Goal: Task Accomplishment & Management: Use online tool/utility

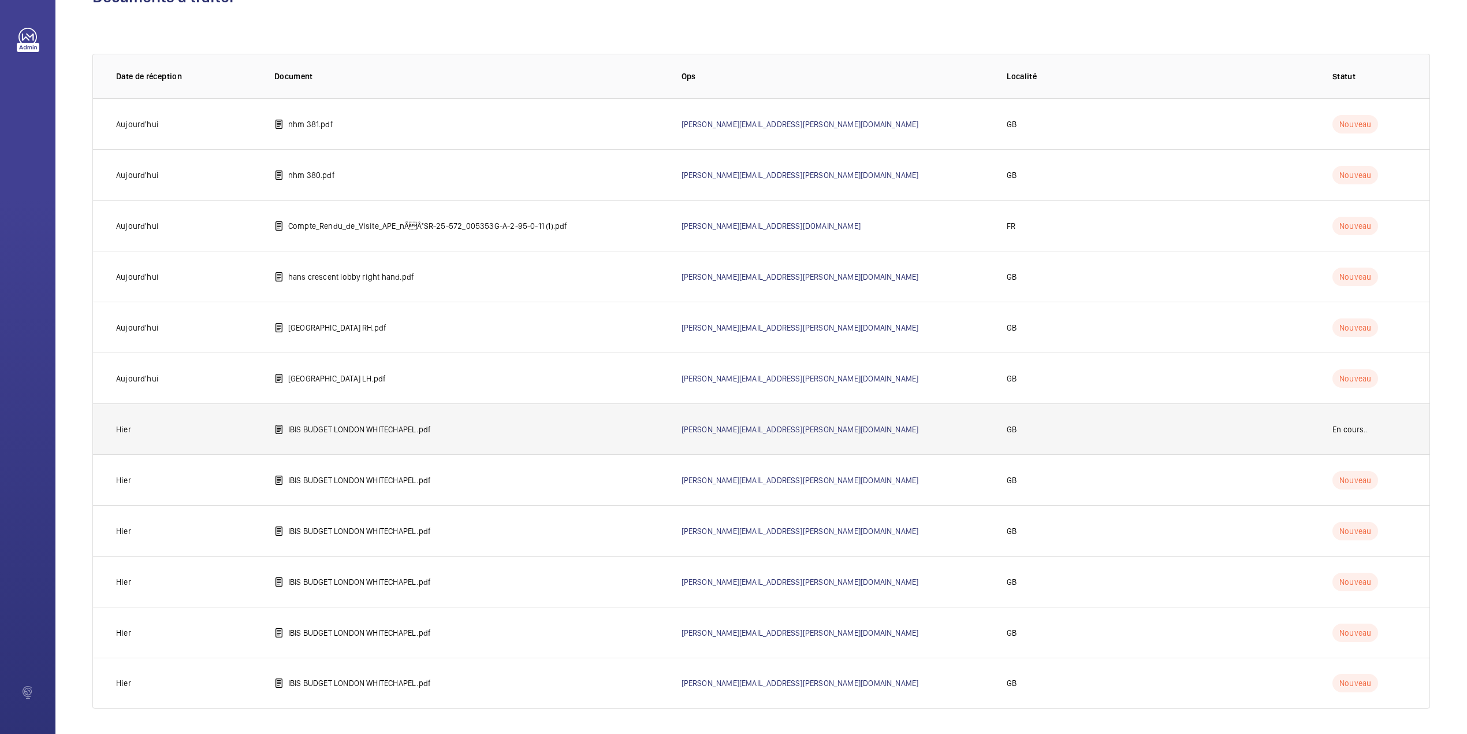
scroll to position [44, 0]
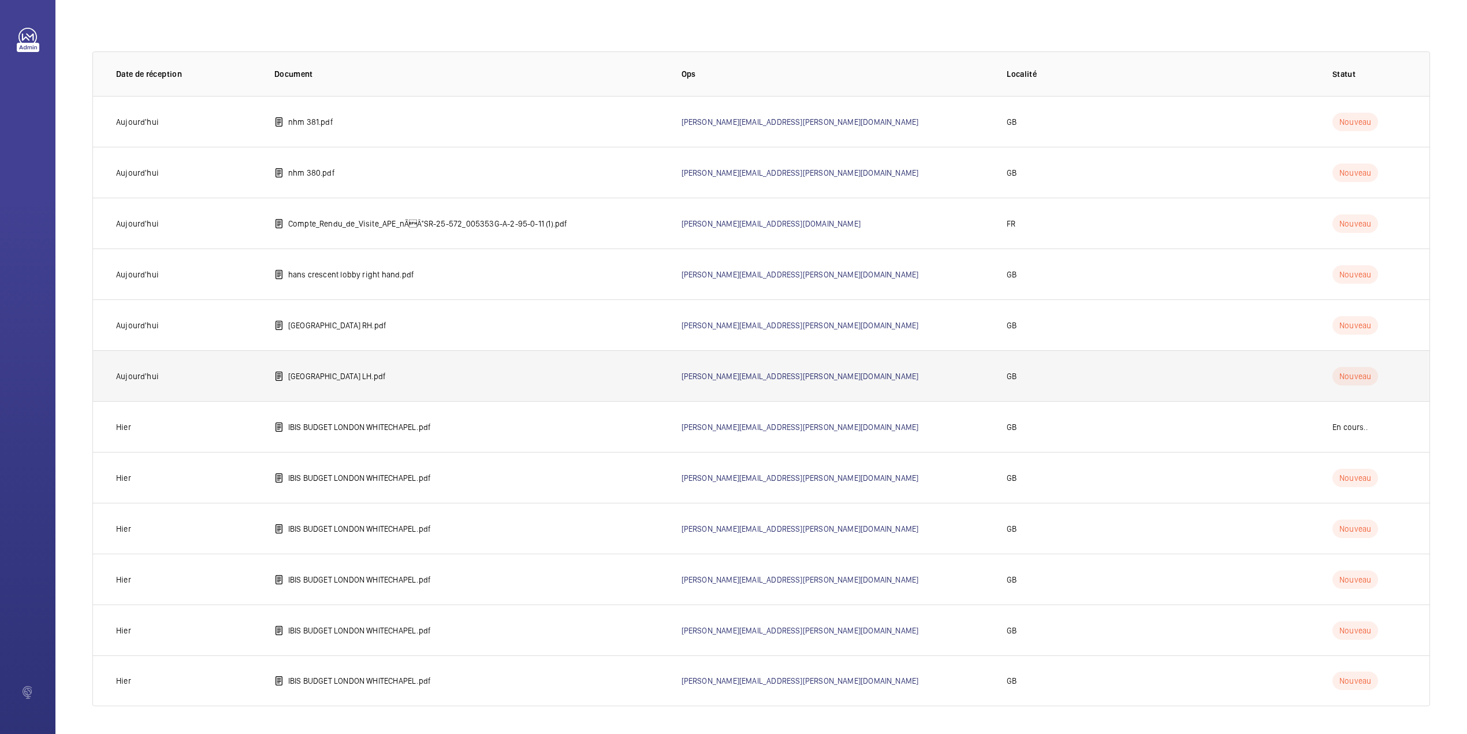
click at [342, 374] on p "[GEOGRAPHIC_DATA] LH.pdf" at bounding box center [337, 376] width 98 height 12
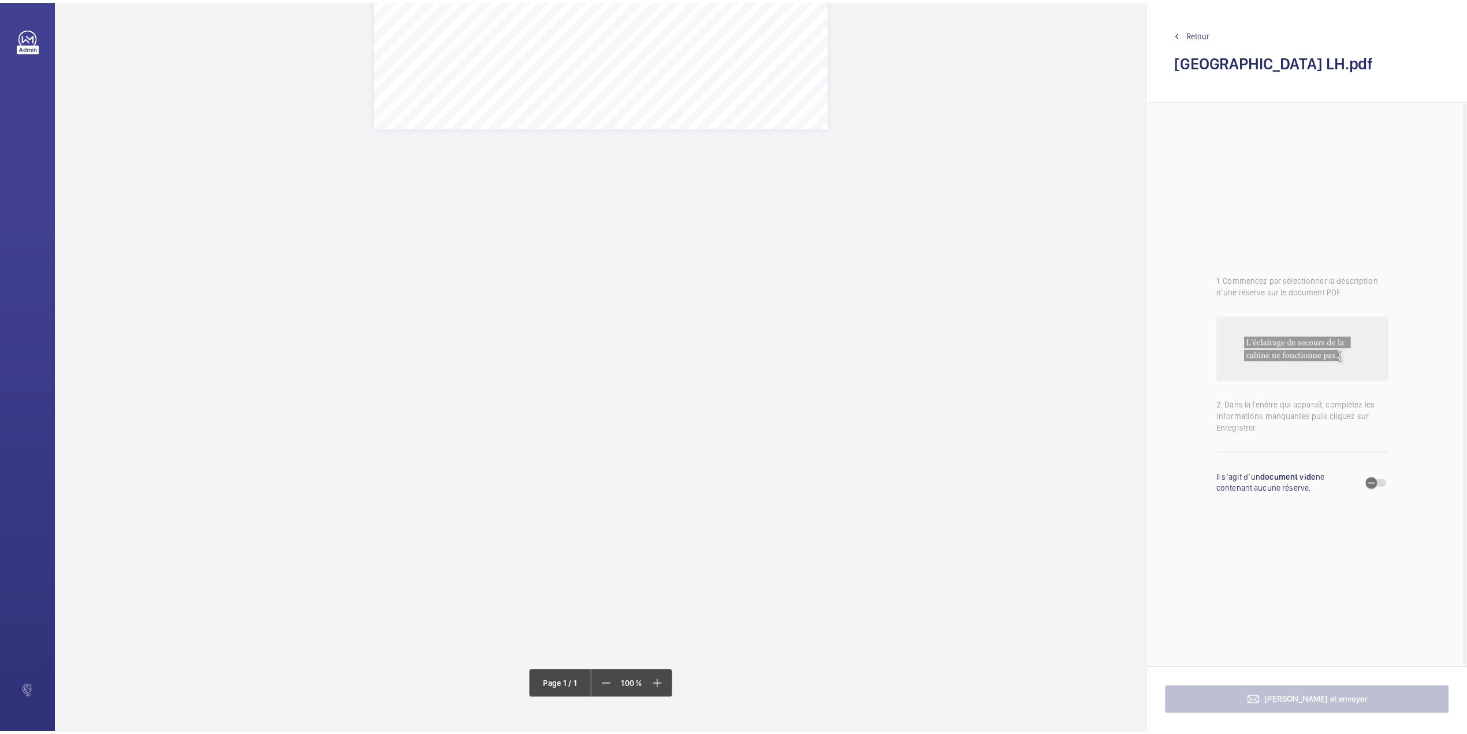
scroll to position [581, 0]
click at [1202, 31] on span "Retour" at bounding box center [1208, 34] width 24 height 12
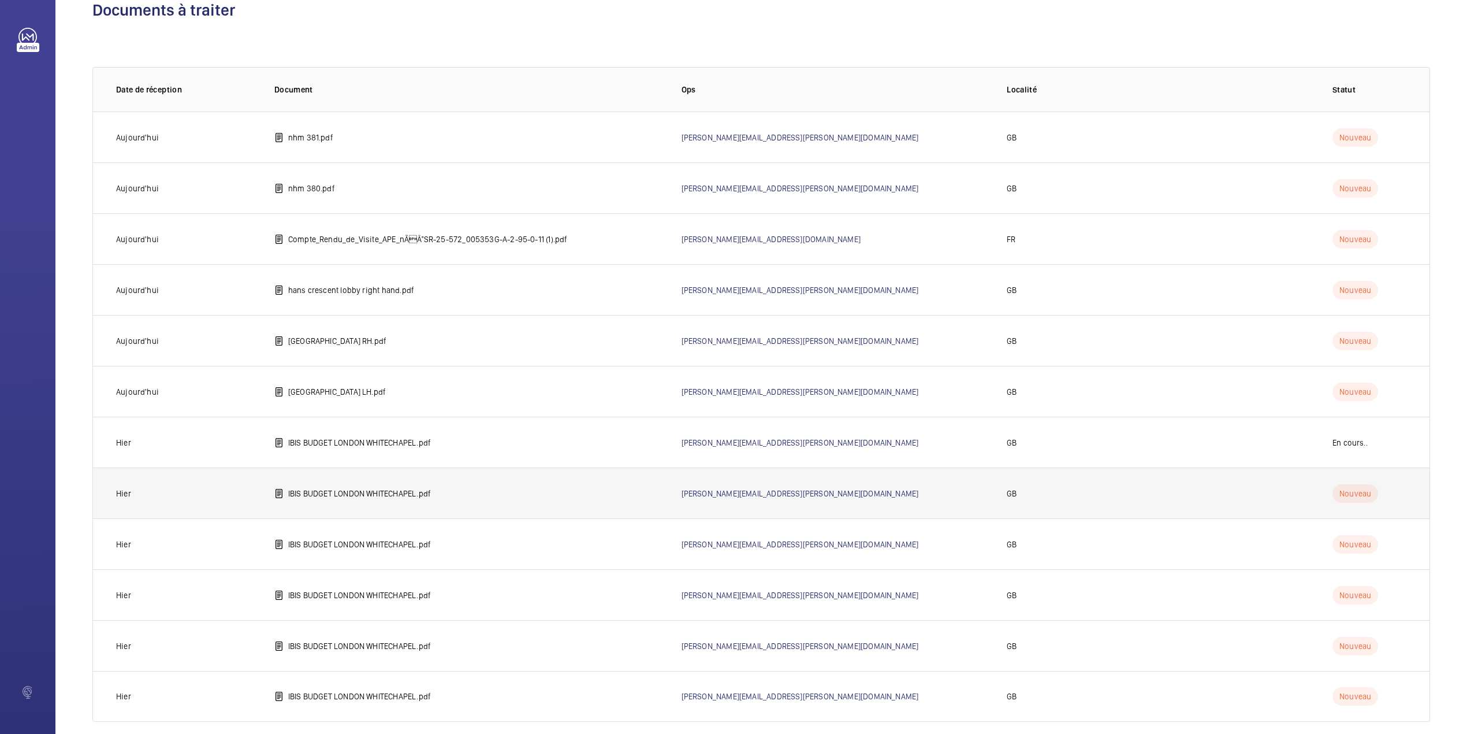
scroll to position [44, 0]
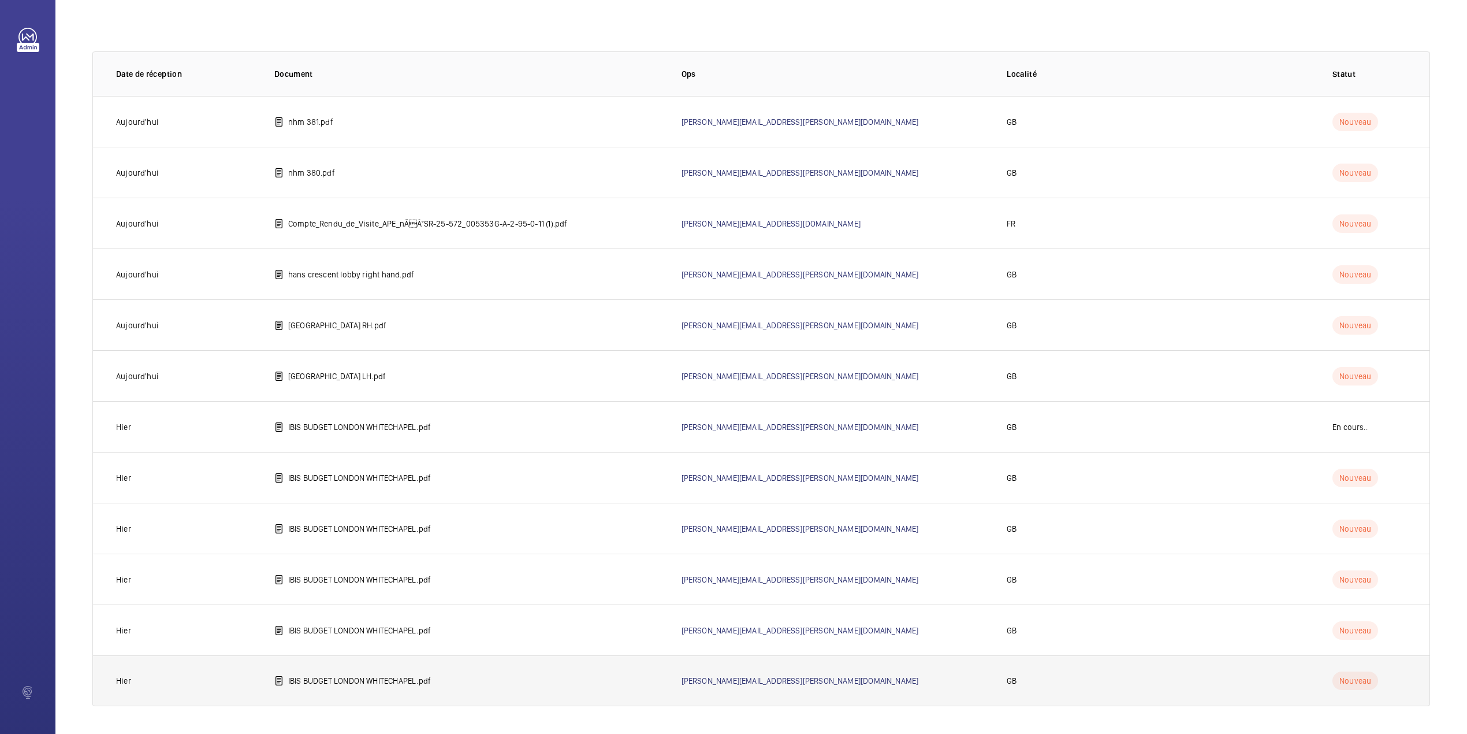
click at [318, 678] on p "IBIS BUDGET LONDON WHITECHAPEL.pdf" at bounding box center [359, 681] width 143 height 12
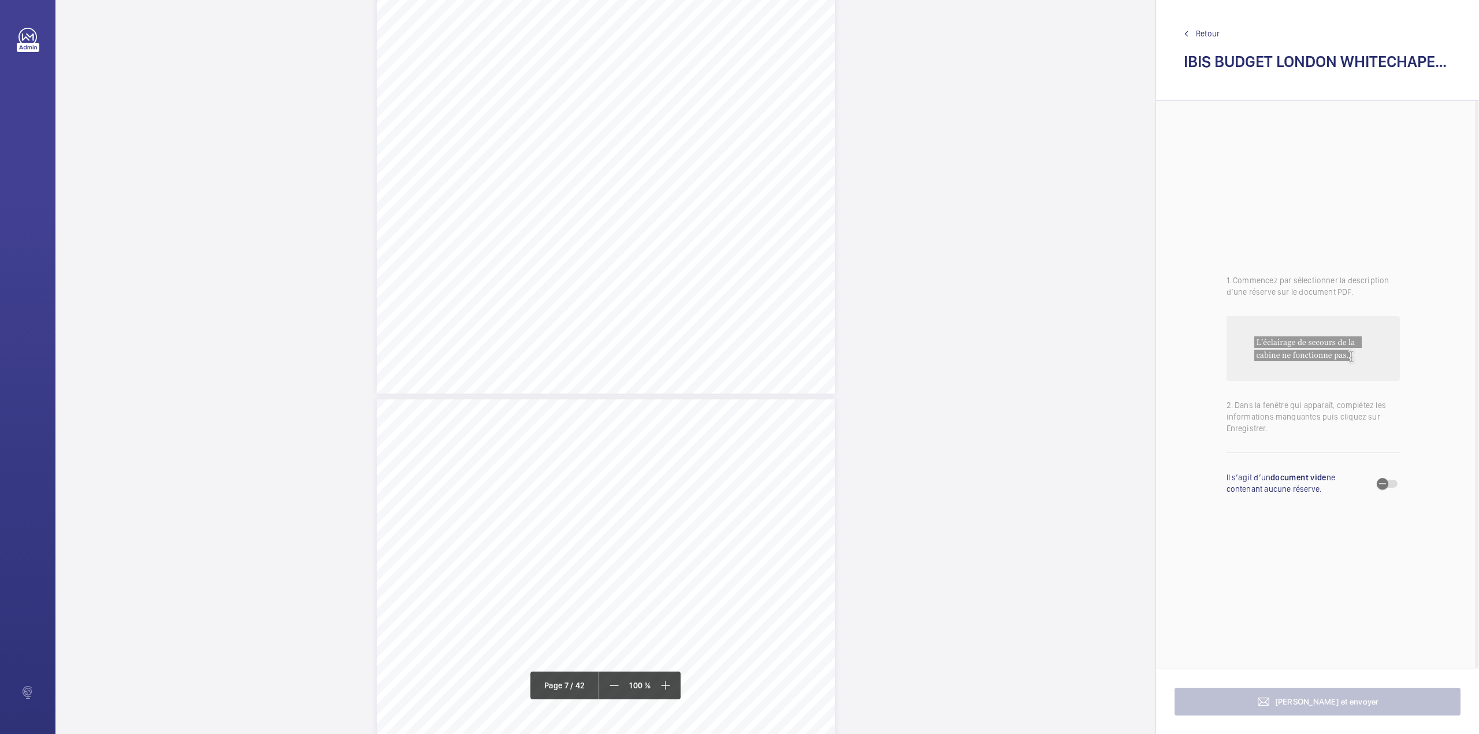
scroll to position [3928, 0]
click at [699, 423] on div "Lift Report Lifting Operations & Lifting Equipment Regulation 1998 Provision & …" at bounding box center [606, 338] width 458 height 648
click at [698, 109] on div at bounding box center [693, 122] width 93 height 28
click at [759, 248] on button "Annuler" at bounding box center [750, 249] width 65 height 28
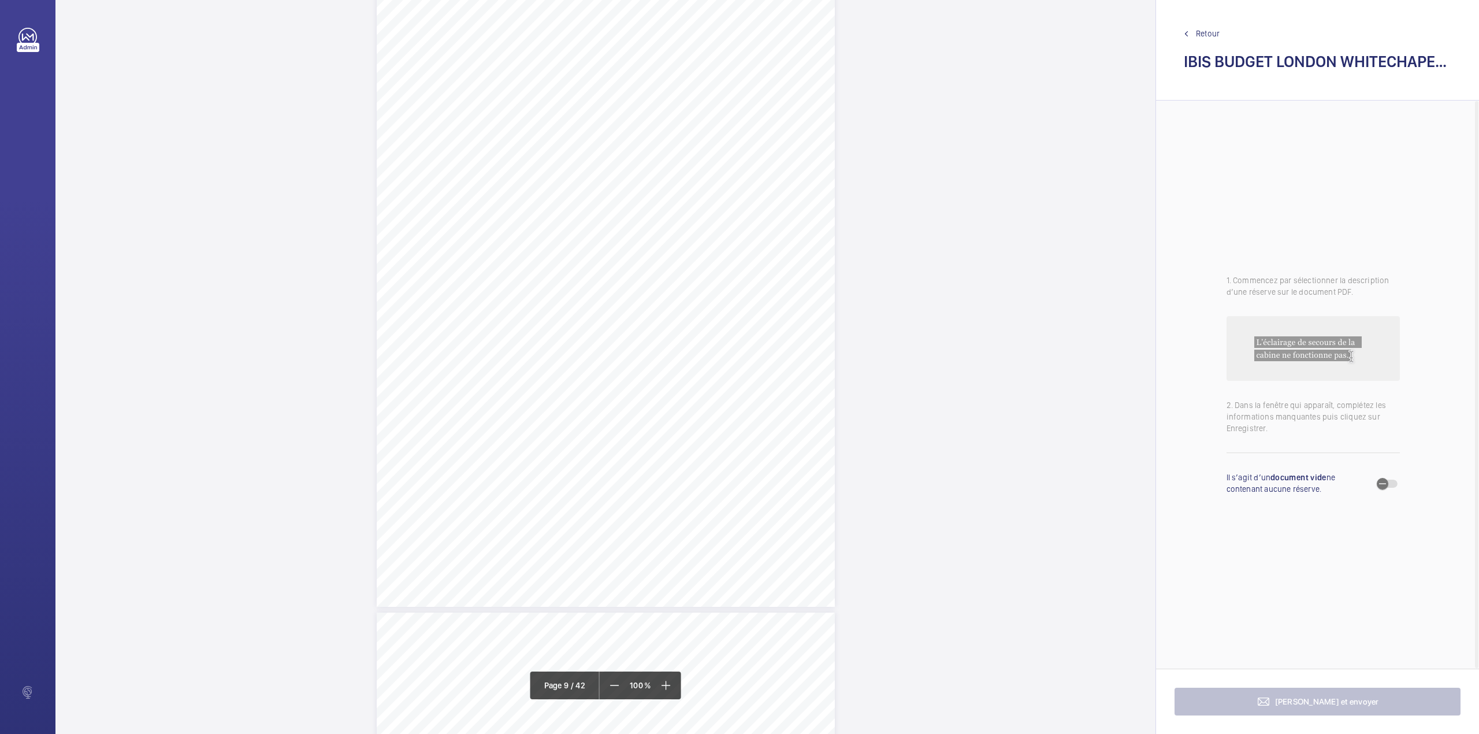
click at [757, 376] on div "Lift Report Lifting Operations & Lifting Equipment Regulation 1998 Provision & …" at bounding box center [606, 282] width 458 height 648
click at [742, 125] on div "Faites un choix" at bounding box center [756, 122] width 81 height 12
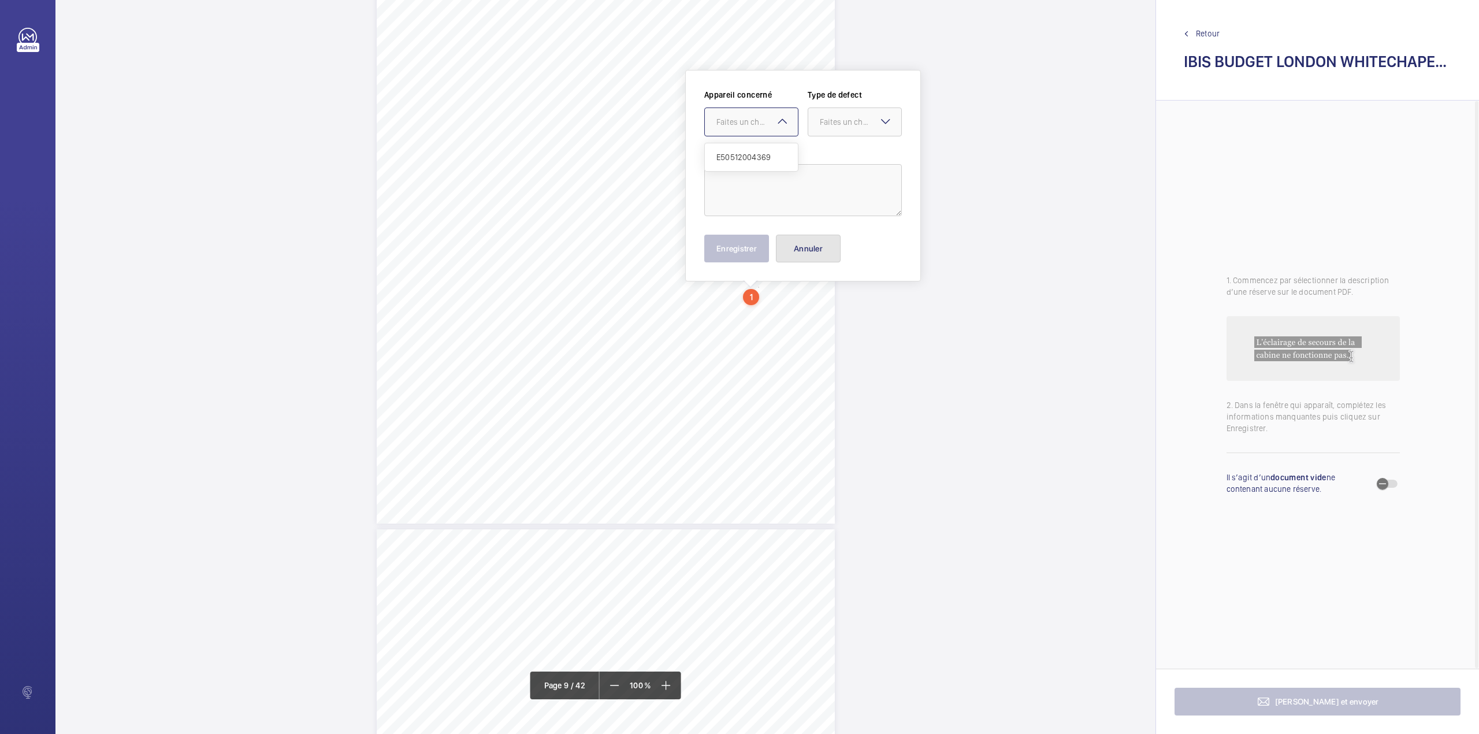
click at [793, 258] on button "Annuler" at bounding box center [808, 249] width 65 height 28
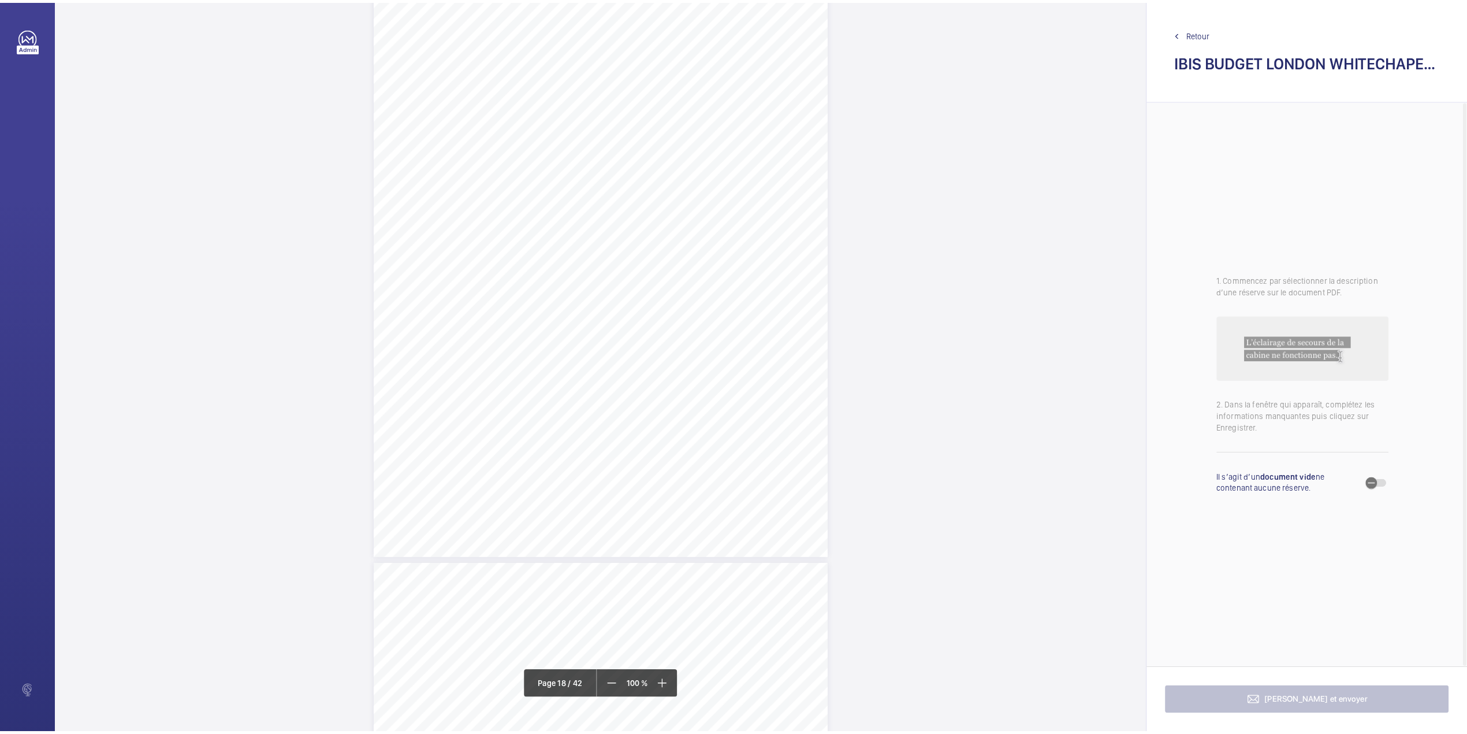
scroll to position [11075, 0]
click at [1213, 36] on span "Retour" at bounding box center [1208, 34] width 24 height 12
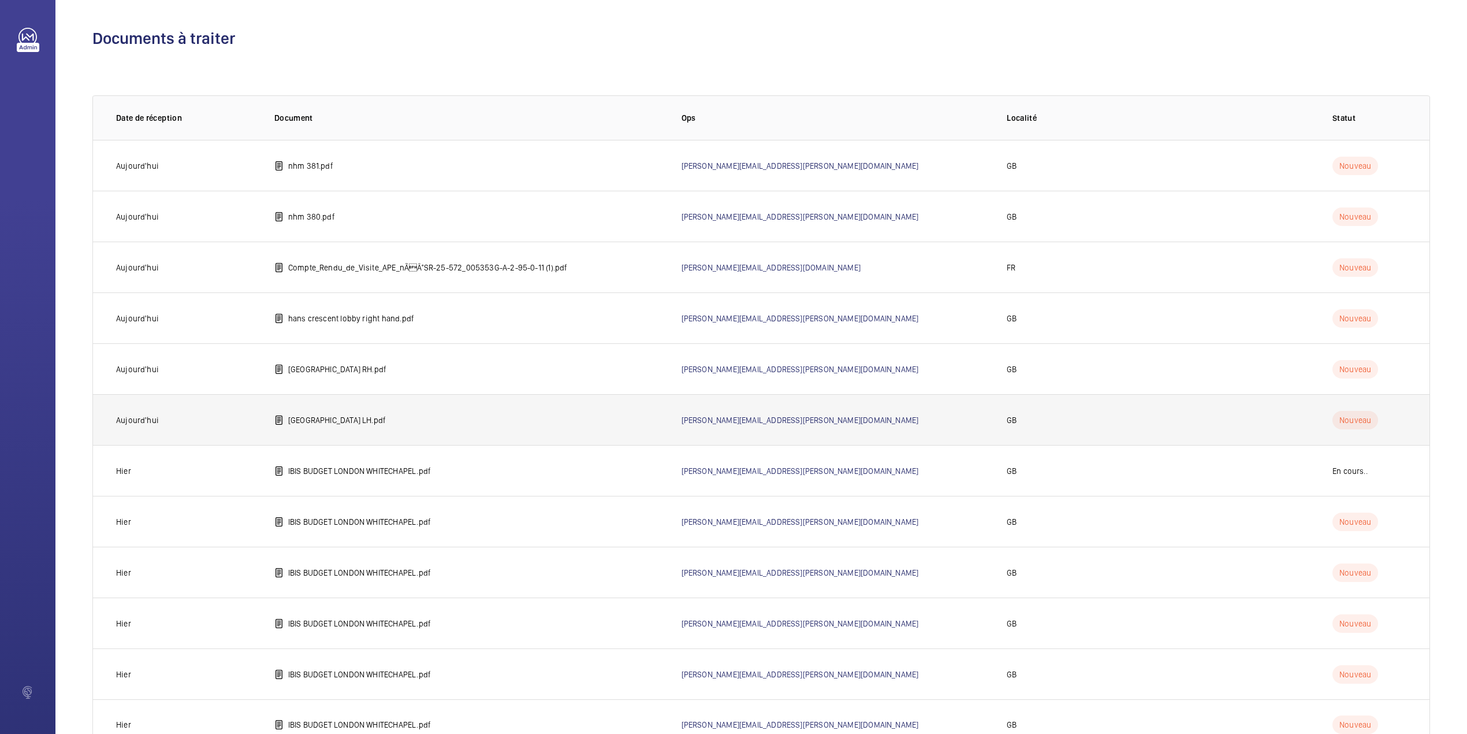
scroll to position [44, 0]
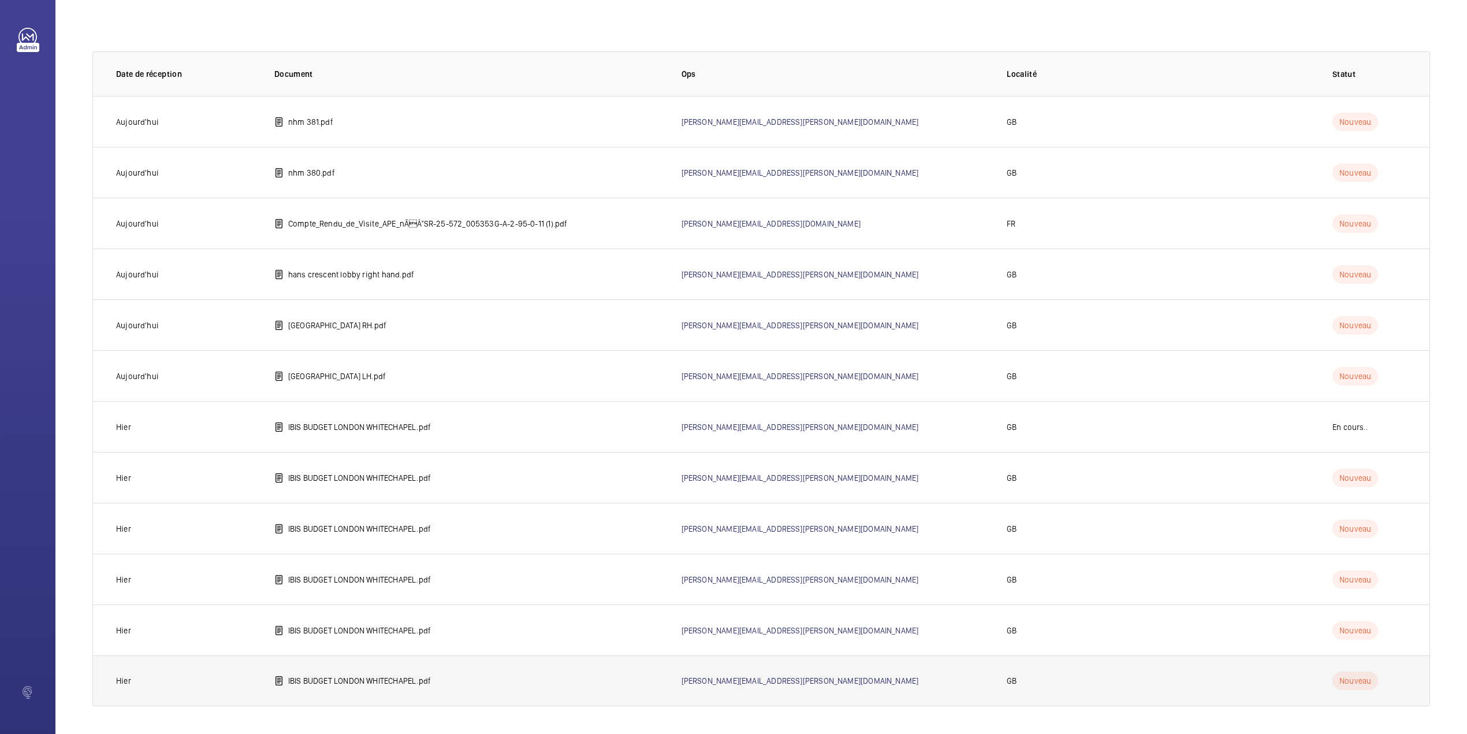
click at [297, 681] on p "IBIS BUDGET LONDON WHITECHAPEL.pdf" at bounding box center [359, 681] width 143 height 12
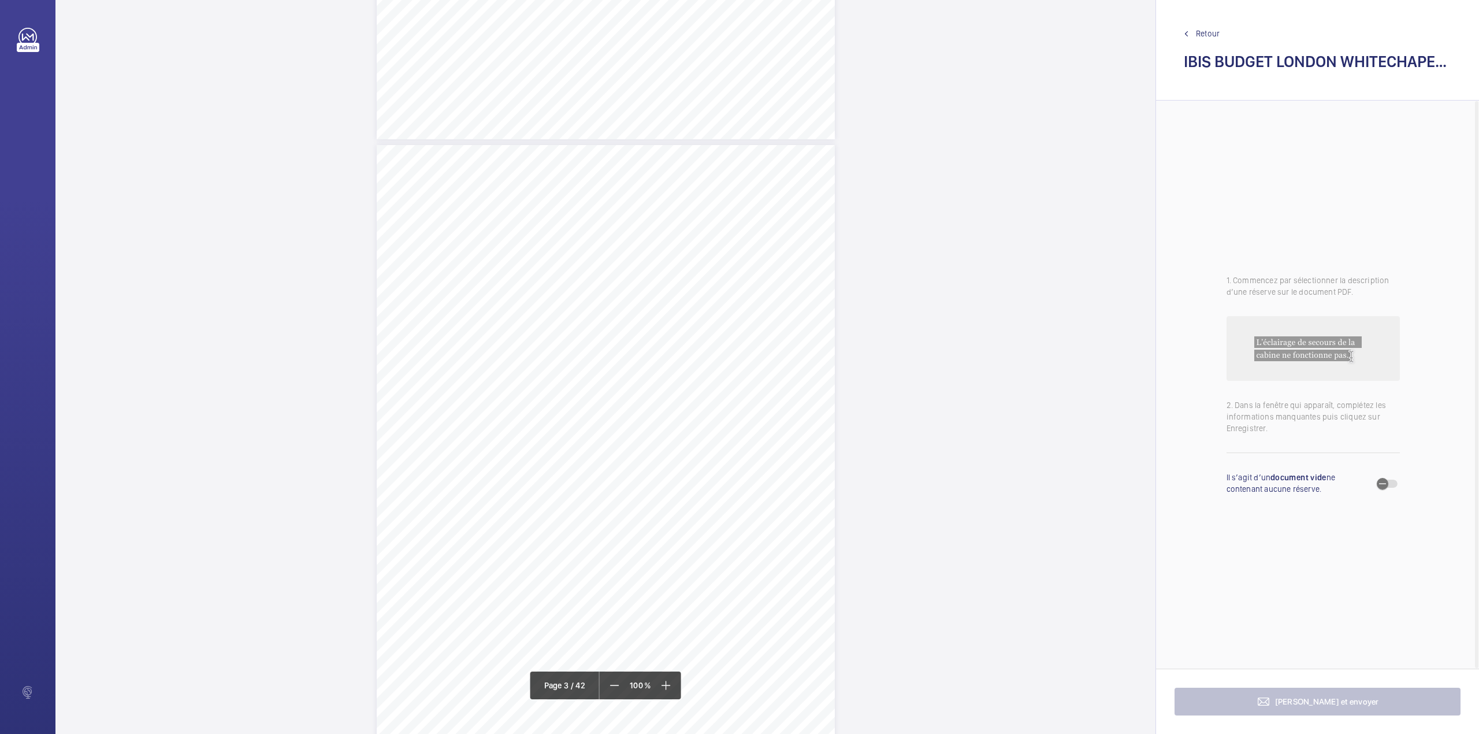
scroll to position [1155, 0]
drag, startPoint x: 489, startPoint y: 283, endPoint x: 602, endPoint y: 287, distance: 113.3
click at [602, 287] on span "ESSENDI UK HOTELS 2 LTD (IBIS BUDGET)" at bounding box center [558, 288] width 139 height 8
click at [649, 326] on button "Annuler" at bounding box center [653, 321] width 65 height 28
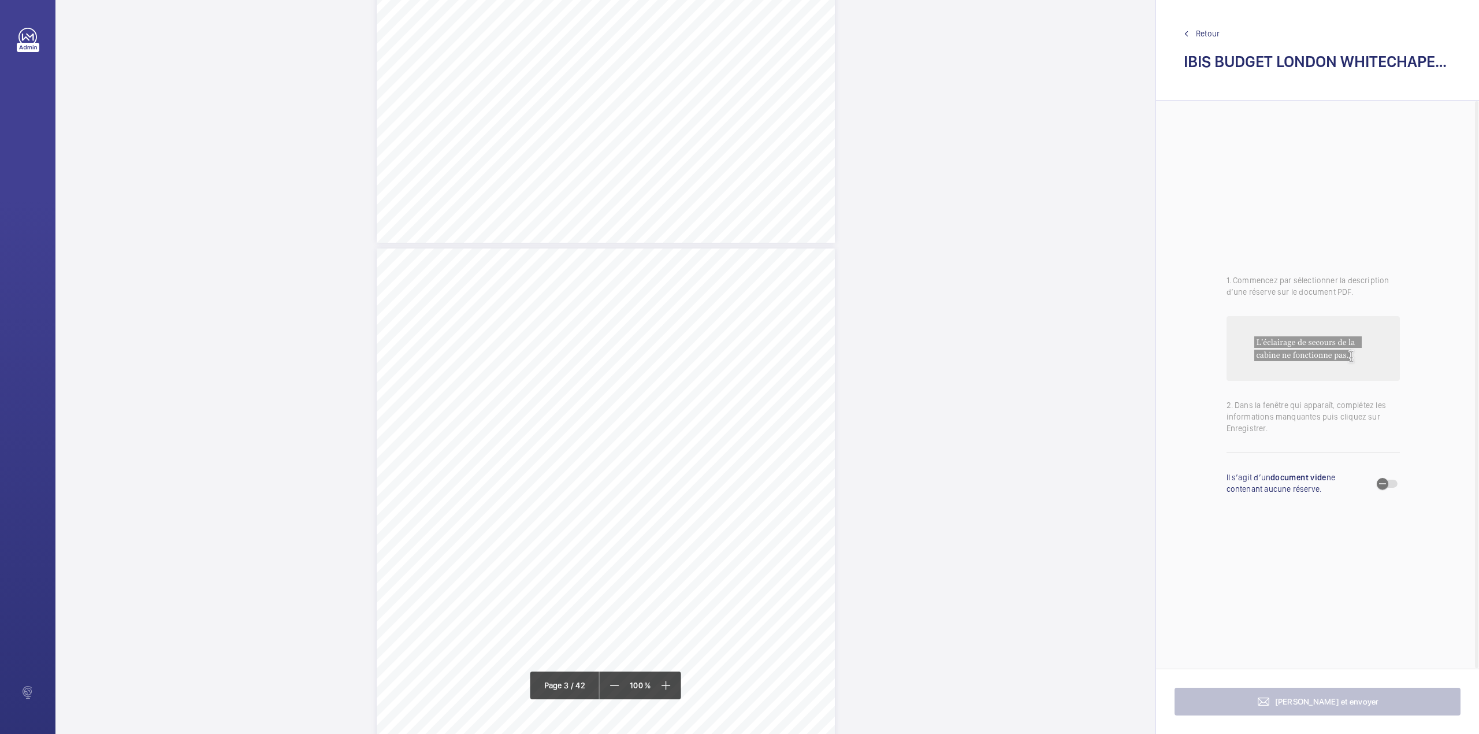
click at [514, 358] on div "Lift Report Lifting Operations & Lifting Equipment Regulation 1998 Provision & …" at bounding box center [606, 572] width 458 height 648
click at [572, 243] on button "Annuler" at bounding box center [565, 249] width 65 height 28
click at [486, 298] on div "Lift Report Lifting Operations & Lifting Equipment Regulation 1998 Provision & …" at bounding box center [606, 506] width 458 height 648
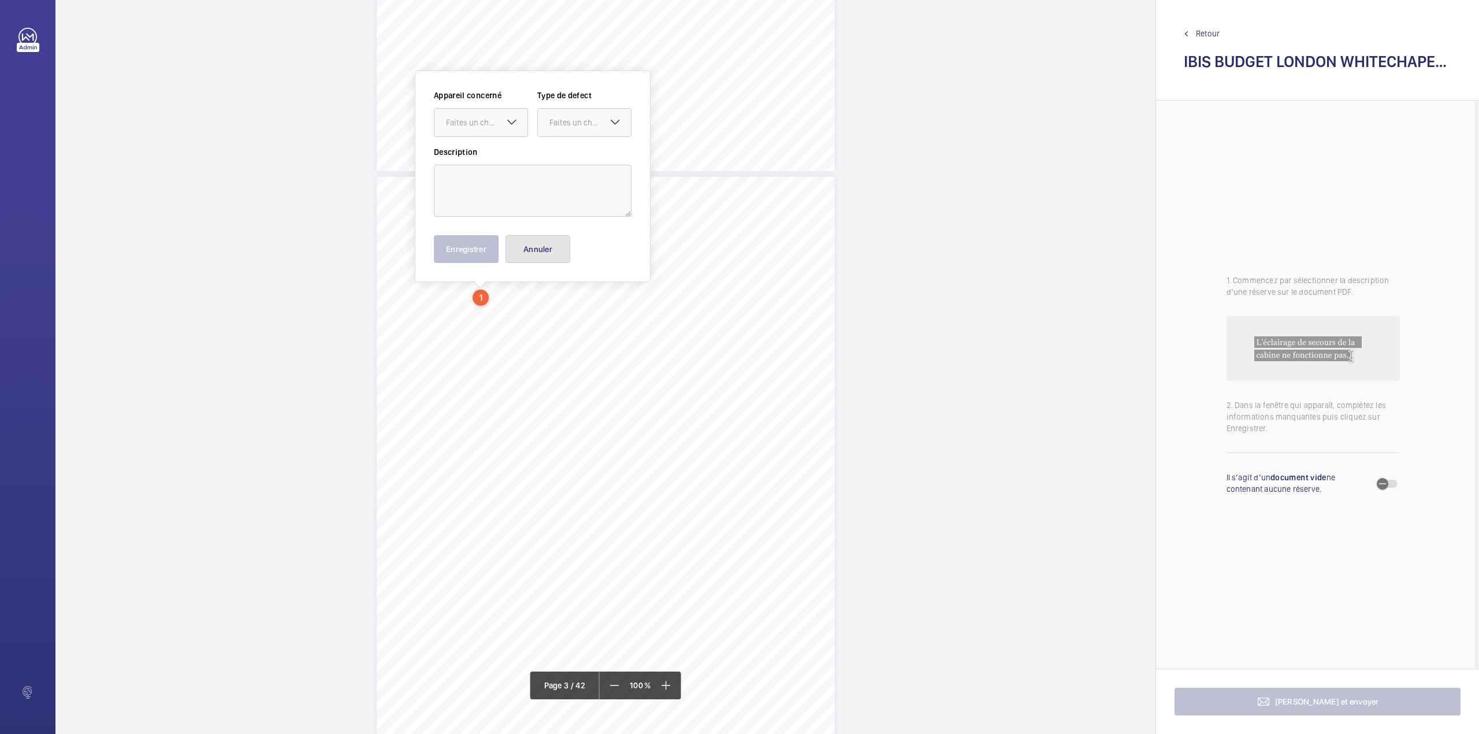
click at [531, 253] on button "Annuler" at bounding box center [537, 249] width 65 height 28
drag, startPoint x: 488, startPoint y: 289, endPoint x: 615, endPoint y: 292, distance: 126.6
click at [615, 292] on span "ESSENDI UK HOTELS 2 LTD (IBIS BUDGET)" at bounding box center [558, 293] width 139 height 8
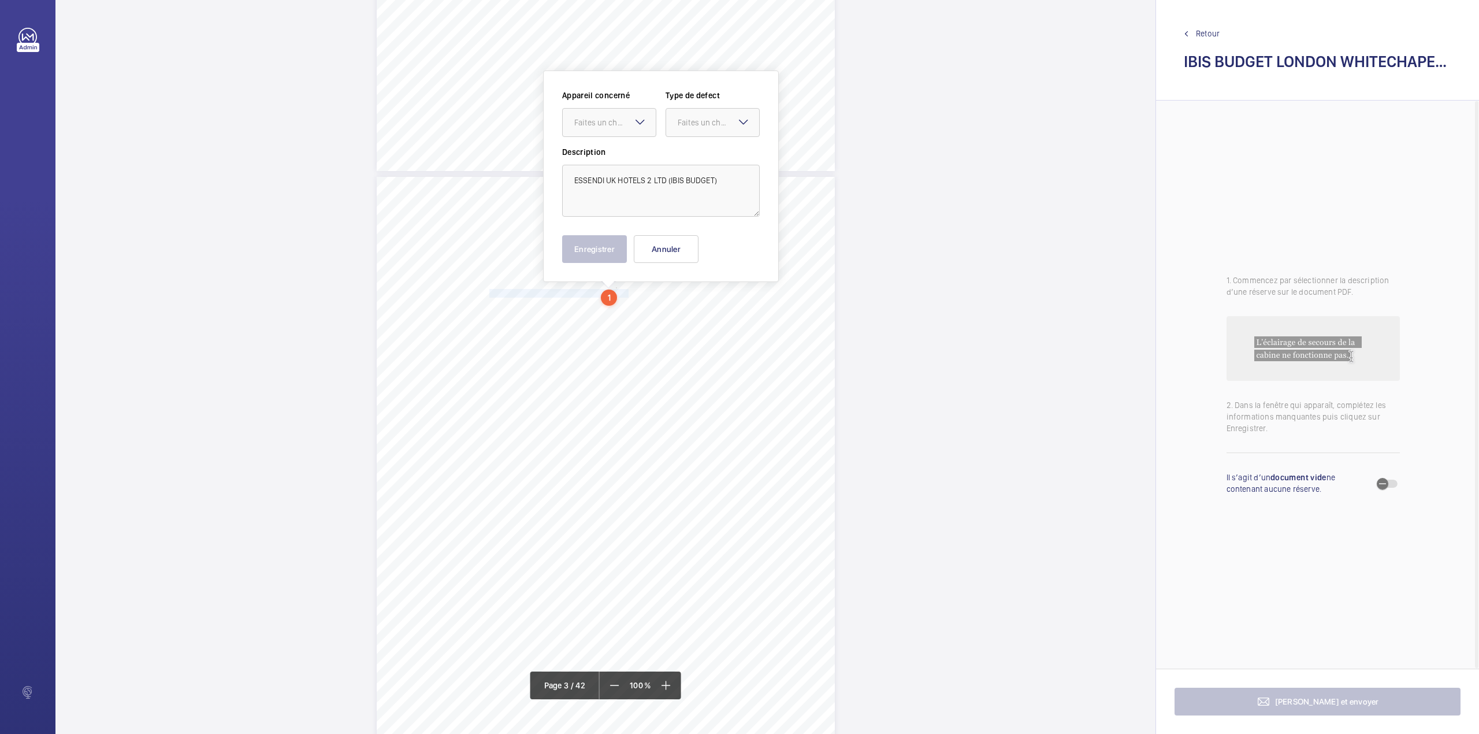
copy span "ESSENDI UK HOTELS 2 LTD (IBIS BUDGET)"
drag, startPoint x: 671, startPoint y: 243, endPoint x: 615, endPoint y: 269, distance: 62.5
click at [671, 243] on button "Annuler" at bounding box center [666, 249] width 65 height 28
drag, startPoint x: 489, startPoint y: 302, endPoint x: 759, endPoint y: 298, distance: 270.4
click at [708, 299] on span "H8033 IBIS BUDGET LONDON WHITECHAPEL, 100 WHITECHAPEL ROAD, LONDON, E1 1JG" at bounding box center [598, 303] width 218 height 8
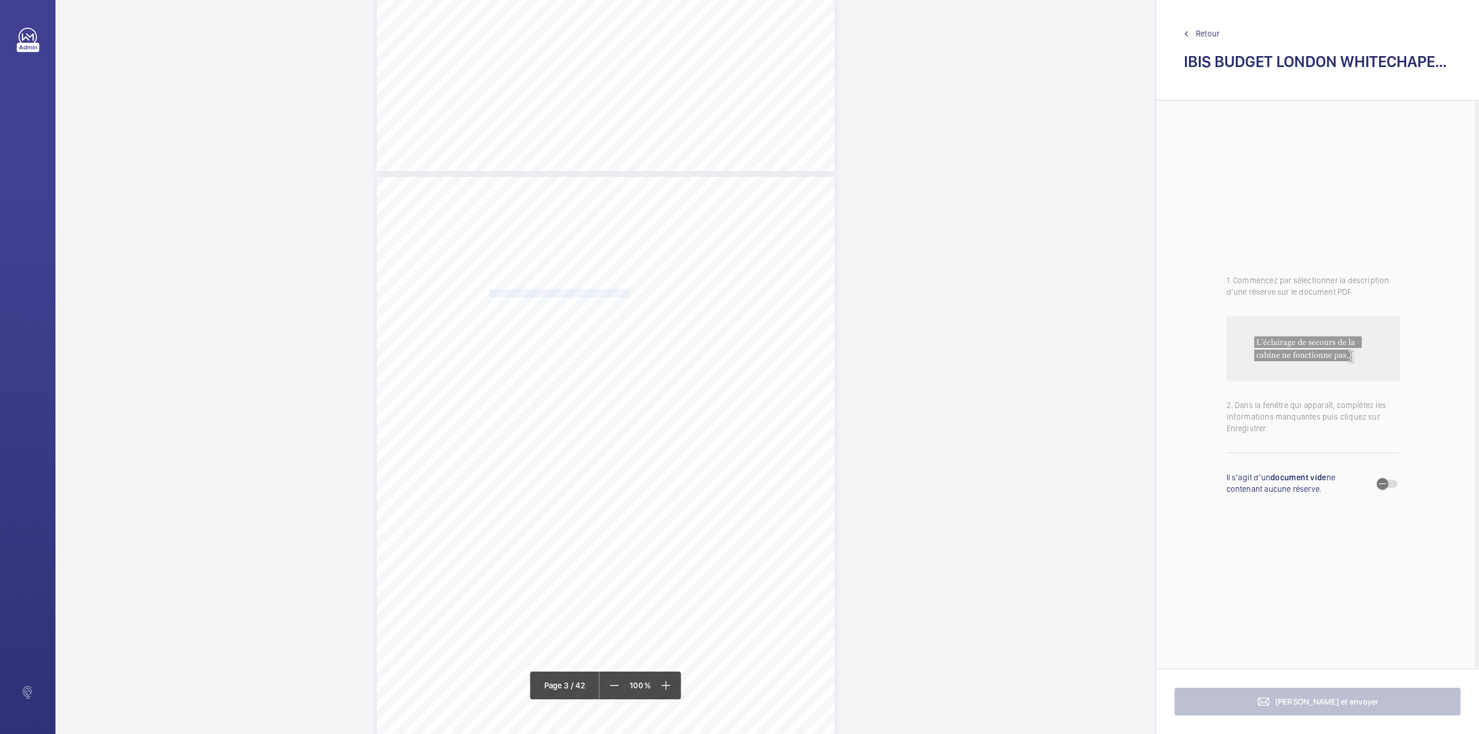
scroll to position [1156, 0]
copy span "H8033 IBIS BUDGET LONDON WHITECHAPEL, 100 WHITECHAPEL ROAD, LONDON, E1 1JG"
drag, startPoint x: 604, startPoint y: 441, endPoint x: 740, endPoint y: 452, distance: 136.7
click at [740, 452] on div "Lift Report Lifting Operations & Lifting Equipment Regulation 1998 Provision & …" at bounding box center [606, 532] width 458 height 648
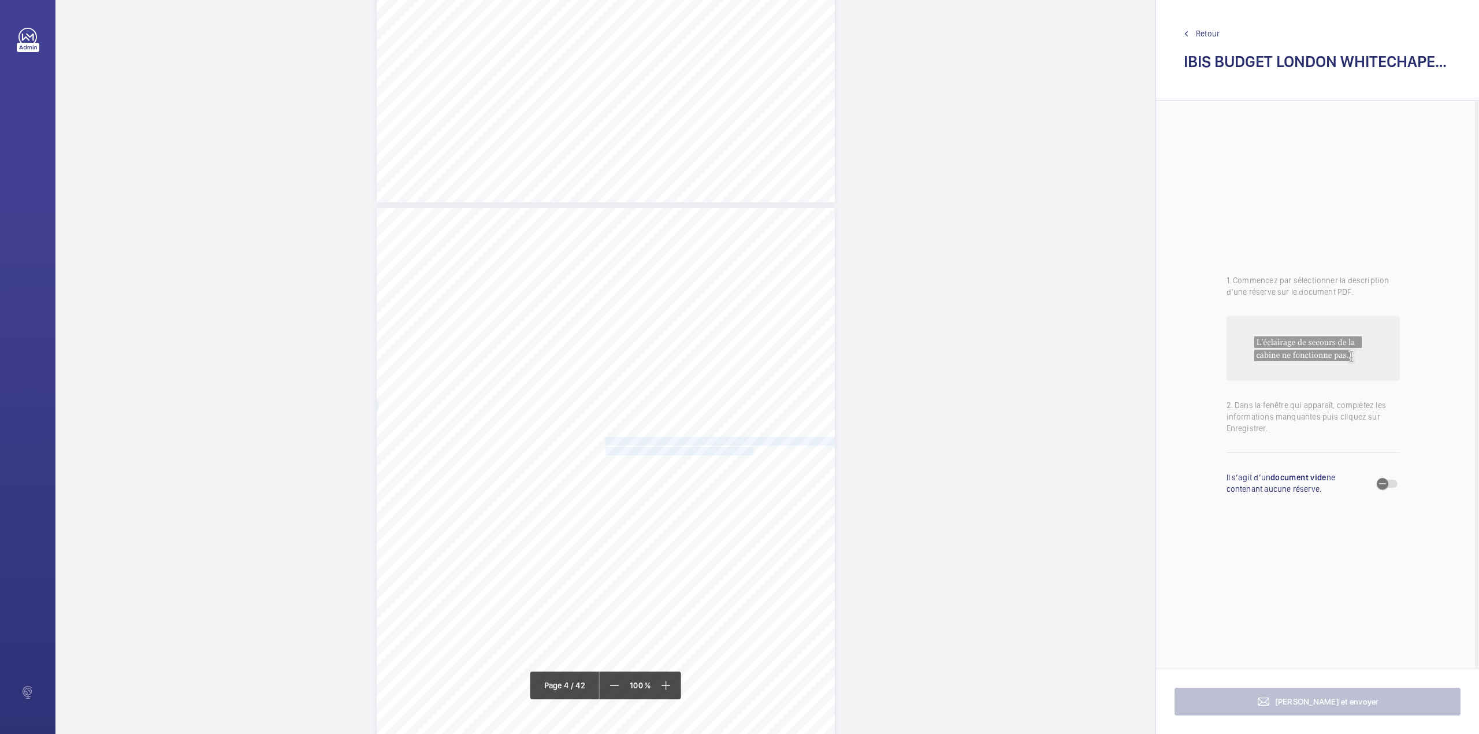
click at [736, 448] on span "by the service provider and suitably rectified." at bounding box center [680, 451] width 151 height 8
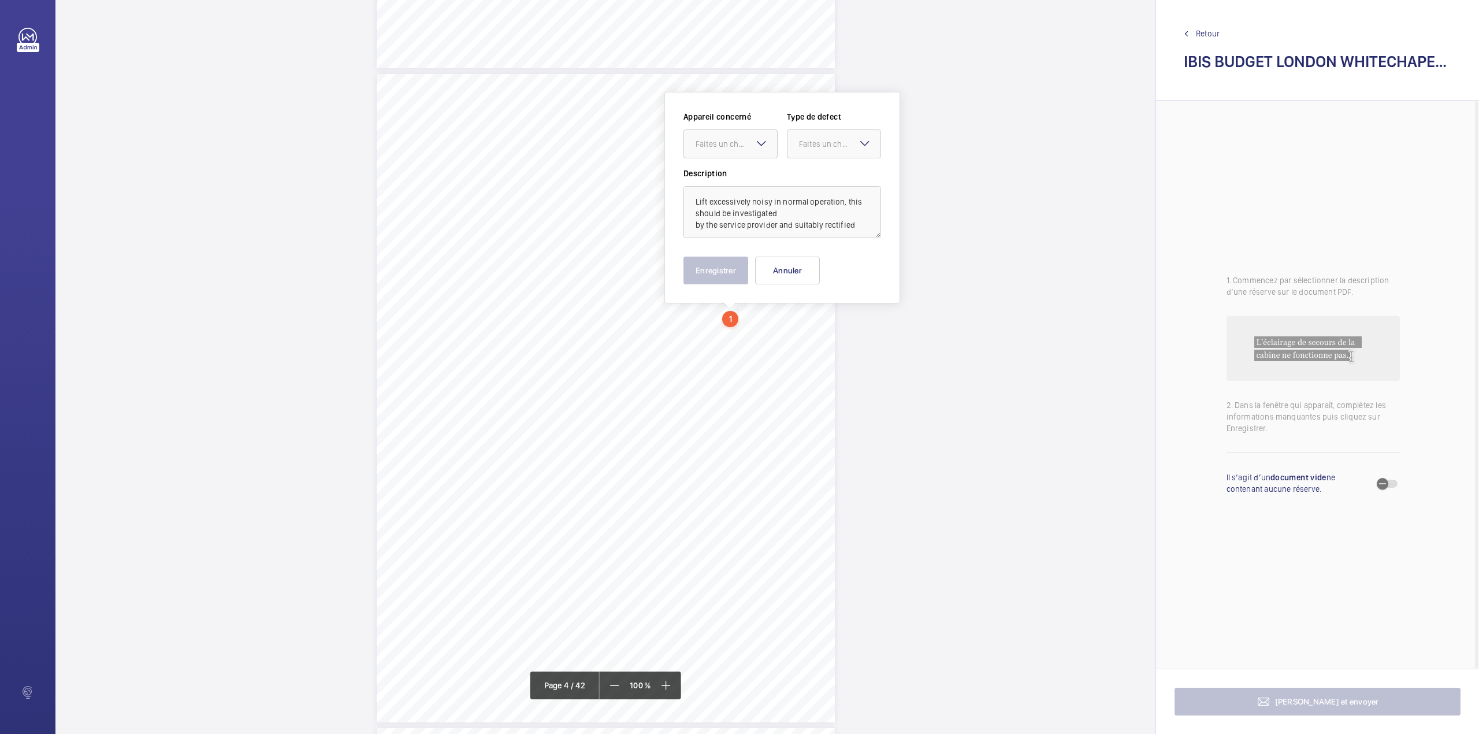
scroll to position [1928, 0]
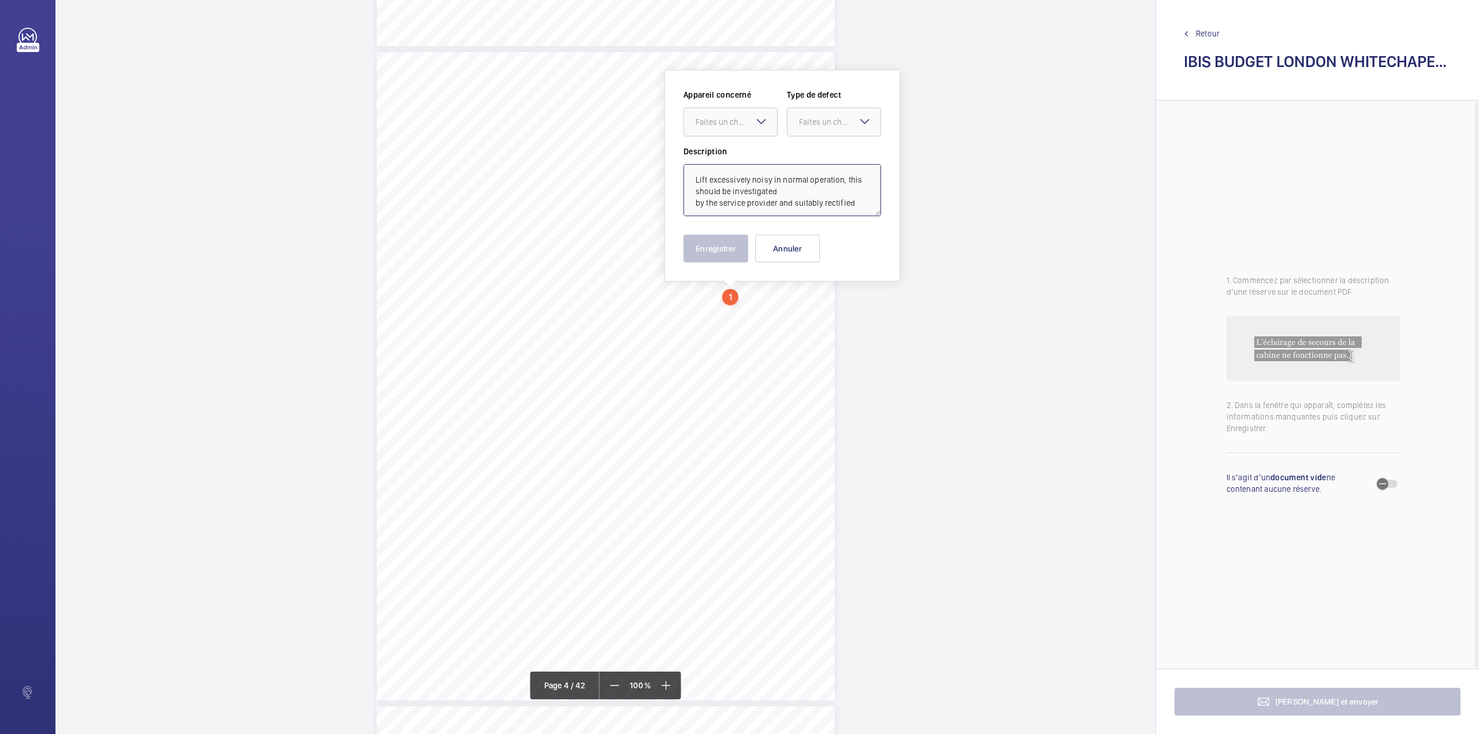
click at [857, 205] on textarea "Lift excessively noisy in normal operation, this should be investigated by the …" at bounding box center [782, 190] width 198 height 52
click at [746, 127] on div "Faites un choix" at bounding box center [736, 122] width 81 height 12
type textarea "Lift excessively noisy in normal operation, this should be investigated by the …"
click at [745, 141] on div "Appareil concerné Faites un choix E50512004369 Type de defect Faites un choix" at bounding box center [782, 117] width 198 height 57
click at [819, 123] on div "Faites un choix" at bounding box center [839, 122] width 81 height 12
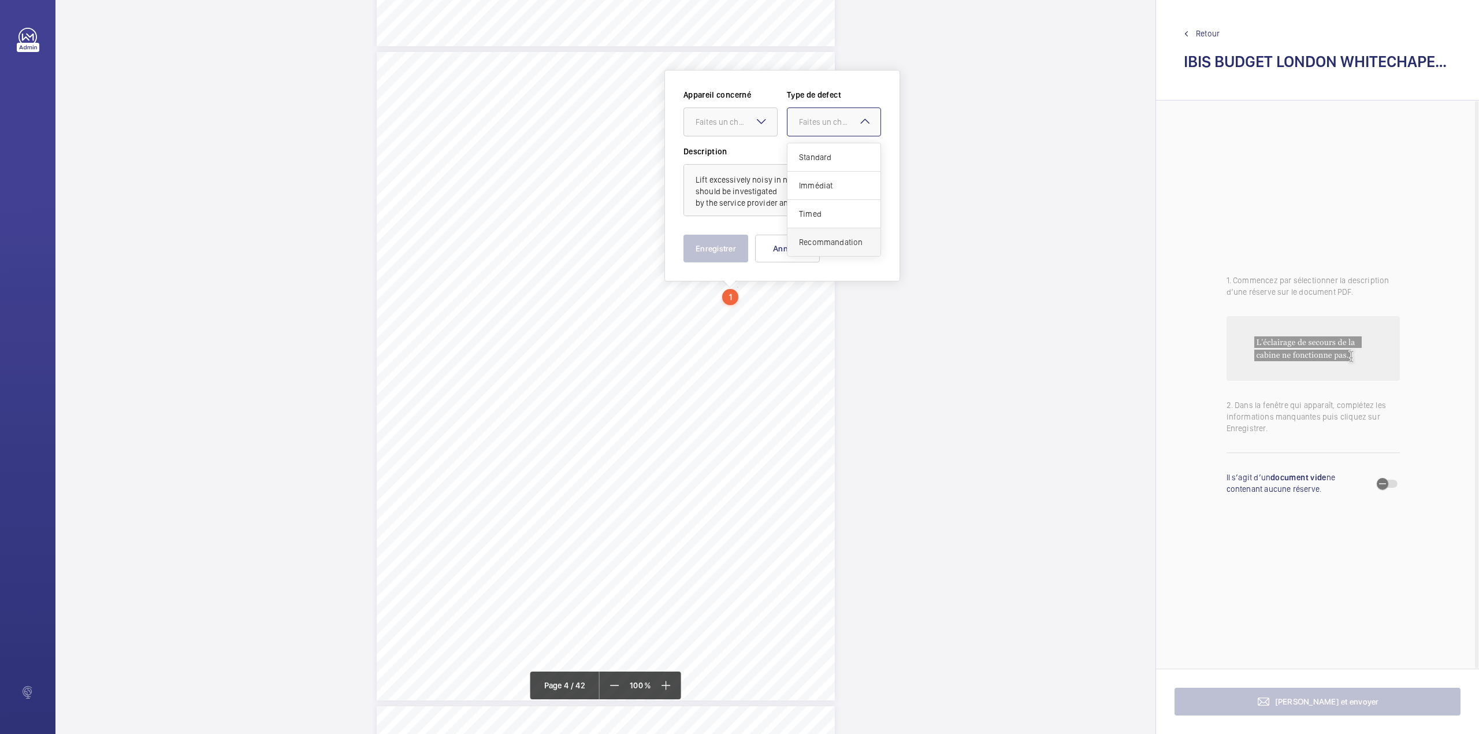
click at [802, 237] on span "Recommandation" at bounding box center [834, 242] width 70 height 12
click at [738, 132] on div at bounding box center [730, 122] width 93 height 28
click at [738, 155] on span "E50512004369" at bounding box center [731, 157] width 70 height 12
click at [716, 246] on button "Enregistrer" at bounding box center [715, 249] width 65 height 28
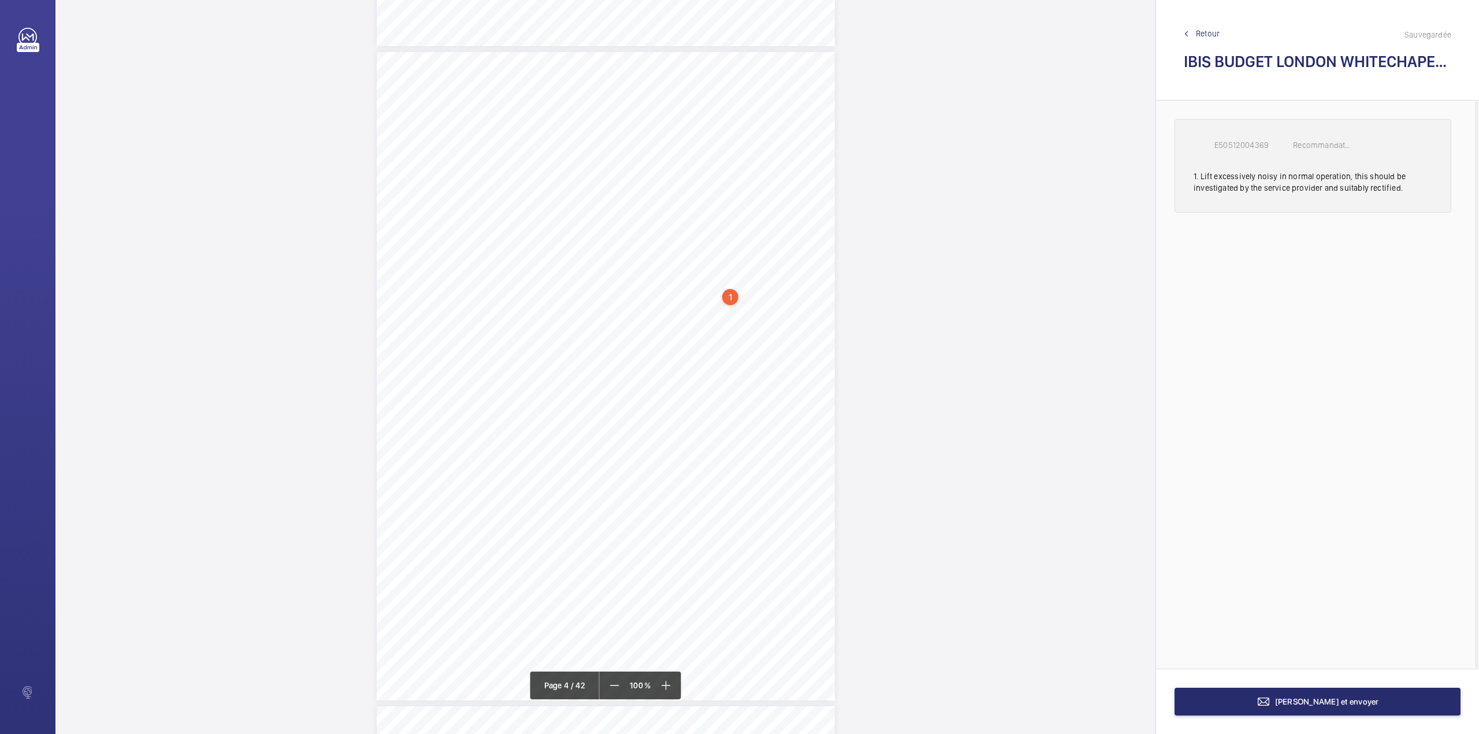
click at [1230, 142] on p "E50512004369" at bounding box center [1243, 145] width 58 height 12
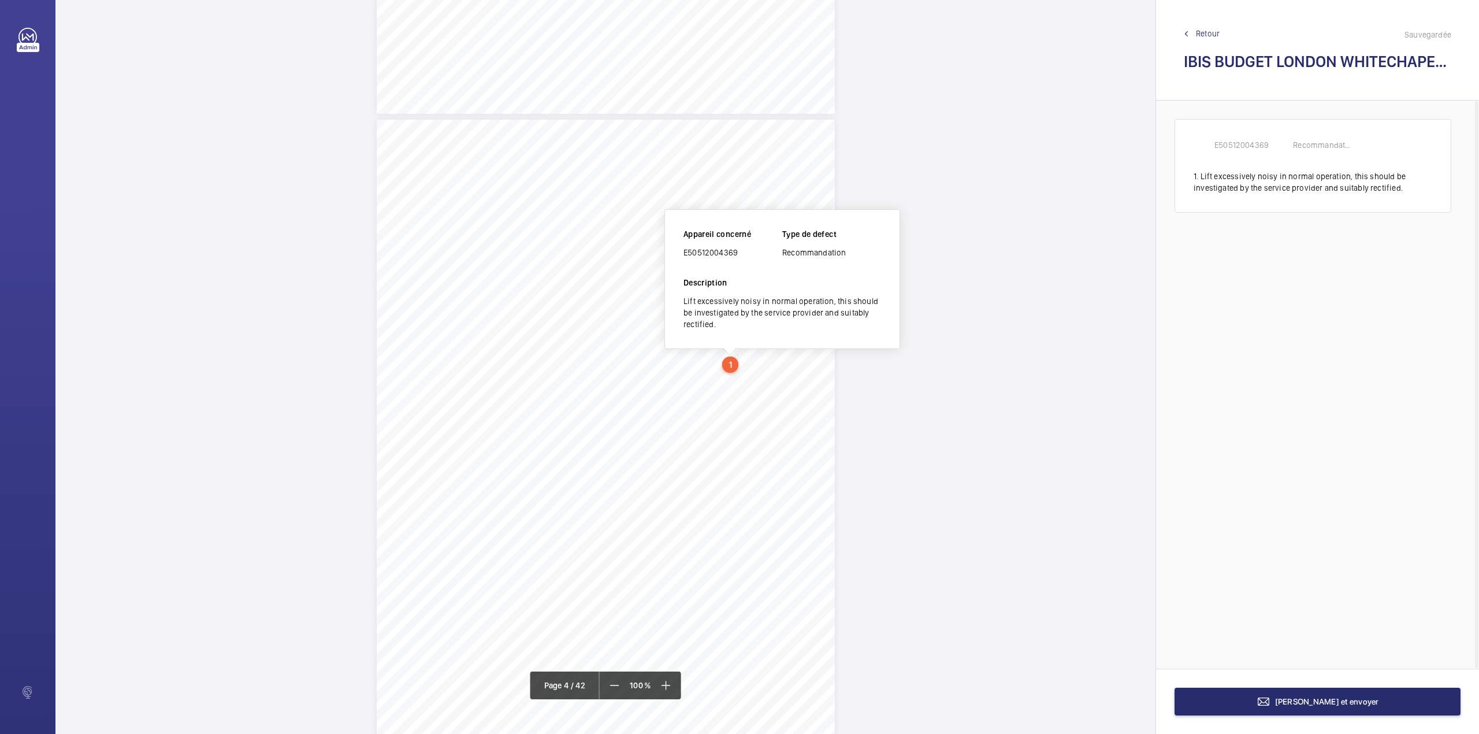
scroll to position [1858, 0]
drag, startPoint x: 685, startPoint y: 252, endPoint x: 741, endPoint y: 259, distance: 56.5
click at [741, 259] on div "E50512004369" at bounding box center [732, 255] width 99 height 12
copy div "E50512004369"
click at [1217, 697] on button "[PERSON_NAME] et envoyer" at bounding box center [1317, 701] width 286 height 28
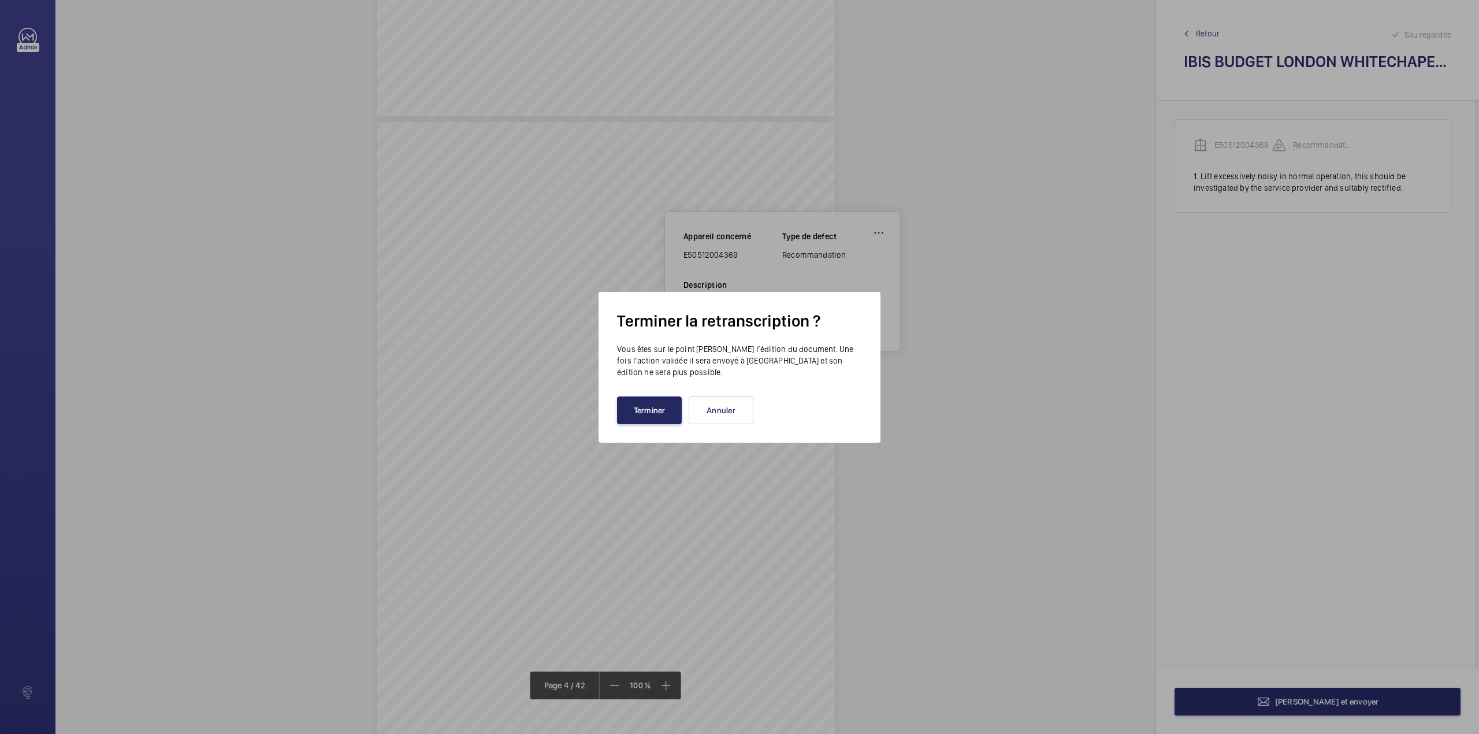
click at [652, 417] on button "Terminer" at bounding box center [649, 410] width 65 height 28
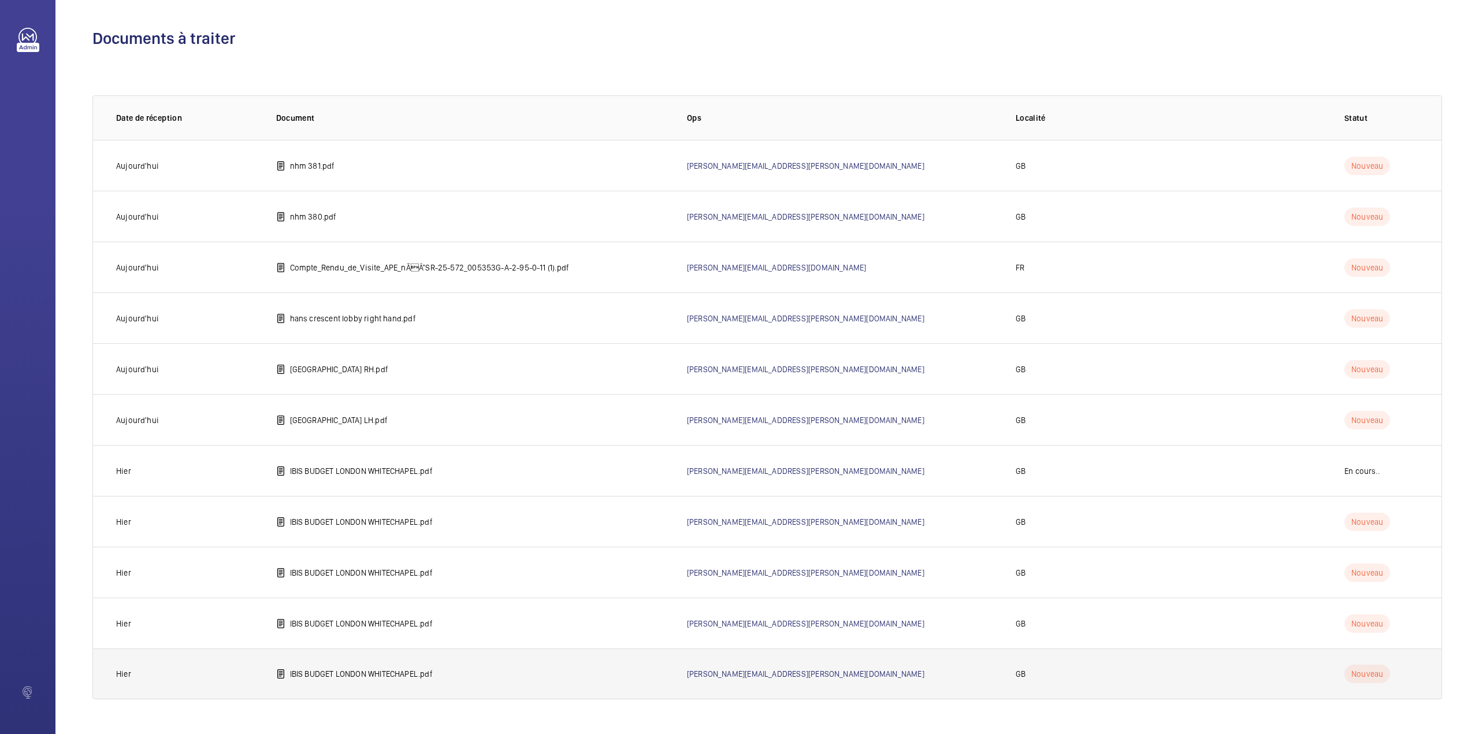
click at [324, 668] on p "IBIS BUDGET LONDON WHITECHAPEL.pdf" at bounding box center [361, 674] width 143 height 12
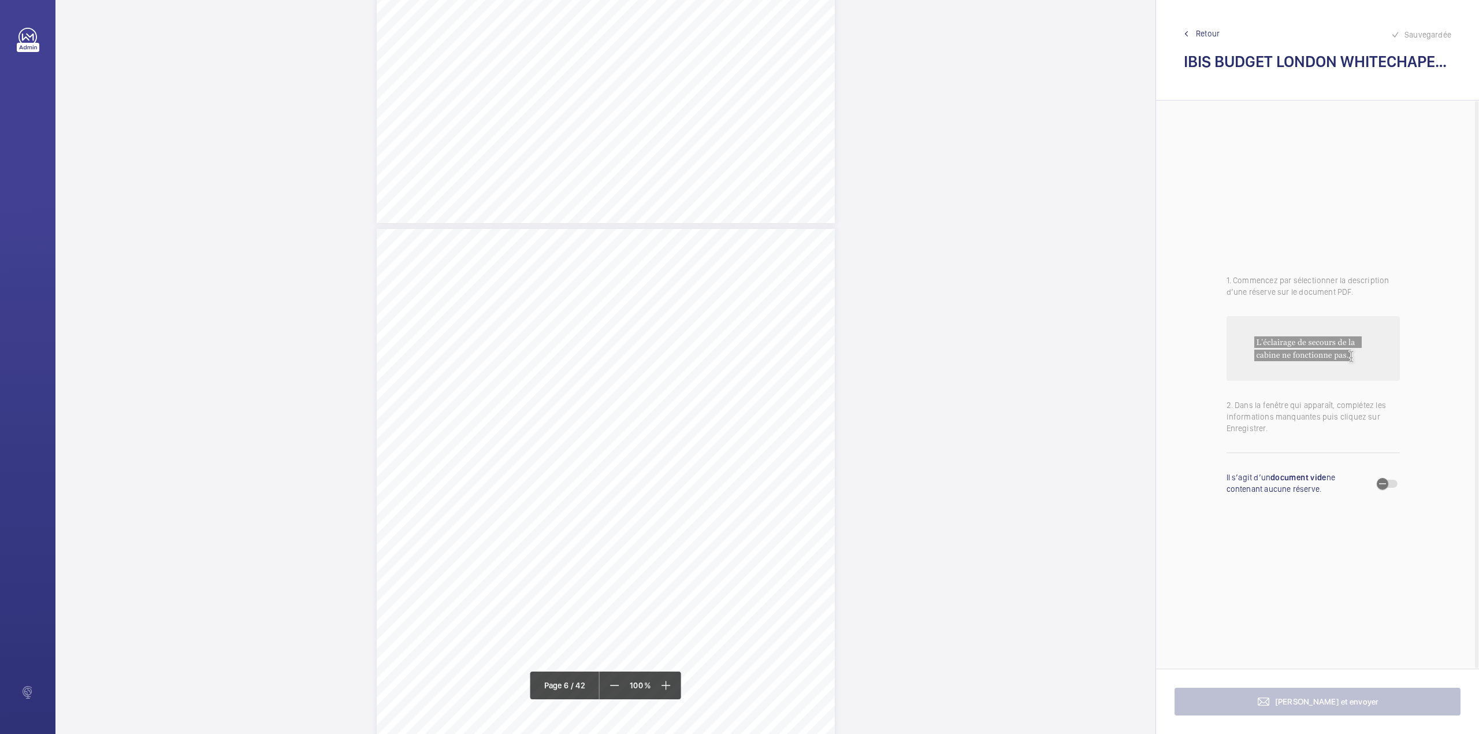
scroll to position [3081, 0]
drag, startPoint x: 604, startPoint y: 392, endPoint x: 733, endPoint y: 391, distance: 129.4
click at [733, 391] on span "7th floor landing door header is damaged." at bounding box center [676, 395] width 143 height 8
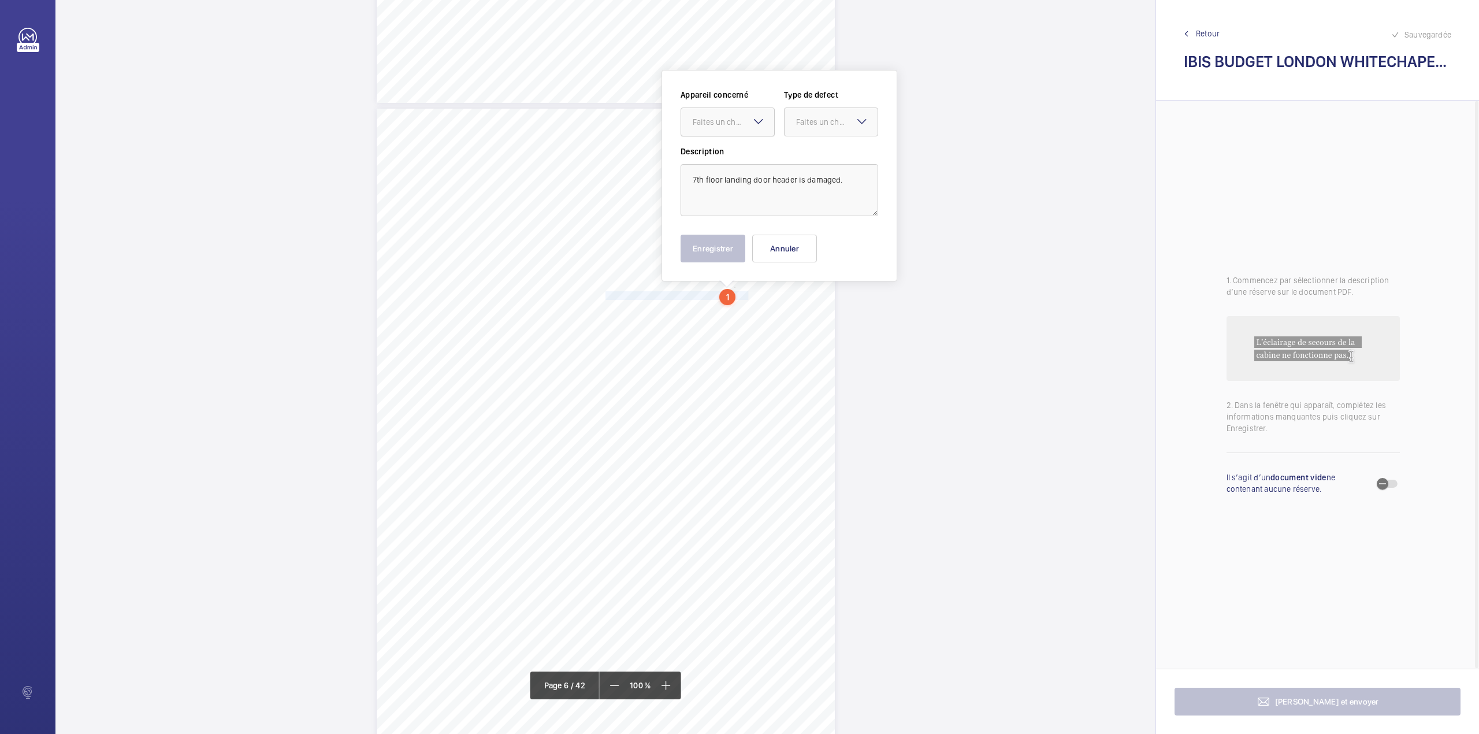
drag, startPoint x: 719, startPoint y: 114, endPoint x: 719, endPoint y: 136, distance: 22.0
click at [719, 116] on div at bounding box center [727, 122] width 93 height 28
drag, startPoint x: 719, startPoint y: 136, endPoint x: 800, endPoint y: 129, distance: 81.8
click at [722, 154] on span "E50512004368" at bounding box center [728, 157] width 70 height 12
click at [802, 128] on div at bounding box center [831, 122] width 93 height 28
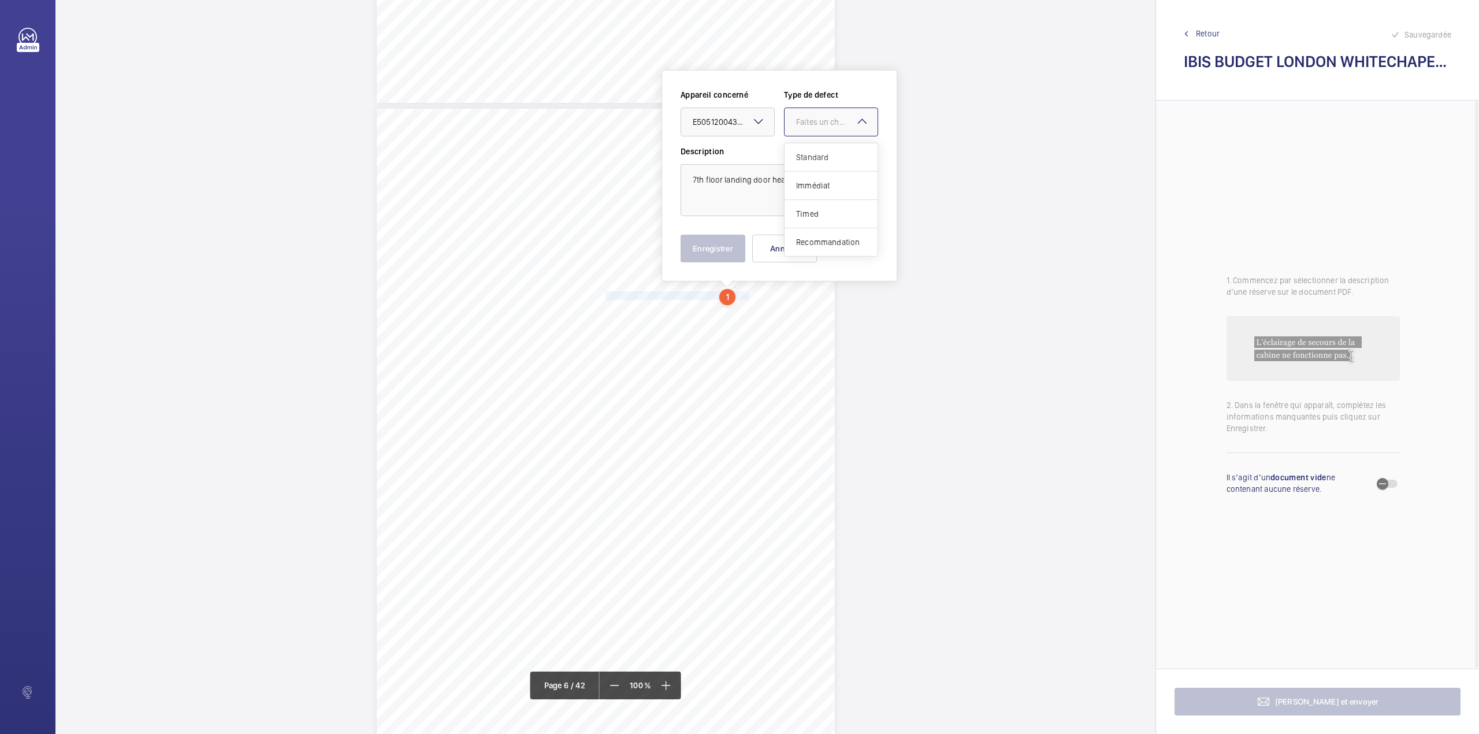
click at [800, 150] on div "Standard" at bounding box center [831, 157] width 93 height 28
click at [705, 246] on button "Enregistrer" at bounding box center [713, 249] width 65 height 28
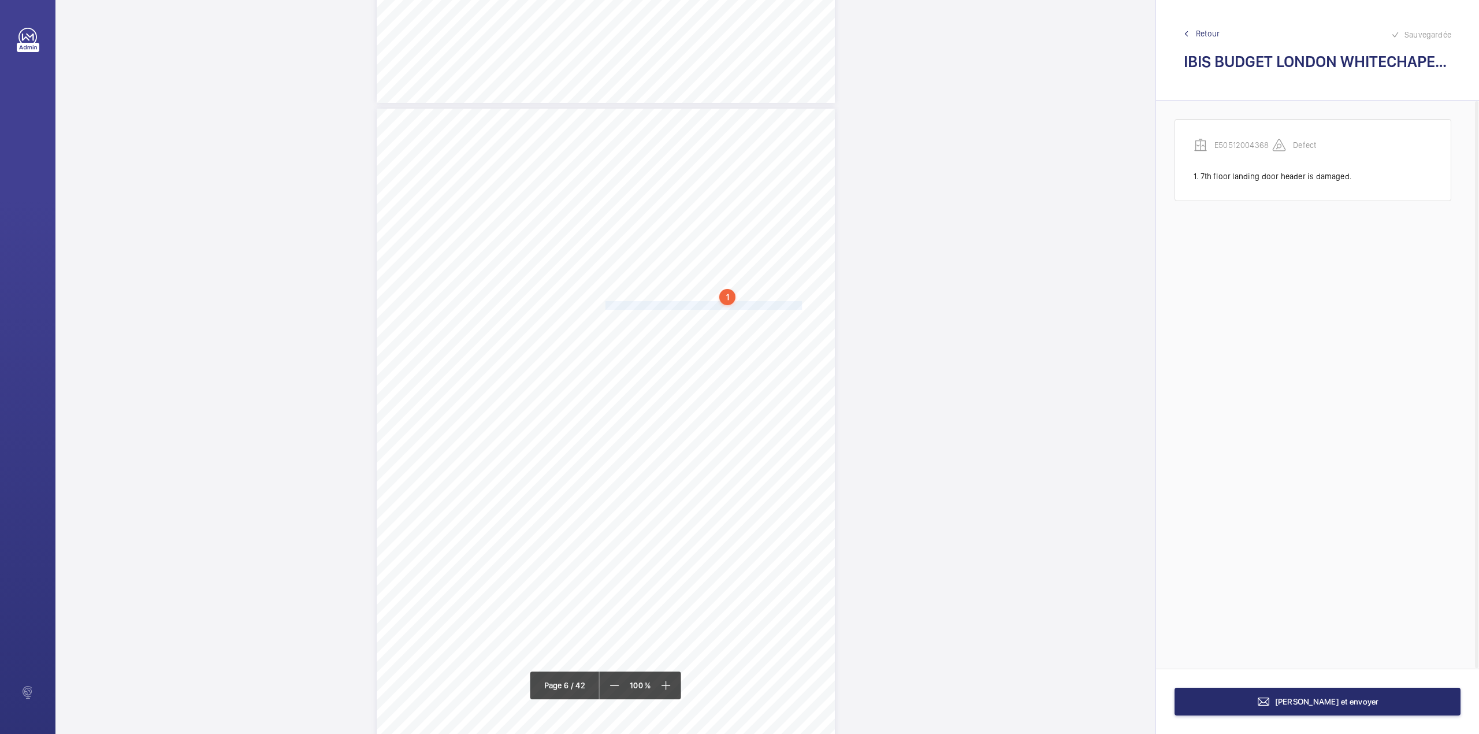
drag, startPoint x: 604, startPoint y: 306, endPoint x: 782, endPoint y: 303, distance: 178.5
click at [782, 303] on span "Loose counterweight weight on car top must be removed." at bounding box center [703, 306] width 196 height 8
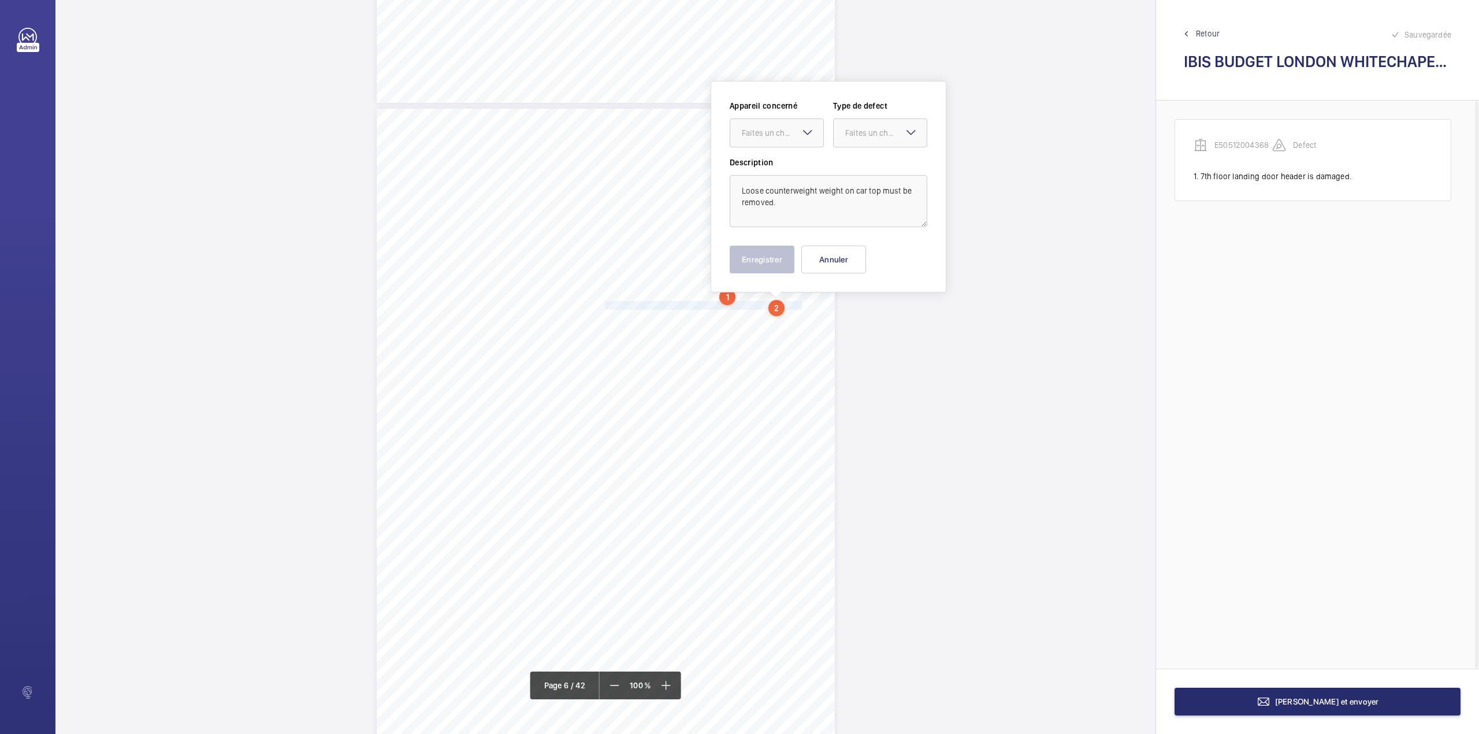
scroll to position [3190, 0]
drag, startPoint x: 775, startPoint y: 127, endPoint x: 774, endPoint y: 136, distance: 9.3
click at [775, 128] on div "Faites un choix" at bounding box center [776, 123] width 93 height 12
click at [772, 159] on span "E50512004368" at bounding box center [777, 158] width 70 height 12
click at [849, 128] on div at bounding box center [880, 123] width 93 height 28
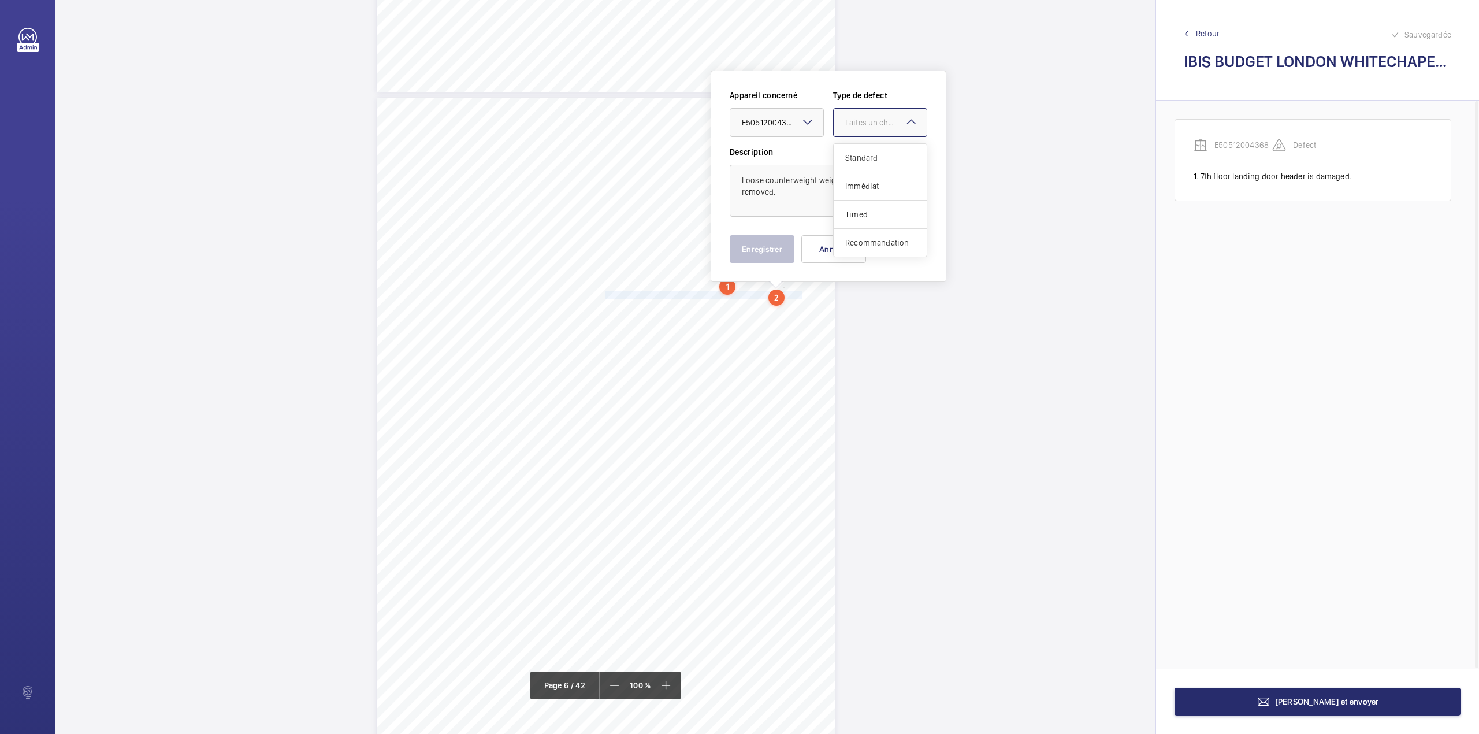
click at [849, 146] on div "Standard" at bounding box center [880, 158] width 93 height 28
click at [764, 245] on button "Enregistrer" at bounding box center [762, 249] width 65 height 28
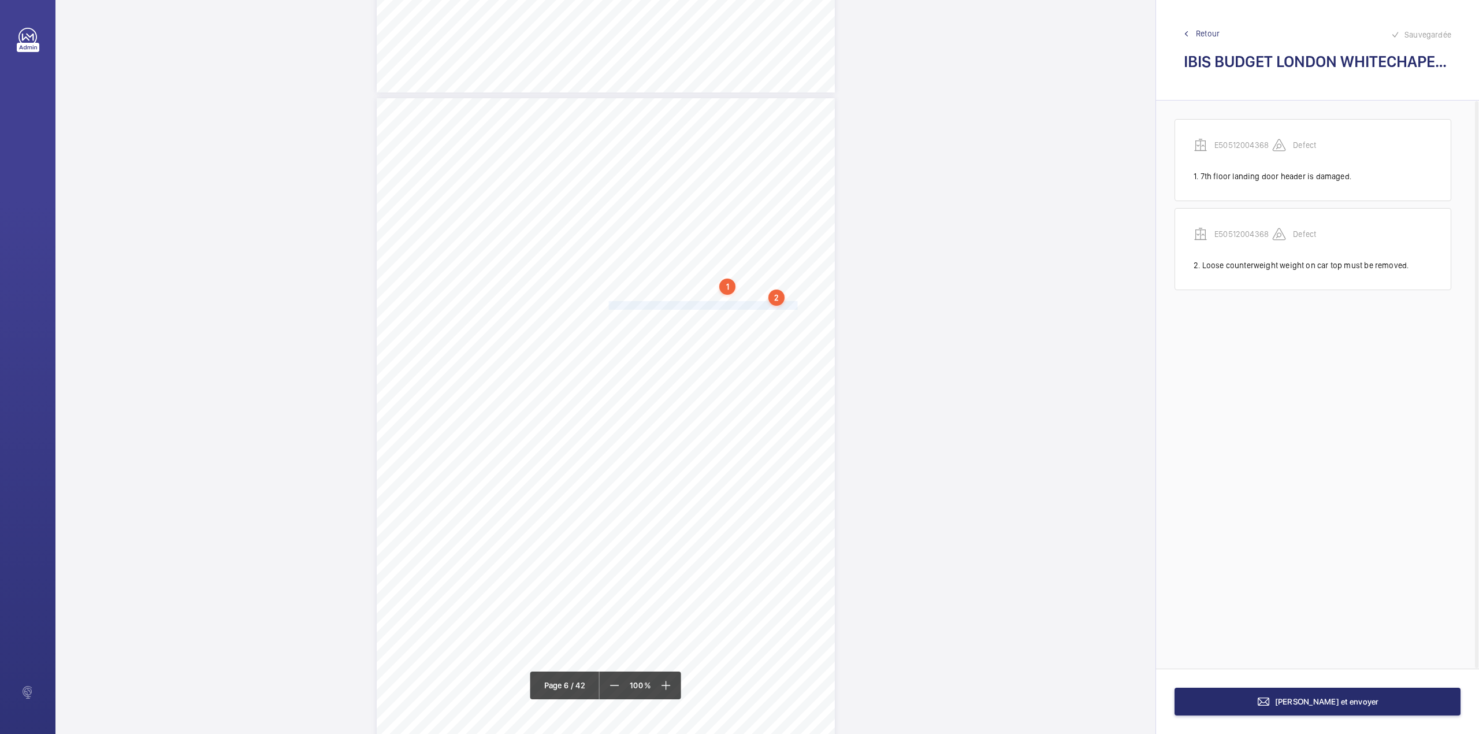
drag, startPoint x: 605, startPoint y: 307, endPoint x: 779, endPoint y: 308, distance: 173.3
click at [779, 308] on span "Various floors forced entry gap breaks door safety circuit." at bounding box center [701, 306] width 192 height 8
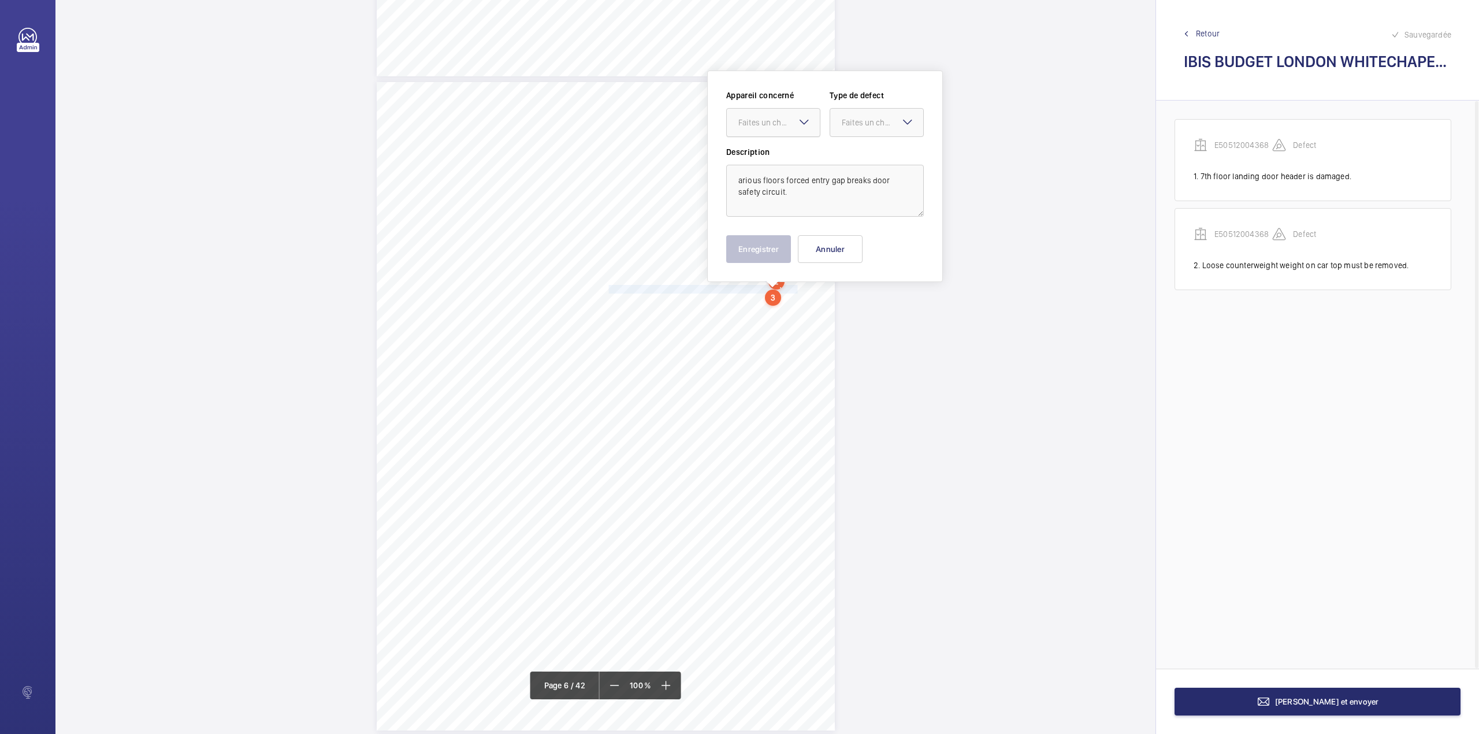
drag, startPoint x: 760, startPoint y: 126, endPoint x: 760, endPoint y: 135, distance: 9.2
click at [760, 128] on div "Faites un choix" at bounding box center [773, 123] width 93 height 12
click at [765, 155] on span "E50512004368" at bounding box center [773, 158] width 70 height 12
drag, startPoint x: 841, startPoint y: 121, endPoint x: 841, endPoint y: 137, distance: 16.2
click at [841, 125] on div at bounding box center [876, 123] width 93 height 28
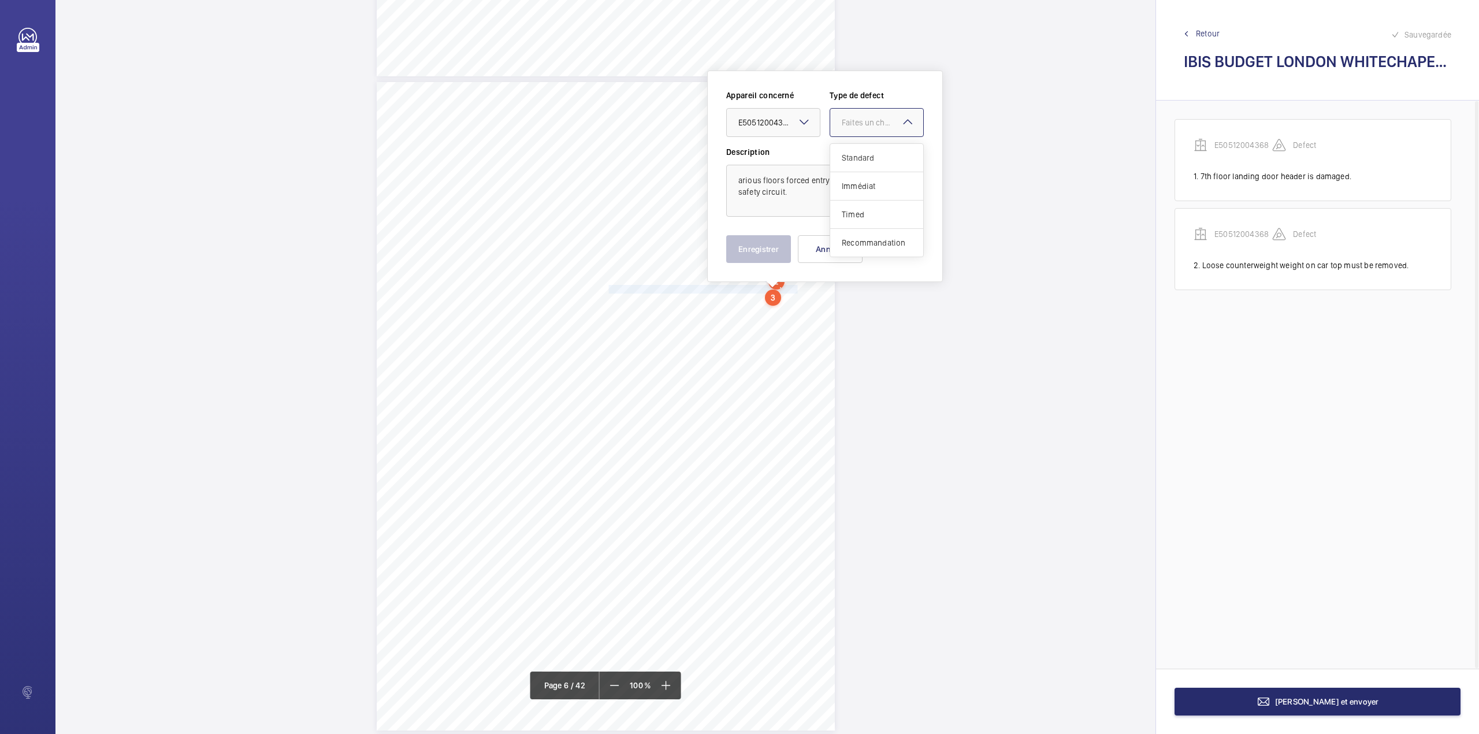
click at [844, 146] on div "Standard" at bounding box center [876, 158] width 93 height 28
click at [737, 181] on textarea "arious floors forced entry gap breaks door safety circuit." at bounding box center [825, 191] width 198 height 52
type textarea "Various floors forced entry gap breaks door safety circuit."
click at [748, 243] on button "Enregistrer" at bounding box center [758, 249] width 65 height 28
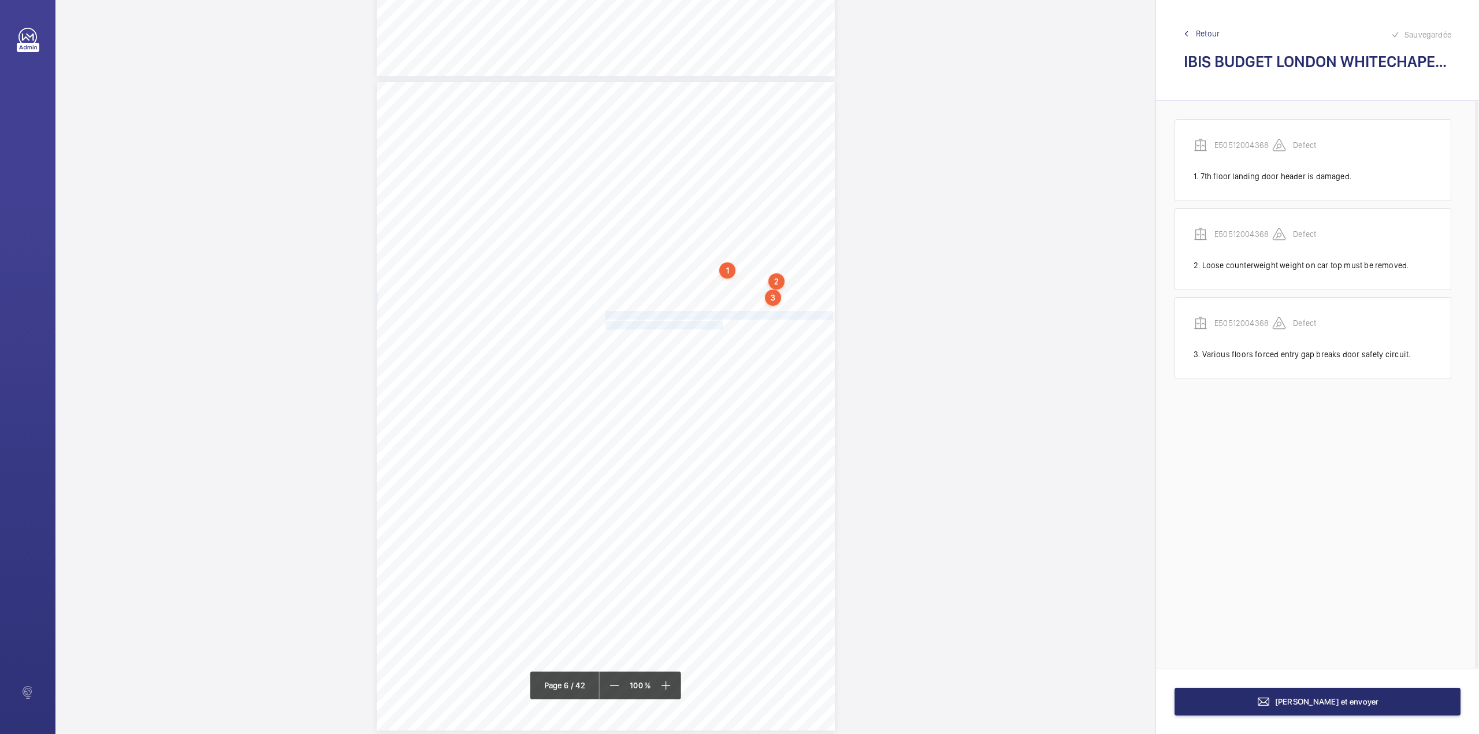
drag, startPoint x: 604, startPoint y: 311, endPoint x: 711, endPoint y: 324, distance: 107.1
click at [711, 324] on div "Lift Report Lifting Operations & Lifting Equipment Regulation 1998 Provision & …" at bounding box center [606, 406] width 458 height 648
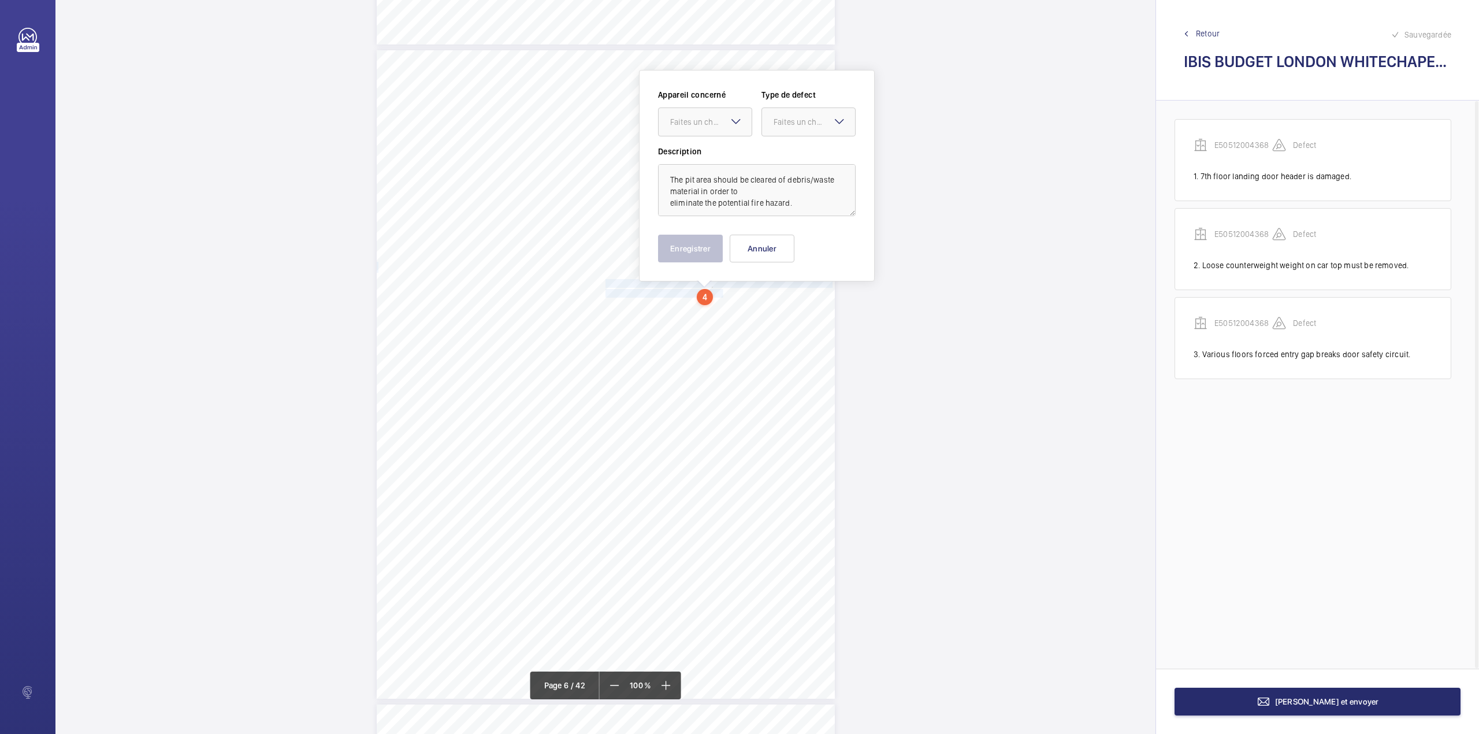
drag, startPoint x: 719, startPoint y: 127, endPoint x: 718, endPoint y: 137, distance: 9.9
click at [719, 128] on div "Faites un choix" at bounding box center [705, 122] width 93 height 12
click at [713, 159] on span "E50512004368" at bounding box center [705, 157] width 70 height 12
click at [782, 126] on div "Faites un choix" at bounding box center [814, 122] width 81 height 12
click at [779, 232] on div "Recommandation" at bounding box center [808, 242] width 93 height 28
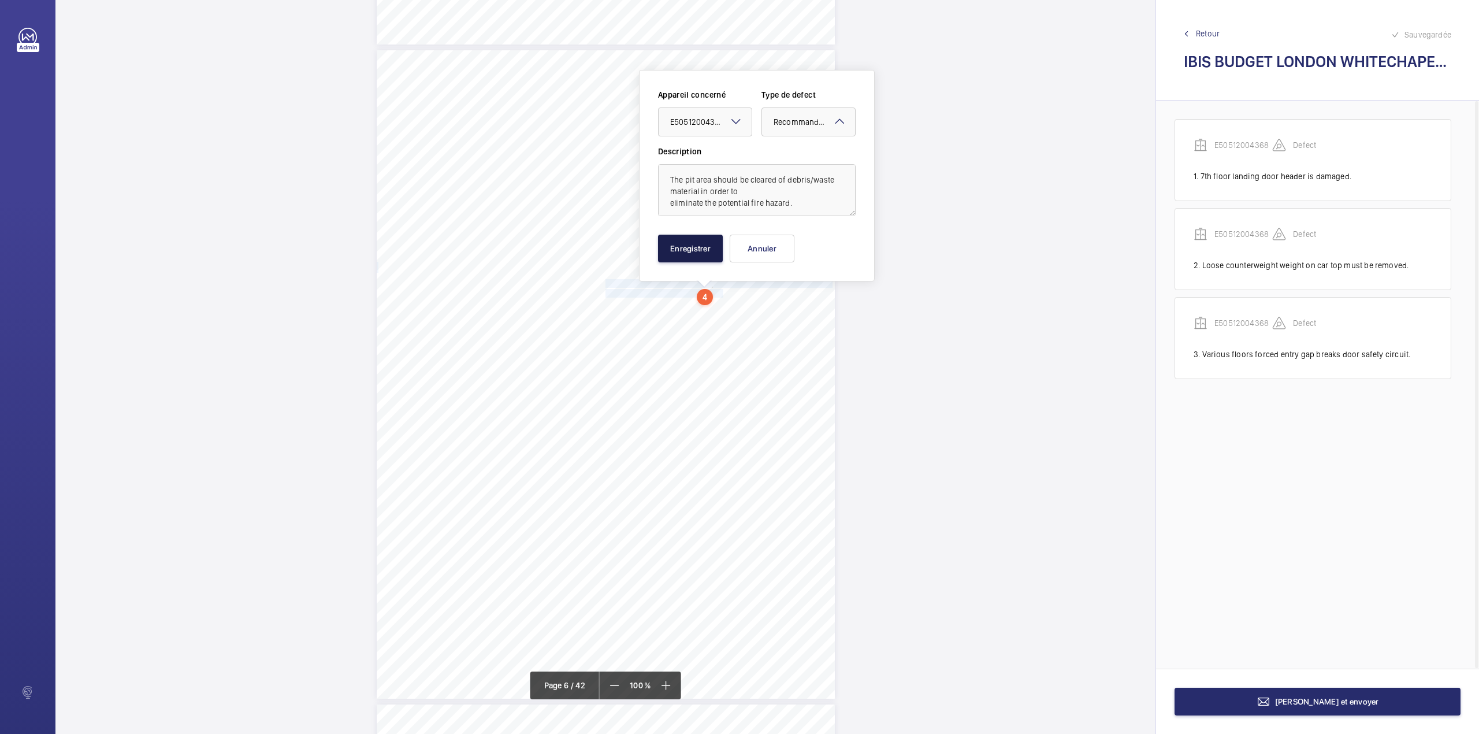
click at [699, 248] on button "Enregistrer" at bounding box center [690, 249] width 65 height 28
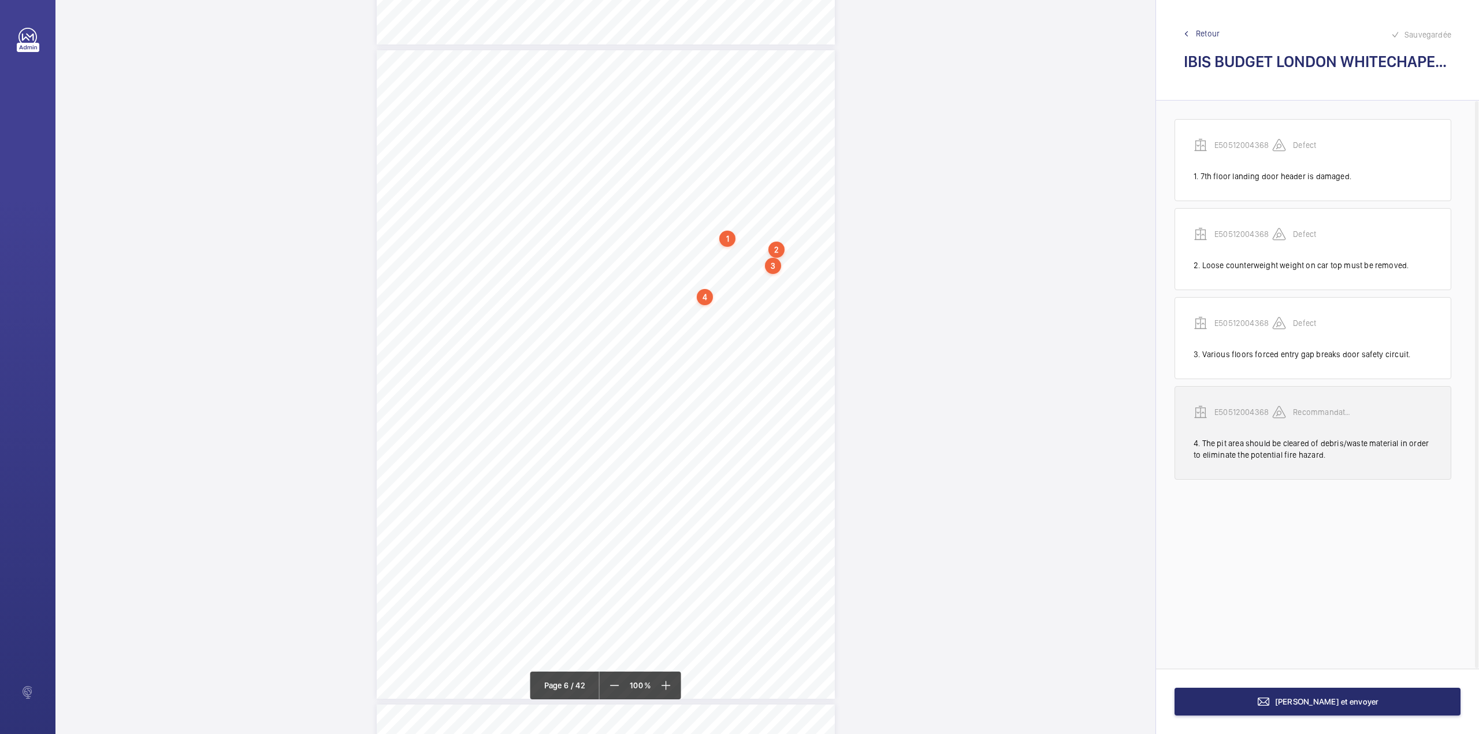
click at [1242, 411] on p "E50512004368" at bounding box center [1243, 412] width 58 height 12
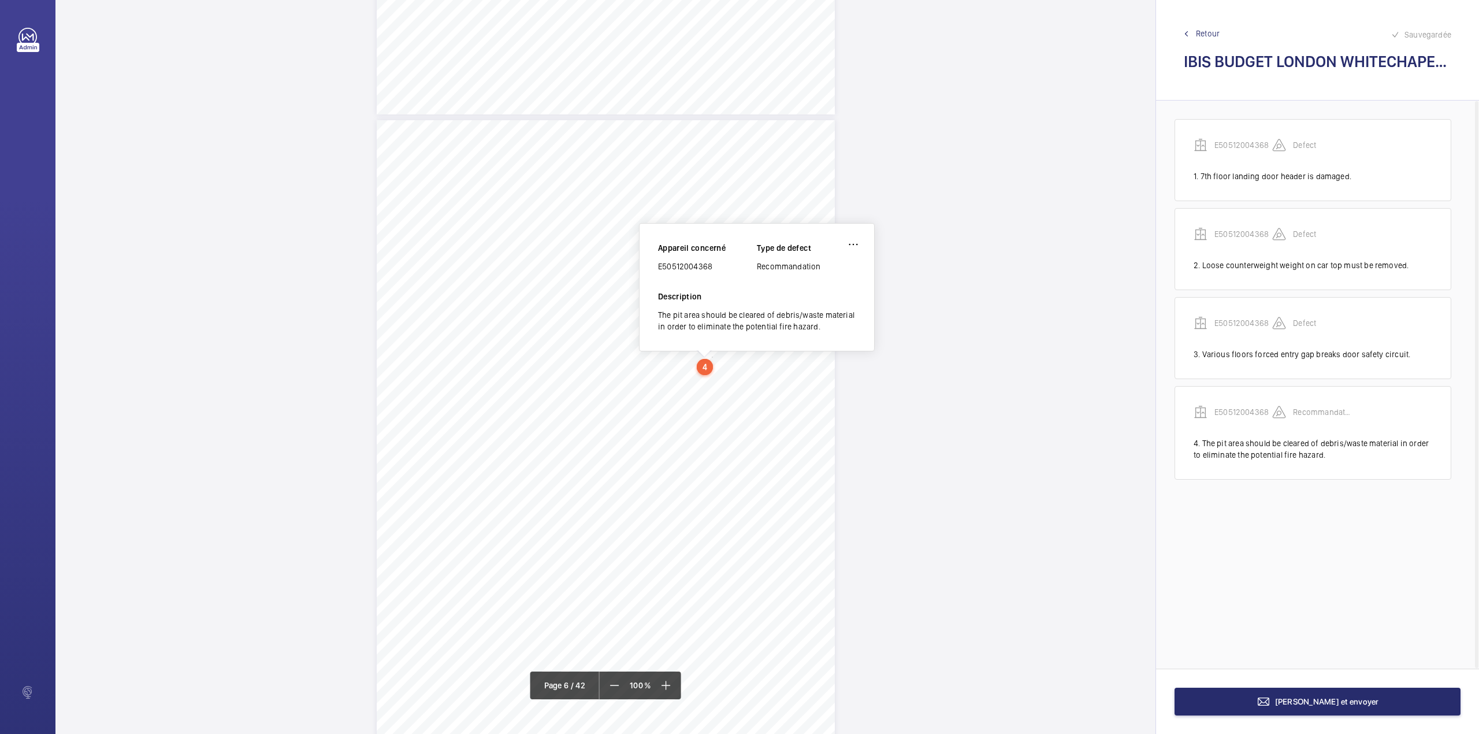
drag, startPoint x: 659, startPoint y: 270, endPoint x: 710, endPoint y: 267, distance: 51.0
click at [710, 267] on div "E50512004368" at bounding box center [707, 267] width 99 height 12
copy div "E50512004368"
drag, startPoint x: 1371, startPoint y: 696, endPoint x: 1364, endPoint y: 689, distance: 9.4
click at [1364, 689] on button "[PERSON_NAME] et envoyer" at bounding box center [1317, 701] width 286 height 28
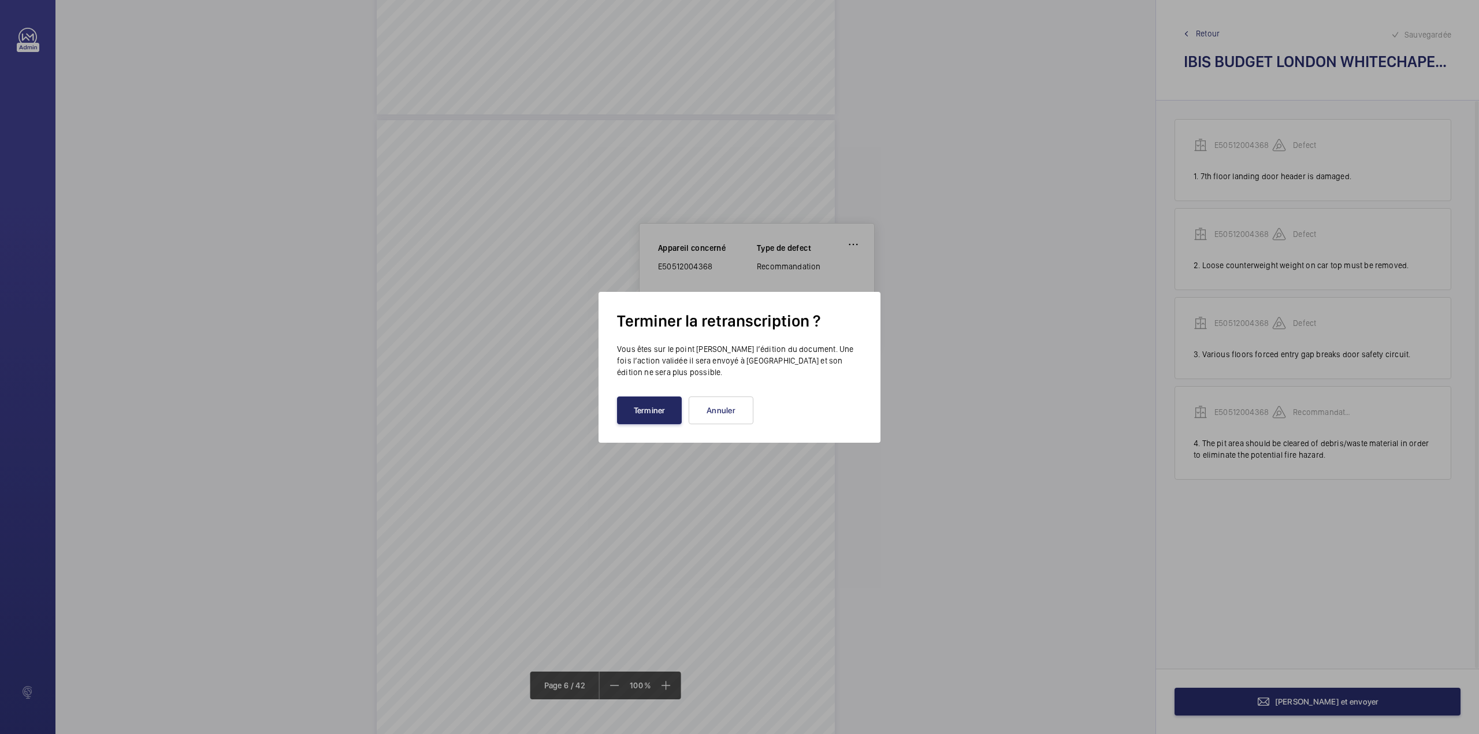
click at [617, 410] on button "Terminer" at bounding box center [649, 410] width 65 height 28
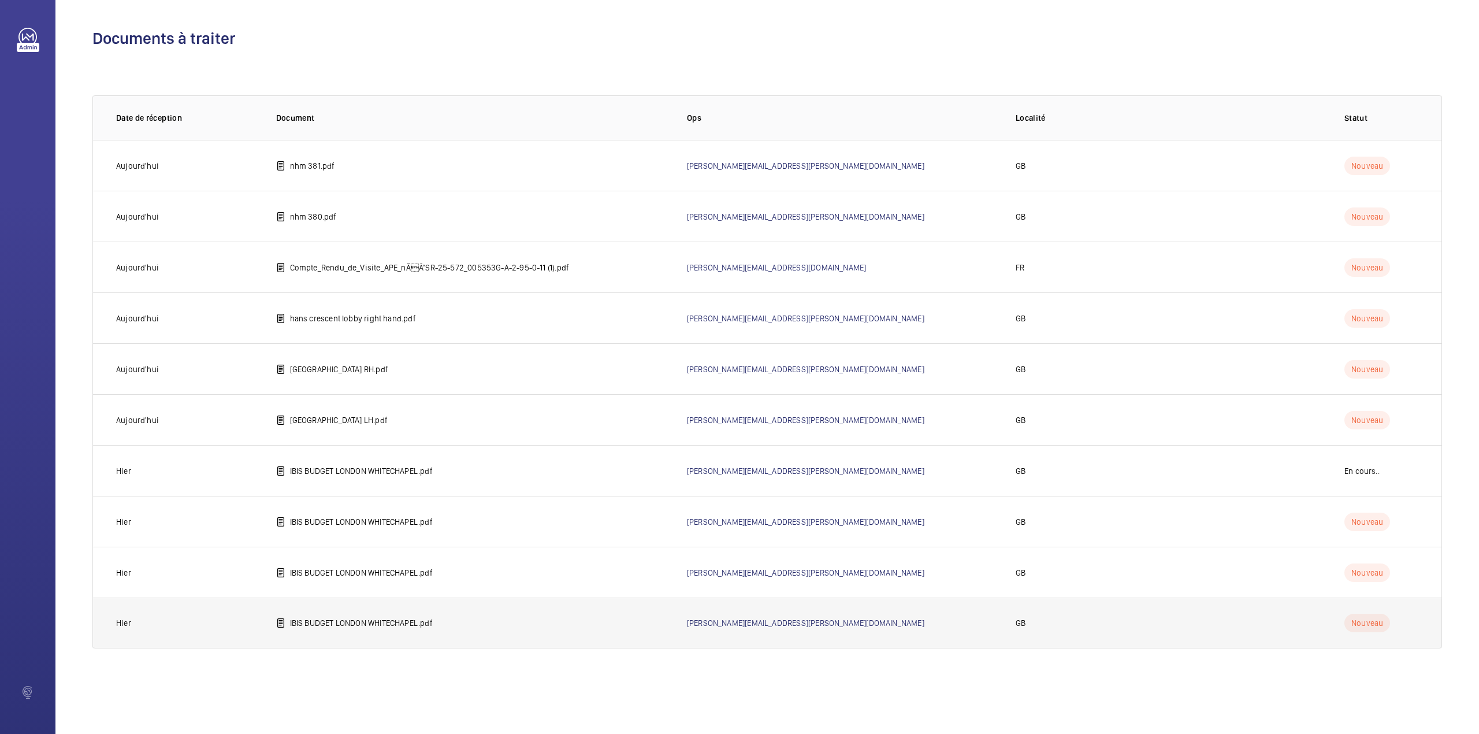
click at [326, 607] on td "IBIS BUDGET LONDON WHITECHAPEL.pdf" at bounding box center [463, 622] width 411 height 51
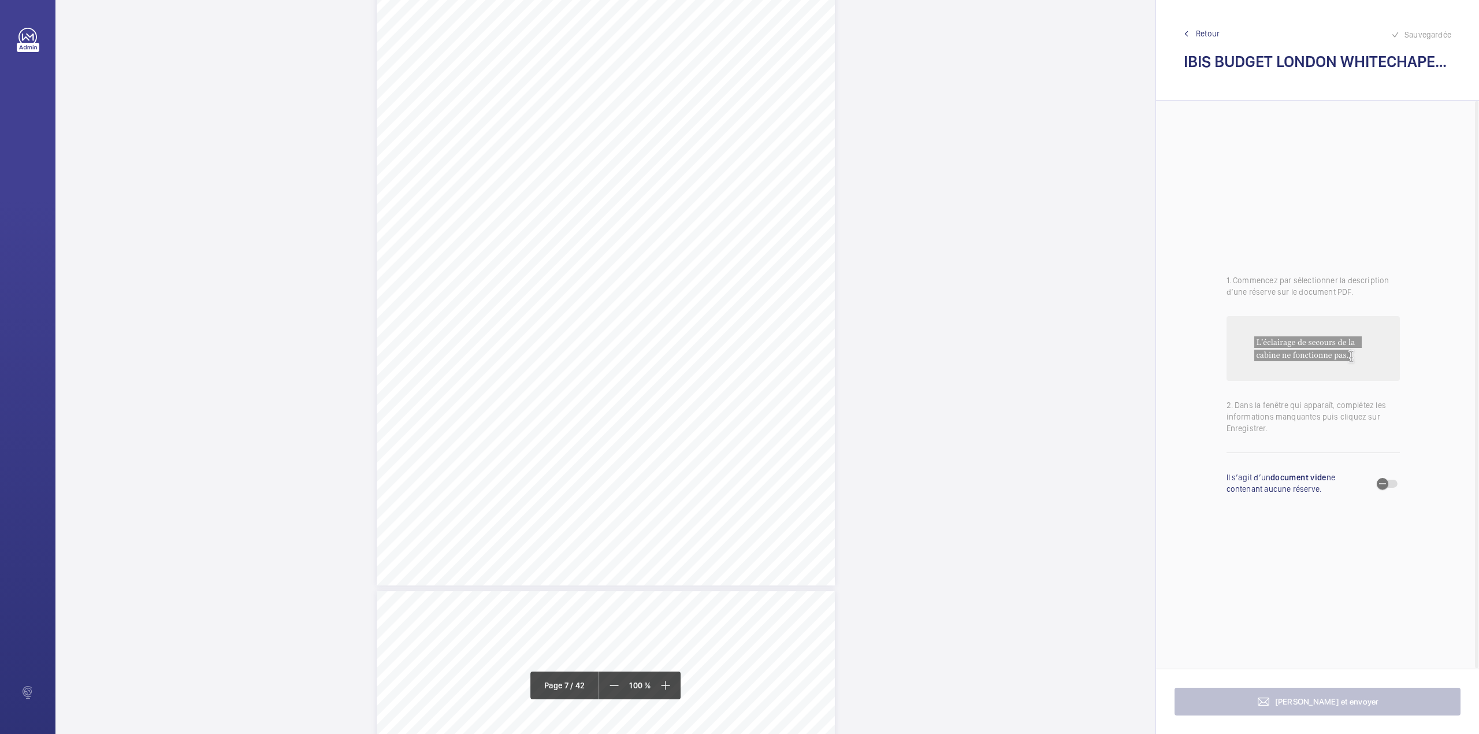
scroll to position [4467, 0]
drag, startPoint x: 604, startPoint y: 315, endPoint x: 793, endPoint y: 313, distance: 188.9
click at [793, 313] on span "Guide rail oil collection pots in lift pit are full and overflowing." at bounding box center [708, 316] width 207 height 8
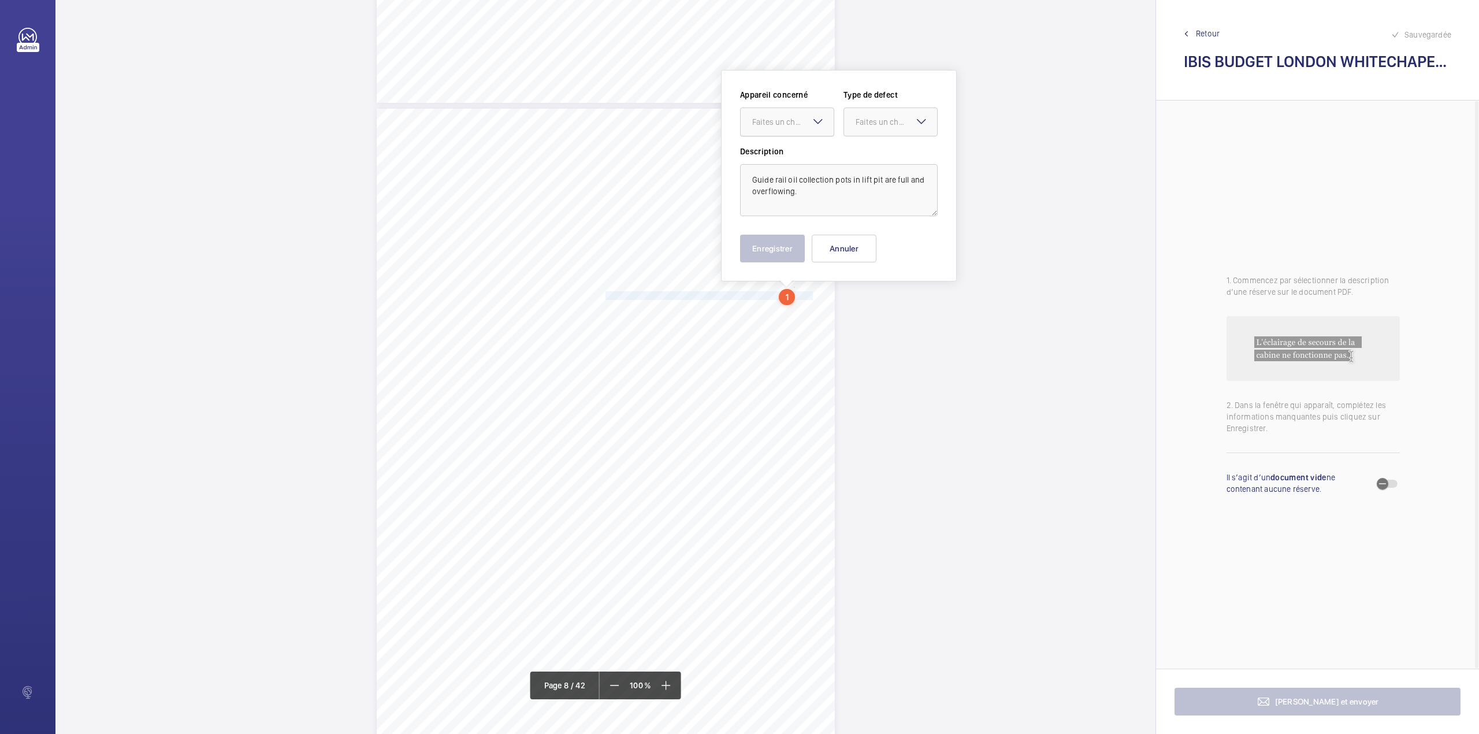
click at [791, 122] on div "Faites un choix" at bounding box center [792, 122] width 81 height 12
click at [790, 148] on div "E50512004364" at bounding box center [787, 157] width 93 height 28
click at [872, 120] on div "Faites un choix" at bounding box center [896, 122] width 81 height 12
click at [870, 163] on div "Standard" at bounding box center [890, 157] width 93 height 28
click at [773, 246] on button "Enregistrer" at bounding box center [772, 249] width 65 height 28
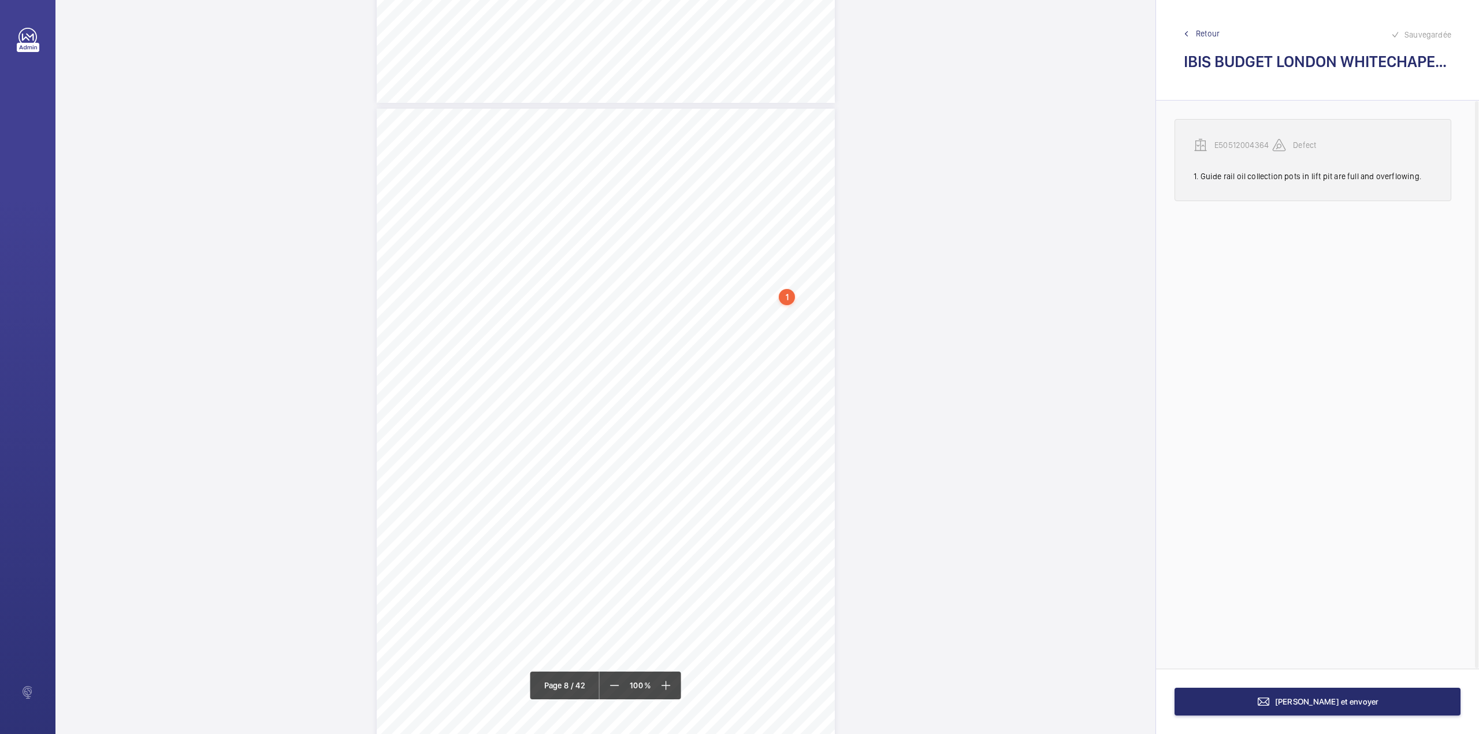
click at [1246, 139] on div "E50512004364" at bounding box center [1233, 145] width 79 height 14
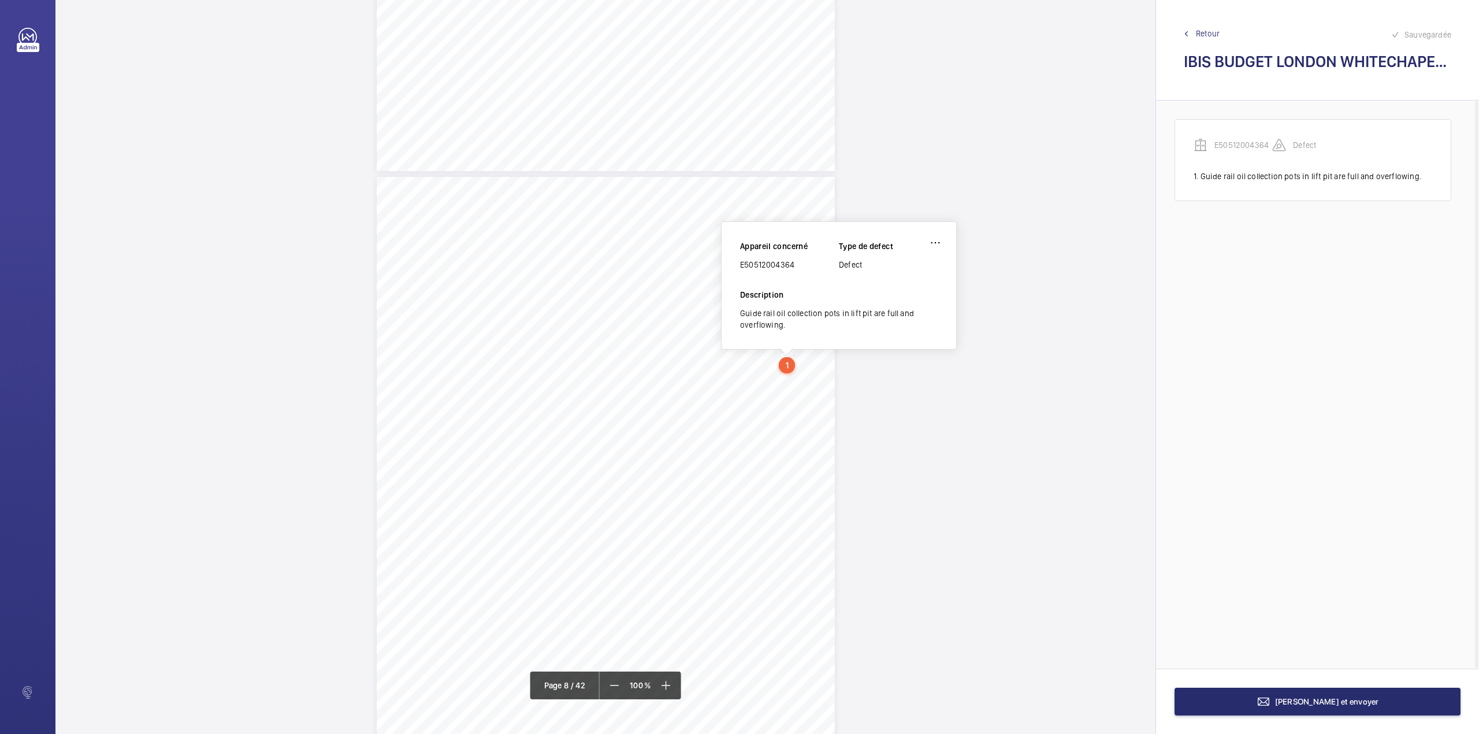
scroll to position [4417, 0]
drag, startPoint x: 740, startPoint y: 271, endPoint x: 793, endPoint y: 272, distance: 53.2
click at [793, 272] on div "E50512004364" at bounding box center [789, 267] width 99 height 12
copy div "E50512004364"
click at [1313, 700] on span "[PERSON_NAME] et envoyer" at bounding box center [1327, 701] width 104 height 9
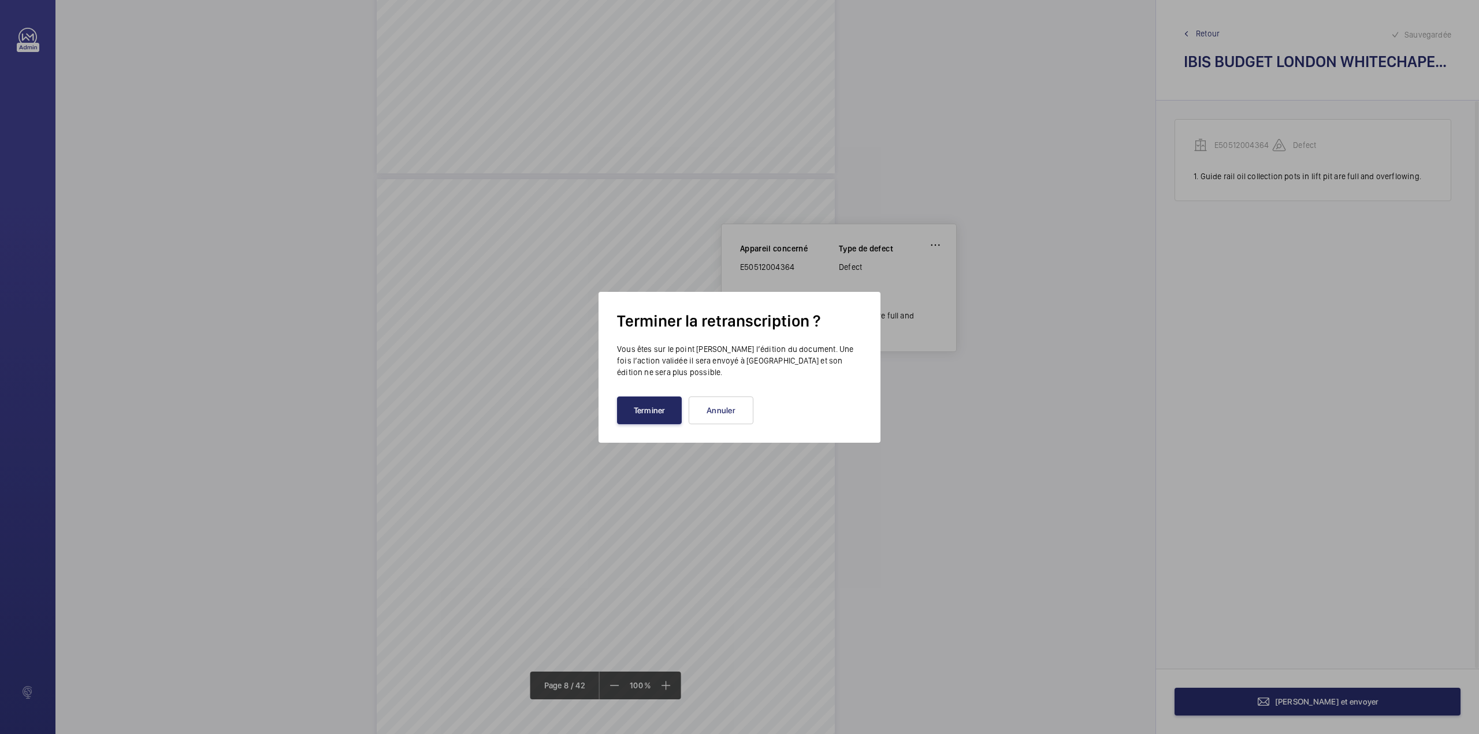
click at [640, 408] on button "Terminer" at bounding box center [649, 410] width 65 height 28
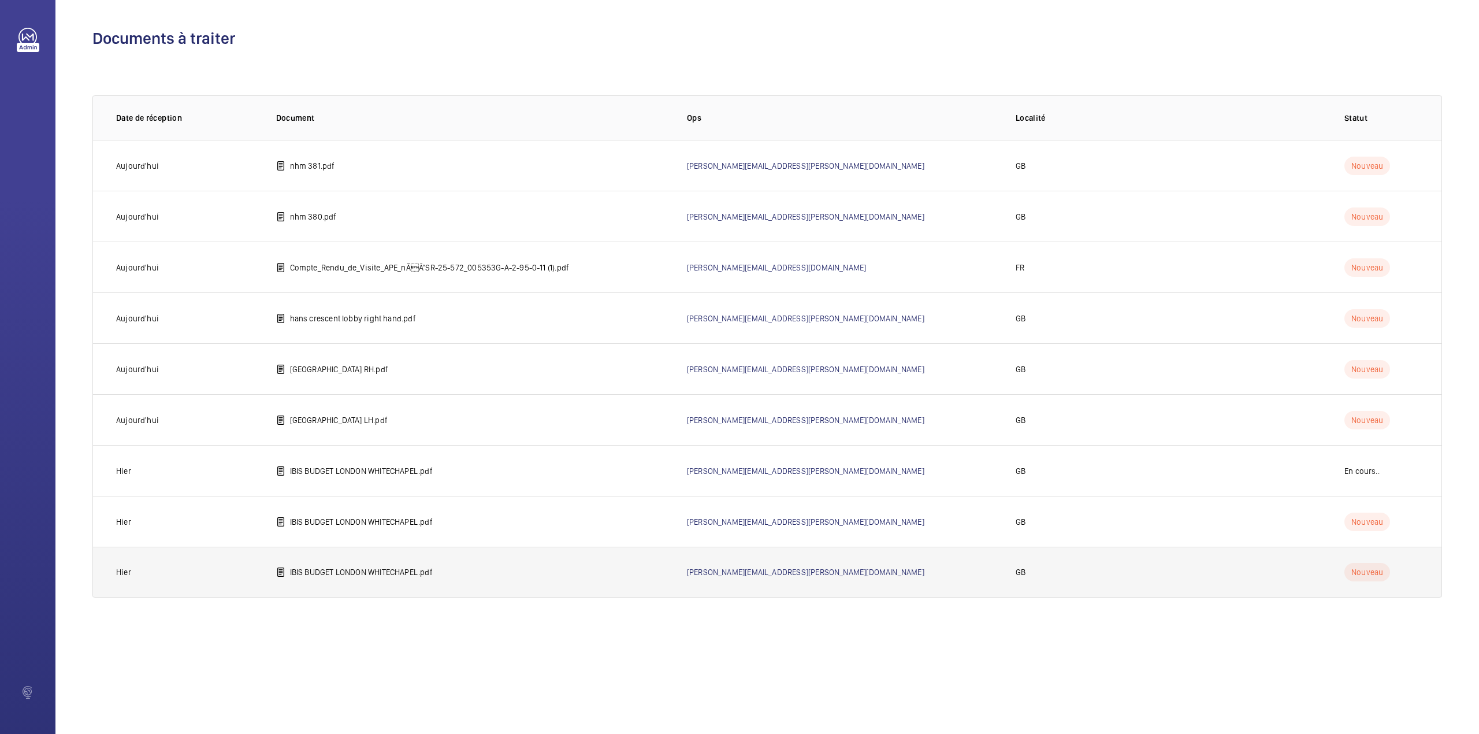
click at [359, 572] on p "IBIS BUDGET LONDON WHITECHAPEL.pdf" at bounding box center [361, 572] width 143 height 12
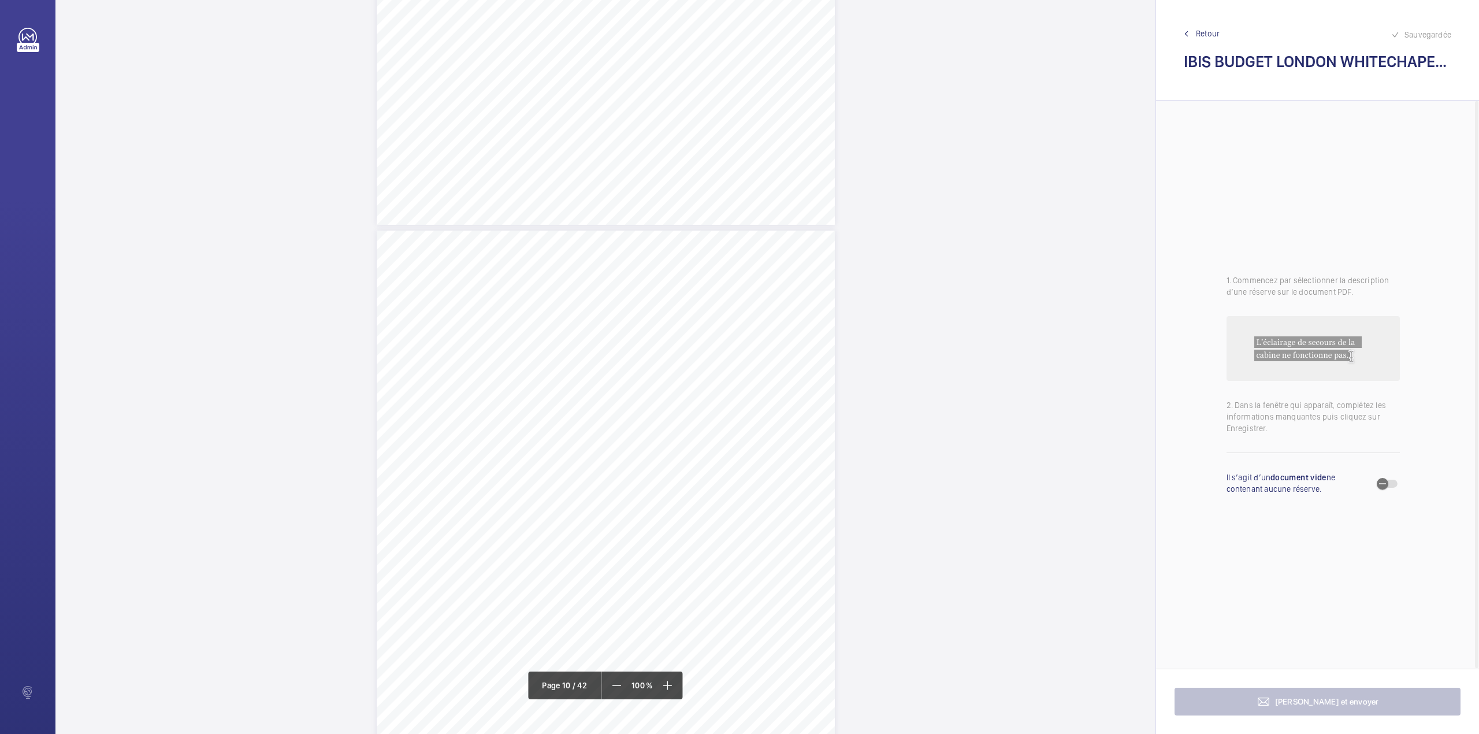
scroll to position [5700, 0]
drag, startPoint x: 605, startPoint y: 402, endPoint x: 759, endPoint y: 400, distance: 153.7
click at [759, 400] on span "Pit floor is contaminated with oil and rubbish bags." at bounding box center [691, 401] width 172 height 8
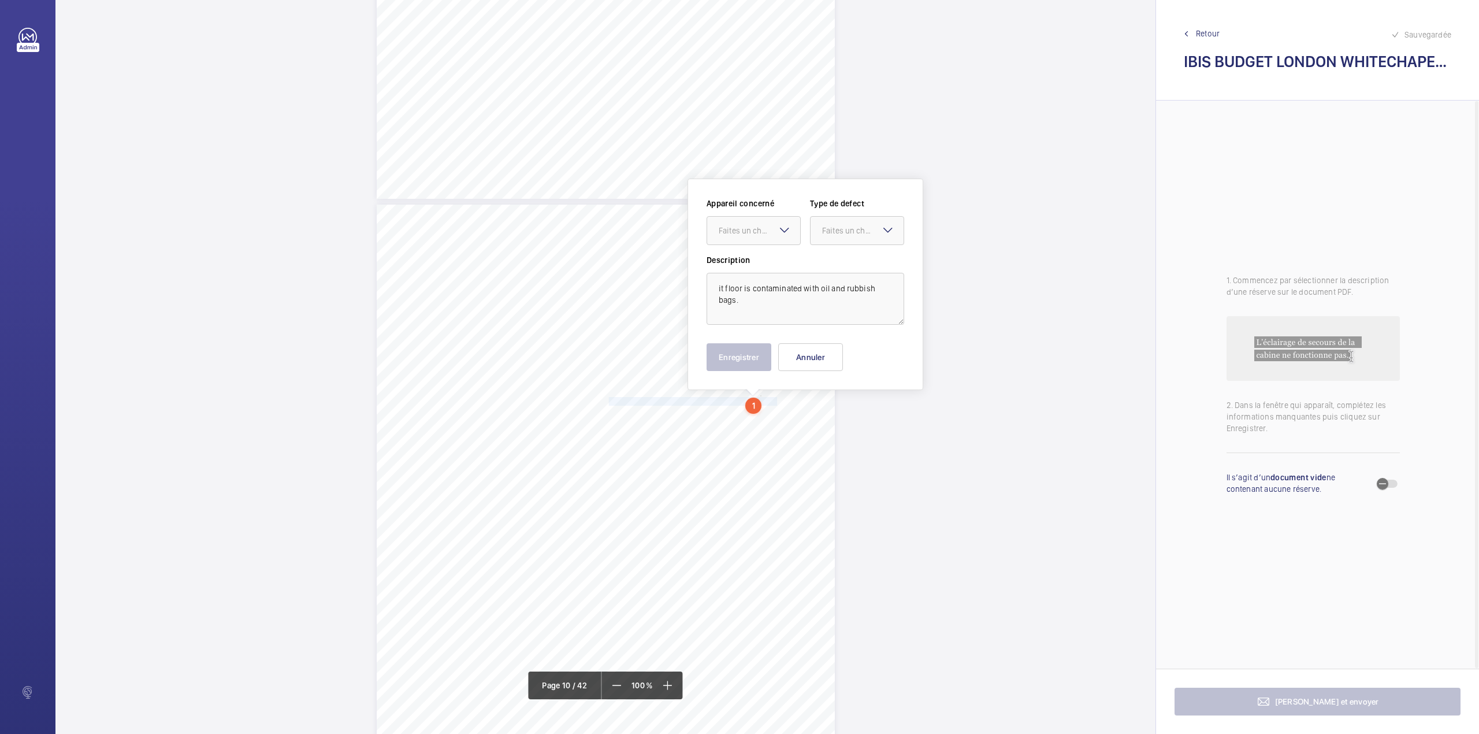
scroll to position [5808, 0]
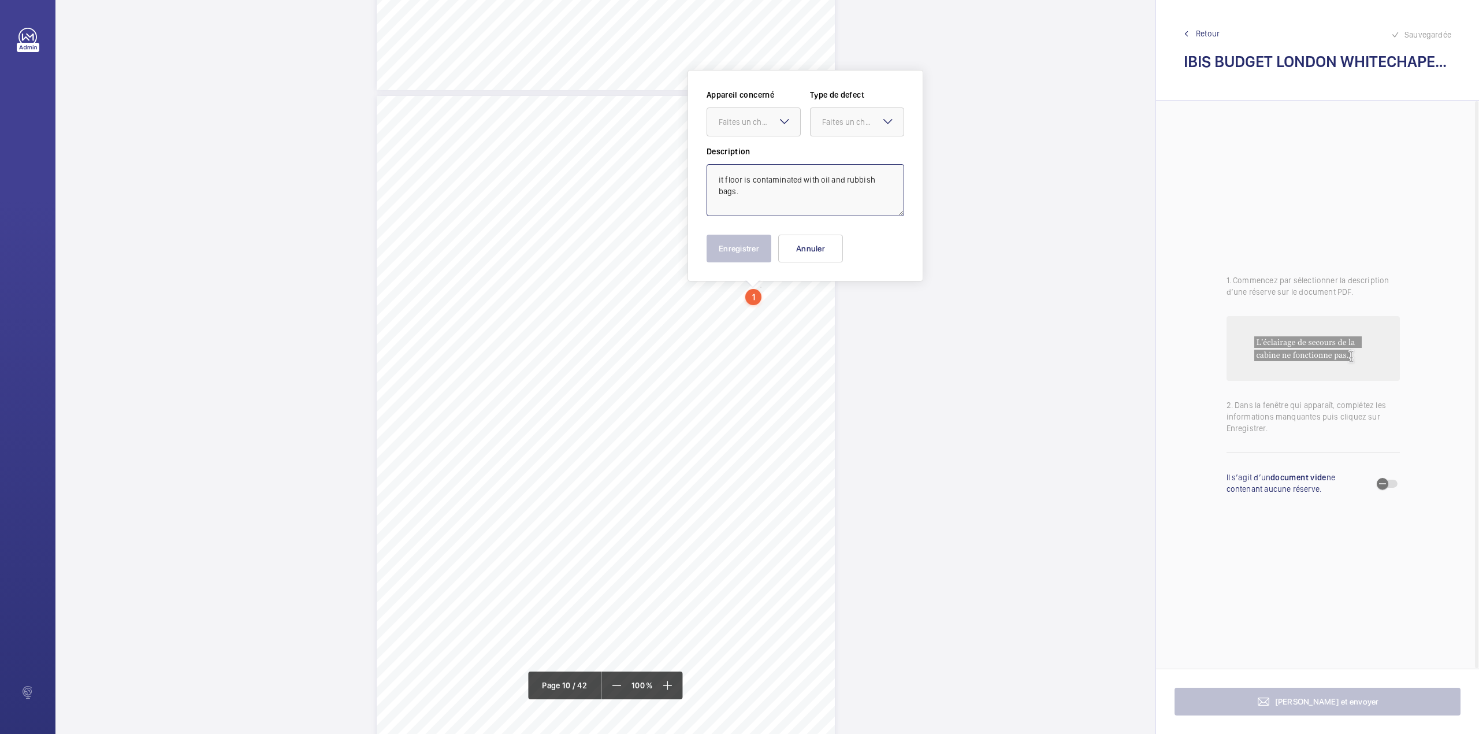
click at [715, 180] on textarea "it floor is contaminated with oil and rubbish bags." at bounding box center [806, 190] width 198 height 52
click at [767, 122] on div "Faites un choix" at bounding box center [759, 122] width 81 height 12
drag, startPoint x: 766, startPoint y: 157, endPoint x: 818, endPoint y: 137, distance: 55.8
click at [771, 158] on span "E50512004365" at bounding box center [754, 157] width 70 height 12
drag, startPoint x: 839, startPoint y: 124, endPoint x: 837, endPoint y: 142, distance: 18.1
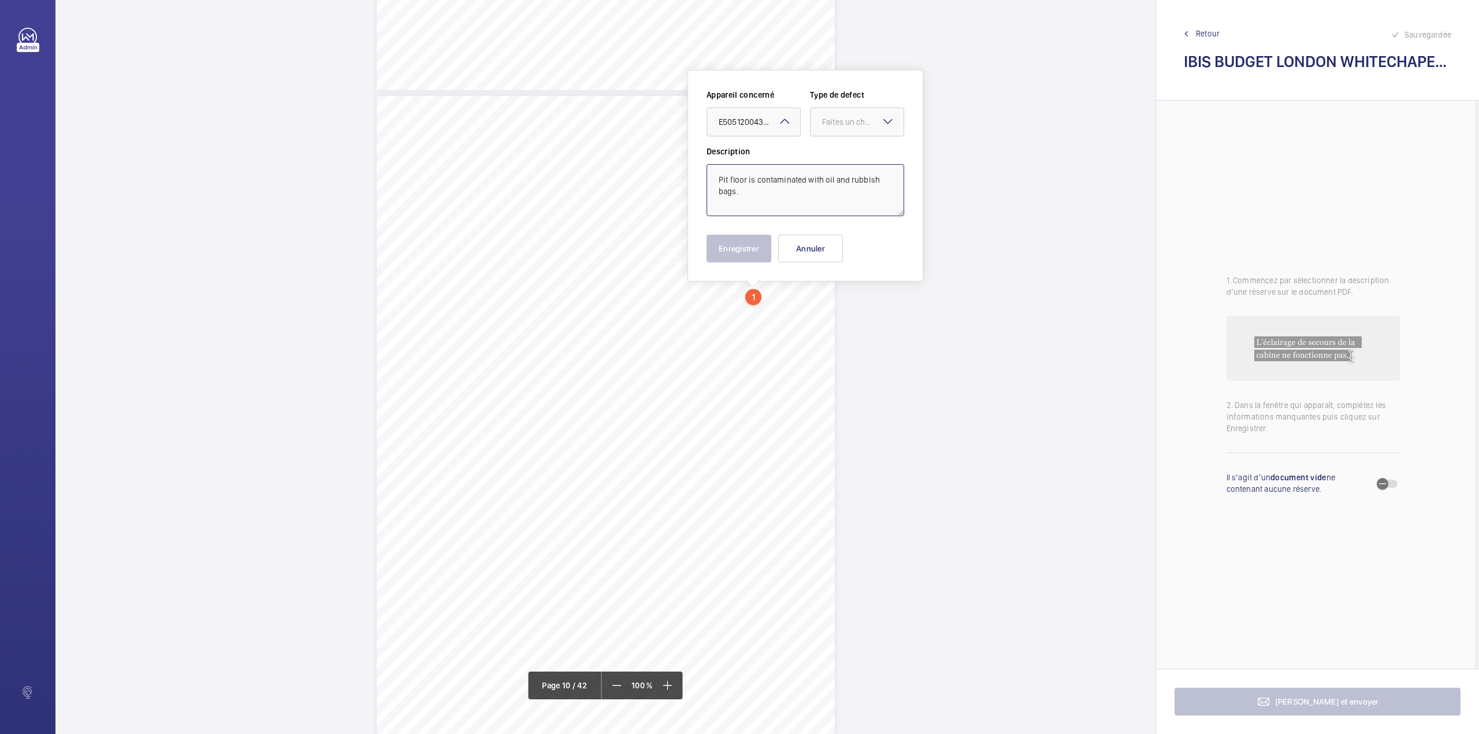
click at [838, 137] on div "Appareil concerné Faites un choix × E50512004365 × Type de defect Faites un cho…" at bounding box center [806, 117] width 198 height 57
click at [834, 155] on span "Standard" at bounding box center [857, 157] width 70 height 12
type textarea "Pit floor is contaminated with oil and rubbish bags."
click at [744, 243] on button "Enregistrer" at bounding box center [739, 249] width 65 height 28
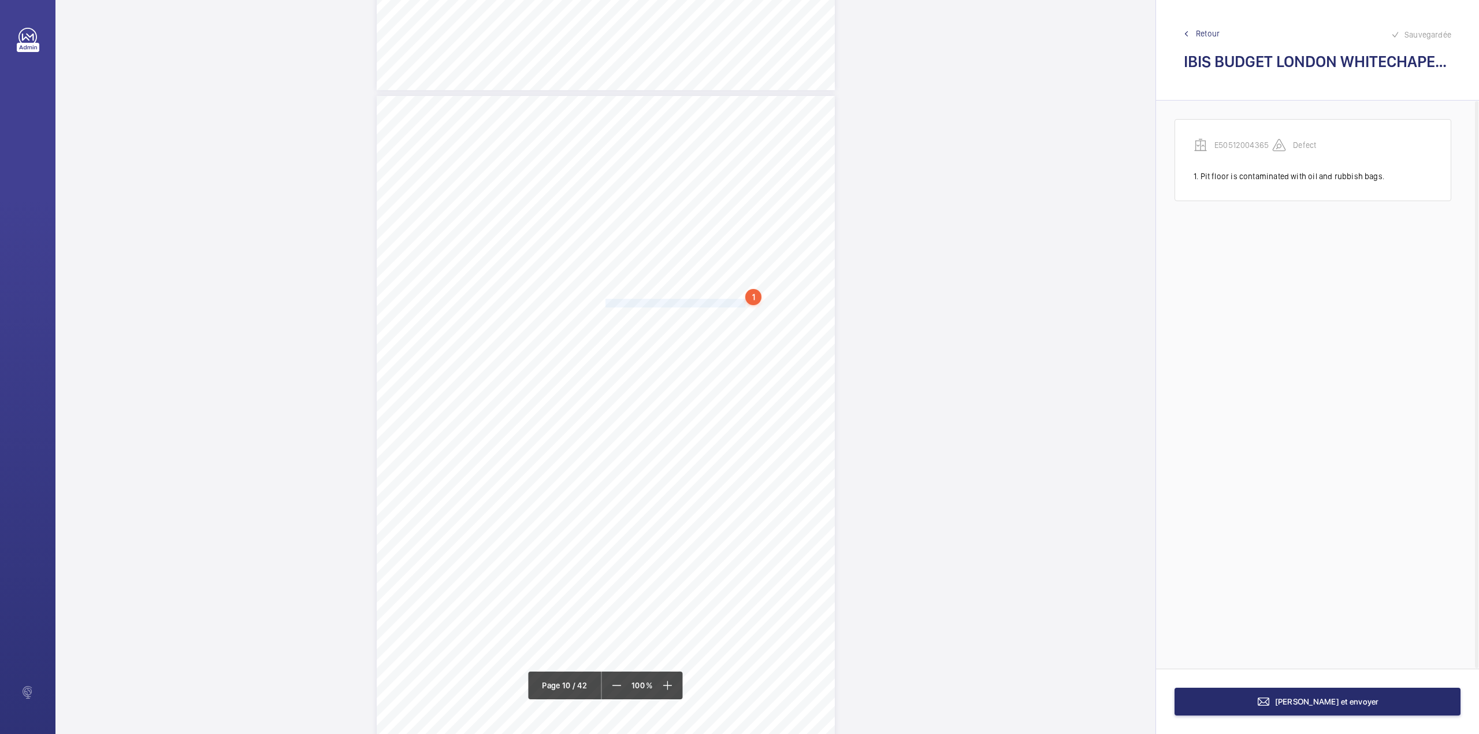
drag, startPoint x: 604, startPoint y: 302, endPoint x: 731, endPoint y: 302, distance: 127.1
click at [731, 302] on span "1st floor landing call up button damaged." at bounding box center [675, 303] width 140 height 8
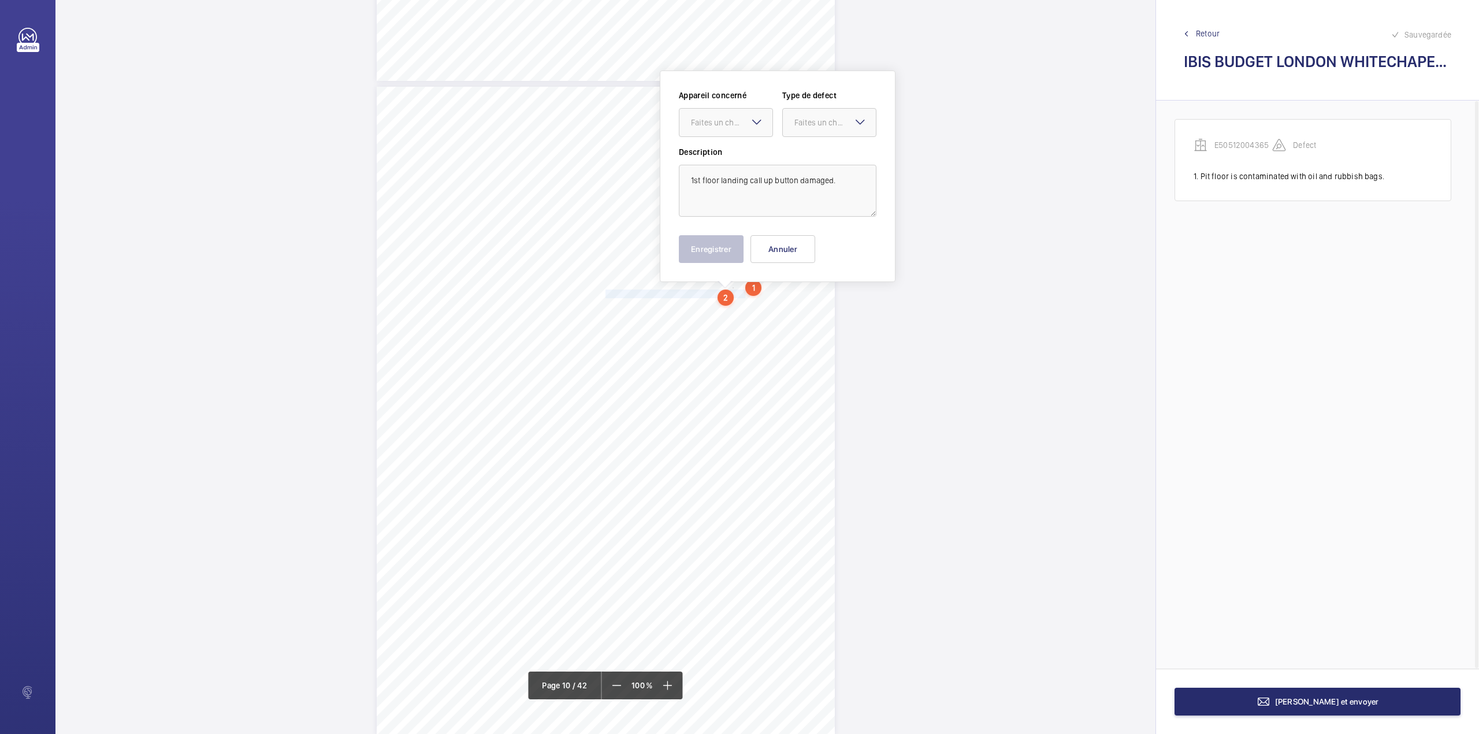
drag, startPoint x: 718, startPoint y: 124, endPoint x: 715, endPoint y: 139, distance: 15.8
click at [717, 128] on div "Faites un choix" at bounding box center [731, 123] width 81 height 12
click at [716, 144] on div "E50512004365" at bounding box center [725, 158] width 93 height 28
click at [796, 119] on div "Faites un choix" at bounding box center [834, 123] width 81 height 12
click at [796, 144] on div "Standard" at bounding box center [829, 158] width 93 height 28
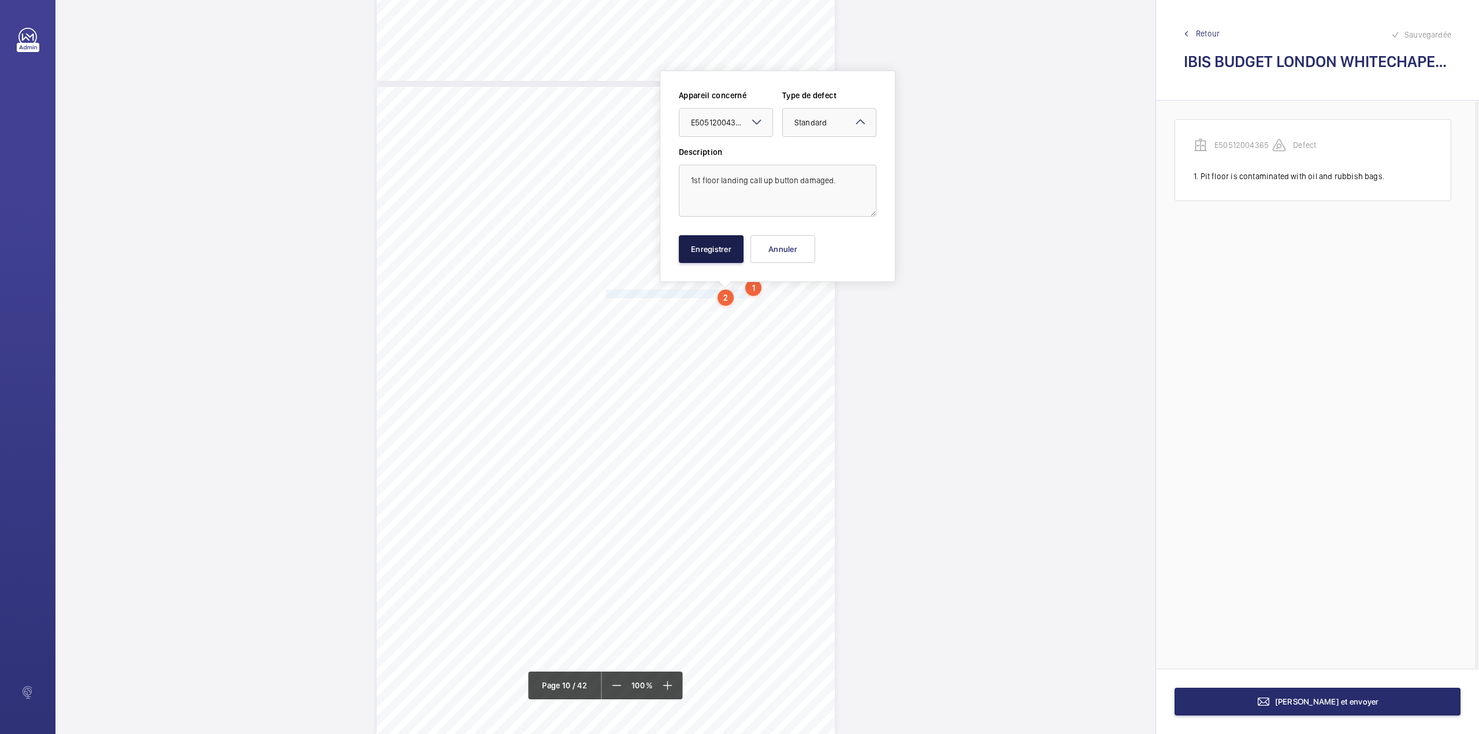
click at [715, 245] on button "Enregistrer" at bounding box center [711, 249] width 65 height 28
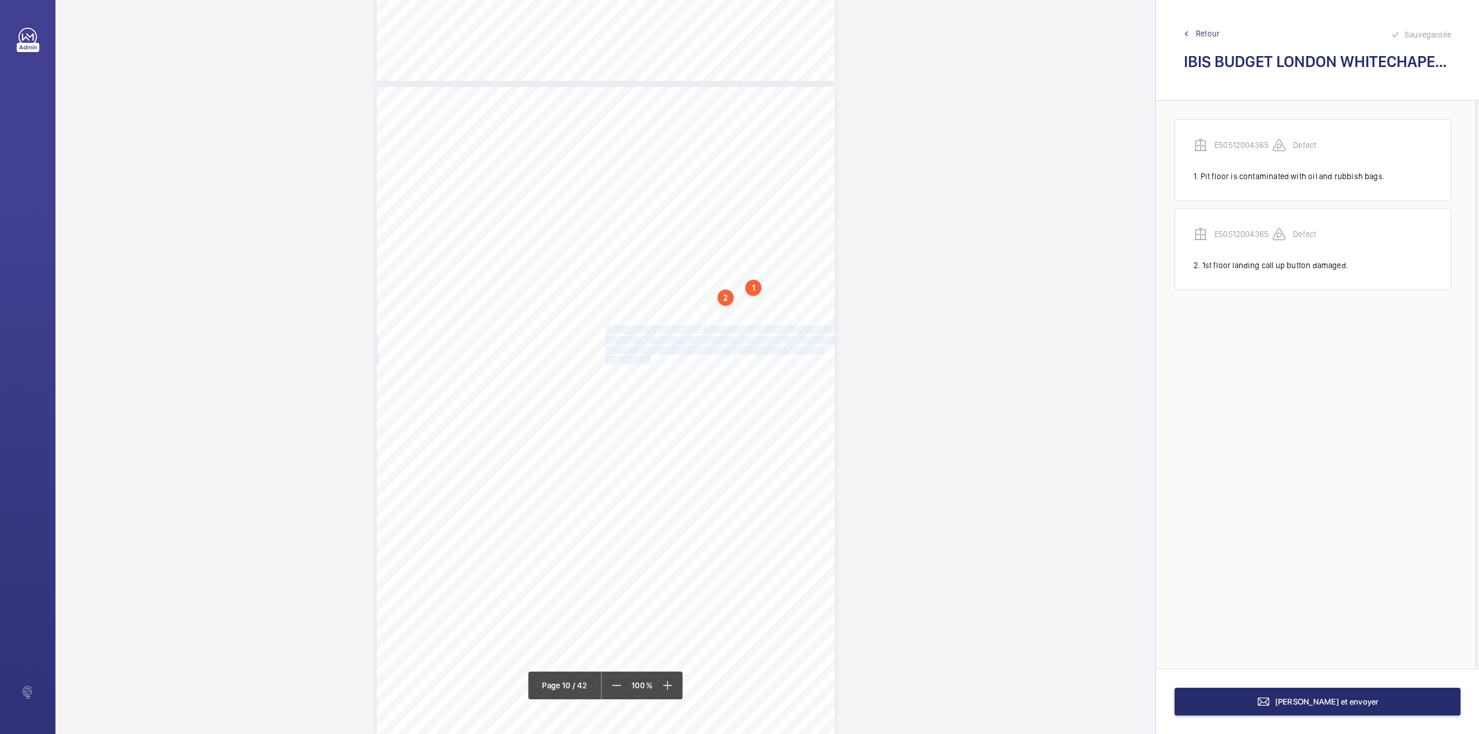
drag, startPoint x: 604, startPoint y: 329, endPoint x: 645, endPoint y: 358, distance: 50.0
click at [645, 358] on div "Lift Report Lifting Operations & Lifting Equipment Regulation 1998 Provision & …" at bounding box center [606, 411] width 458 height 648
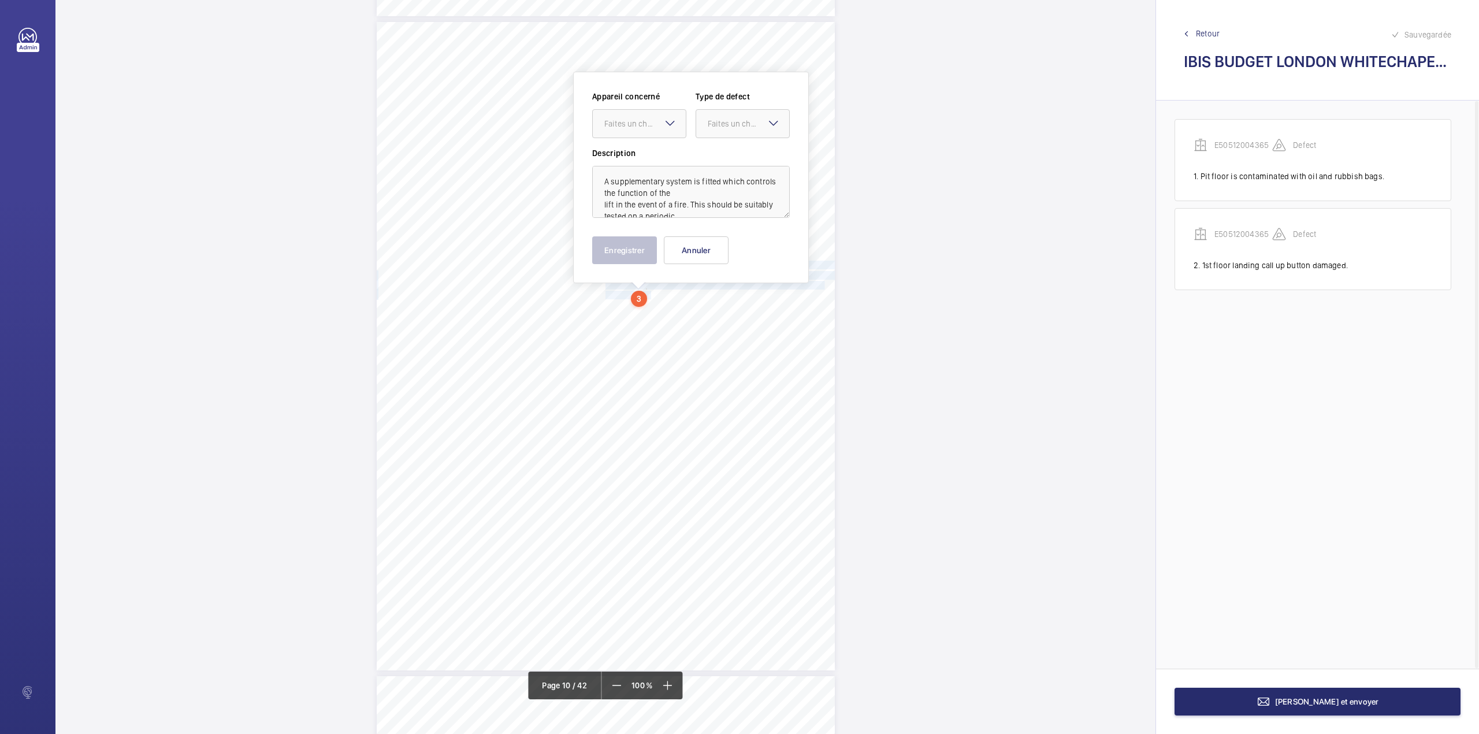
scroll to position [5884, 0]
drag, startPoint x: 638, startPoint y: 132, endPoint x: 638, endPoint y: 159, distance: 27.7
click at [638, 137] on div "Appareil concerné Faites un choix E50512004365 Type de defect Faites un choix" at bounding box center [691, 117] width 198 height 57
drag, startPoint x: 638, startPoint y: 159, endPoint x: 692, endPoint y: 147, distance: 54.6
click at [648, 160] on span "E50512004365" at bounding box center [639, 157] width 70 height 12
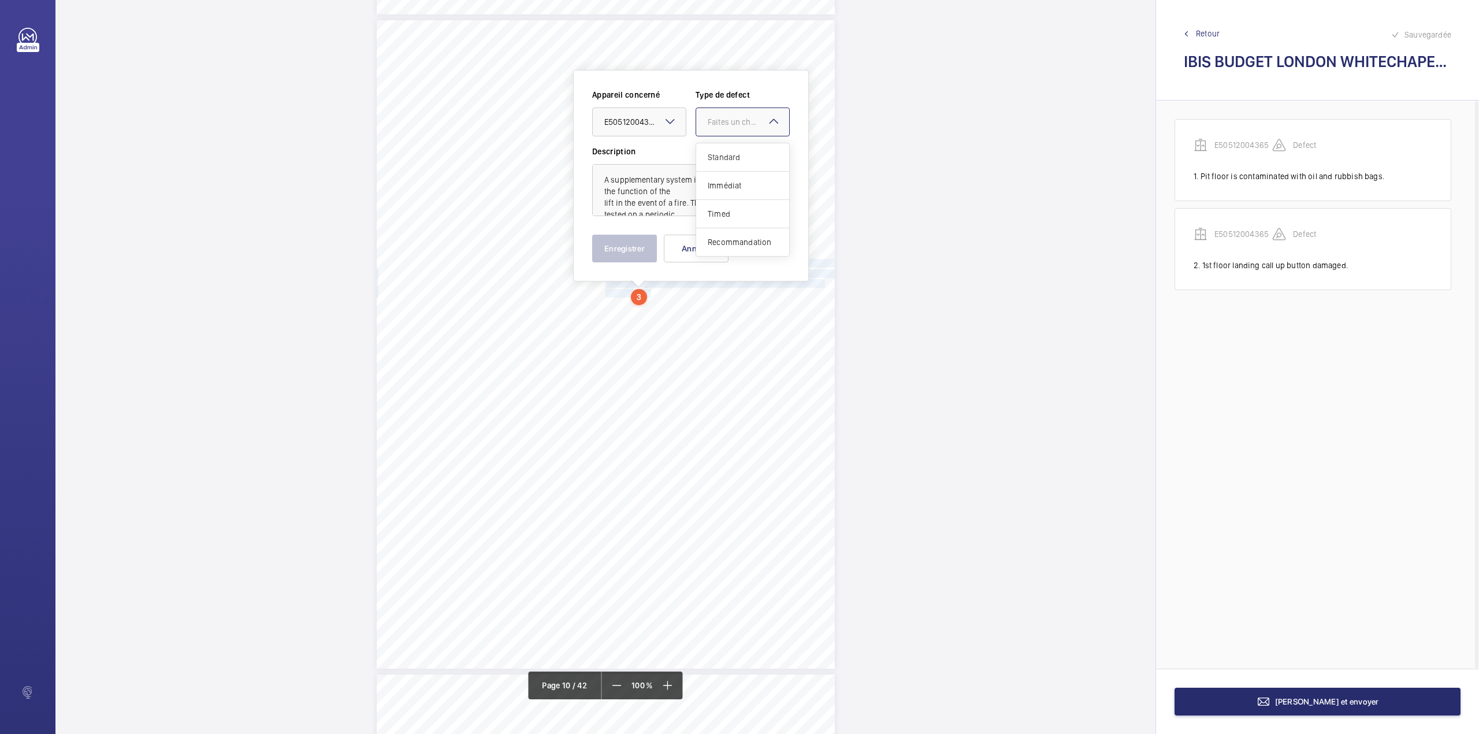
drag, startPoint x: 720, startPoint y: 127, endPoint x: 720, endPoint y: 148, distance: 21.4
click at [720, 128] on div "Faites un choix" at bounding box center [742, 122] width 93 height 12
click at [720, 148] on div "Standard" at bounding box center [742, 157] width 93 height 28
click at [633, 252] on button "Enregistrer" at bounding box center [624, 249] width 65 height 28
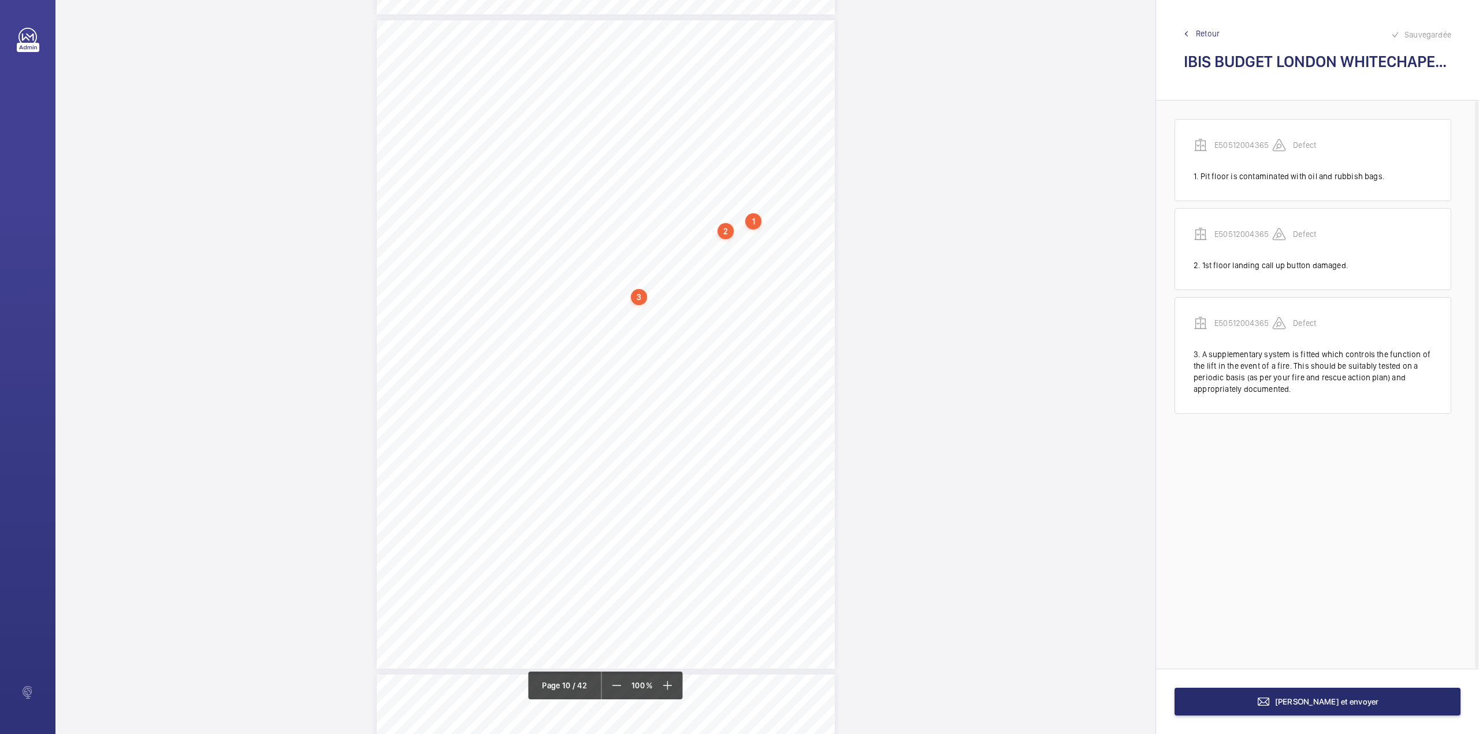
click at [638, 297] on div "3" at bounding box center [639, 297] width 16 height 16
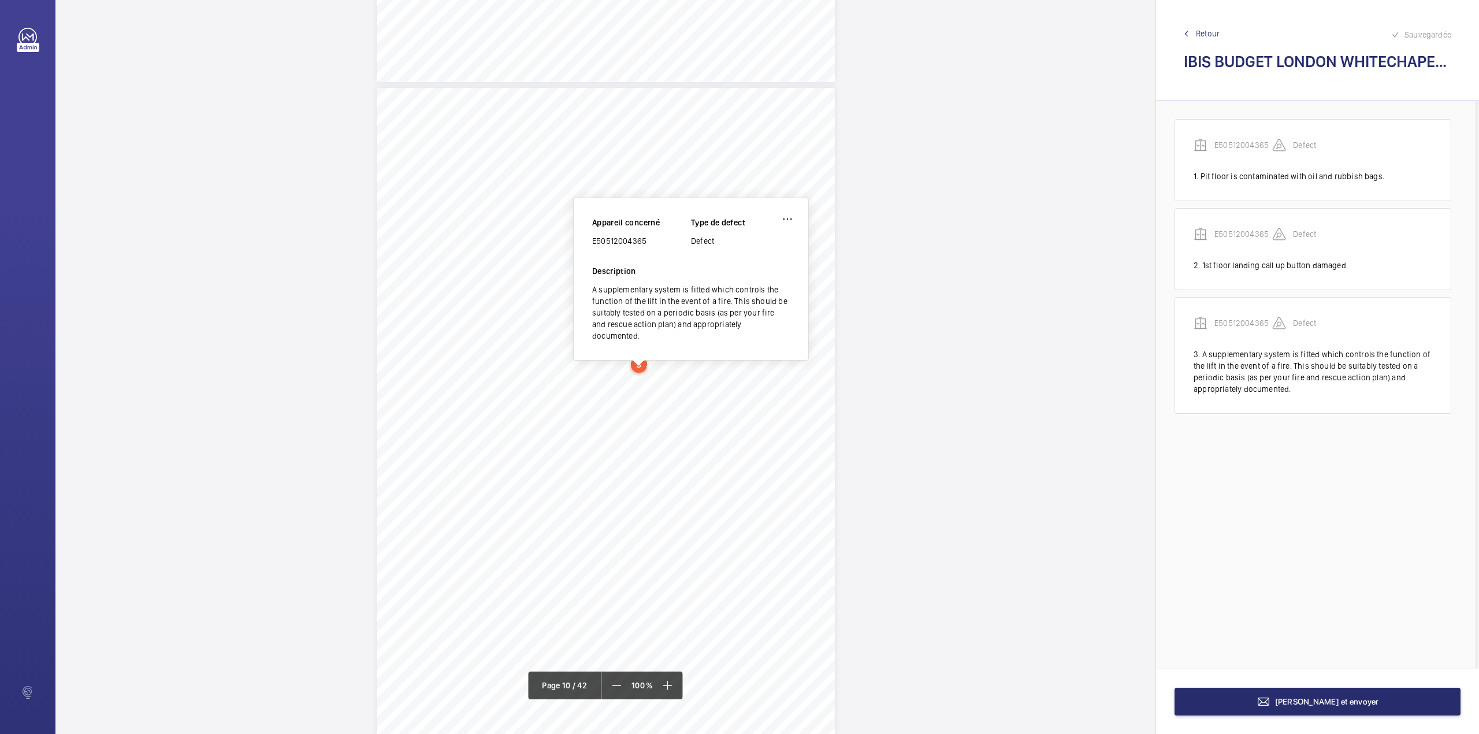
scroll to position [5814, 0]
click at [791, 222] on wm-front-icon-button at bounding box center [788, 221] width 28 height 28
click at [744, 252] on div "Modifier" at bounding box center [754, 255] width 91 height 21
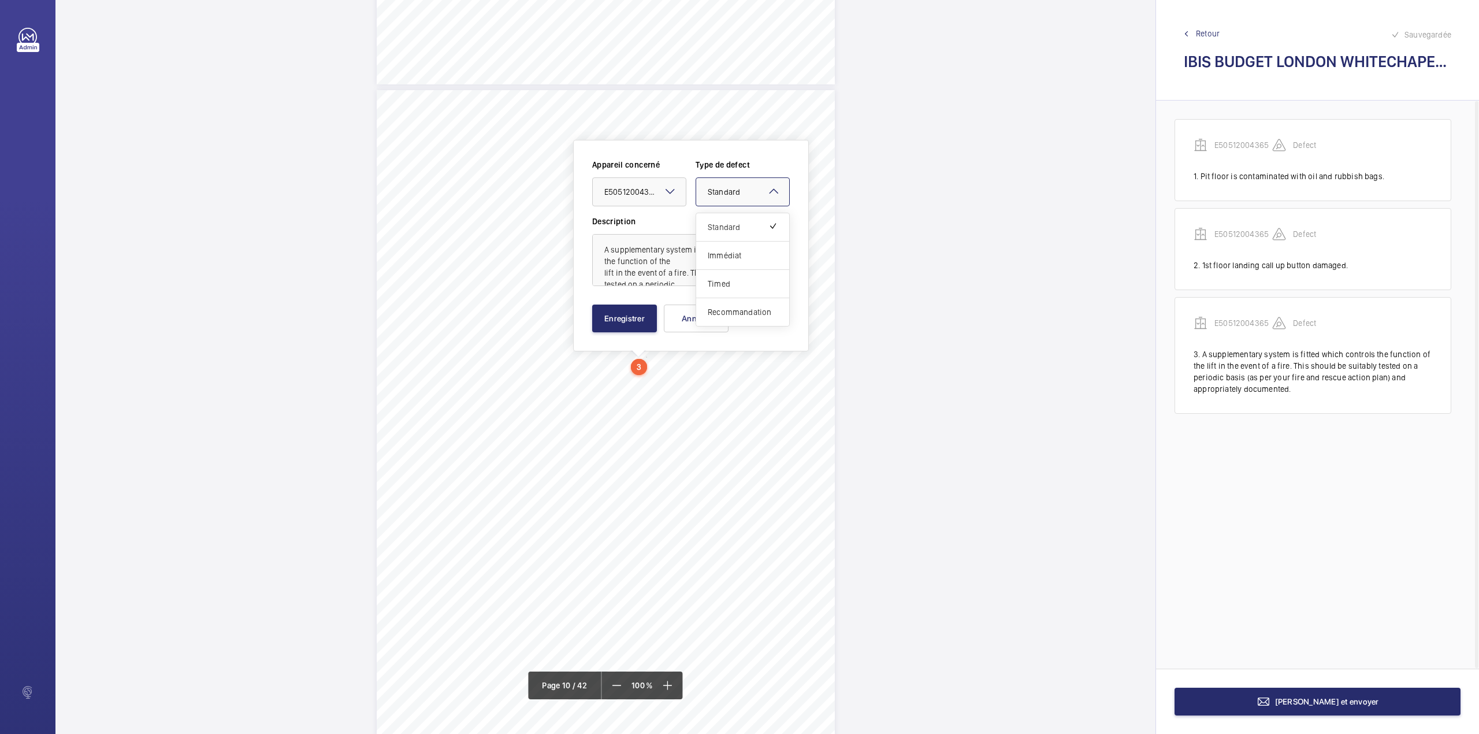
click at [774, 191] on mat-icon at bounding box center [774, 191] width 14 height 14
click at [728, 310] on span "Recommandation" at bounding box center [743, 312] width 70 height 12
click at [625, 311] on button "Enregistrer" at bounding box center [624, 318] width 65 height 28
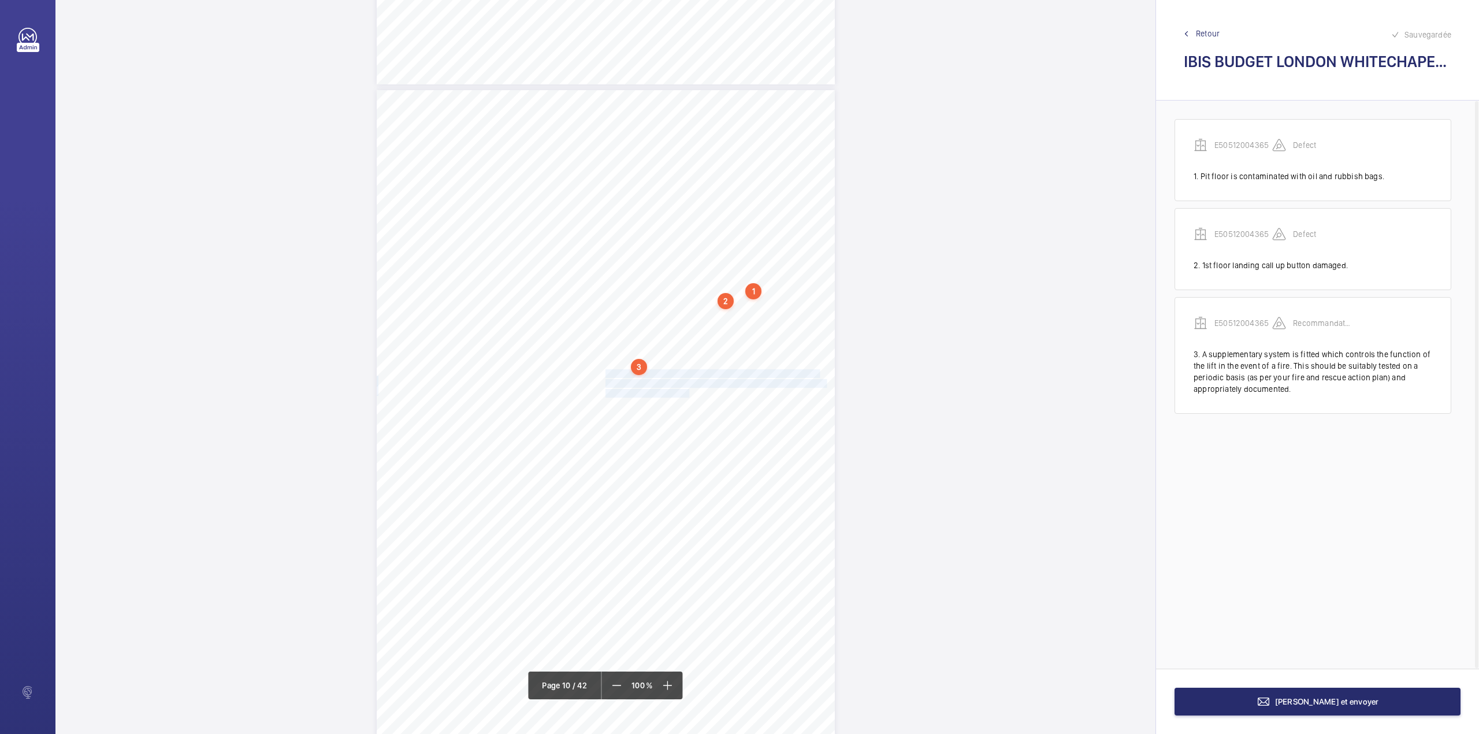
drag, startPoint x: 604, startPoint y: 372, endPoint x: 680, endPoint y: 391, distance: 78.0
click at [680, 391] on div "Lift Report Lifting Operations & Lifting Equipment Regulation 1998 Provision & …" at bounding box center [606, 414] width 458 height 648
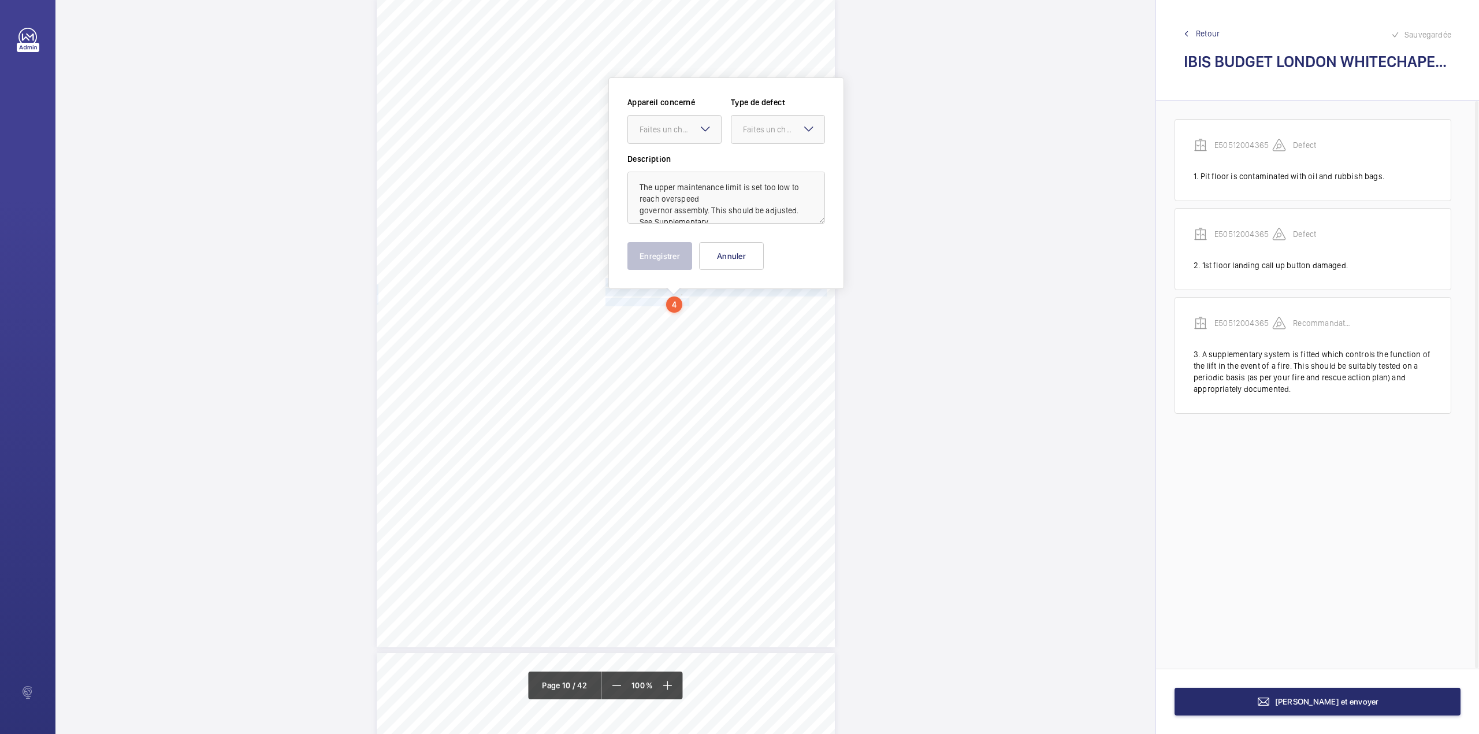
scroll to position [5912, 0]
click at [667, 135] on div at bounding box center [674, 123] width 93 height 28
drag, startPoint x: 666, startPoint y: 155, endPoint x: 716, endPoint y: 146, distance: 51.2
click at [667, 156] on span "E50512004365" at bounding box center [675, 158] width 70 height 12
click at [753, 127] on div "Faites un choix" at bounding box center [783, 123] width 81 height 12
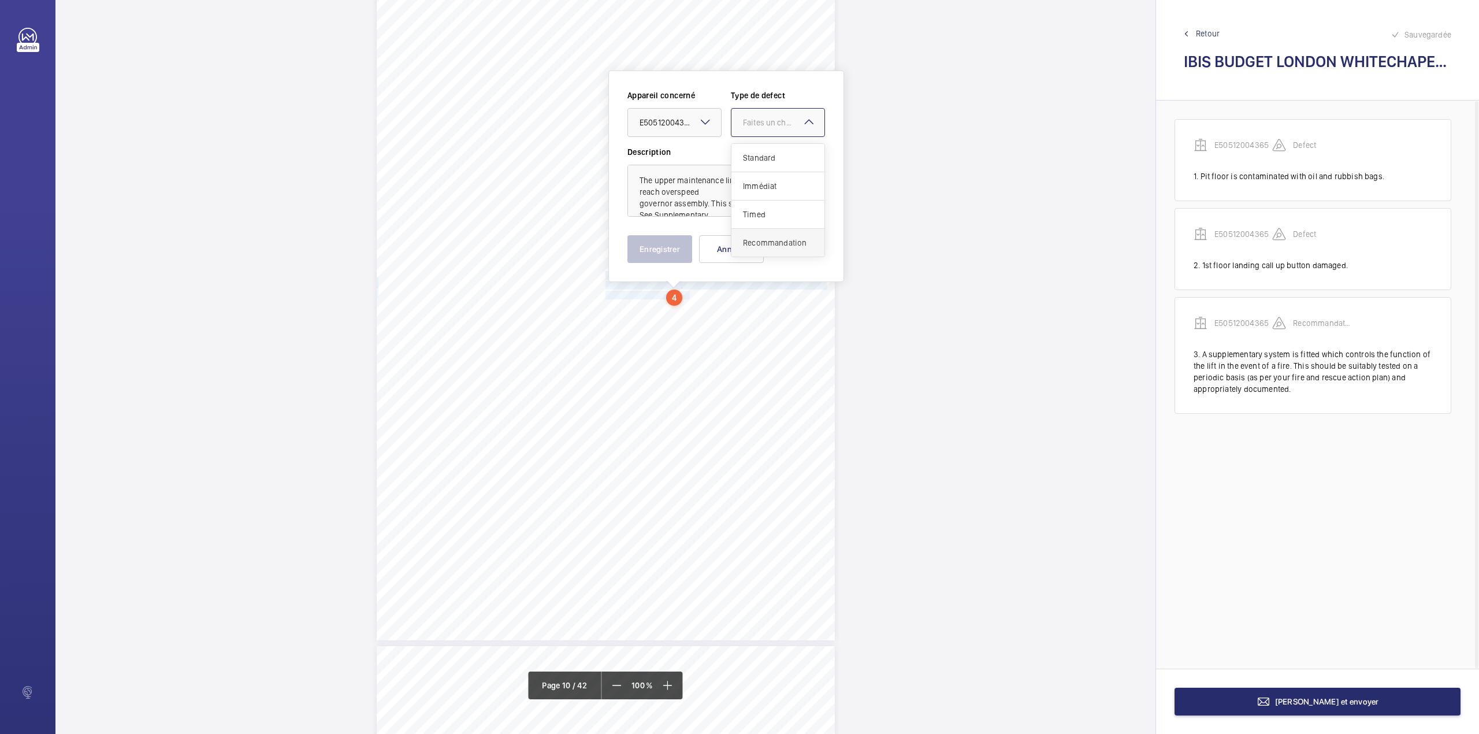
click at [763, 239] on span "Recommandation" at bounding box center [778, 243] width 70 height 12
click at [666, 238] on button "Enregistrer" at bounding box center [659, 249] width 65 height 28
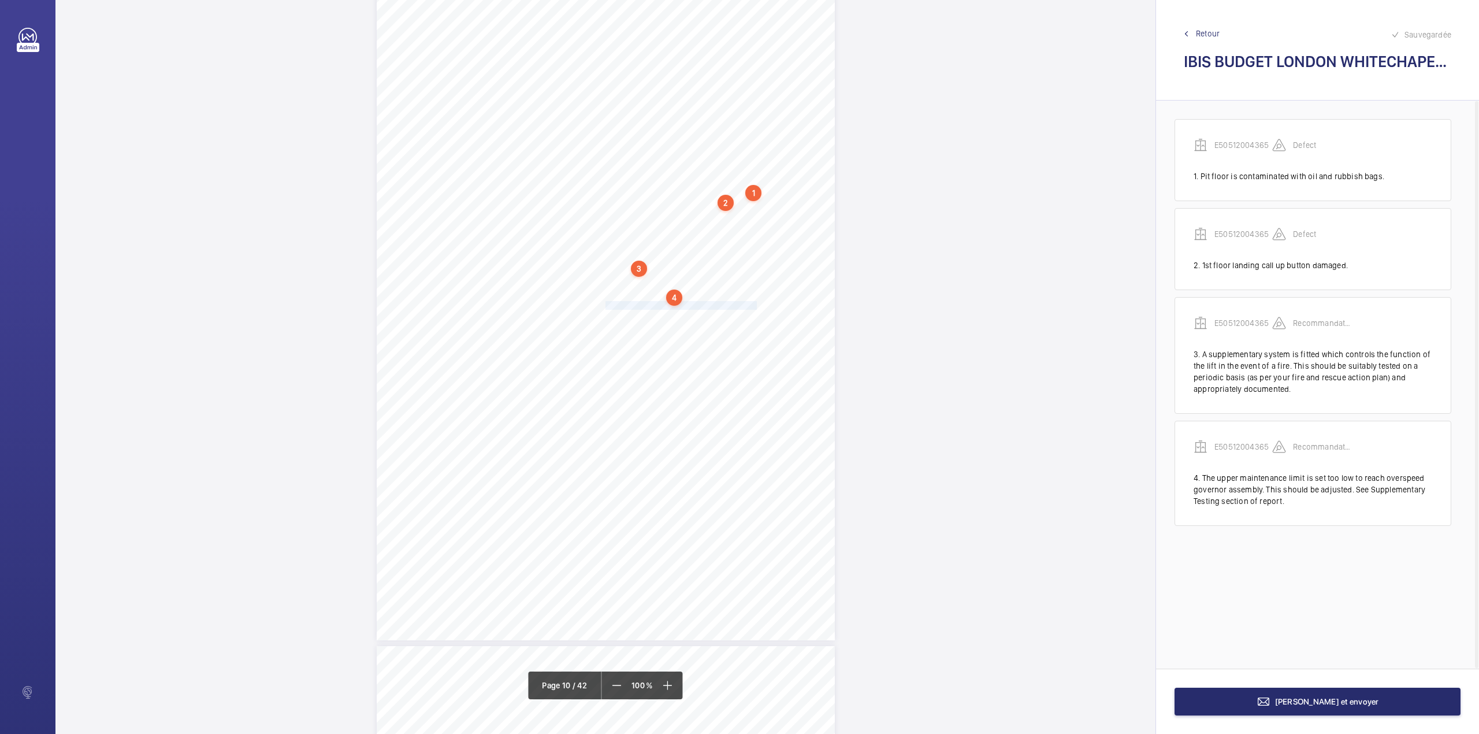
drag, startPoint x: 604, startPoint y: 306, endPoint x: 742, endPoint y: 305, distance: 138.1
click at [742, 305] on span "See Supplementary Testing section of report." at bounding box center [680, 306] width 151 height 8
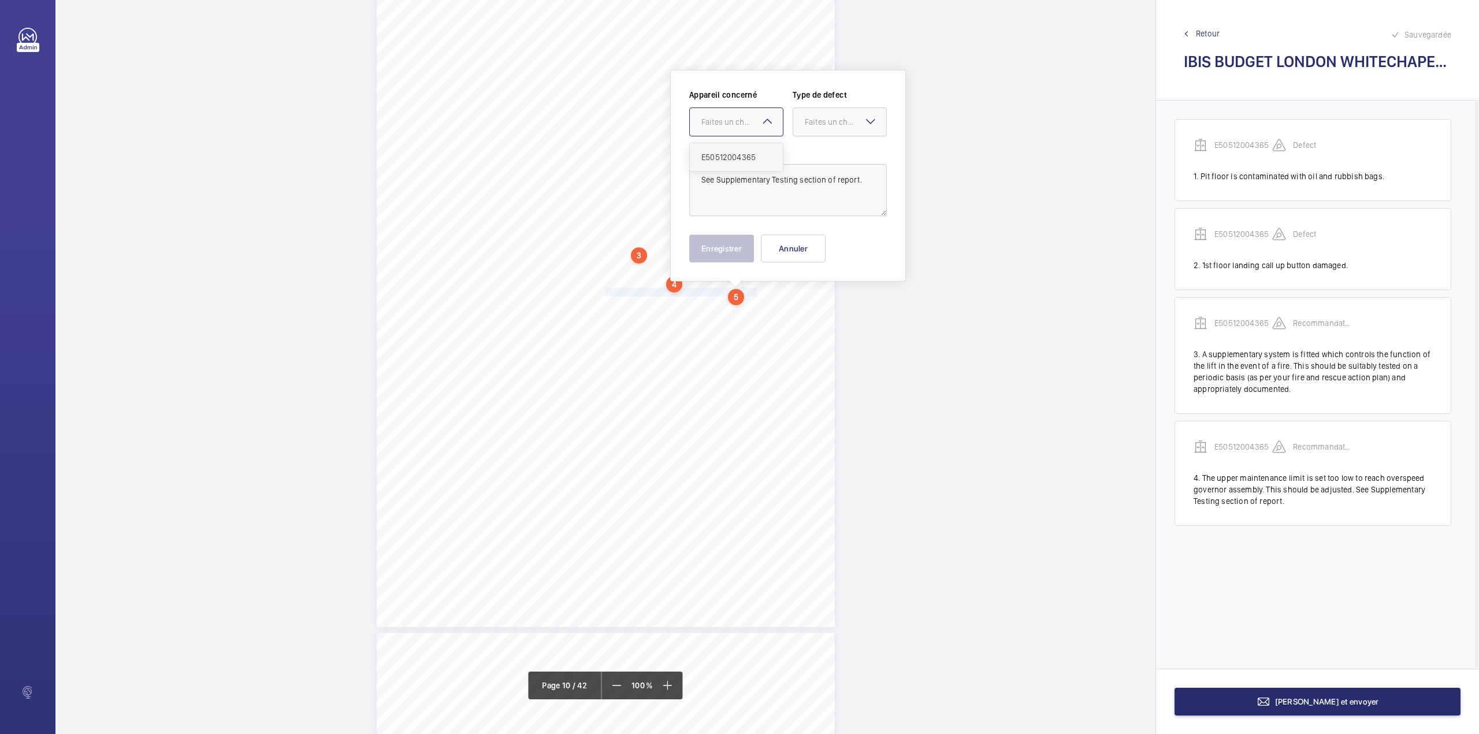
drag, startPoint x: 737, startPoint y: 131, endPoint x: 729, endPoint y: 156, distance: 26.7
click at [735, 135] on div at bounding box center [736, 122] width 93 height 28
click at [729, 156] on span "E50512004365" at bounding box center [736, 157] width 70 height 12
click at [822, 125] on div "Faites un choix" at bounding box center [845, 122] width 81 height 12
click at [828, 246] on span "Recommandation" at bounding box center [840, 242] width 70 height 12
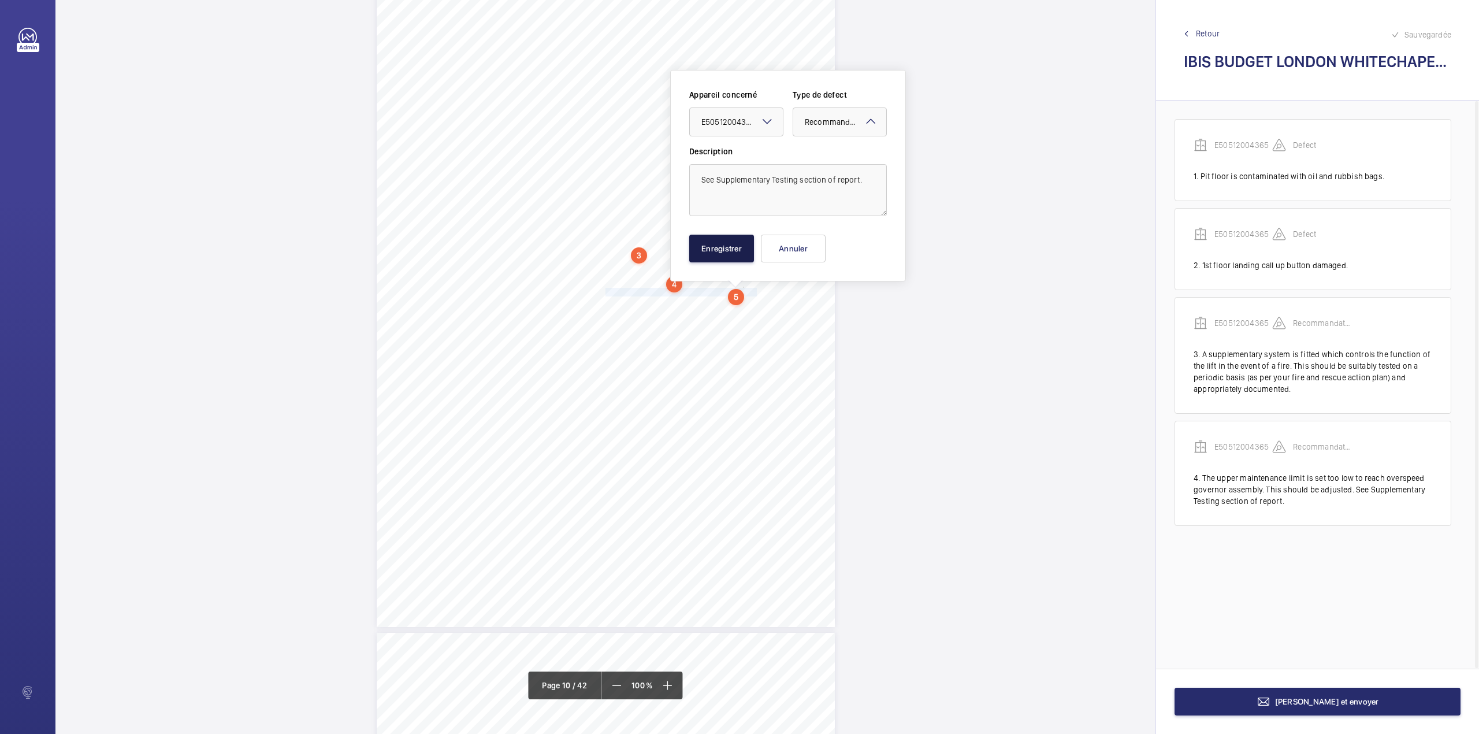
click at [726, 257] on button "Enregistrer" at bounding box center [721, 249] width 65 height 28
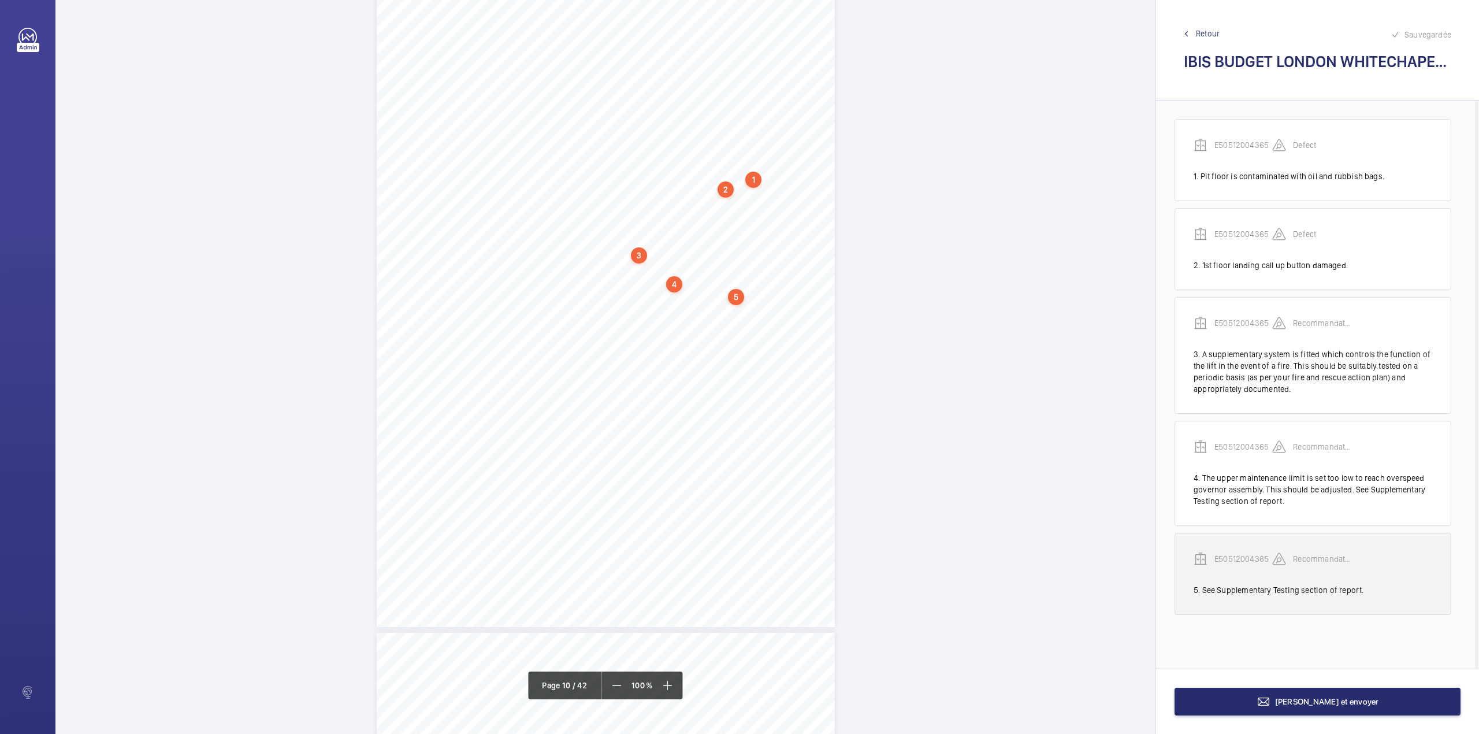
click at [1228, 556] on p "E50512004365" at bounding box center [1243, 559] width 58 height 12
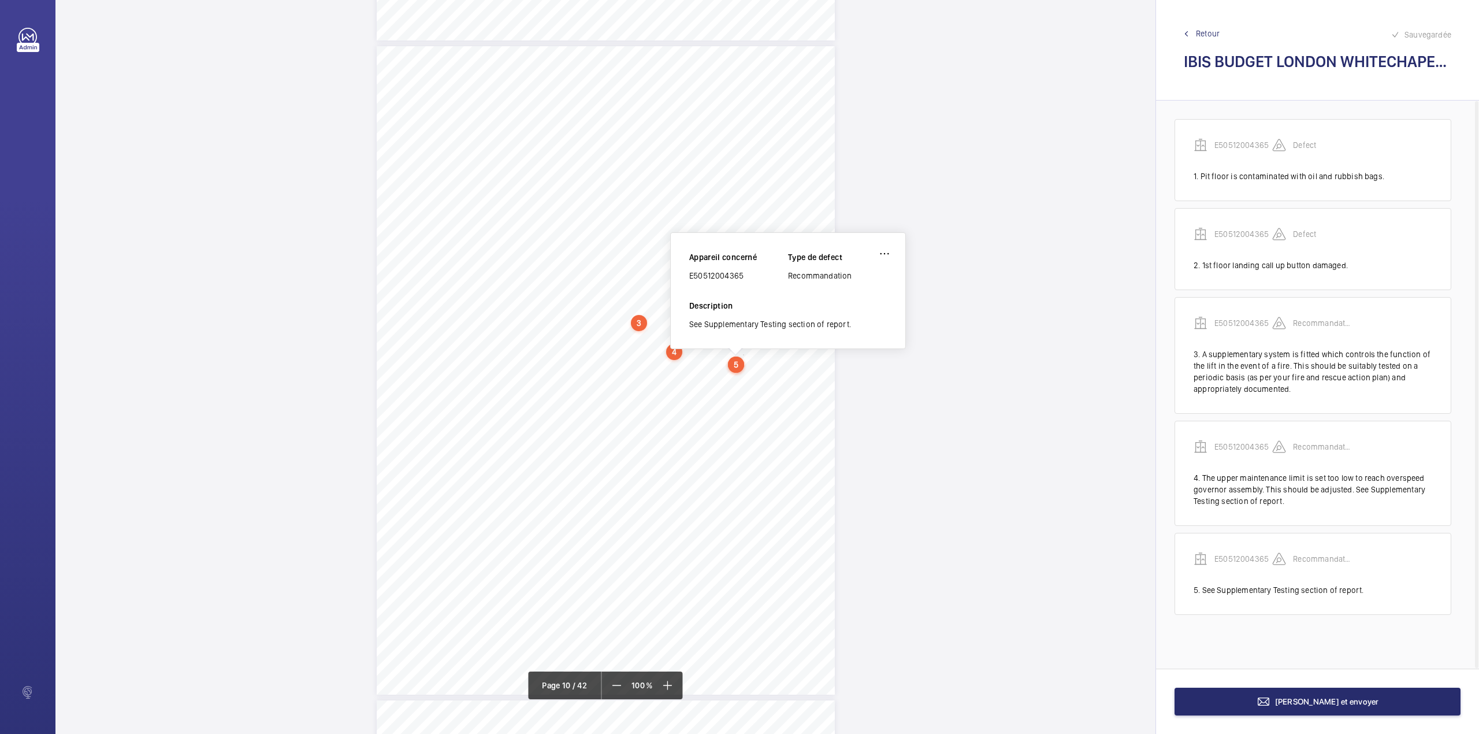
scroll to position [5856, 0]
drag, startPoint x: 692, startPoint y: 280, endPoint x: 744, endPoint y: 281, distance: 52.6
click at [744, 281] on div "E50512004365" at bounding box center [738, 278] width 99 height 12
copy div "50512004365"
click at [1235, 697] on button "[PERSON_NAME] et envoyer" at bounding box center [1317, 701] width 286 height 28
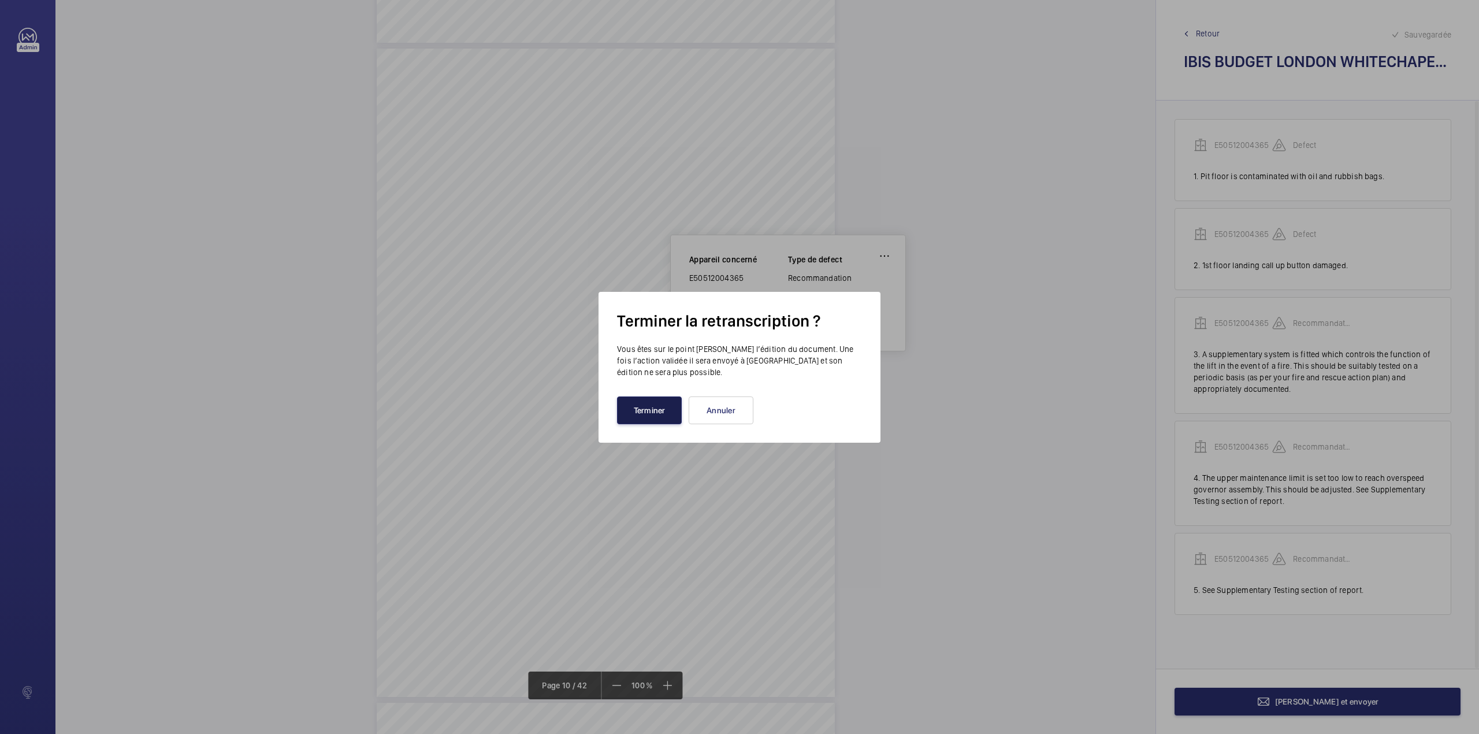
click at [643, 421] on button "Terminer" at bounding box center [649, 410] width 65 height 28
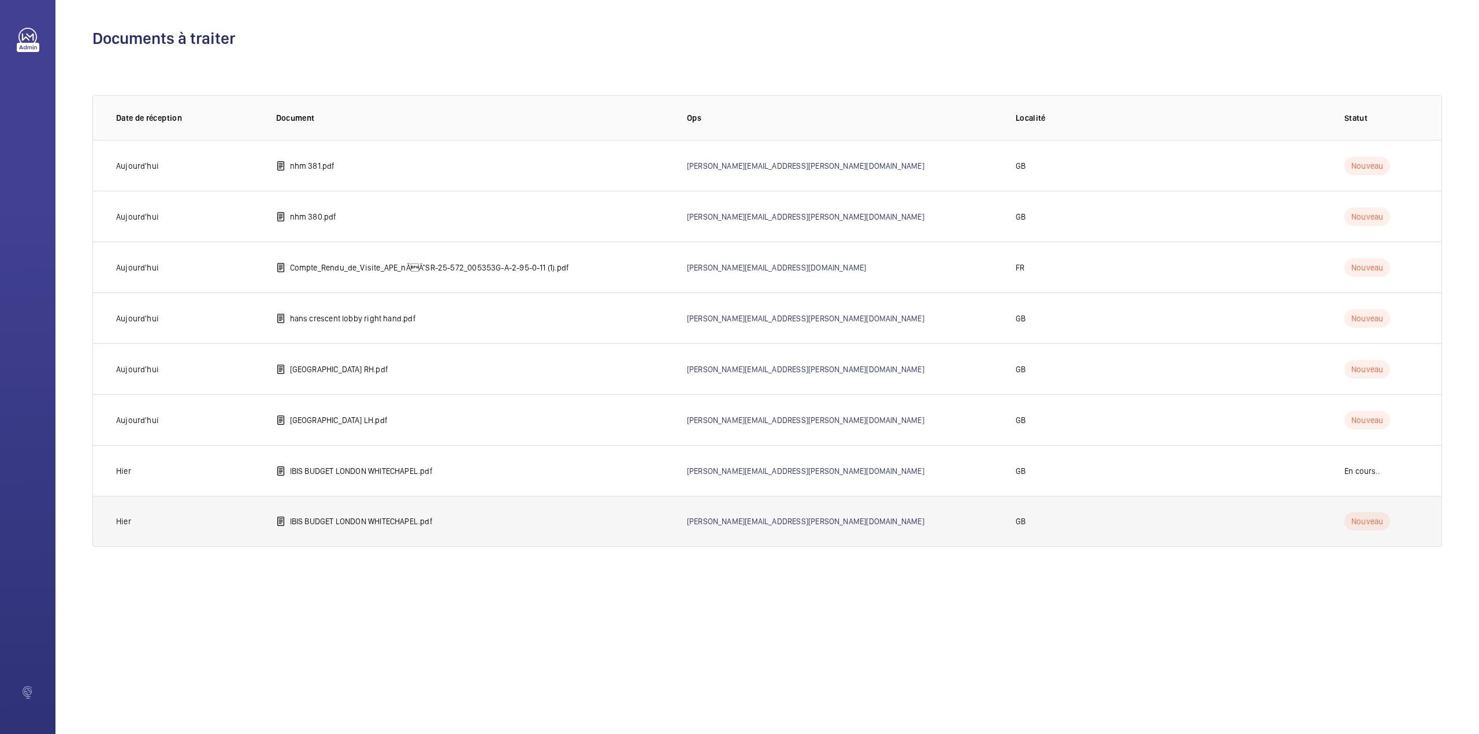
click at [322, 514] on td "IBIS BUDGET LONDON WHITECHAPEL.pdf" at bounding box center [463, 521] width 411 height 51
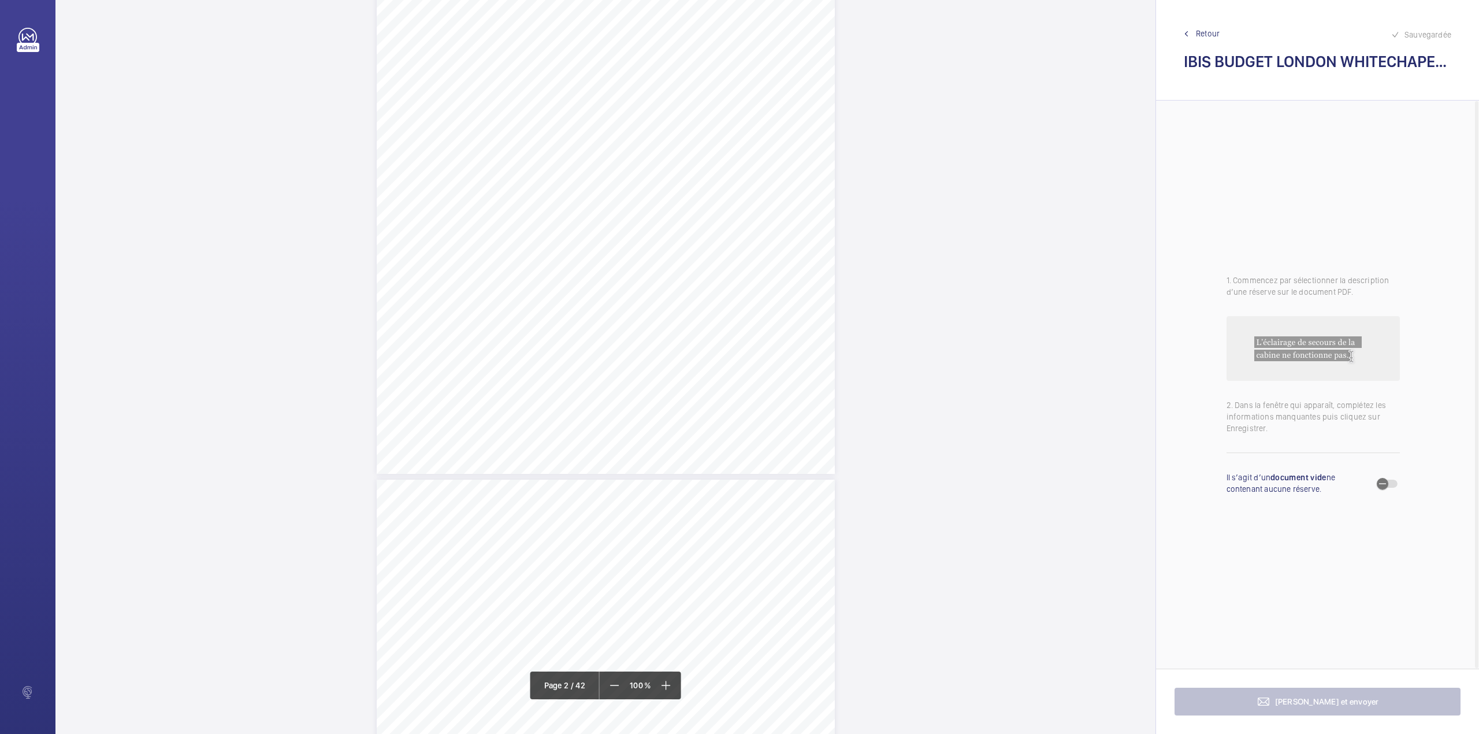
click at [636, 329] on div "Page 2" at bounding box center [606, 150] width 458 height 648
click at [630, 121] on div "Faites un choix" at bounding box center [636, 123] width 81 height 12
click at [661, 259] on button "Annuler" at bounding box center [687, 249] width 65 height 28
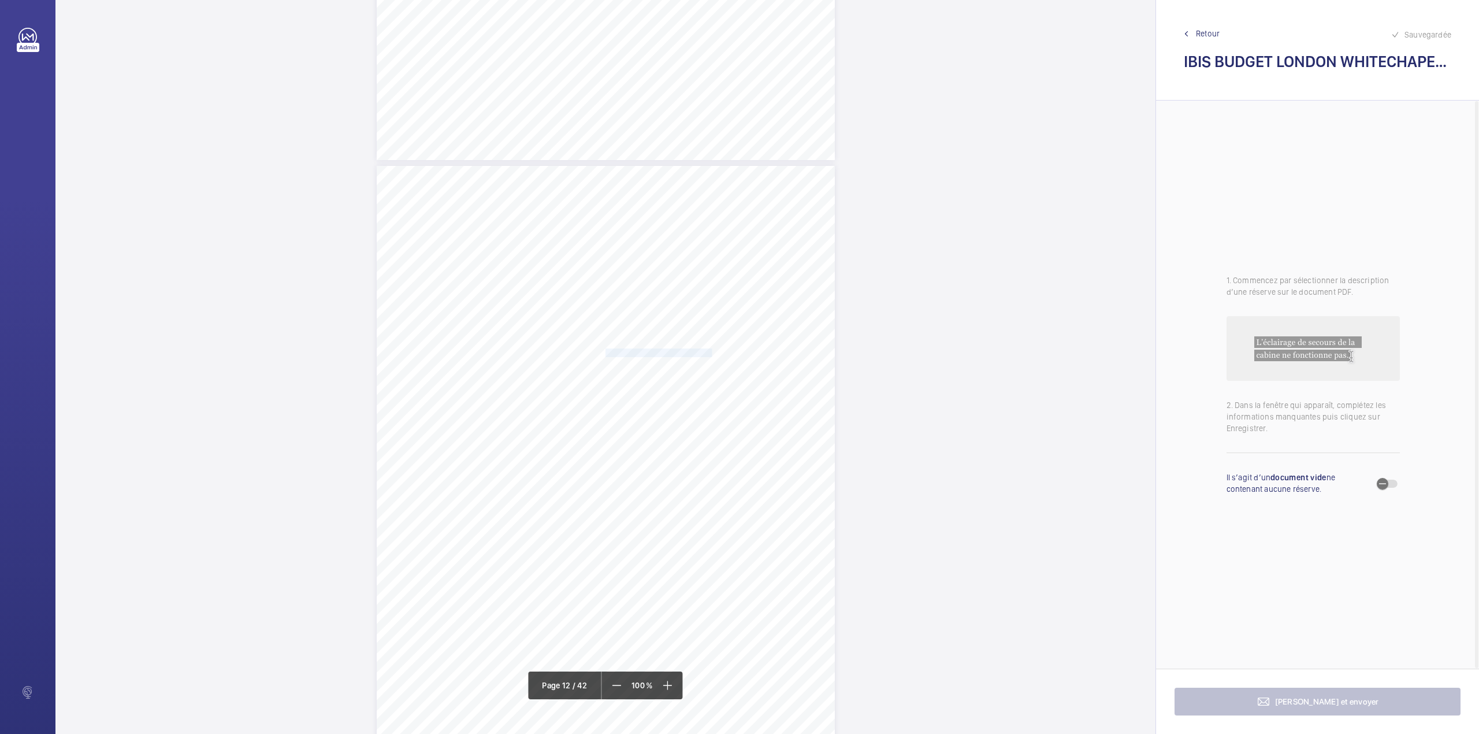
drag, startPoint x: 604, startPoint y: 352, endPoint x: 700, endPoint y: 350, distance: 96.5
click at [700, 350] on span "Various shaft lights inoperative." at bounding box center [658, 353] width 106 height 8
drag, startPoint x: 719, startPoint y: 123, endPoint x: 716, endPoint y: 151, distance: 27.8
click at [718, 130] on div "Faites un choix E50512004366" at bounding box center [695, 121] width 94 height 29
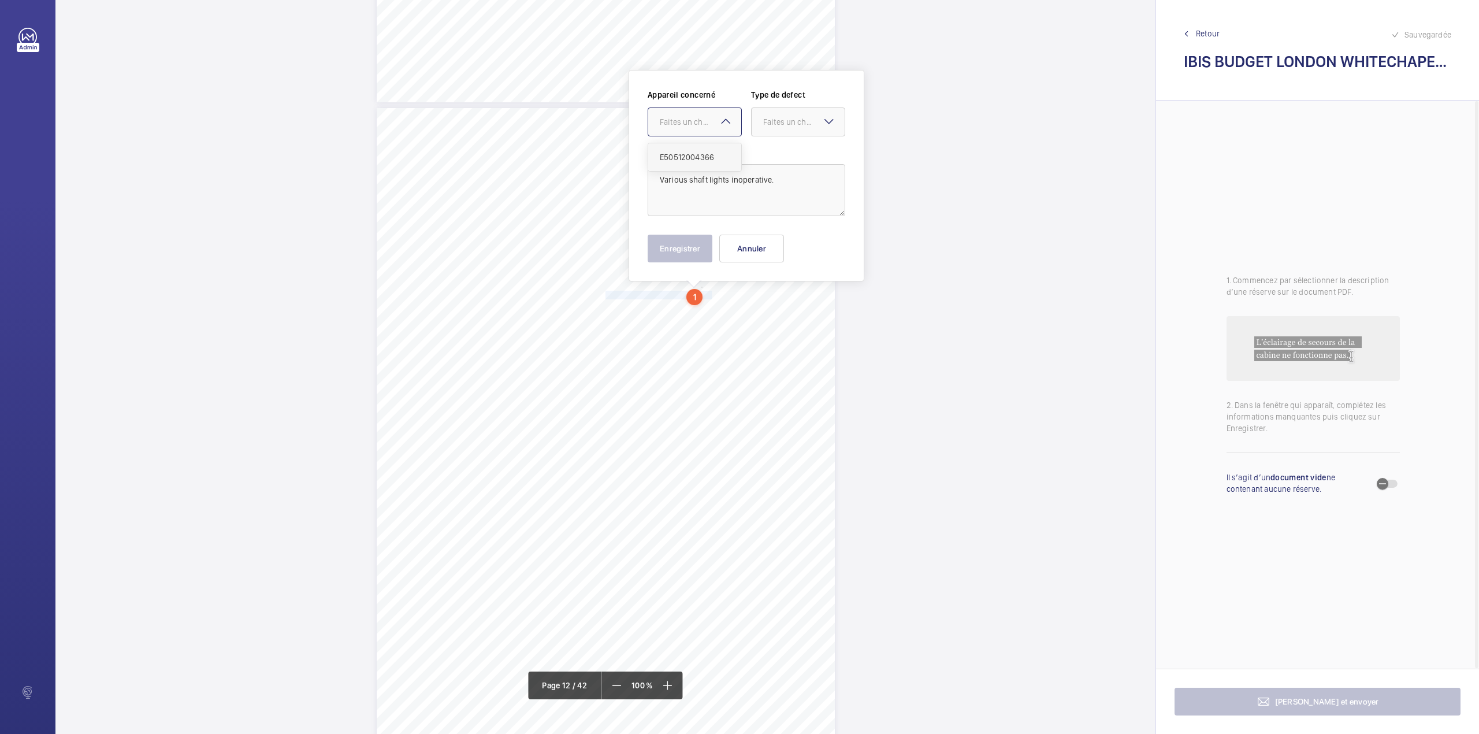
drag, startPoint x: 716, startPoint y: 151, endPoint x: 752, endPoint y: 142, distance: 37.0
click at [720, 151] on span "E50512004366" at bounding box center [695, 157] width 70 height 12
drag, startPoint x: 786, startPoint y: 121, endPoint x: 783, endPoint y: 142, distance: 21.0
click at [786, 125] on div "Faites un choix" at bounding box center [803, 122] width 81 height 12
click at [783, 162] on span "Standard" at bounding box center [798, 157] width 70 height 12
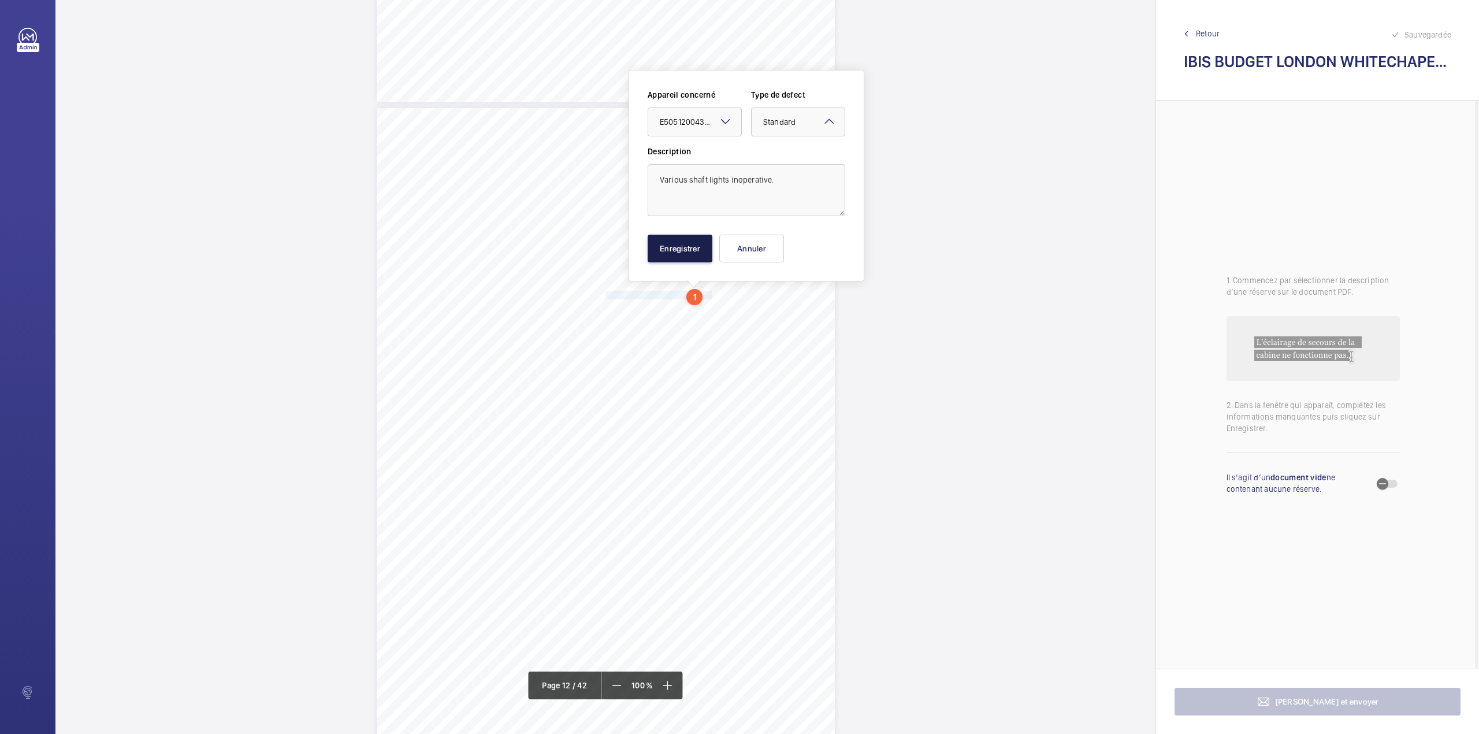
click at [699, 239] on button "Enregistrer" at bounding box center [680, 249] width 65 height 28
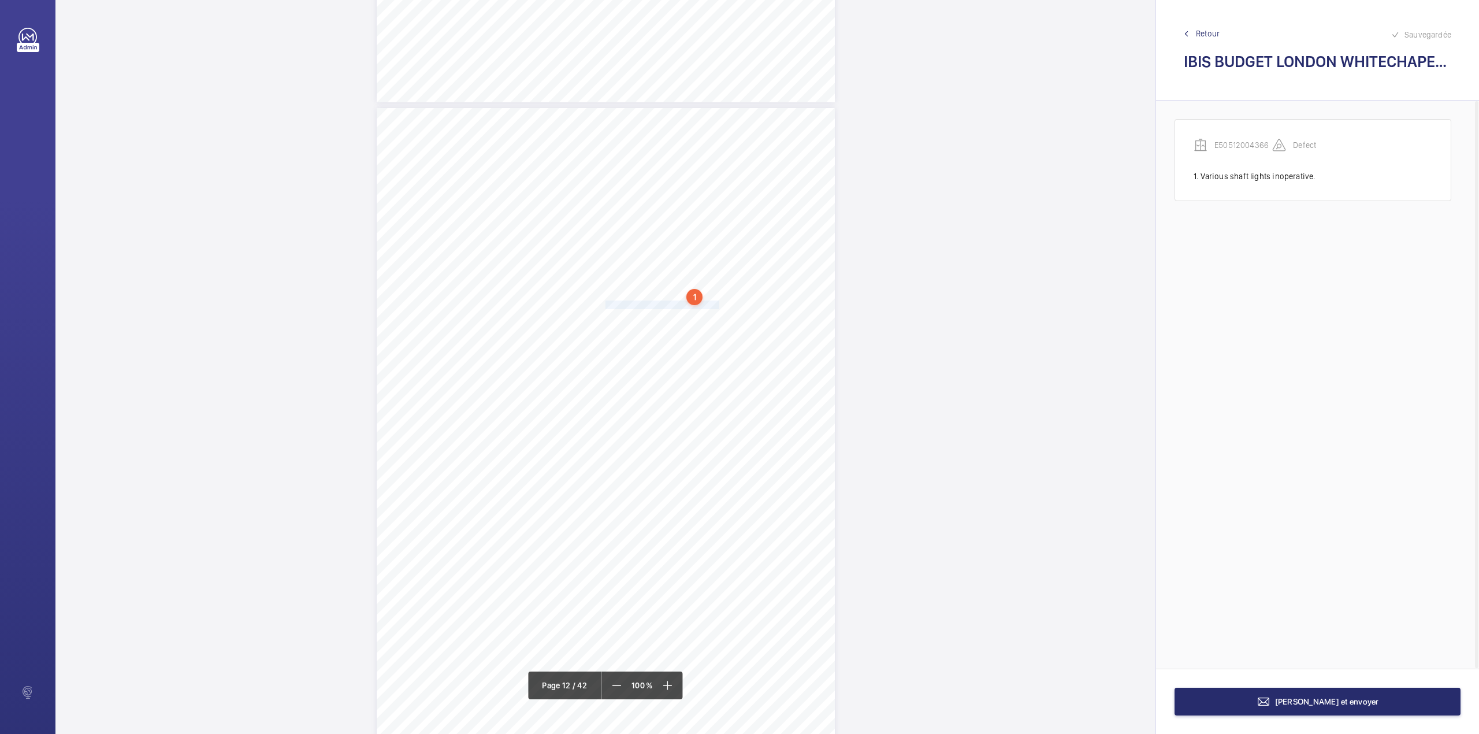
drag, startPoint x: 604, startPoint y: 303, endPoint x: 707, endPoint y: 306, distance: 102.9
click at [707, 306] on span "Control panel top lock ineffective." at bounding box center [662, 305] width 114 height 8
click at [700, 125] on div "Faites un choix" at bounding box center [701, 122] width 93 height 12
drag, startPoint x: 697, startPoint y: 135, endPoint x: 786, endPoint y: 125, distance: 89.5
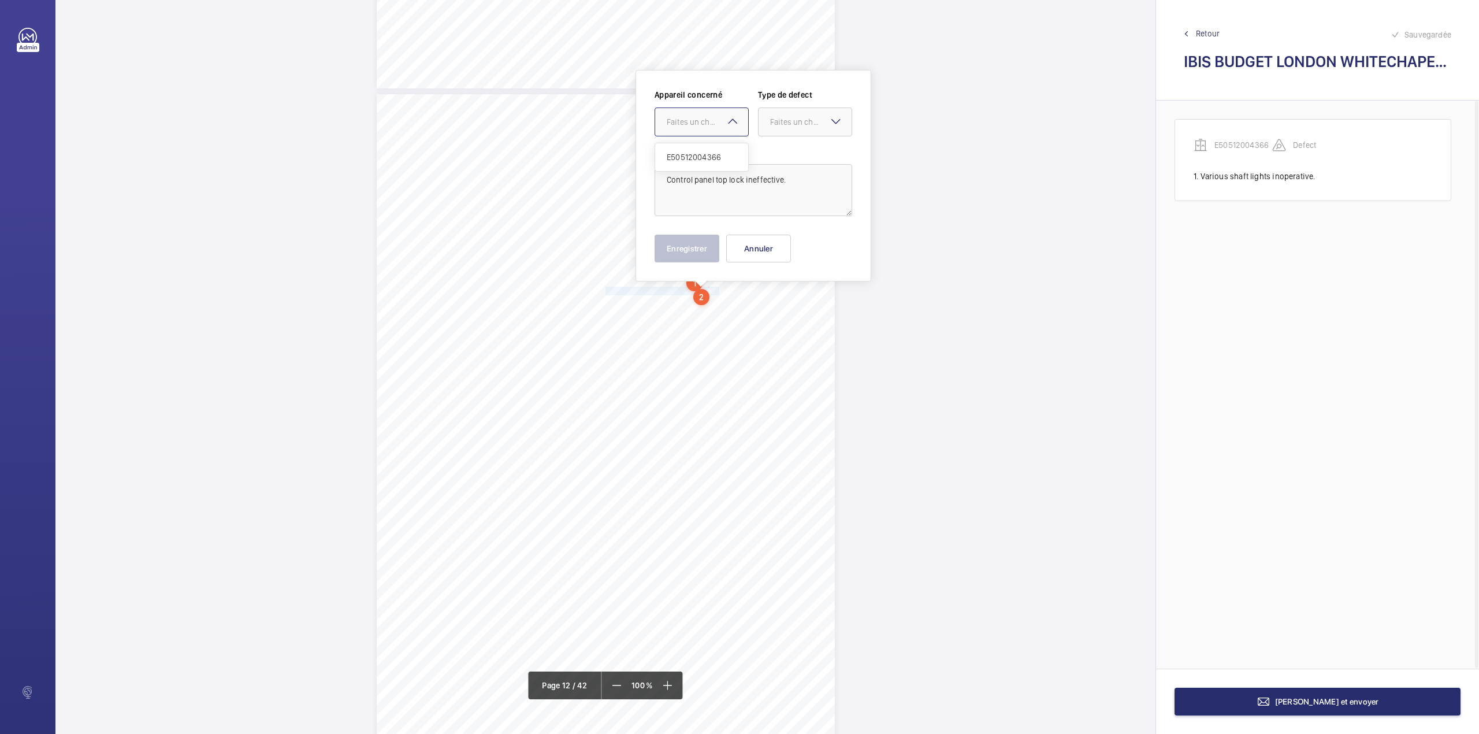
click at [696, 153] on span "E50512004366" at bounding box center [702, 157] width 70 height 12
click at [789, 121] on div "Faites un choix" at bounding box center [810, 122] width 81 height 12
click at [782, 153] on span "Standard" at bounding box center [805, 157] width 70 height 12
click at [711, 237] on button "Enregistrer" at bounding box center [687, 249] width 65 height 28
drag, startPoint x: 604, startPoint y: 304, endPoint x: 754, endPoint y: 303, distance: 149.6
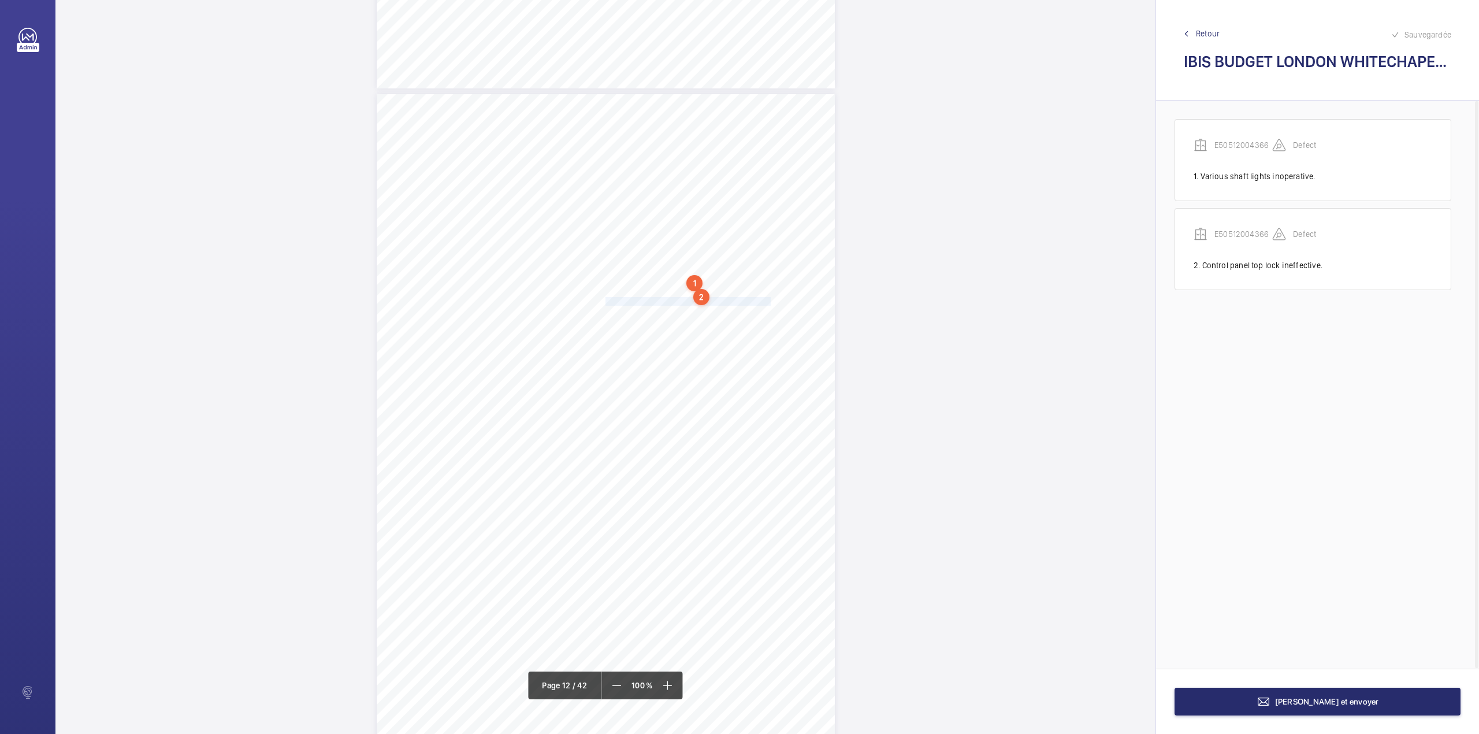
click at [754, 303] on span "Level -1 landing threshold presents a trip hazard." at bounding box center [687, 302] width 165 height 8
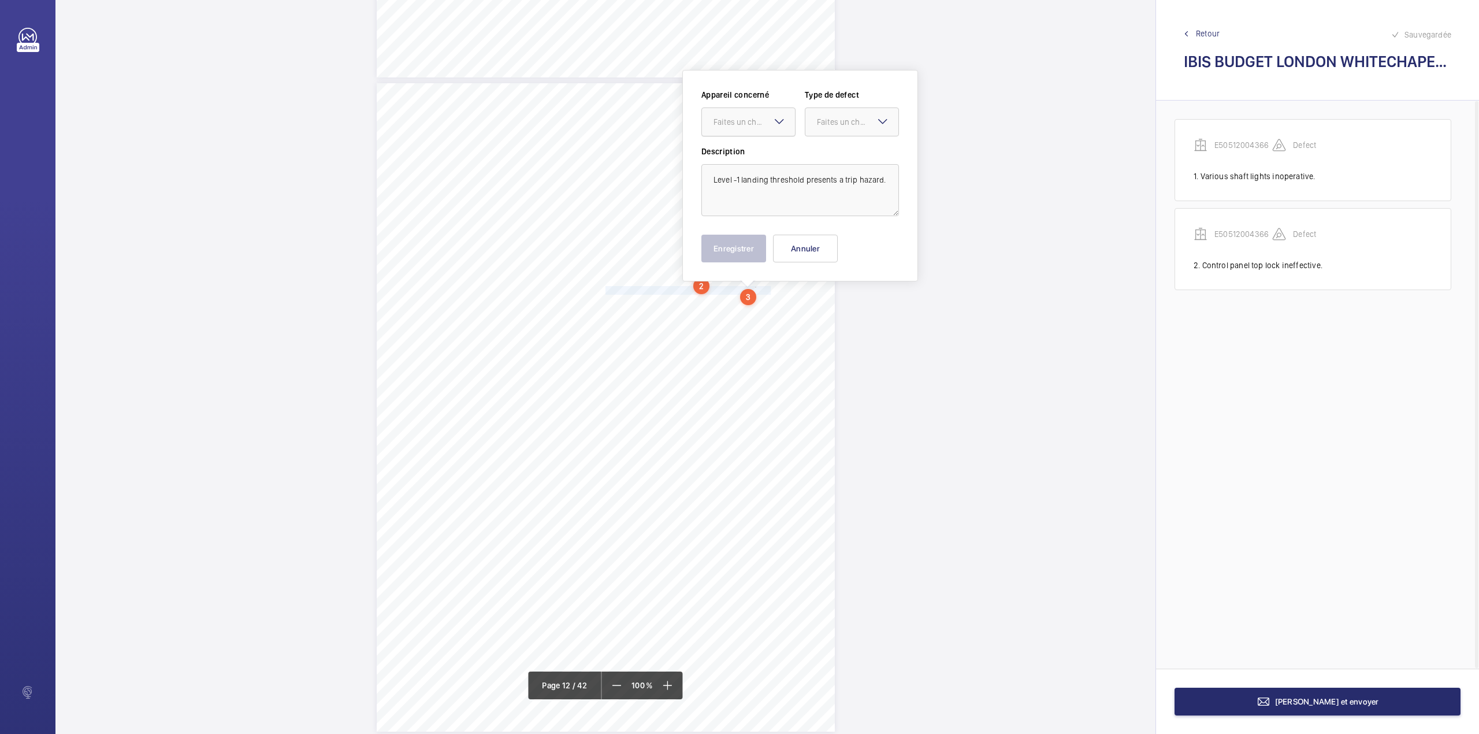
click at [752, 126] on div "Faites un choix" at bounding box center [753, 122] width 81 height 12
click at [749, 141] on div "Appareil concerné Faites un choix Type de defect Faites un choix" at bounding box center [800, 117] width 198 height 57
click at [820, 120] on div "Faites un choix" at bounding box center [857, 122] width 81 height 12
click at [818, 140] on div "Appareil concerné Faites un choix Type de defect Faites un choix Standard Imméd…" at bounding box center [800, 117] width 198 height 57
click at [722, 118] on div "Faites un choix" at bounding box center [753, 122] width 81 height 12
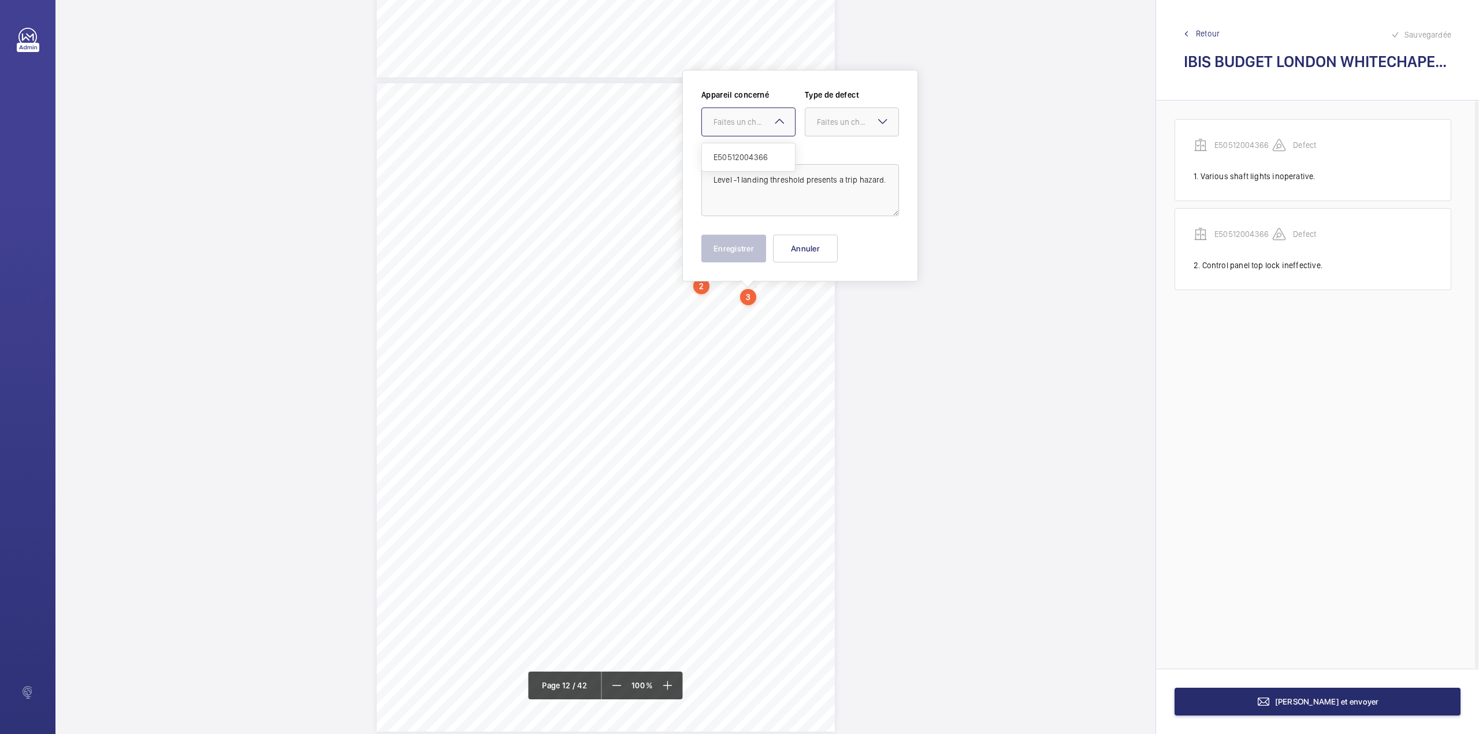
click at [722, 143] on ng-dropdown-panel "E50512004366" at bounding box center [748, 157] width 94 height 29
click at [731, 155] on span "E50512004366" at bounding box center [748, 157] width 70 height 12
drag, startPoint x: 823, startPoint y: 124, endPoint x: 820, endPoint y: 137, distance: 14.1
click at [823, 128] on div "Faites un choix" at bounding box center [851, 122] width 93 height 12
click at [820, 154] on span "Standard" at bounding box center [852, 157] width 70 height 12
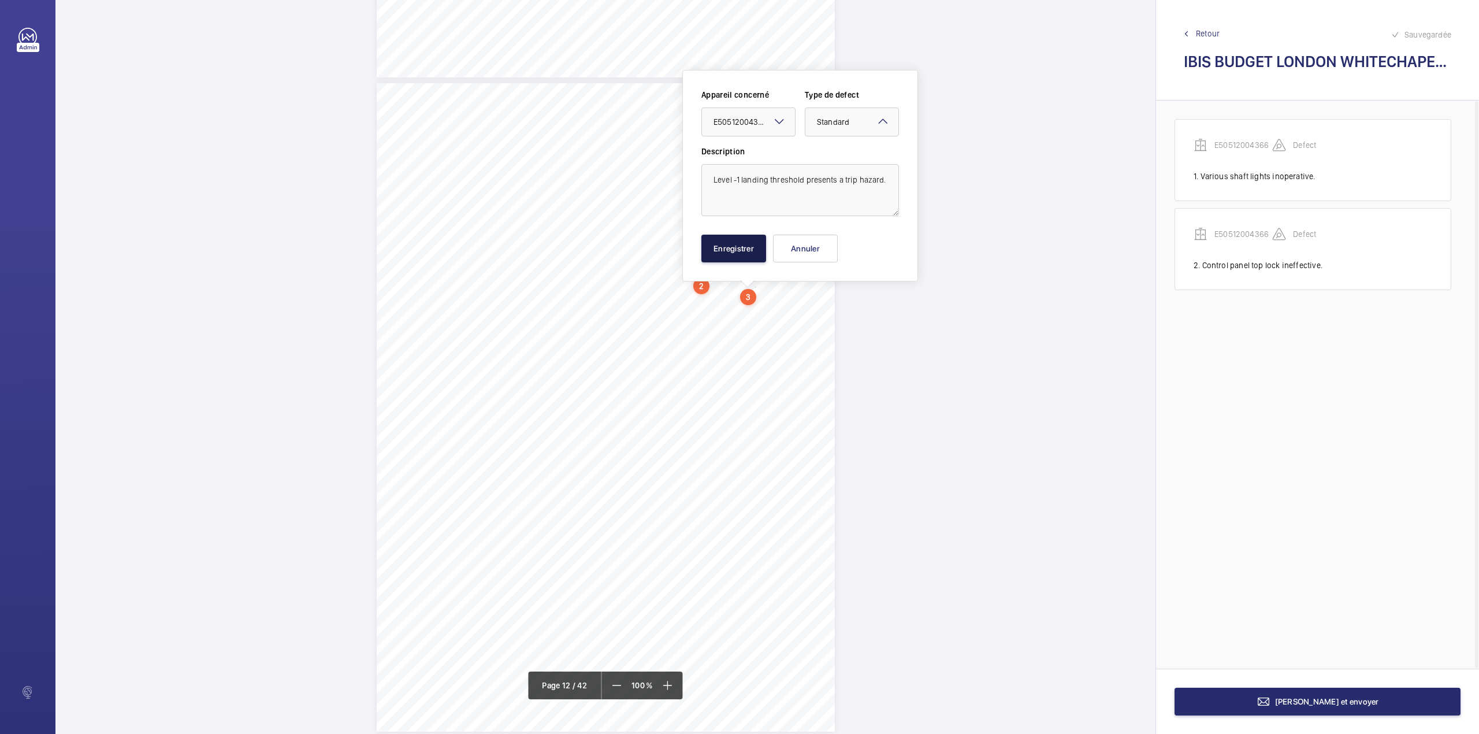
click at [754, 255] on button "Enregistrer" at bounding box center [733, 249] width 65 height 28
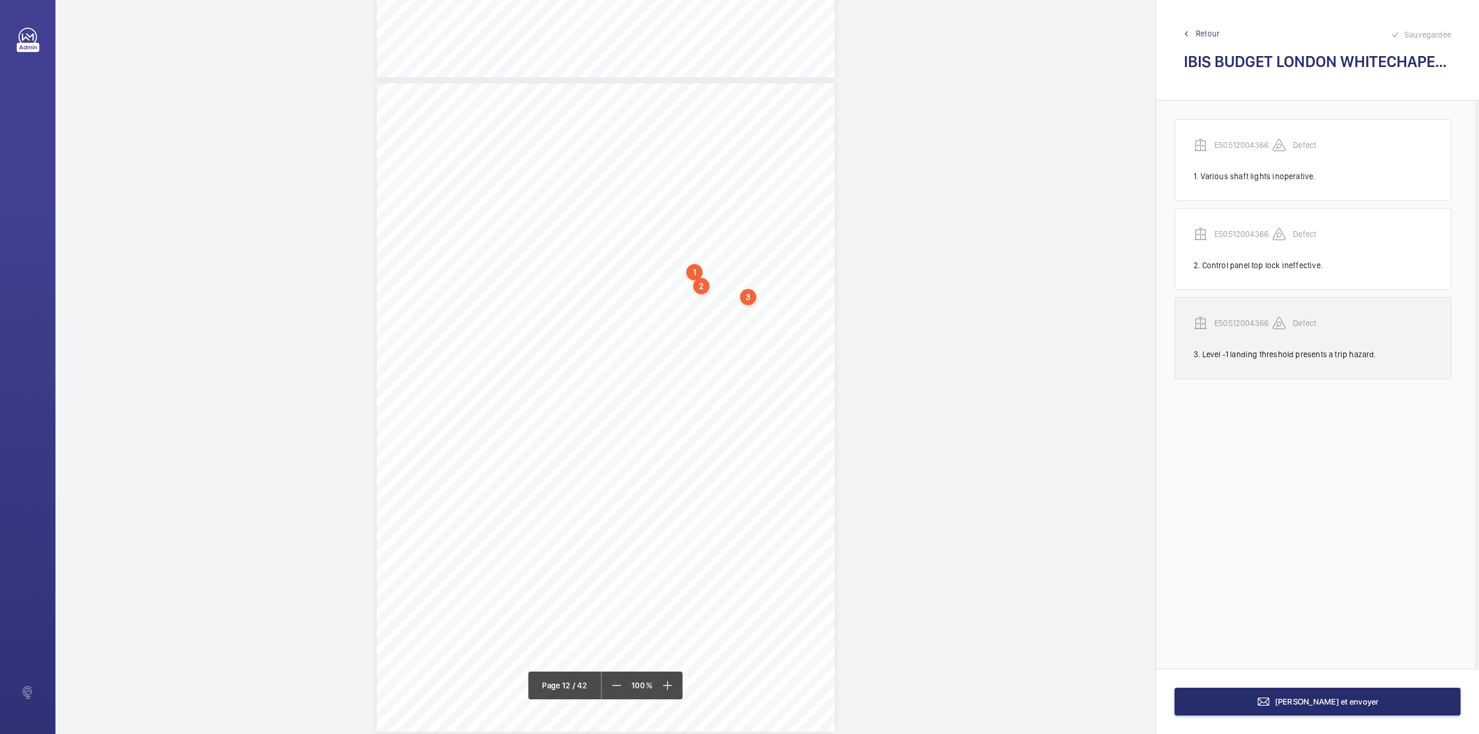
click at [1246, 326] on p "E50512004366" at bounding box center [1243, 323] width 58 height 12
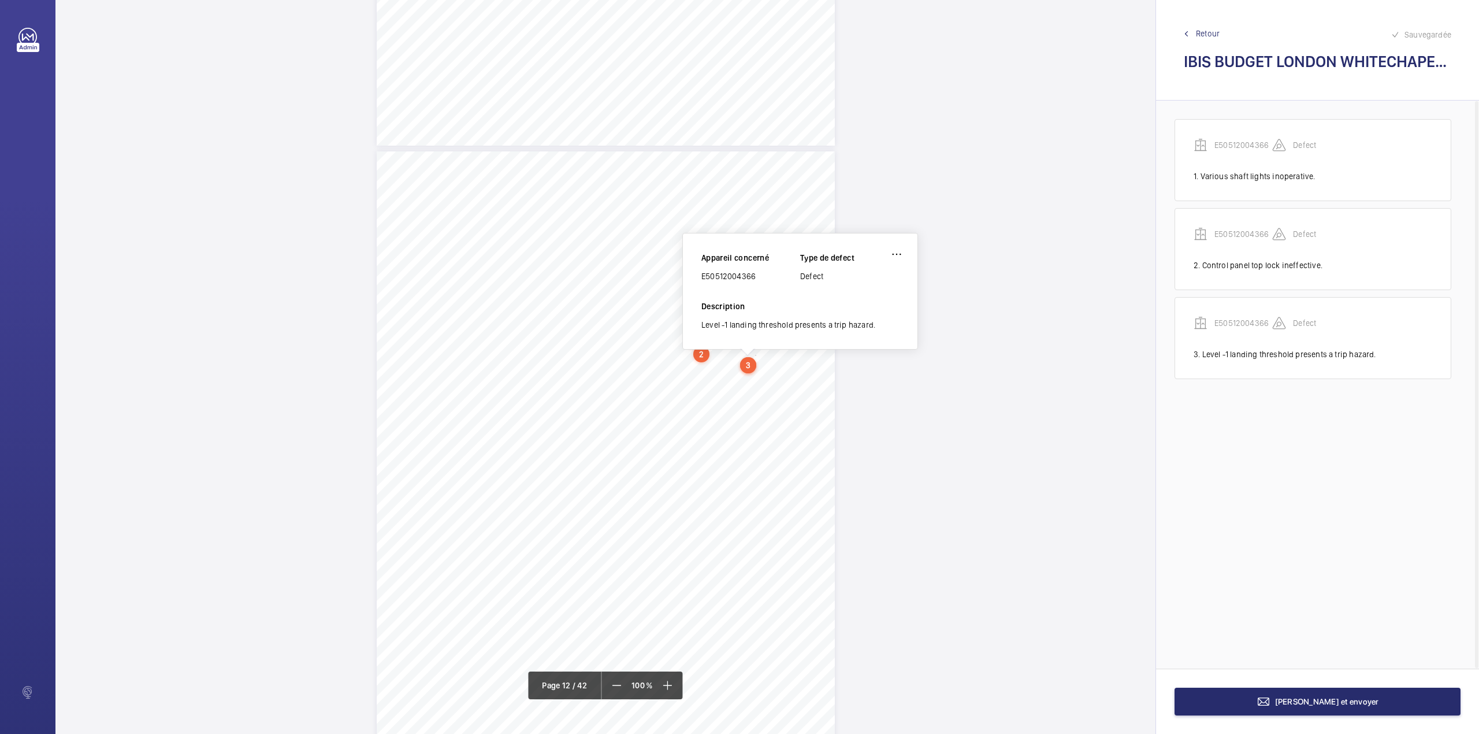
scroll to position [7058, 0]
drag, startPoint x: 701, startPoint y: 280, endPoint x: 756, endPoint y: 282, distance: 54.9
click at [756, 282] on div "E50512004366" at bounding box center [750, 279] width 99 height 12
copy div "E50512004366"
click at [1353, 708] on button "[PERSON_NAME] et envoyer" at bounding box center [1317, 701] width 286 height 28
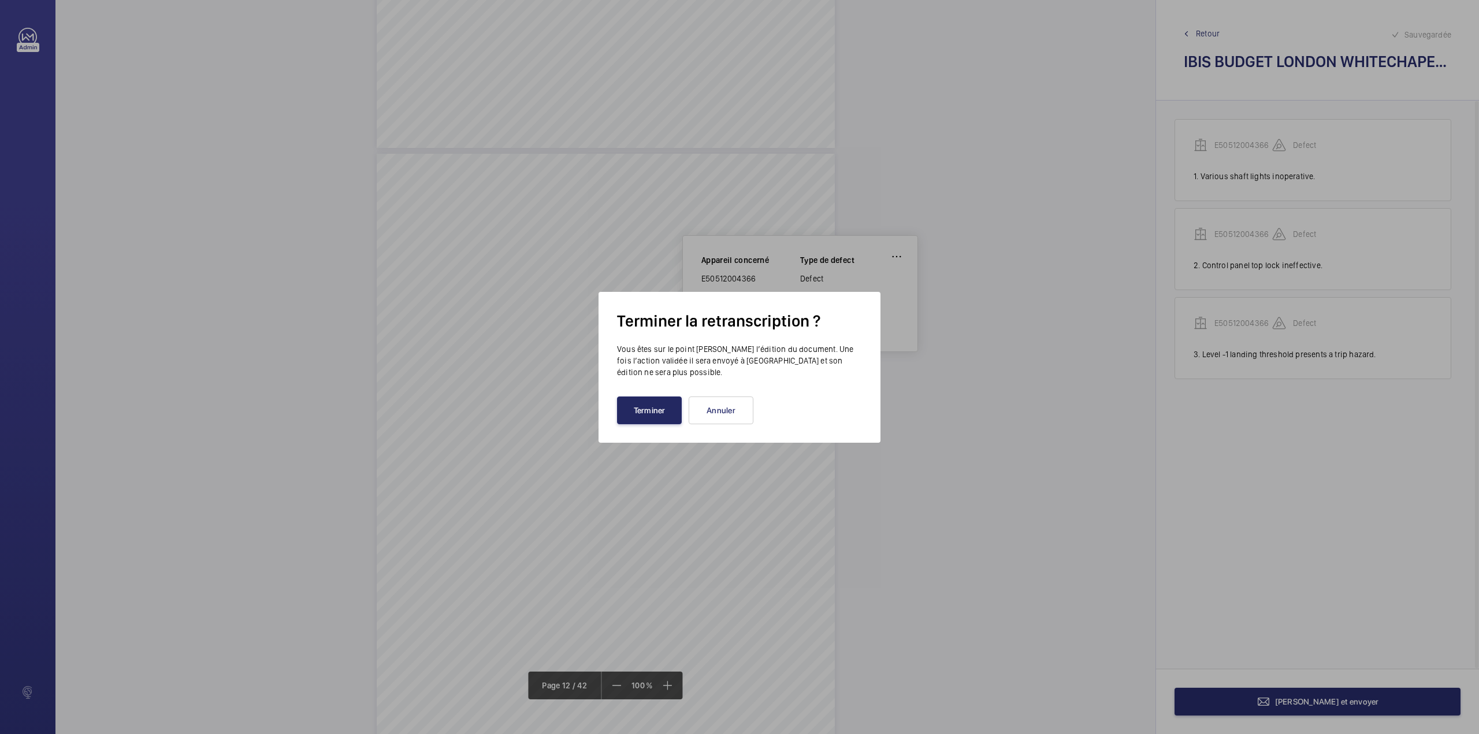
click at [657, 398] on button "Terminer" at bounding box center [649, 410] width 65 height 28
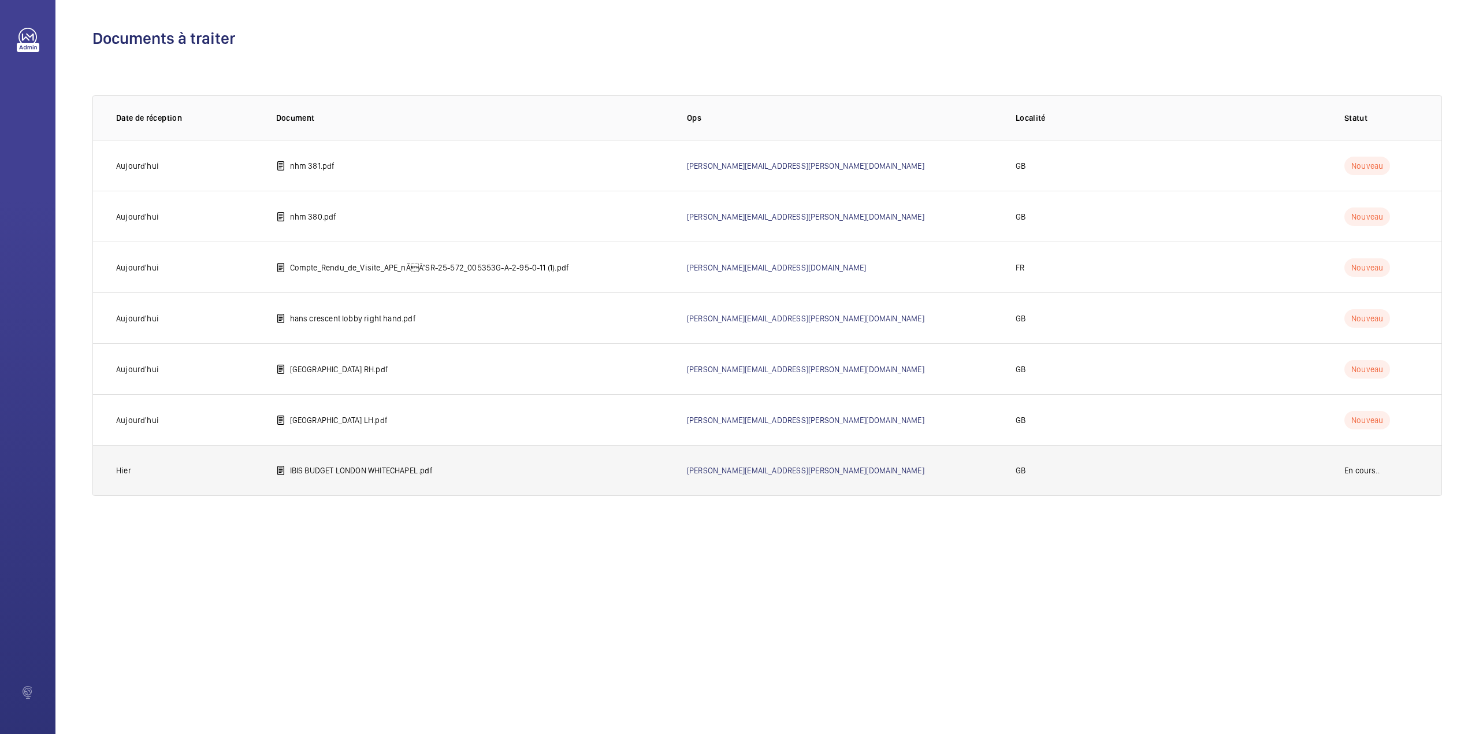
click at [329, 481] on td "IBIS BUDGET LONDON WHITECHAPEL.pdf" at bounding box center [463, 470] width 411 height 51
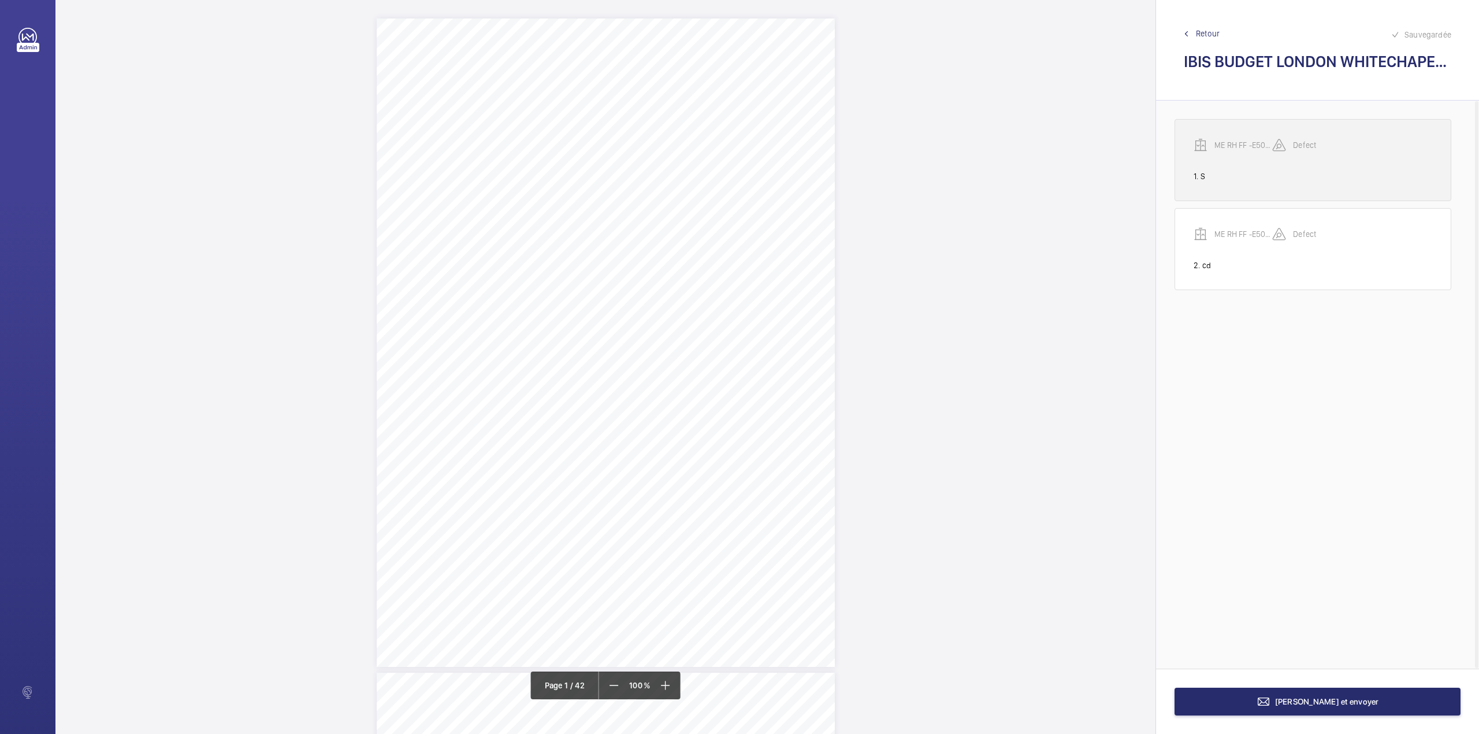
click at [1252, 149] on p "ME RH FF -E50512005129" at bounding box center [1243, 145] width 58 height 12
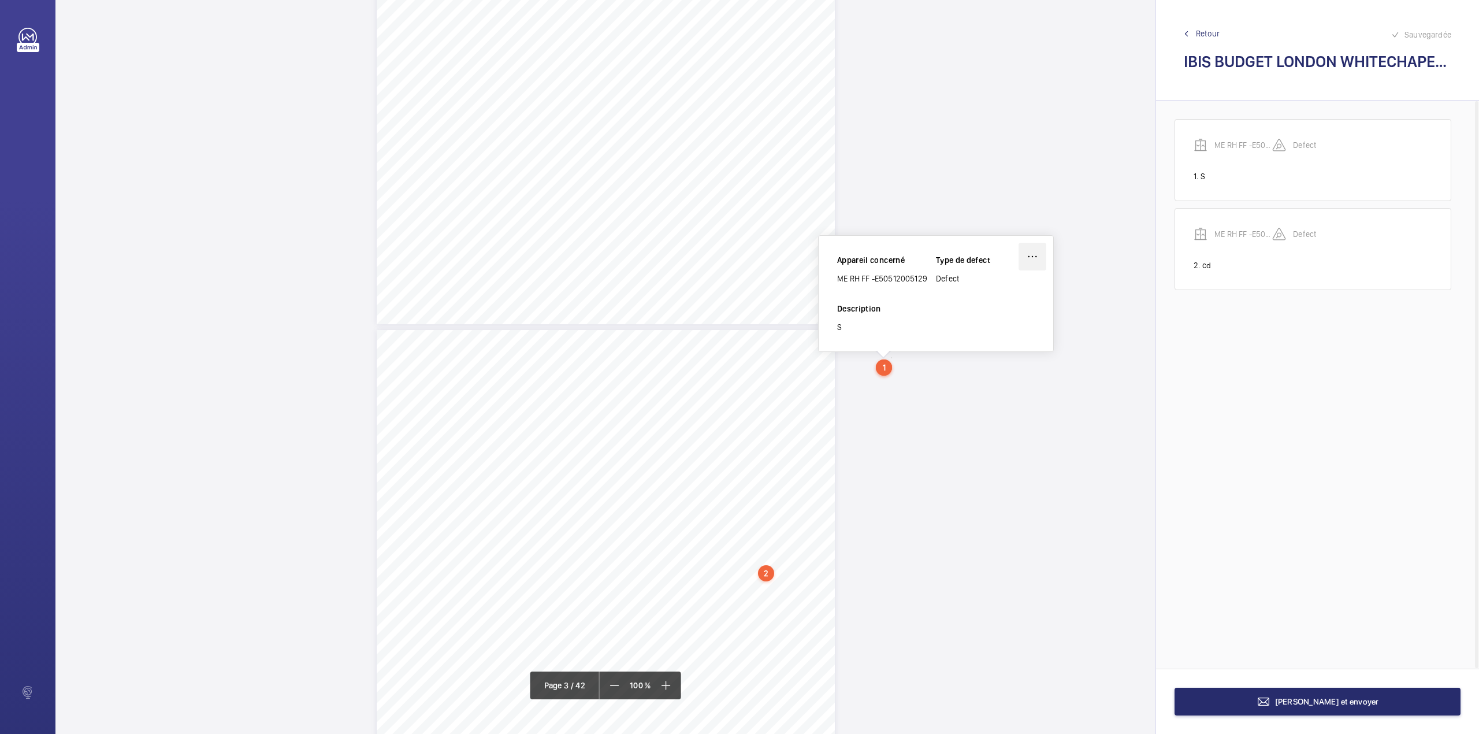
click at [1038, 257] on wm-front-icon-button at bounding box center [1033, 257] width 28 height 28
click at [994, 319] on div "Supprimer" at bounding box center [999, 311] width 91 height 21
click at [765, 570] on div "1" at bounding box center [766, 573] width 16 height 16
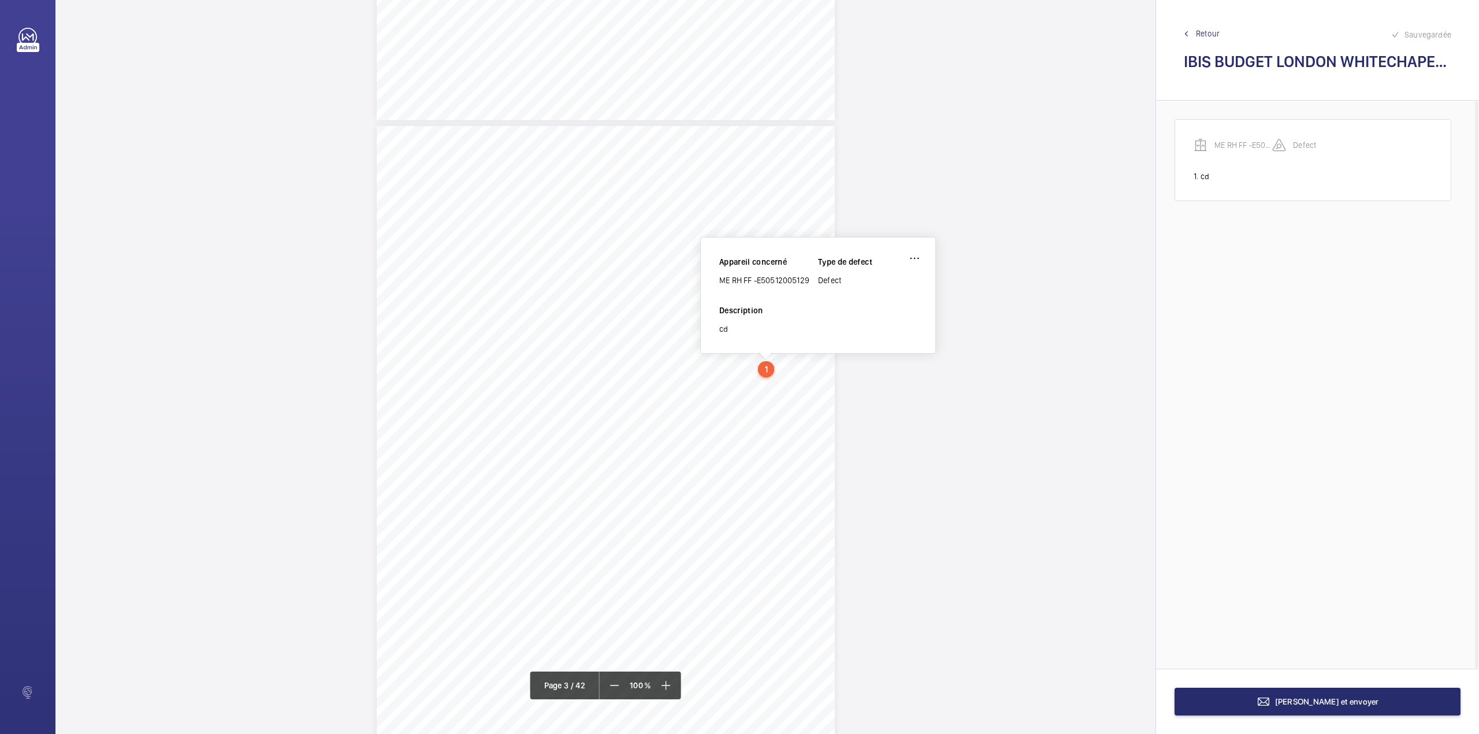
scroll to position [1202, 0]
click at [921, 255] on wm-front-icon-button at bounding box center [915, 257] width 28 height 28
click at [870, 314] on div "Supprimer" at bounding box center [882, 311] width 91 height 21
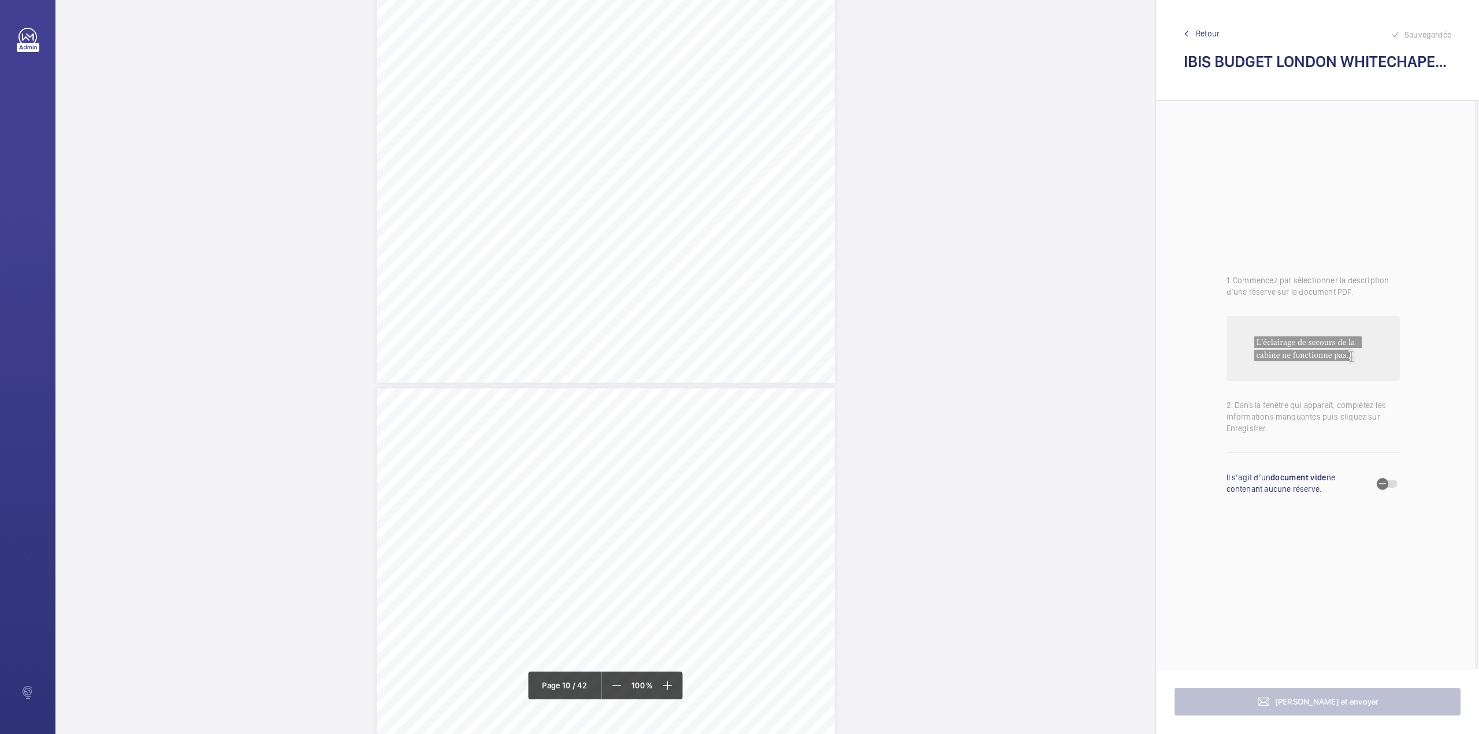
scroll to position [5824, 0]
drag, startPoint x: 604, startPoint y: 276, endPoint x: 759, endPoint y: 280, distance: 155.5
click at [759, 280] on span "Pit floor is contaminated with oil and rubbish bags." at bounding box center [691, 277] width 172 height 8
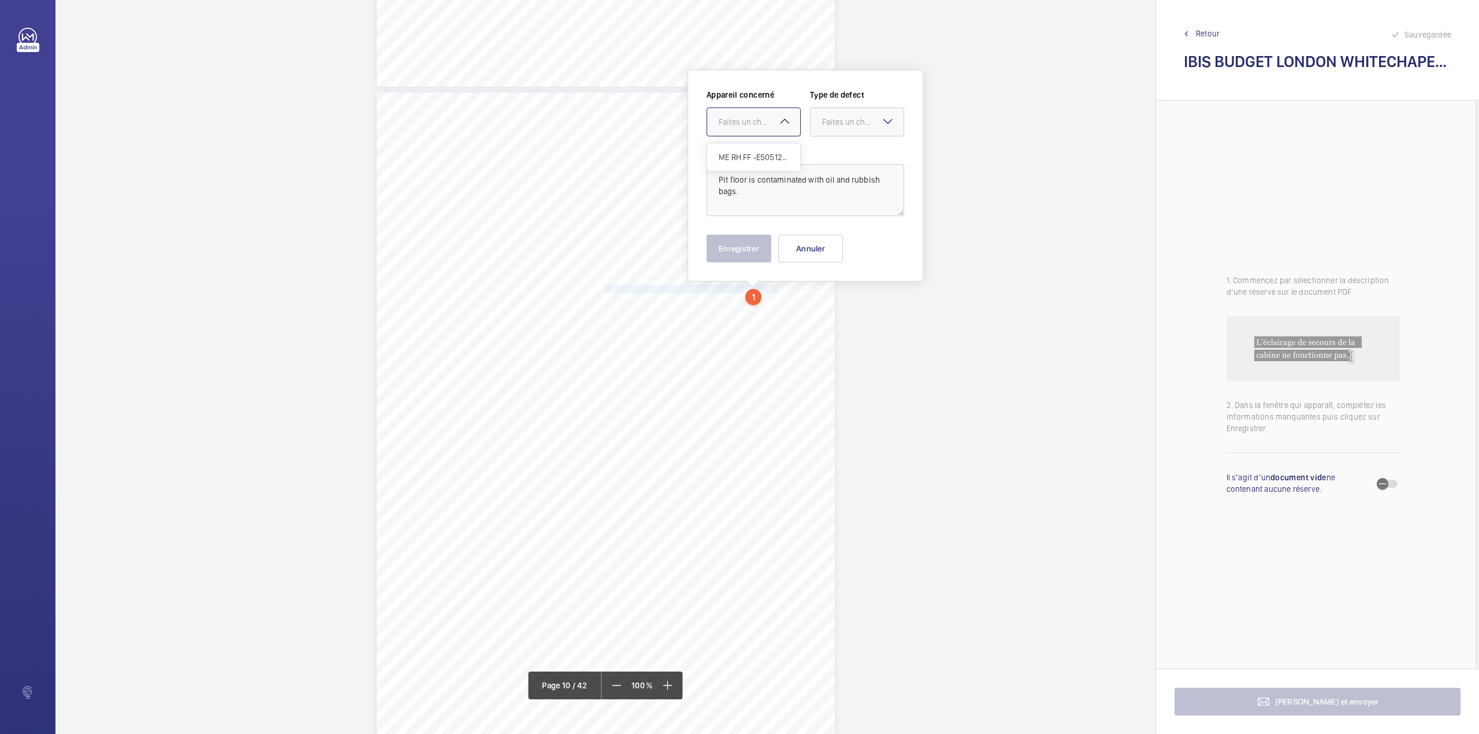
click at [763, 125] on div "Faites un choix" at bounding box center [759, 122] width 81 height 12
click at [761, 148] on div "ME RH FF -E50512005129" at bounding box center [753, 157] width 93 height 28
click at [839, 125] on div "Faites un choix" at bounding box center [862, 122] width 81 height 12
click at [834, 159] on span "Standard" at bounding box center [857, 157] width 70 height 12
click at [745, 246] on button "Enregistrer" at bounding box center [739, 249] width 65 height 28
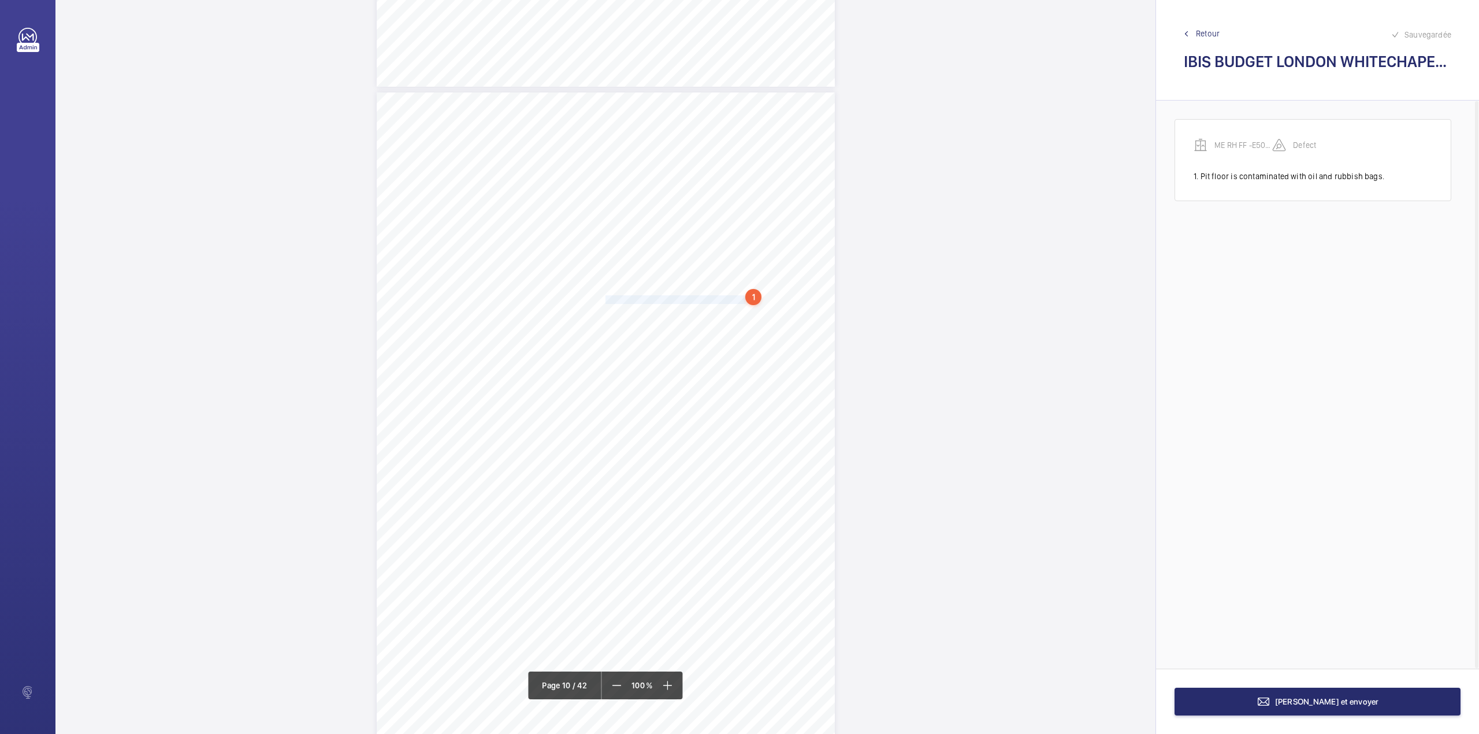
drag, startPoint x: 605, startPoint y: 303, endPoint x: 731, endPoint y: 296, distance: 126.1
click at [731, 296] on span "1st floor landing call up button damaged." at bounding box center [675, 300] width 140 height 8
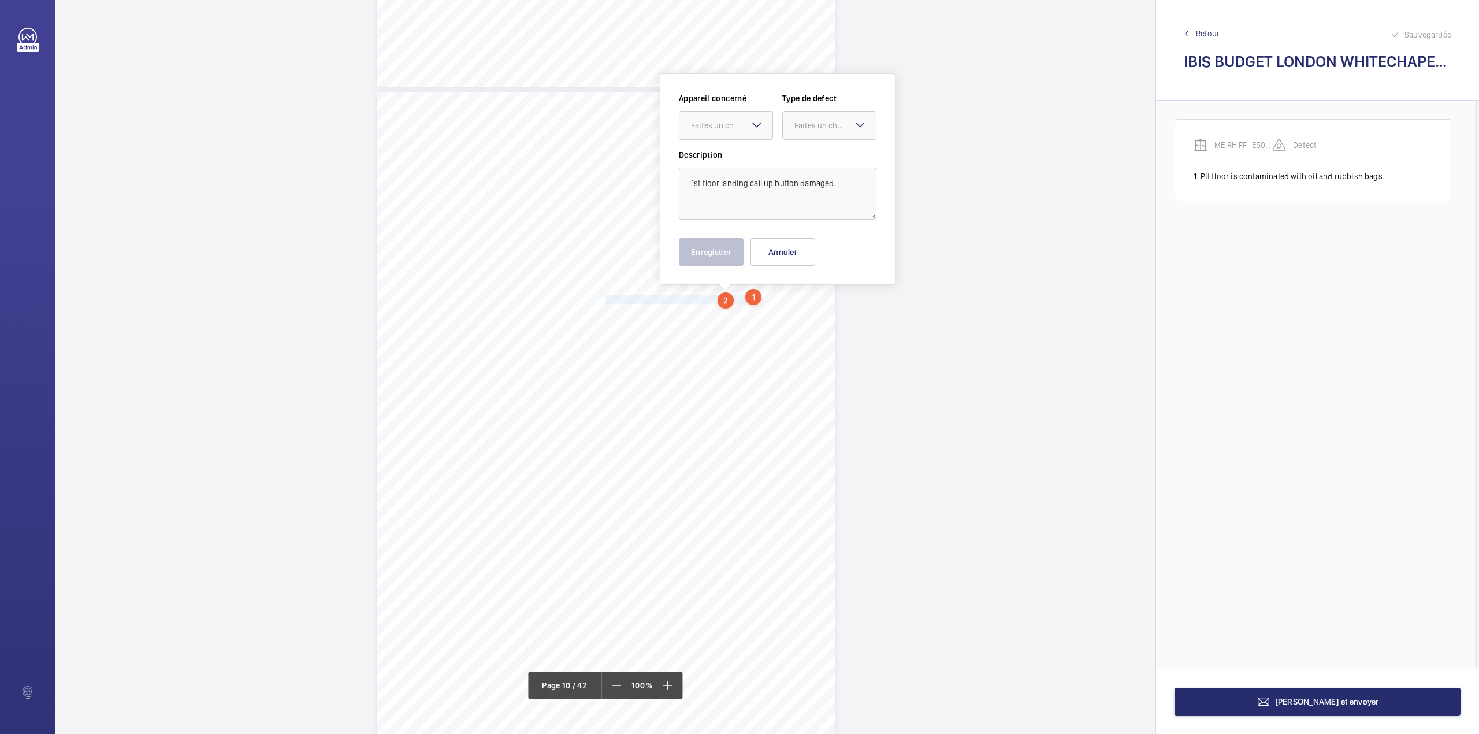
scroll to position [5815, 0]
click at [745, 127] on div "Faites un choix" at bounding box center [731, 122] width 81 height 12
click at [742, 141] on div "Appareil concerné Faites un choix ME RH FF -E50512005129 Type de defect Faites …" at bounding box center [778, 117] width 198 height 57
click at [797, 128] on div at bounding box center [829, 122] width 93 height 28
click at [794, 144] on div "Standard" at bounding box center [829, 157] width 93 height 28
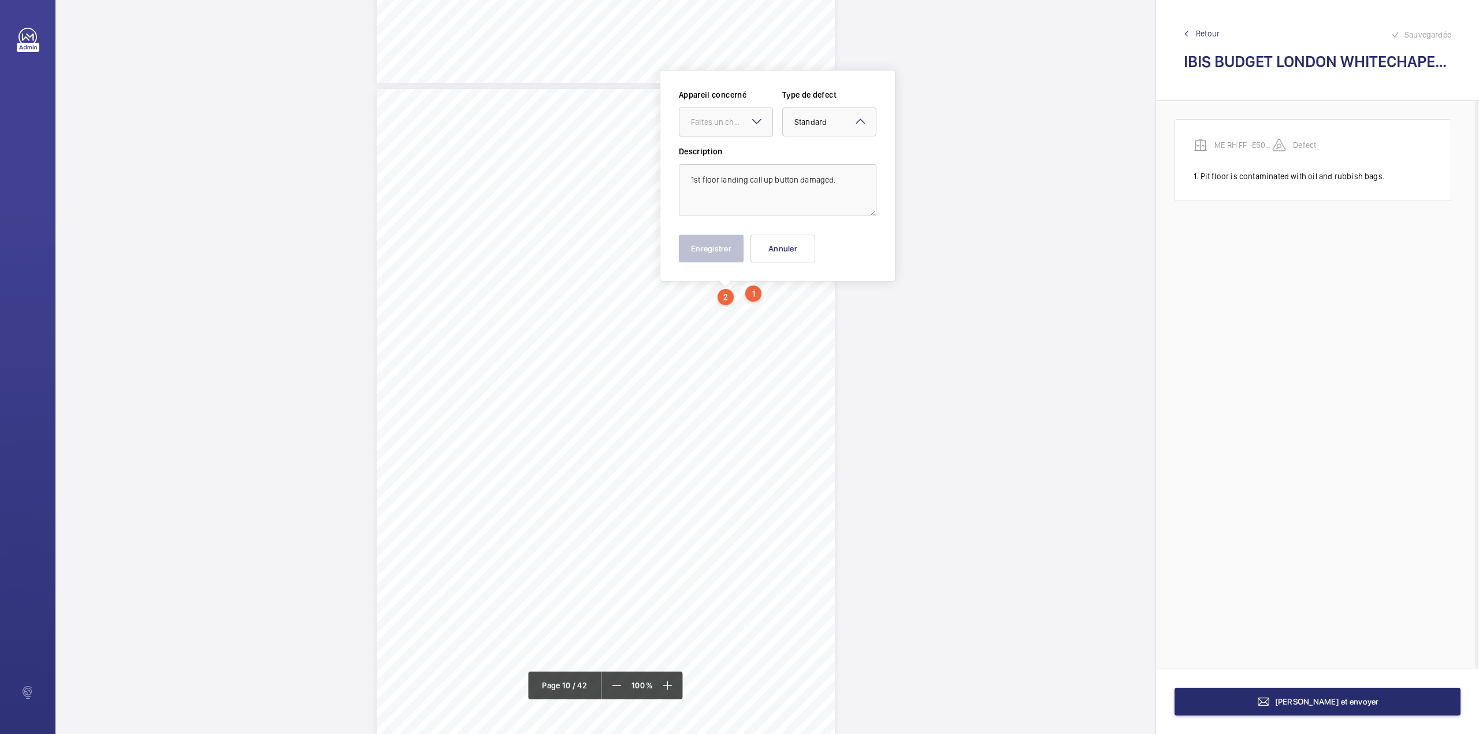
click at [747, 135] on div "Faites un choix" at bounding box center [726, 121] width 94 height 29
click at [742, 156] on span "ME RH FF -E50512005129" at bounding box center [726, 157] width 70 height 12
click at [713, 252] on button "Enregistrer" at bounding box center [711, 249] width 65 height 28
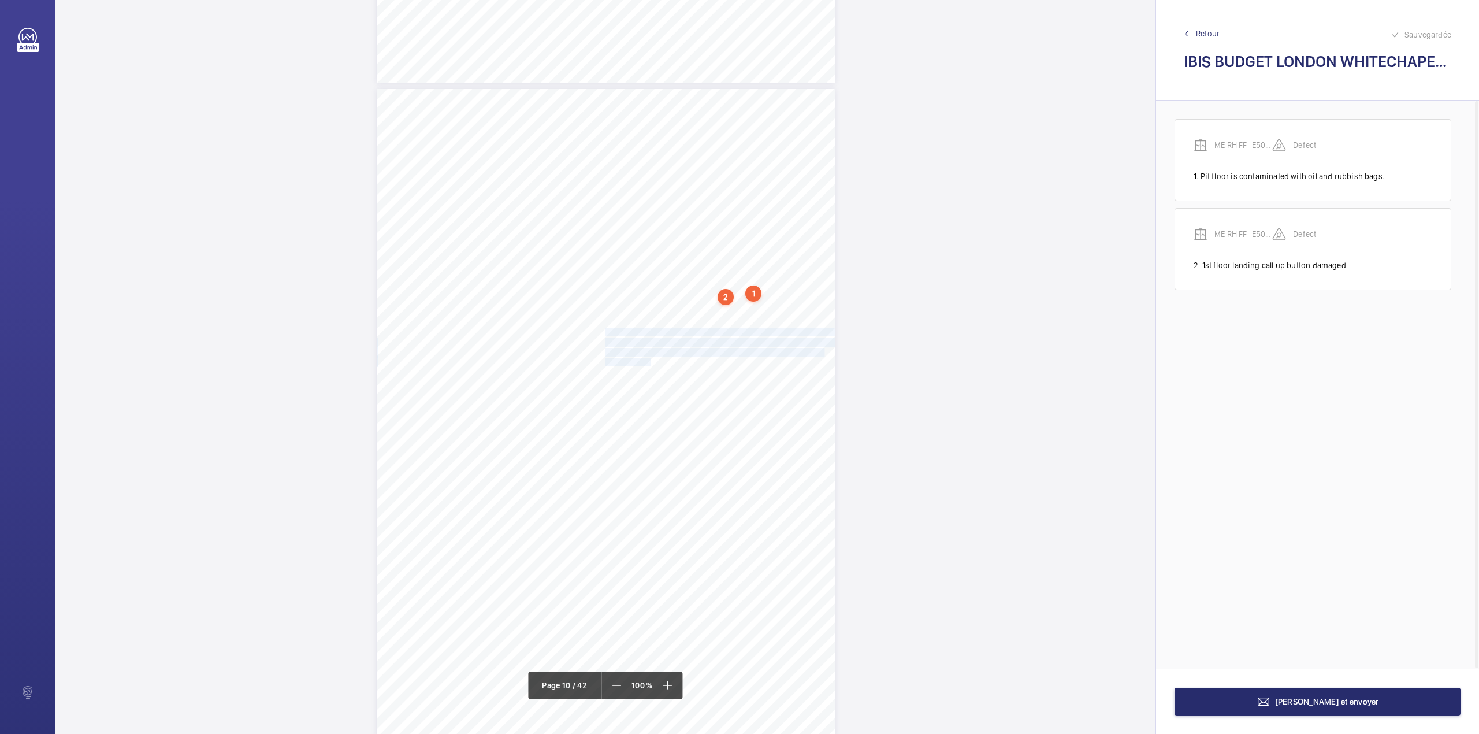
drag, startPoint x: 604, startPoint y: 331, endPoint x: 645, endPoint y: 360, distance: 51.0
click at [645, 360] on div "Lift Report Lifting Operations & Lifting Equipment Regulation 1998 Provision & …" at bounding box center [606, 413] width 458 height 648
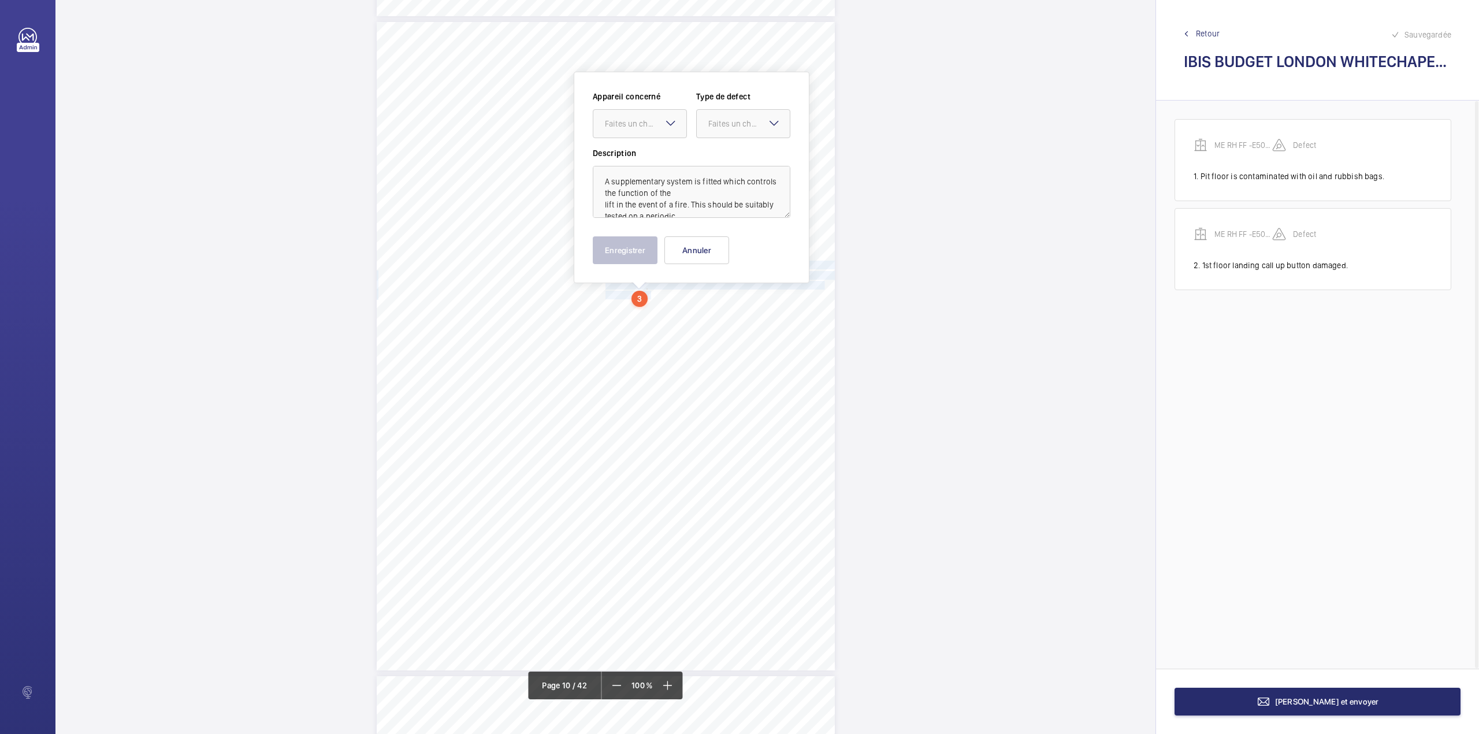
scroll to position [5884, 0]
click at [633, 127] on div "Faites un choix" at bounding box center [639, 122] width 93 height 12
click at [634, 153] on span "ME RH FF -E50512005129" at bounding box center [640, 157] width 70 height 12
click at [742, 132] on div at bounding box center [743, 122] width 93 height 28
click at [727, 241] on span "Recommandation" at bounding box center [743, 242] width 70 height 12
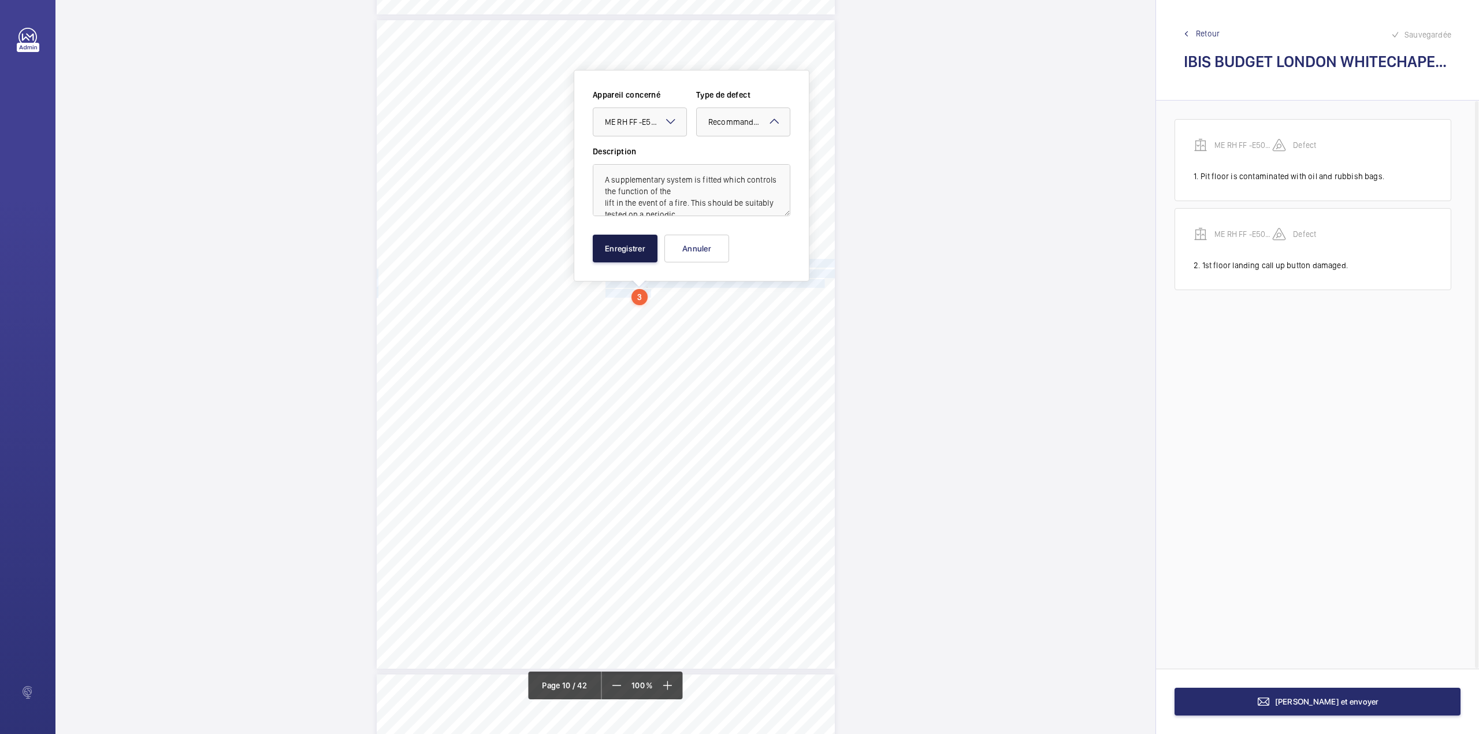
click at [641, 241] on button "Enregistrer" at bounding box center [625, 249] width 65 height 28
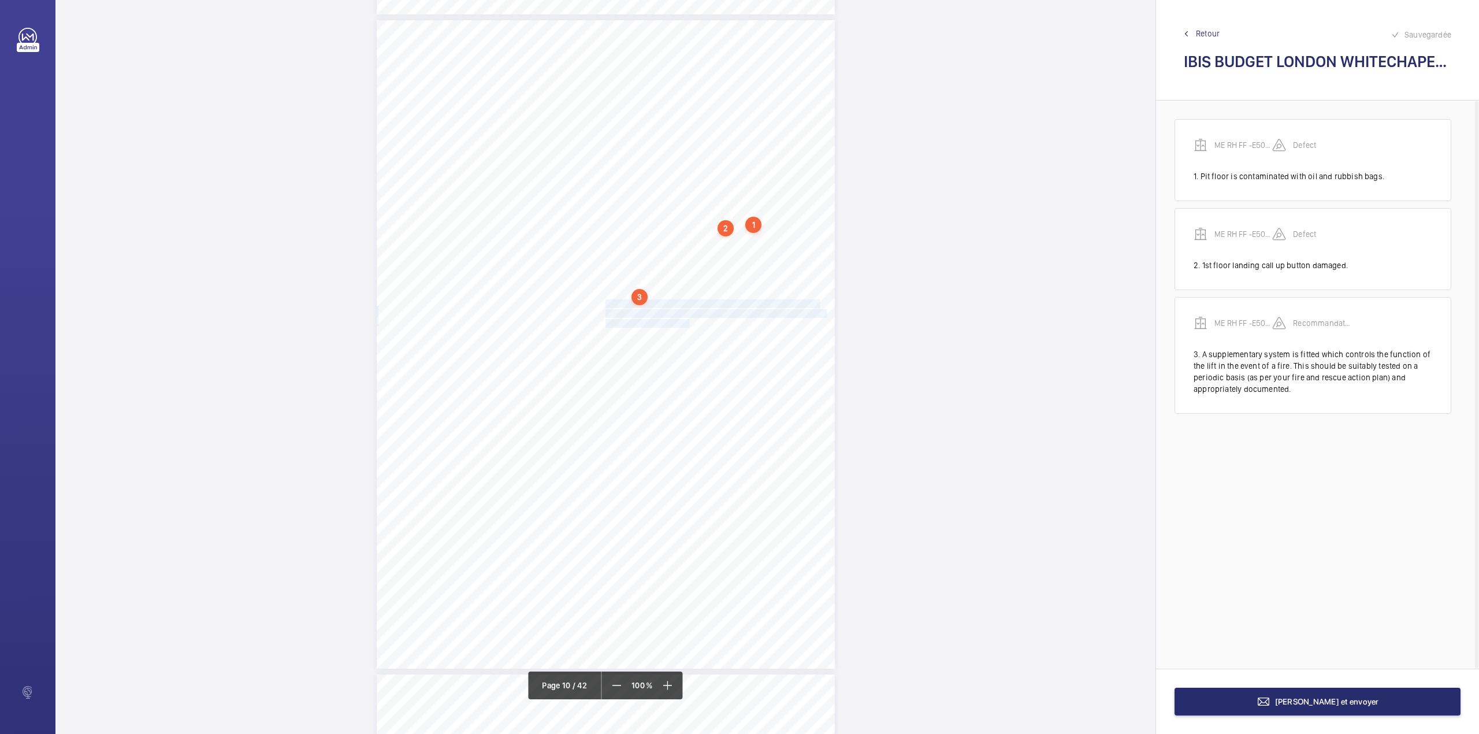
drag, startPoint x: 604, startPoint y: 303, endPoint x: 681, endPoint y: 319, distance: 77.8
click at [681, 319] on div "Lift Report Lifting Operations & Lifting Equipment Regulation 1998 Provision & …" at bounding box center [606, 344] width 458 height 648
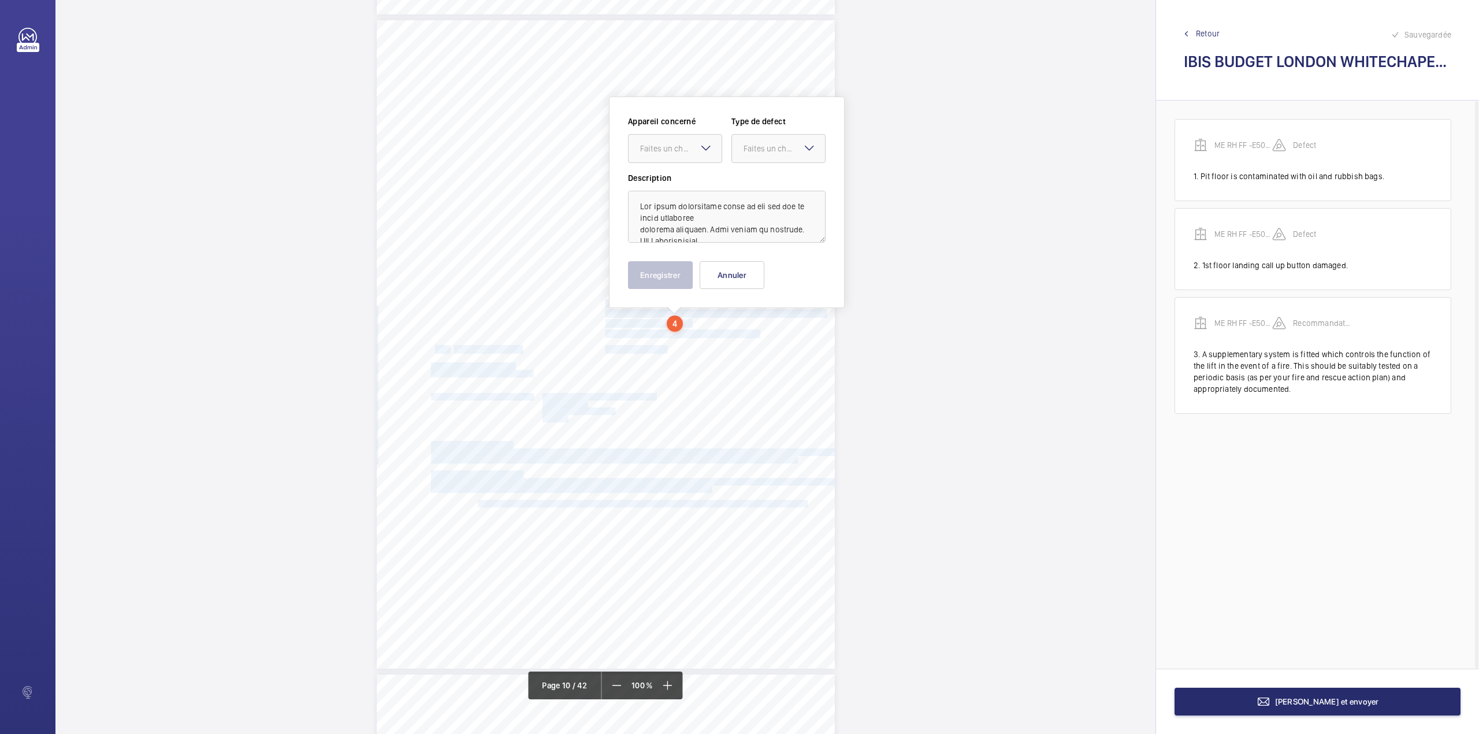
scroll to position [5910, 0]
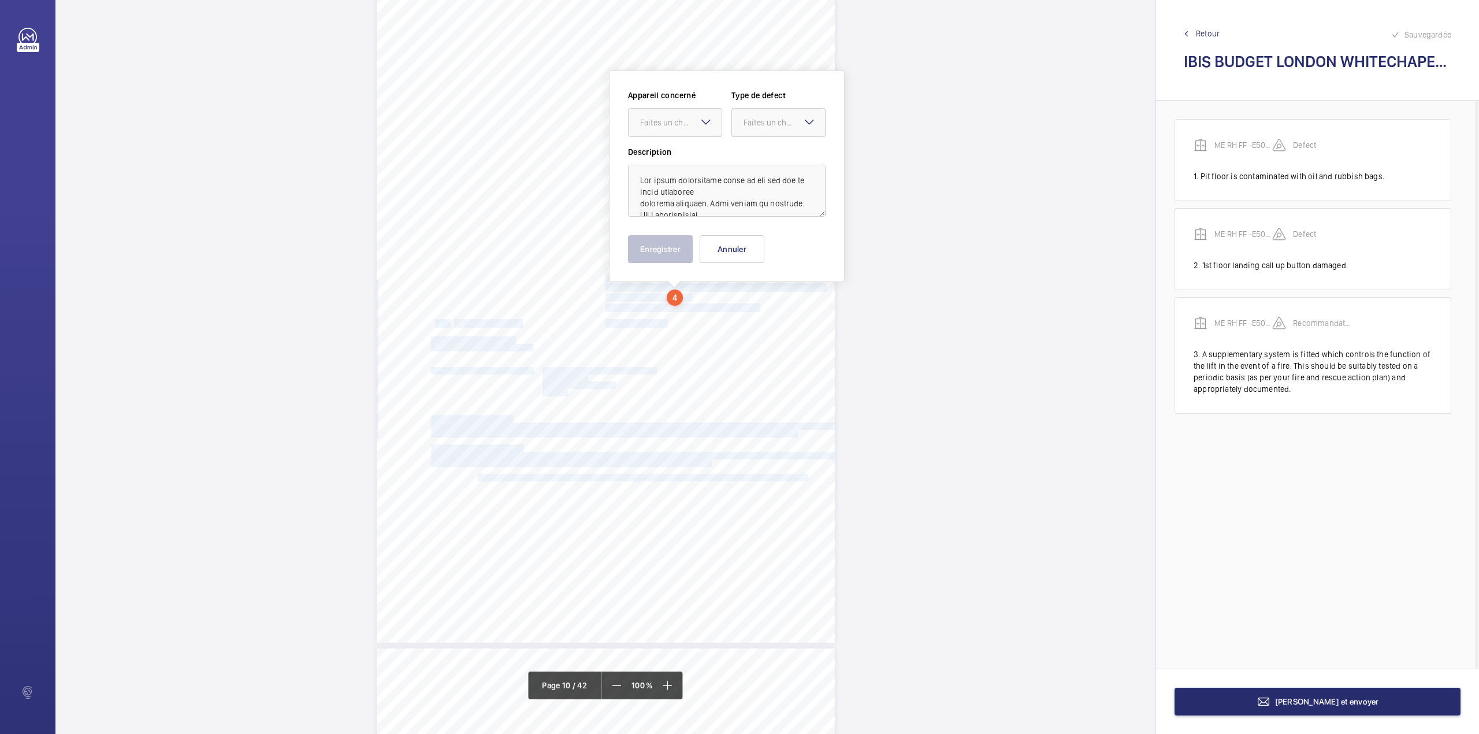
click at [678, 308] on span "See Supplementary Testing section of report." at bounding box center [680, 308] width 151 height 8
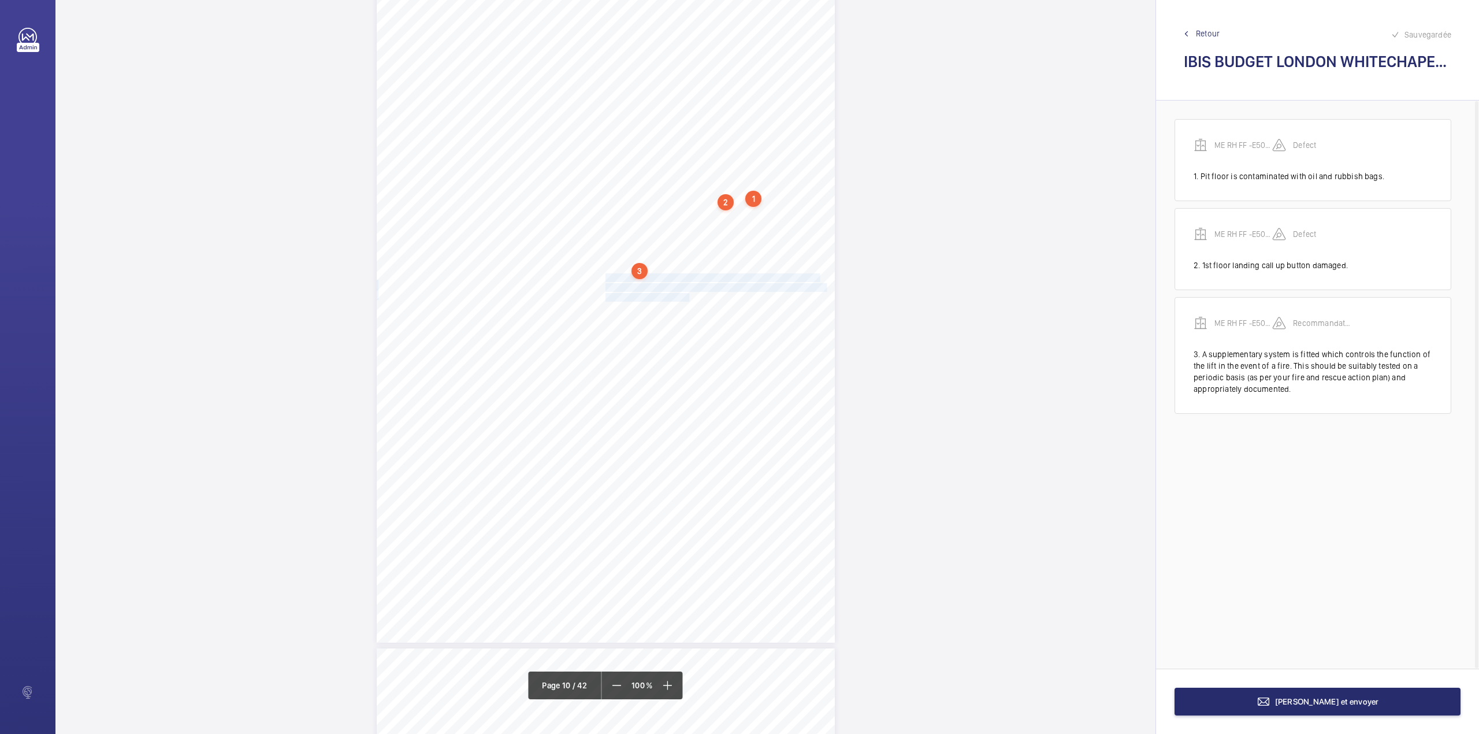
drag, startPoint x: 604, startPoint y: 276, endPoint x: 680, endPoint y: 295, distance: 78.5
click at [680, 295] on div "Lift Report Lifting Operations & Lifting Equipment Regulation 1998 Provision & …" at bounding box center [606, 318] width 458 height 648
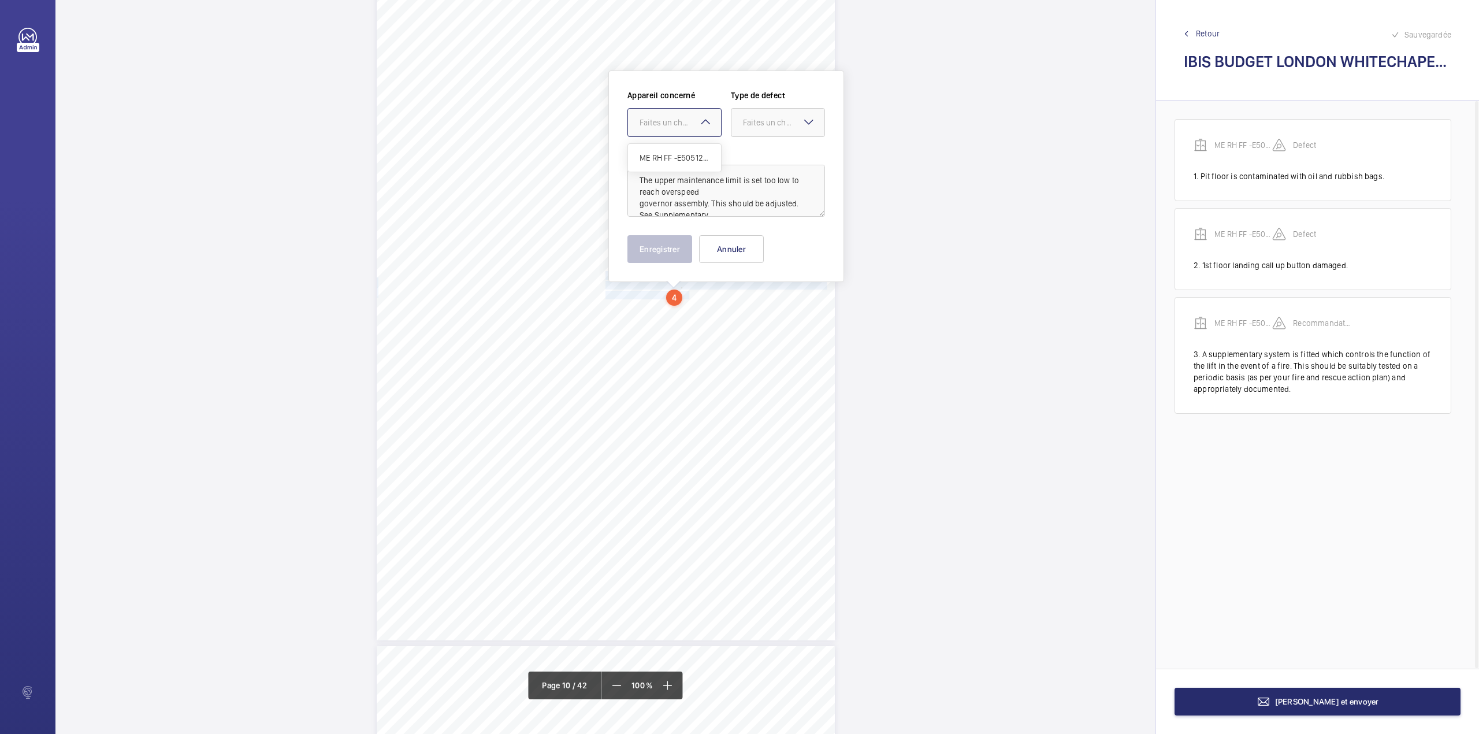
click at [678, 126] on div "Faites un choix" at bounding box center [680, 123] width 81 height 12
drag, startPoint x: 678, startPoint y: 144, endPoint x: 693, endPoint y: 146, distance: 15.7
click at [680, 144] on div "ME RH FF -E50512005129" at bounding box center [674, 158] width 93 height 28
click at [756, 130] on div at bounding box center [777, 123] width 93 height 28
click at [752, 248] on span "Recommandation" at bounding box center [778, 243] width 70 height 12
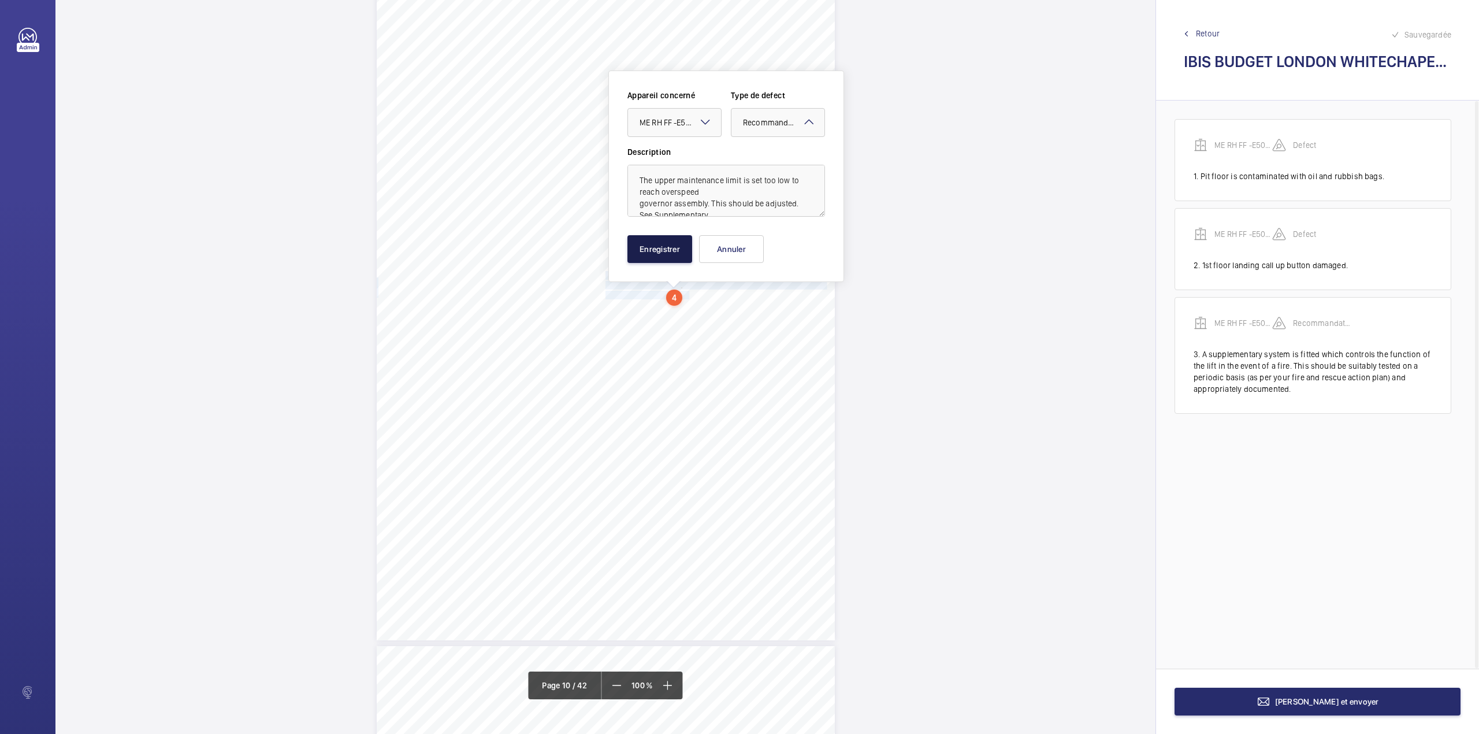
click at [674, 245] on button "Enregistrer" at bounding box center [659, 249] width 65 height 28
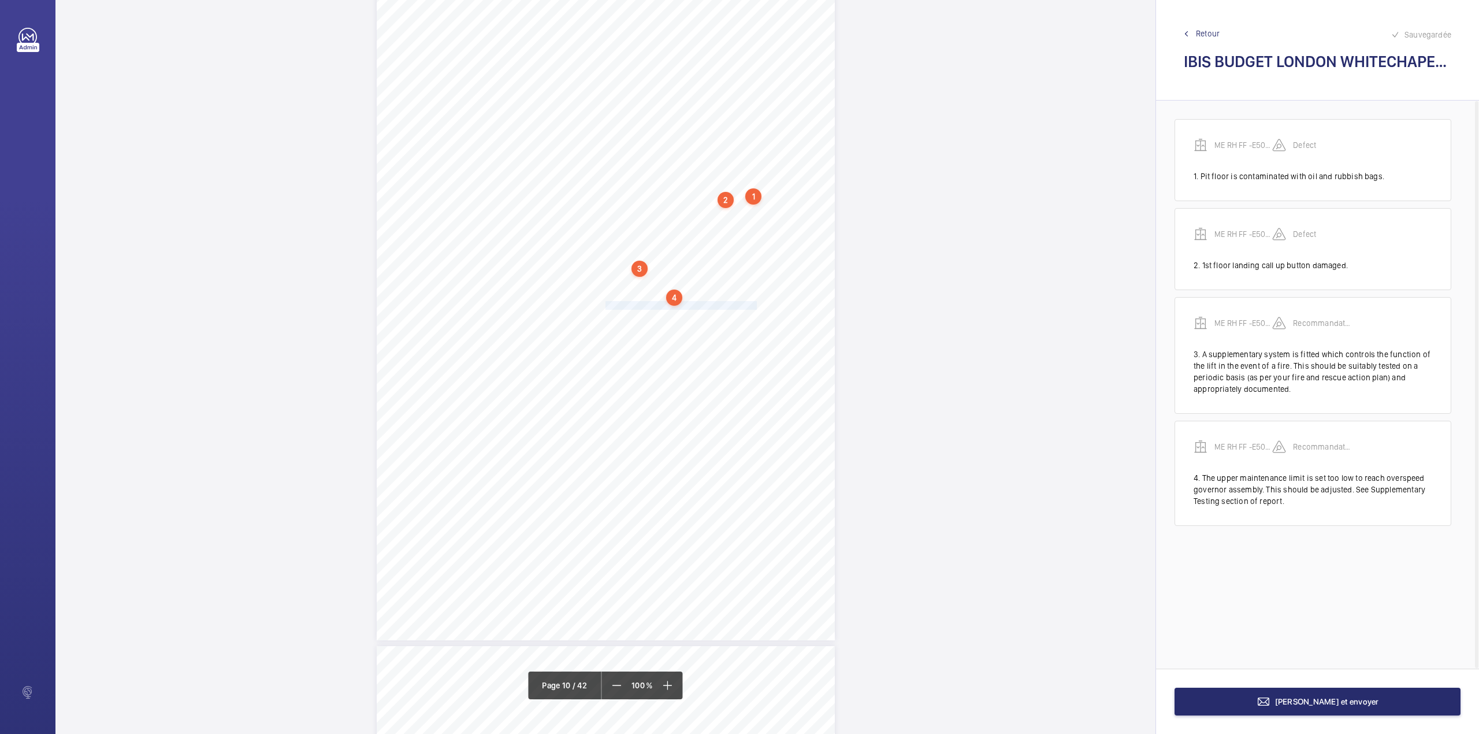
drag, startPoint x: 604, startPoint y: 306, endPoint x: 742, endPoint y: 305, distance: 138.1
click at [742, 305] on span "See Supplementary Testing section of report." at bounding box center [680, 306] width 151 height 8
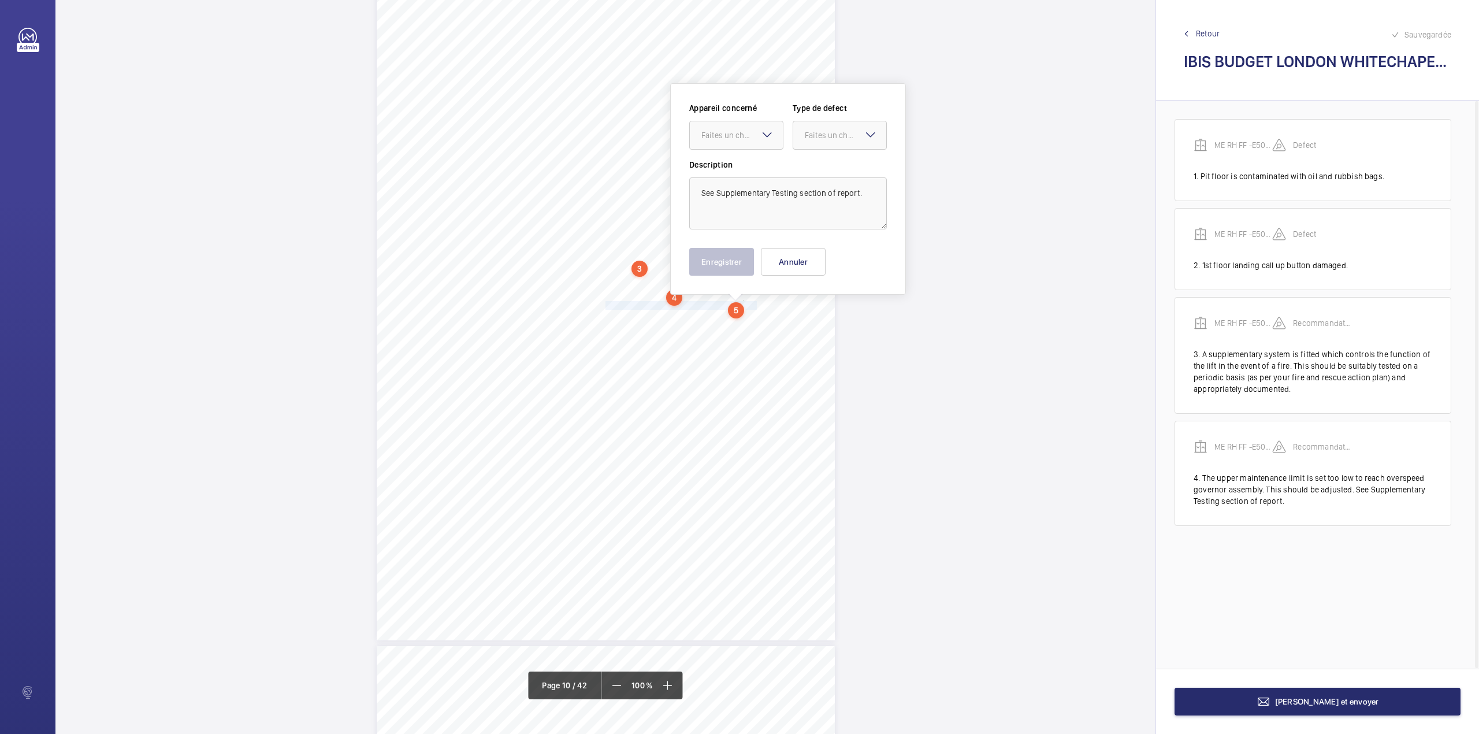
scroll to position [5926, 0]
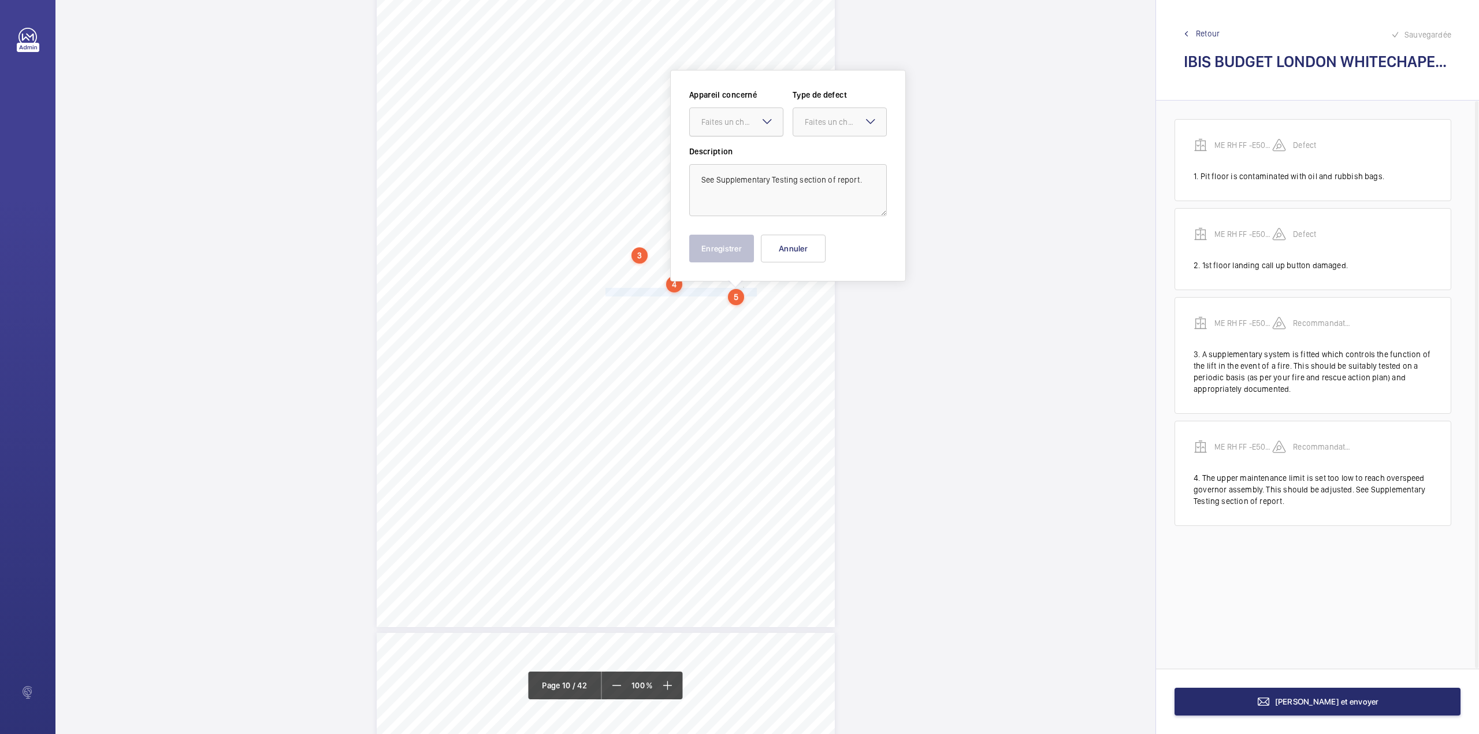
click at [735, 129] on div at bounding box center [736, 122] width 93 height 28
click at [738, 161] on div "Appareil concerné Faites un choix Type de defect Faites un choix Description Se…" at bounding box center [788, 152] width 198 height 127
click at [738, 161] on div "Description See Supplementary Testing section of report." at bounding box center [788, 181] width 198 height 70
click at [742, 126] on div "Faites un choix" at bounding box center [741, 122] width 81 height 12
click at [745, 155] on span "ME RH FF -E50512005129" at bounding box center [736, 157] width 70 height 12
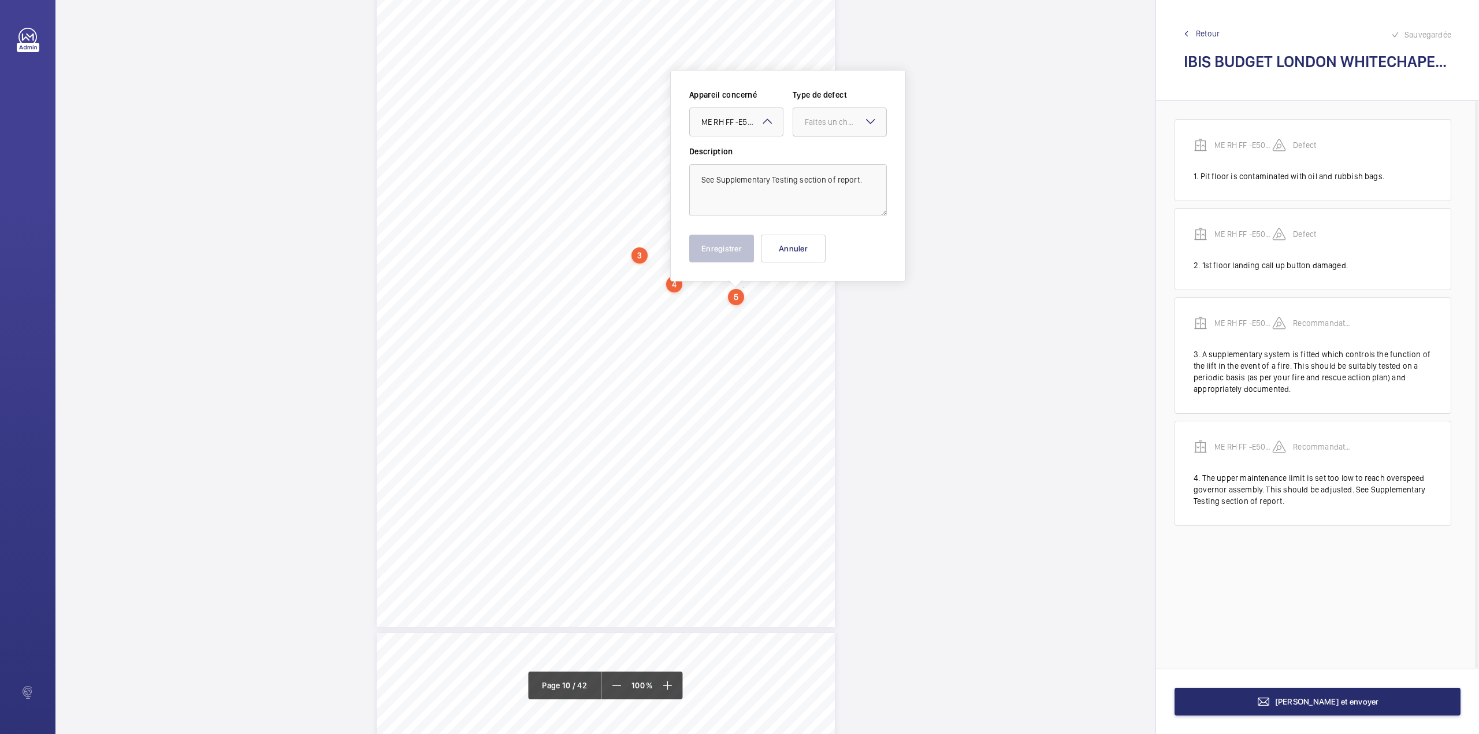
click at [826, 130] on div at bounding box center [839, 122] width 93 height 28
click at [823, 246] on span "Recommandation" at bounding box center [840, 242] width 70 height 12
click at [742, 247] on button "Enregistrer" at bounding box center [721, 249] width 65 height 28
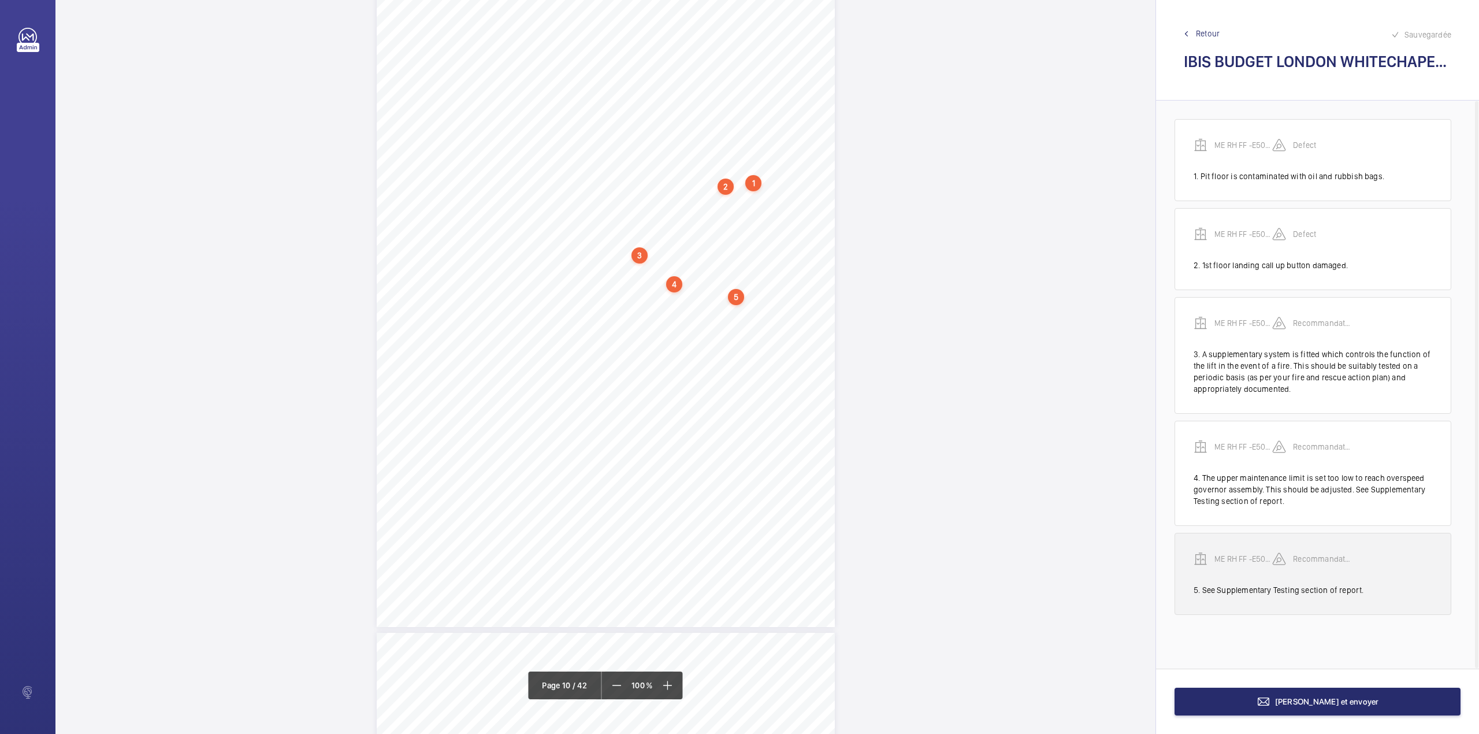
click at [1250, 564] on p "ME RH FF -E50512005129" at bounding box center [1243, 559] width 58 height 12
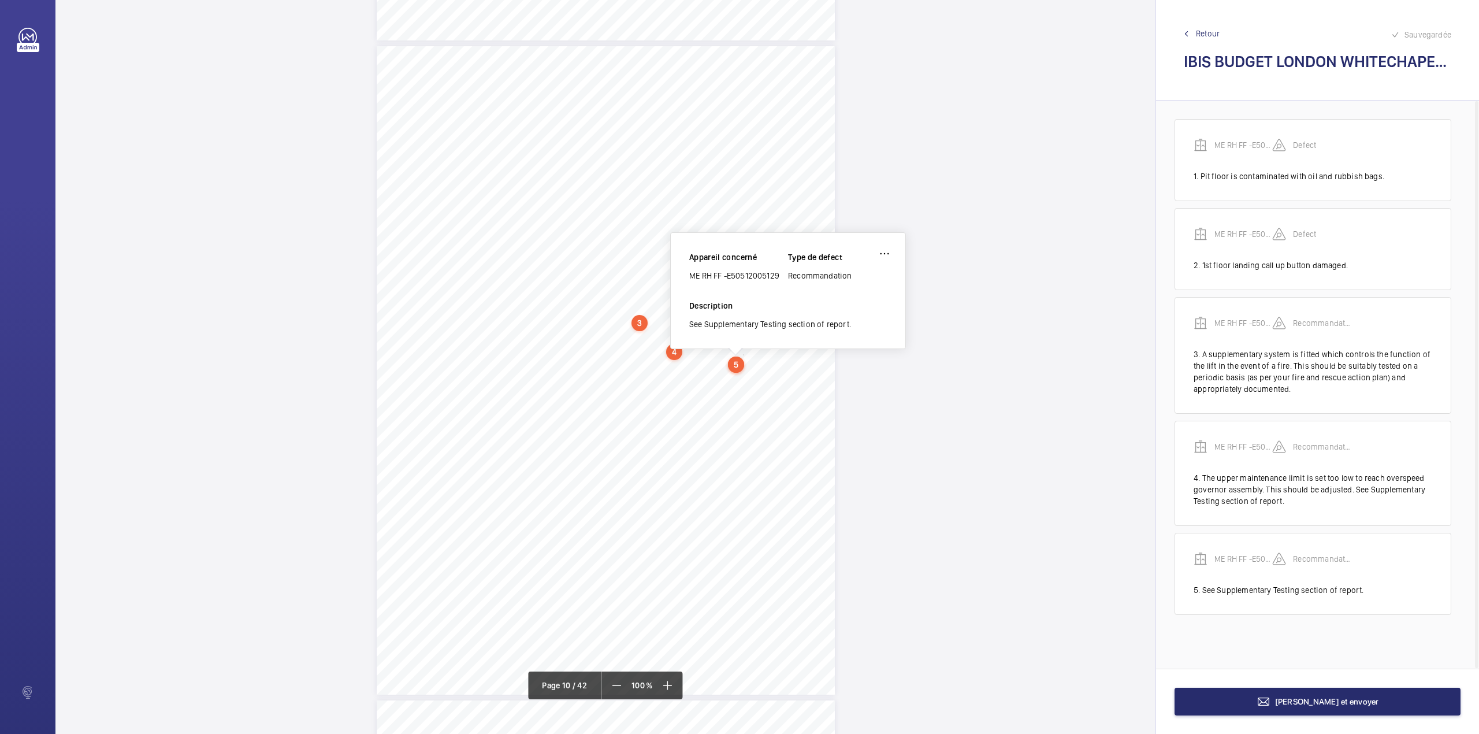
scroll to position [5856, 0]
drag, startPoint x: 692, startPoint y: 276, endPoint x: 782, endPoint y: 276, distance: 90.7
click at [782, 276] on div "ME RH FF -E50512005129" at bounding box center [738, 278] width 99 height 12
copy div "ME RH FF -E50512005129"
click at [1304, 708] on button "[PERSON_NAME] et envoyer" at bounding box center [1317, 701] width 286 height 28
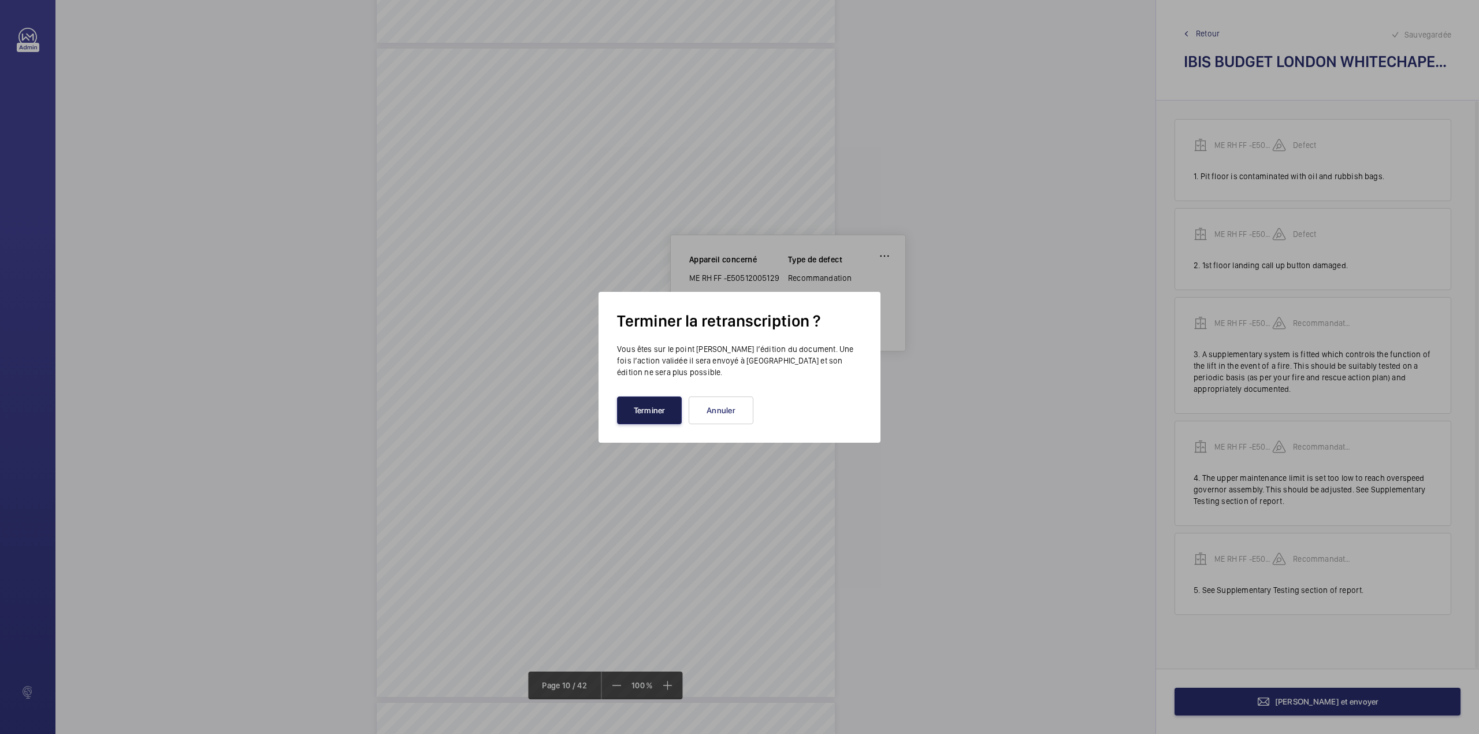
click at [659, 412] on button "Terminer" at bounding box center [649, 410] width 65 height 28
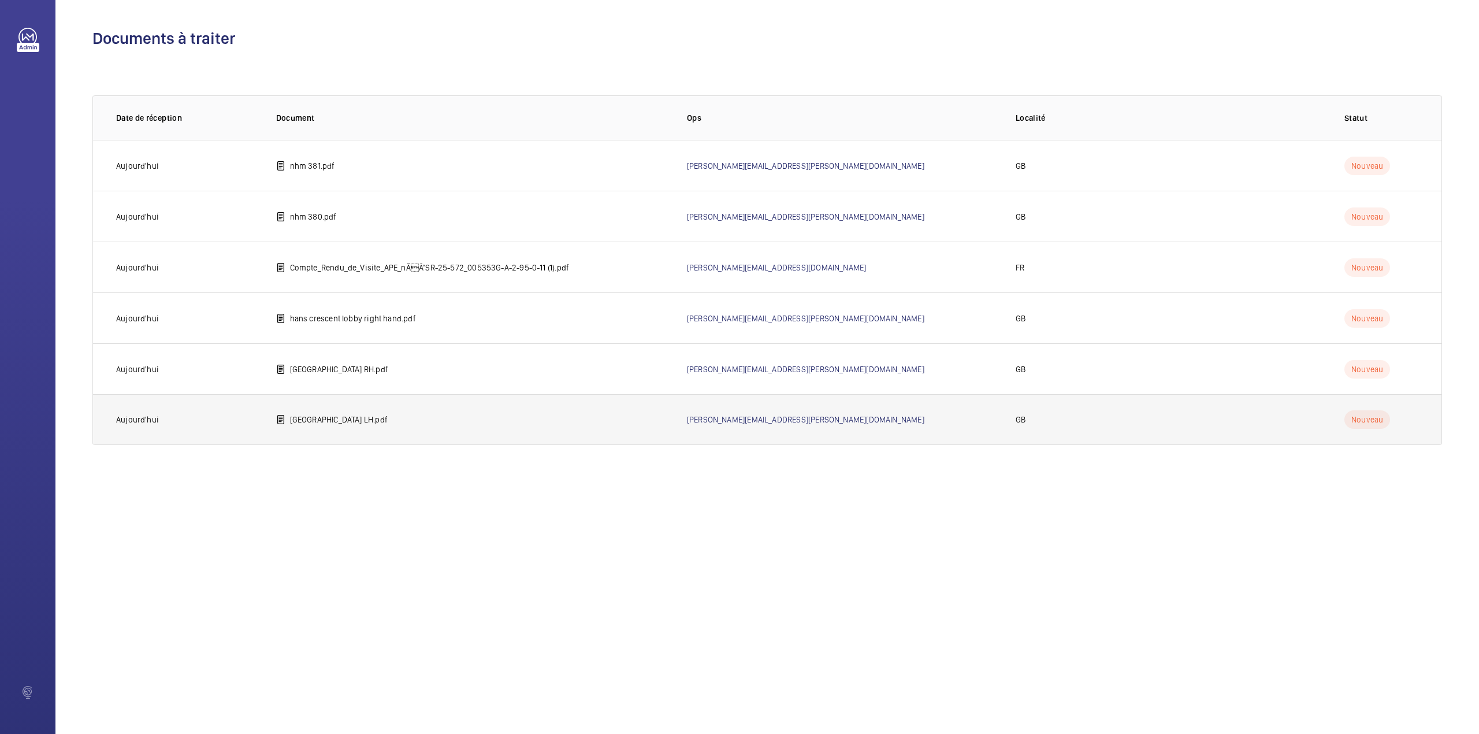
click at [318, 426] on td "[GEOGRAPHIC_DATA] LH.pdf" at bounding box center [463, 419] width 411 height 51
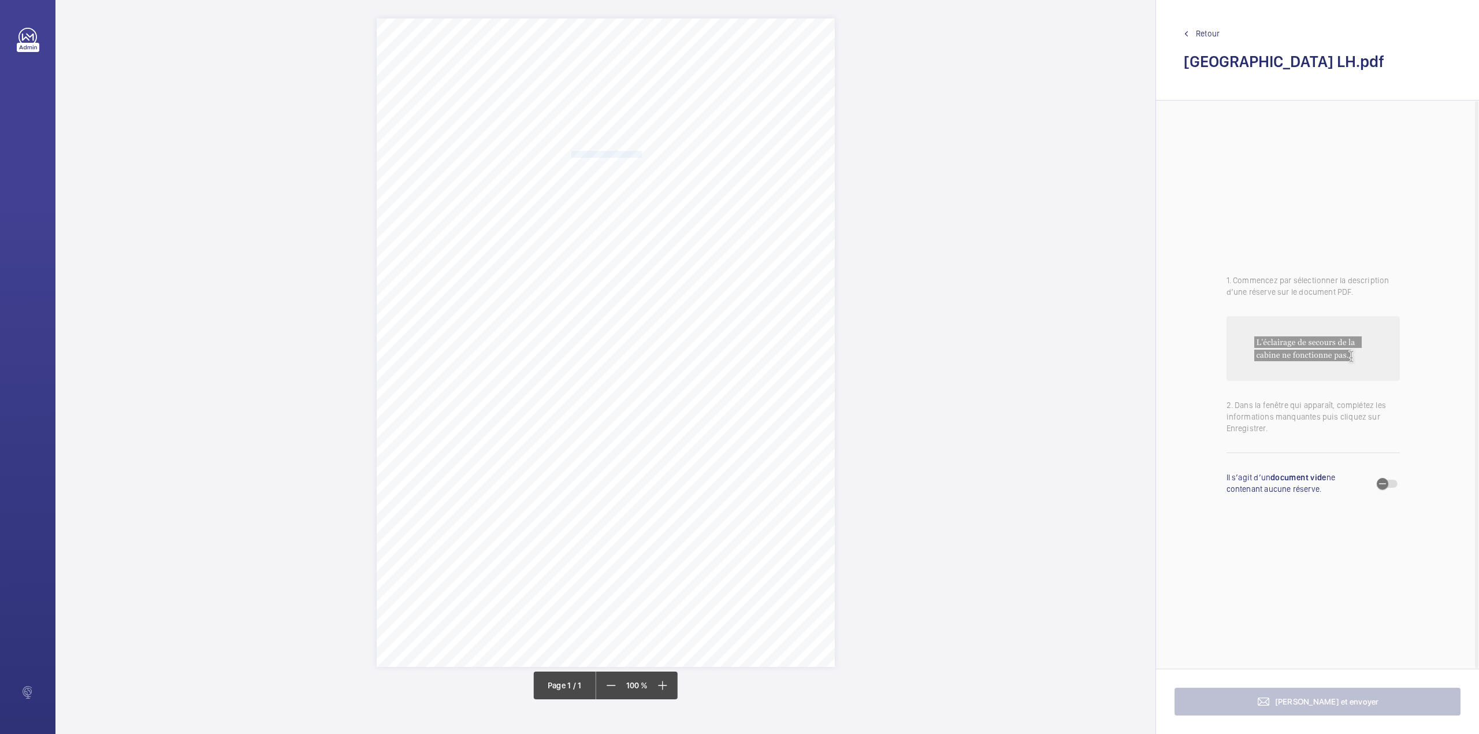
drag, startPoint x: 569, startPoint y: 153, endPoint x: 639, endPoint y: 153, distance: 69.9
click at [639, 153] on span "LRC Management UK Ltd" at bounding box center [606, 154] width 70 height 6
copy span "LRC Management UK Ltd"
click at [692, 345] on button "Annuler" at bounding box center [690, 356] width 65 height 28
drag, startPoint x: 569, startPoint y: 161, endPoint x: 592, endPoint y: 173, distance: 26.4
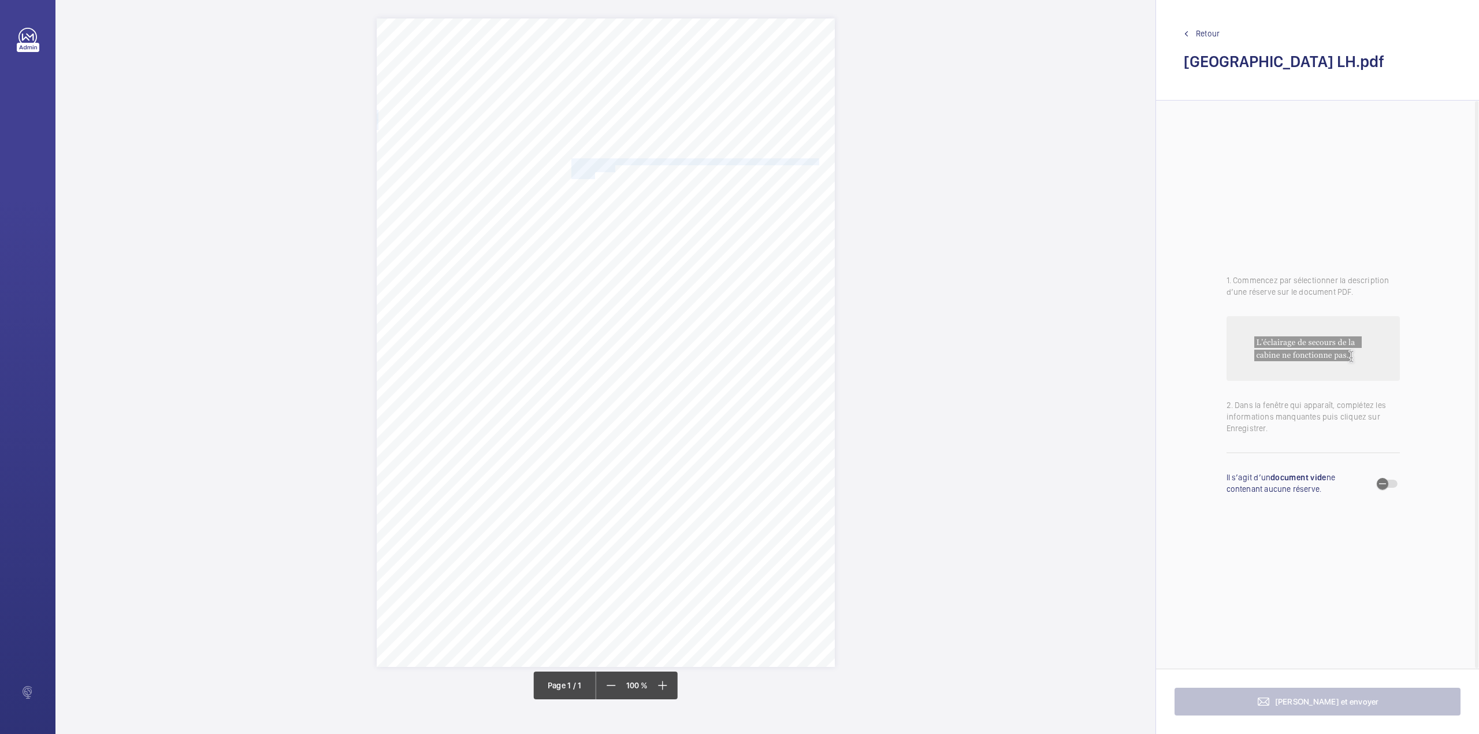
click at [592, 173] on div "Report Id 4251813_River View House_1-20792784077_1-9QD4RJ3 100797181CPO REPORT …" at bounding box center [606, 342] width 458 height 648
copy div "River View House,Chalfont Park Chalfont St. Peter Gerrards Cross SL9 0FX"
drag, startPoint x: 641, startPoint y: 386, endPoint x: 652, endPoint y: 360, distance: 27.7
click at [642, 386] on button "Annuler" at bounding box center [643, 376] width 65 height 28
click at [671, 236] on div "Report Id 4251813_River View House_1-20792784077_1-9QD4RJ3 100797181CPO REPORT …" at bounding box center [606, 342] width 458 height 648
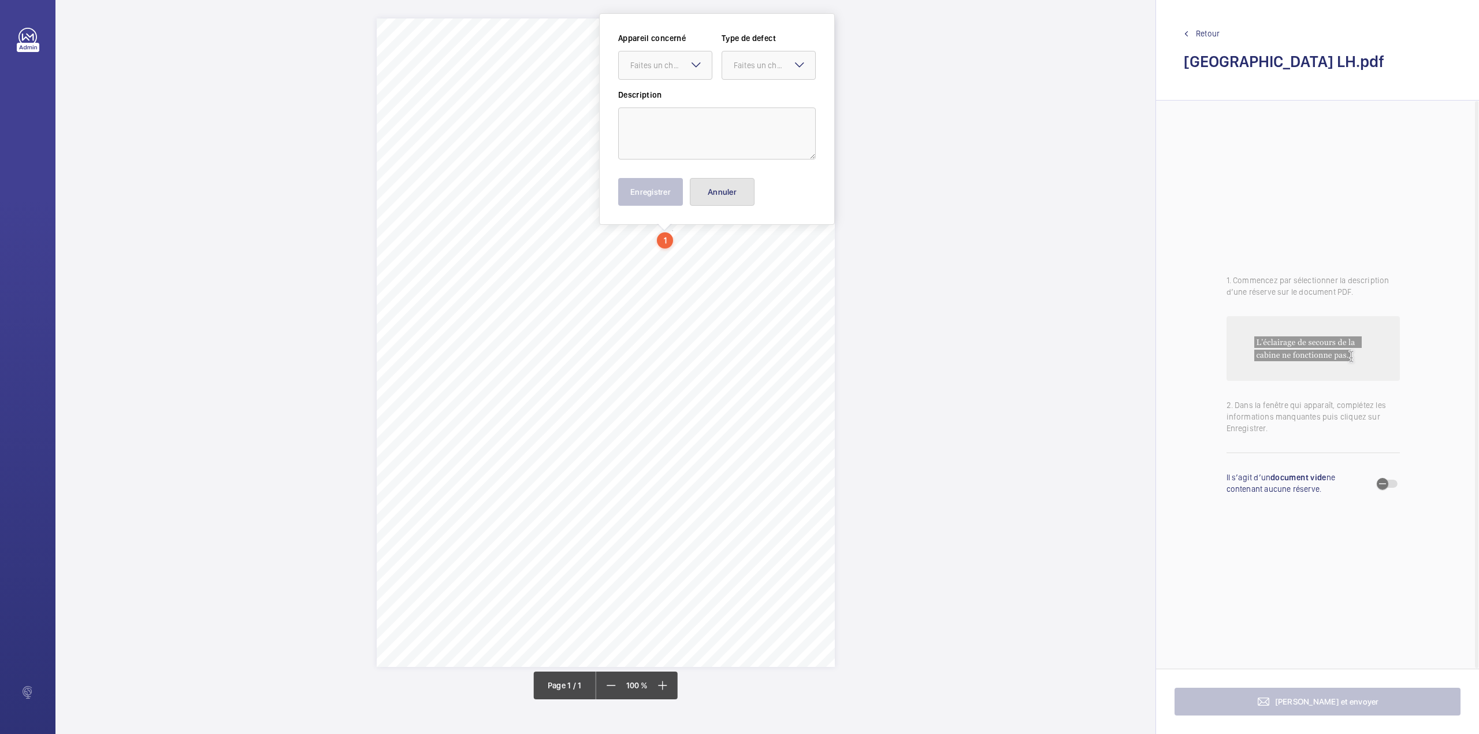
click at [726, 188] on button "Annuler" at bounding box center [722, 192] width 65 height 28
drag, startPoint x: 403, startPoint y: 393, endPoint x: 553, endPoint y: 396, distance: 150.2
click at [553, 396] on span "Internal Lock Examination (BVUK): [DATE] all locks. Note: Overtravel distance a…" at bounding box center [599, 397] width 390 height 6
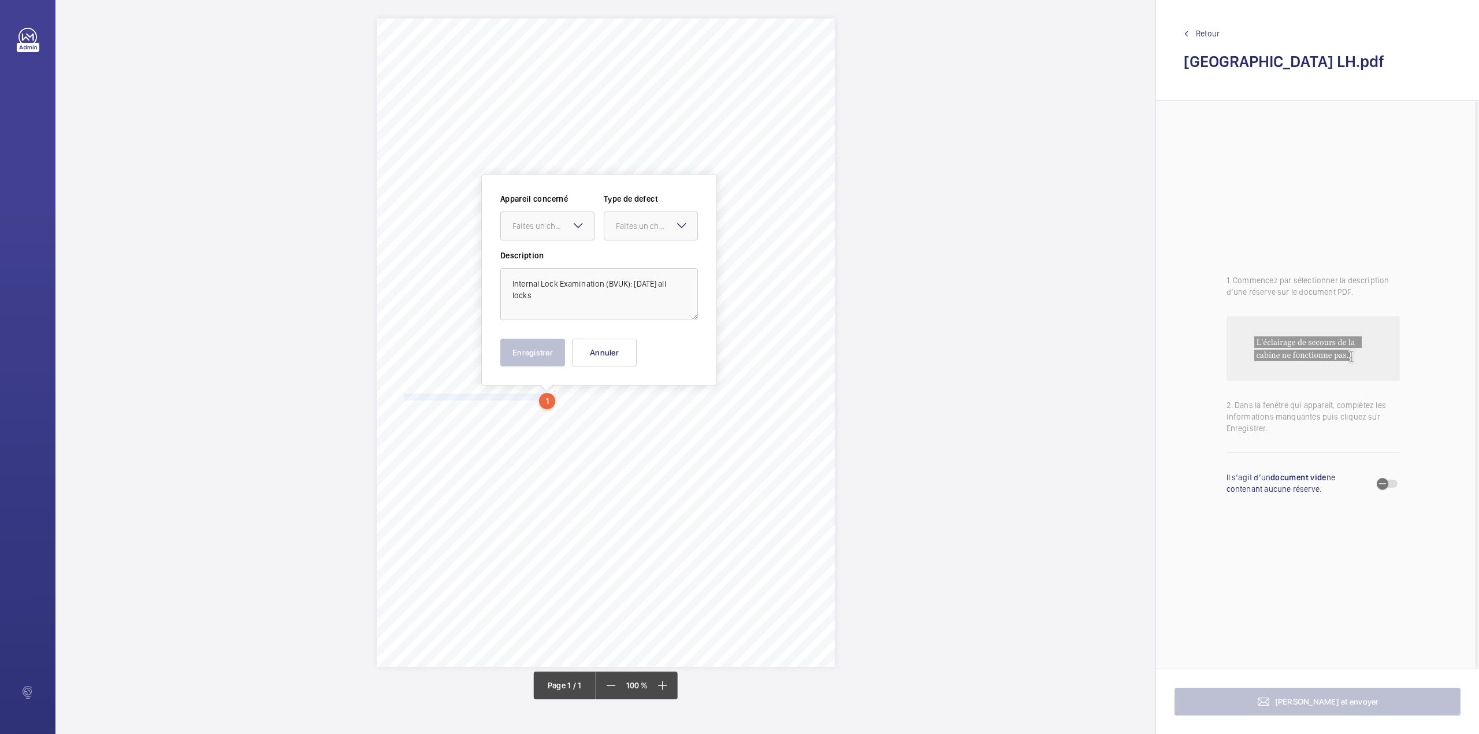
scroll to position [104, 0]
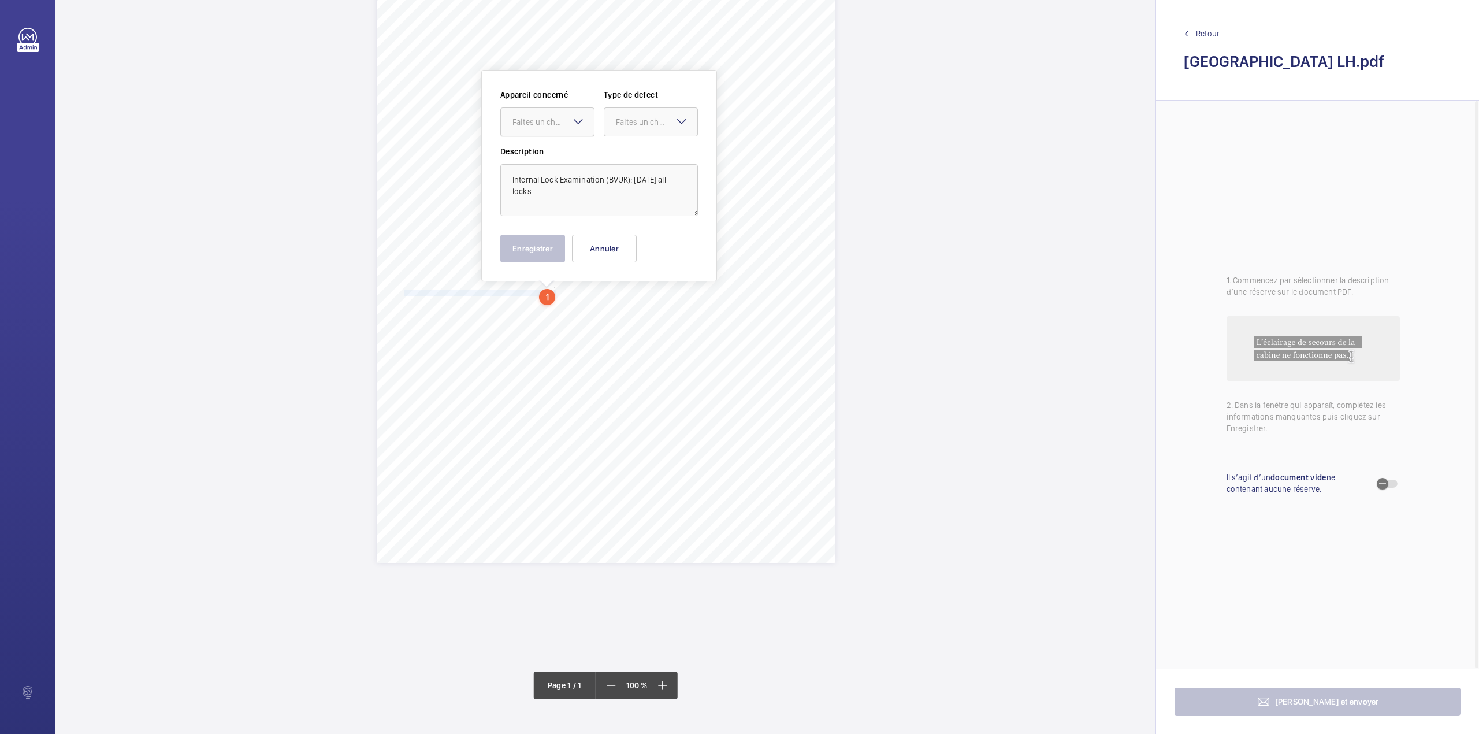
click at [556, 117] on div "Faites un choix" at bounding box center [552, 122] width 81 height 12
click at [556, 140] on div "Appareil concerné Faites un choix 4251813_River View House_1-20792784077_1-9K97…" at bounding box center [599, 117] width 198 height 57
drag, startPoint x: 565, startPoint y: 128, endPoint x: 564, endPoint y: 135, distance: 7.5
click at [564, 130] on div at bounding box center [547, 122] width 93 height 28
click at [564, 155] on span "4251813_River View House_1-20792784077_1-9K97TPP 100797181CPO" at bounding box center [547, 157] width 70 height 12
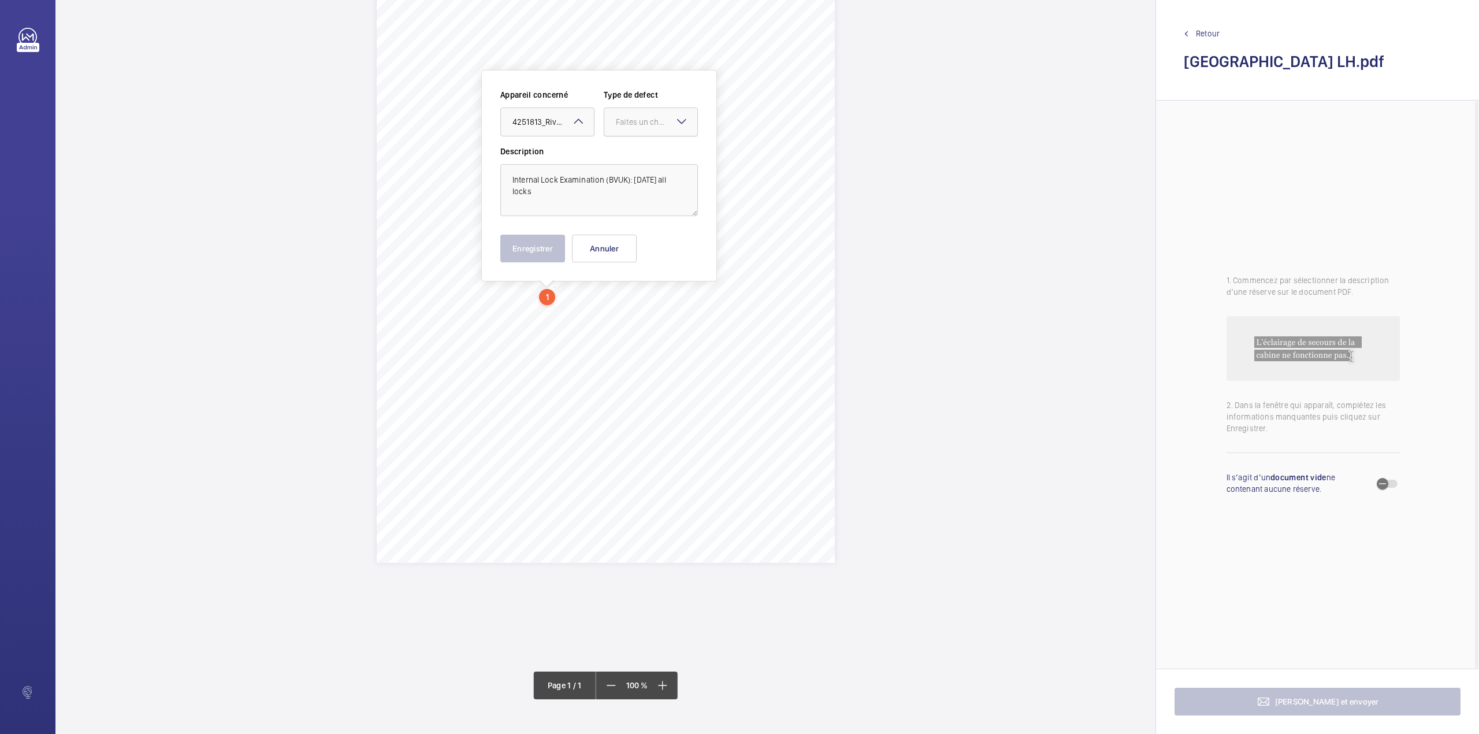
click at [624, 120] on div "Faites un choix" at bounding box center [656, 122] width 81 height 12
click at [618, 143] on ng-dropdown-panel "Standard Immédiat Timed Recommandation" at bounding box center [651, 200] width 94 height 114
click at [618, 146] on div "Standard" at bounding box center [650, 157] width 93 height 28
click at [525, 255] on button "Enregistrer" at bounding box center [532, 249] width 65 height 28
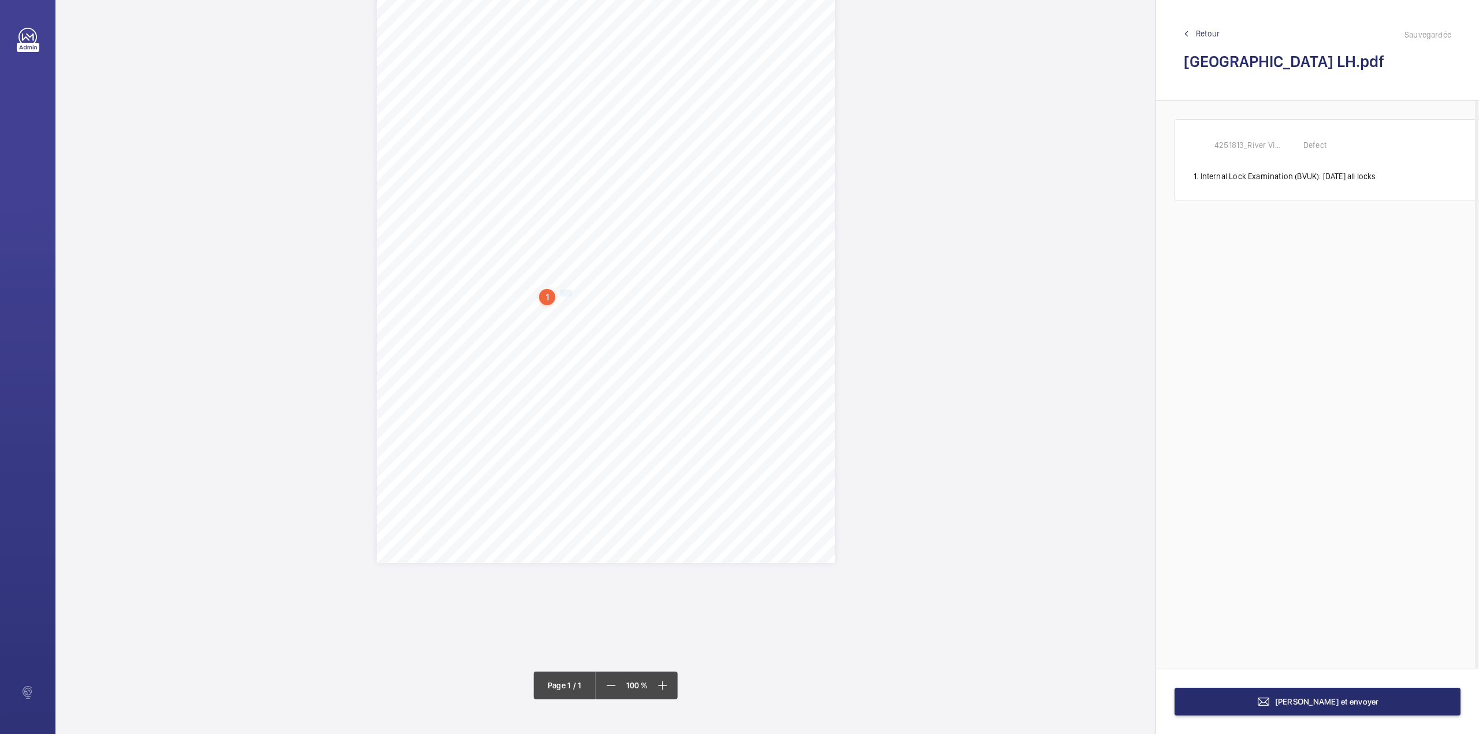
scroll to position [0, 2]
drag, startPoint x: 557, startPoint y: 291, endPoint x: 468, endPoint y: 306, distance: 90.8
click at [468, 306] on div "Report Id 4251813_River View House_1-20792784077_1-9QD4RJ3 100797181CPO REPORT …" at bounding box center [606, 238] width 458 height 648
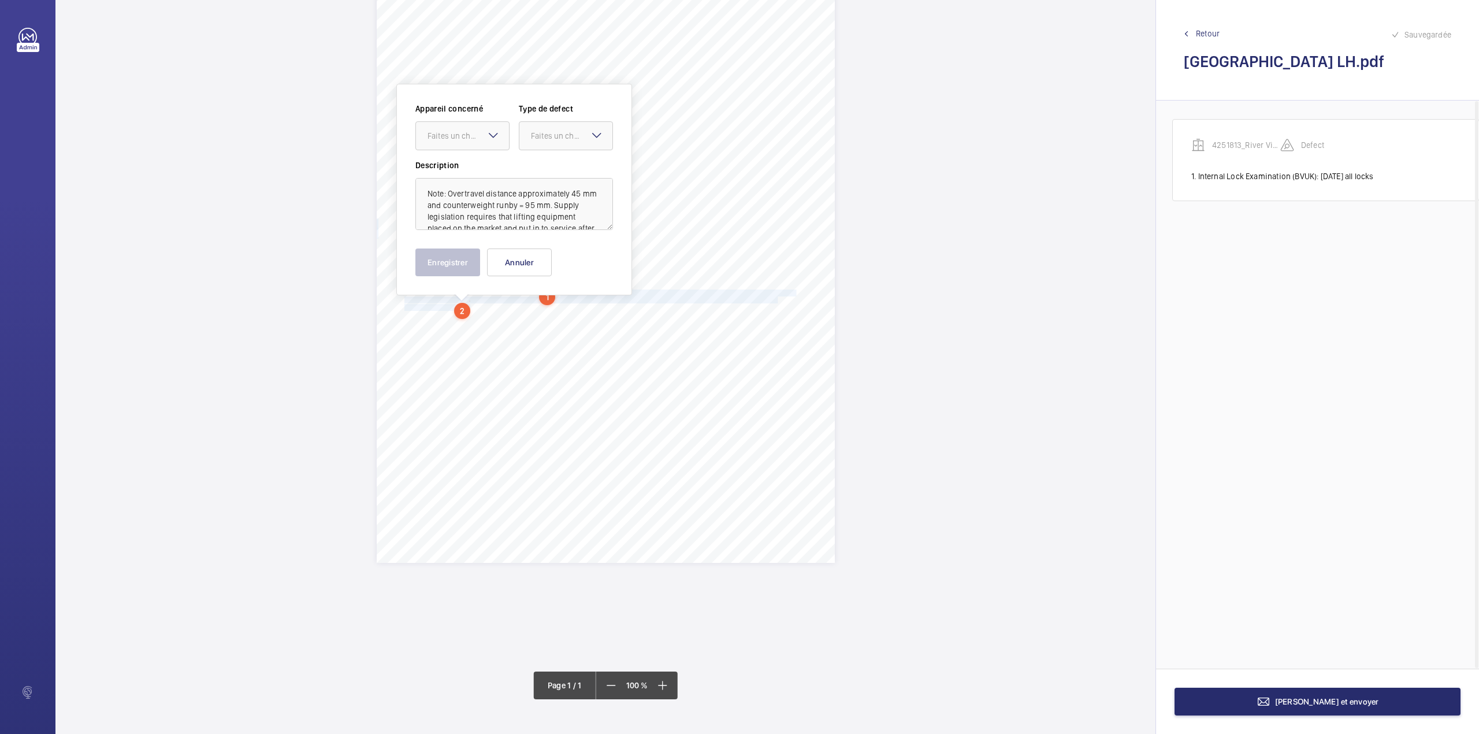
scroll to position [118, 0]
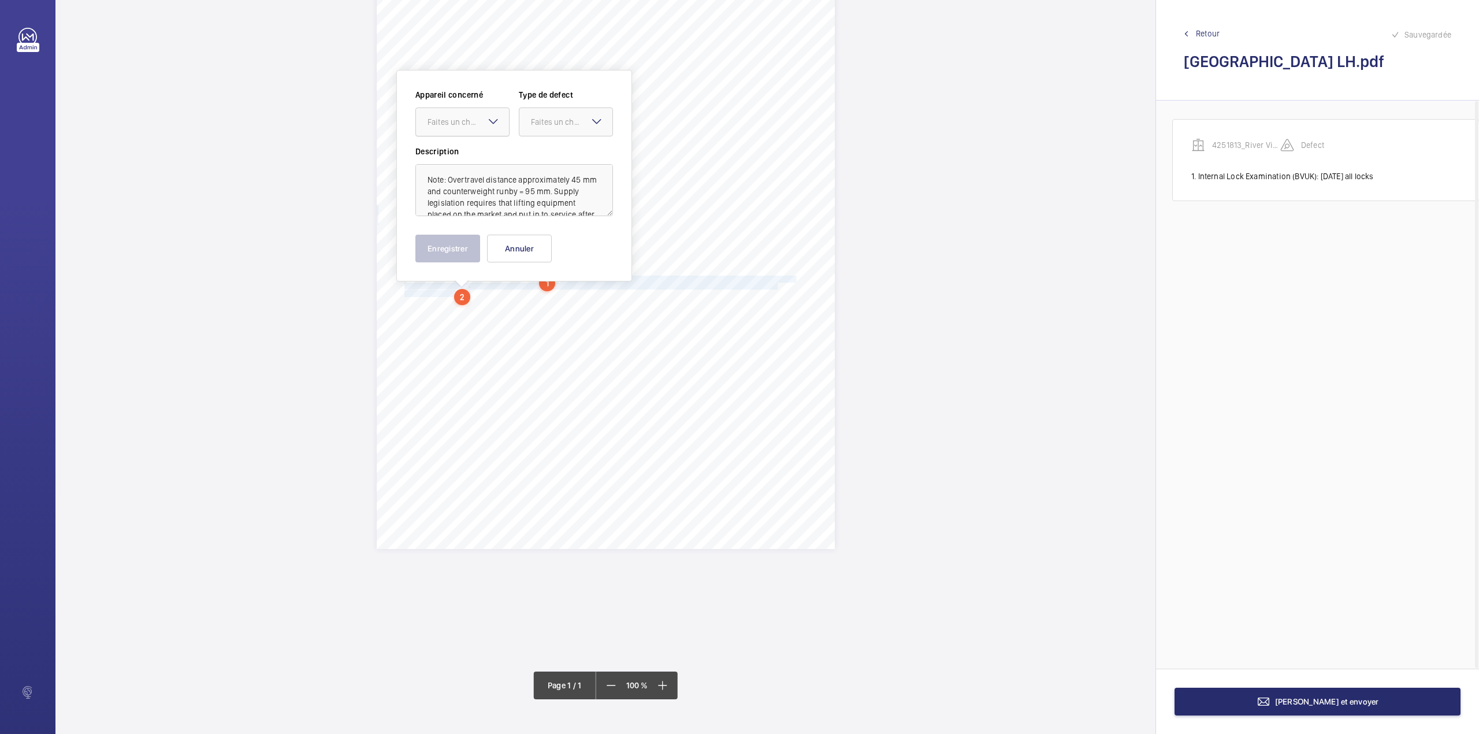
drag, startPoint x: 456, startPoint y: 121, endPoint x: 459, endPoint y: 139, distance: 18.1
click at [456, 125] on div "Faites un choix" at bounding box center [468, 122] width 81 height 12
click at [479, 143] on div "4251813_River View House_1-20792784077_1-9K97TPP 100797181CPO" at bounding box center [462, 157] width 93 height 28
drag, startPoint x: 521, startPoint y: 122, endPoint x: 522, endPoint y: 131, distance: 8.3
click at [521, 124] on div at bounding box center [565, 122] width 93 height 28
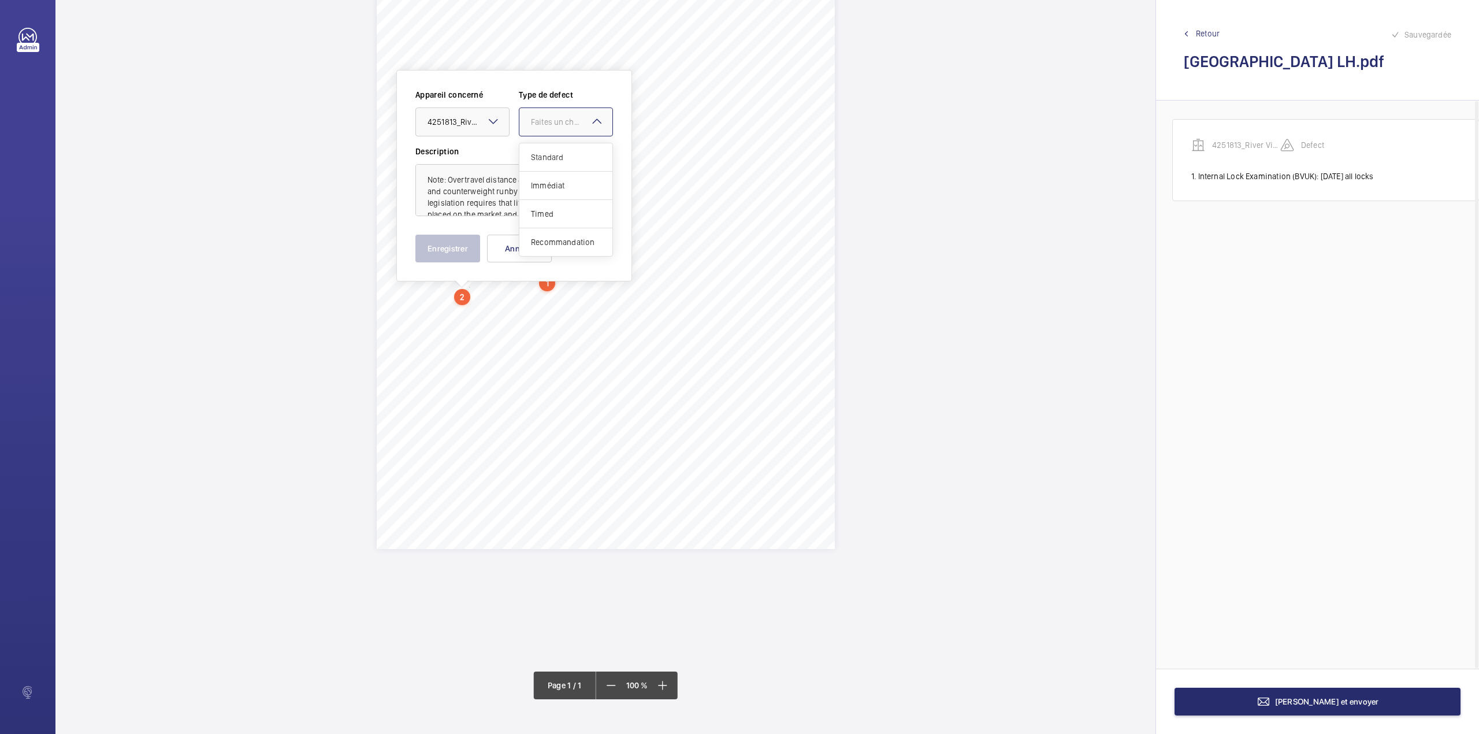
click at [523, 141] on div "Appareil concerné Faites un choix × 4251813_River View House_1-20792784077_1-9K…" at bounding box center [514, 117] width 198 height 57
drag, startPoint x: 542, startPoint y: 121, endPoint x: 542, endPoint y: 130, distance: 9.2
click at [542, 128] on div "Faites un choix" at bounding box center [565, 122] width 93 height 12
click at [537, 149] on div "Standard" at bounding box center [565, 157] width 93 height 28
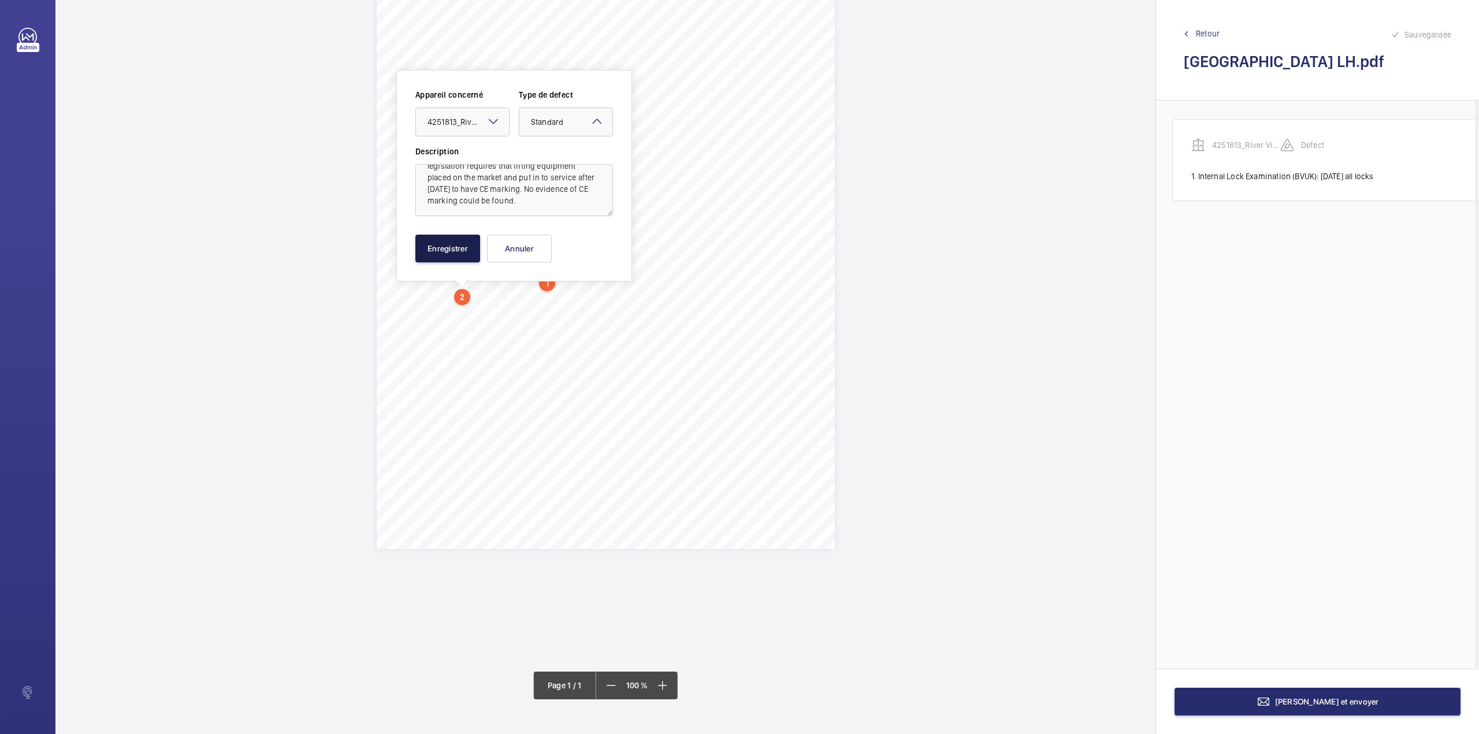
click at [444, 241] on button "Enregistrer" at bounding box center [447, 249] width 65 height 28
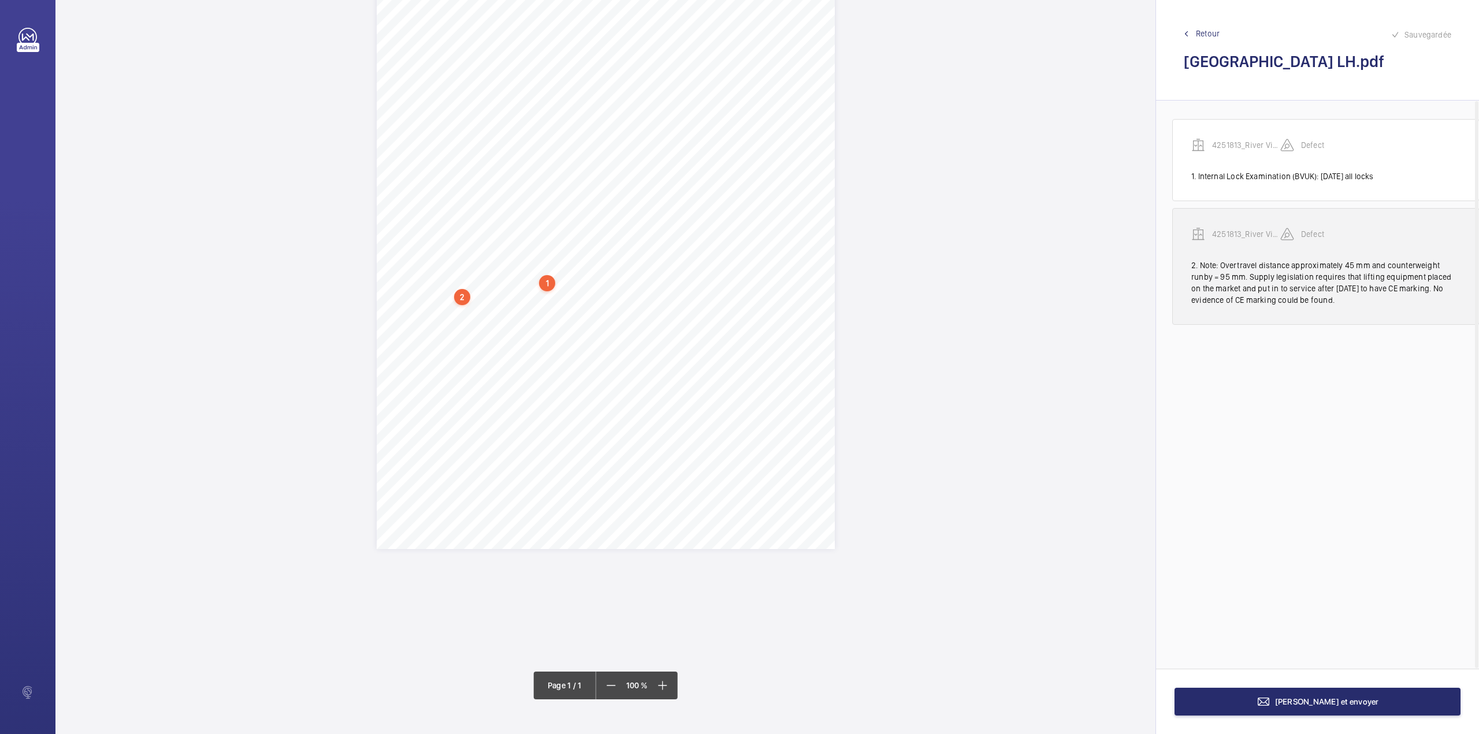
click at [1242, 233] on p "4251813_River View House_1-20792784077_1-9K97TPP 100797181CPO" at bounding box center [1246, 234] width 68 height 12
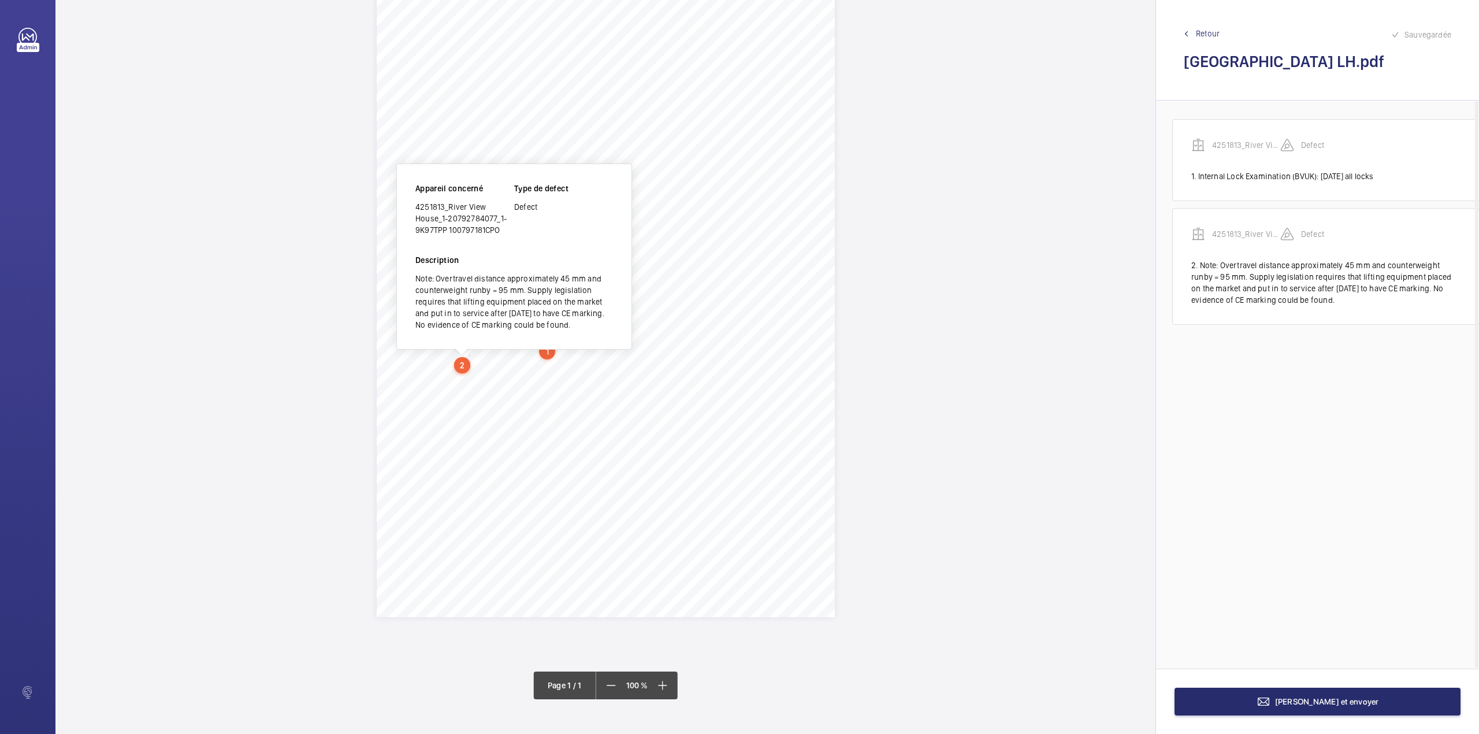
scroll to position [47, 0]
drag, startPoint x: 416, startPoint y: 211, endPoint x: 485, endPoint y: 208, distance: 69.4
click at [485, 208] on div "4251813_River View House_1-20792784077_1-9K97TPP 100797181CPO" at bounding box center [464, 220] width 99 height 35
copy div "4251813_River View"
click at [1270, 706] on mat-icon at bounding box center [1264, 701] width 14 height 14
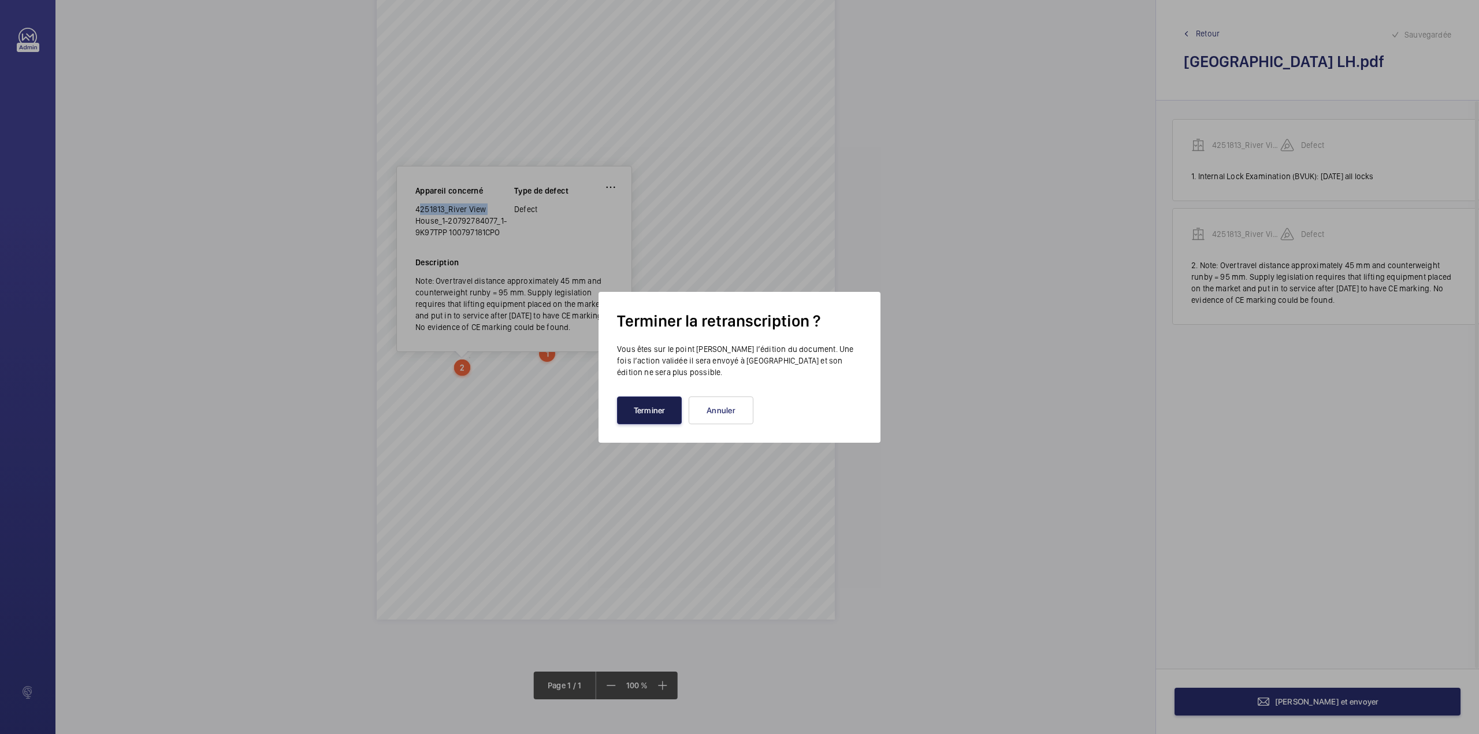
click at [646, 414] on button "Terminer" at bounding box center [649, 410] width 65 height 28
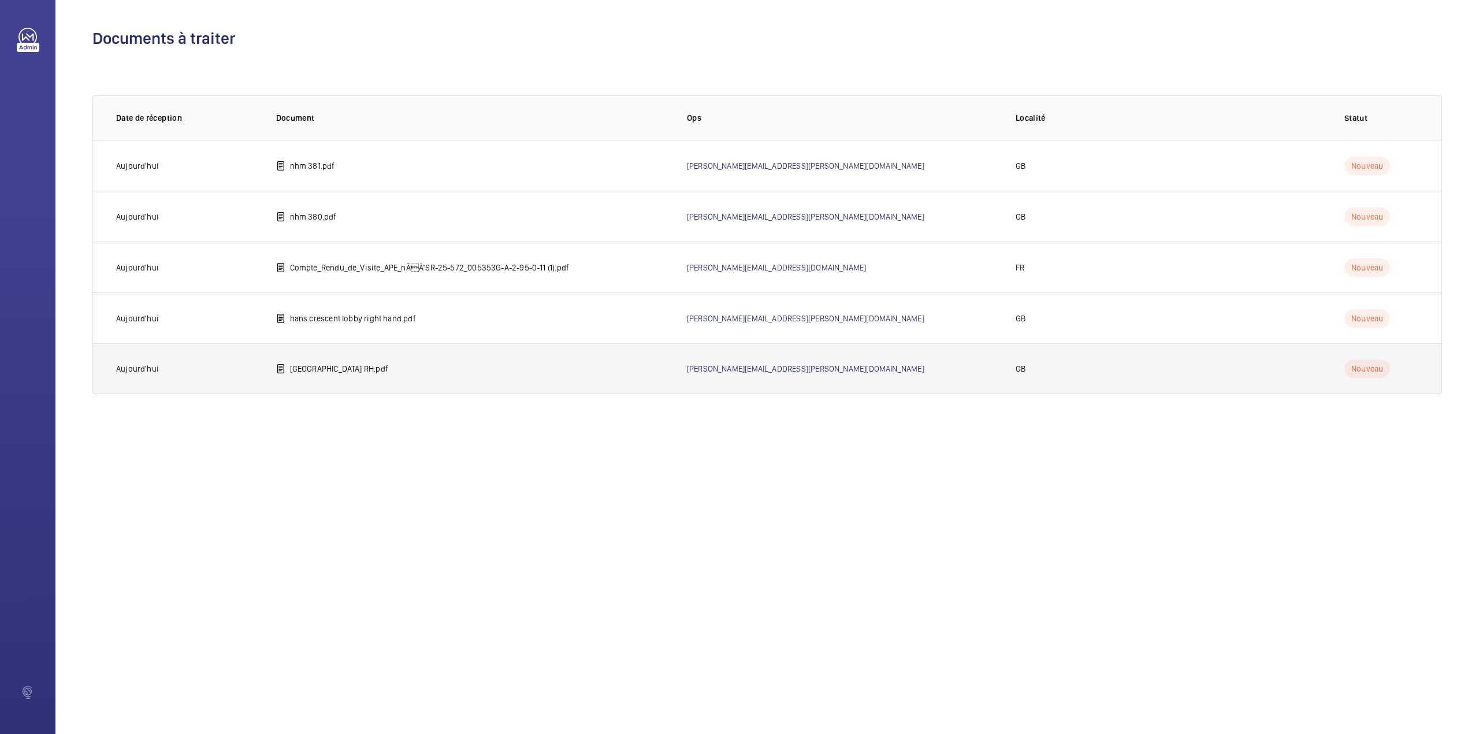
click at [322, 377] on td "River View House RH.pdf" at bounding box center [463, 368] width 411 height 51
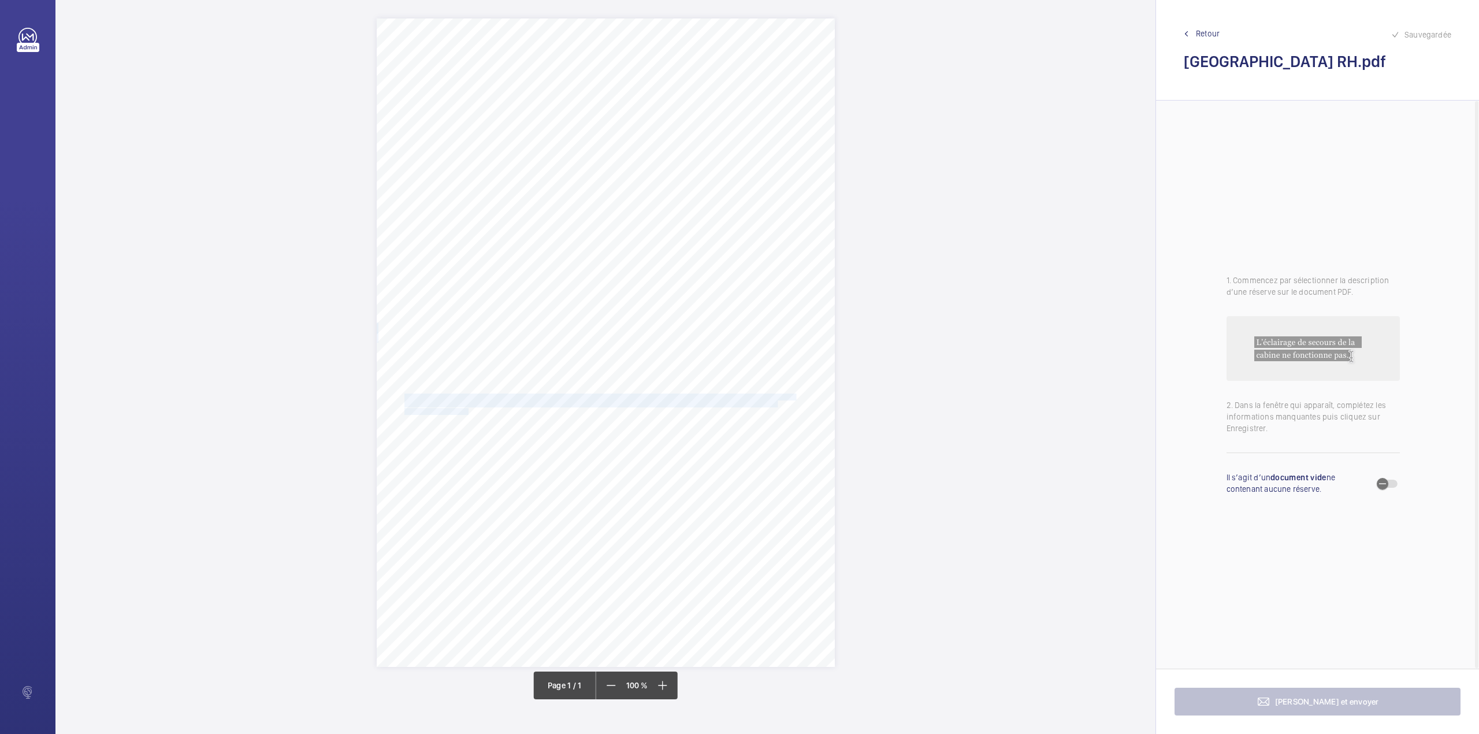
drag, startPoint x: 403, startPoint y: 396, endPoint x: 467, endPoint y: 412, distance: 66.1
click at [467, 412] on div "Report Id 4251813_River View House_1-20792784075_1-9QD4RI1 100797181CPO REPORT …" at bounding box center [606, 342] width 458 height 648
click at [467, 412] on div "Report Id 4251813_River View House_1-20792784075_1-9QD4RI1 100797181CPO REPORT …" at bounding box center [606, 235] width 458 height 648
drag, startPoint x: 403, startPoint y: 278, endPoint x: 437, endPoint y: 281, distance: 34.8
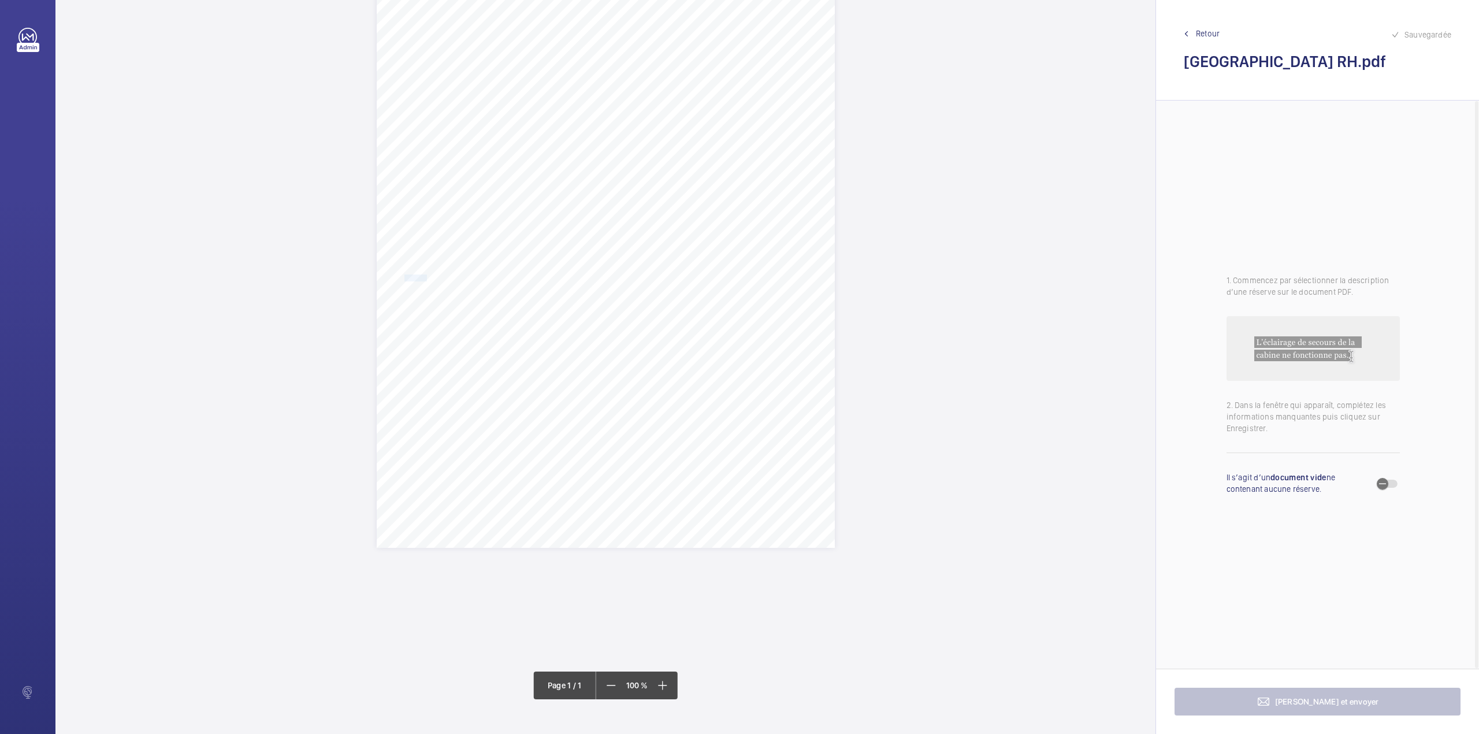
click at [428, 278] on span "Internal Lock Examination (BVUK): 12/09/2025 all locks. Note: Overtravel distan…" at bounding box center [599, 278] width 390 height 6
click at [468, 302] on div "Report Id 4251813_River View House_1-20792784075_1-9QD4RI1 100797181CPO REPORT …" at bounding box center [606, 237] width 458 height 648
click at [522, 296] on span "legislation requires that lifting equipment placed on the market and put in to …" at bounding box center [589, 299] width 371 height 6
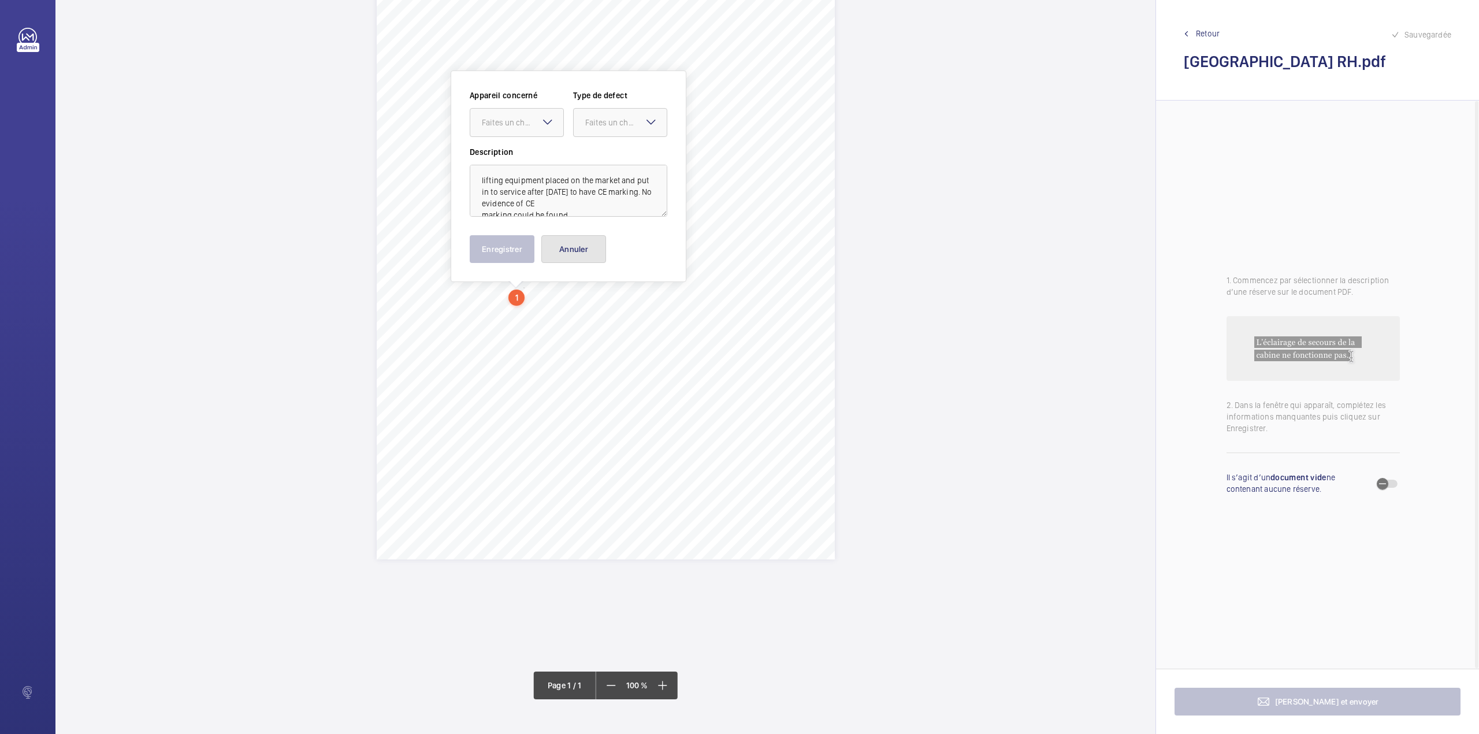
click at [566, 246] on button "Annuler" at bounding box center [573, 249] width 65 height 28
click at [404, 287] on span "Internal Lock Examination (BVUK): 12/09/2025 all locks. Note: Overtravel distan…" at bounding box center [599, 290] width 390 height 6
click at [407, 287] on div "Report Id 4251813_River View House_1-20792784075_1-9QD4RI1 100797181CPO REPORT …" at bounding box center [605, 367] width 1100 height 734
click at [404, 292] on span "Internal Lock Examination (BVUK): 12/09/2025 all locks. Note: Overtravel distan…" at bounding box center [599, 294] width 390 height 6
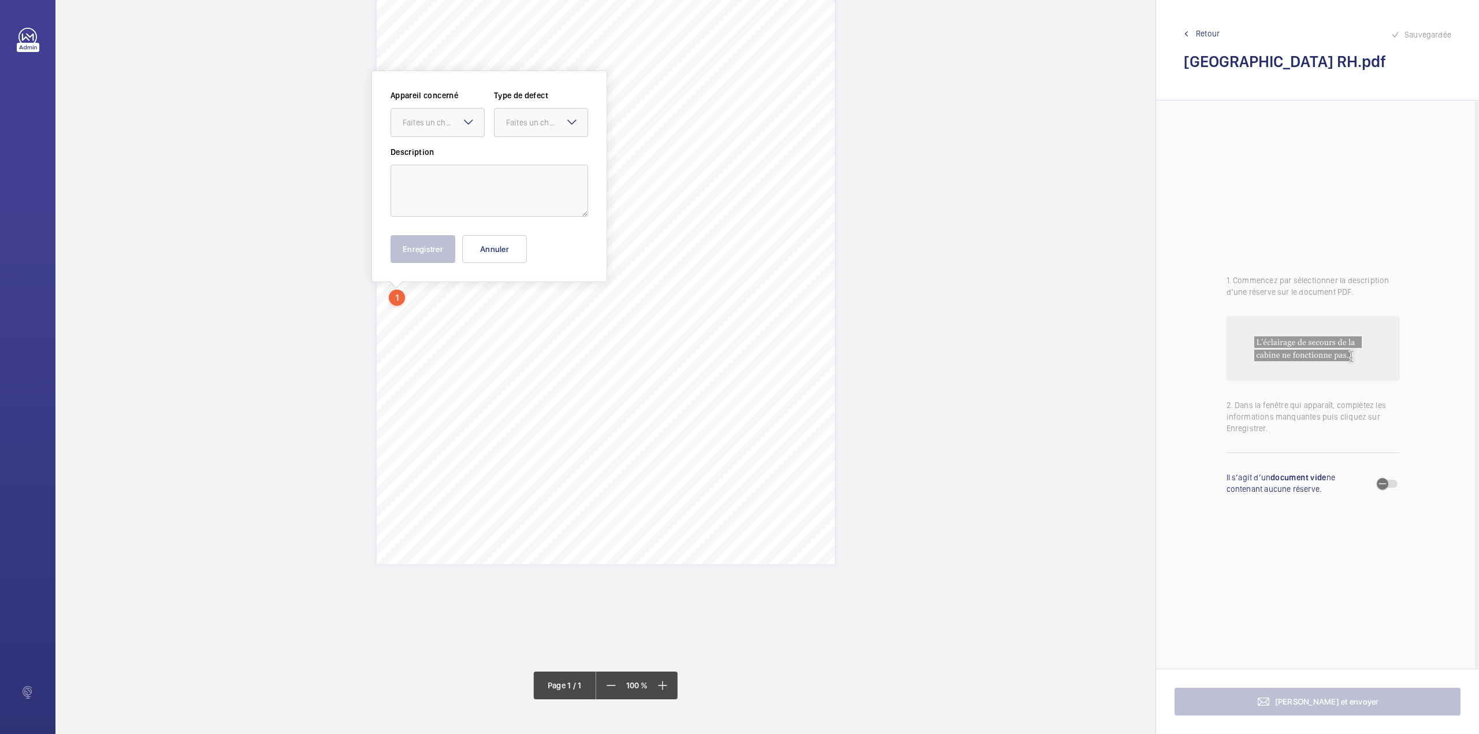
click at [404, 292] on div "Report Id 4251813_River View House_1-20792784075_1-9QD4RI1 100797181CPO REPORT …" at bounding box center [605, 367] width 1100 height 734
click at [467, 306] on span "marking could be found." at bounding box center [437, 309] width 66 height 6
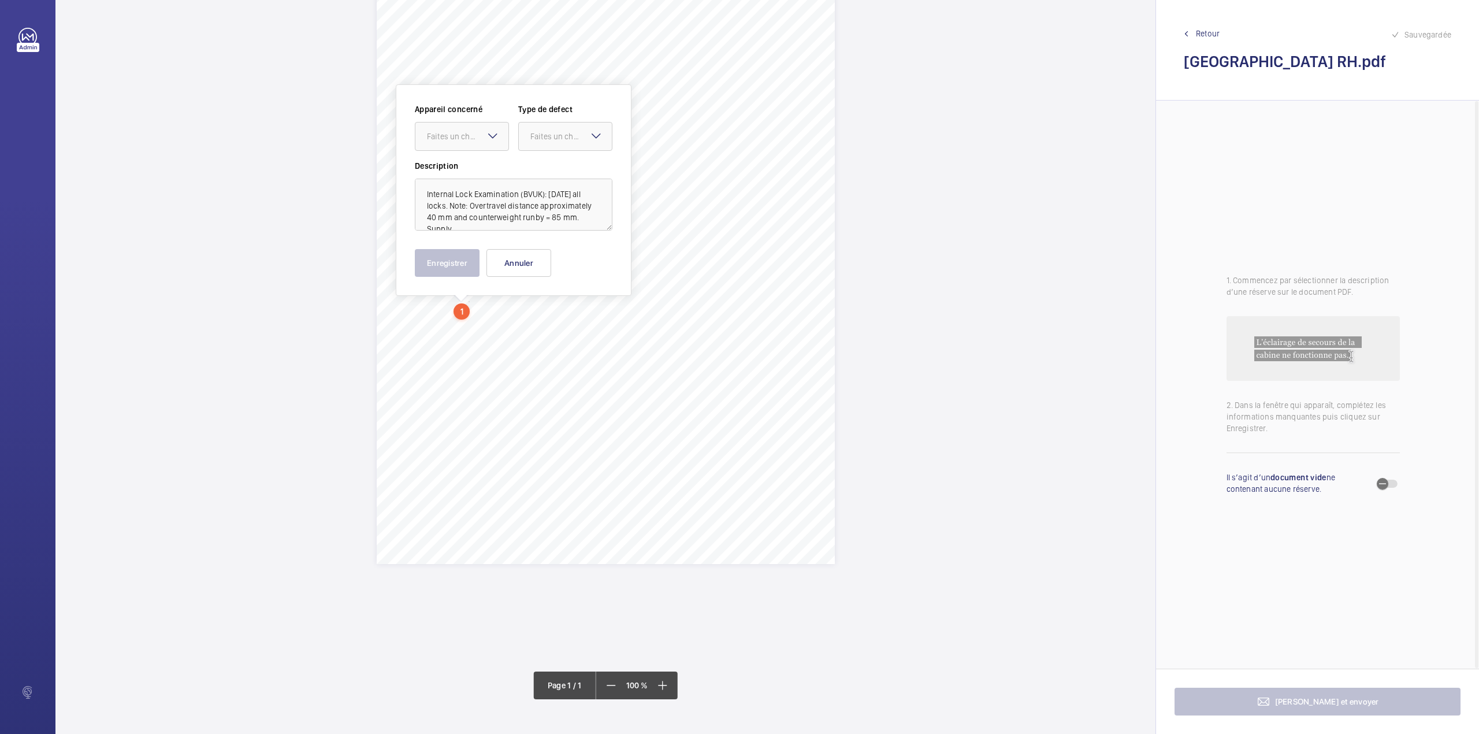
scroll to position [117, 0]
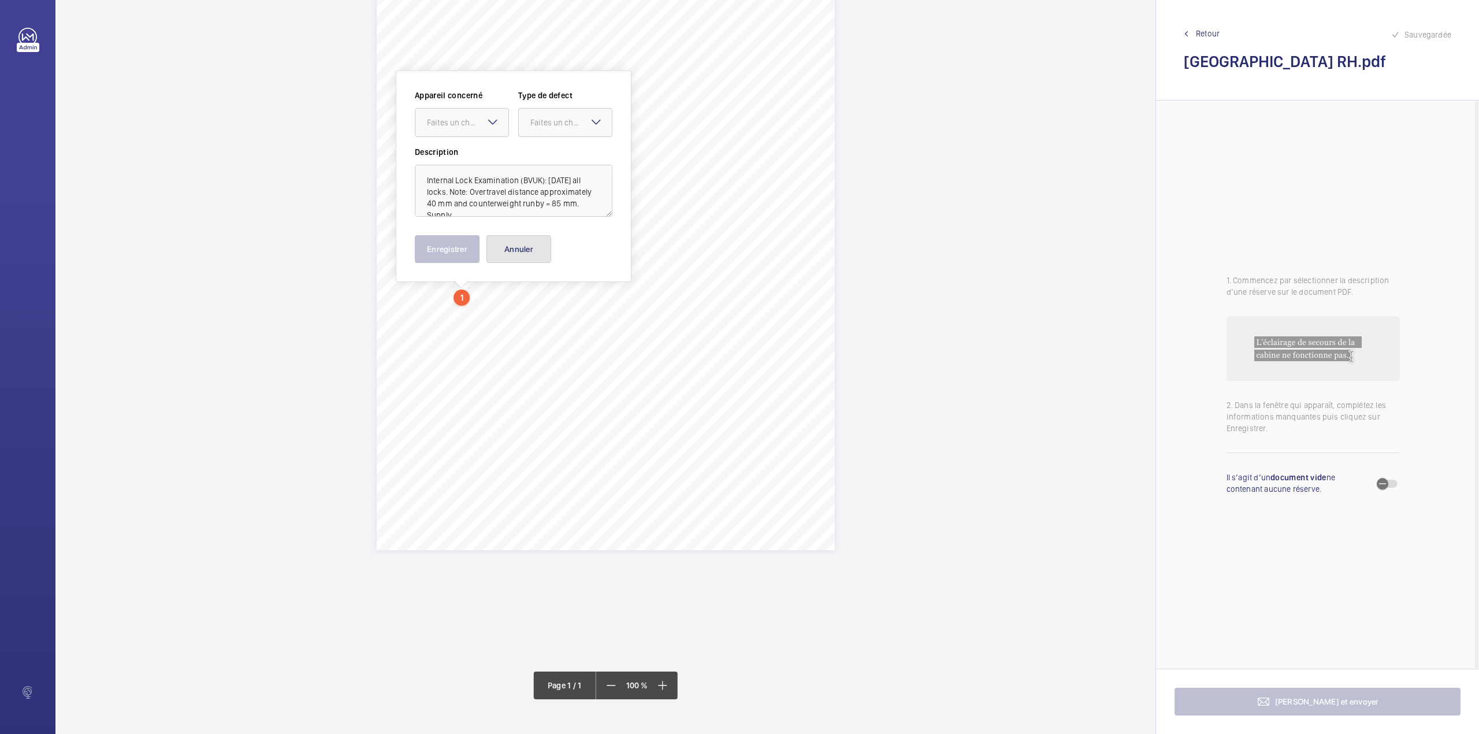
click at [507, 252] on button "Annuler" at bounding box center [518, 249] width 65 height 28
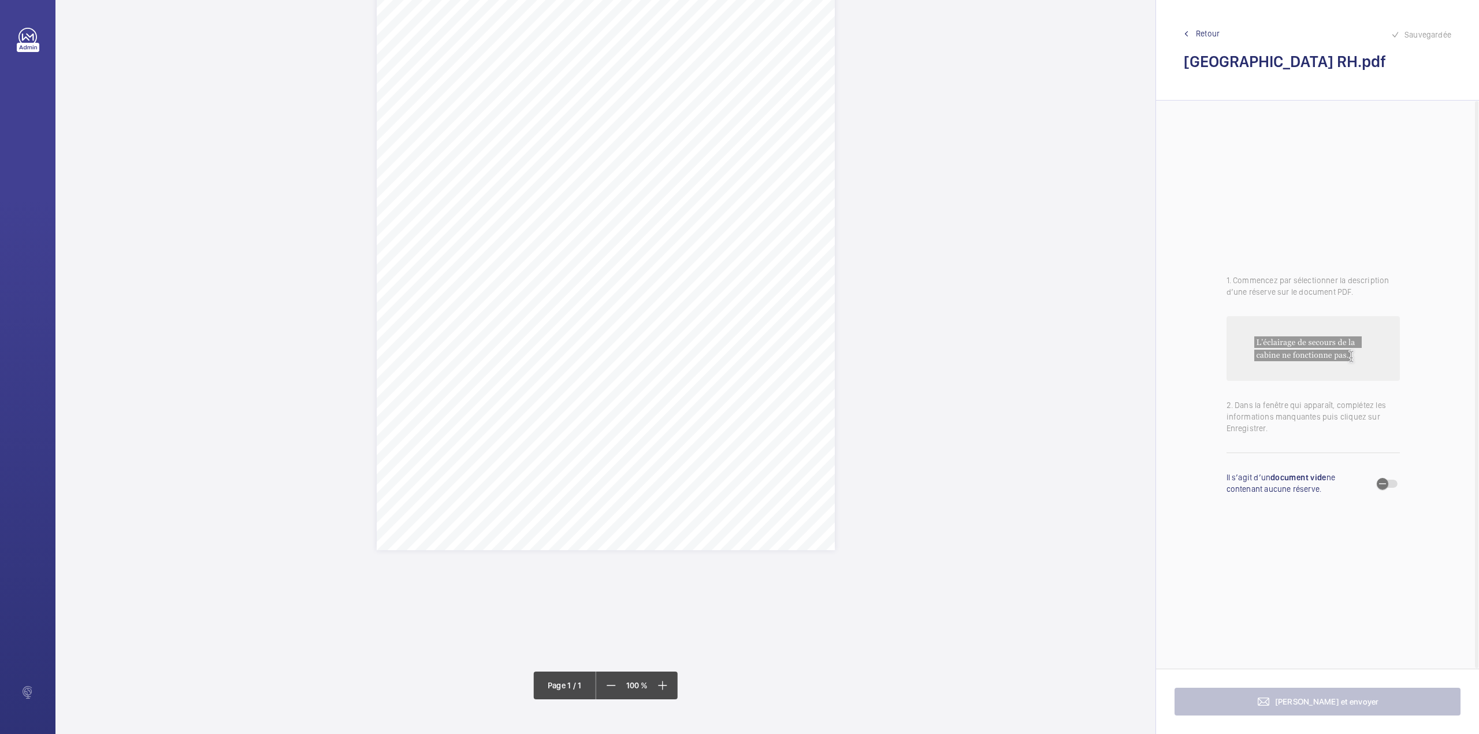
click at [469, 290] on div "Report Id 4251813_River View House_1-20792784075_1-9QD4RI1 100797181CPO REPORT …" at bounding box center [606, 226] width 458 height 648
click at [523, 241] on button "Annuler" at bounding box center [520, 249] width 65 height 28
drag, startPoint x: 404, startPoint y: 280, endPoint x: 468, endPoint y: 295, distance: 65.3
click at [468, 295] on div "Report Id 4251813_River View House_1-20792784075_1-9QD4RI1 100797181CPO REPORT …" at bounding box center [606, 228] width 458 height 648
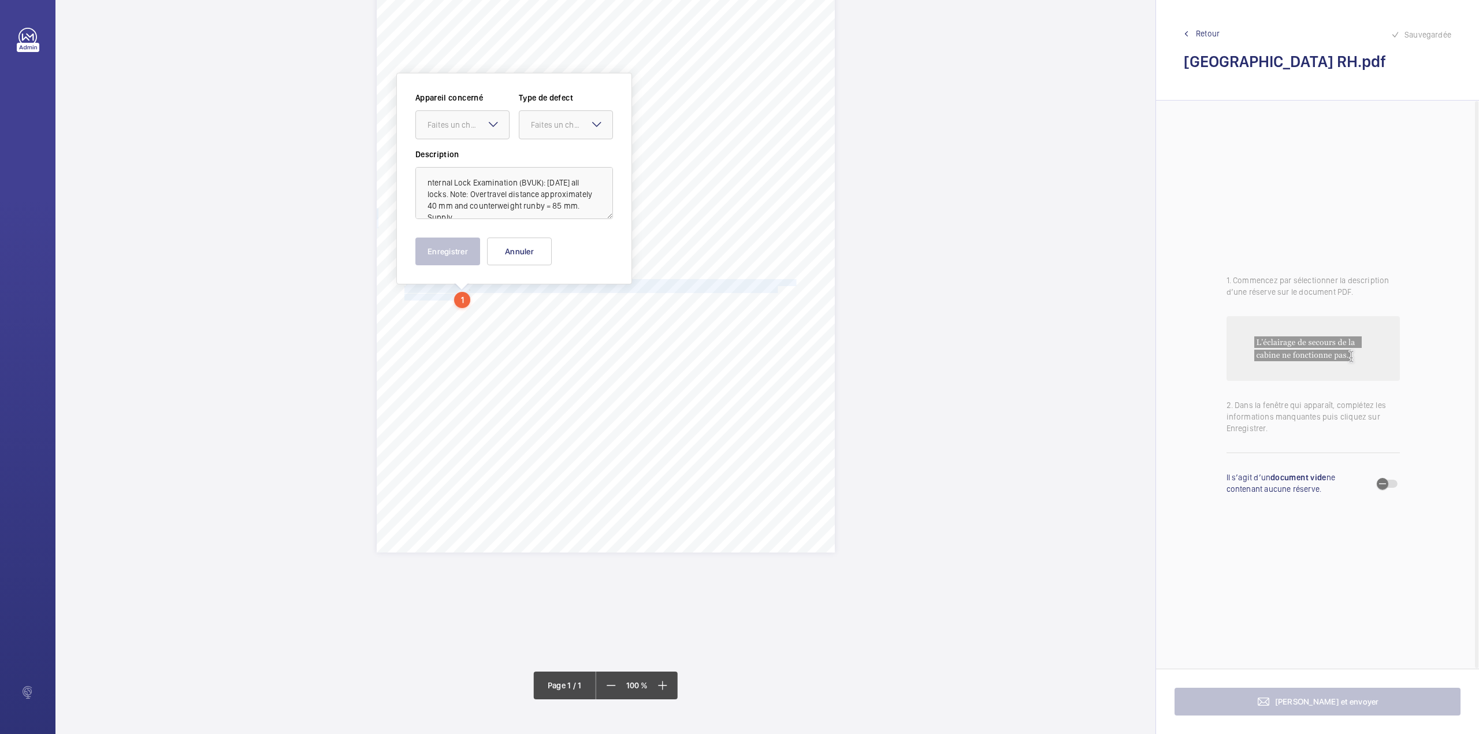
scroll to position [117, 0]
click at [477, 129] on div at bounding box center [462, 123] width 93 height 28
click at [481, 162] on span "1-20792784075_1-9QD4RI1" at bounding box center [463, 158] width 70 height 12
click at [548, 130] on div at bounding box center [565, 123] width 93 height 28
click at [550, 164] on div "Standard" at bounding box center [565, 158] width 93 height 28
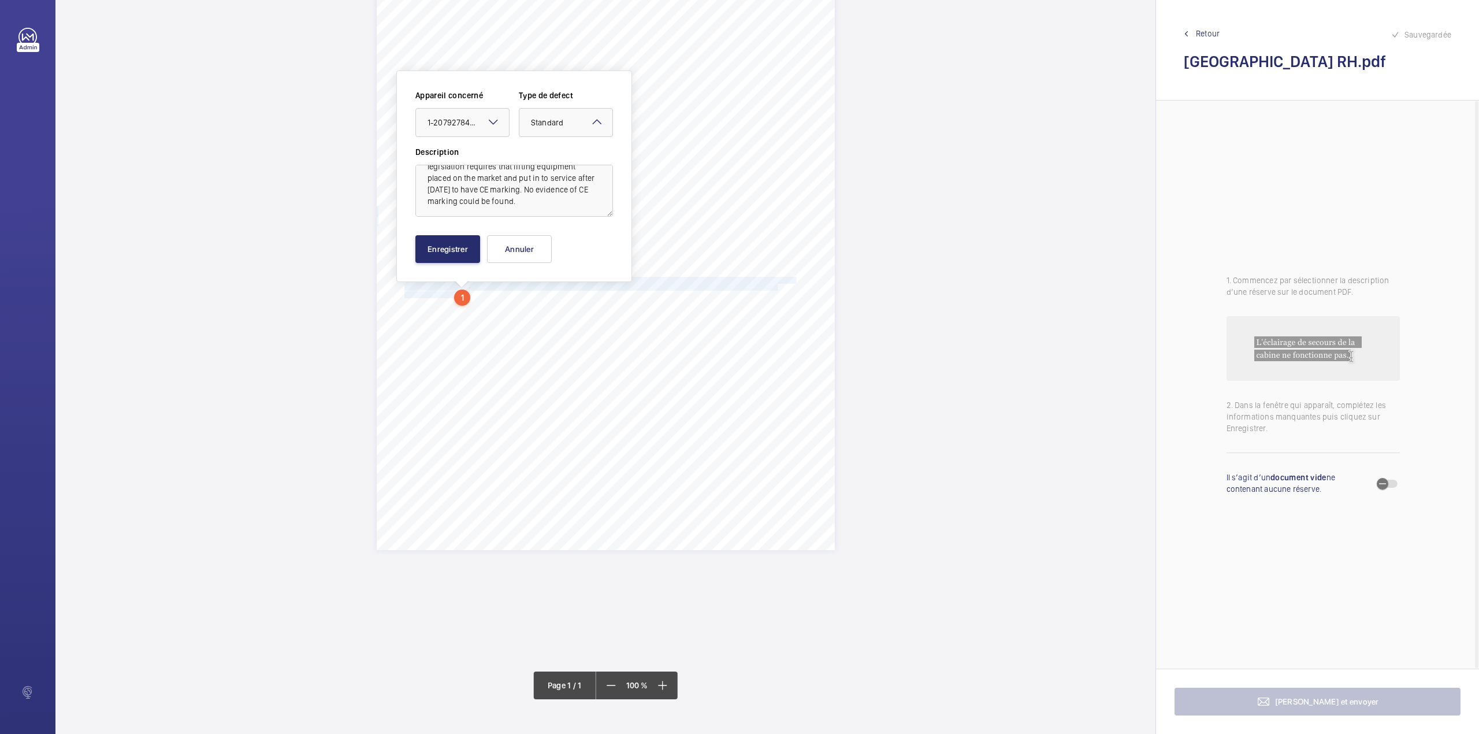
scroll to position [0, 0]
click at [426, 178] on textarea "nternal Lock Examination (BVUK): 12/09/2025 all locks. Note: Overtravel distanc…" at bounding box center [514, 191] width 198 height 52
type textarea "Internal Lock Examination (BVUK): 12/09/2025 all locks. Note: Overtravel distan…"
click at [444, 243] on button "Enregistrer" at bounding box center [447, 249] width 65 height 28
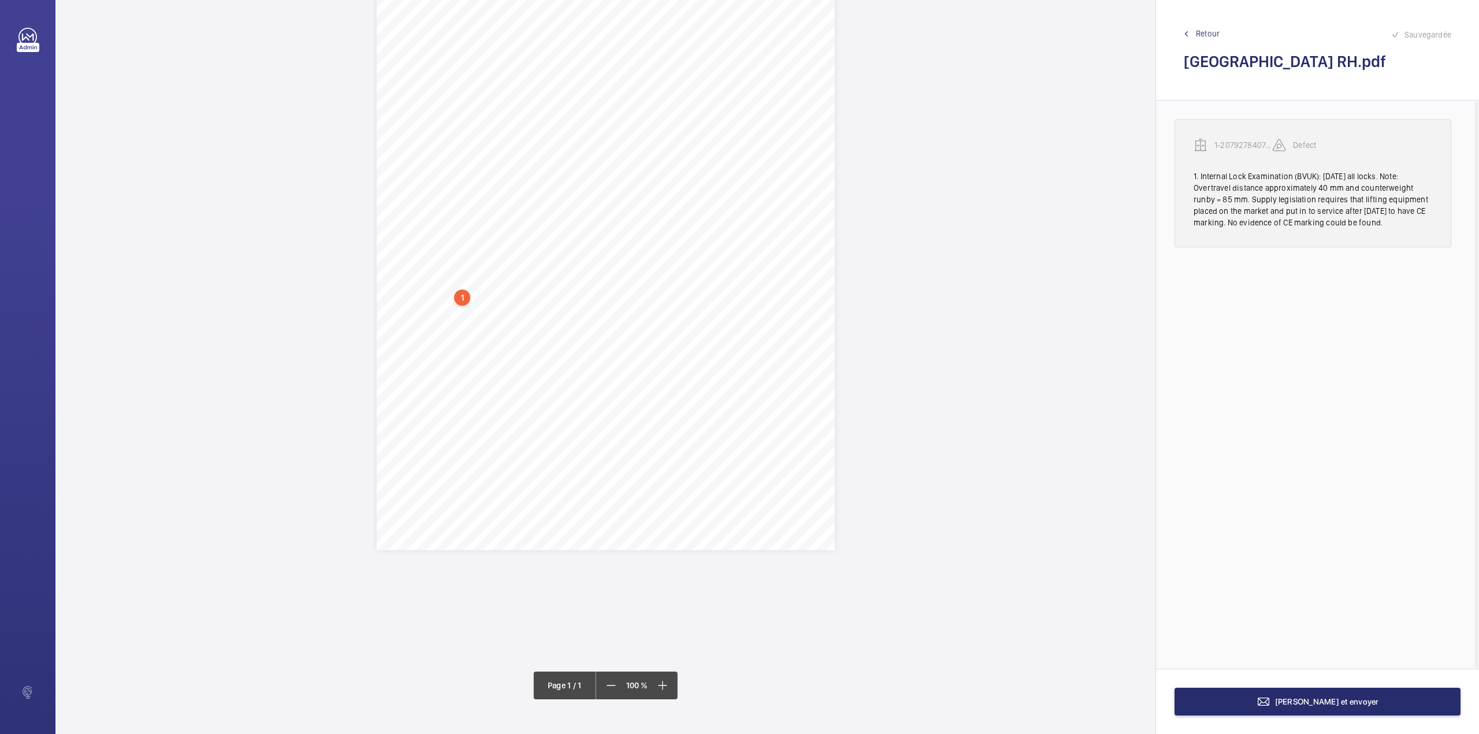
click at [1228, 142] on p "1-20792784075_1-9QD4RI1" at bounding box center [1243, 145] width 58 height 12
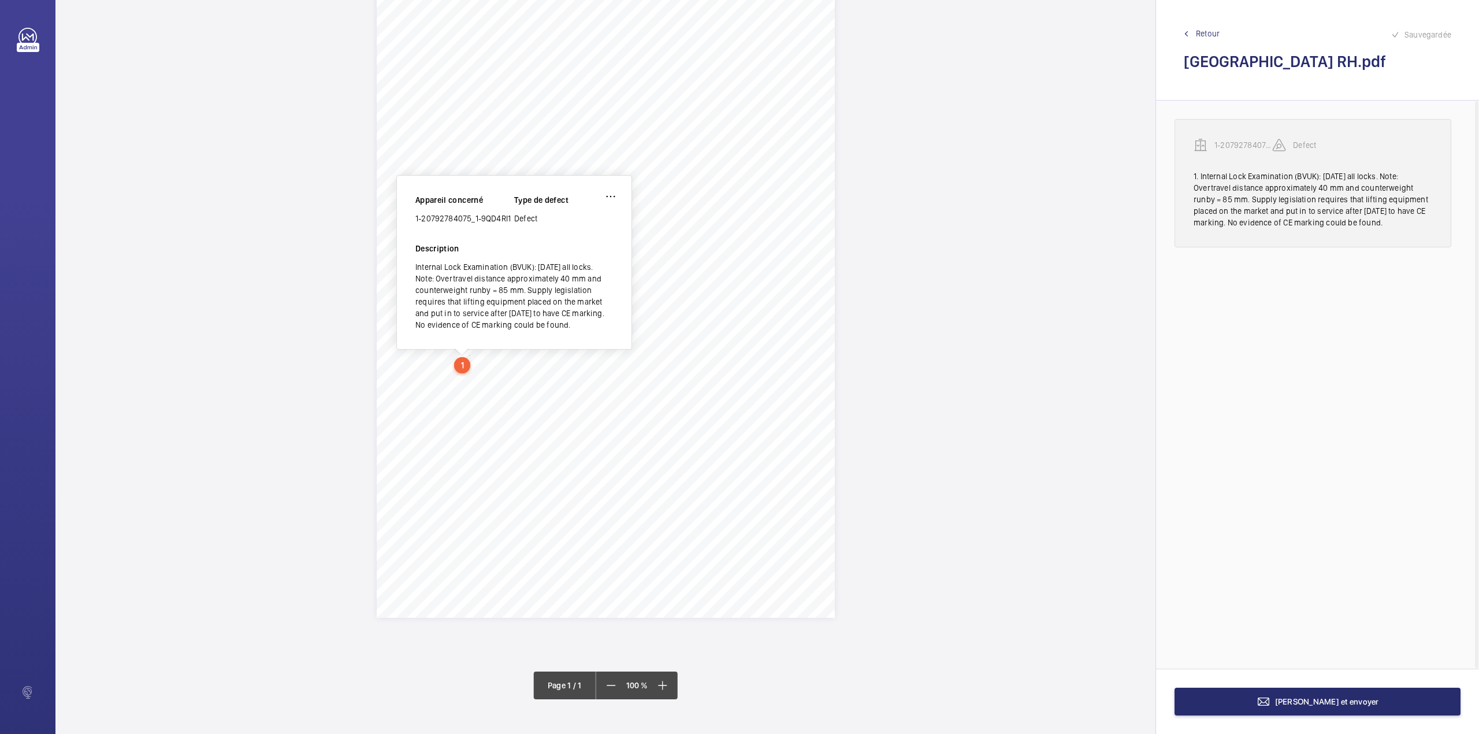
scroll to position [47, 0]
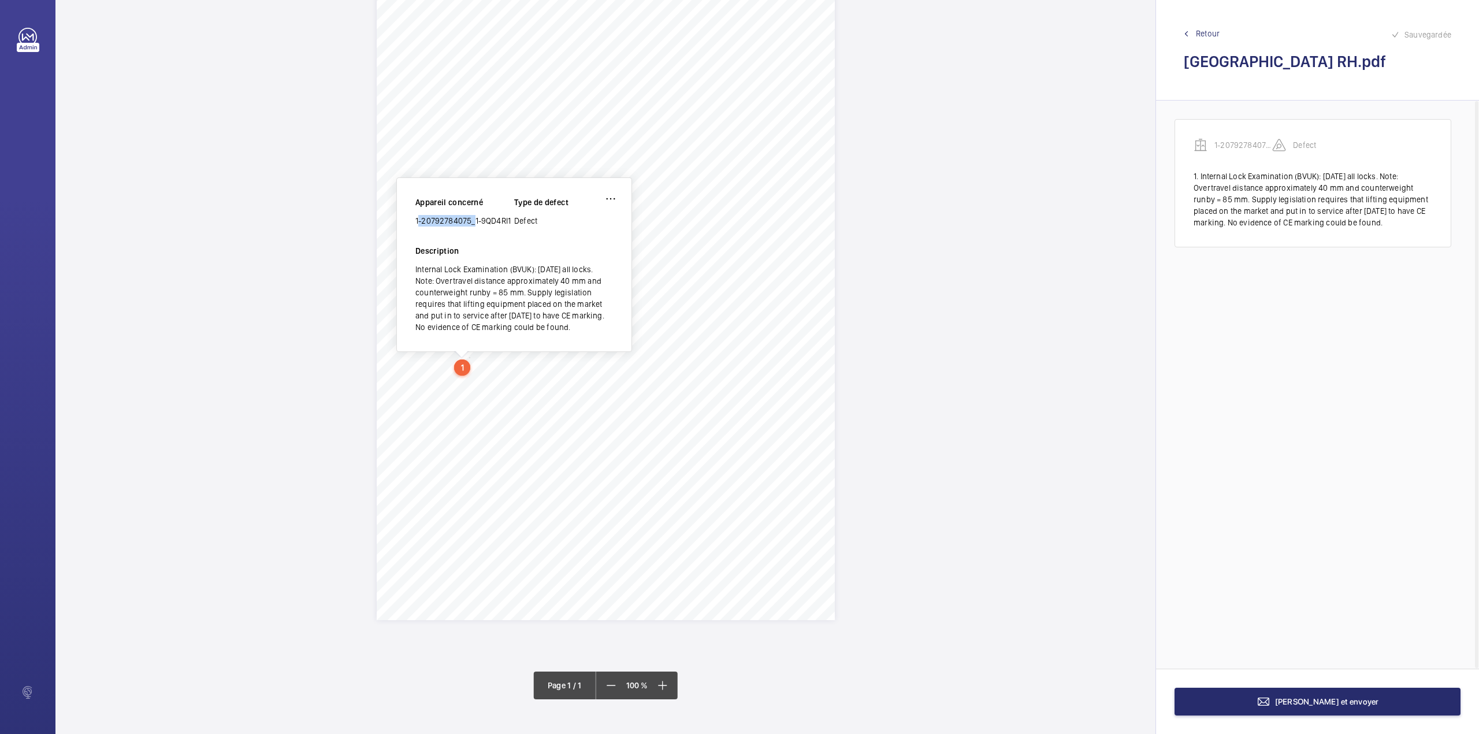
drag, startPoint x: 417, startPoint y: 220, endPoint x: 472, endPoint y: 220, distance: 55.5
click at [472, 220] on div "1-20792784075_1-9QD4RI1" at bounding box center [464, 221] width 99 height 12
copy div "1-20792784075"
click at [1316, 693] on button "[PERSON_NAME] et envoyer" at bounding box center [1317, 701] width 286 height 28
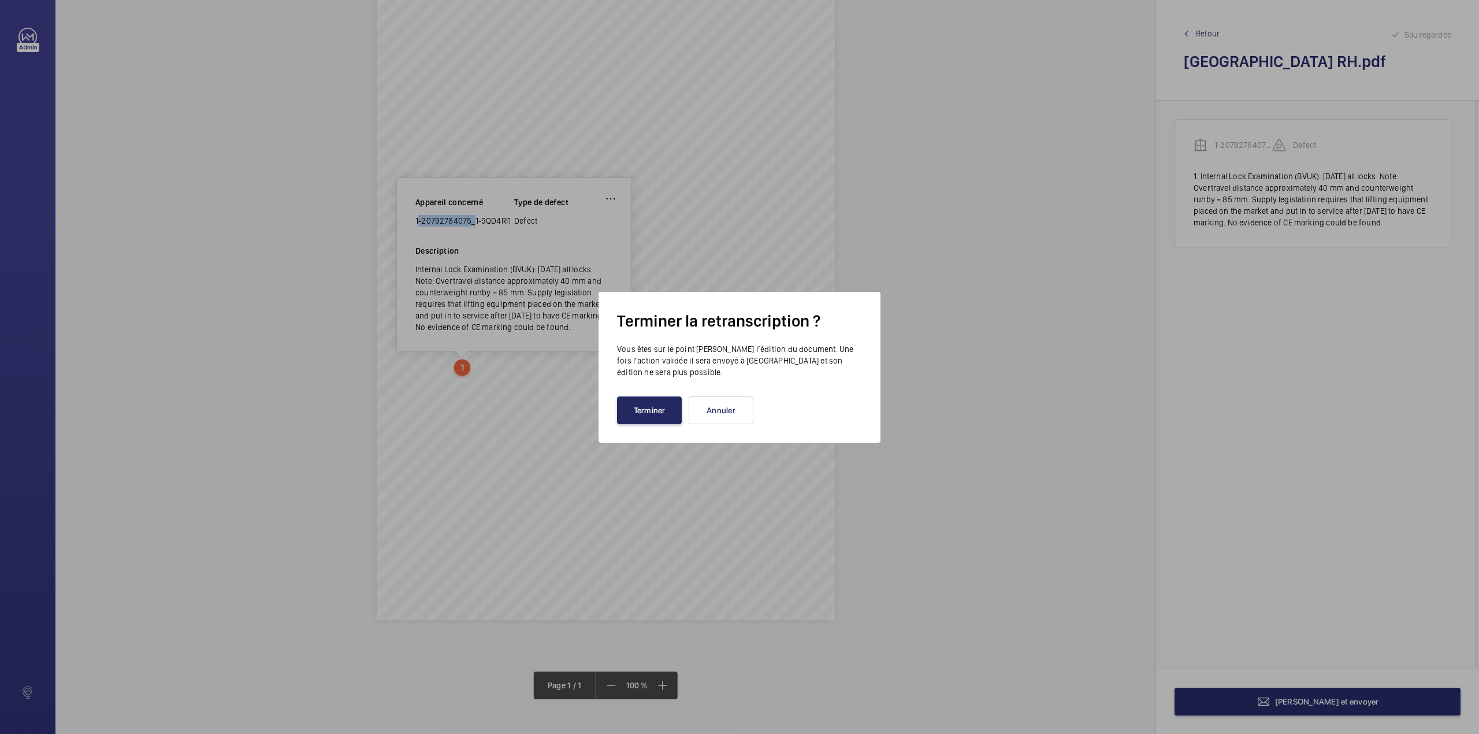
click at [654, 405] on button "Terminer" at bounding box center [649, 410] width 65 height 28
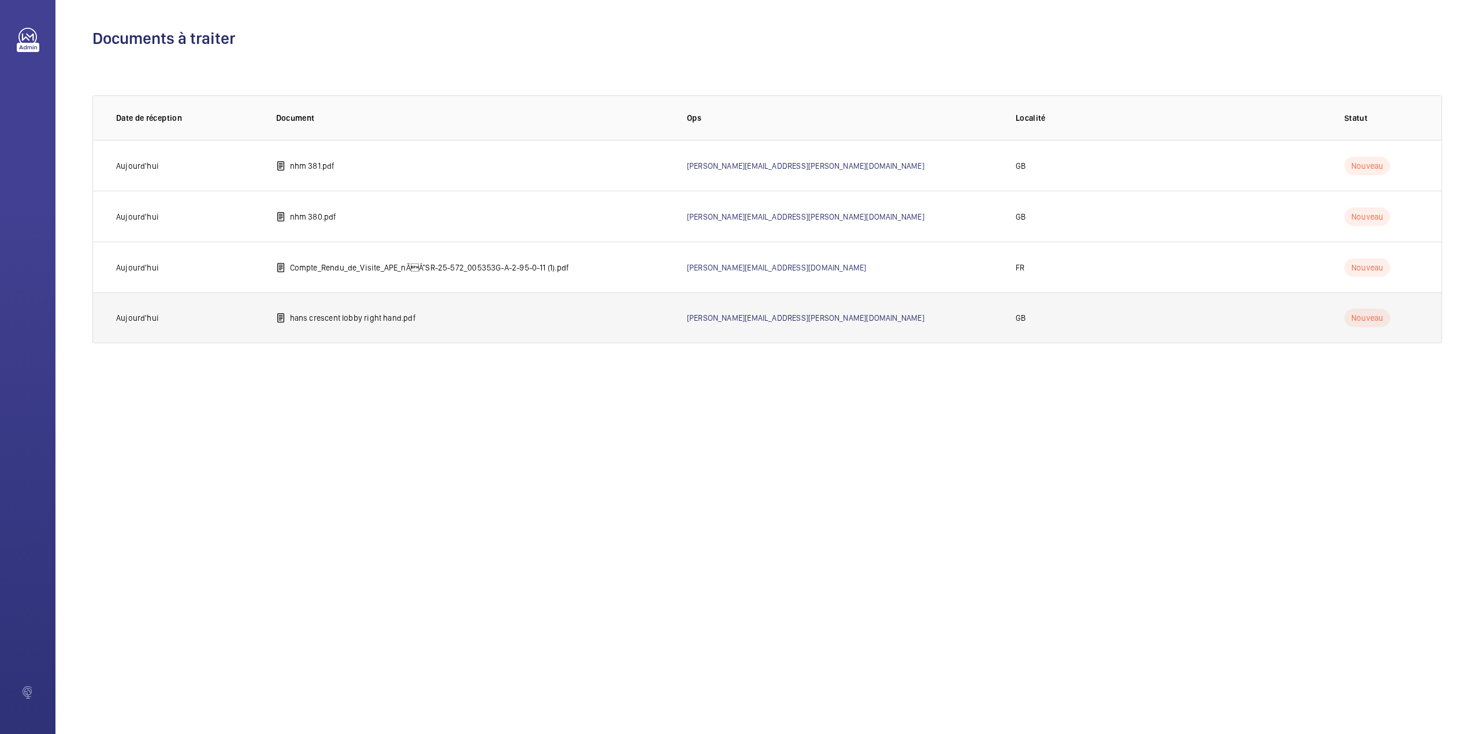
click at [330, 308] on td "hans crescent lobby right hand.pdf" at bounding box center [463, 317] width 411 height 51
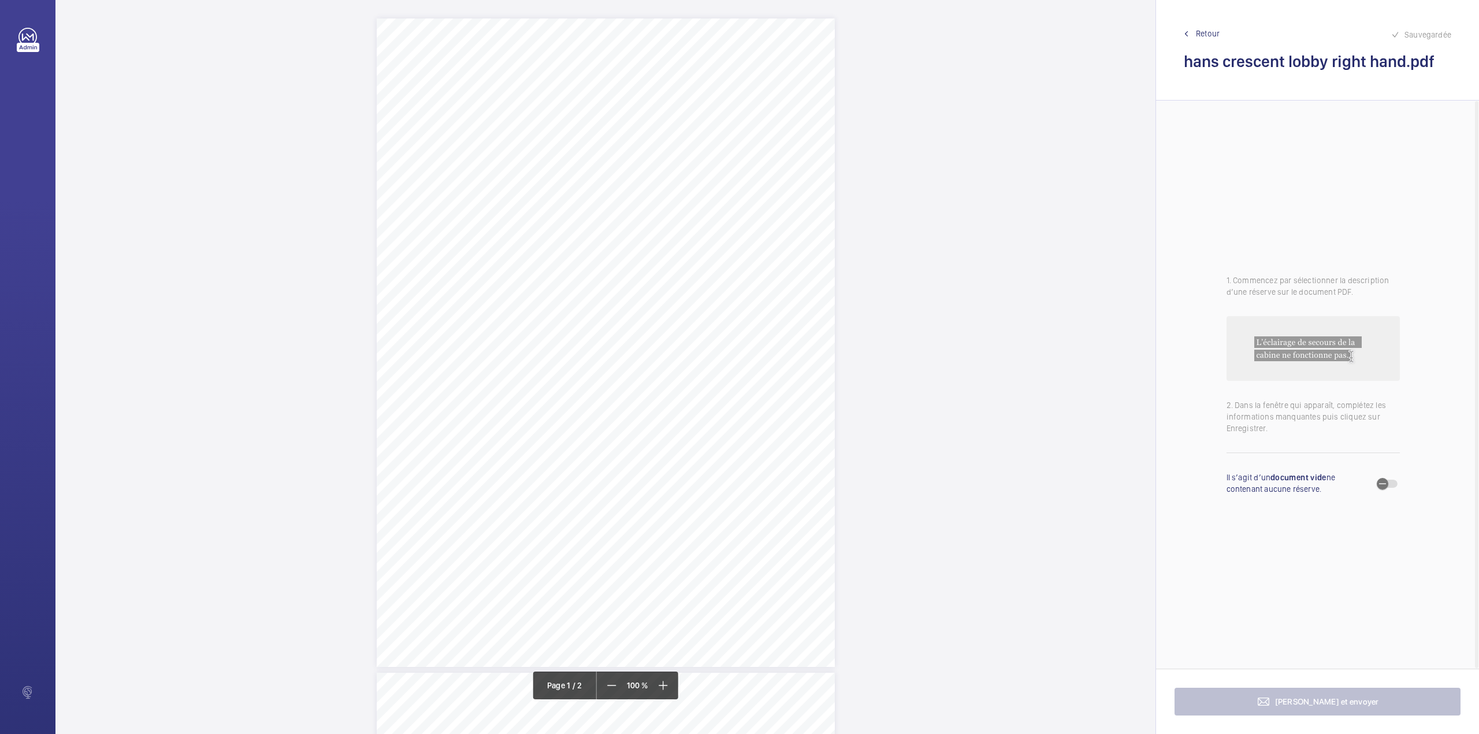
click at [480, 111] on span "CARRAIG INVESTMENTS SARL, CARRAIG BEAG SARL,CARRAIG MOR SARL" at bounding box center [598, 111] width 240 height 8
drag, startPoint x: 518, startPoint y: 110, endPoint x: 534, endPoint y: 109, distance: 16.2
click at [534, 109] on span "CARRAIG INVESTMENTS SARL, CARRAIG BEAG SARL,CARRAIG MOR SARL" at bounding box center [598, 111] width 240 height 8
click at [590, 322] on button "Annuler" at bounding box center [585, 312] width 65 height 28
click at [590, 322] on div "Lift Report Lifting Operations & Lifting Equipment Regulation 1998 Provision & …" at bounding box center [606, 342] width 458 height 648
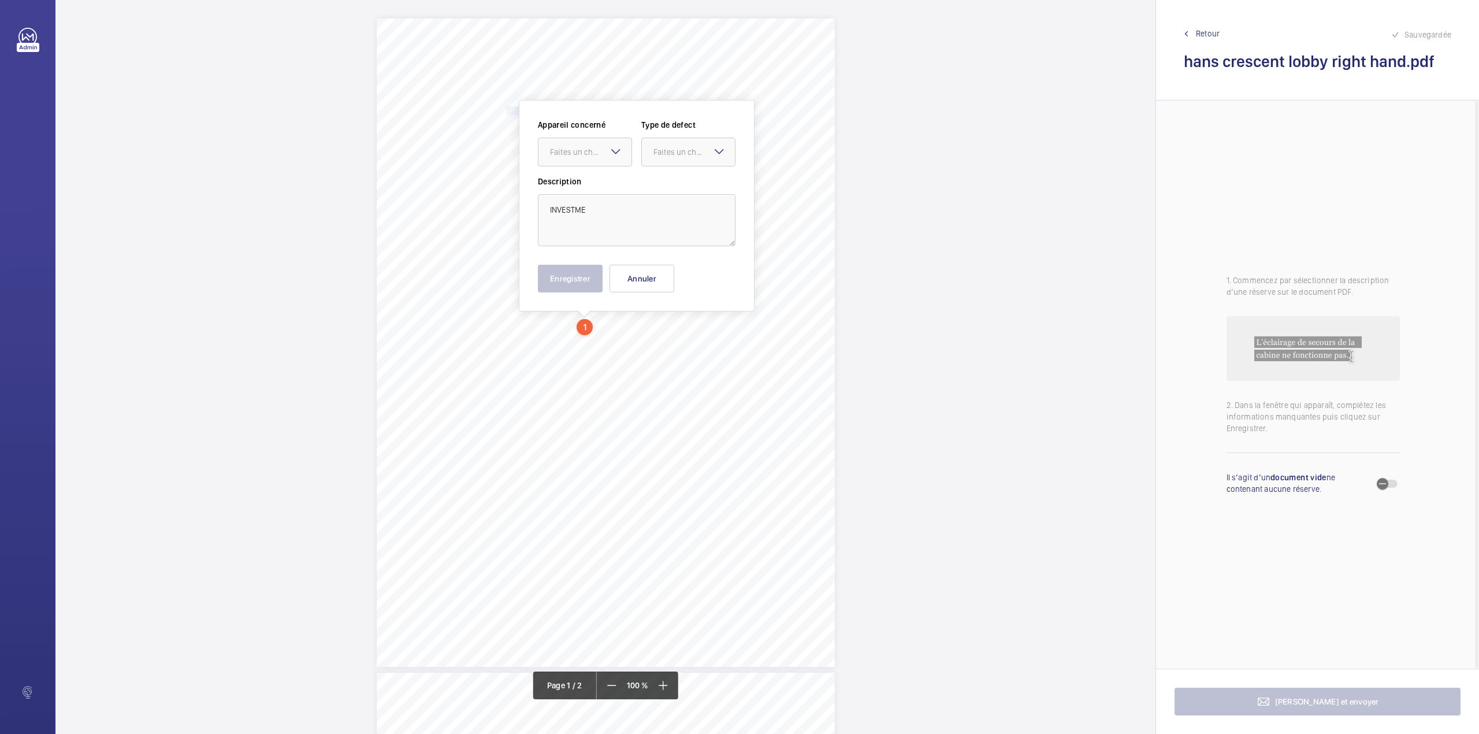
scroll to position [30, 0]
click at [634, 241] on button "Annuler" at bounding box center [641, 249] width 65 height 28
drag, startPoint x: 478, startPoint y: 77, endPoint x: 694, endPoint y: 77, distance: 216.1
click at [694, 77] on span "CARRAIG INVESTMENTS SARL, CARRAIG BEAG SARL,CARRAIG MOR SARL" at bounding box center [598, 81] width 240 height 8
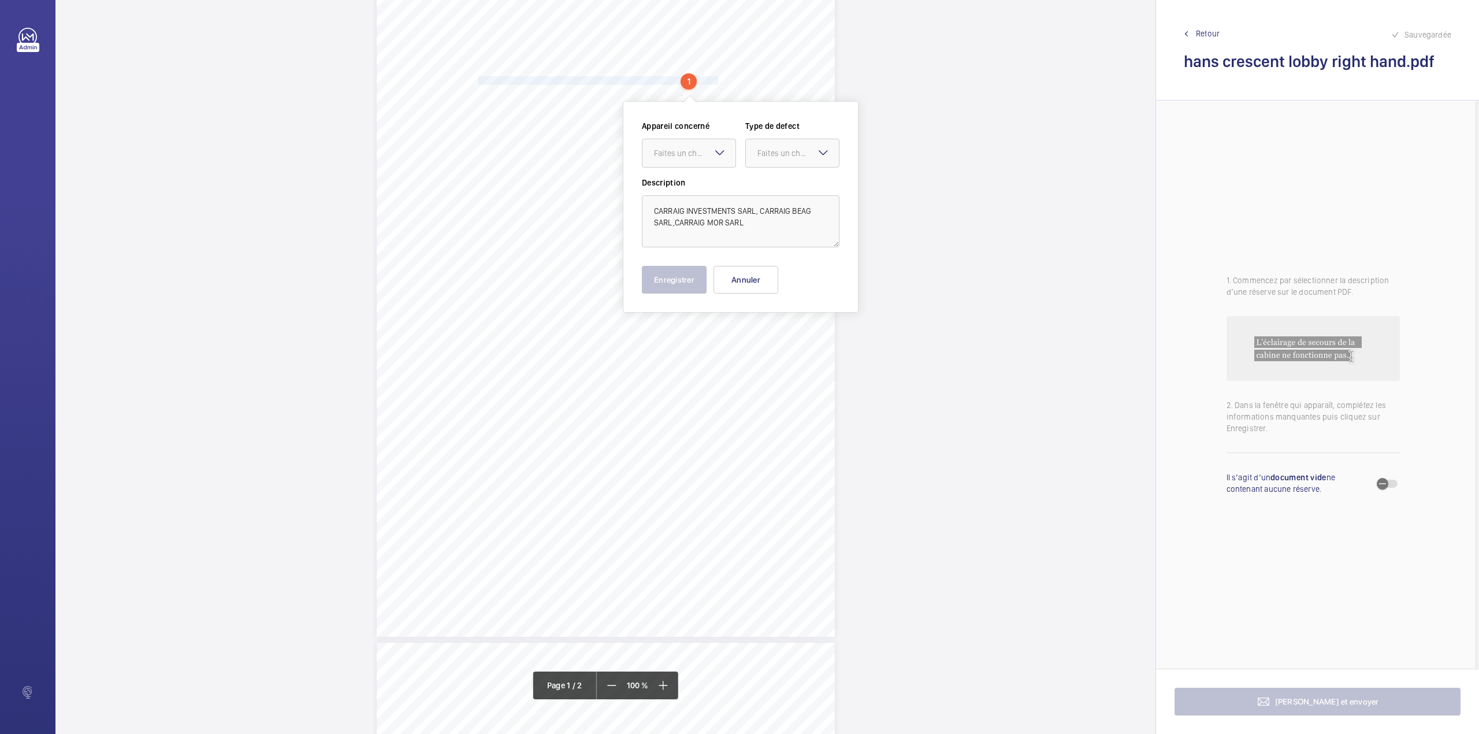
scroll to position [0, 0]
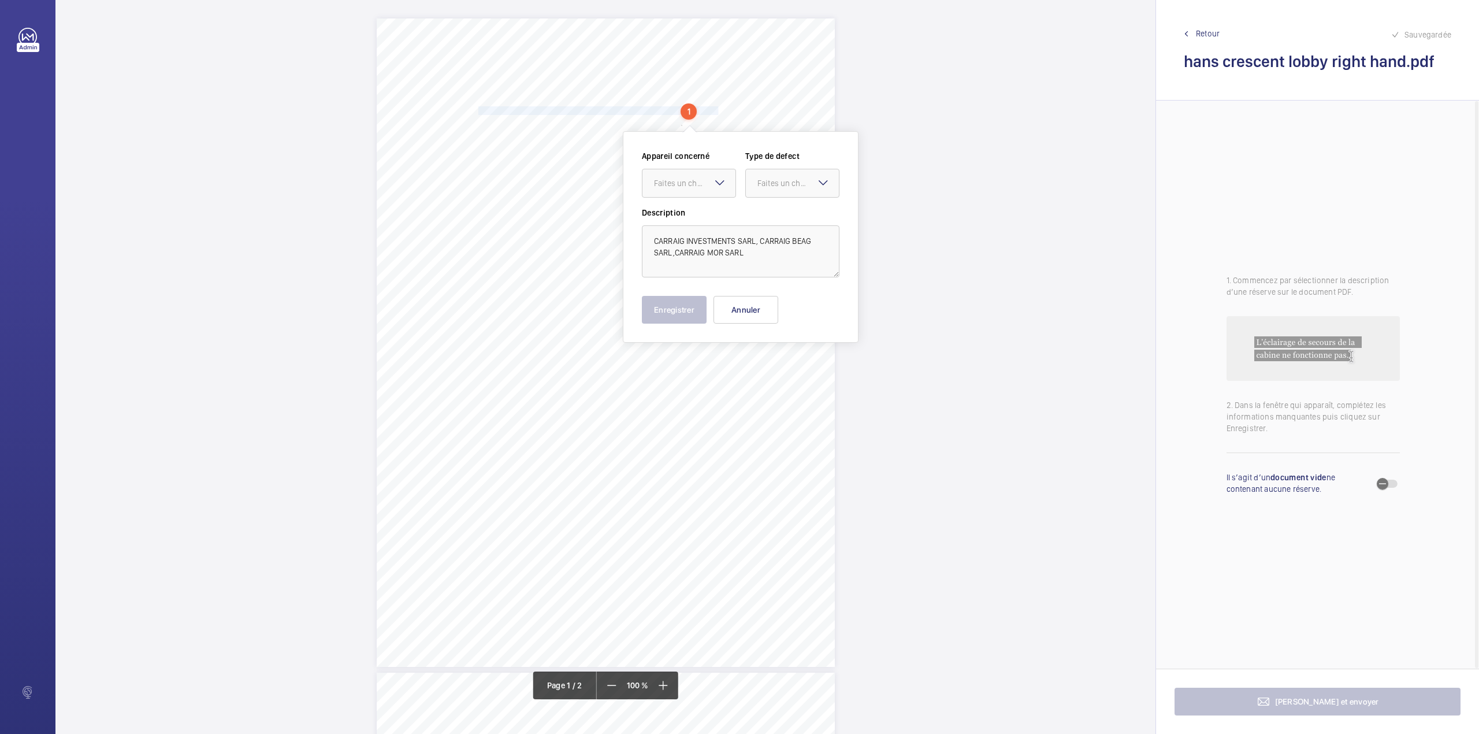
copy span "CARRAIG INVESTMENTS SARL, CARRAIG BEAG SARL,CARRAIG MOR SARL"
click at [750, 308] on button "Annuler" at bounding box center [745, 310] width 65 height 28
drag, startPoint x: 543, startPoint y: 120, endPoint x: 668, endPoint y: 120, distance: 124.8
click at [543, 120] on span "50 HANS CRESCENT, 50 HANS CRESCENT, LONDON, SW1X 0NA" at bounding box center [510, 121] width 65 height 8
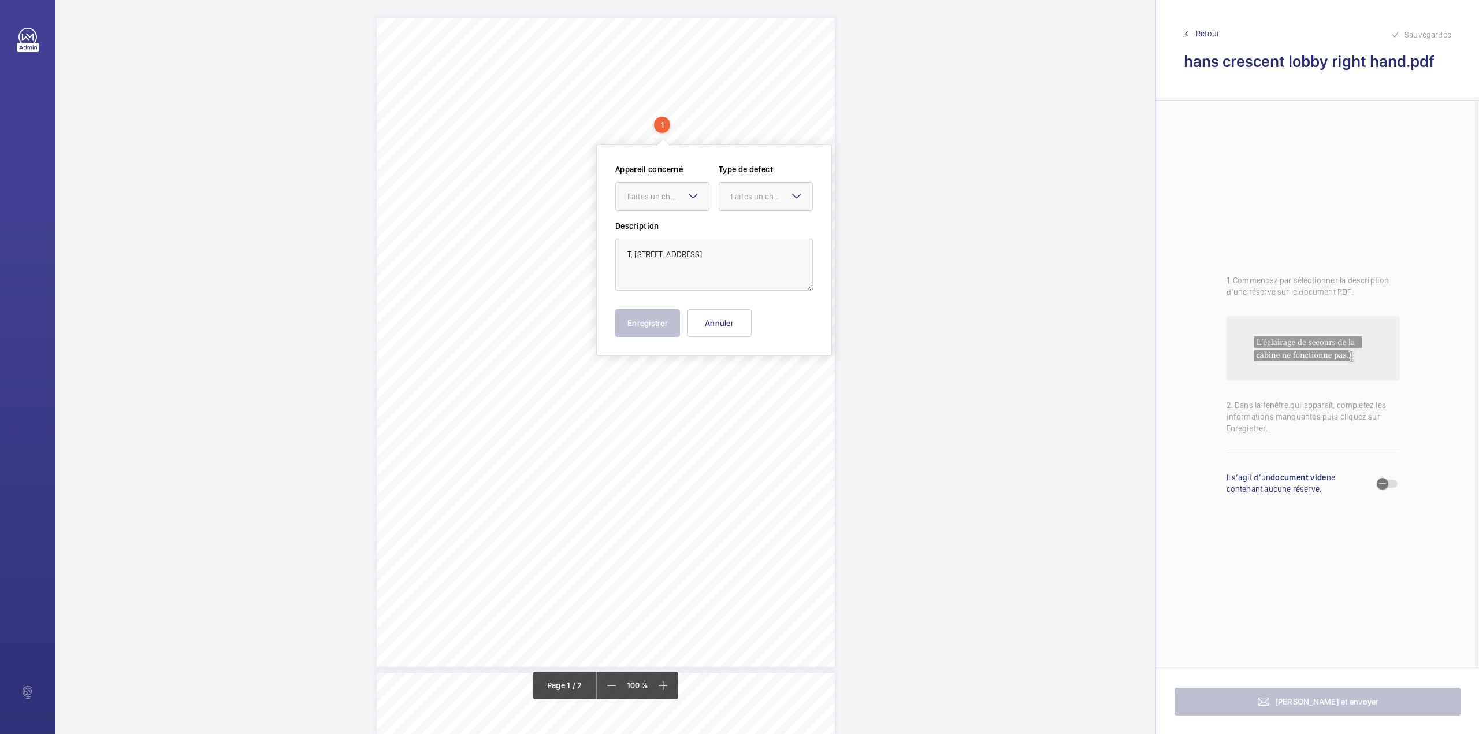
click at [505, 117] on span "50 HANS CRESCENT, 50 HANS CRESCENT, LONDON, SW1X 0NA" at bounding box center [510, 121] width 65 height 8
drag, startPoint x: 477, startPoint y: 118, endPoint x: 669, endPoint y: 117, distance: 191.8
click at [543, 117] on span "50 HANS CRESCENT, 50 HANS CRESCENT, LONDON, SW1X 0NA" at bounding box center [510, 121] width 65 height 8
copy span "50 HANS CRESCENT, 50 HANS CRESCENT, LONDON, SW1X 0NA"
click at [723, 324] on button "Annuler" at bounding box center [720, 320] width 65 height 28
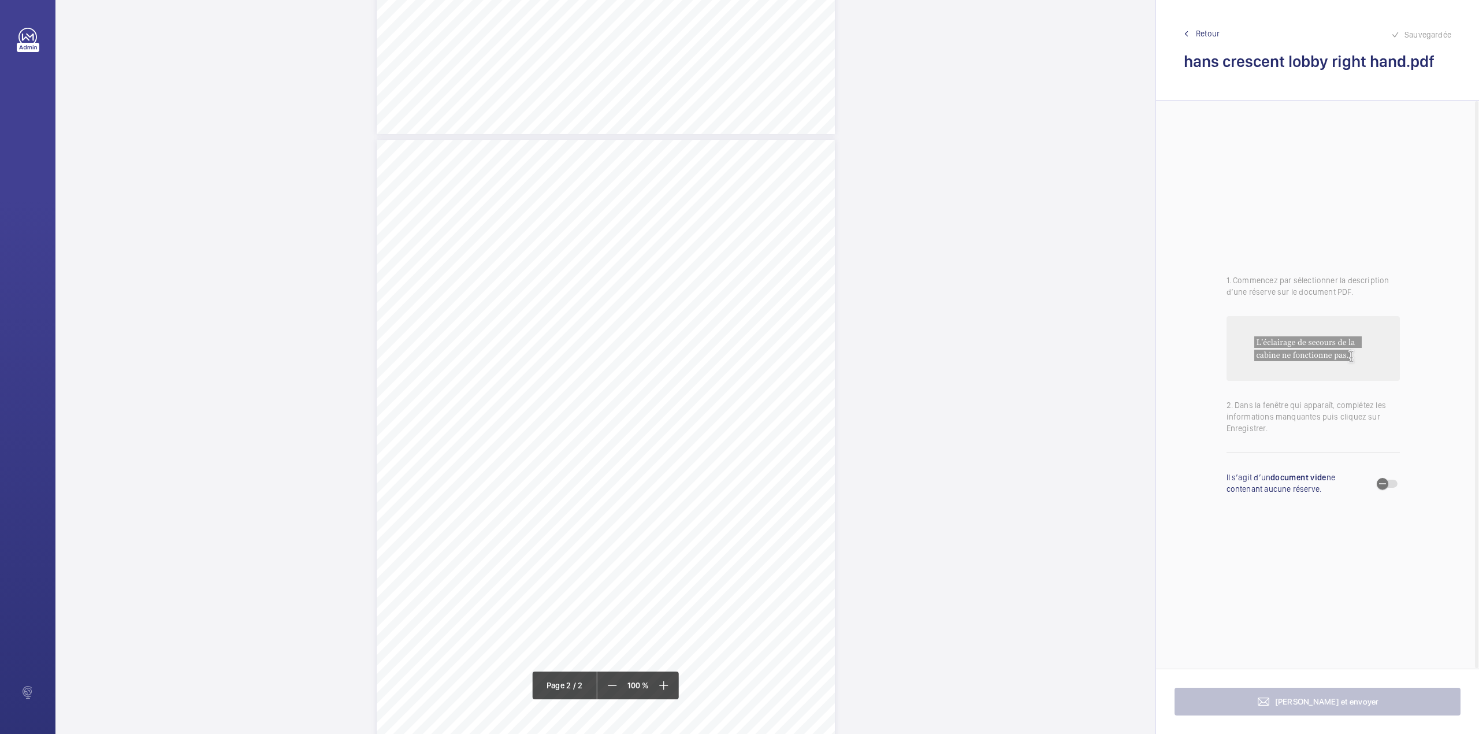
scroll to position [539, 0]
drag, startPoint x: 592, startPoint y: 306, endPoint x: 618, endPoint y: 318, distance: 27.9
click at [618, 318] on div "Lift Report Lifting Operations & Lifting Equipment Regulation 1998 Provision & …" at bounding box center [606, 457] width 458 height 648
click at [633, 128] on div at bounding box center [612, 122] width 93 height 28
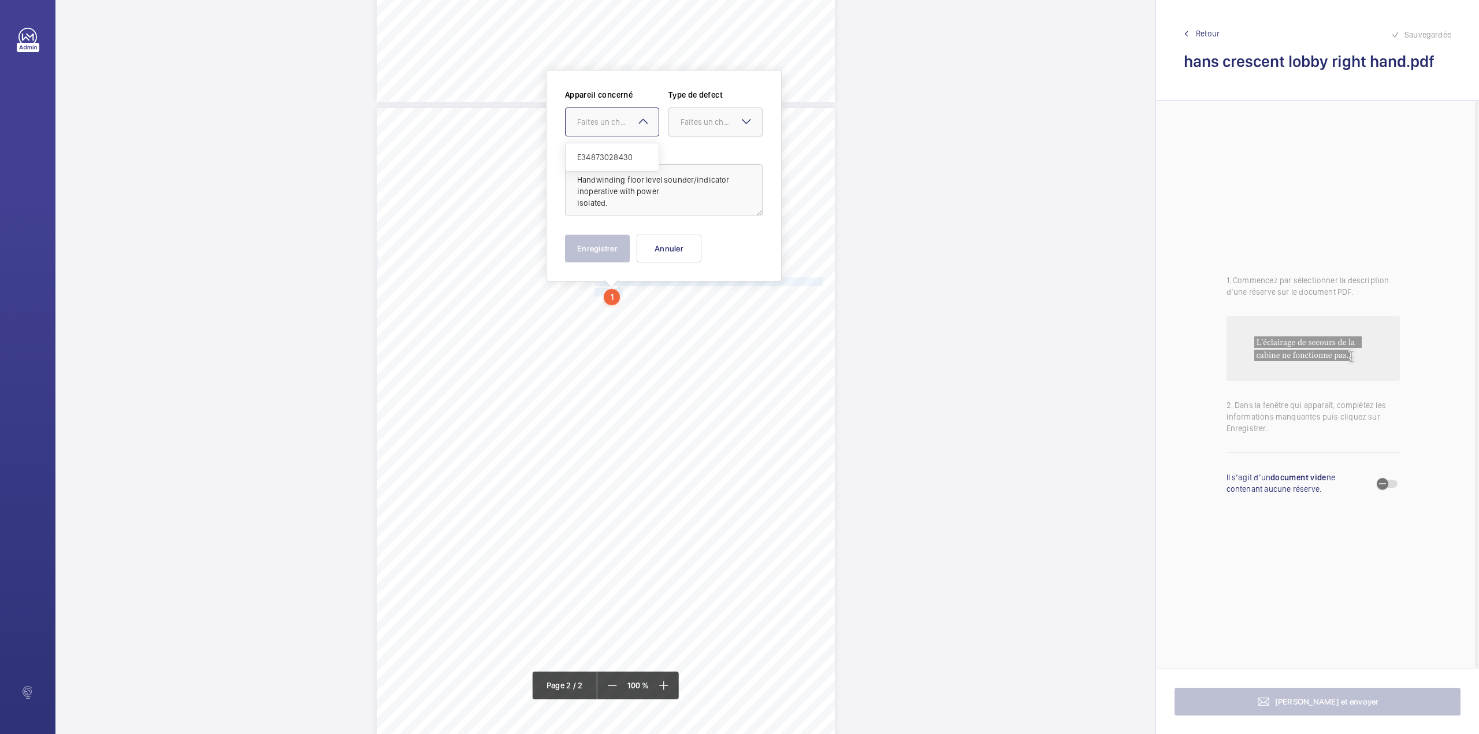
click at [689, 124] on div "Faites un choix" at bounding box center [721, 122] width 81 height 12
click at [687, 155] on span "Standard" at bounding box center [716, 157] width 70 height 12
click at [620, 117] on div "Faites un choix" at bounding box center [617, 122] width 81 height 12
click at [618, 157] on span "E34873028430" at bounding box center [612, 157] width 70 height 12
click at [618, 157] on div "Description Handwinding floor level sounder/indicator inoperative with power is…" at bounding box center [664, 181] width 198 height 70
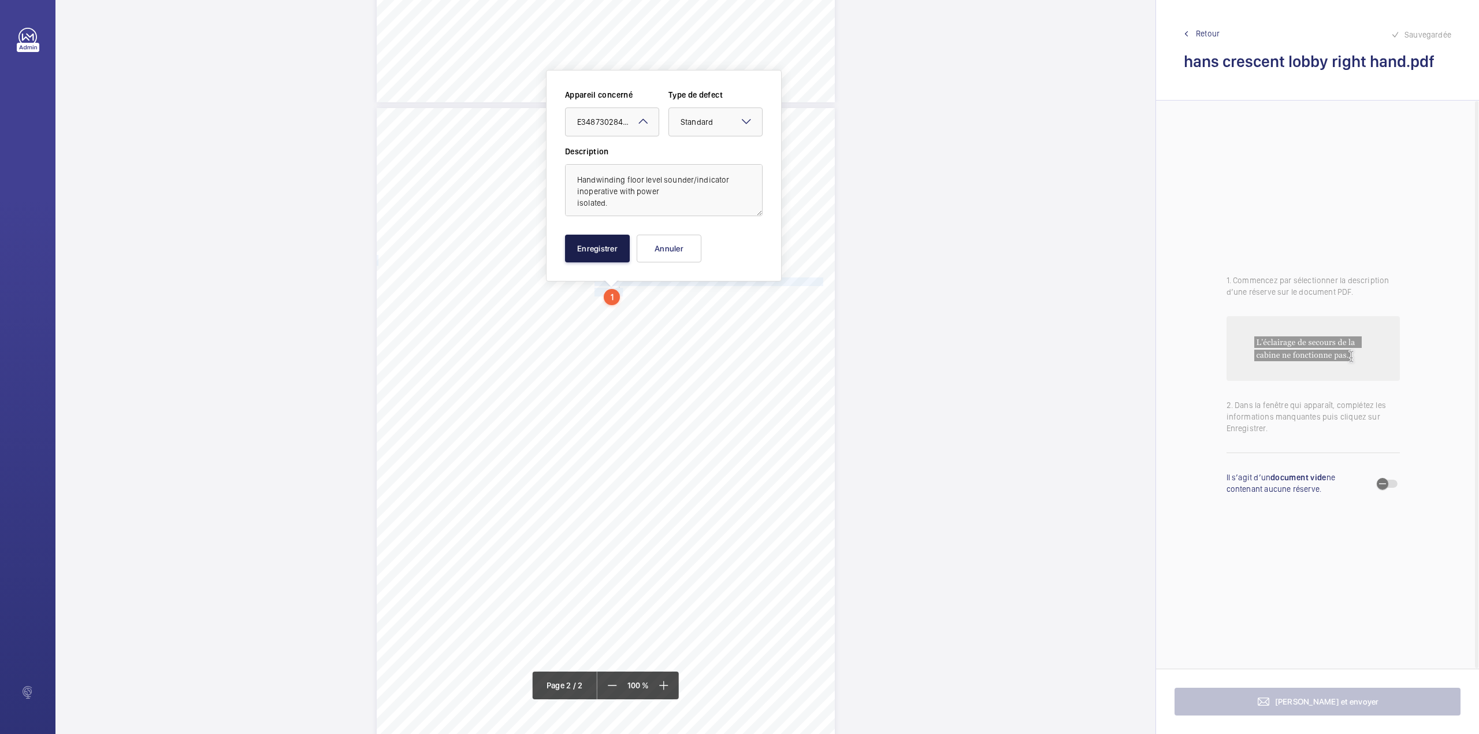
click at [606, 252] on button "Enregistrer" at bounding box center [597, 249] width 65 height 28
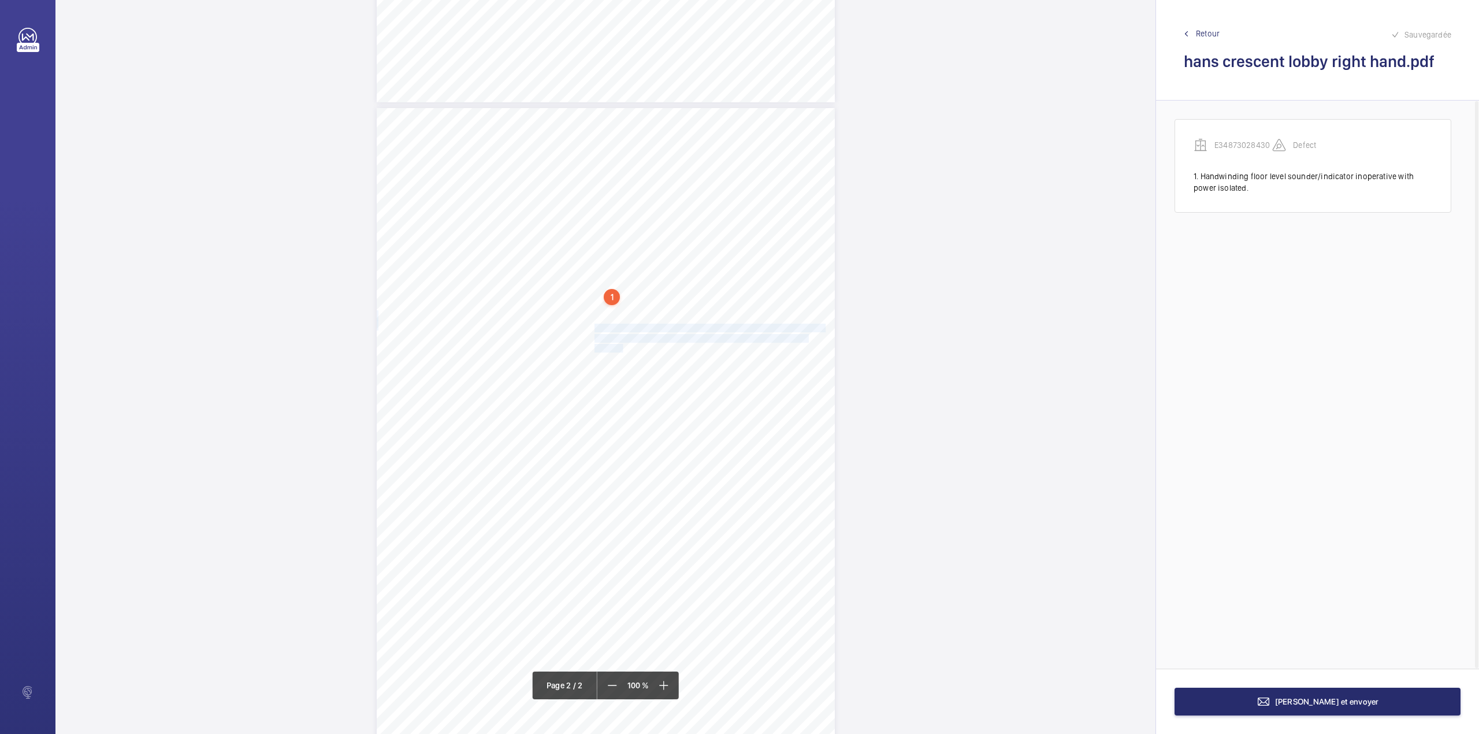
drag, startPoint x: 594, startPoint y: 327, endPoint x: 617, endPoint y: 348, distance: 31.1
click at [617, 348] on div "Lift Report Lifting Operations & Lifting Equipment Regulation 1998 Provision & …" at bounding box center [606, 432] width 458 height 648
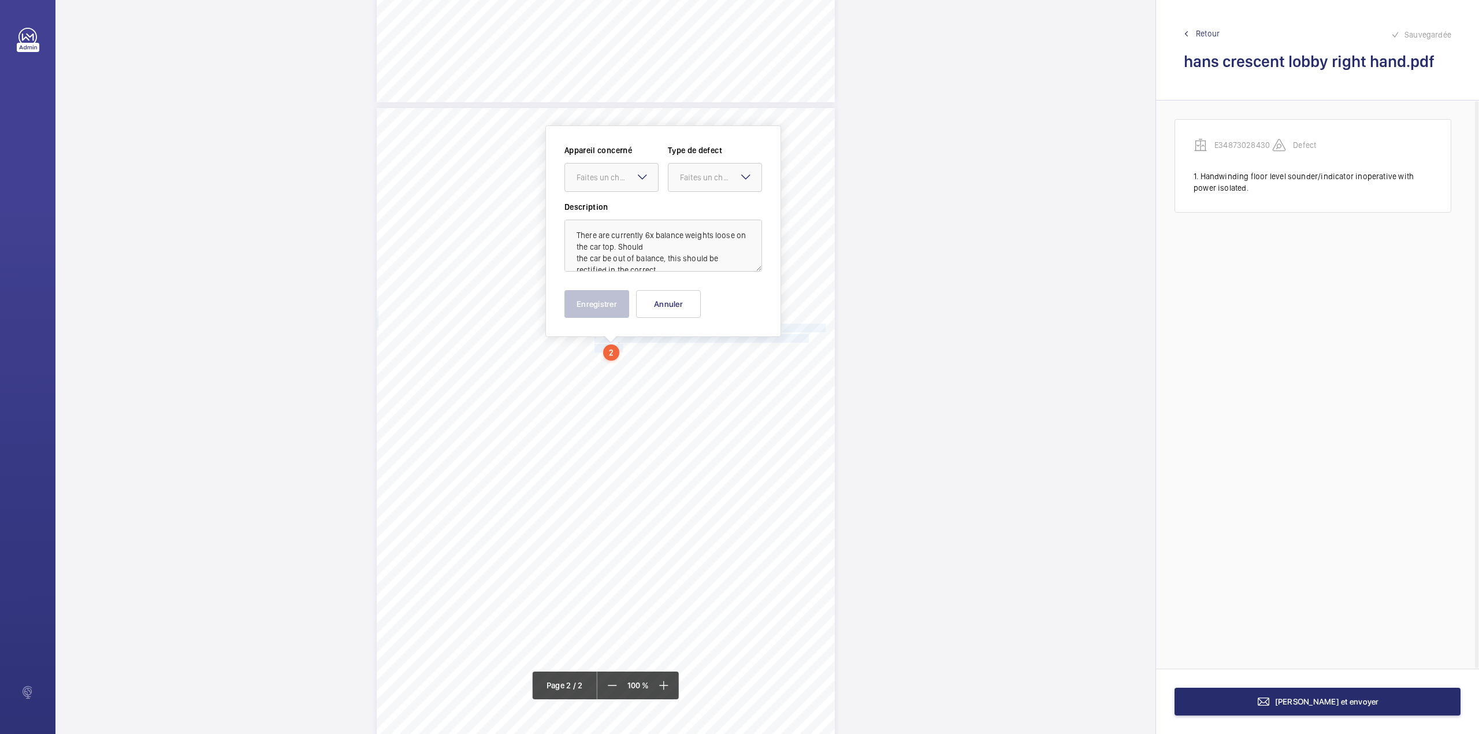
scroll to position [611, 0]
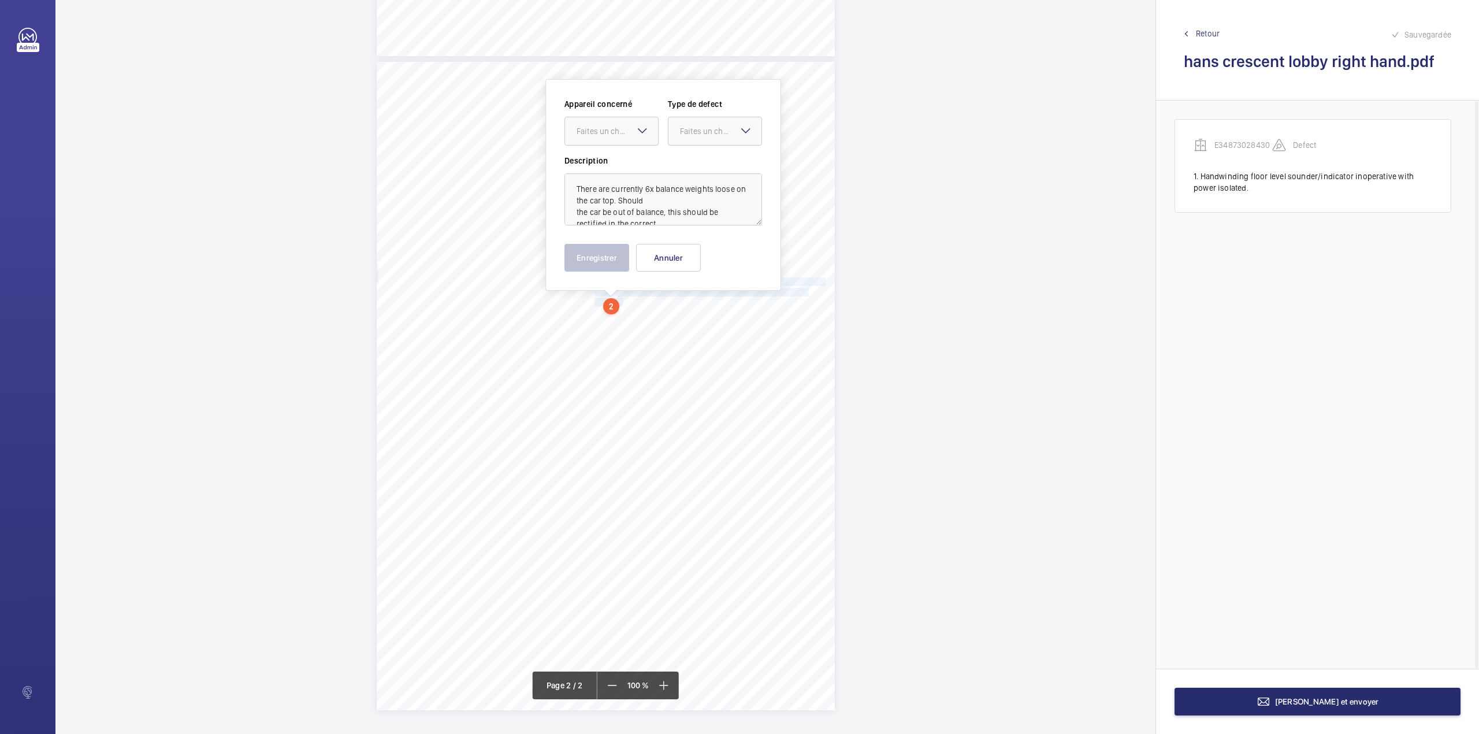
click at [608, 162] on label "Description" at bounding box center [663, 161] width 198 height 12
click at [623, 139] on div at bounding box center [611, 131] width 93 height 28
click at [693, 134] on div "Faites un choix" at bounding box center [720, 131] width 81 height 12
click at [687, 165] on span "Standard" at bounding box center [715, 167] width 70 height 12
click at [602, 137] on div at bounding box center [611, 131] width 93 height 28
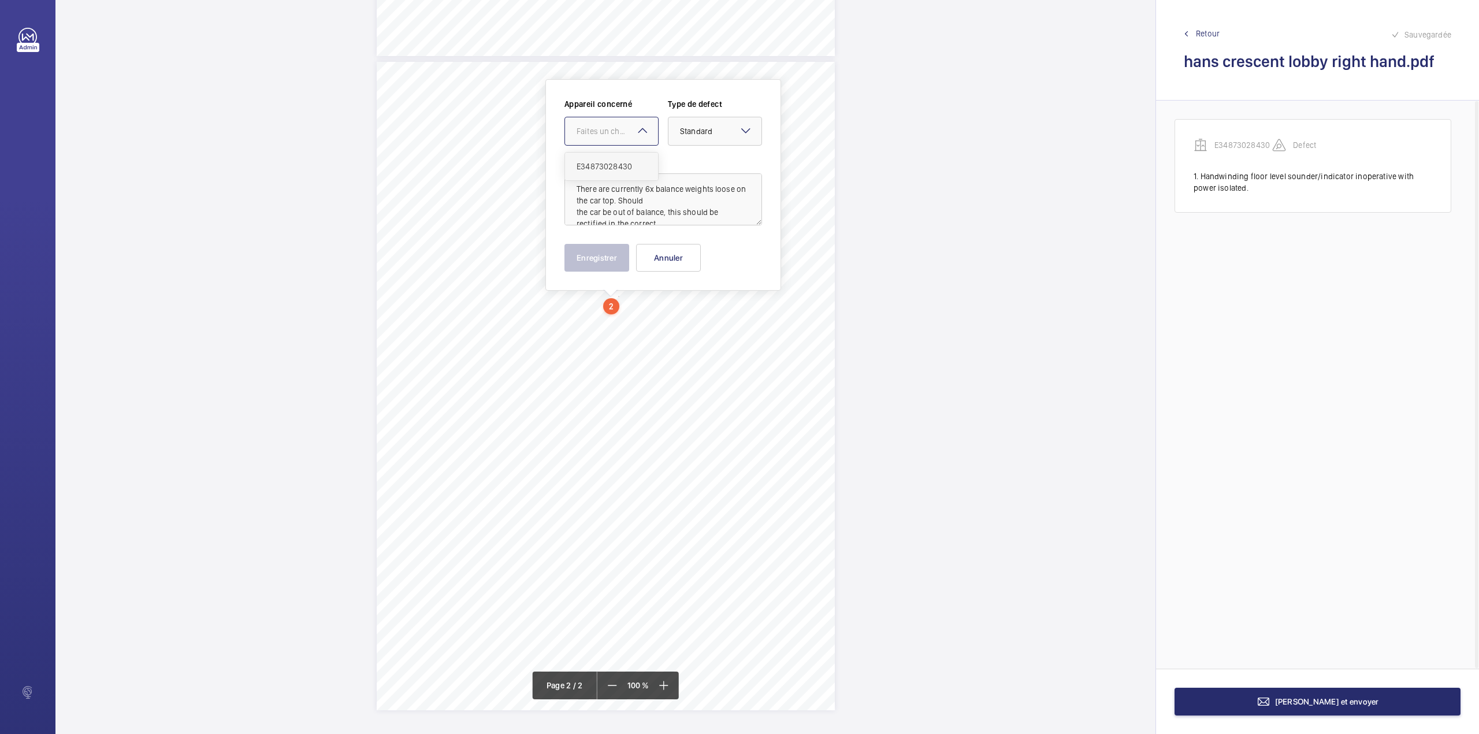
click at [605, 169] on span "E34873028430" at bounding box center [612, 167] width 70 height 12
click at [694, 141] on div at bounding box center [714, 131] width 93 height 28
click at [689, 246] on span "Recommandation" at bounding box center [715, 252] width 70 height 12
click at [609, 244] on button "Enregistrer" at bounding box center [596, 258] width 65 height 28
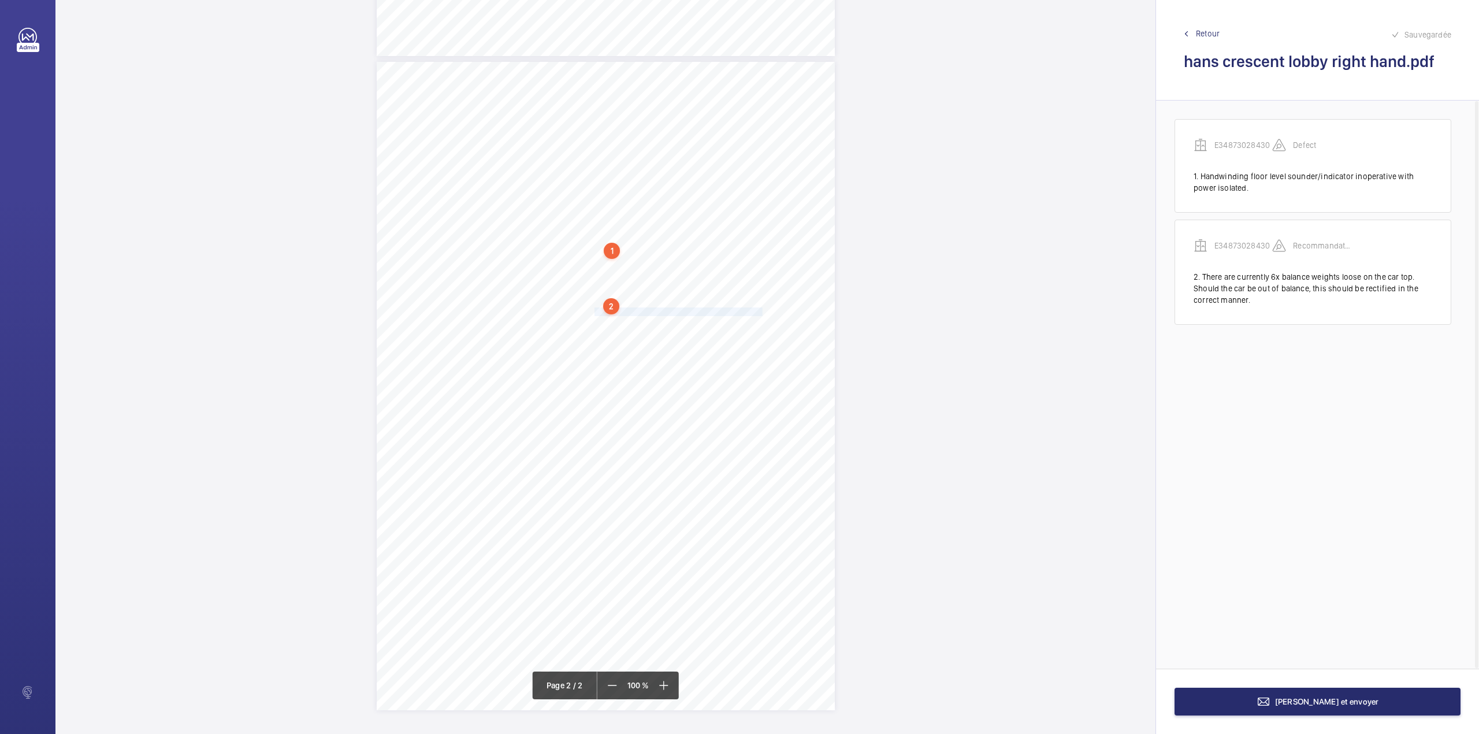
drag, startPoint x: 593, startPoint y: 315, endPoint x: 745, endPoint y: 311, distance: 152.6
click at [745, 311] on span "Top overtravel limit switch backing cover missing." at bounding box center [678, 312] width 168 height 8
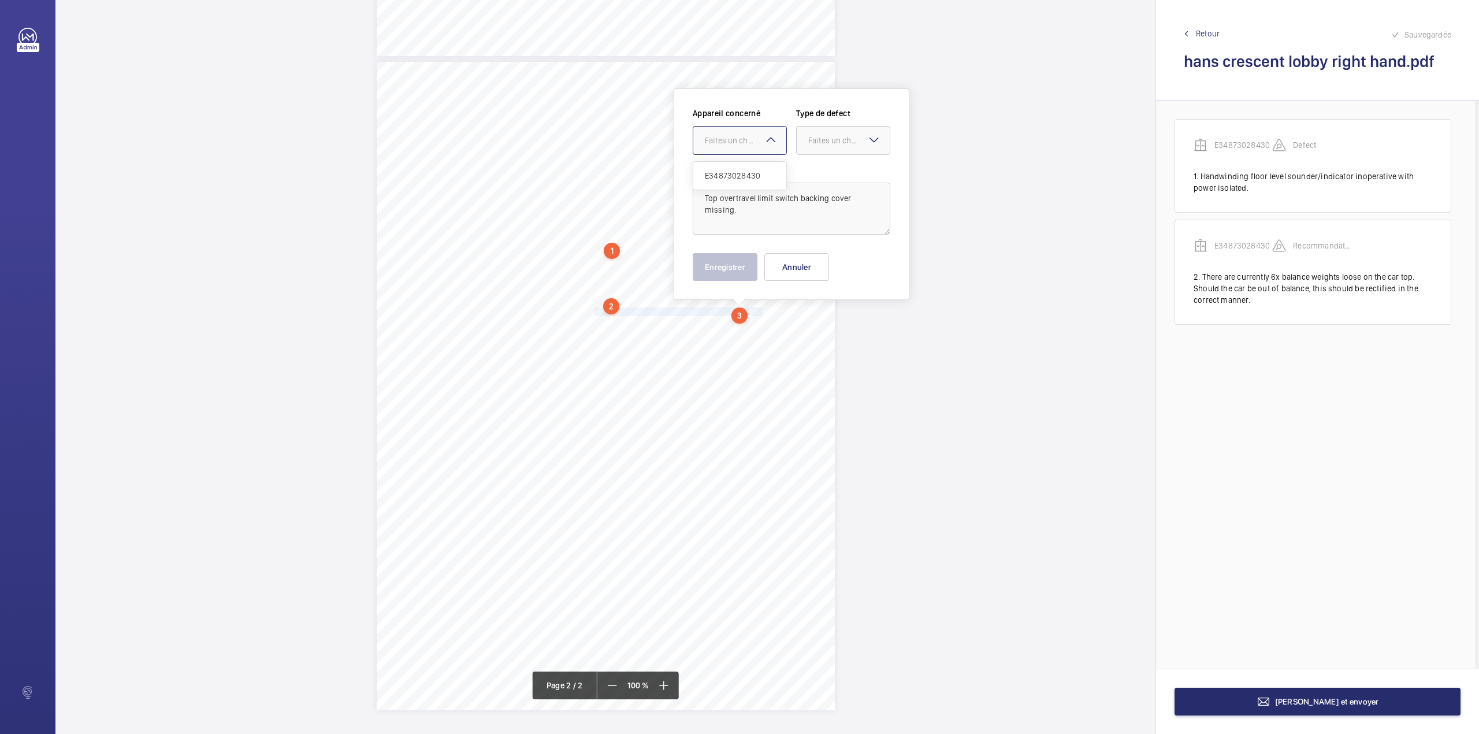
click at [751, 147] on div at bounding box center [739, 141] width 93 height 28
click at [749, 172] on span "E34873028430" at bounding box center [740, 176] width 70 height 12
click at [825, 146] on div "Faites un choix" at bounding box center [848, 141] width 81 height 12
click at [821, 263] on span "Recommandation" at bounding box center [843, 261] width 70 height 12
click at [735, 269] on button "Enregistrer" at bounding box center [725, 267] width 65 height 28
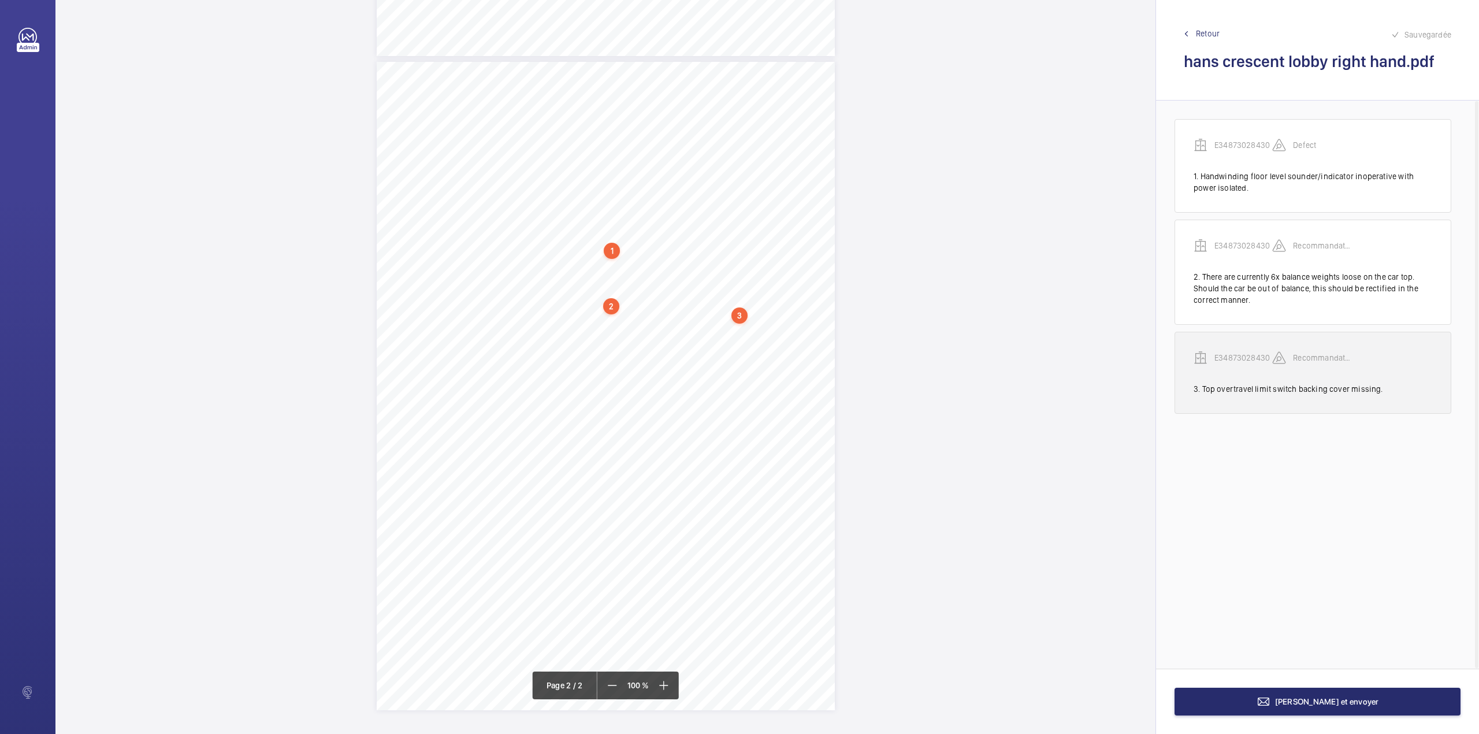
click at [1255, 358] on p "E34873028430" at bounding box center [1243, 358] width 58 height 12
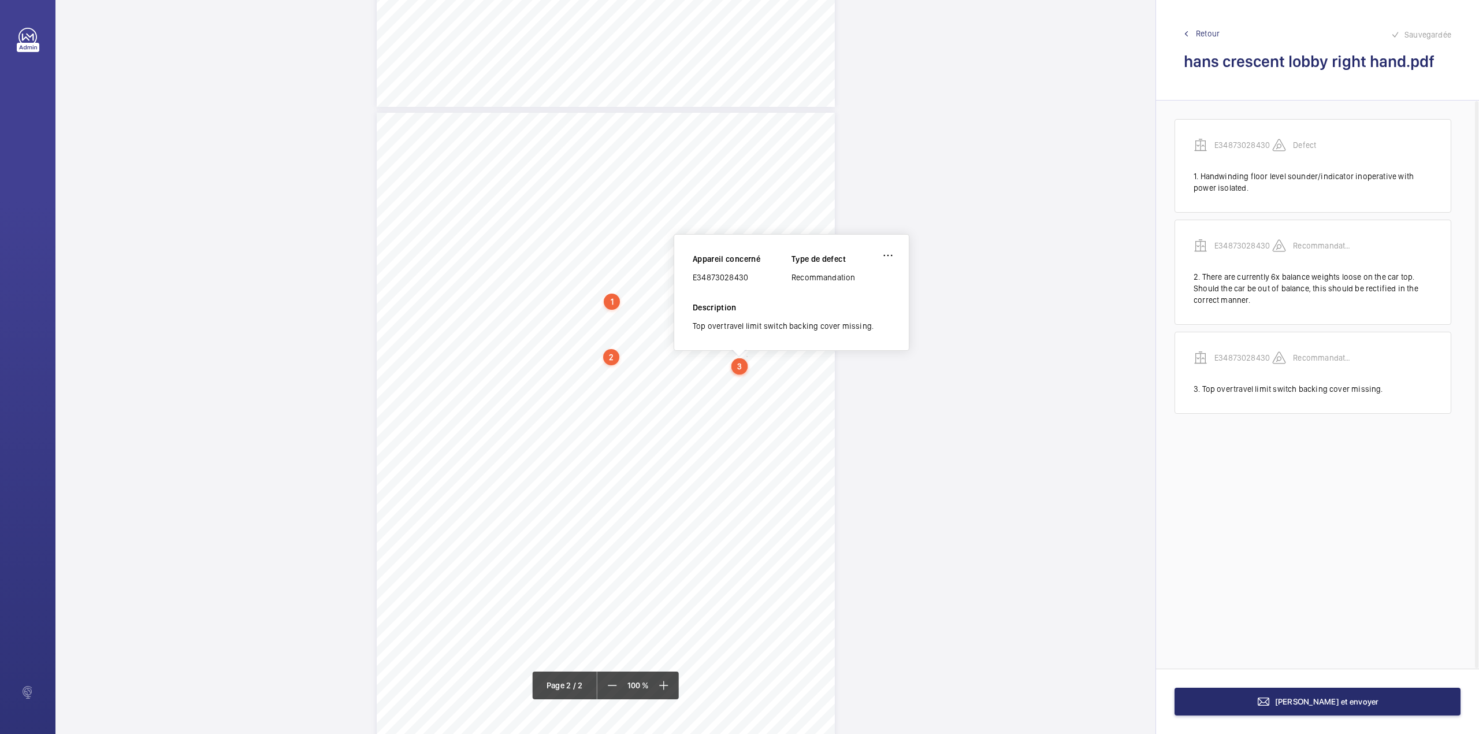
scroll to position [559, 0]
drag, startPoint x: 694, startPoint y: 277, endPoint x: 748, endPoint y: 278, distance: 53.2
click at [748, 278] on div "E34873028430" at bounding box center [742, 278] width 99 height 12
copy div "E34873028430"
click at [1298, 703] on span "[PERSON_NAME] et envoyer" at bounding box center [1327, 701] width 104 height 9
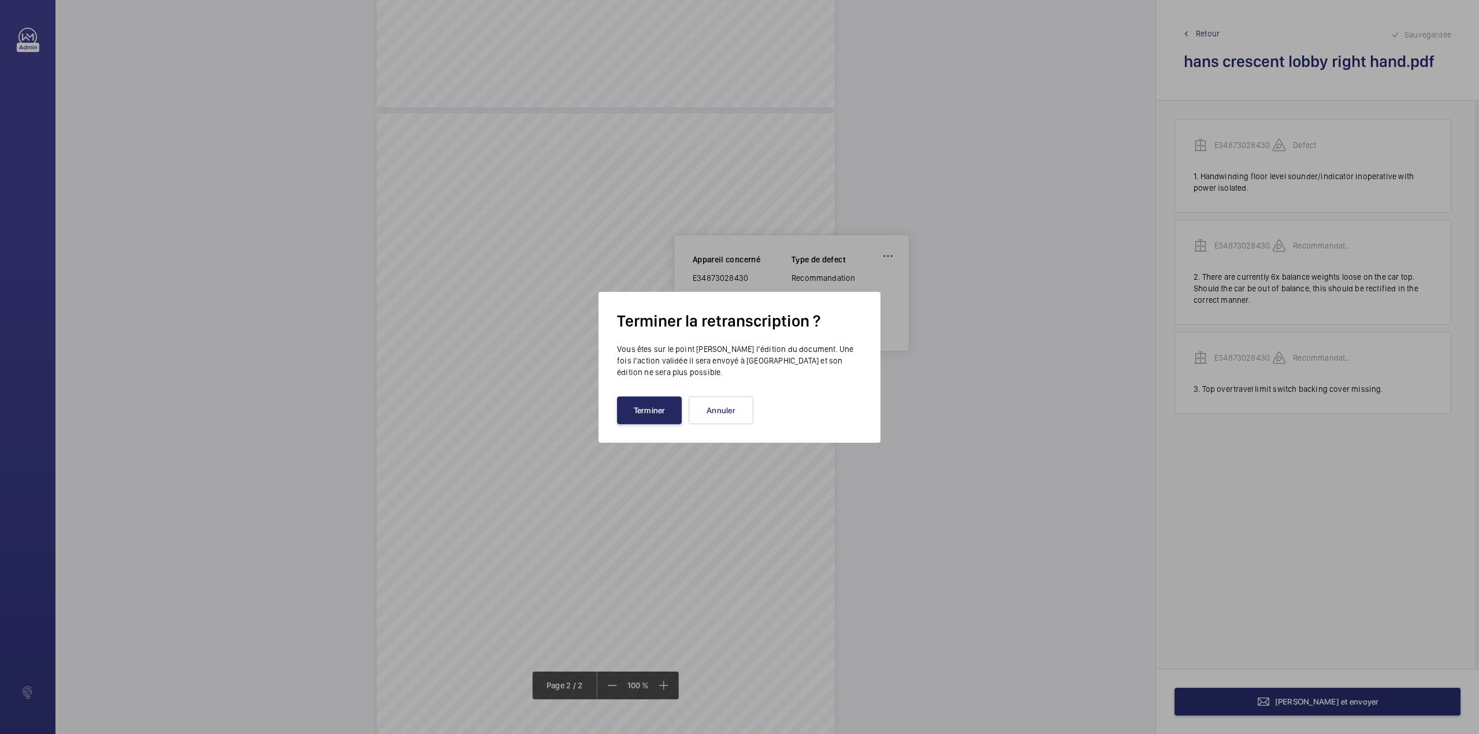
click at [635, 406] on button "Terminer" at bounding box center [649, 410] width 65 height 28
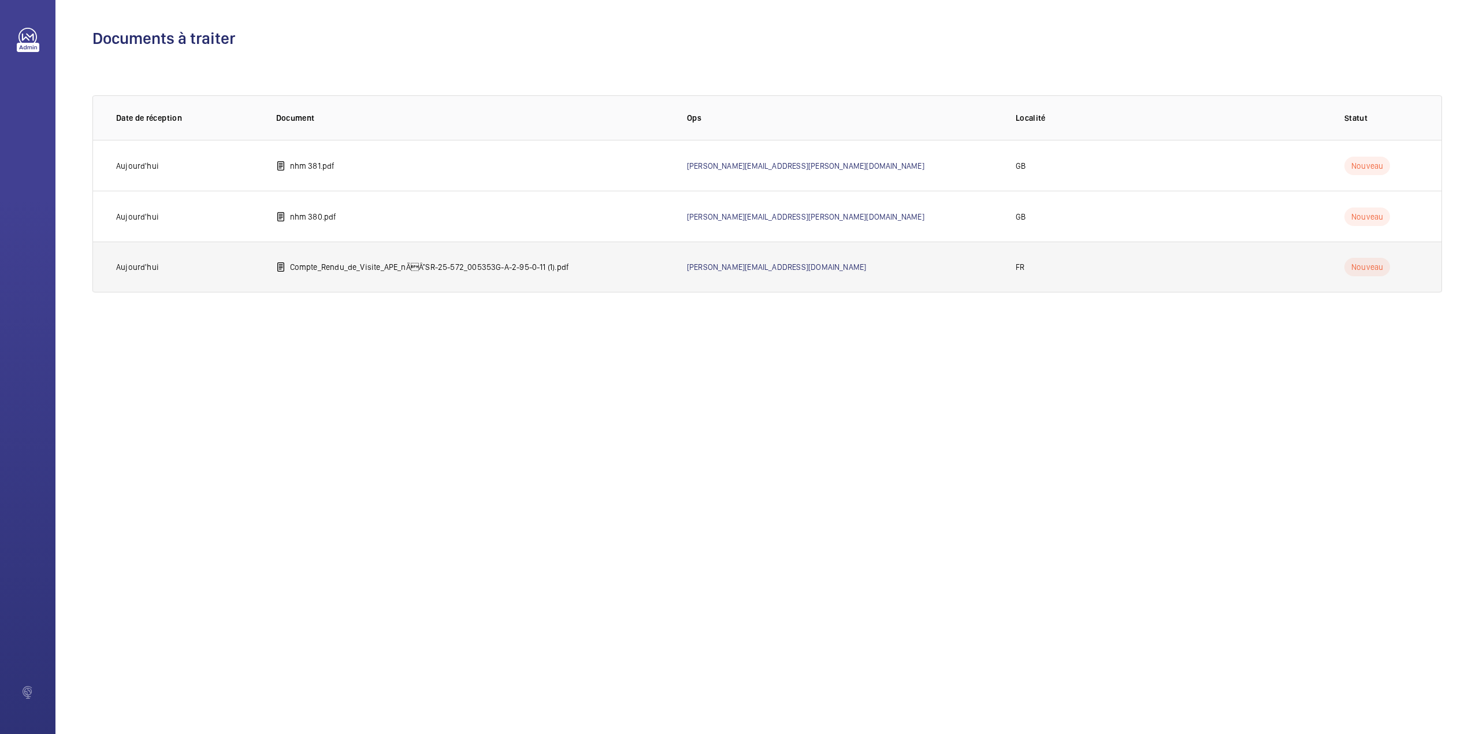
click at [347, 262] on p "Compte_Rendu_de_Visite_APE_nÃÂ°SR-25-572_005353G-A-2-95-0-11 (1).pdf" at bounding box center [430, 267] width 280 height 12
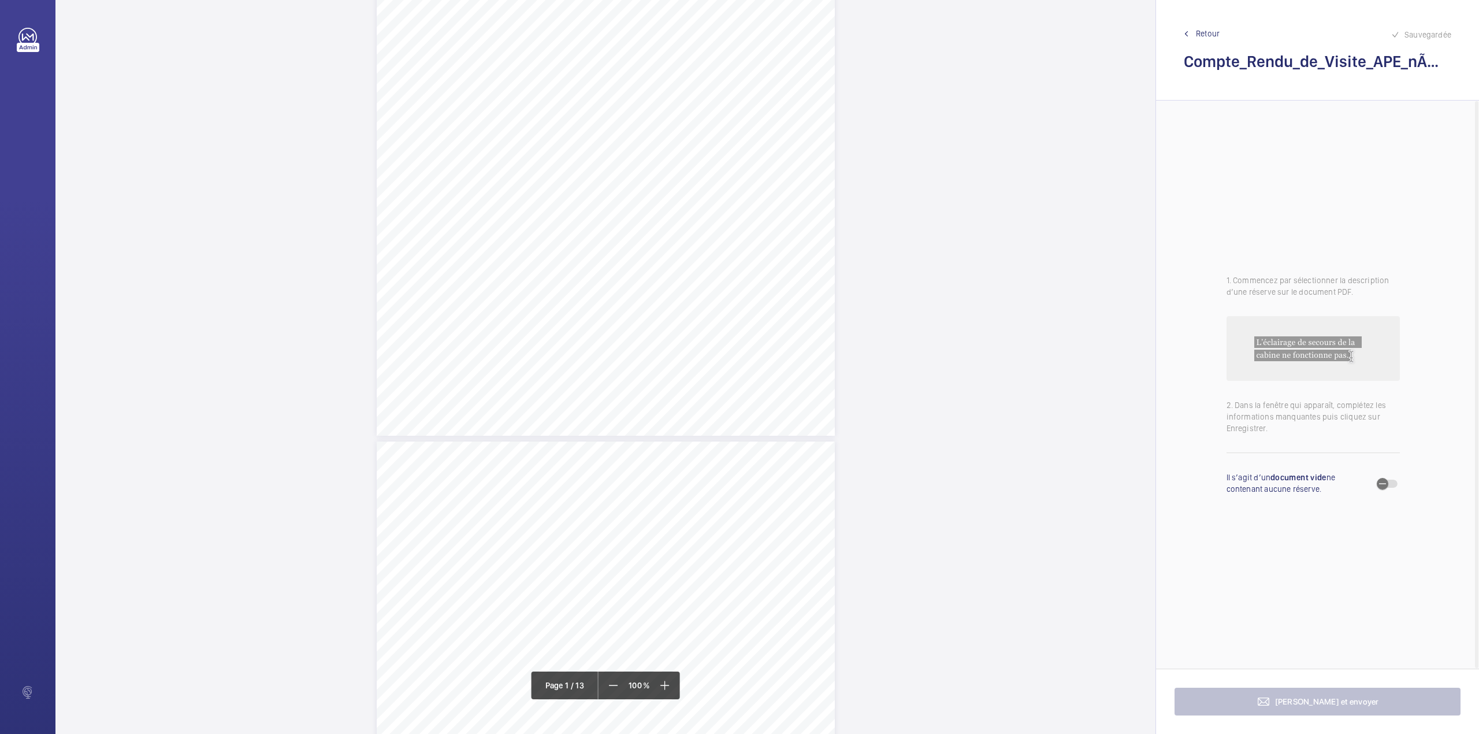
click at [713, 248] on button "Annuler" at bounding box center [708, 249] width 65 height 28
click at [616, 262] on span "Prévoir un cône de chantier (à laisser dans le local) afin de signaler l'interv…" at bounding box center [570, 263] width 298 height 5
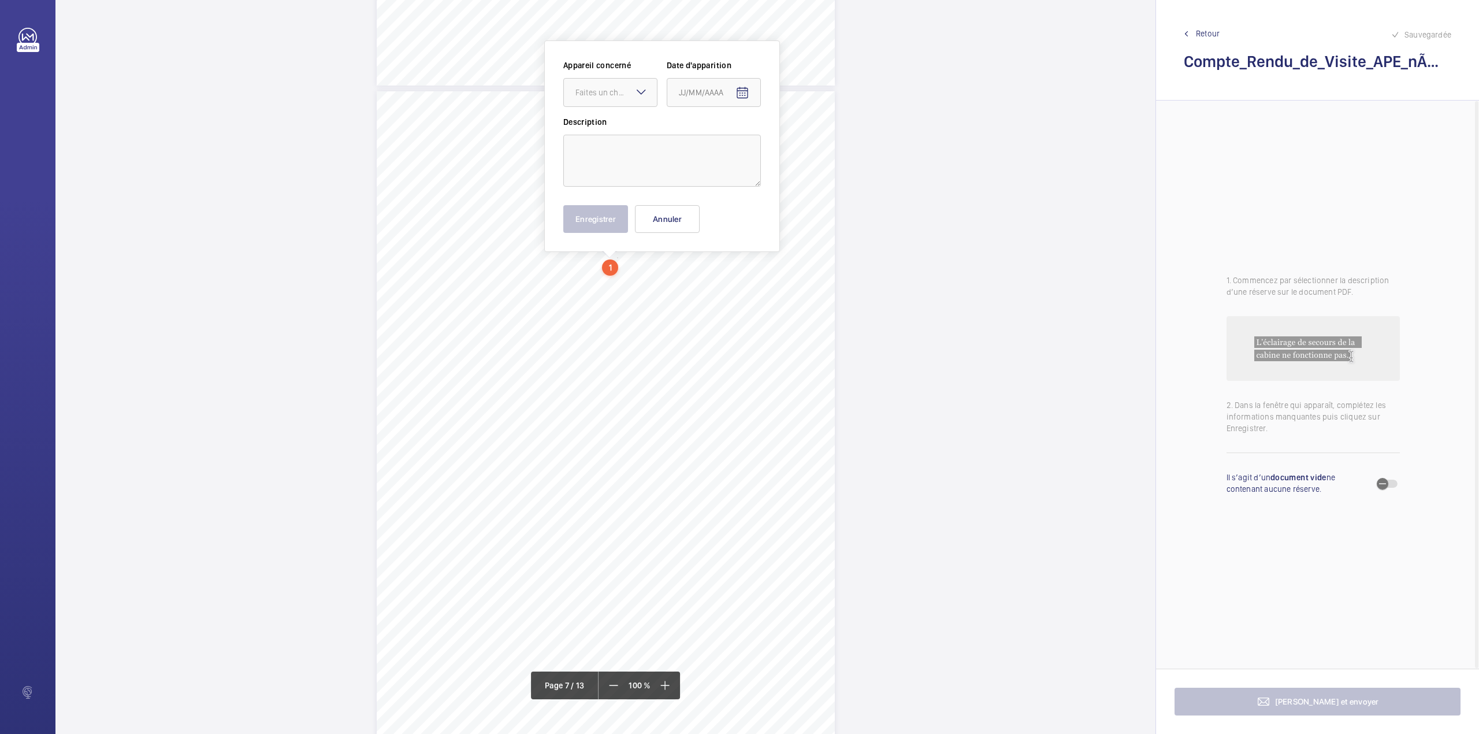
scroll to position [3821, 0]
click at [616, 262] on div "Appareil concerné Faites un choix Date d'apparition Description Enregistrer Ann…" at bounding box center [662, 175] width 236 height 211
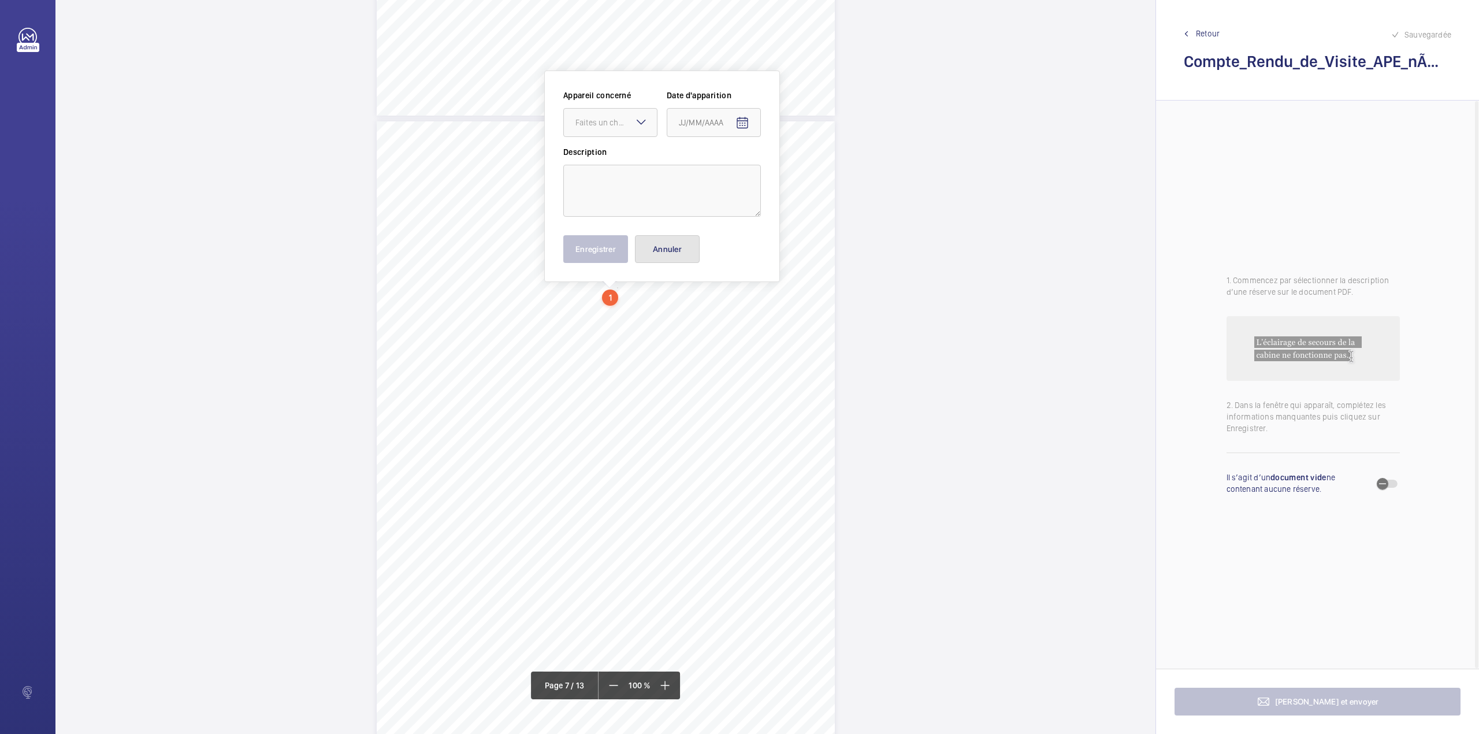
click at [654, 252] on button "Annuler" at bounding box center [667, 249] width 65 height 28
drag, startPoint x: 711, startPoint y: 293, endPoint x: 738, endPoint y: 292, distance: 27.8
click at [738, 292] on div "CSM - FMT IDF Cellule A.P.E. 41, rue du Charolais 75012 PARIS Rapport n° : SR-2…" at bounding box center [606, 445] width 458 height 648
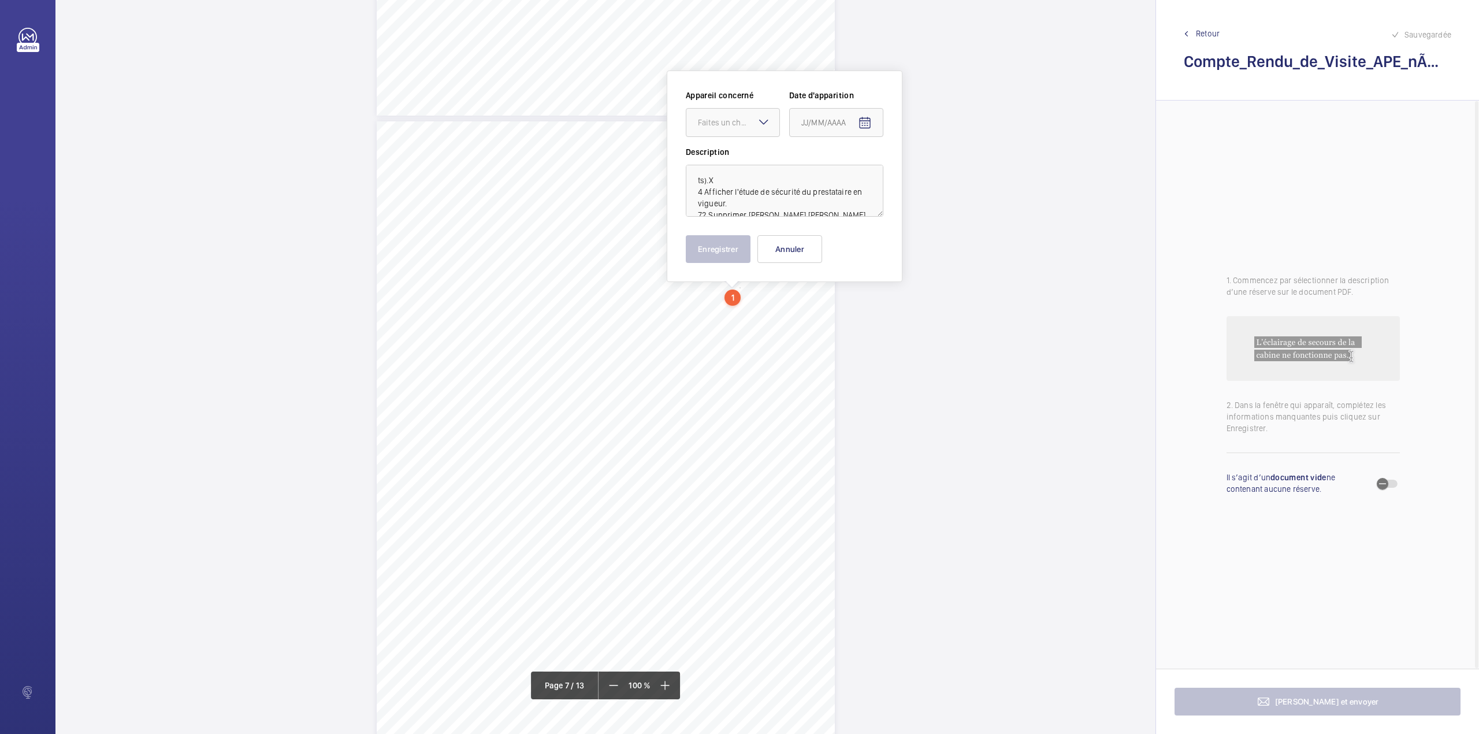
click at [738, 292] on div "1" at bounding box center [732, 297] width 16 height 16
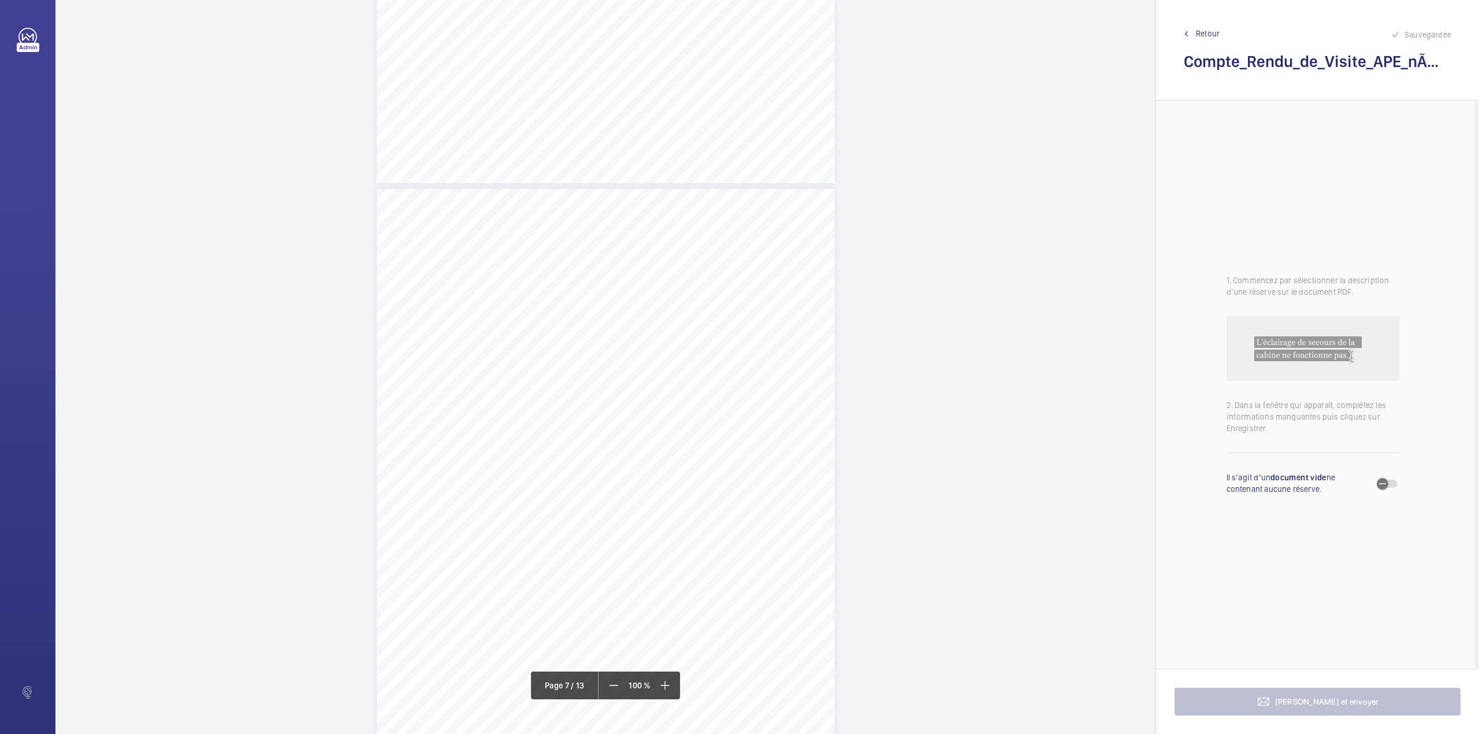
scroll to position [3751, 0]
drag, startPoint x: 419, startPoint y: 361, endPoint x: 685, endPoint y: 359, distance: 265.8
click at [685, 360] on span "Prévoir un cône de chantier (à laisser dans le local) afin de signaler l'interv…" at bounding box center [570, 362] width 298 height 5
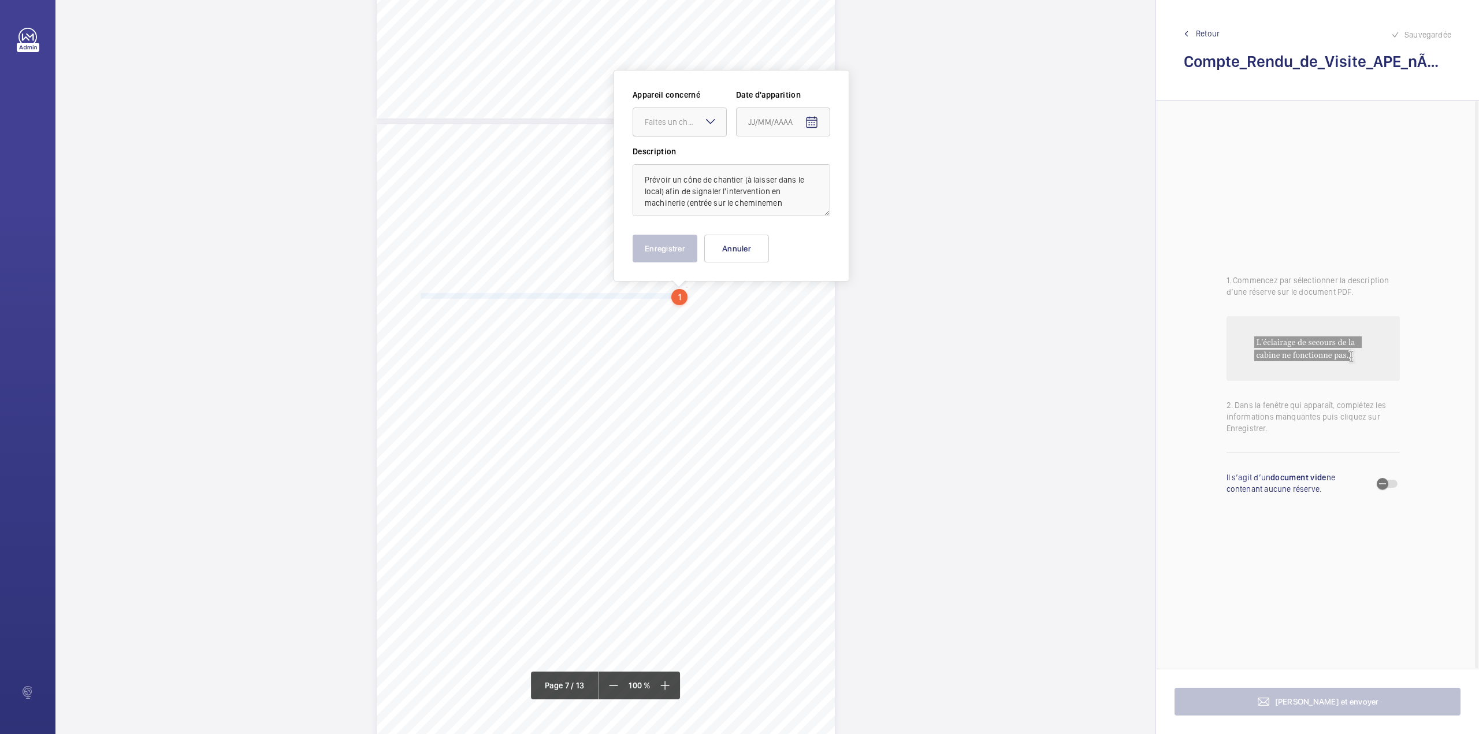
click at [687, 122] on div "Faites un choix" at bounding box center [685, 122] width 81 height 12
click at [705, 158] on span "005353G-A-2-95-0-11" at bounding box center [680, 157] width 70 height 12
click at [813, 122] on mat-icon "Open calendar" at bounding box center [812, 123] width 14 height 14
click at [823, 237] on span "11" at bounding box center [822, 239] width 21 height 21
type input "11/09/2025"
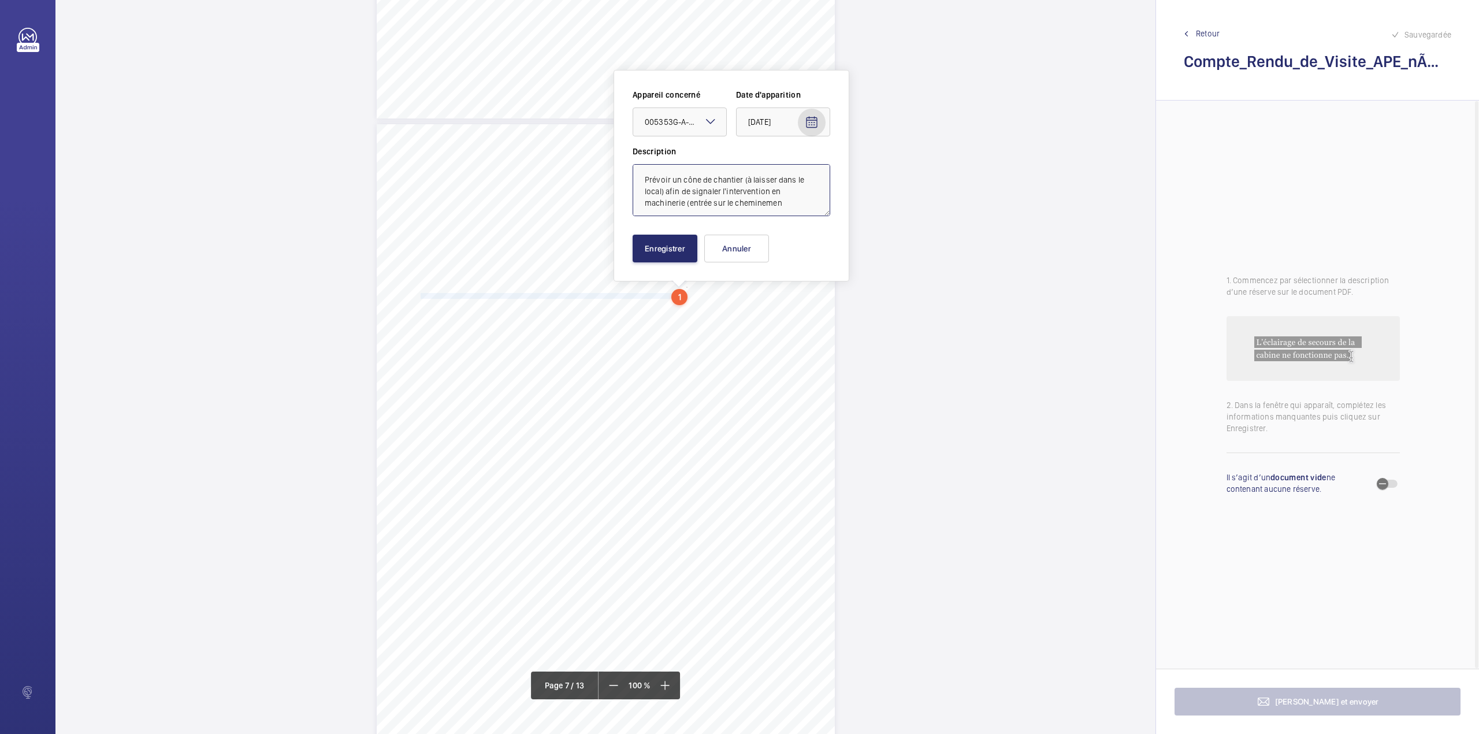
click at [790, 203] on textarea "Prévoir un cône de chantier (à laisser dans le local) afin de signaler l'interv…" at bounding box center [732, 190] width 198 height 52
type textarea "Prévoir un cône de chantier (à laisser dans le local) afin de signaler l'interv…"
click at [673, 252] on button "Enregistrer" at bounding box center [665, 249] width 65 height 28
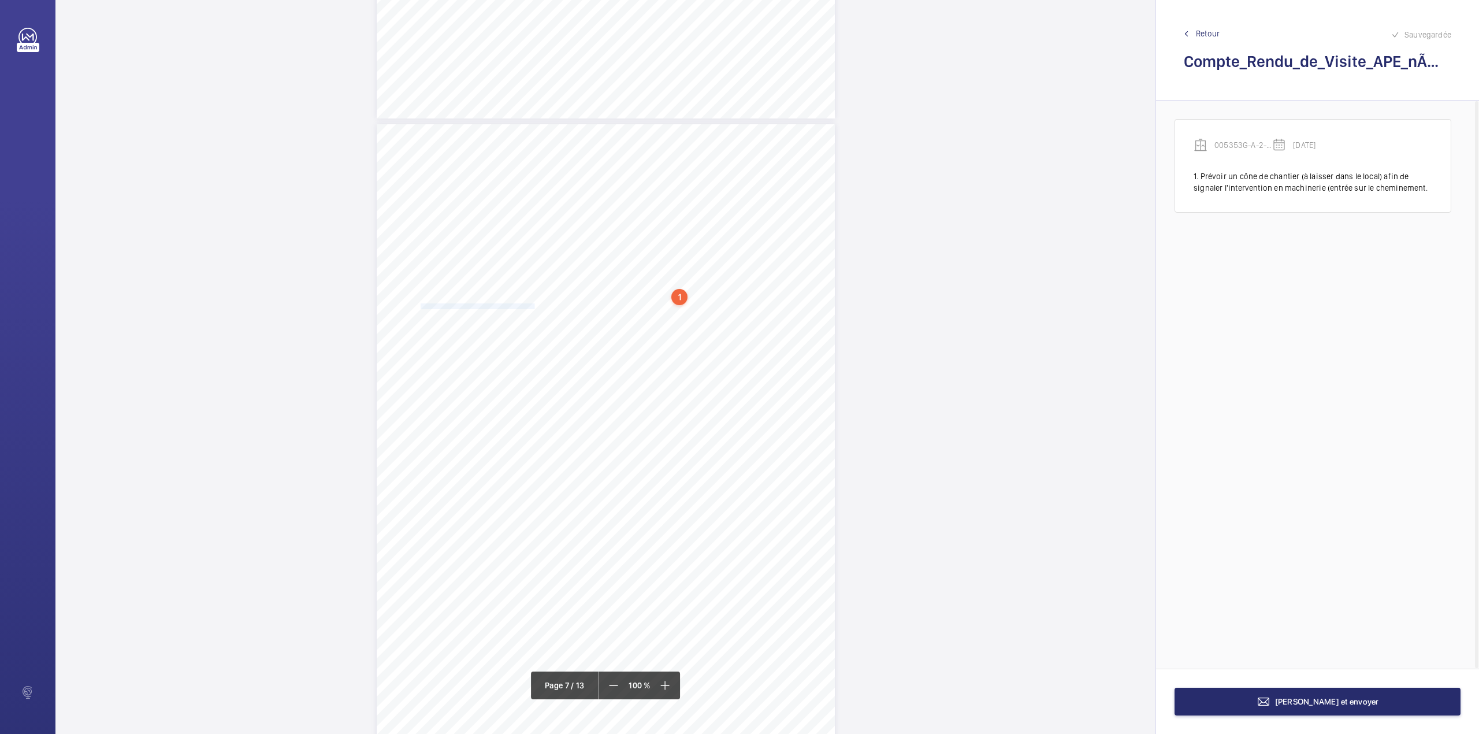
drag, startPoint x: 419, startPoint y: 302, endPoint x: 533, endPoint y: 304, distance: 113.8
click at [533, 304] on span "Afficher l'étude de sécurité du prestataire en vigueur." at bounding box center [478, 306] width 114 height 5
click at [521, 123] on div "Faites un choix" at bounding box center [532, 122] width 81 height 12
click at [528, 160] on span "005353G-A-2-95-0-11" at bounding box center [527, 157] width 70 height 12
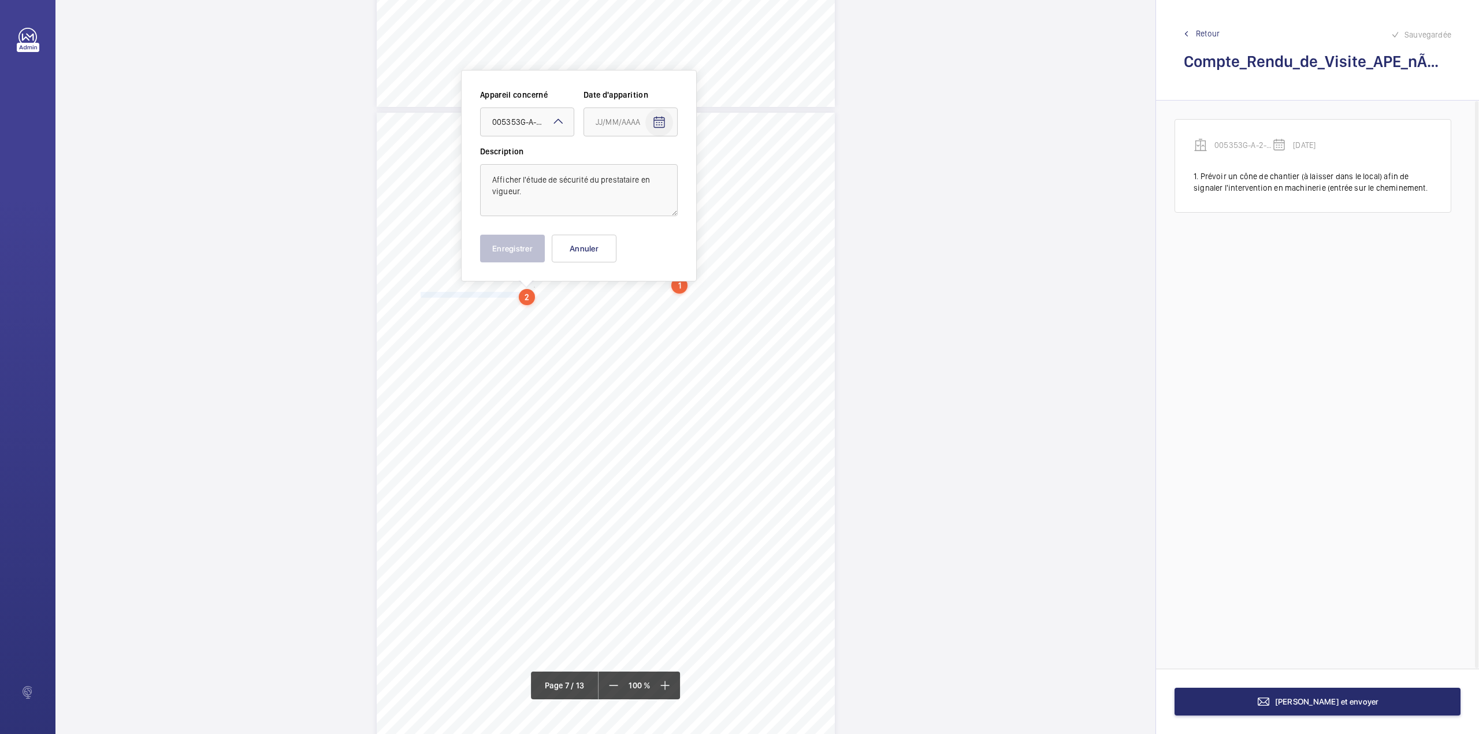
click at [667, 122] on span "Open calendar" at bounding box center [659, 123] width 28 height 28
click at [666, 239] on span "11" at bounding box center [669, 239] width 21 height 21
type input "11/09/2025"
click at [525, 239] on button "Enregistrer" at bounding box center [512, 249] width 65 height 28
drag, startPoint x: 419, startPoint y: 313, endPoint x: 687, endPoint y: 313, distance: 267.5
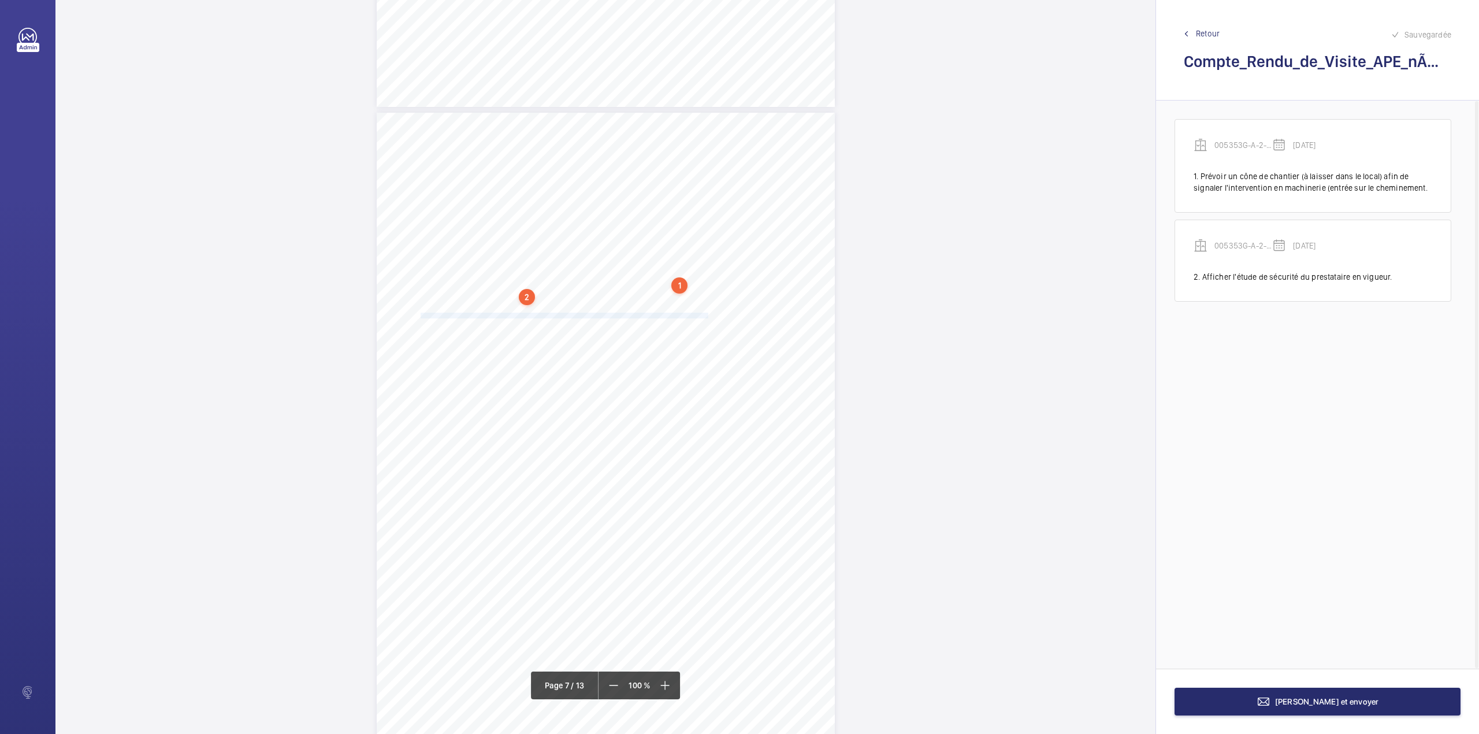
click at [687, 313] on span "Supprimer le bouton d'appel pompier (plaque inox avec les même dimension) en ca…" at bounding box center [640, 315] width 438 height 5
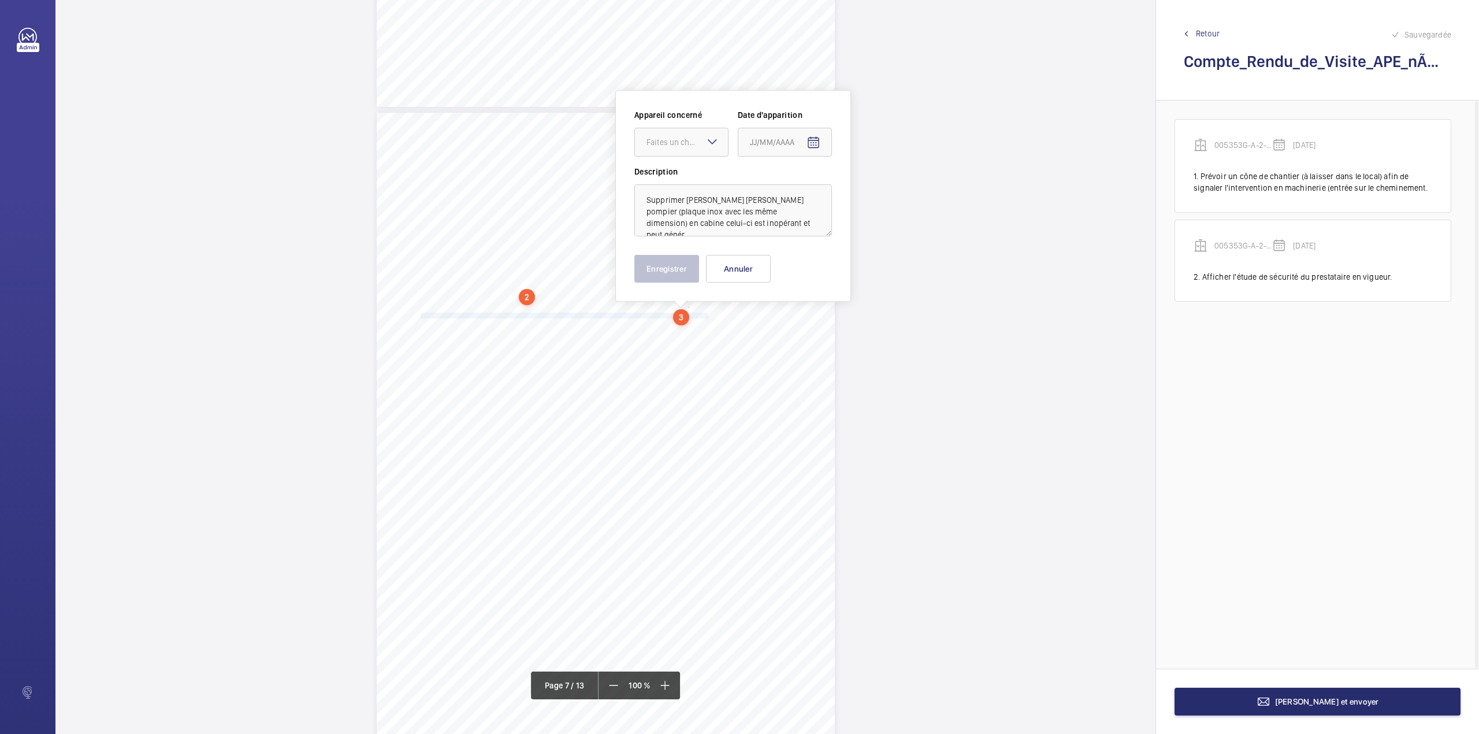
scroll to position [3850, 0]
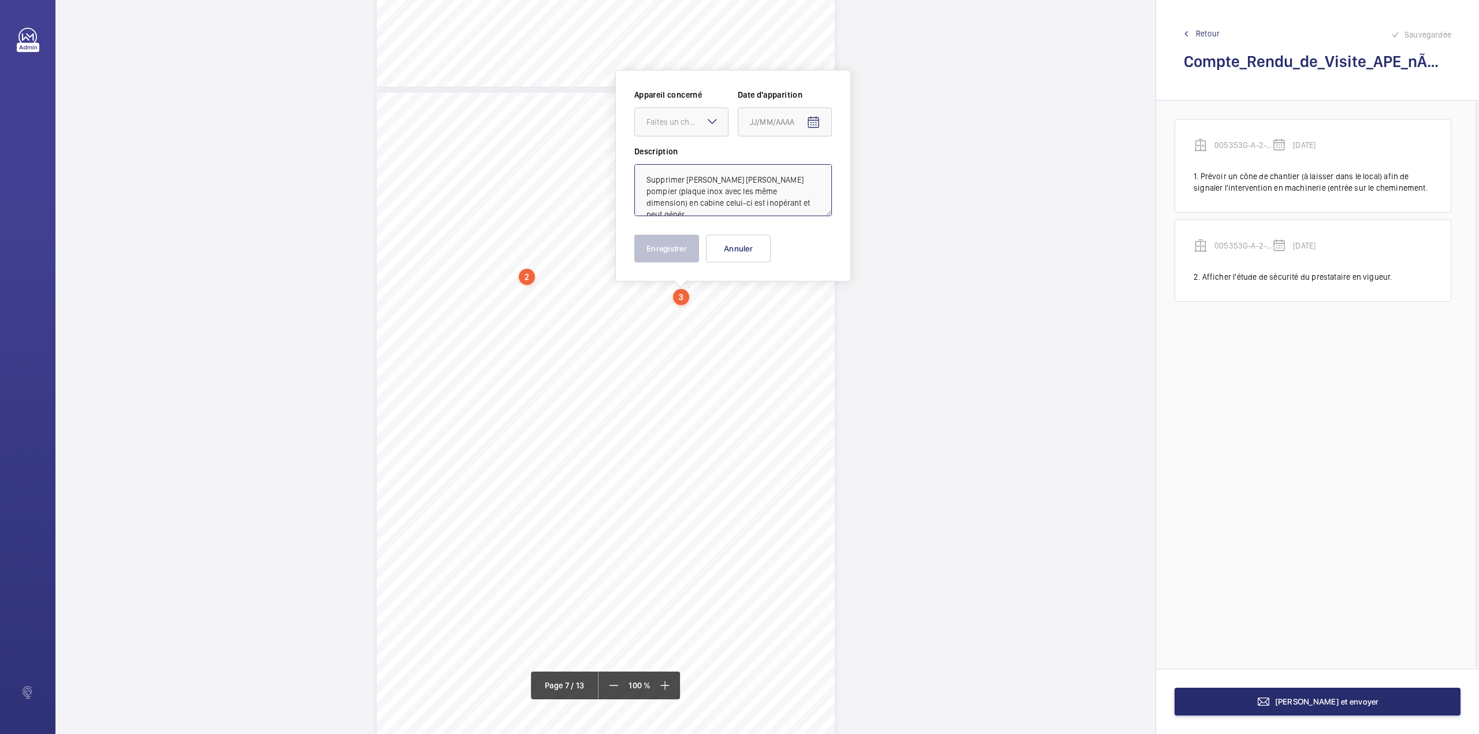
click at [775, 209] on textarea "Supprimer le bouton d'appel pompier (plaque inox avec les même dimension) en ca…" at bounding box center [733, 190] width 198 height 52
click at [678, 119] on div "Faites un choix" at bounding box center [686, 122] width 81 height 12
click at [678, 151] on div "005353G-A-2-95-0-11" at bounding box center [681, 157] width 93 height 28
type textarea "Supprimer le bouton d'appel pompier (plaque inox avec les même dimension) en ca…"
click at [808, 119] on mat-icon "Open calendar" at bounding box center [813, 123] width 14 height 14
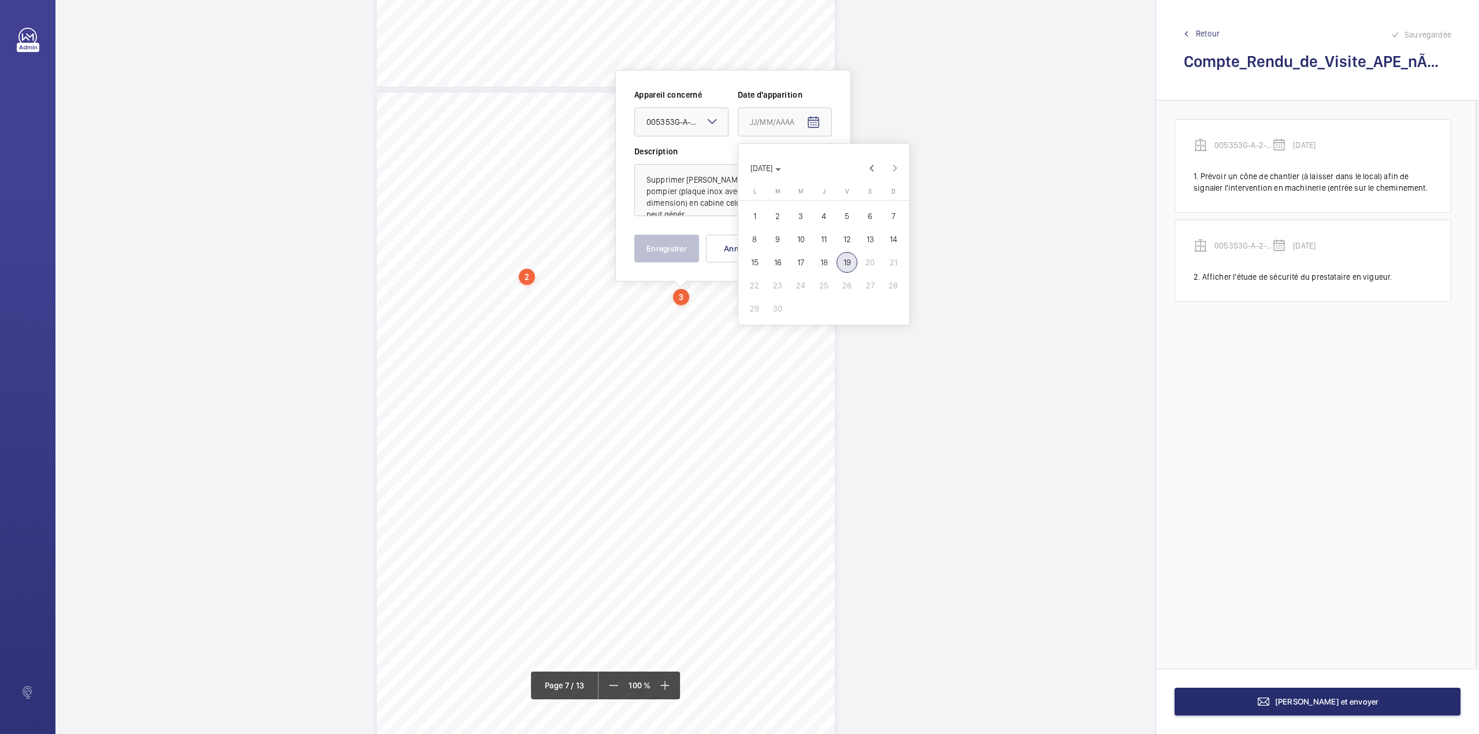
click at [822, 238] on span "11" at bounding box center [823, 239] width 21 height 21
type input "11/09/2025"
click at [684, 248] on button "Enregistrer" at bounding box center [666, 249] width 65 height 28
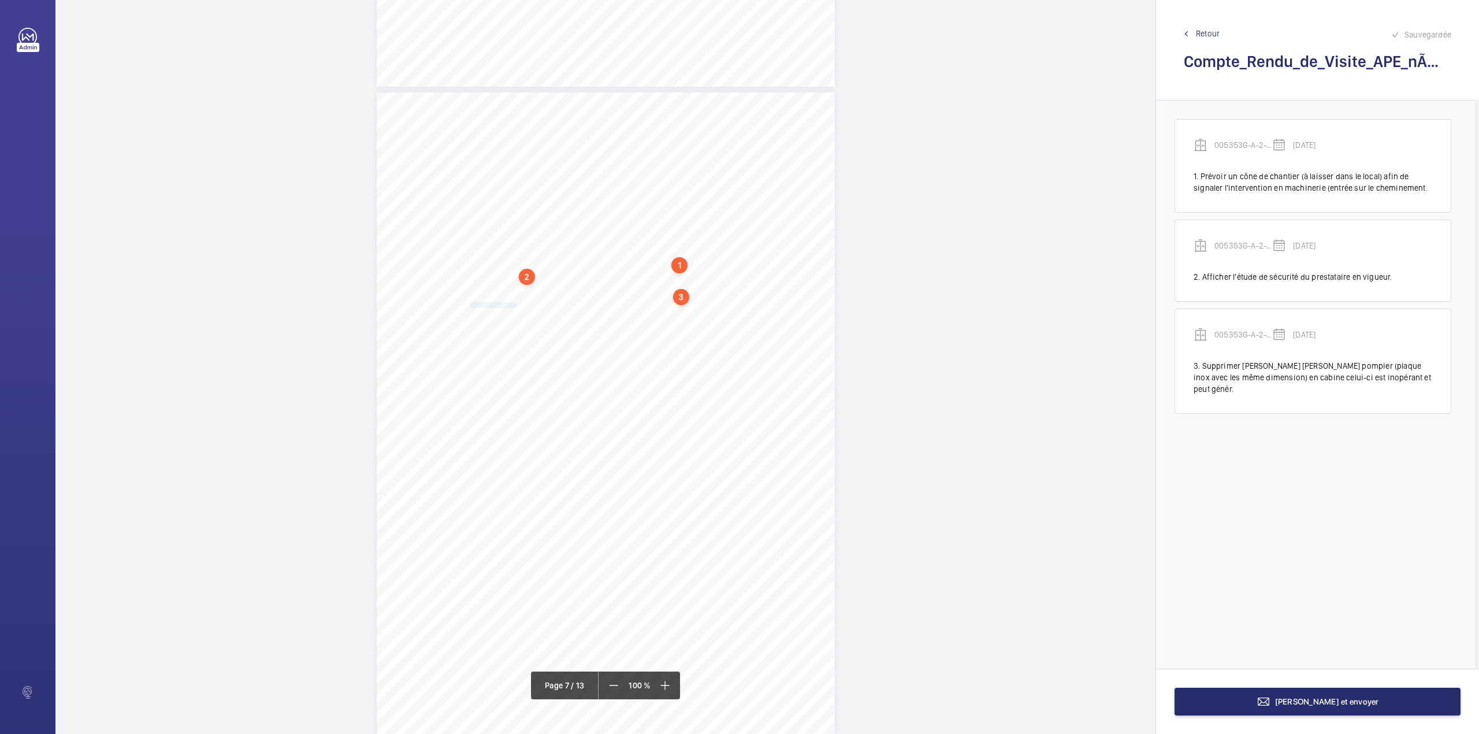
drag, startPoint x: 484, startPoint y: 305, endPoint x: 514, endPoint y: 303, distance: 30.7
click at [514, 303] on span "Remettre en état de fonctionnement l'afficheur en cabine." at bounding box center [483, 305] width 124 height 5
click at [557, 252] on button "Annuler" at bounding box center [565, 249] width 65 height 28
drag, startPoint x: 419, startPoint y: 296, endPoint x: 543, endPoint y: 293, distance: 123.7
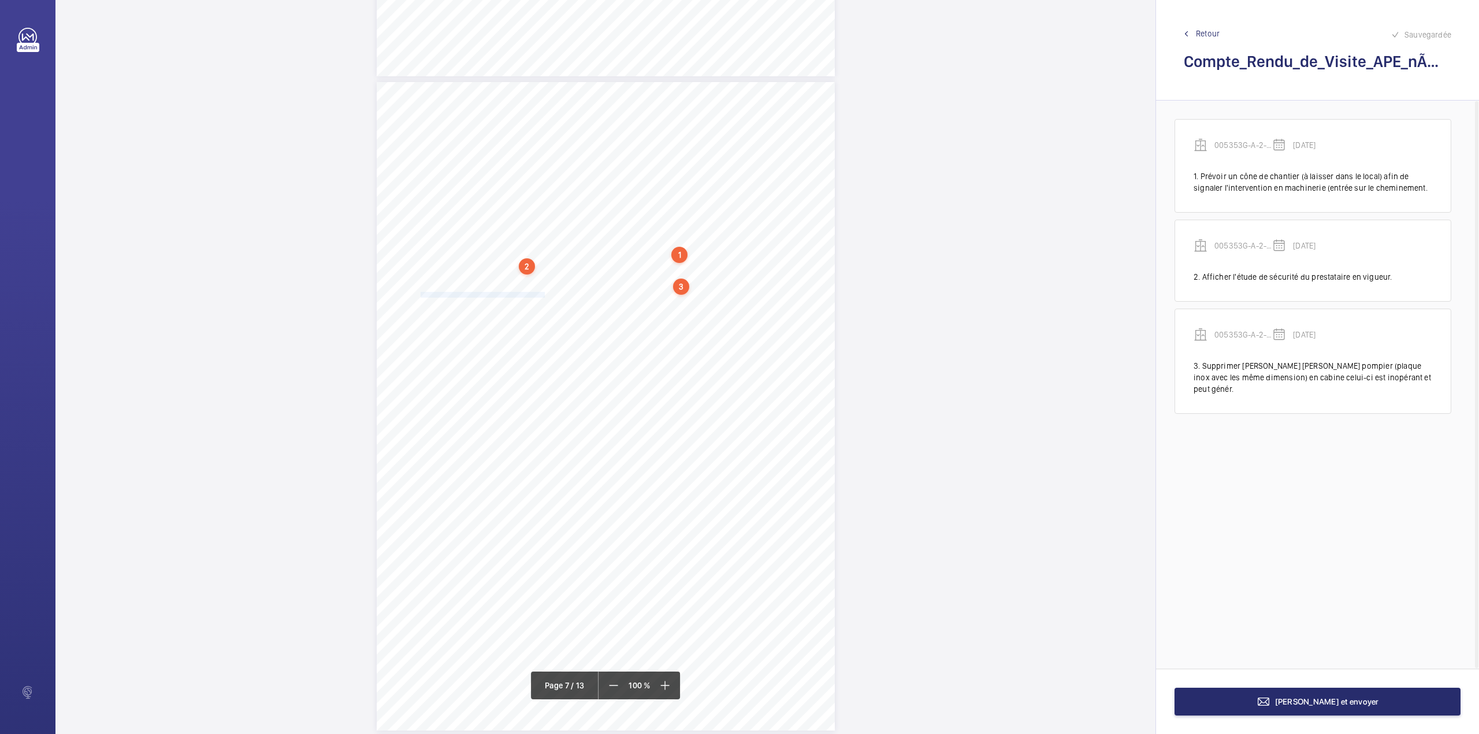
click at [543, 293] on span "Remettre en état de fonctionnement l'afficheur en cabine." at bounding box center [483, 294] width 124 height 5
drag, startPoint x: 419, startPoint y: 363, endPoint x: 433, endPoint y: 363, distance: 13.9
click at [421, 363] on span "Remettre en état de fonctionnement l'afficheur en cabine." at bounding box center [483, 362] width 124 height 5
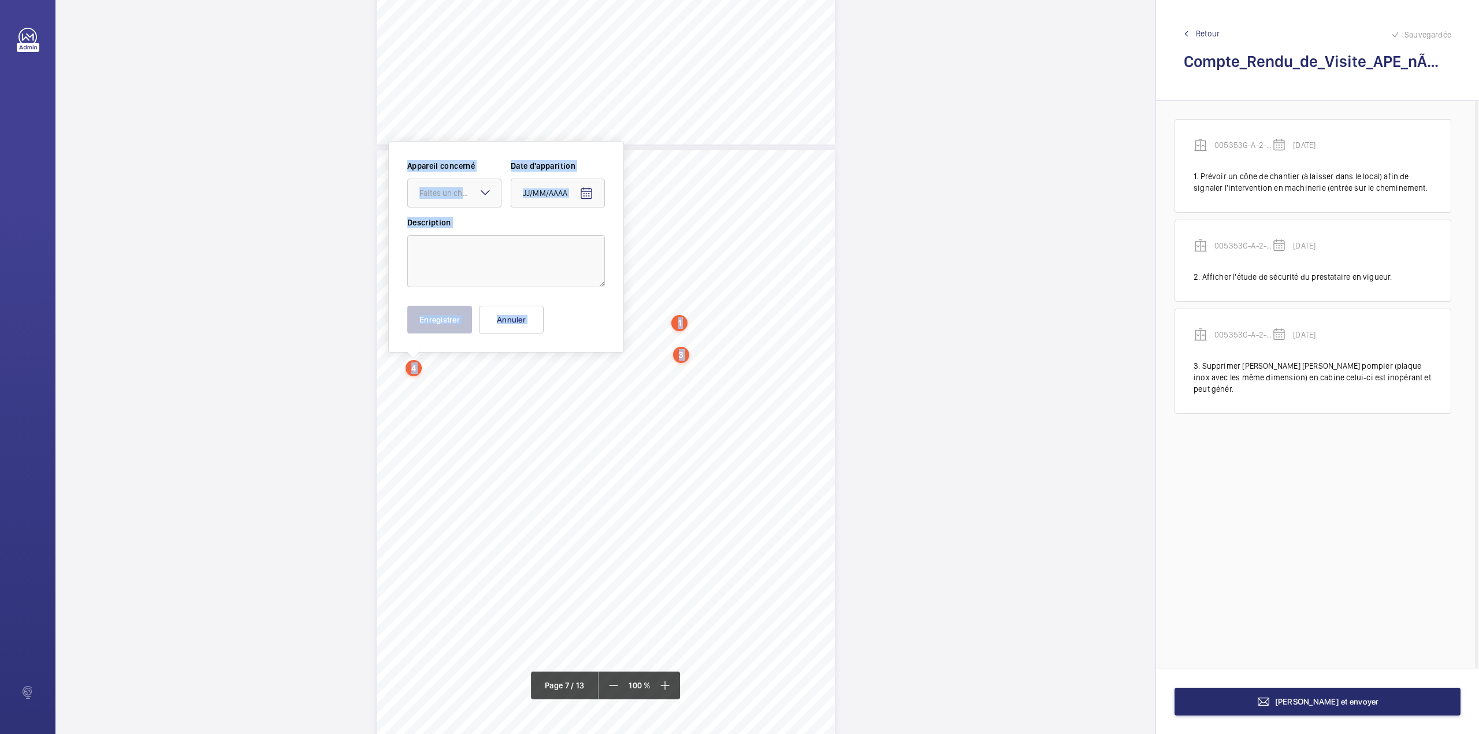
scroll to position [3863, 0]
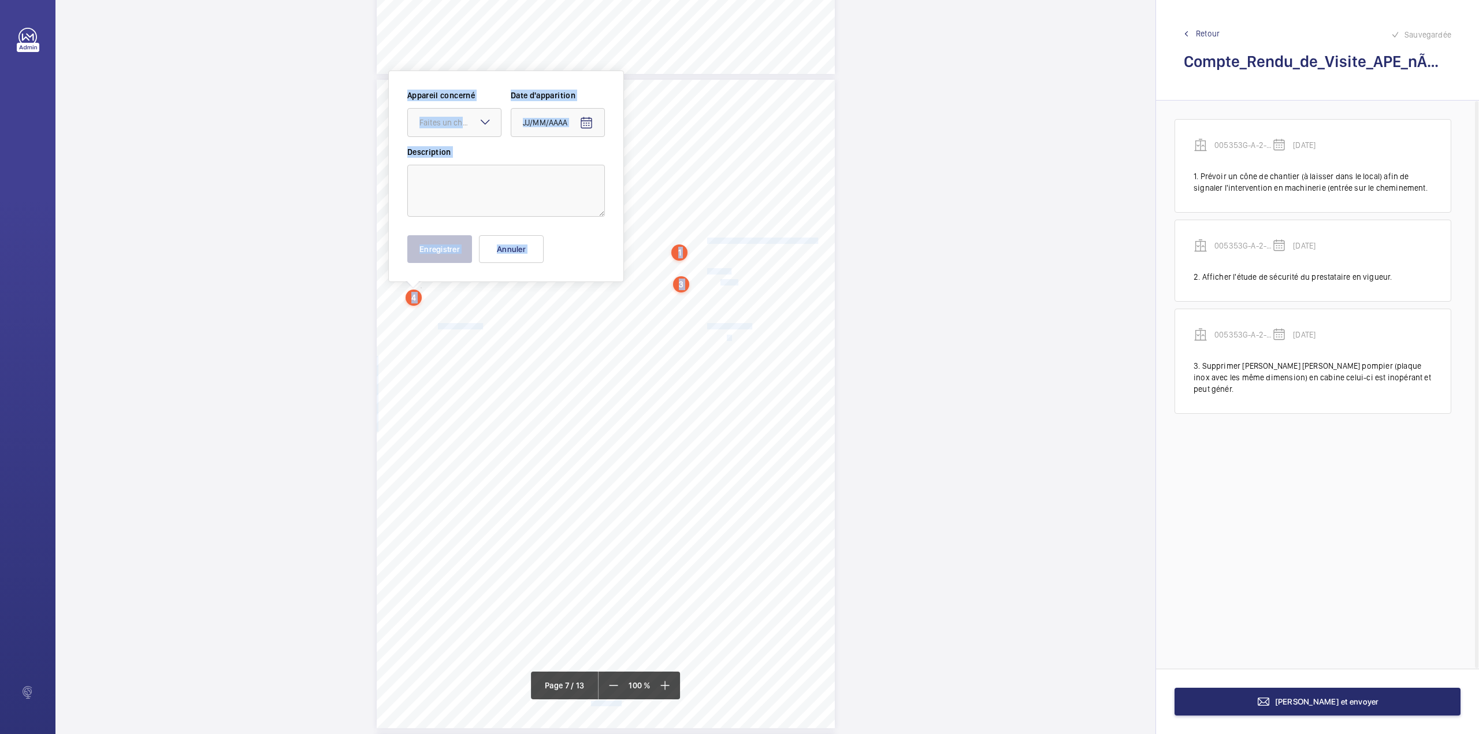
click at [456, 363] on div "CSM - FMT IDF Cellule A.P.E. 41, rue du Charolais 75012 PARIS A l'attention de …" at bounding box center [605, 367] width 1100 height 734
drag, startPoint x: 419, startPoint y: 292, endPoint x: 541, endPoint y: 293, distance: 122.5
click at [541, 293] on span "Remettre en état de fonctionnement l'afficheur en cabine." at bounding box center [483, 292] width 124 height 5
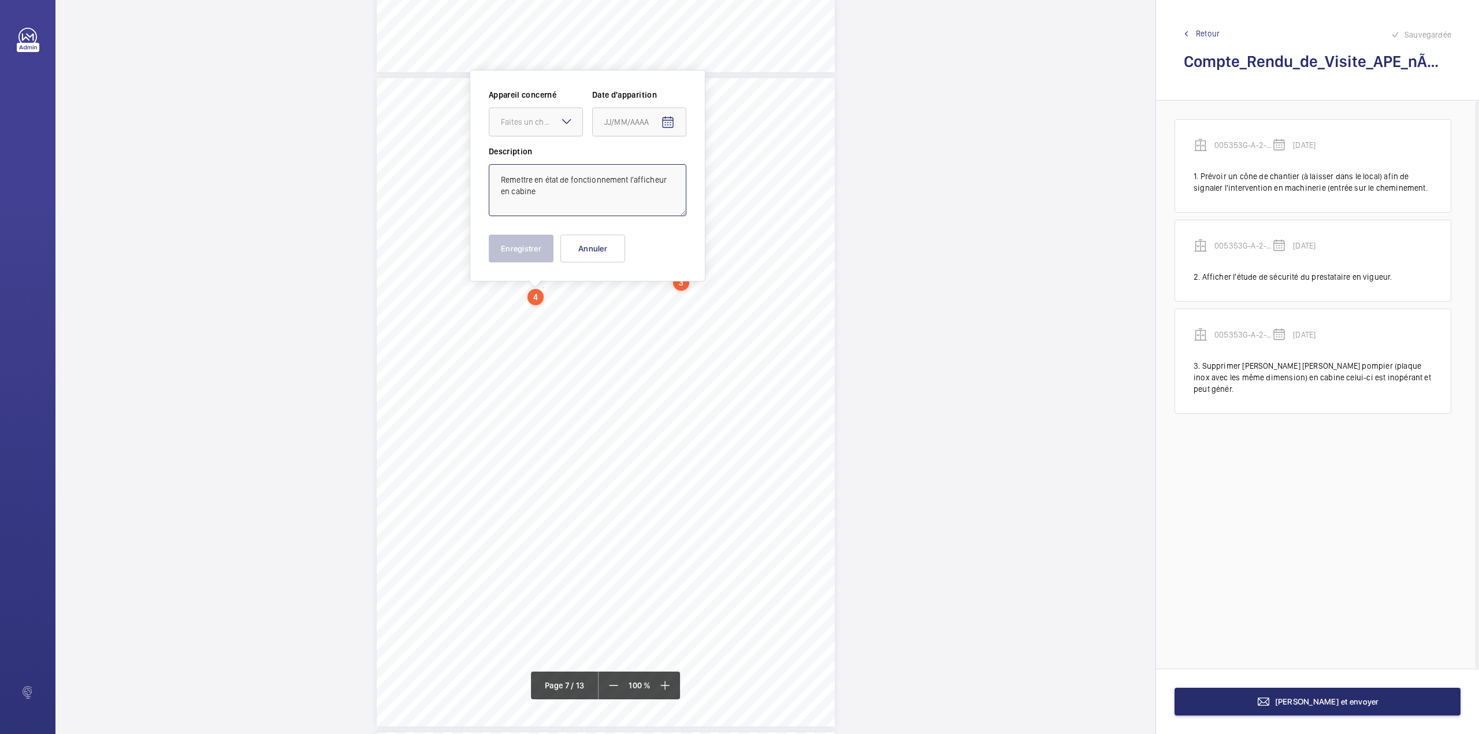
click at [559, 202] on textarea "Remettre en état de fonctionnement l'afficheur en cabine" at bounding box center [588, 190] width 198 height 52
click at [532, 123] on div "Faites un choix" at bounding box center [541, 122] width 81 height 12
type textarea "Remettre en état de fonctionnement l'afficheur en cabine."
click at [667, 123] on mat-icon "Open calendar" at bounding box center [668, 123] width 14 height 14
click at [679, 239] on span "11" at bounding box center [678, 239] width 21 height 21
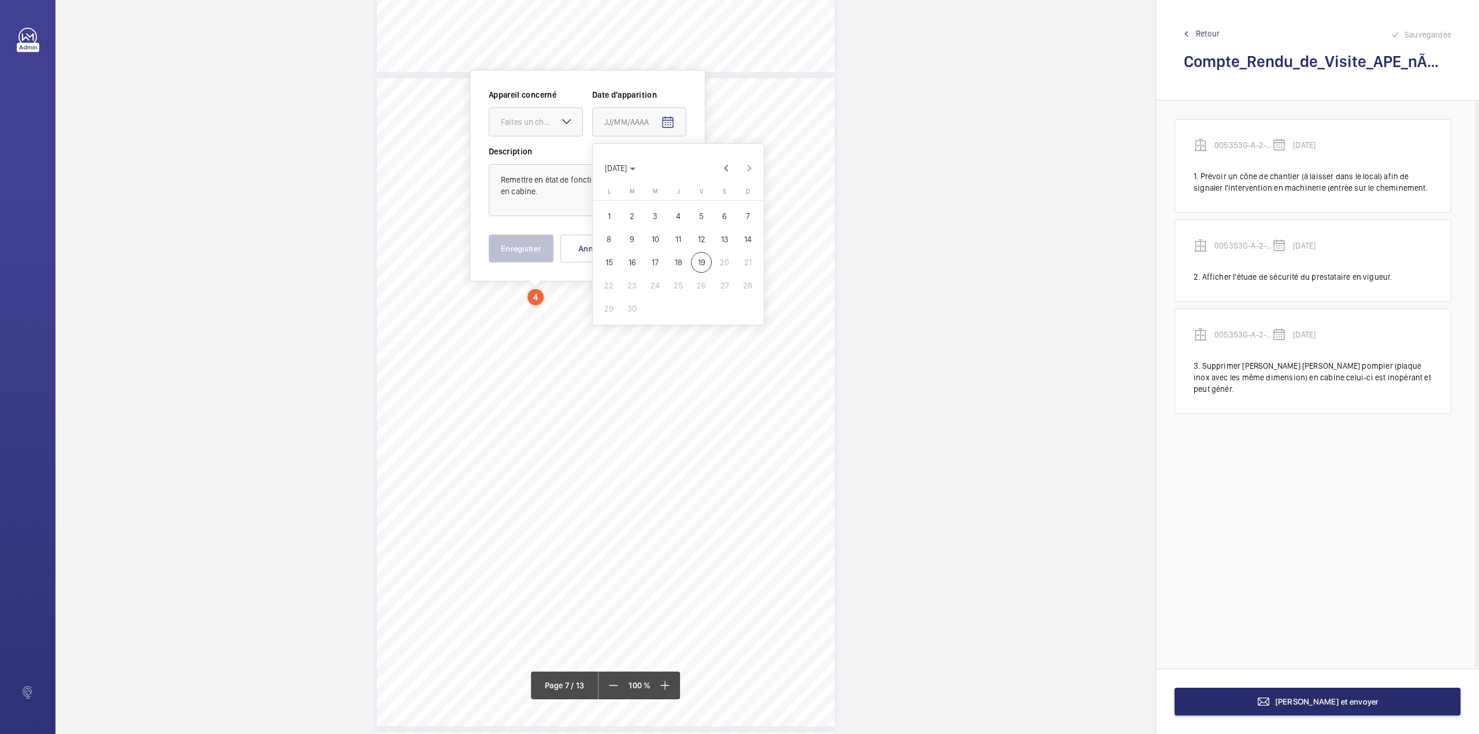
type input "11/09/2025"
click at [537, 126] on div "Faites un choix" at bounding box center [541, 122] width 81 height 12
click at [539, 155] on span "005353G-A-2-95-0-11" at bounding box center [536, 157] width 70 height 12
click at [521, 238] on button "Enregistrer" at bounding box center [521, 249] width 65 height 28
drag, startPoint x: 421, startPoint y: 313, endPoint x: 556, endPoint y: 312, distance: 135.2
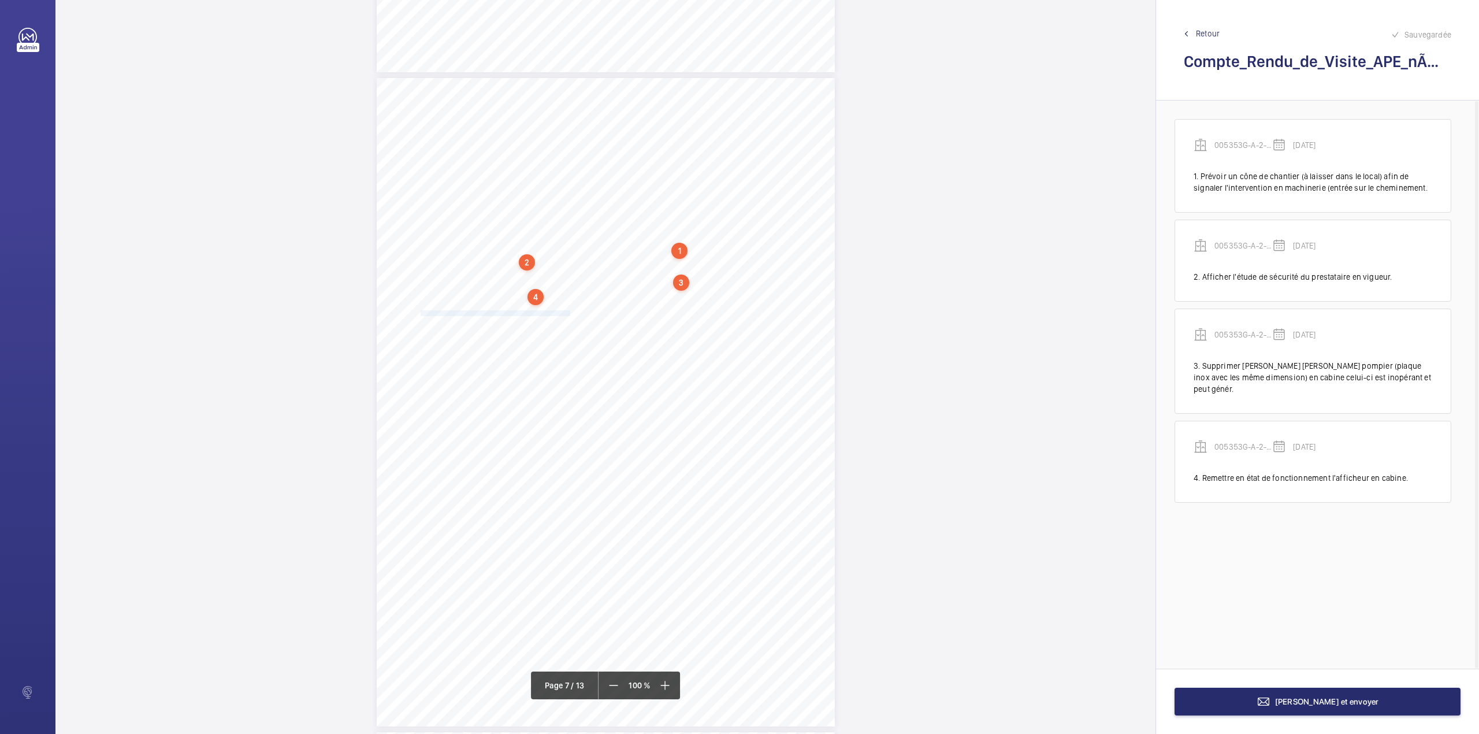
click at [556, 312] on span "Régler l'aplomb des portes palières au niveau du "Hall Pasteur"." at bounding box center [502, 313] width 163 height 5
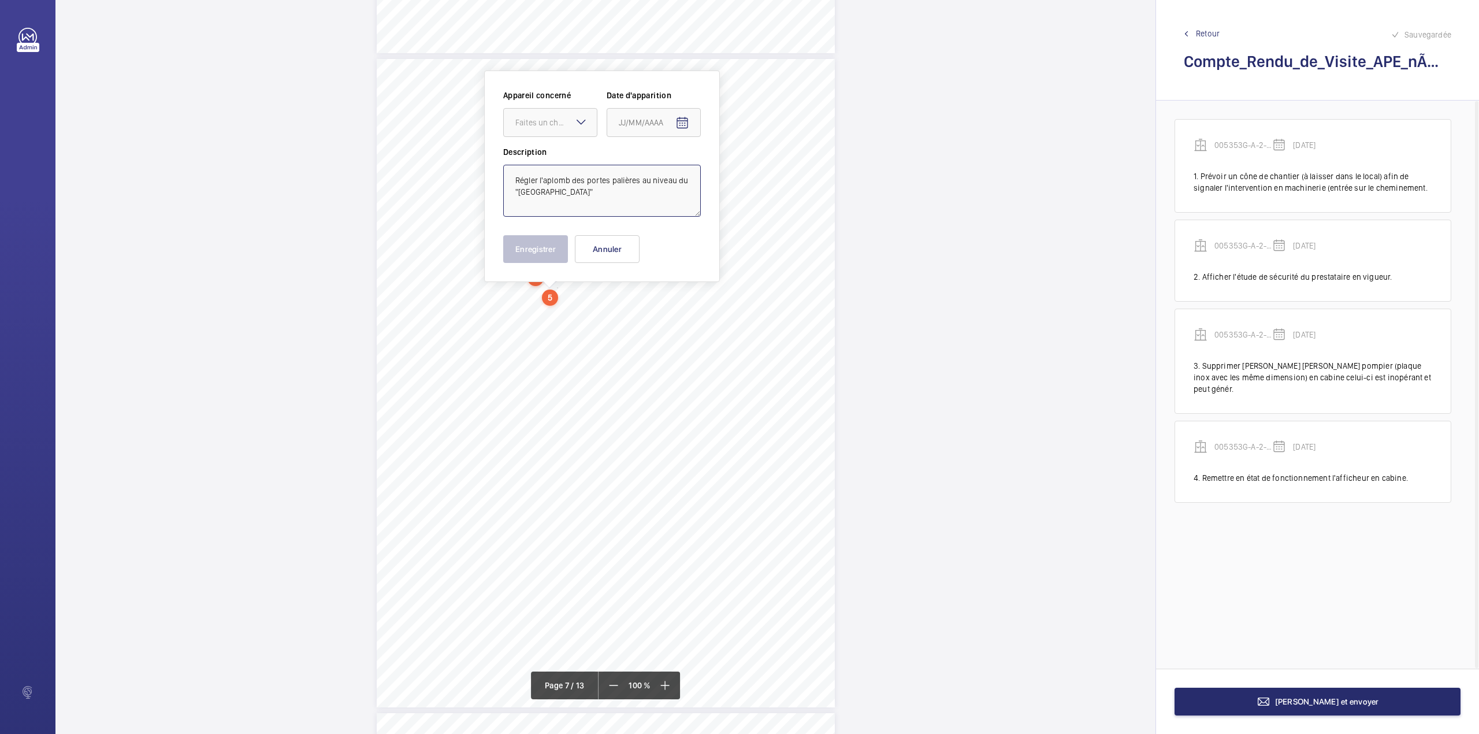
click at [569, 193] on textarea "Régler l'aplomb des portes palières au niveau du "Hall Pasteur"" at bounding box center [602, 191] width 198 height 52
click at [540, 125] on div "Faites un choix" at bounding box center [555, 123] width 81 height 12
type textarea "Régler l'aplomb des portes palières au niveau du "Hall Pasteur"."
click at [682, 124] on mat-icon "Open calendar" at bounding box center [682, 123] width 14 height 14
click at [692, 238] on span "11" at bounding box center [692, 239] width 21 height 21
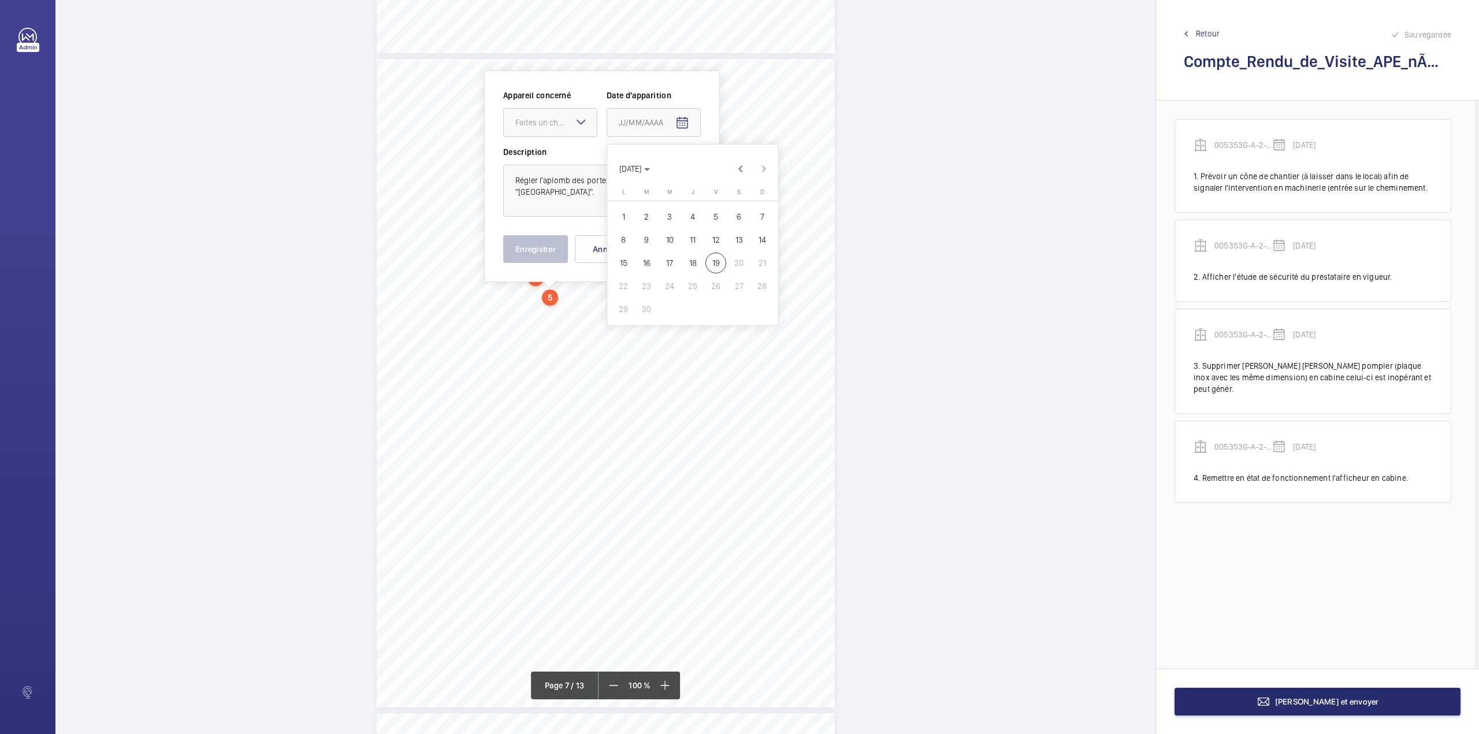
type input "11/09/2025"
click at [553, 125] on div "Faites un choix" at bounding box center [555, 123] width 81 height 12
click at [551, 165] on div "005353G-A-2-95-0-11" at bounding box center [550, 158] width 93 height 28
click at [529, 250] on button "Enregistrer" at bounding box center [535, 249] width 65 height 28
drag, startPoint x: 421, startPoint y: 318, endPoint x: 492, endPoint y: 315, distance: 71.7
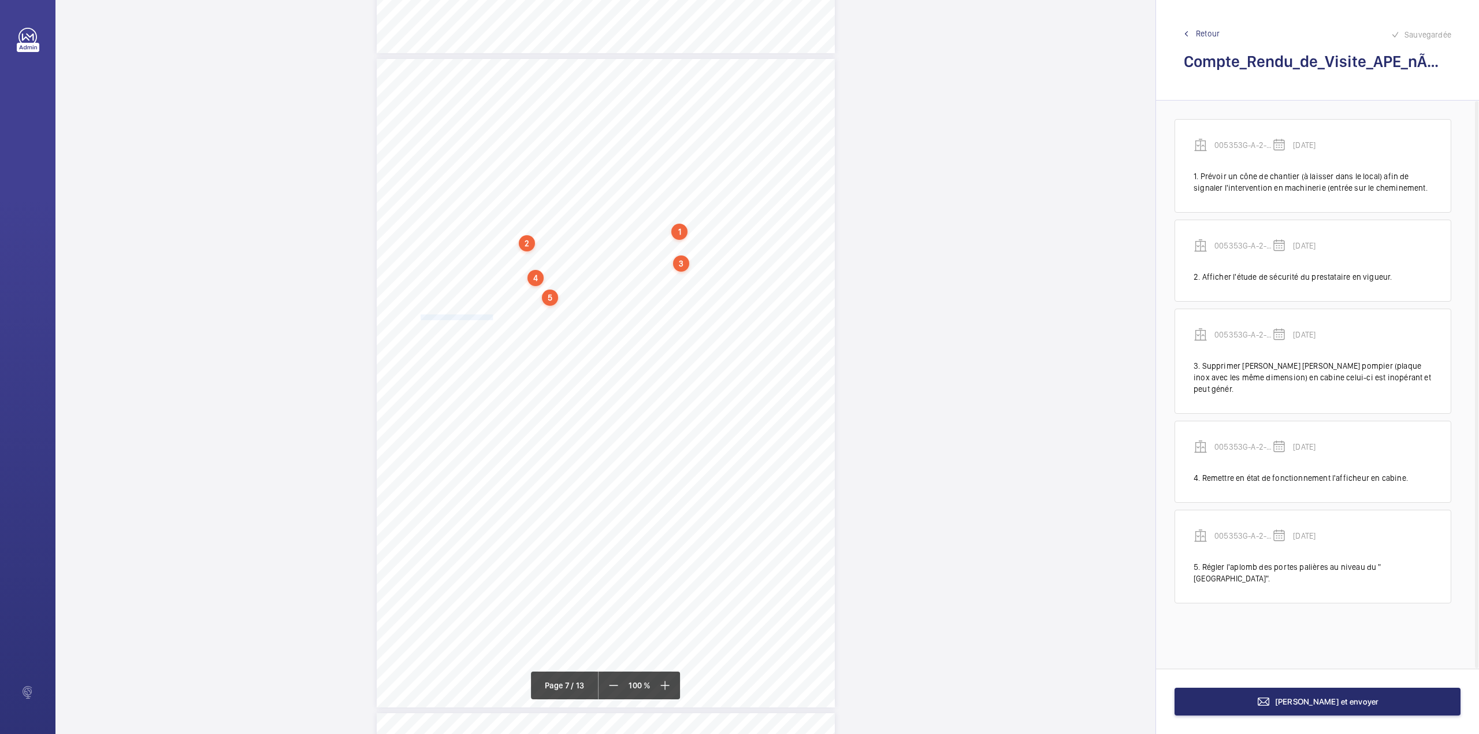
click at [492, 315] on span "Revoir l'étanchéité du distributeur." at bounding box center [458, 317] width 74 height 5
click at [580, 190] on textarea "Revoir l'étanchéité du distributeur" at bounding box center [539, 190] width 198 height 52
type textarea "Revoir l'étanchéité du distributeur."
click at [483, 148] on label "Description" at bounding box center [539, 152] width 198 height 12
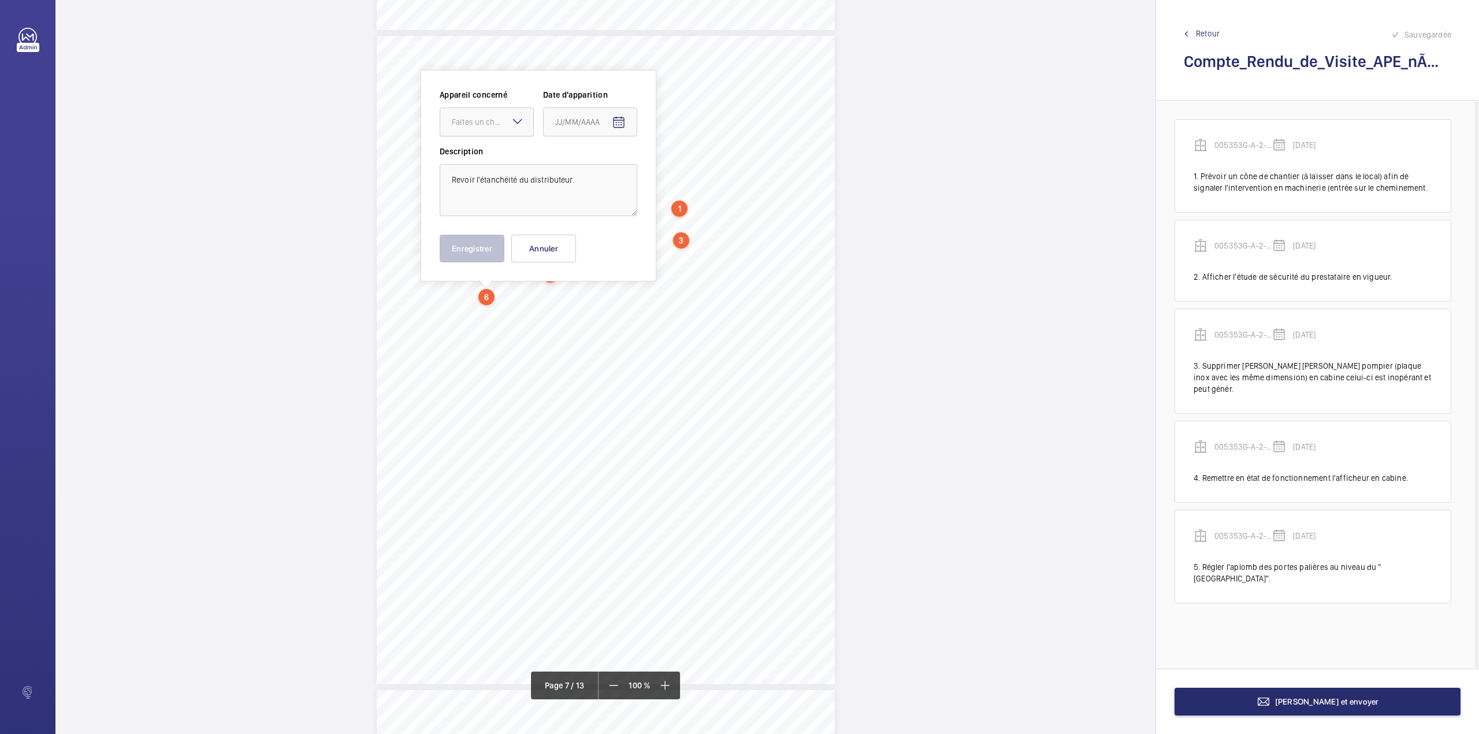
click at [504, 131] on div at bounding box center [486, 122] width 93 height 28
click at [497, 158] on span "005353G-A-2-95-0-11" at bounding box center [487, 157] width 70 height 12
click at [616, 124] on mat-icon "Open calendar" at bounding box center [619, 123] width 14 height 14
click at [623, 238] on span "11" at bounding box center [629, 239] width 21 height 21
type input "11/09/2025"
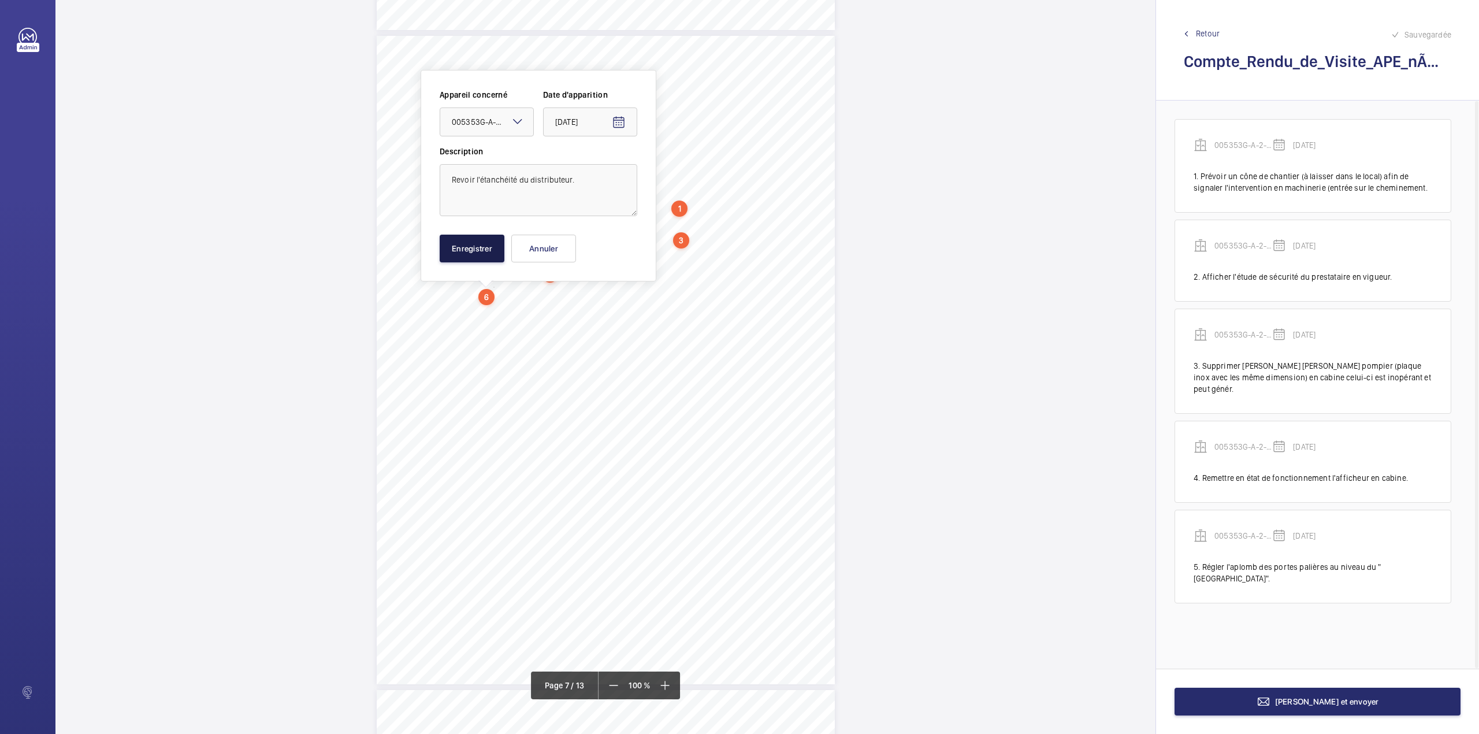
click at [463, 244] on button "Enregistrer" at bounding box center [472, 249] width 65 height 28
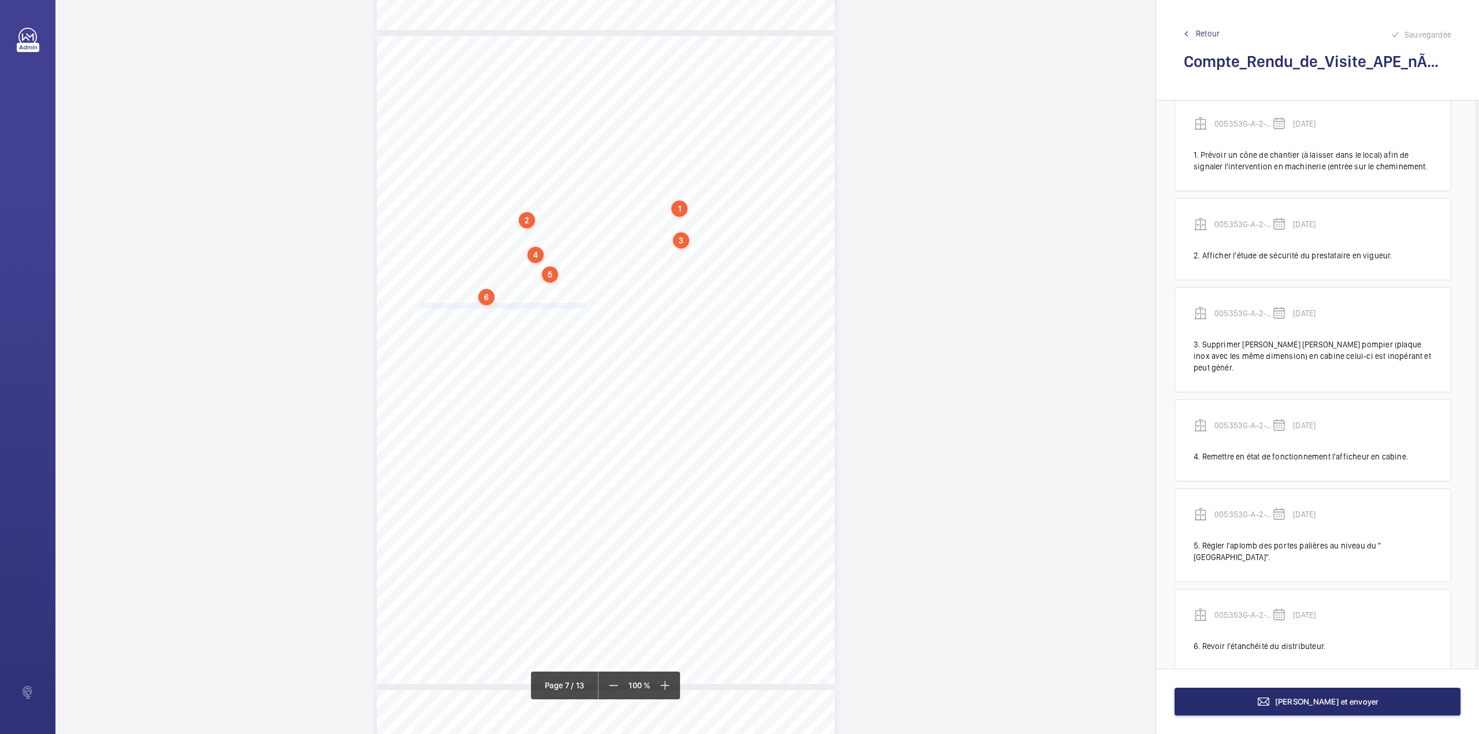
drag, startPoint x: 419, startPoint y: 306, endPoint x: 583, endPoint y: 305, distance: 164.1
click at [583, 305] on div "CSM - FMT IDF Cellule A.P.E. 41, rue du Charolais 75012 PARIS Rapport n° : SR-2…" at bounding box center [606, 360] width 458 height 648
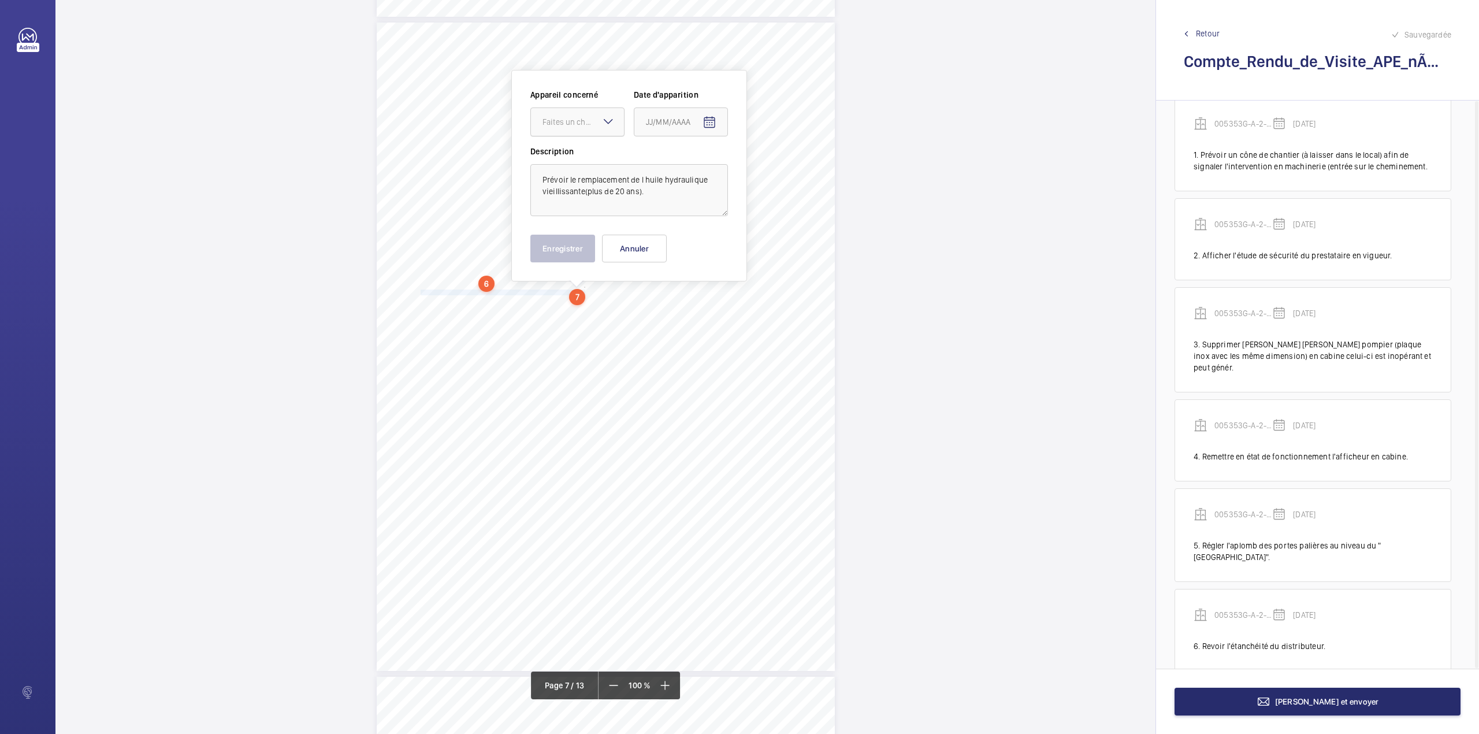
click at [578, 127] on div "Faites un choix" at bounding box center [582, 122] width 81 height 12
click at [579, 159] on span "005353G-A-2-95-0-11" at bounding box center [577, 157] width 70 height 12
click at [714, 125] on mat-icon "Open calendar" at bounding box center [709, 123] width 14 height 14
click at [724, 241] on span "11" at bounding box center [719, 239] width 21 height 21
type input "11/09/2025"
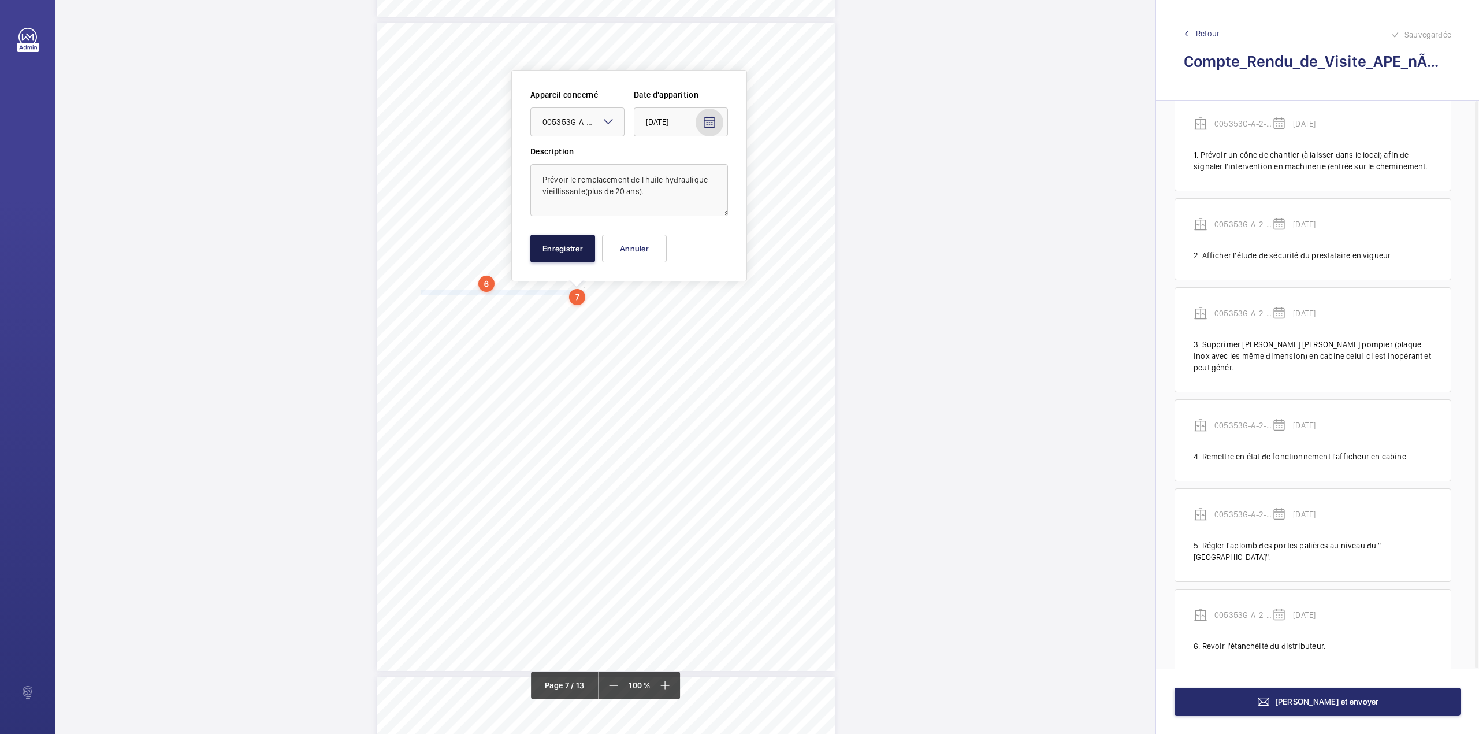
click at [560, 248] on button "Enregistrer" at bounding box center [562, 249] width 65 height 28
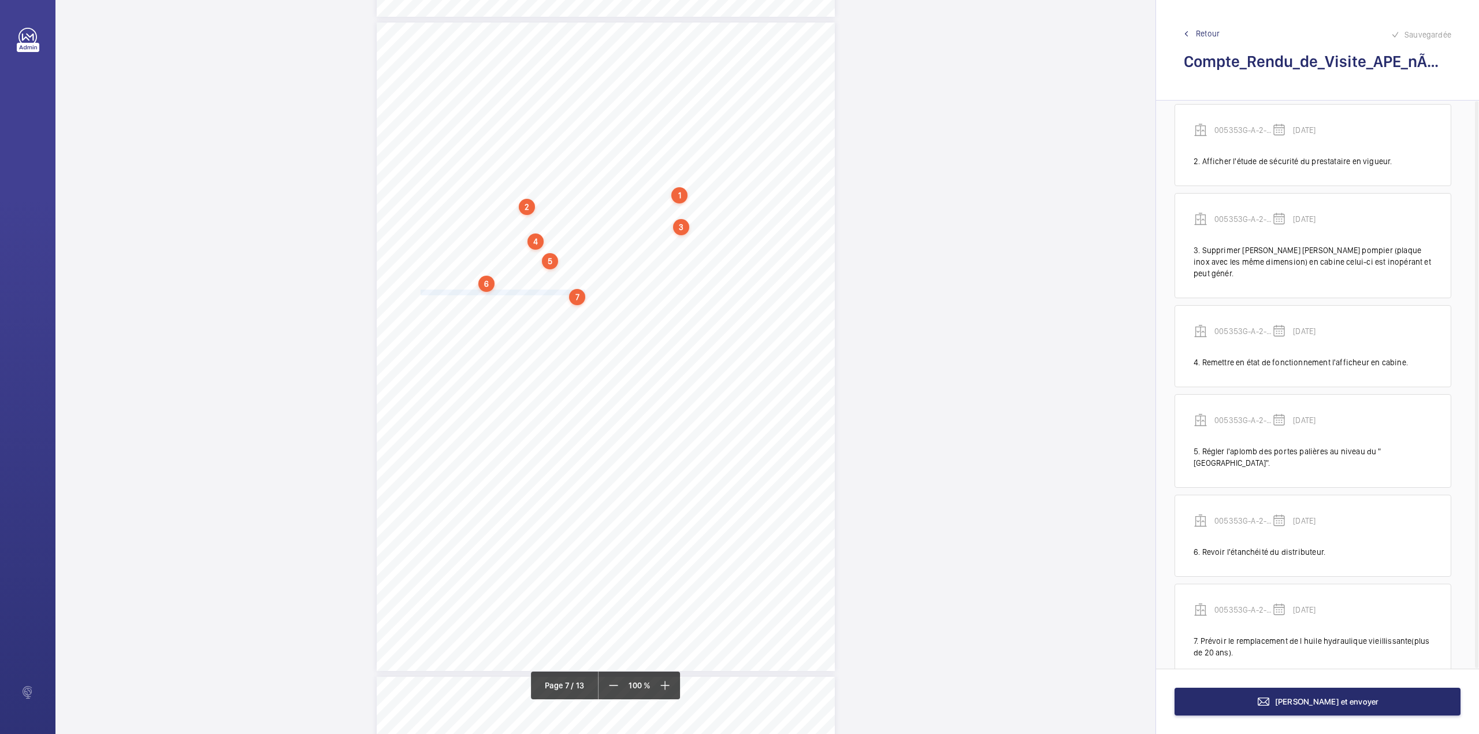
scroll to position [122, 0]
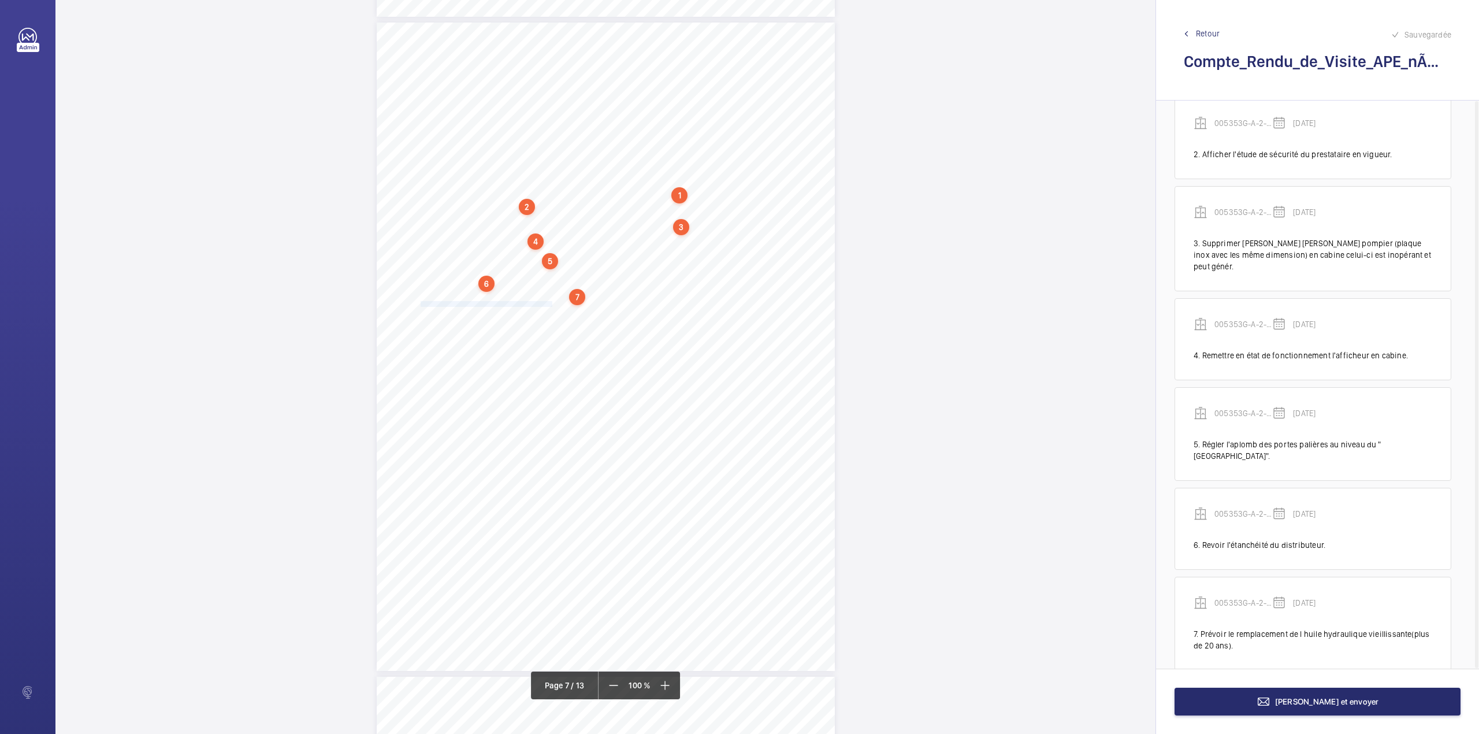
drag, startPoint x: 419, startPoint y: 305, endPoint x: 535, endPoint y: 300, distance: 116.2
click at [535, 302] on span "Remettre en place le levier de manœuvre de secours." at bounding box center [491, 304] width 140 height 5
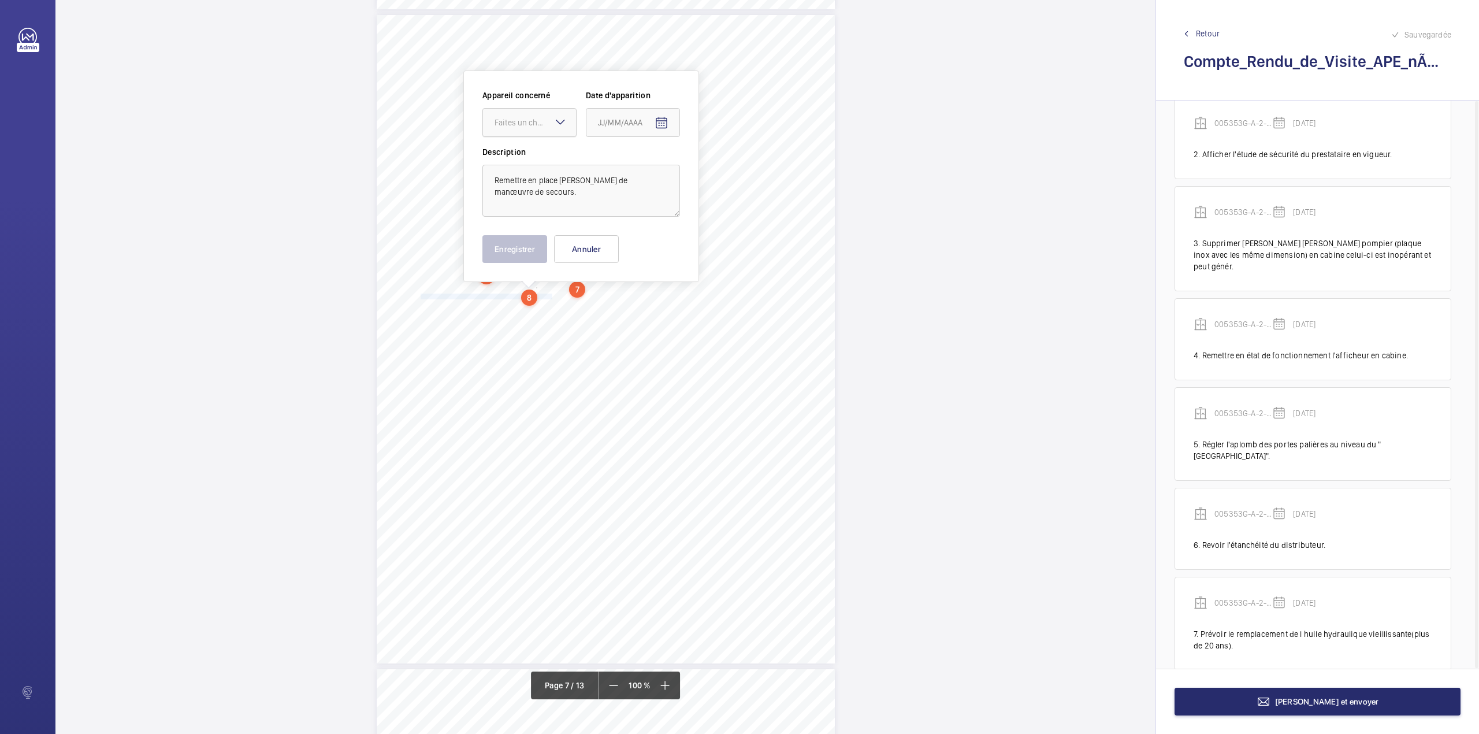
click at [527, 125] on div "Faites un choix" at bounding box center [535, 123] width 81 height 12
click at [659, 121] on mat-icon "Open calendar" at bounding box center [662, 123] width 14 height 14
click at [668, 233] on span "11" at bounding box center [671, 239] width 21 height 21
type input "11/09/2025"
click at [560, 134] on div at bounding box center [529, 123] width 93 height 28
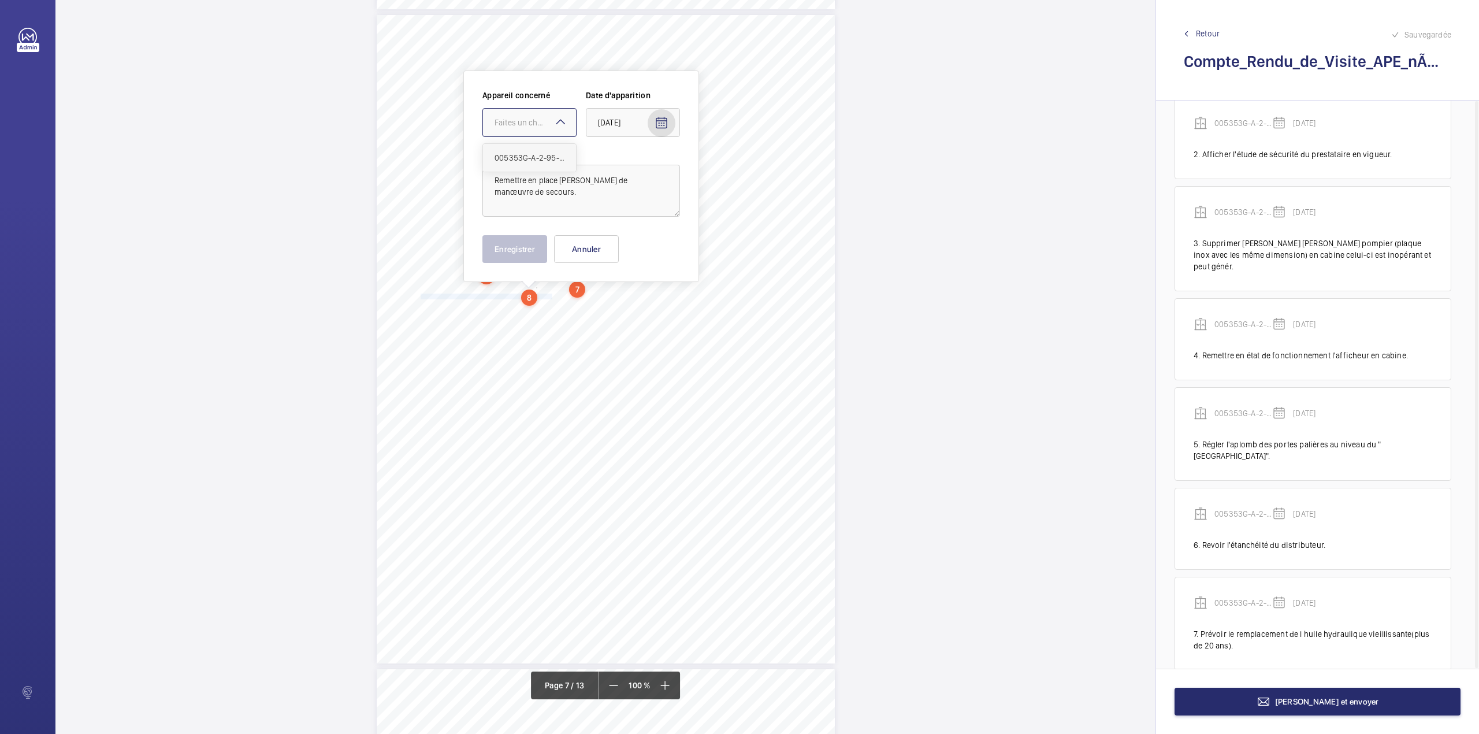
click at [544, 162] on span "005353G-A-2-95-0-11" at bounding box center [530, 158] width 70 height 12
click at [510, 246] on button "Enregistrer" at bounding box center [514, 249] width 65 height 28
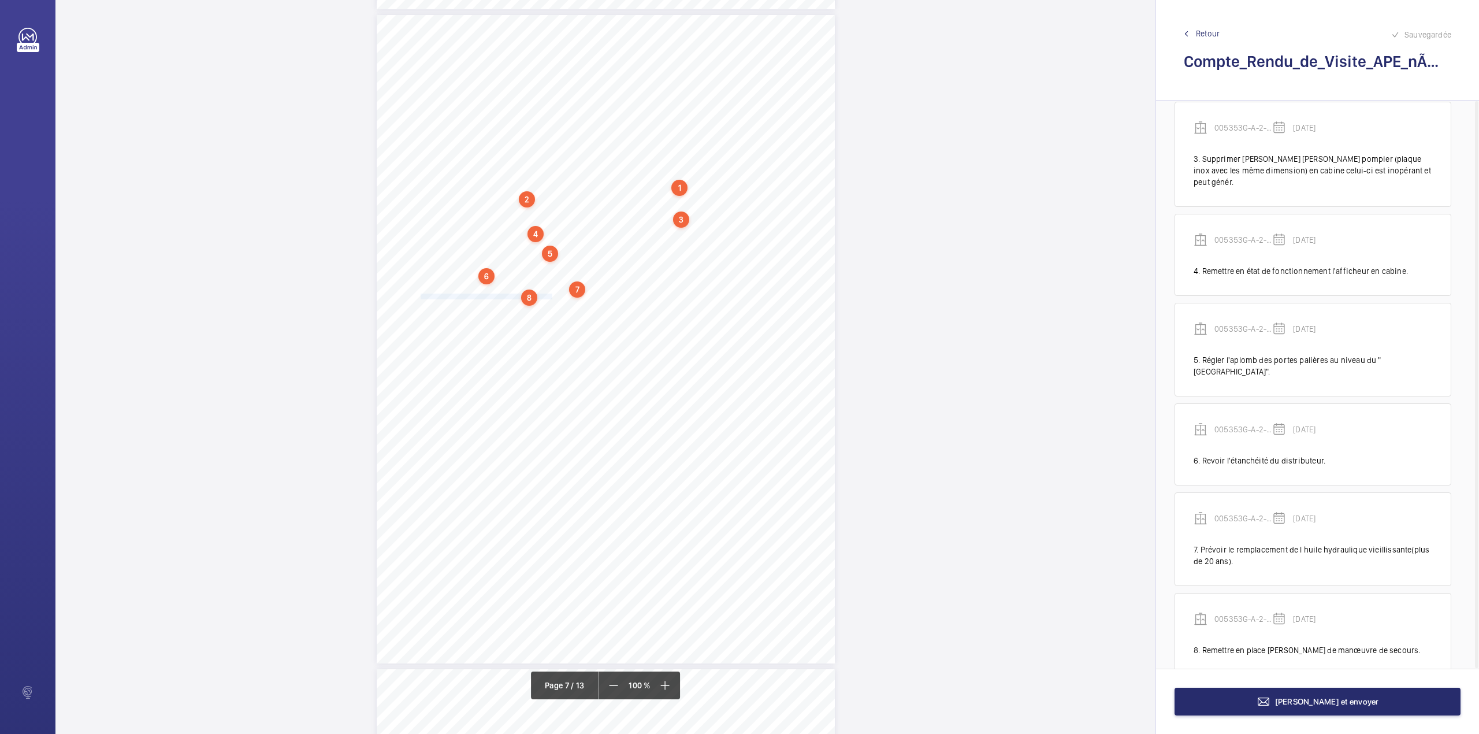
scroll to position [211, 0]
drag, startPoint x: 419, startPoint y: 308, endPoint x: 515, endPoint y: 308, distance: 95.9
click at [515, 308] on div "CSM - FMT IDF Cellule A.P.E. 41, rue du Charolais 75012 PARIS Rapport n° : SR-2…" at bounding box center [606, 339] width 458 height 648
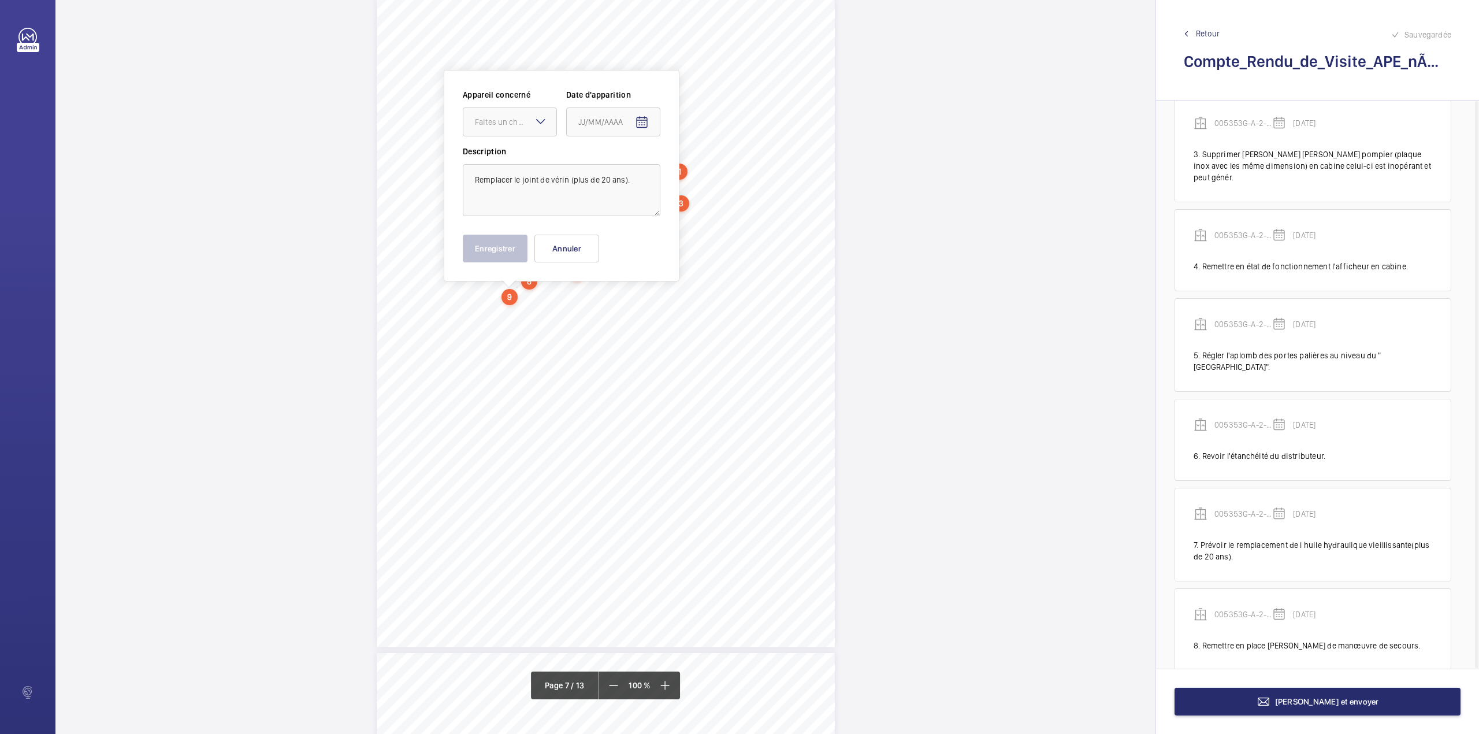
click at [520, 155] on label "Description" at bounding box center [562, 152] width 198 height 12
click at [530, 129] on div at bounding box center [509, 122] width 93 height 28
click at [527, 157] on span "005353G-A-2-95-0-11" at bounding box center [510, 157] width 70 height 12
click at [652, 121] on span "Open calendar" at bounding box center [642, 123] width 28 height 28
click at [650, 235] on span "11" at bounding box center [652, 239] width 21 height 21
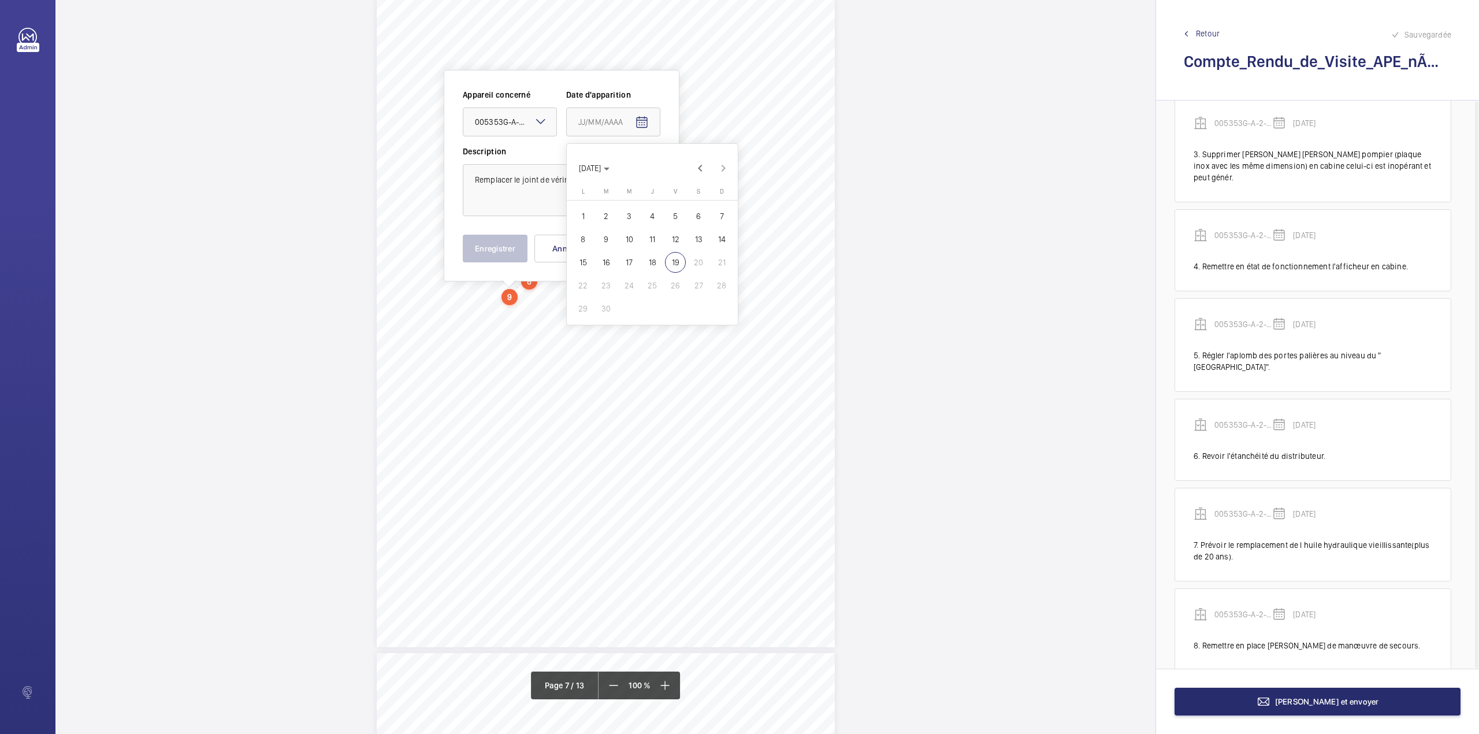
type input "11/09/2025"
click at [502, 259] on button "Enregistrer" at bounding box center [495, 249] width 65 height 28
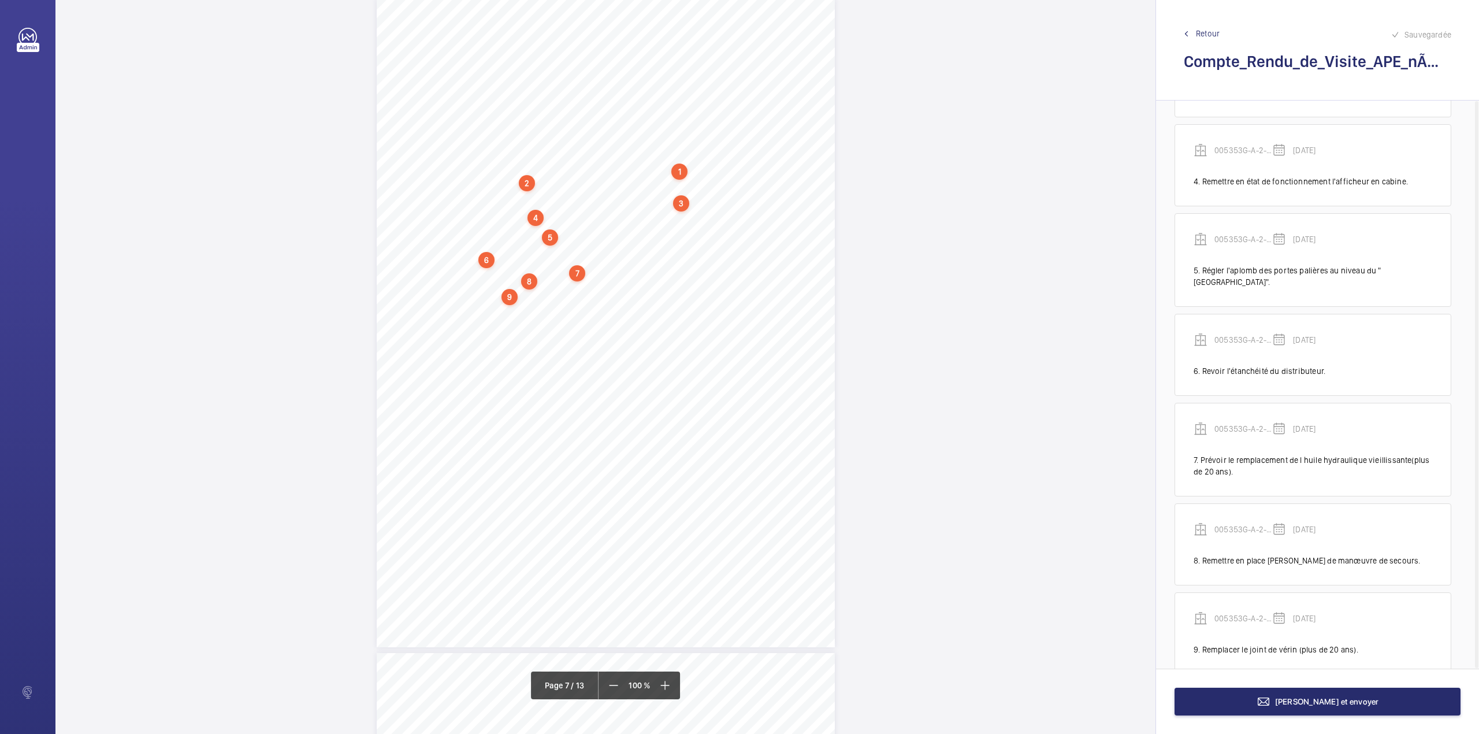
scroll to position [301, 0]
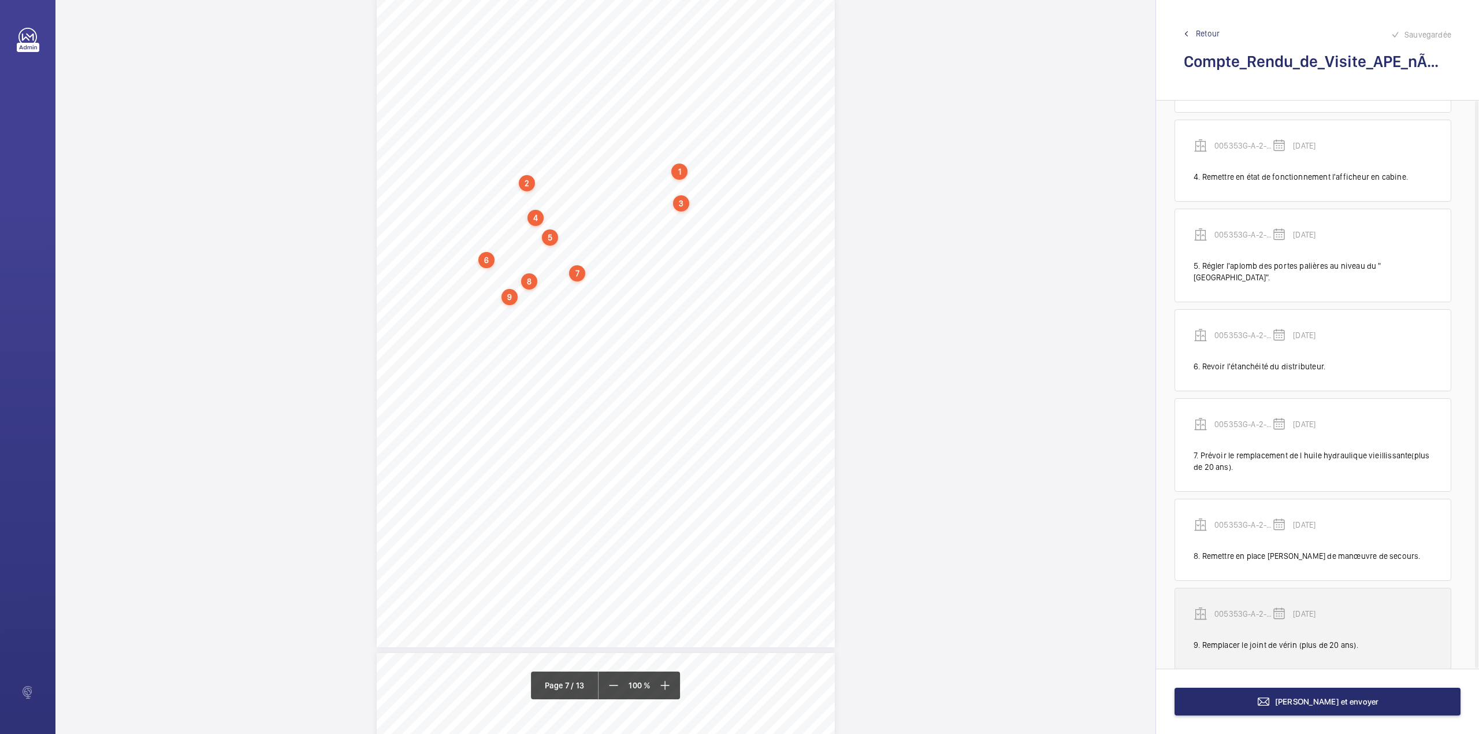
click at [1225, 607] on div "005353G-A-2-95-0-11" at bounding box center [1233, 614] width 79 height 14
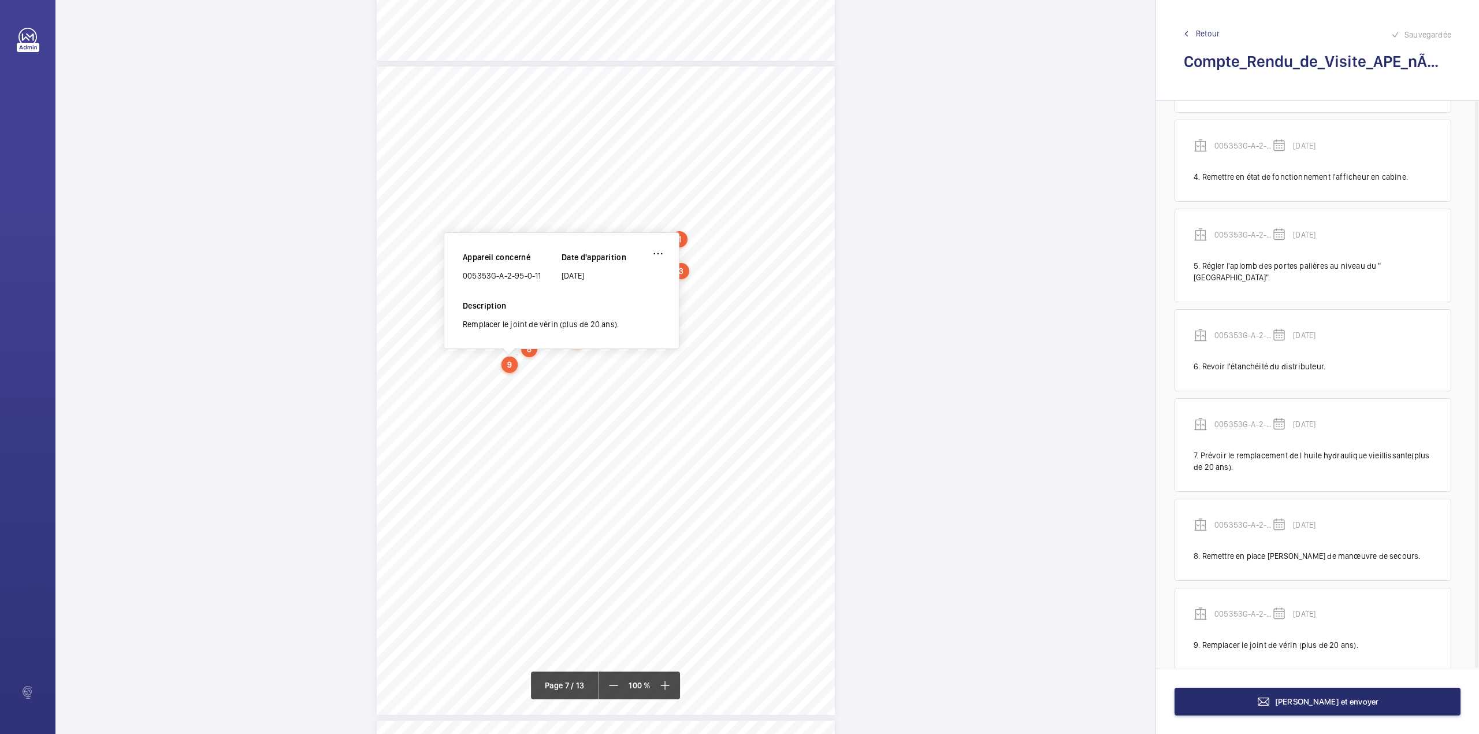
scroll to position [3874, 0]
drag, startPoint x: 463, startPoint y: 280, endPoint x: 542, endPoint y: 277, distance: 78.6
click at [542, 277] on div "005353G-A-2-95-0-11" at bounding box center [512, 278] width 99 height 12
copy div "005353G-A-2-95-0-11"
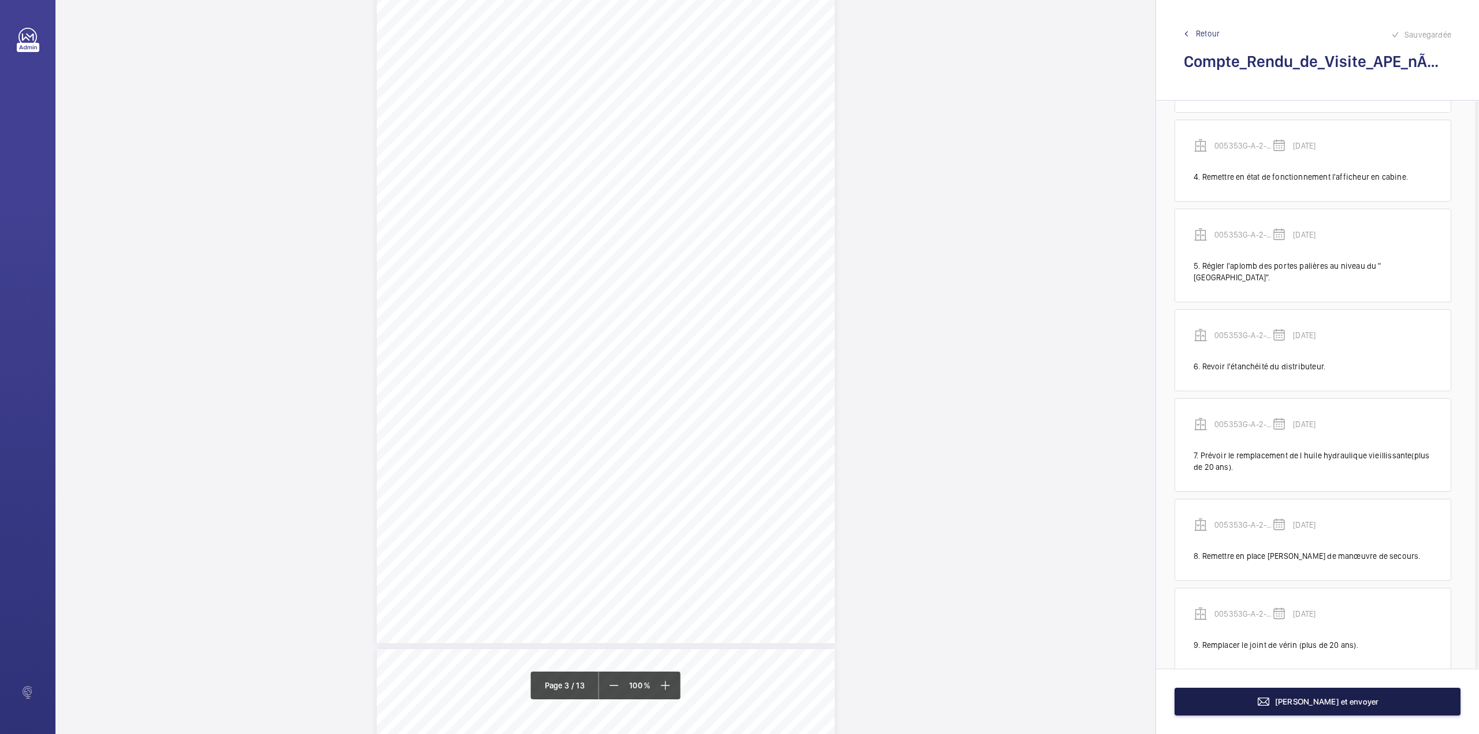
click at [1339, 698] on span "[PERSON_NAME] et envoyer" at bounding box center [1327, 701] width 104 height 9
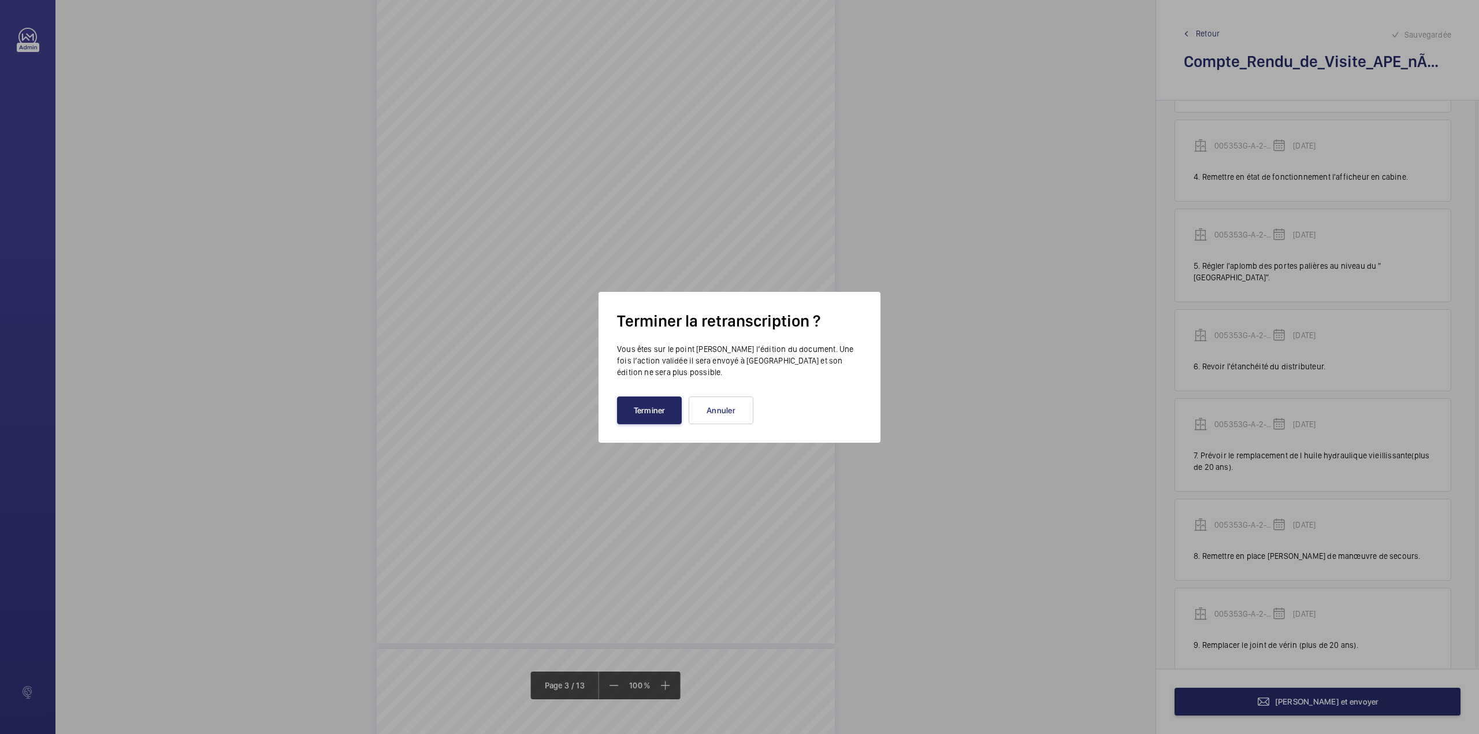
click at [642, 419] on button "Terminer" at bounding box center [649, 410] width 65 height 28
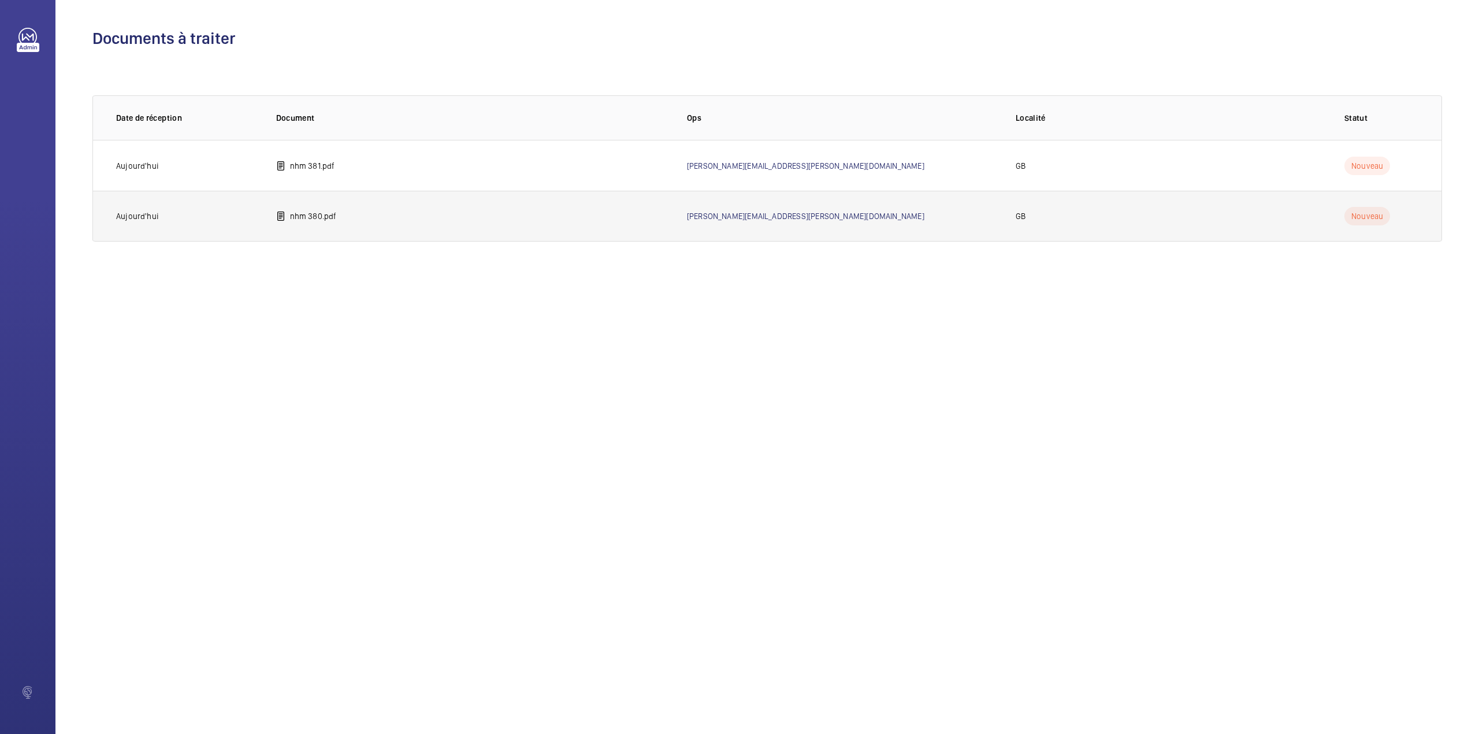
click at [322, 217] on p "nhm 380.pdf" at bounding box center [313, 216] width 47 height 12
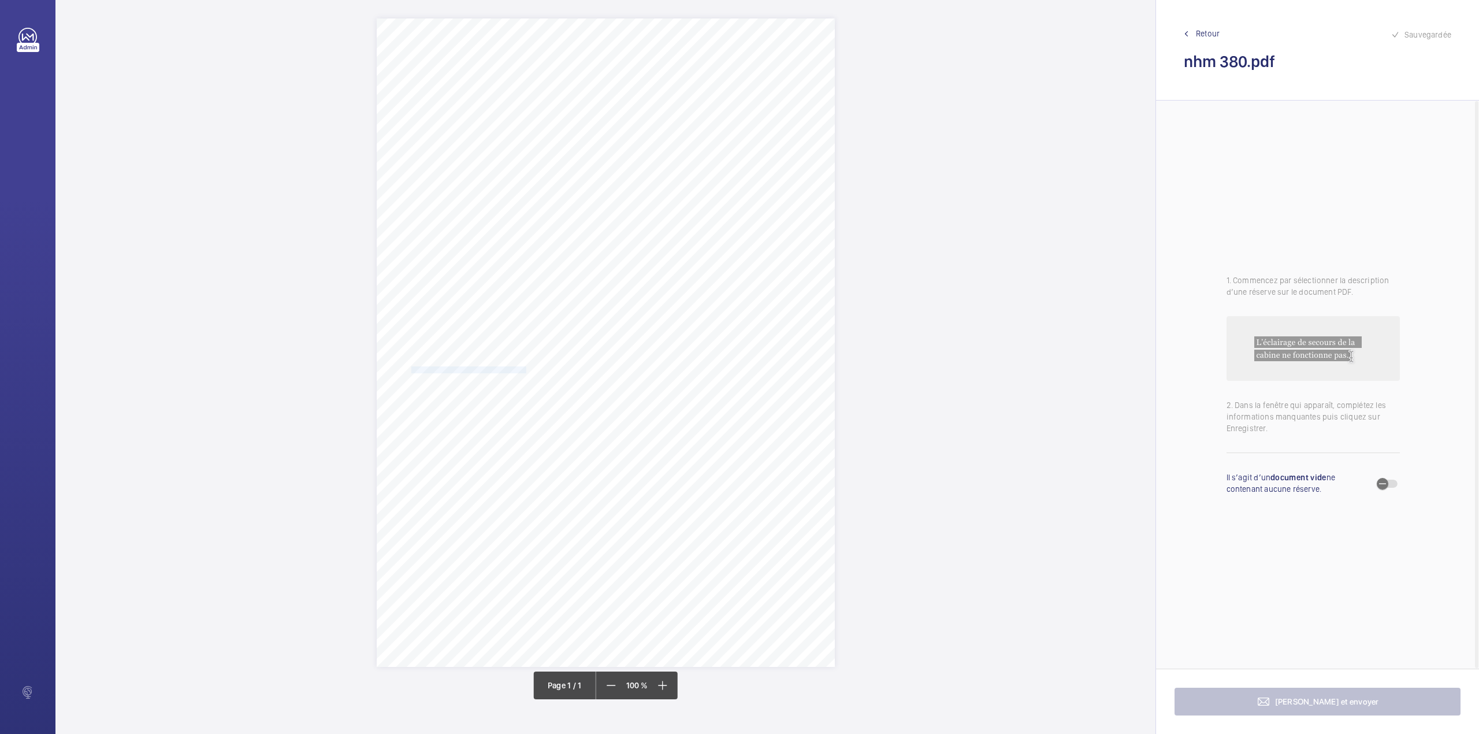
drag, startPoint x: 410, startPoint y: 368, endPoint x: 545, endPoint y: 369, distance: 135.2
click at [532, 369] on span "1. The poor levelling of the lift car should be improved. 2. The leak from the …" at bounding box center [593, 370] width 378 height 6
click at [549, 369] on div "Report Id 27422315_1-9O08MHS_SN/L/380_1-9QH69F7 REPORT OF THOROUGH EXAMINATION …" at bounding box center [606, 266] width 458 height 648
click at [549, 369] on span "I confirm that the equipment was, thoroughly examined on the 17/09/2025 and sub…" at bounding box center [599, 371] width 390 height 6
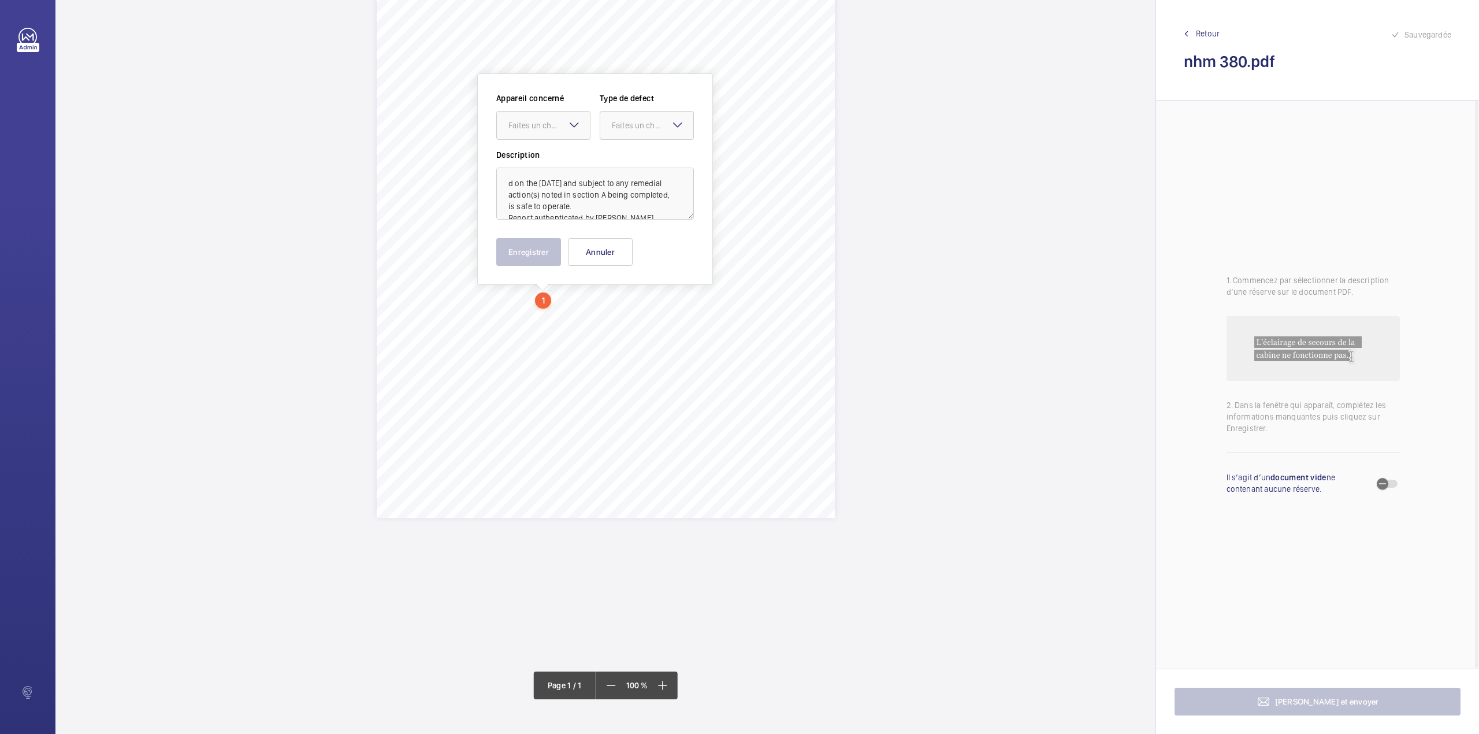
scroll to position [153, 0]
click at [581, 264] on div "Appareil concerné Faites un choix Type de defect Faites un choix Description d …" at bounding box center [595, 175] width 236 height 211
click at [590, 243] on button "Annuler" at bounding box center [600, 249] width 65 height 28
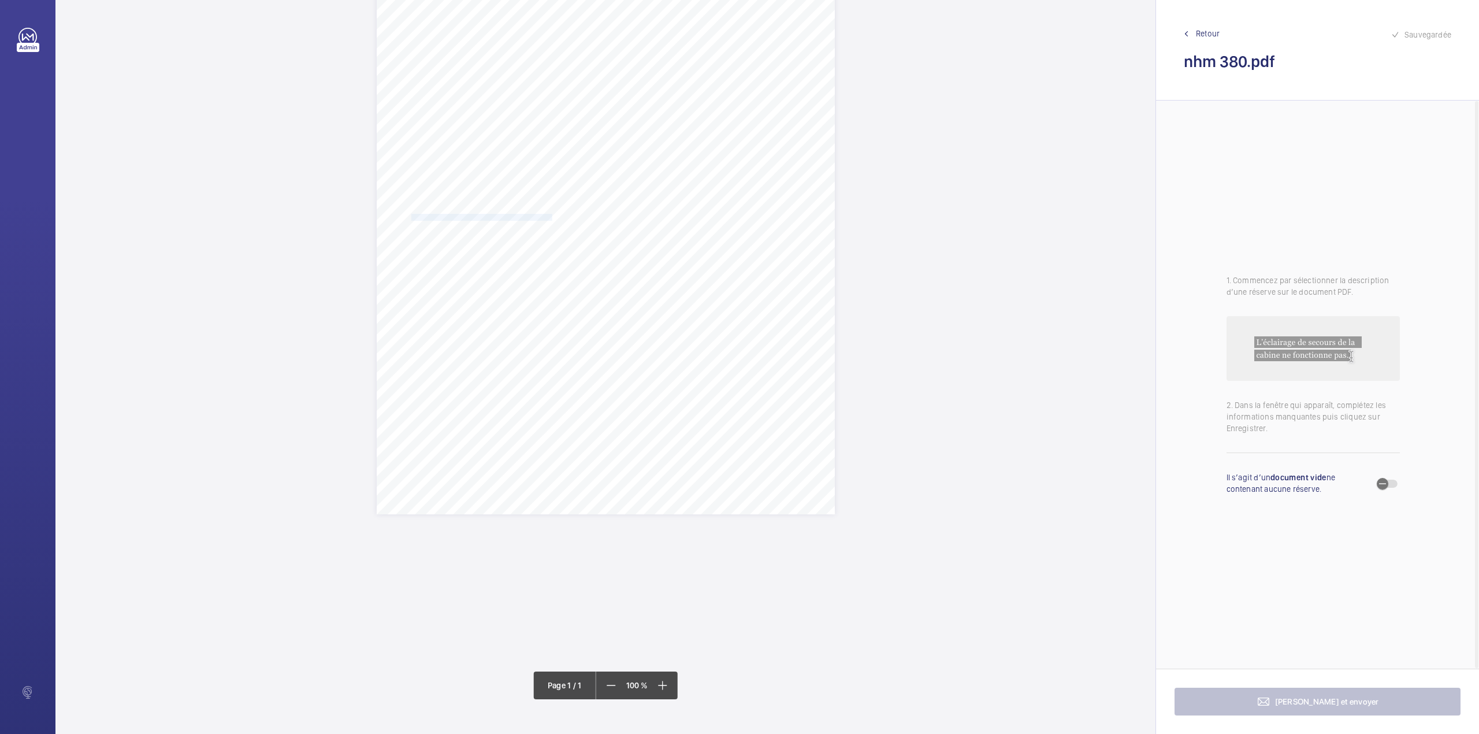
drag, startPoint x: 410, startPoint y: 216, endPoint x: 550, endPoint y: 217, distance: 139.8
click at [550, 217] on span "1. The poor levelling of the lift car should be improved. 2. The leak from the …" at bounding box center [593, 217] width 378 height 6
click at [537, 116] on div "Faites un choix" at bounding box center [550, 122] width 81 height 12
click at [545, 153] on span "23351271_1-9DF7VOY_SN/L/380_1-9DOG69Q" at bounding box center [545, 157] width 70 height 12
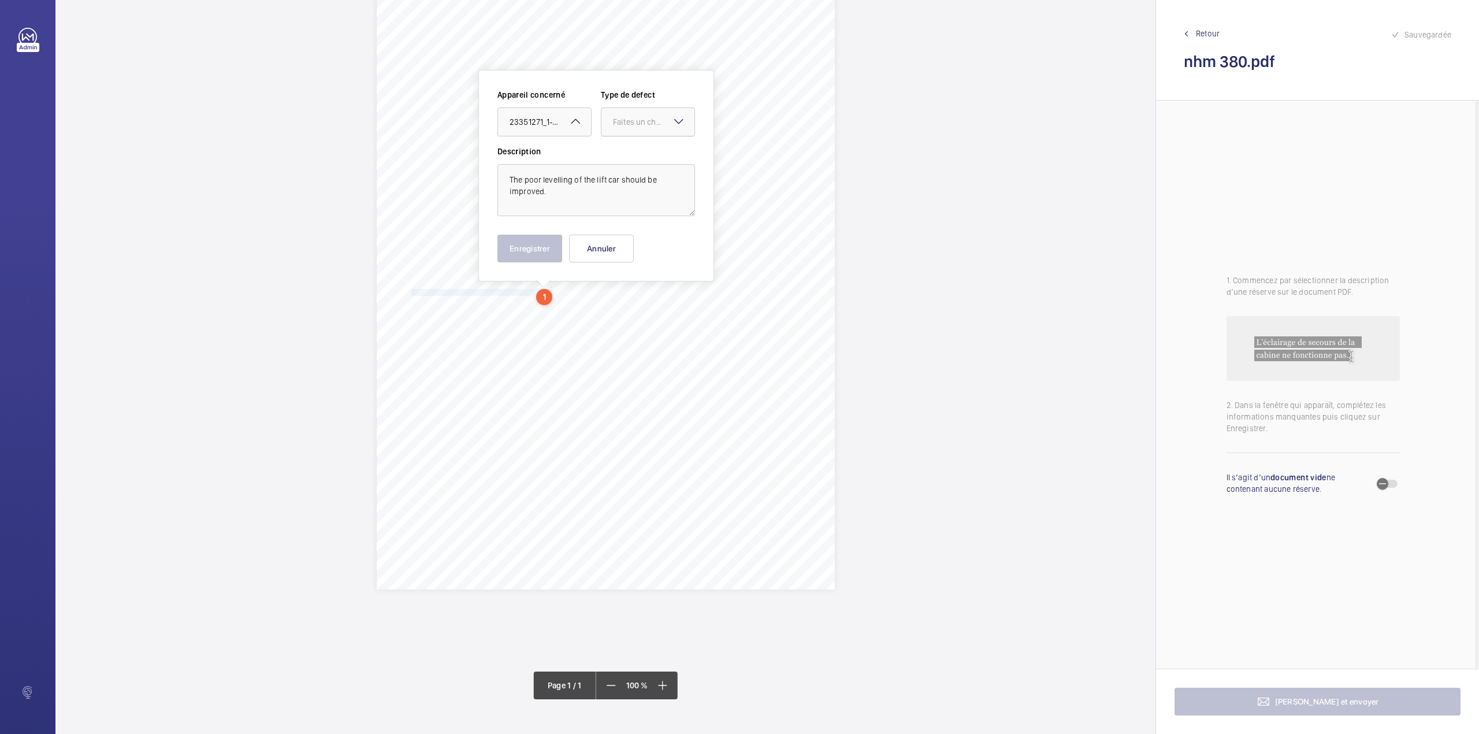
click at [634, 125] on div "Faites un choix" at bounding box center [653, 122] width 81 height 12
click at [635, 159] on span "Standard" at bounding box center [648, 157] width 70 height 12
click at [530, 246] on button "Enregistrer" at bounding box center [529, 249] width 65 height 28
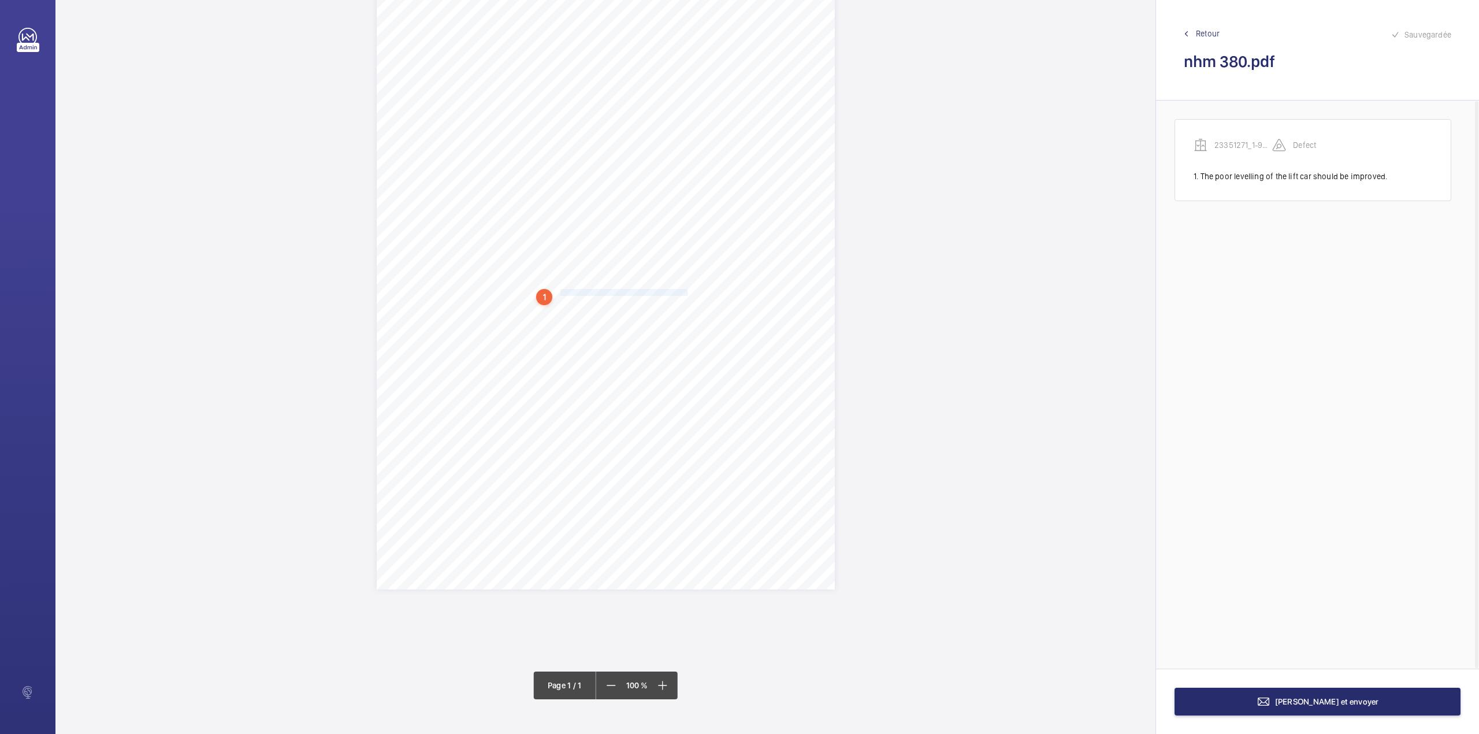
drag, startPoint x: 559, startPoint y: 292, endPoint x: 686, endPoint y: 293, distance: 127.1
click at [686, 293] on span "1. The poor levelling of the lift car should be improved. 2. The leak from the …" at bounding box center [593, 292] width 378 height 6
click at [712, 121] on mat-icon at bounding box center [712, 121] width 14 height 14
click at [711, 147] on div "23351271_1-9DF7VOY_SN/L/380_1-9DOG69Q" at bounding box center [680, 157] width 93 height 28
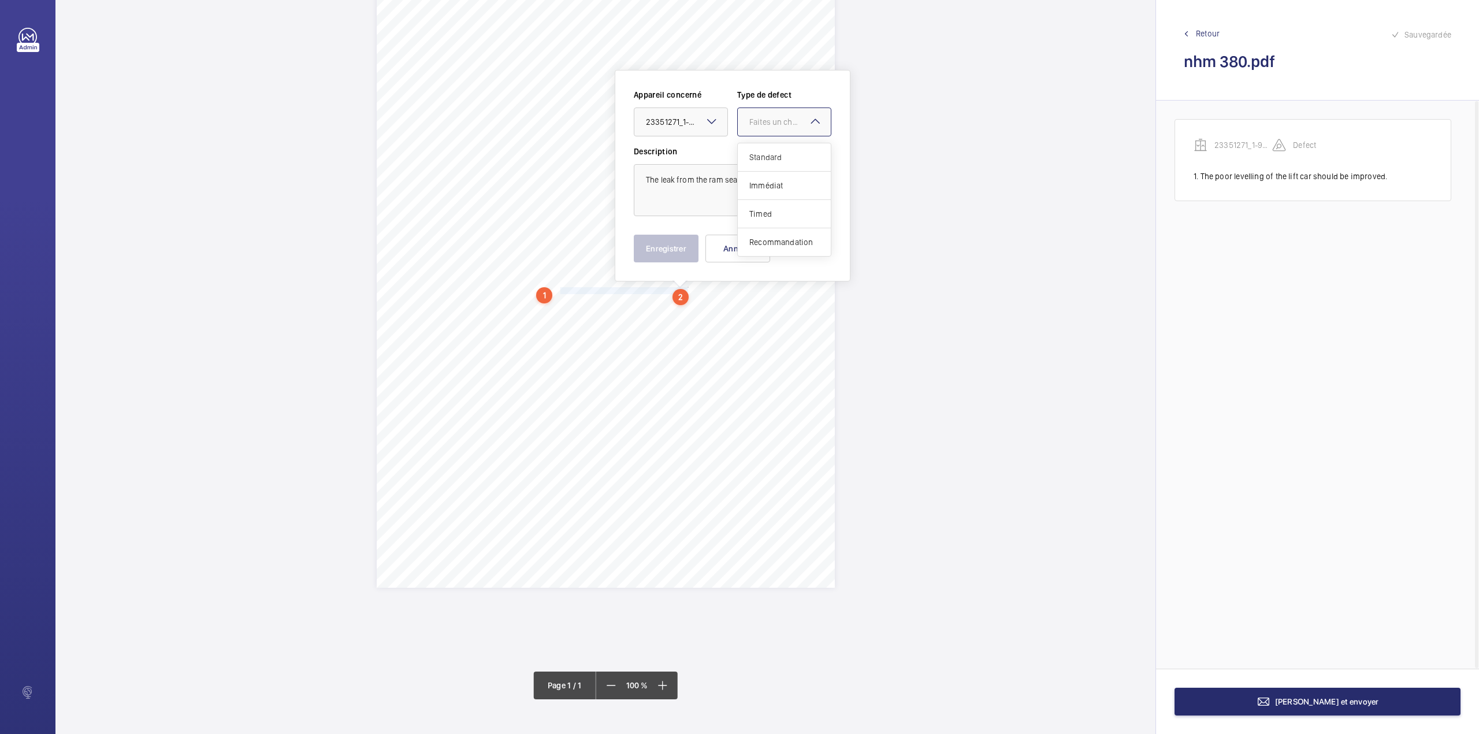
click at [766, 126] on div "Faites un choix" at bounding box center [789, 122] width 81 height 12
click at [763, 148] on div "Standard" at bounding box center [784, 157] width 93 height 28
click at [677, 238] on button "Enregistrer" at bounding box center [666, 249] width 65 height 28
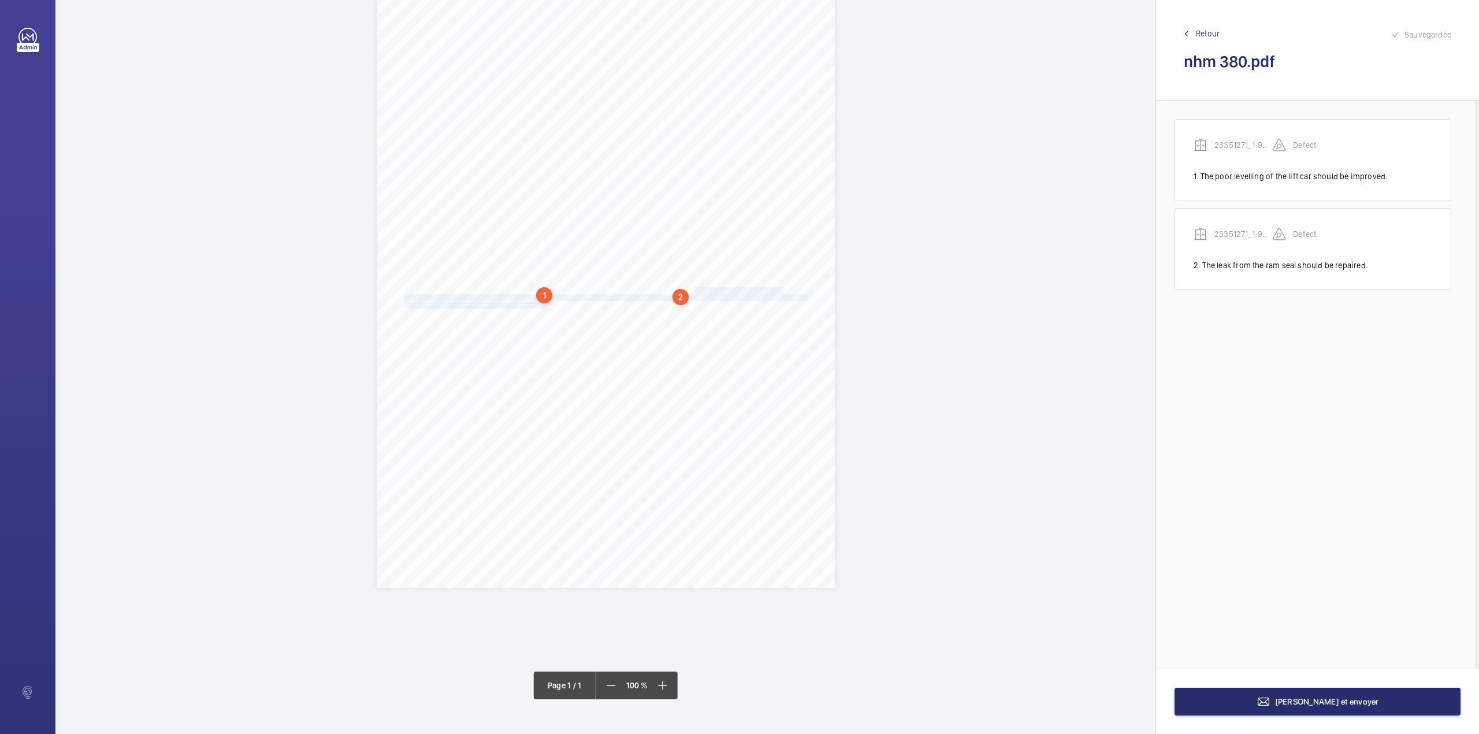
drag, startPoint x: 694, startPoint y: 289, endPoint x: 547, endPoint y: 305, distance: 148.1
click at [547, 305] on div "Report Id 27422315_1-9O08MHS_SN/L/380_1-9QH69F7 REPORT OF THOROUGH EXAMINATION …" at bounding box center [606, 263] width 458 height 648
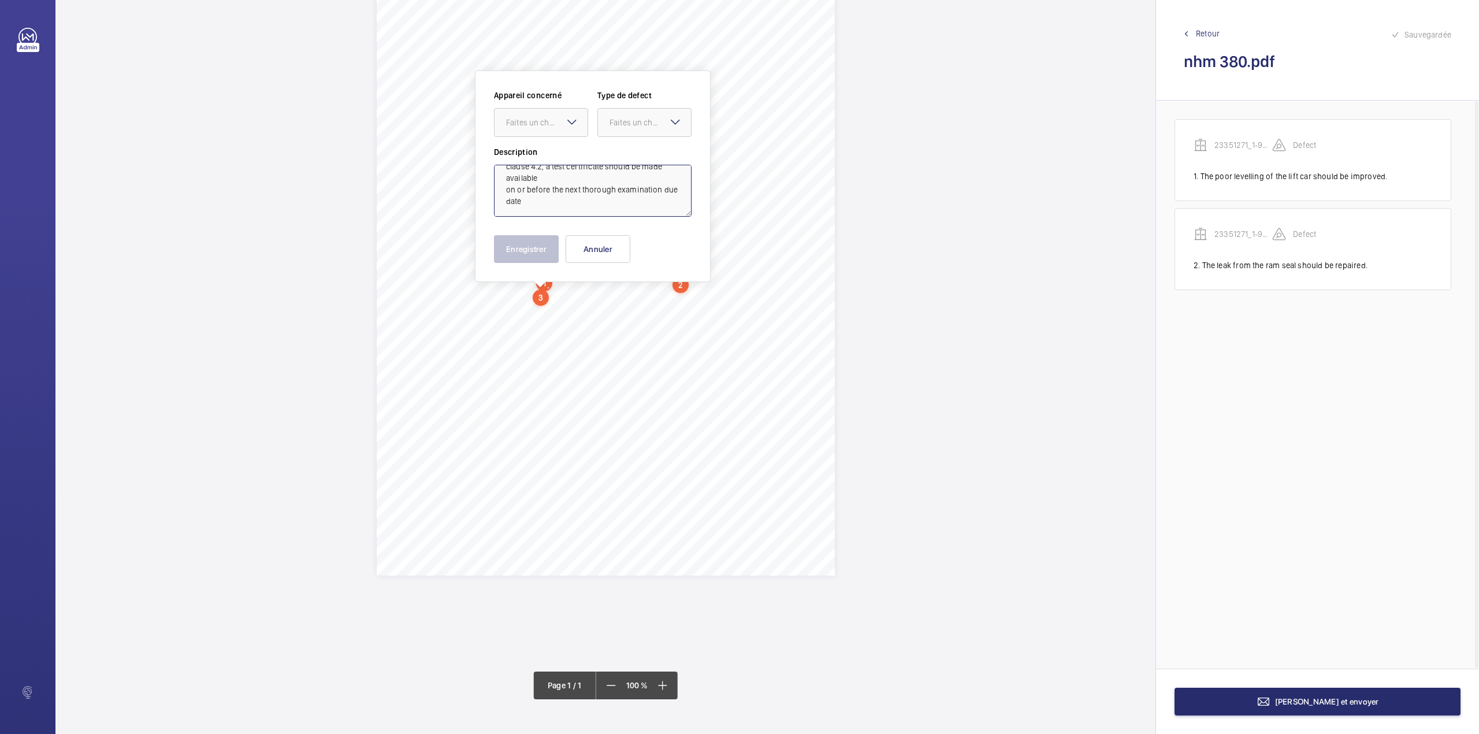
drag, startPoint x: 583, startPoint y: 183, endPoint x: 549, endPoint y: 211, distance: 43.9
click at [549, 211] on textarea "The 'fireman's Switch' could not betested (it's enclosed), a SAfed supplementar…" at bounding box center [593, 191] width 198 height 52
click at [587, 199] on textarea "The 'fireman's Switch' could not betested (it's enclosed), a SAfed supplementar…" at bounding box center [593, 191] width 198 height 52
drag, startPoint x: 592, startPoint y: 211, endPoint x: 590, endPoint y: 222, distance: 11.1
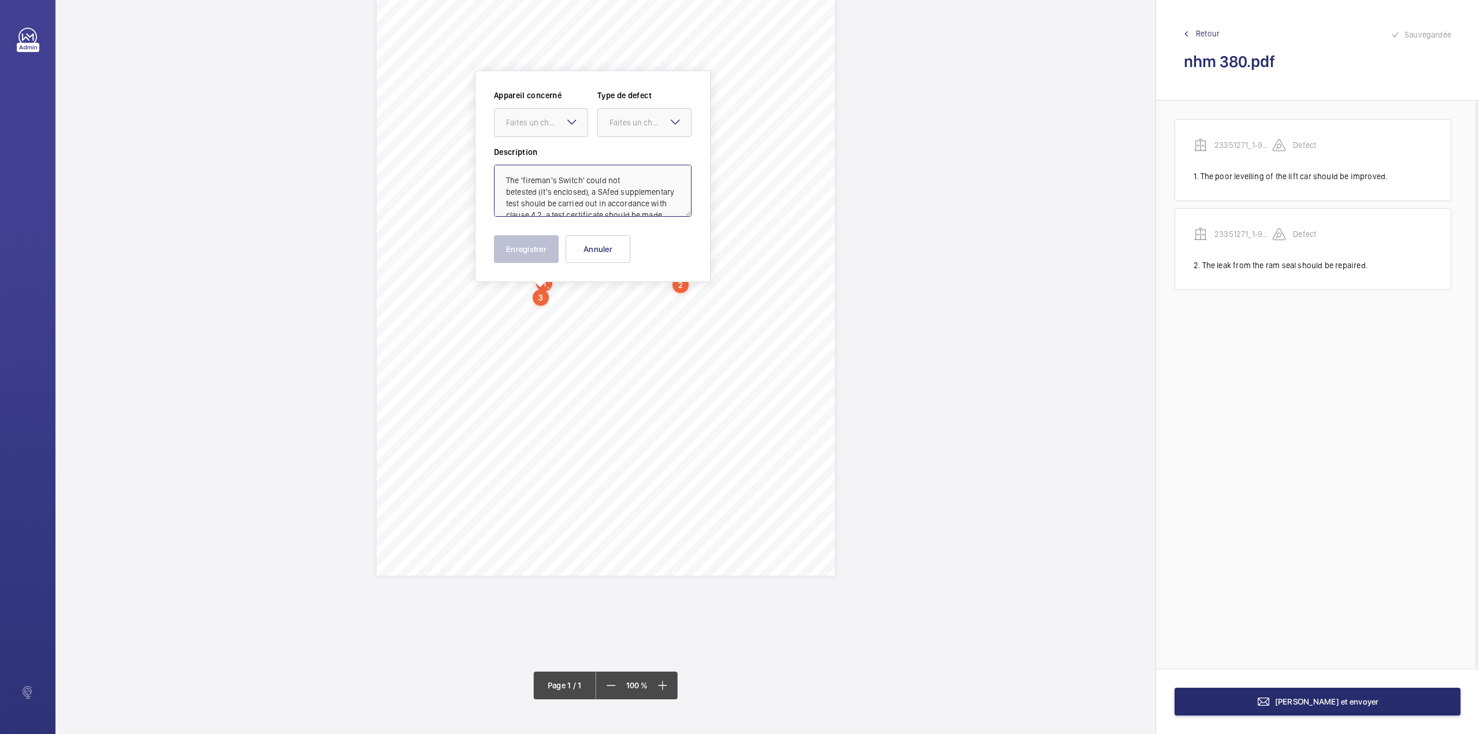
click at [590, 222] on div "Appareil concerné Faites un choix Type de defect Faites un choix Description Th…" at bounding box center [593, 176] width 198 height 173
click at [603, 181] on textarea "The 'fireman's Switch' could not betested (it's enclosed), a SAfed supplementar…" at bounding box center [593, 191] width 198 height 52
drag, startPoint x: 590, startPoint y: 167, endPoint x: 539, endPoint y: 206, distance: 64.2
click at [539, 206] on textarea "The 'fireman's Switch' could not betested (it's enclosed), a SAfed supplementar…" at bounding box center [593, 191] width 198 height 52
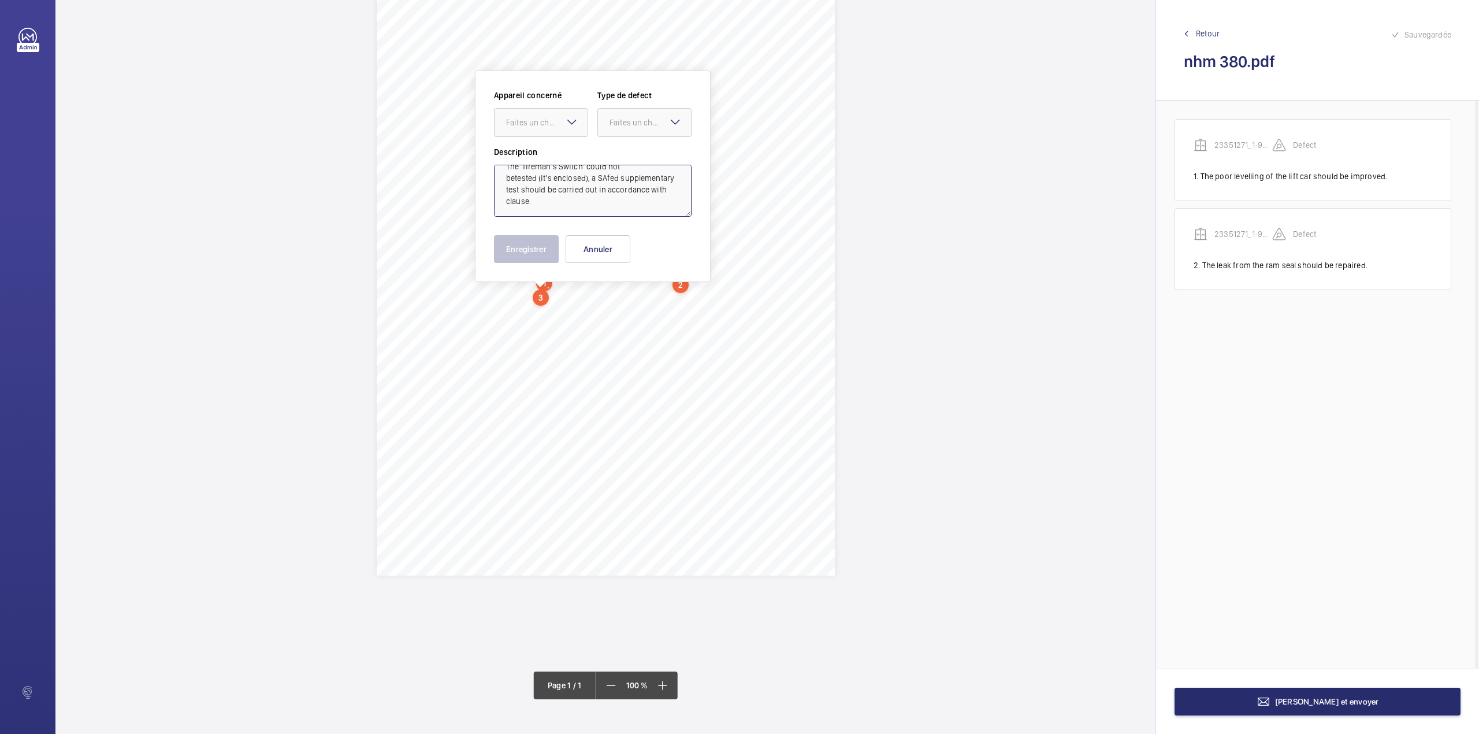
scroll to position [14, 0]
click at [557, 128] on div "Faites un choix" at bounding box center [546, 123] width 81 height 12
click at [553, 153] on span "23351271_1-9DF7VOY_SN/L/380_1-9DOG69Q" at bounding box center [541, 158] width 70 height 12
click at [601, 125] on div at bounding box center [644, 123] width 93 height 28
click at [624, 154] on span "Standard" at bounding box center [644, 158] width 70 height 12
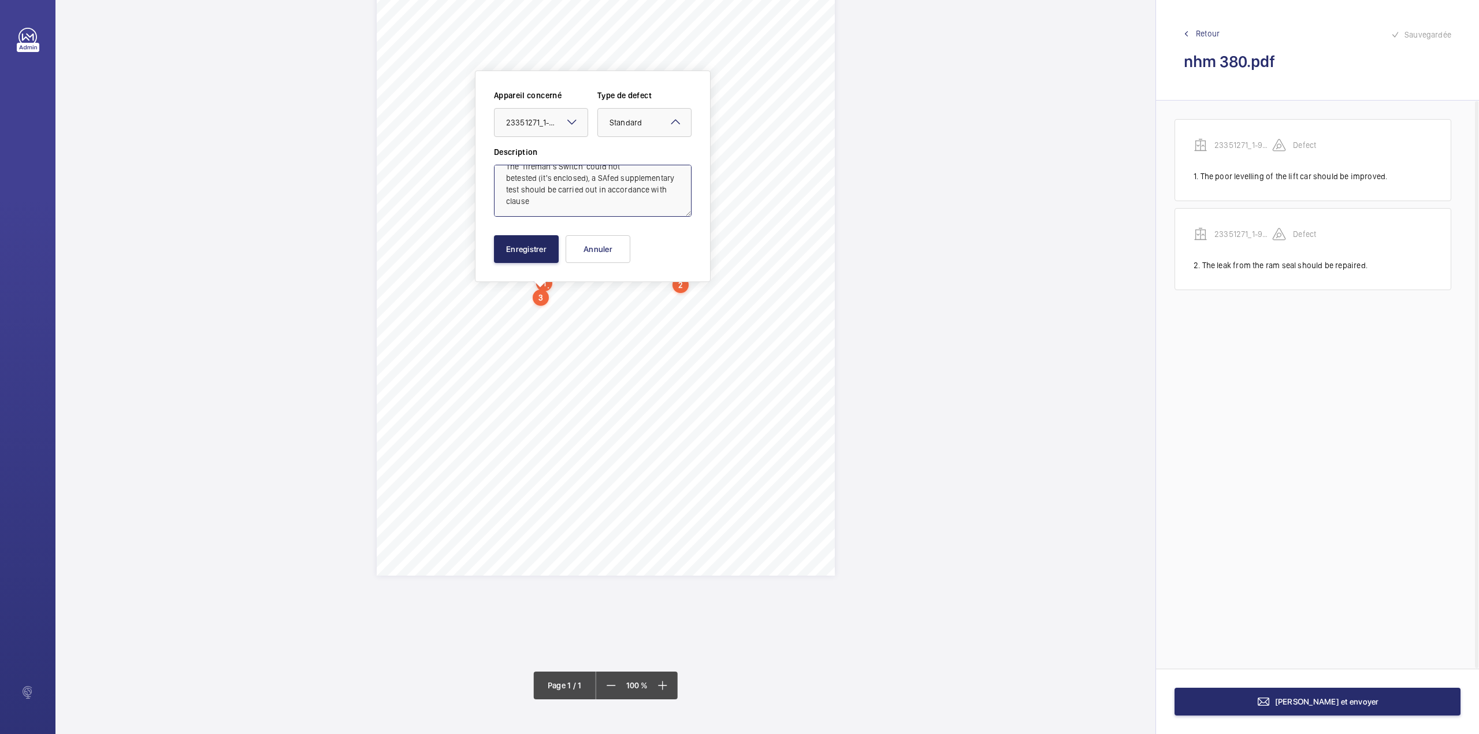
type textarea "The 'fireman's Switch' could not betested (it's enclosed), a SAfed supplementar…"
click at [541, 244] on button "Enregistrer" at bounding box center [526, 249] width 65 height 28
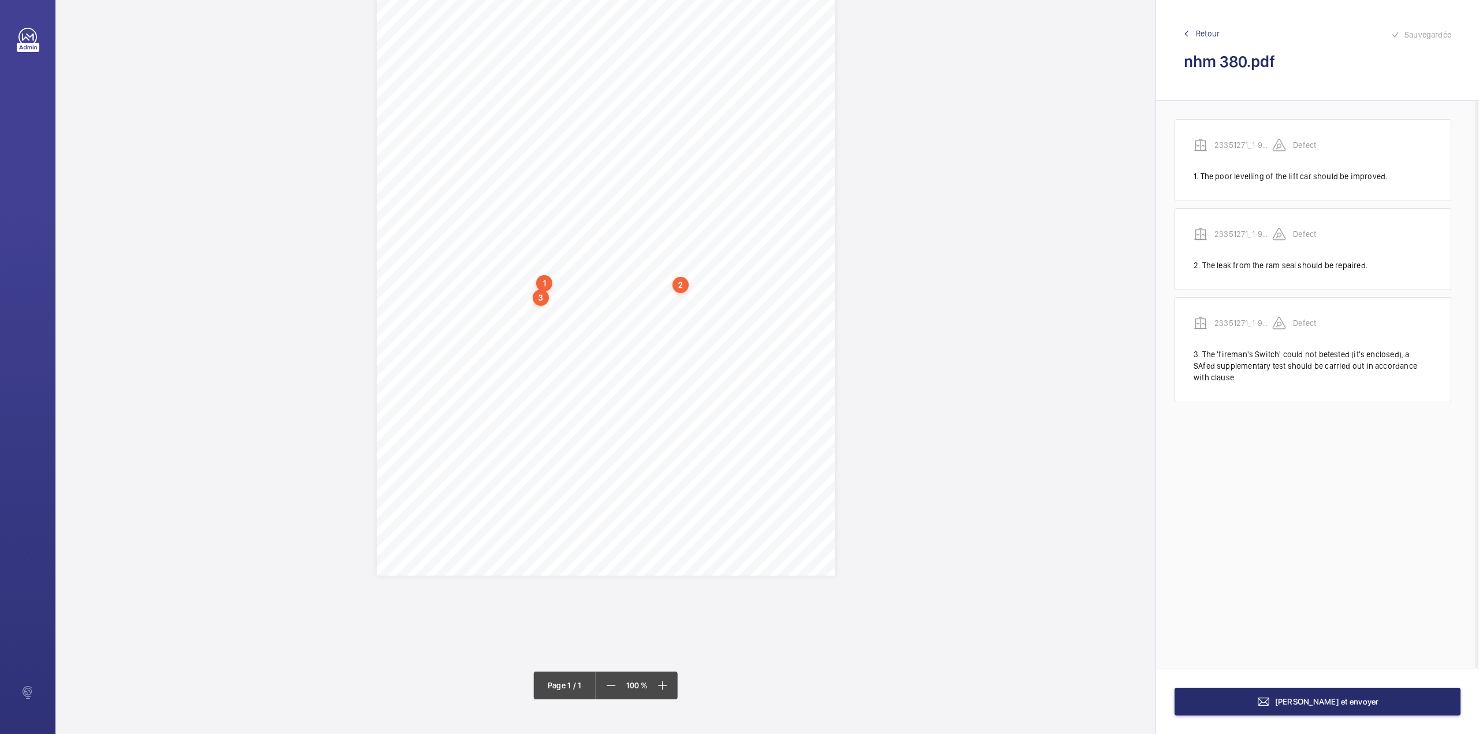
click at [754, 287] on span "betested (it's enclosed), a SAfed supplementary test should be carried out in a…" at bounding box center [605, 286] width 402 height 6
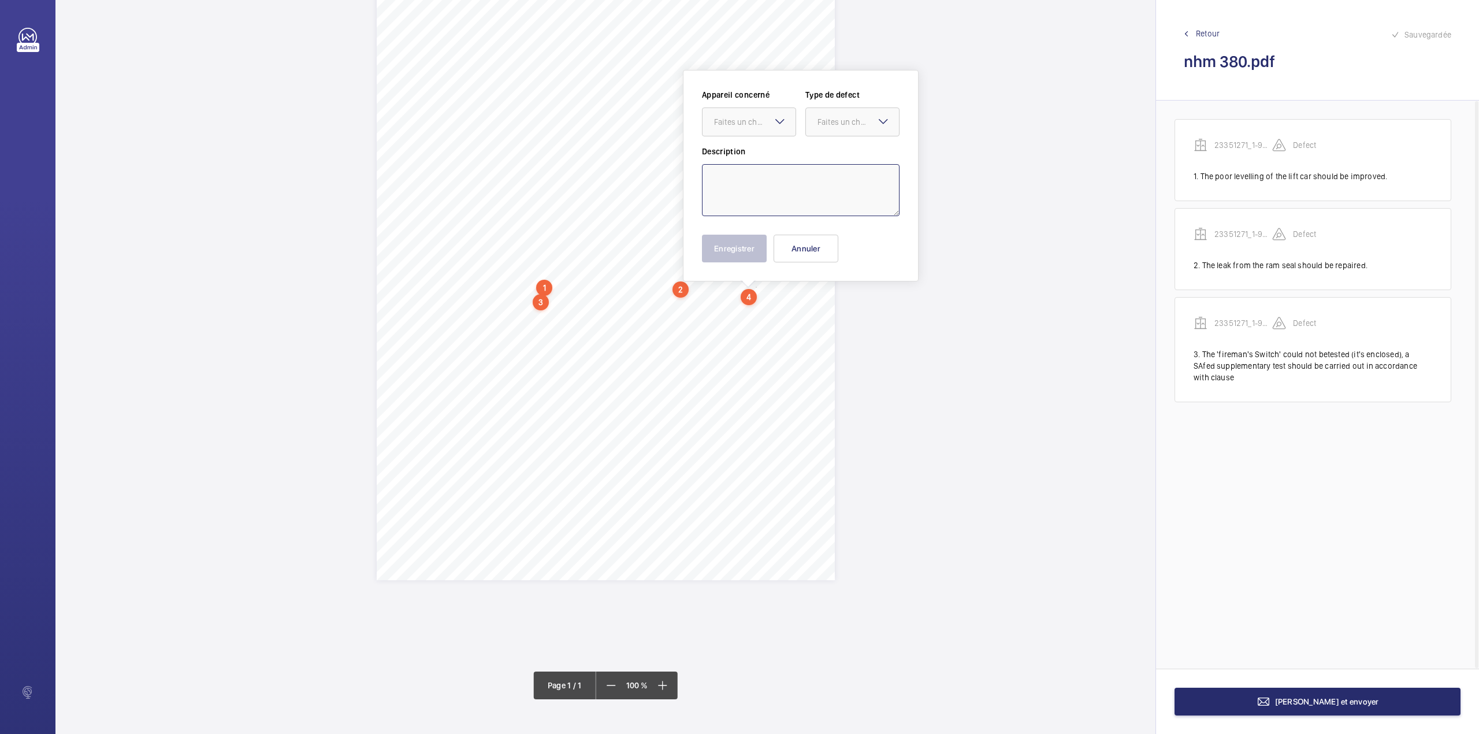
click at [743, 192] on textarea at bounding box center [801, 190] width 198 height 52
paste textarea "4.2, a test certificate should be made available on or before the next thorough…"
click at [746, 126] on div "Faites un choix" at bounding box center [754, 122] width 81 height 12
click at [746, 144] on div "23351271_1-9DF7VOY_SN/L/380_1-9DOG69Q" at bounding box center [748, 157] width 93 height 28
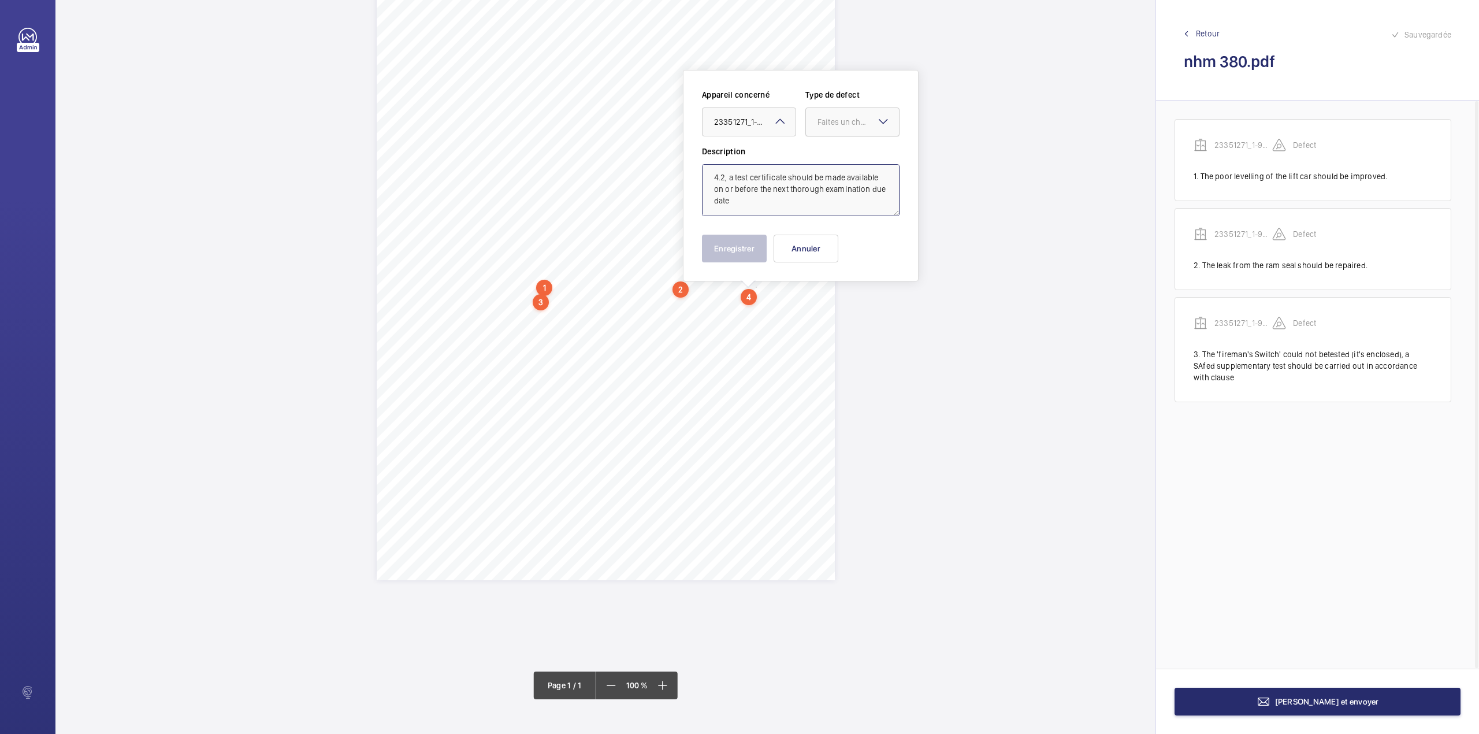
click at [826, 119] on div "Faites un choix" at bounding box center [857, 122] width 81 height 12
click at [826, 157] on span "Standard" at bounding box center [852, 157] width 70 height 12
drag, startPoint x: 735, startPoint y: 176, endPoint x: 694, endPoint y: 172, distance: 41.8
click at [694, 172] on div "Appareil concerné Faites un choix × 23351271_1-9DF7VOY_SN/L/380_1-9DOG69Q × Typ…" at bounding box center [801, 175] width 236 height 211
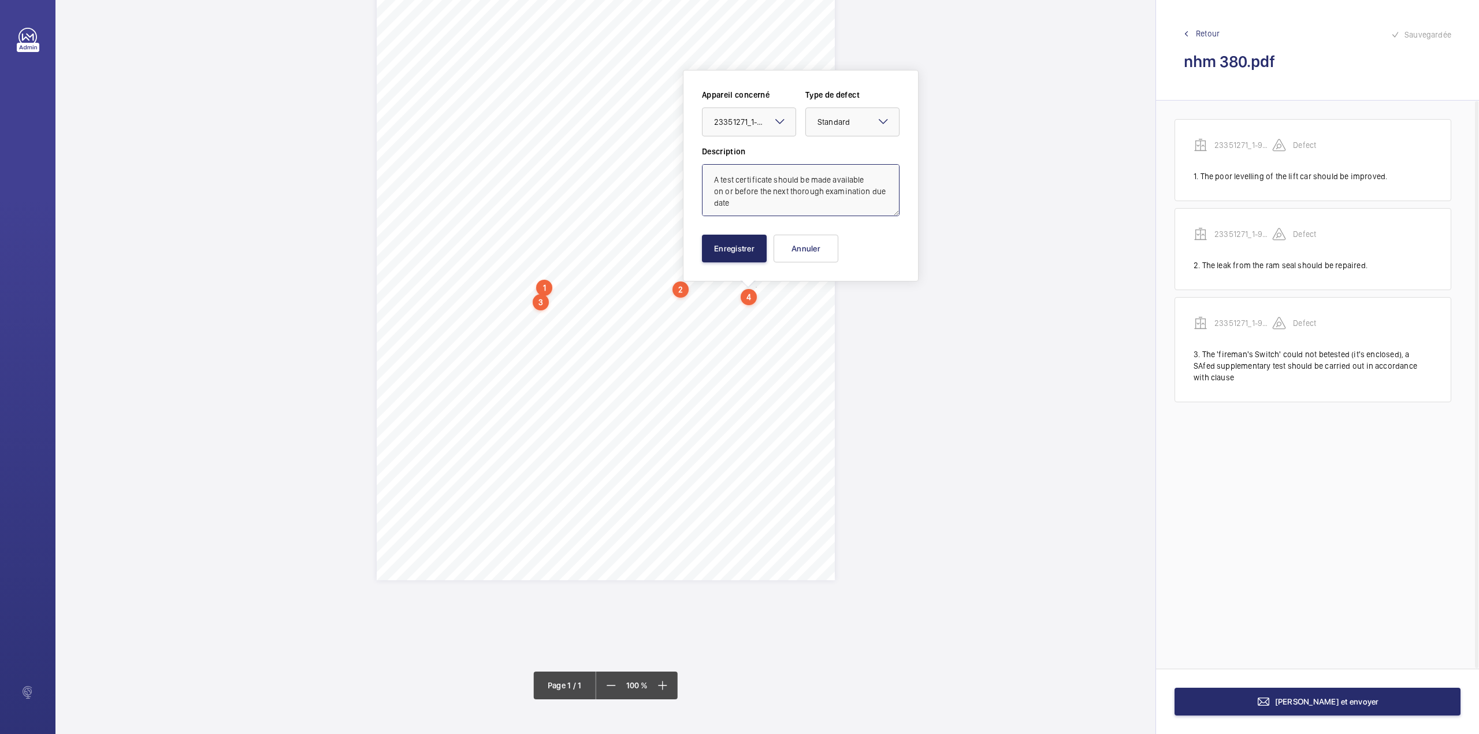
type textarea "A test certificate should be made available on or before the next thorough exam…"
drag, startPoint x: 751, startPoint y: 241, endPoint x: 728, endPoint y: 210, distance: 38.0
click at [750, 241] on button "Enregistrer" at bounding box center [734, 249] width 65 height 28
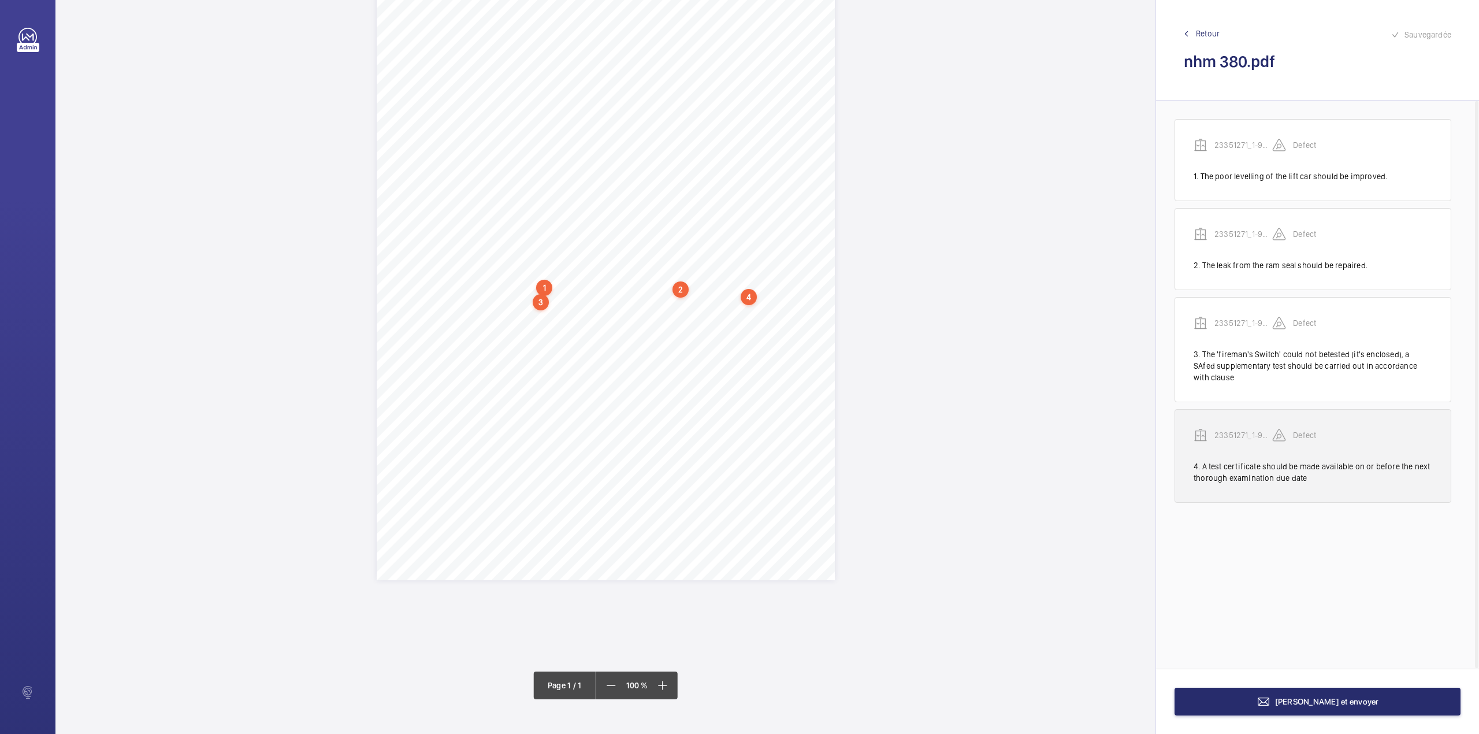
click at [1251, 431] on p "23351271_1-9DF7VOY_SN/L/380_1-9DOG69Q" at bounding box center [1243, 435] width 58 height 12
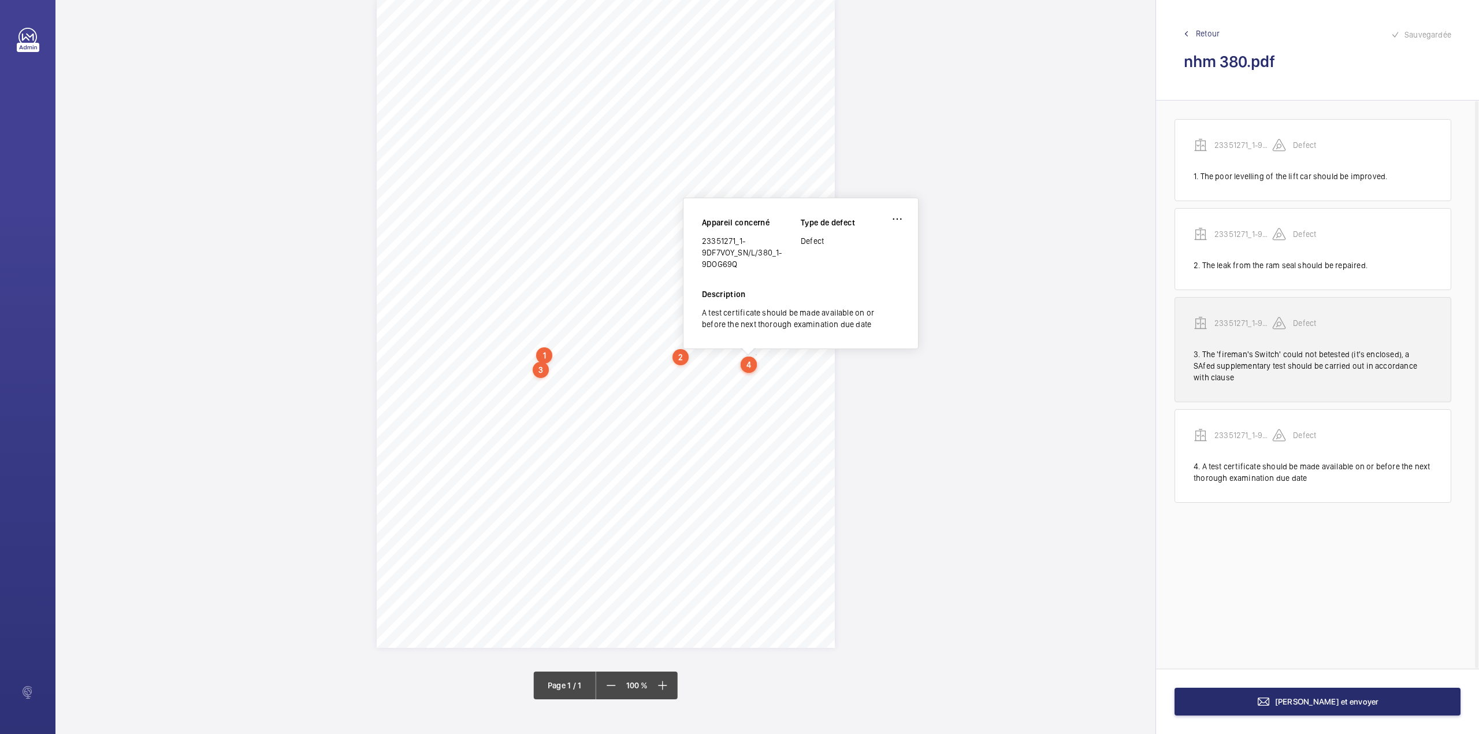
scroll to position [17, 0]
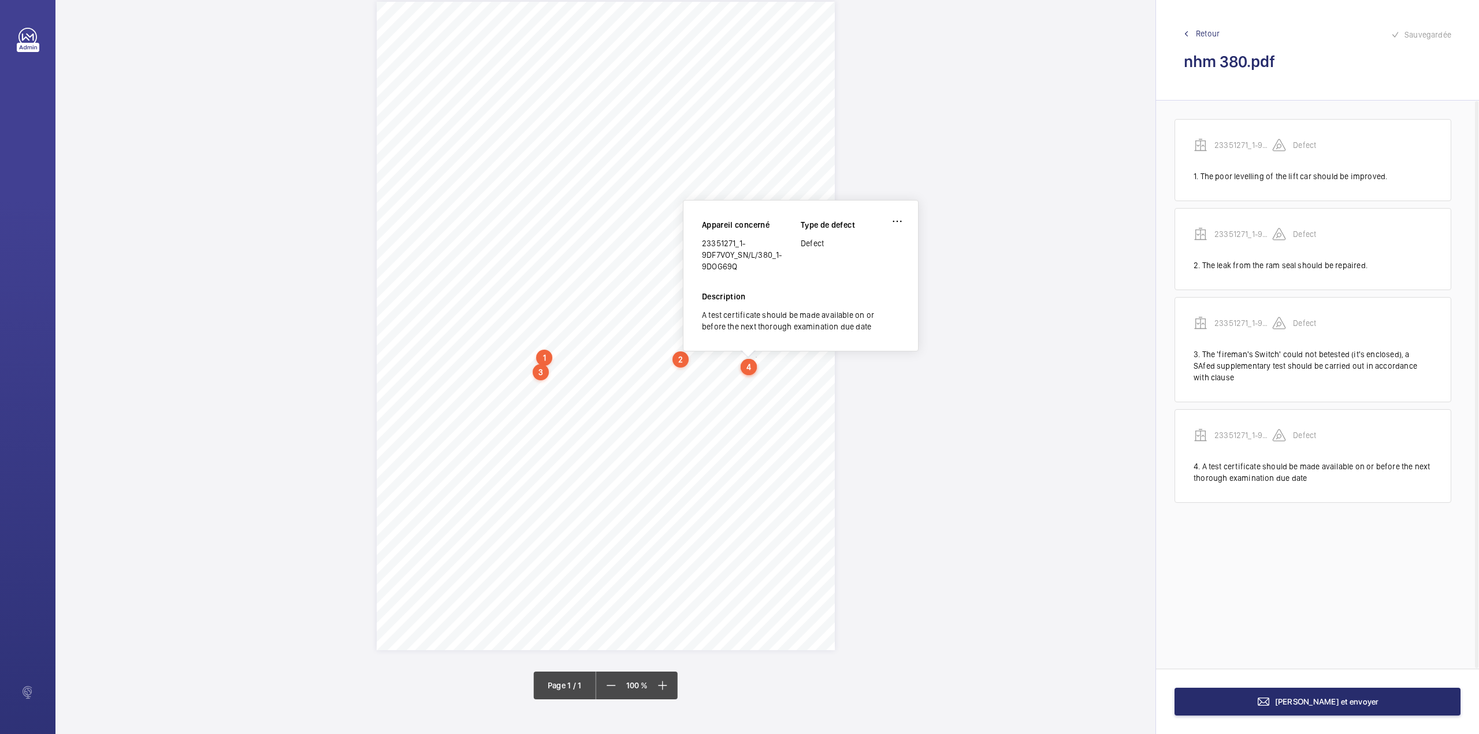
drag, startPoint x: 702, startPoint y: 243, endPoint x: 735, endPoint y: 262, distance: 38.3
click at [735, 262] on div "23351271_1-9DF7VOY_SN/L/380_1-9DOG69Q" at bounding box center [751, 254] width 99 height 35
copy div "23351271_1-9DF7VOY_SN/L/380_1-9DOG69Q"
click at [1347, 708] on button "[PERSON_NAME] et envoyer" at bounding box center [1317, 701] width 286 height 28
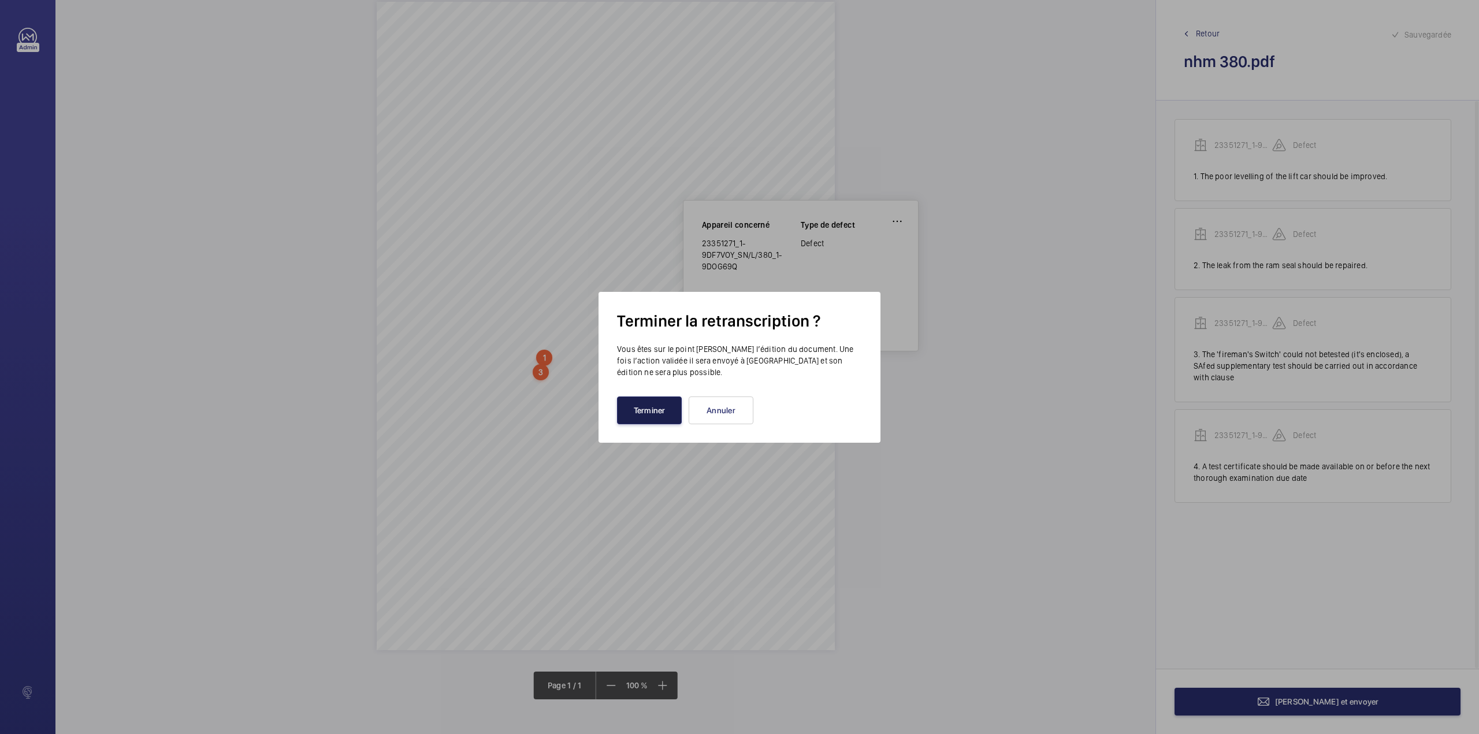
click at [642, 407] on button "Terminer" at bounding box center [649, 410] width 65 height 28
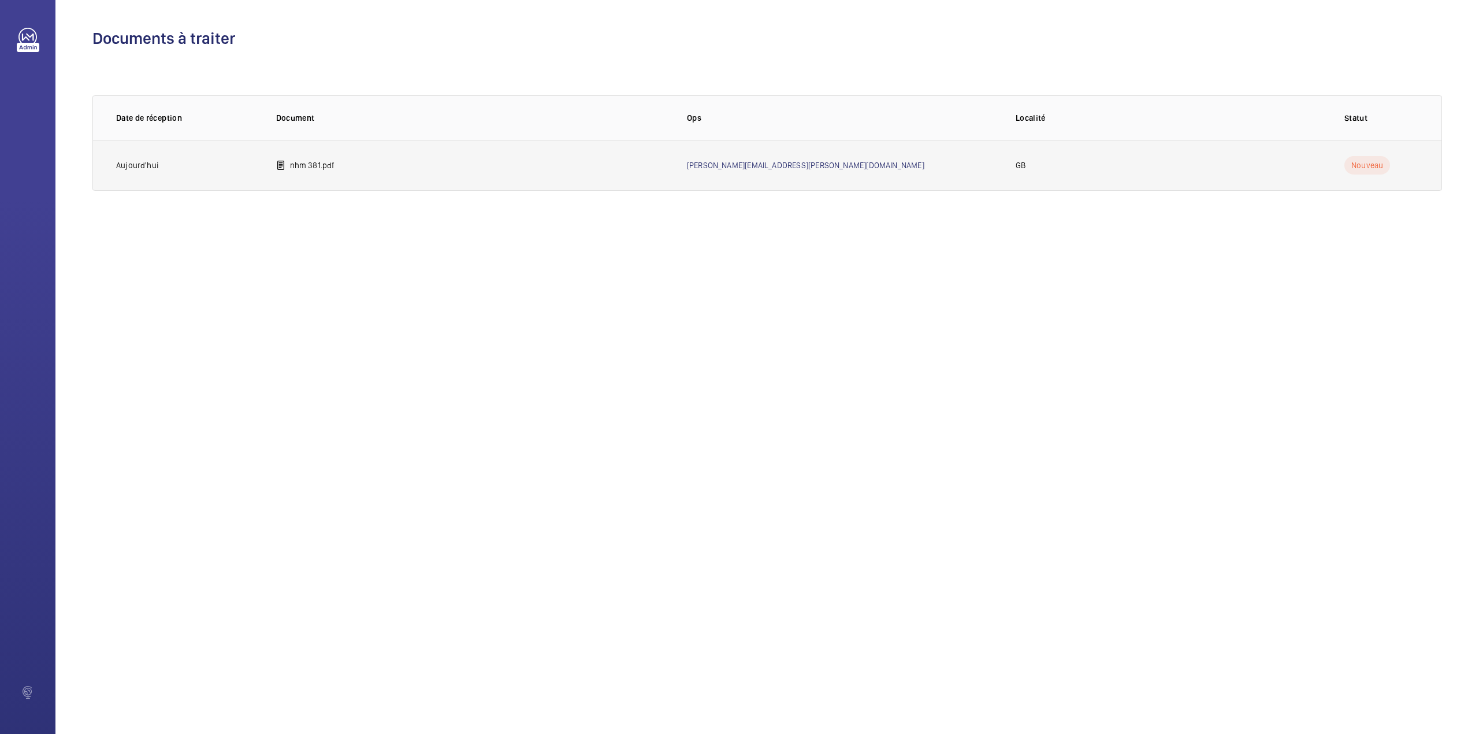
click at [311, 164] on p "nhm 381.pdf" at bounding box center [312, 165] width 45 height 12
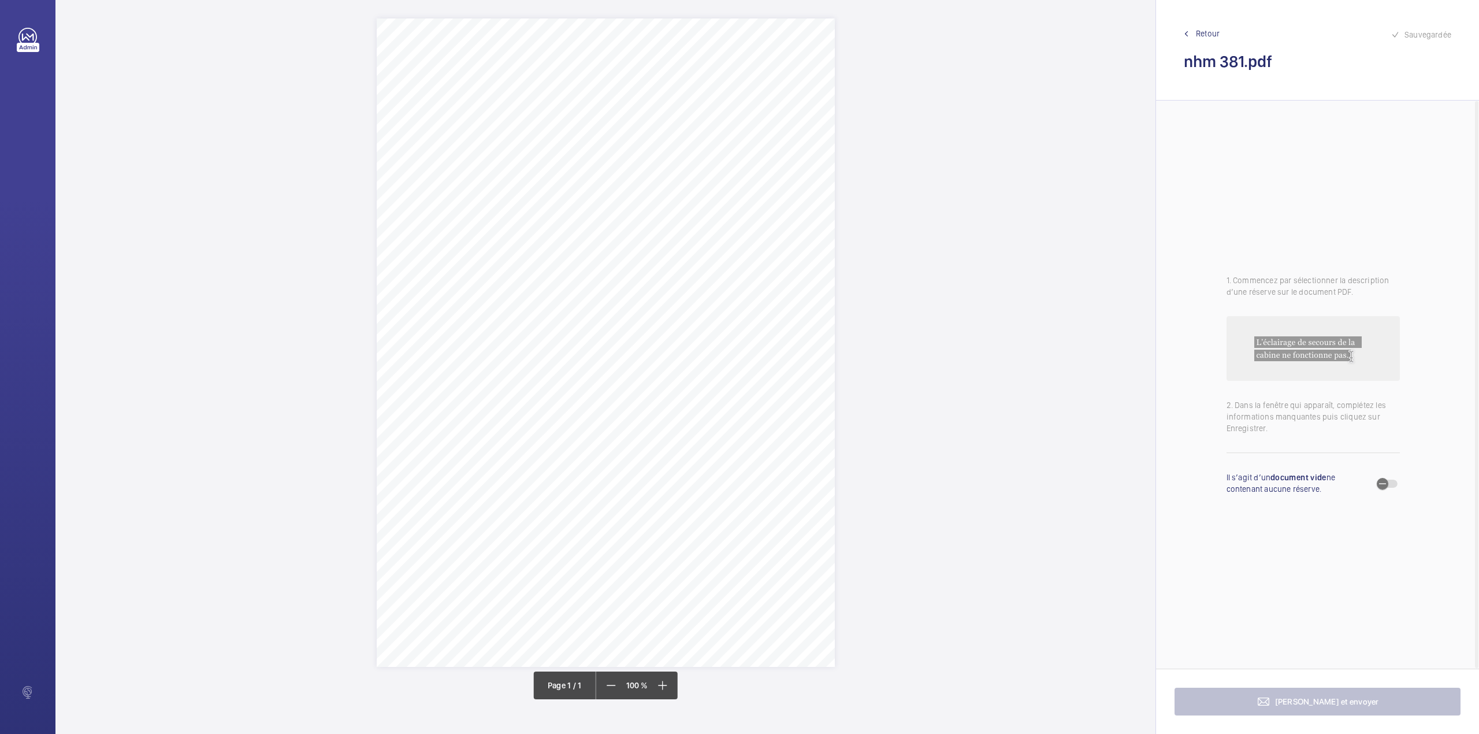
click at [1214, 29] on span "Retour" at bounding box center [1208, 34] width 24 height 12
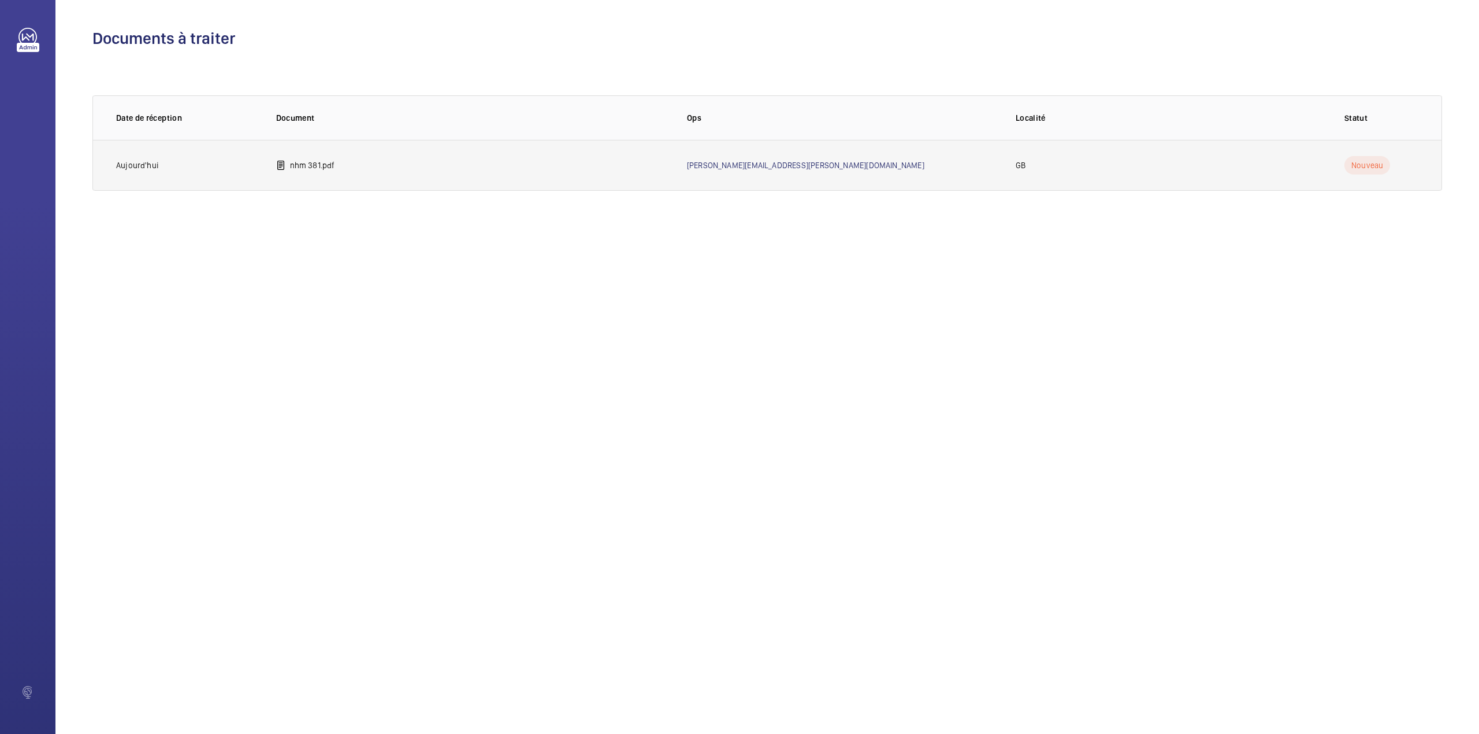
click at [321, 167] on p "nhm 381.pdf" at bounding box center [312, 165] width 45 height 12
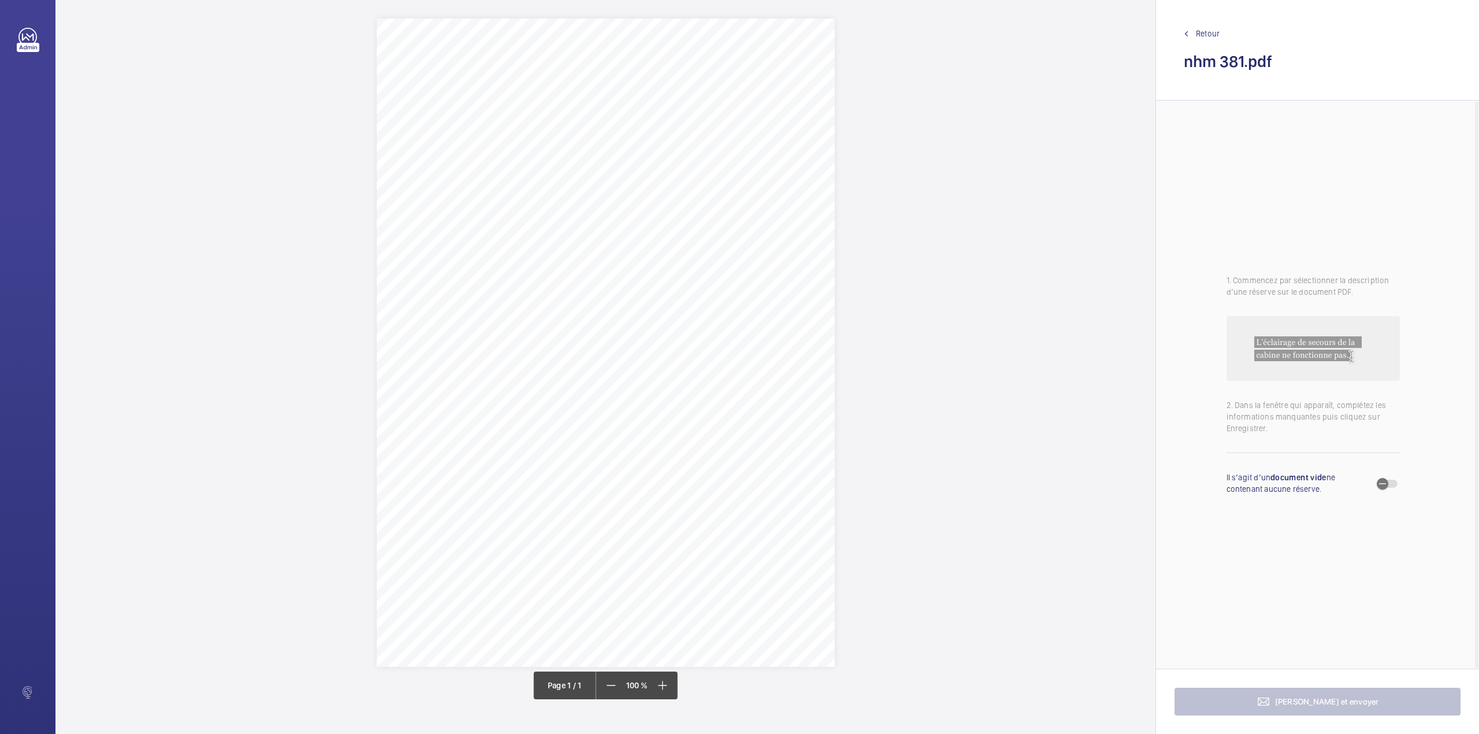
click at [1209, 37] on span "Retour" at bounding box center [1208, 34] width 24 height 12
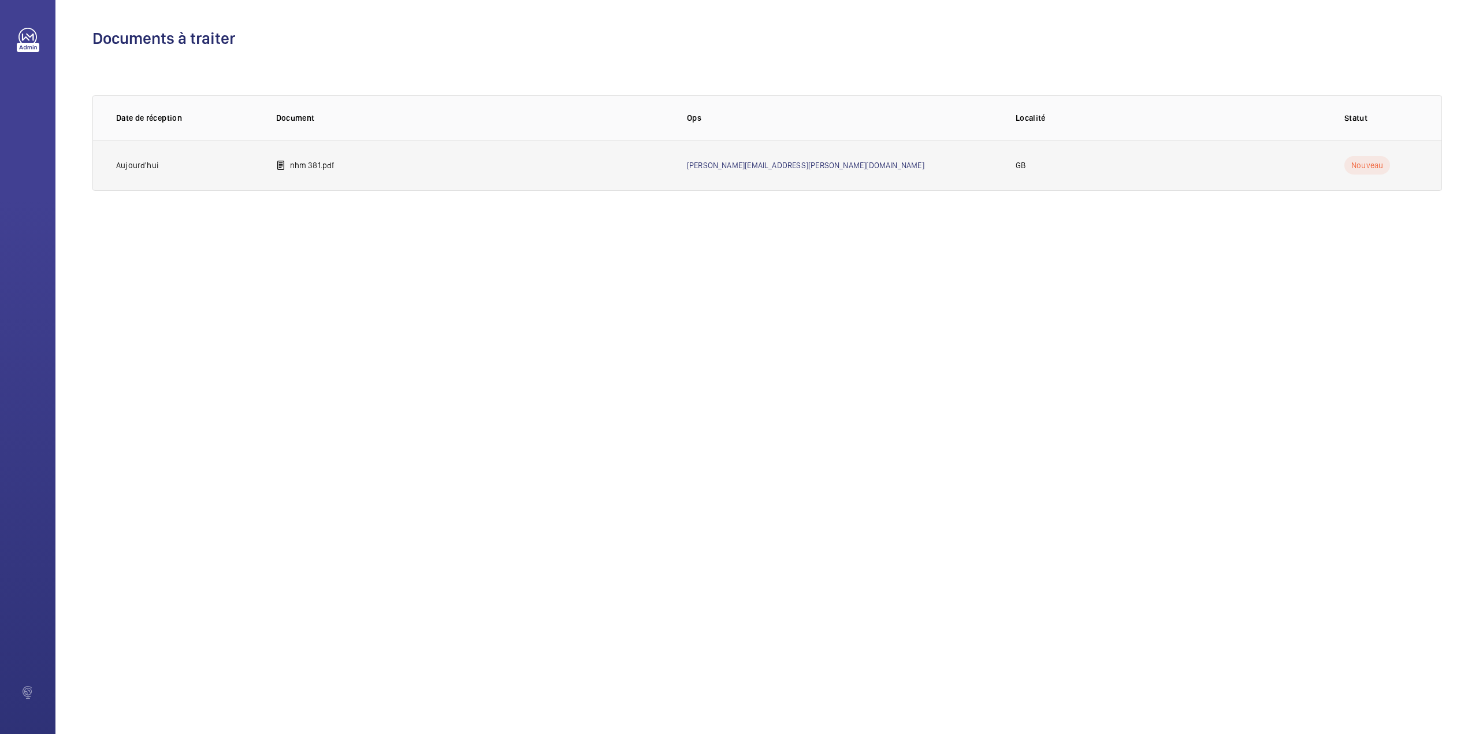
click at [280, 163] on mat-icon at bounding box center [280, 165] width 9 height 14
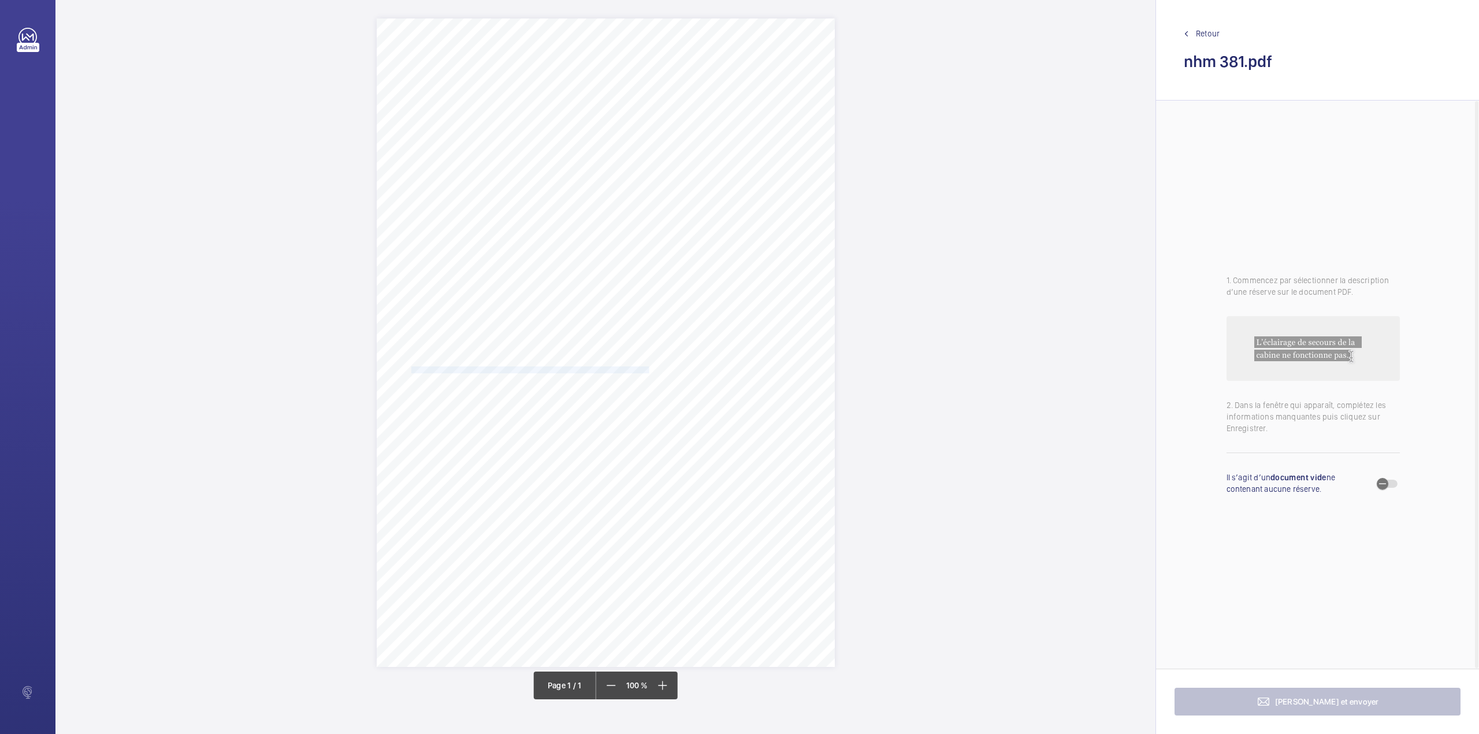
drag, startPoint x: 410, startPoint y: 368, endPoint x: 648, endPoint y: 370, distance: 238.0
click at [648, 370] on span "1. The pool of oil in the pit well should be removed and the full waste oil con…" at bounding box center [595, 370] width 383 height 6
click at [754, 190] on textarea "The pool of oil in the pit well should be removed and the full waste oil contai…" at bounding box center [694, 190] width 198 height 52
click at [648, 123] on div "Faites un choix" at bounding box center [645, 122] width 81 height 12
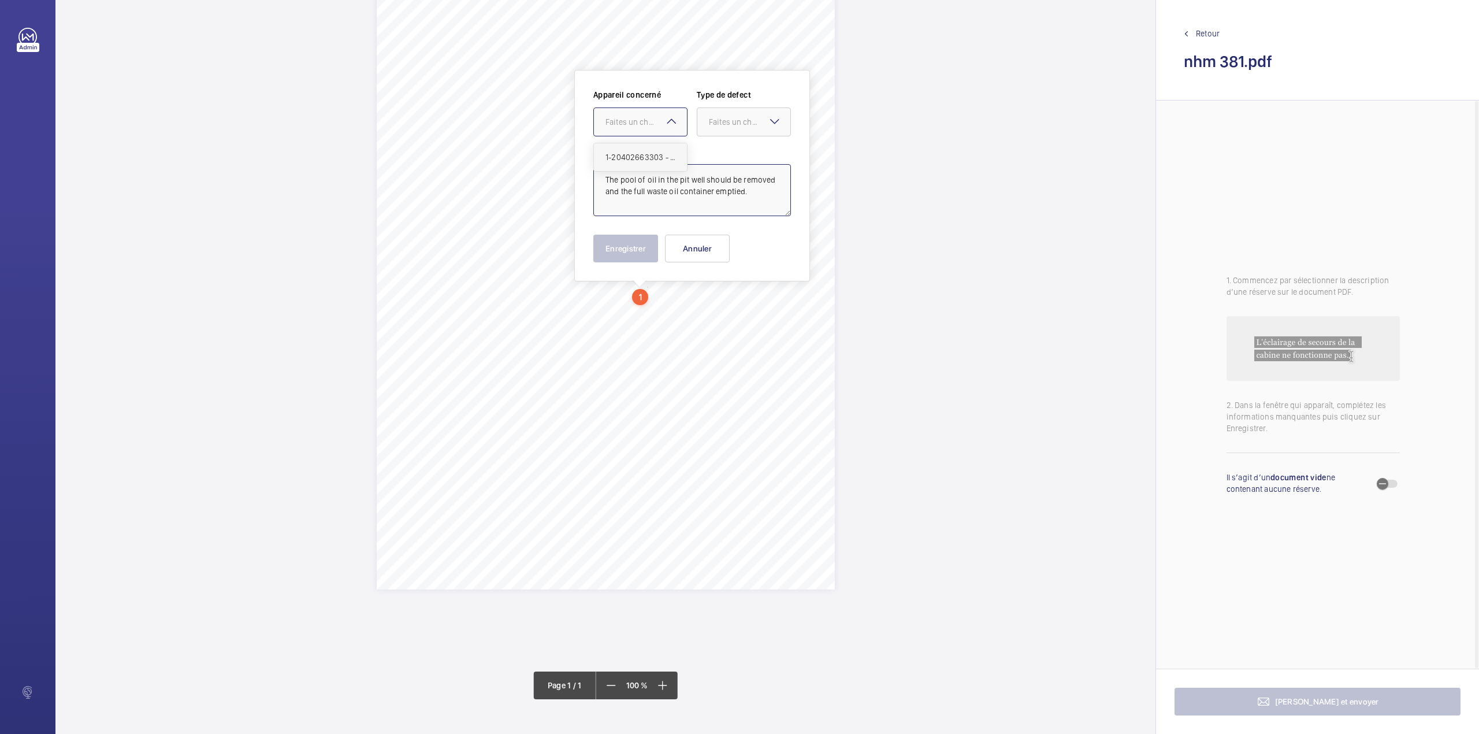
drag, startPoint x: 648, startPoint y: 148, endPoint x: 719, endPoint y: 128, distance: 73.3
click at [649, 148] on div "1-20402663303 - 381" at bounding box center [640, 157] width 93 height 28
drag, startPoint x: 724, startPoint y: 125, endPoint x: 724, endPoint y: 137, distance: 11.6
click at [724, 128] on div "Faites un choix" at bounding box center [743, 122] width 93 height 12
click at [719, 160] on span "Standard" at bounding box center [744, 157] width 70 height 12
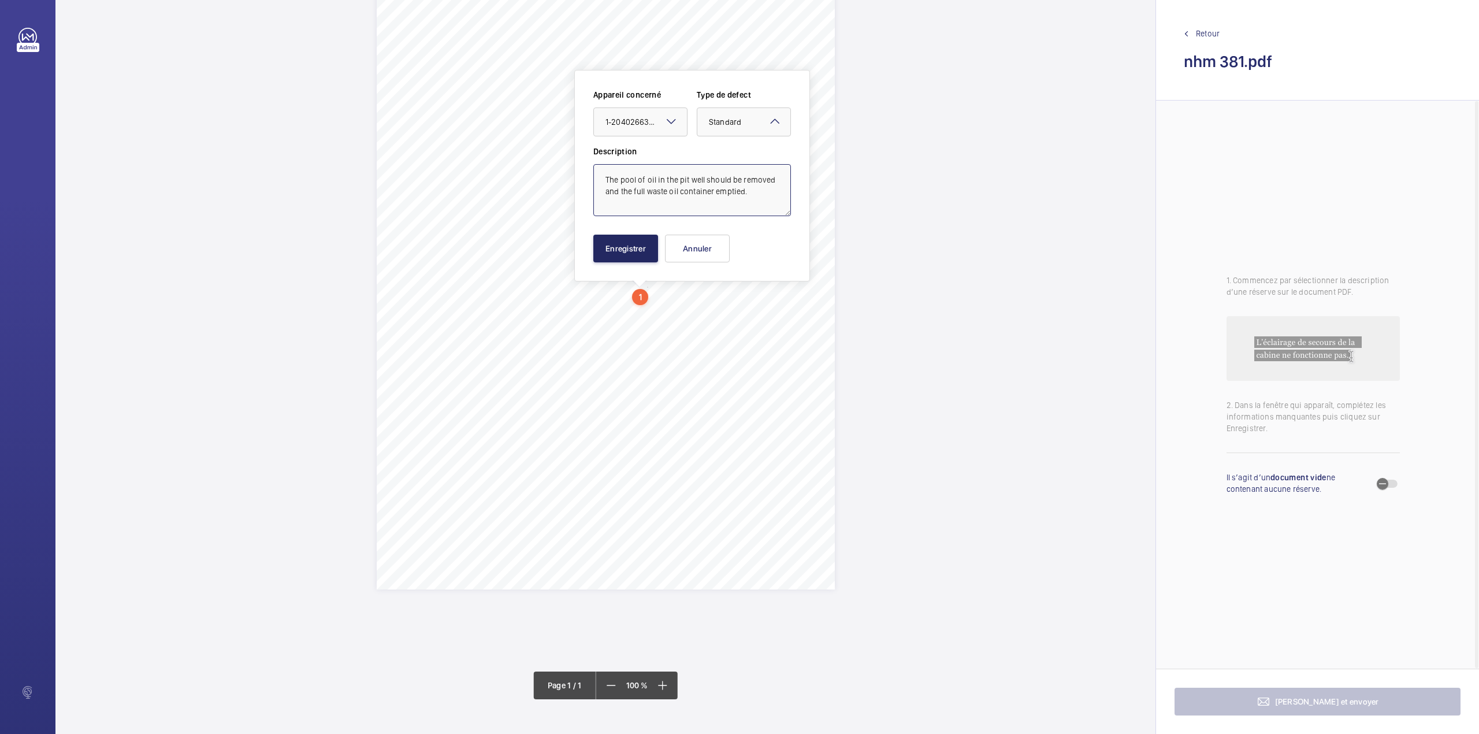
type textarea "The pool of oil in the pit well should be removed and the full waste oil contai…"
drag, startPoint x: 636, startPoint y: 239, endPoint x: 644, endPoint y: 243, distance: 8.8
click at [636, 239] on button "Enregistrer" at bounding box center [625, 249] width 65 height 28
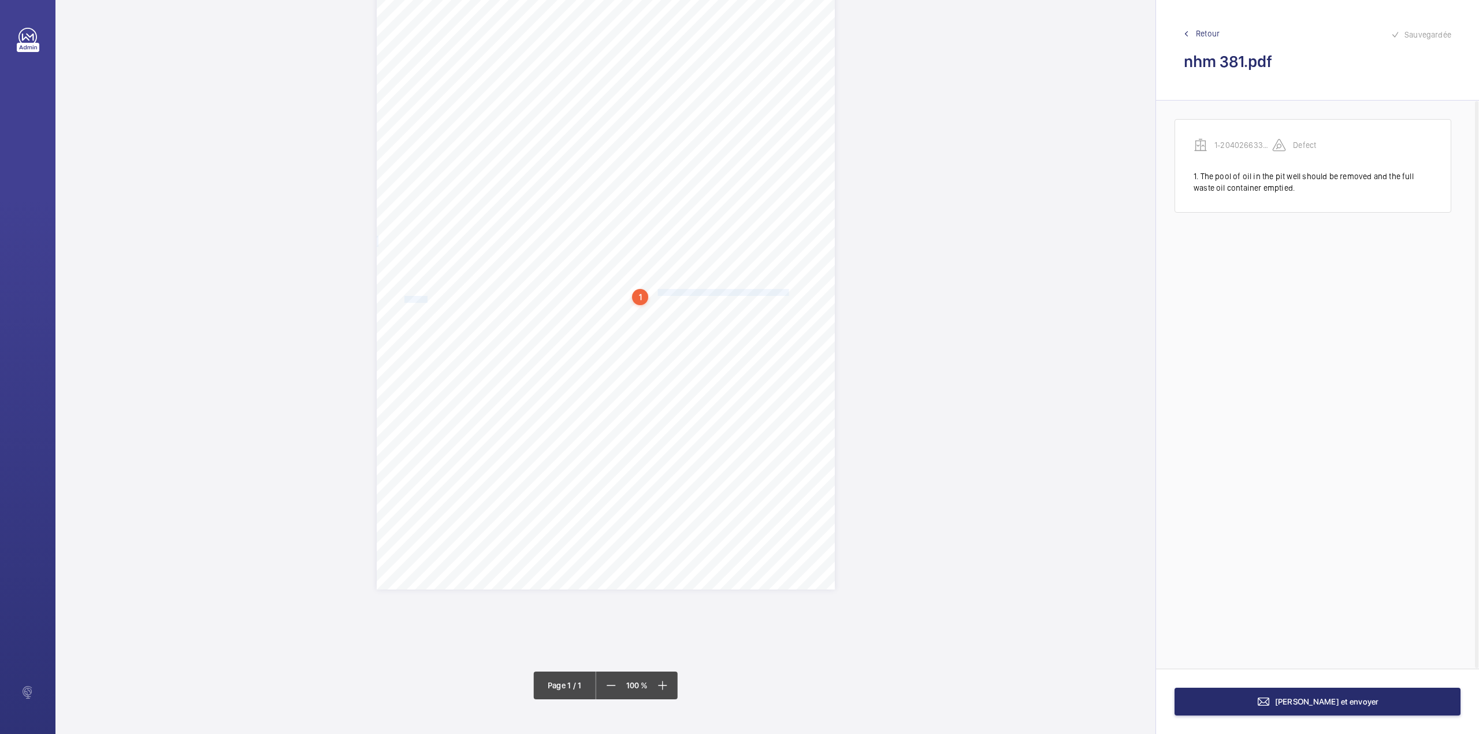
drag, startPoint x: 657, startPoint y: 289, endPoint x: 426, endPoint y: 301, distance: 231.4
click at [426, 301] on div "Report Id 27422315_1-9O08MHS_1-20466013301_1-9QH65IO REPORT OF THOROUGH EXAMINA…" at bounding box center [606, 265] width 458 height 648
drag, startPoint x: 446, startPoint y: 111, endPoint x: 447, endPoint y: 159, distance: 48.5
click at [446, 111] on div at bounding box center [460, 122] width 93 height 28
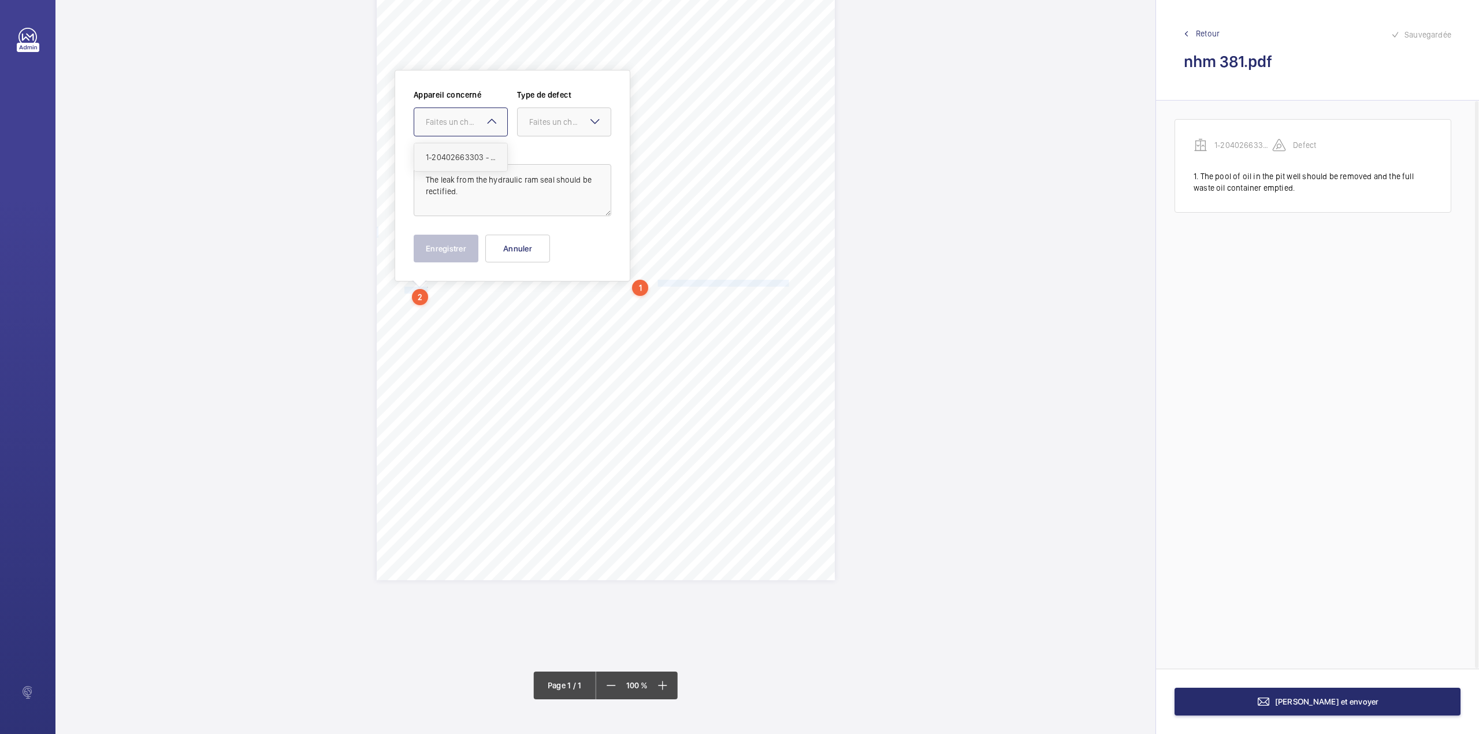
drag, startPoint x: 447, startPoint y: 159, endPoint x: 507, endPoint y: 137, distance: 64.7
click at [452, 159] on span "1-20402663303 - 381" at bounding box center [461, 157] width 70 height 12
click at [538, 124] on div "Faites un choix" at bounding box center [569, 122] width 81 height 12
click at [539, 147] on div "Standard" at bounding box center [564, 157] width 93 height 28
click at [456, 241] on button "Enregistrer" at bounding box center [446, 249] width 65 height 28
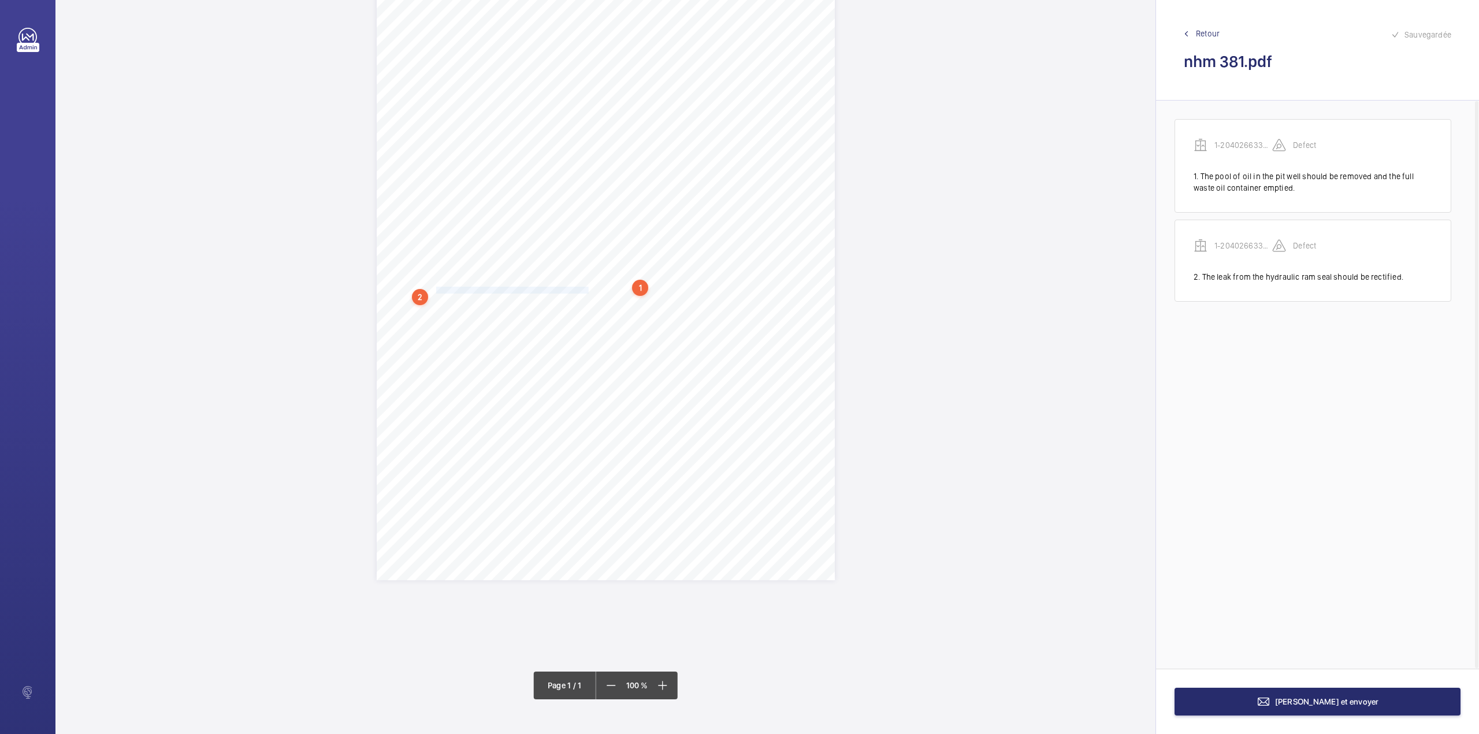
drag, startPoint x: 434, startPoint y: 287, endPoint x: 587, endPoint y: 287, distance: 152.5
click at [587, 287] on span "rectified. 3. The dry car/ram guide rails should be suitably lubricated. 4. The…" at bounding box center [589, 290] width 370 height 6
click at [602, 199] on textarea "The dry car/ram guide rails should be suitably lubricated" at bounding box center [633, 190] width 198 height 52
click at [582, 136] on div "Appareil concerné Faites un choix Type de defect Faites un choix" at bounding box center [633, 117] width 198 height 57
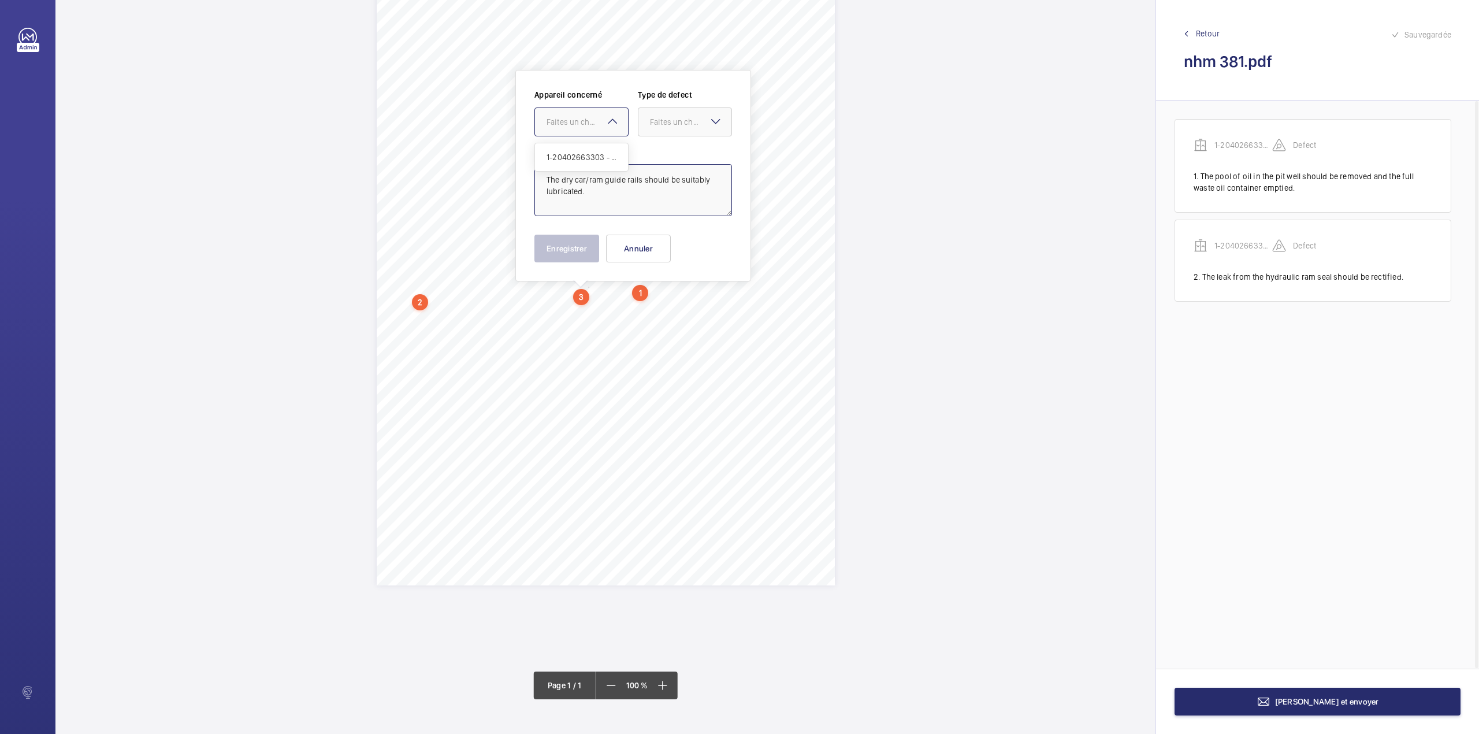
click at [583, 158] on span "1-20402663303 - 381" at bounding box center [582, 157] width 70 height 12
drag, startPoint x: 651, startPoint y: 134, endPoint x: 652, endPoint y: 154, distance: 19.7
click at [652, 136] on div "Appareil concerné Faites un choix × 1-20402663303 - 381 × Type de defect Faites…" at bounding box center [633, 117] width 198 height 57
drag, startPoint x: 652, startPoint y: 154, endPoint x: 636, endPoint y: 187, distance: 37.2
click at [652, 155] on span "Standard" at bounding box center [685, 157] width 70 height 12
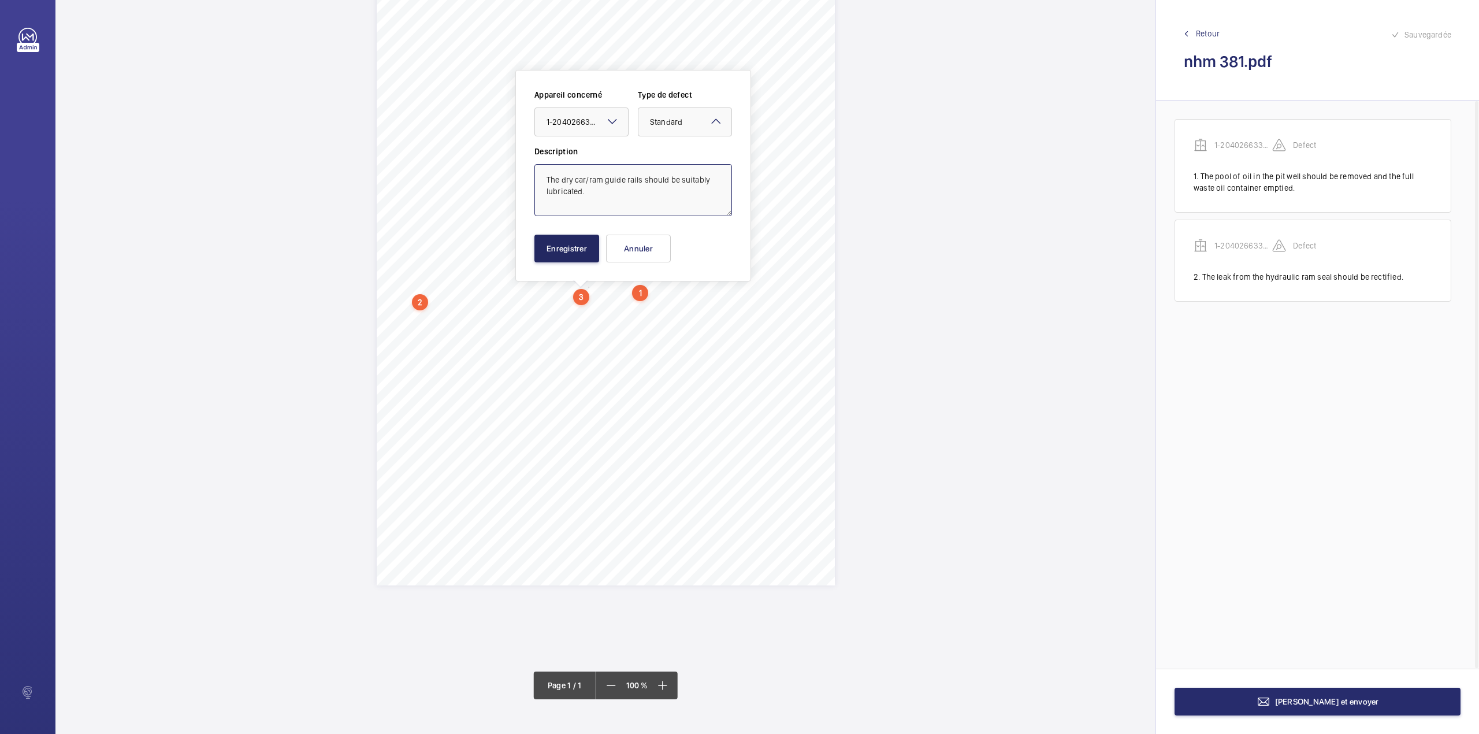
type textarea "The dry car/ram guide rails should be suitably lubricated."
click at [560, 250] on button "Enregistrer" at bounding box center [566, 249] width 65 height 28
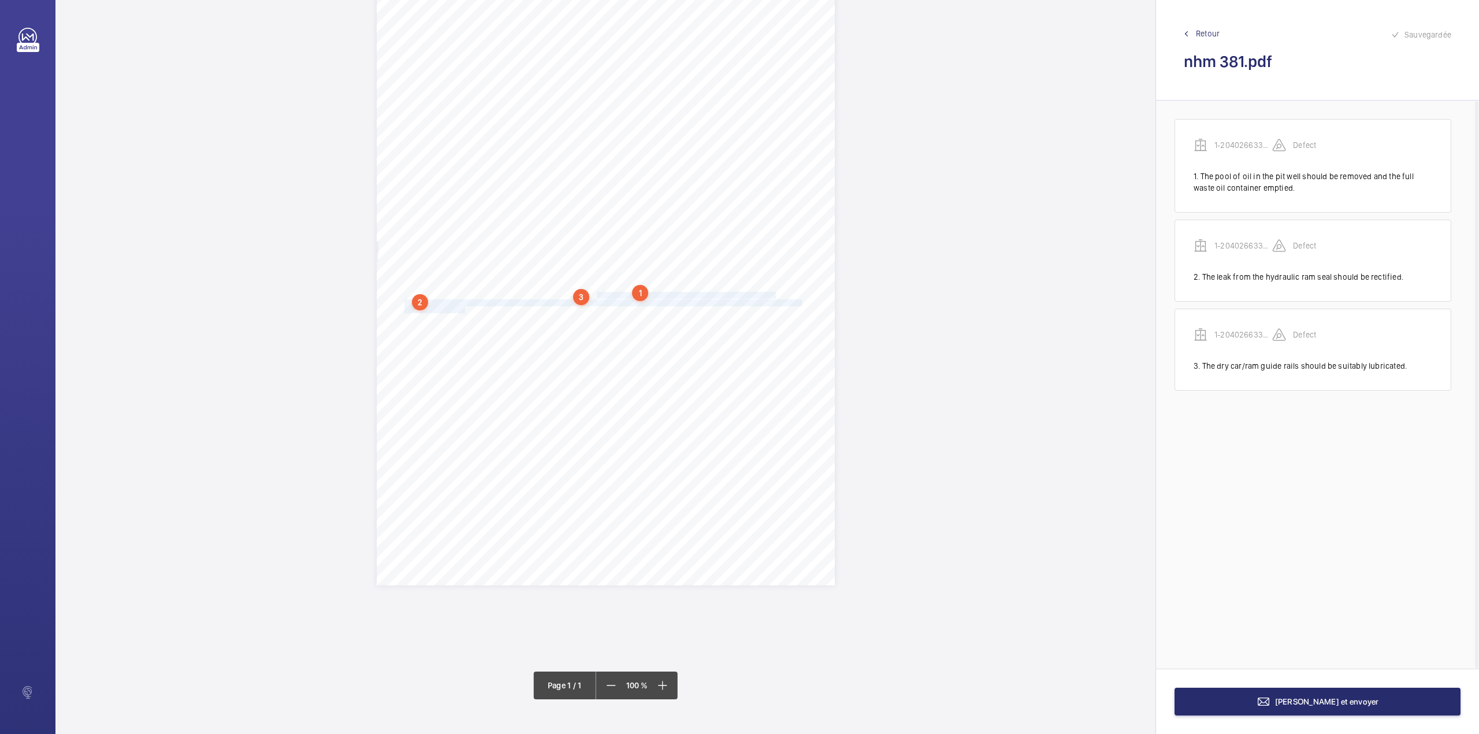
drag, startPoint x: 595, startPoint y: 293, endPoint x: 463, endPoint y: 308, distance: 133.1
click at [463, 308] on div "Report Id 27422315_1-9O08MHS_1-20466013301_1-9QH65IO REPORT OF THOROUGH EXAMINA…" at bounding box center [606, 261] width 458 height 648
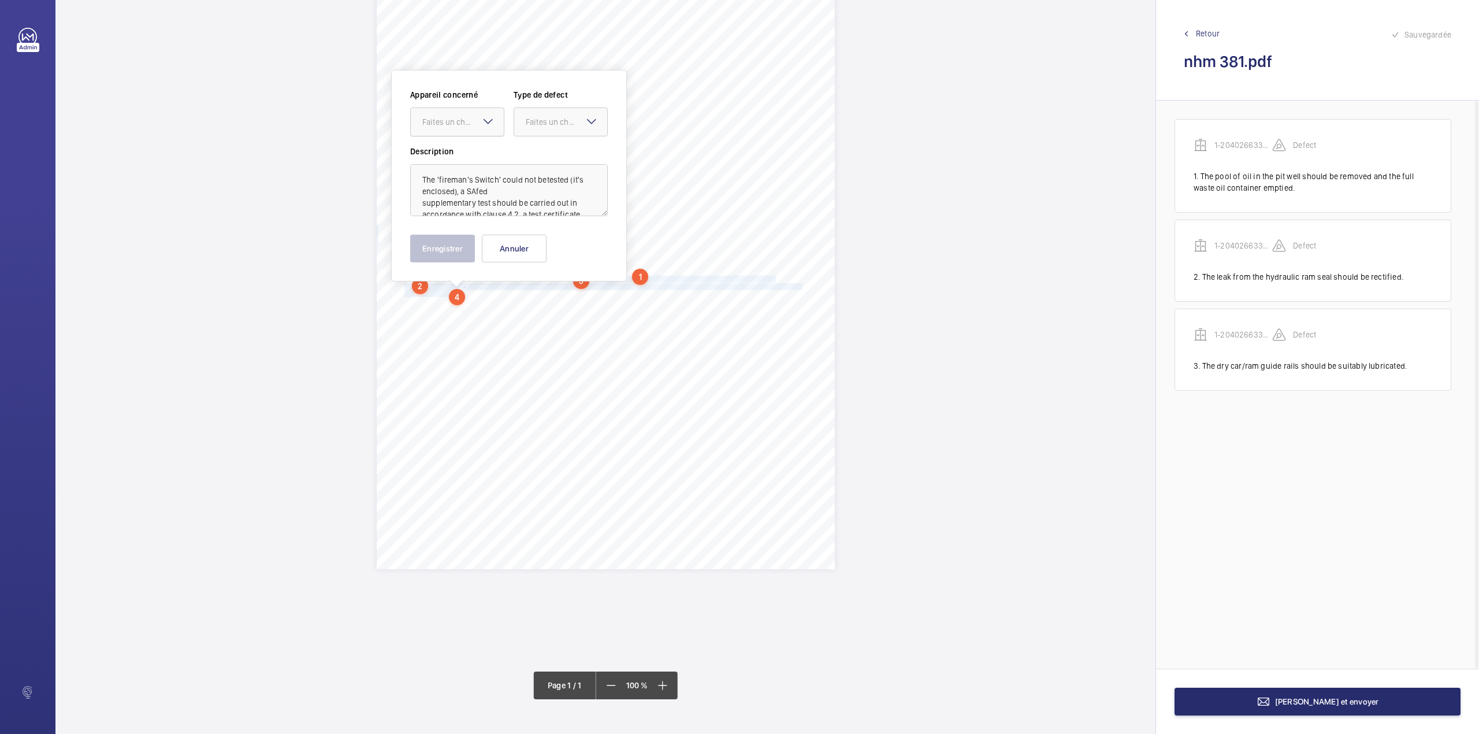
drag, startPoint x: 466, startPoint y: 126, endPoint x: 467, endPoint y: 137, distance: 11.0
click at [467, 128] on div "Faites un choix" at bounding box center [457, 122] width 93 height 12
click at [477, 156] on span "1-20402663303 - 381" at bounding box center [457, 157] width 70 height 12
click at [547, 125] on div "Faites un choix" at bounding box center [566, 122] width 81 height 12
click at [544, 158] on span "Standard" at bounding box center [561, 157] width 70 height 12
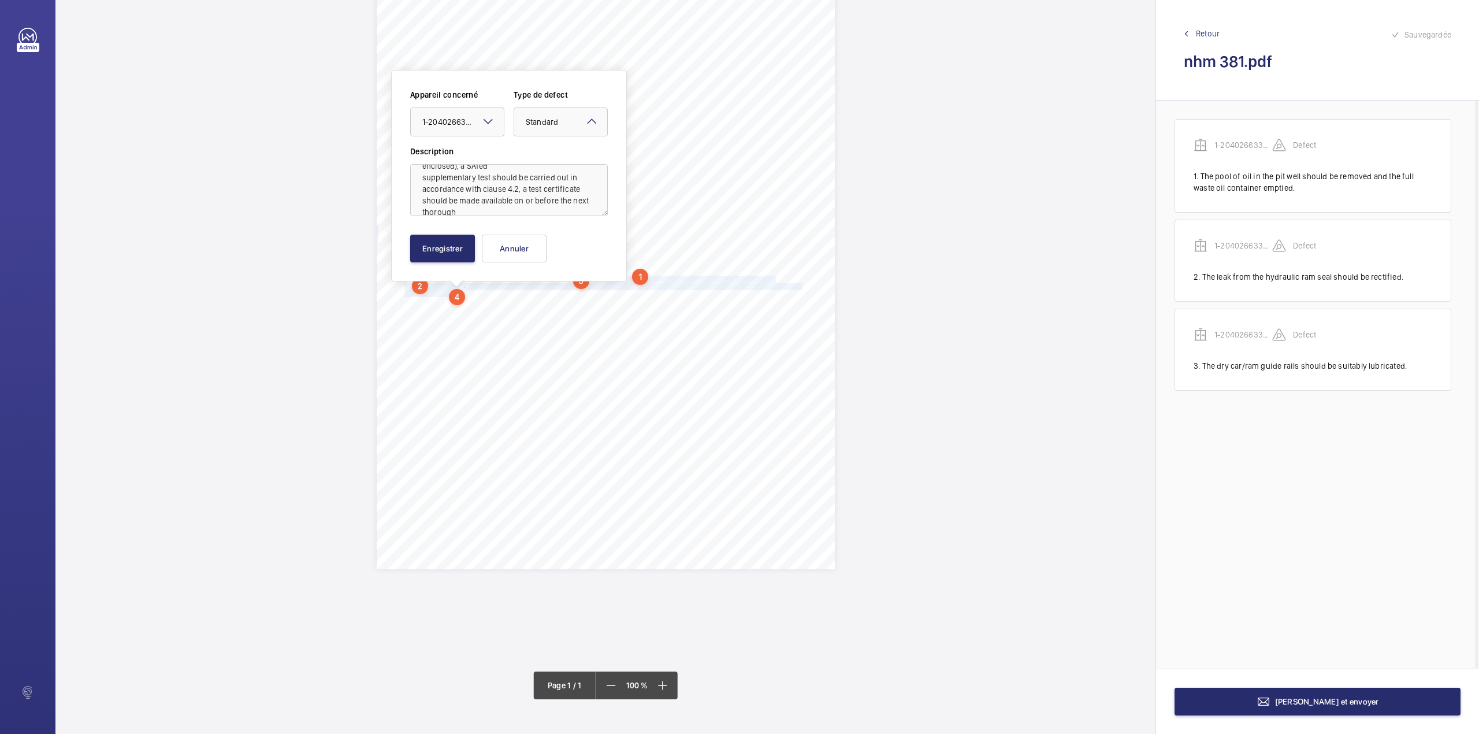
scroll to position [49, 0]
click at [451, 252] on button "Enregistrer" at bounding box center [442, 249] width 65 height 28
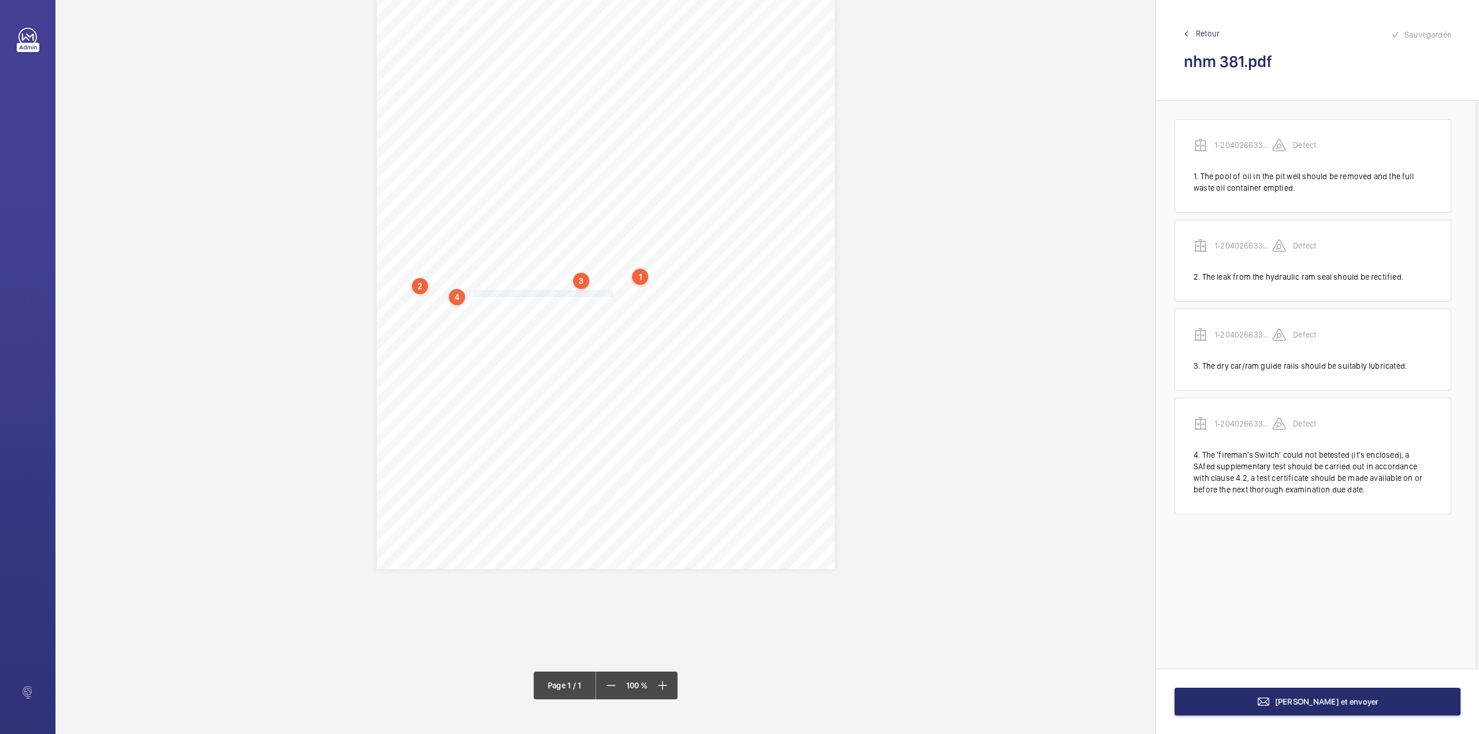
drag, startPoint x: 472, startPoint y: 293, endPoint x: 611, endPoint y: 292, distance: 139.2
click at [611, 292] on span "examination due date. 5. The poor levelling of the lift car should be improved." at bounding box center [509, 294] width 210 height 6
click at [611, 124] on div "Faites un choix" at bounding box center [611, 122] width 81 height 12
click at [614, 153] on span "1-20402663303 - 381" at bounding box center [606, 157] width 70 height 12
drag, startPoint x: 683, startPoint y: 125, endPoint x: 679, endPoint y: 146, distance: 20.5
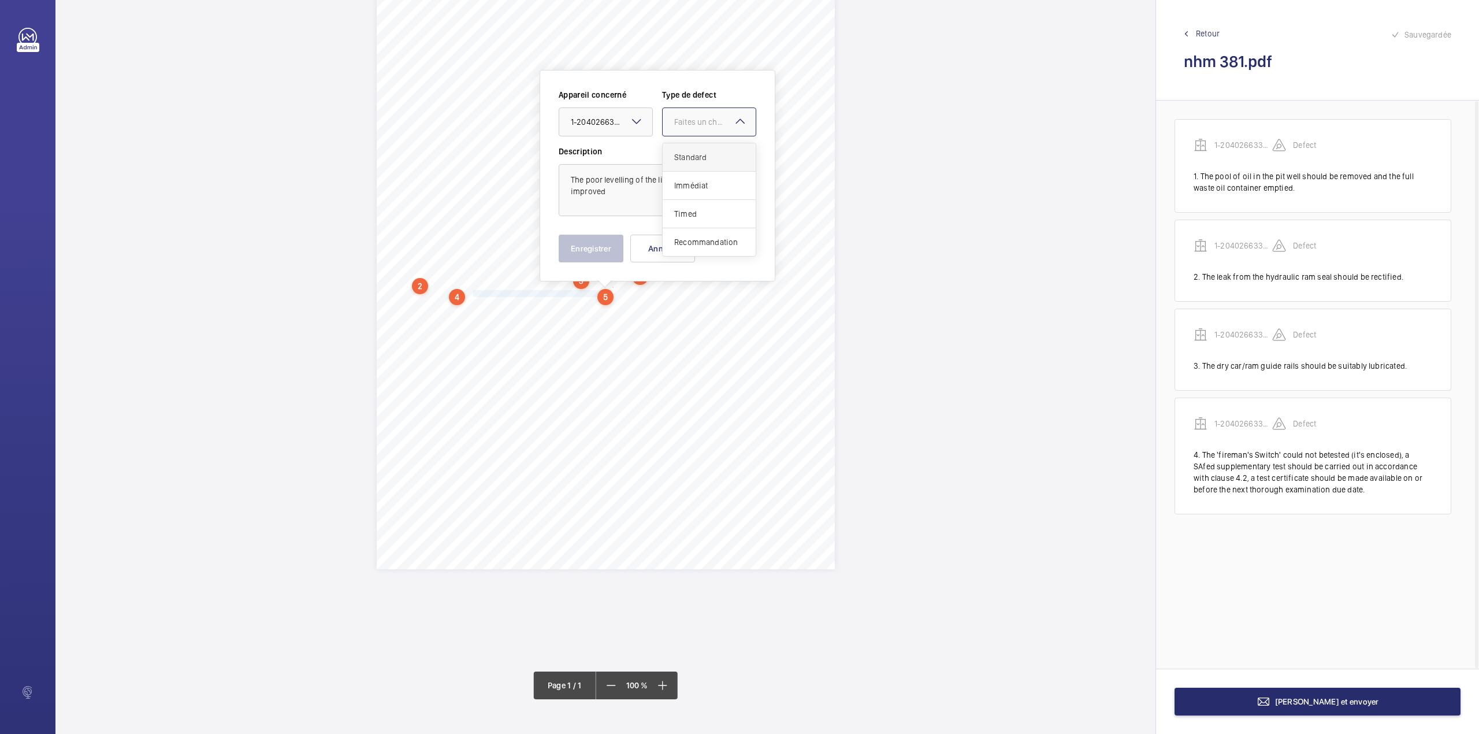
click at [683, 128] on div "Faites un choix" at bounding box center [709, 122] width 93 height 12
click at [679, 146] on div "Standard" at bounding box center [709, 157] width 93 height 28
click at [605, 200] on textarea "The poor levelling of the lift car should be improved" at bounding box center [658, 190] width 198 height 52
type textarea "The poor levelling of the lift car should be improved."
click at [596, 253] on button "Enregistrer" at bounding box center [591, 249] width 65 height 28
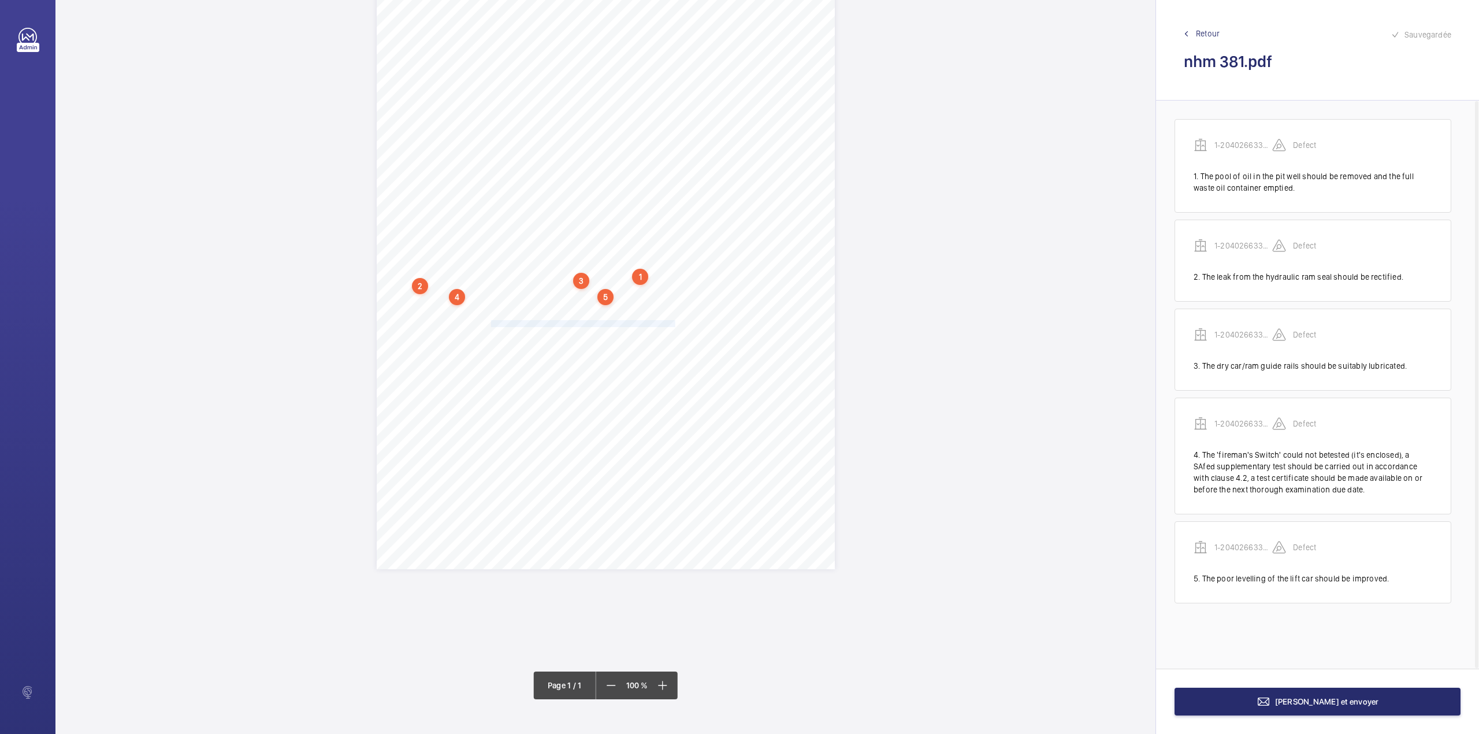
drag, startPoint x: 490, startPoint y: 322, endPoint x: 674, endPoint y: 322, distance: 183.7
click at [674, 322] on span "recommendations are made : 1. That an oil lubrication device be supplied to the…" at bounding box center [604, 324] width 401 height 6
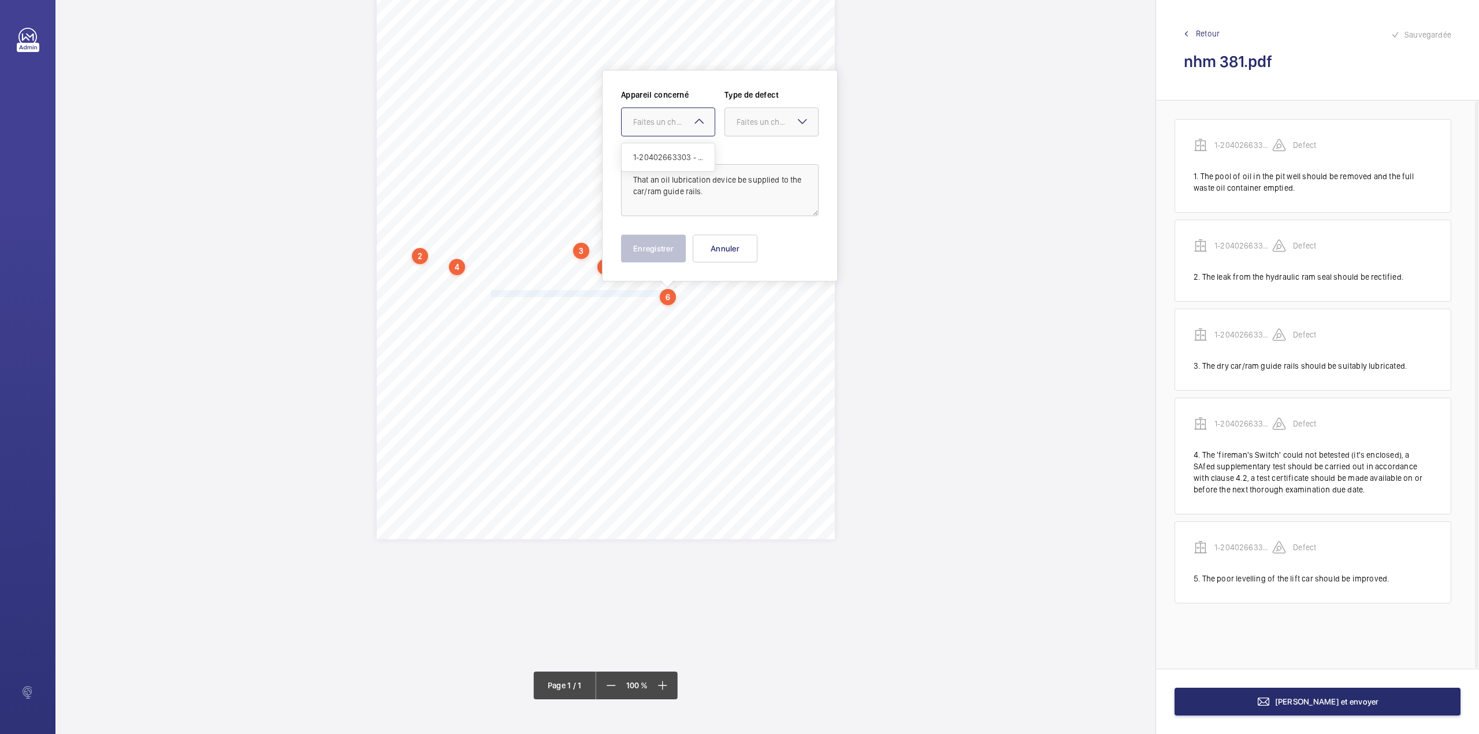
drag, startPoint x: 654, startPoint y: 121, endPoint x: 655, endPoint y: 147, distance: 26.0
click at [654, 122] on div "Faites un choix" at bounding box center [673, 122] width 81 height 12
drag, startPoint x: 655, startPoint y: 147, endPoint x: 763, endPoint y: 120, distance: 110.7
click at [666, 148] on div "1-20402663303 - 381" at bounding box center [668, 157] width 93 height 28
drag, startPoint x: 763, startPoint y: 119, endPoint x: 759, endPoint y: 151, distance: 32.7
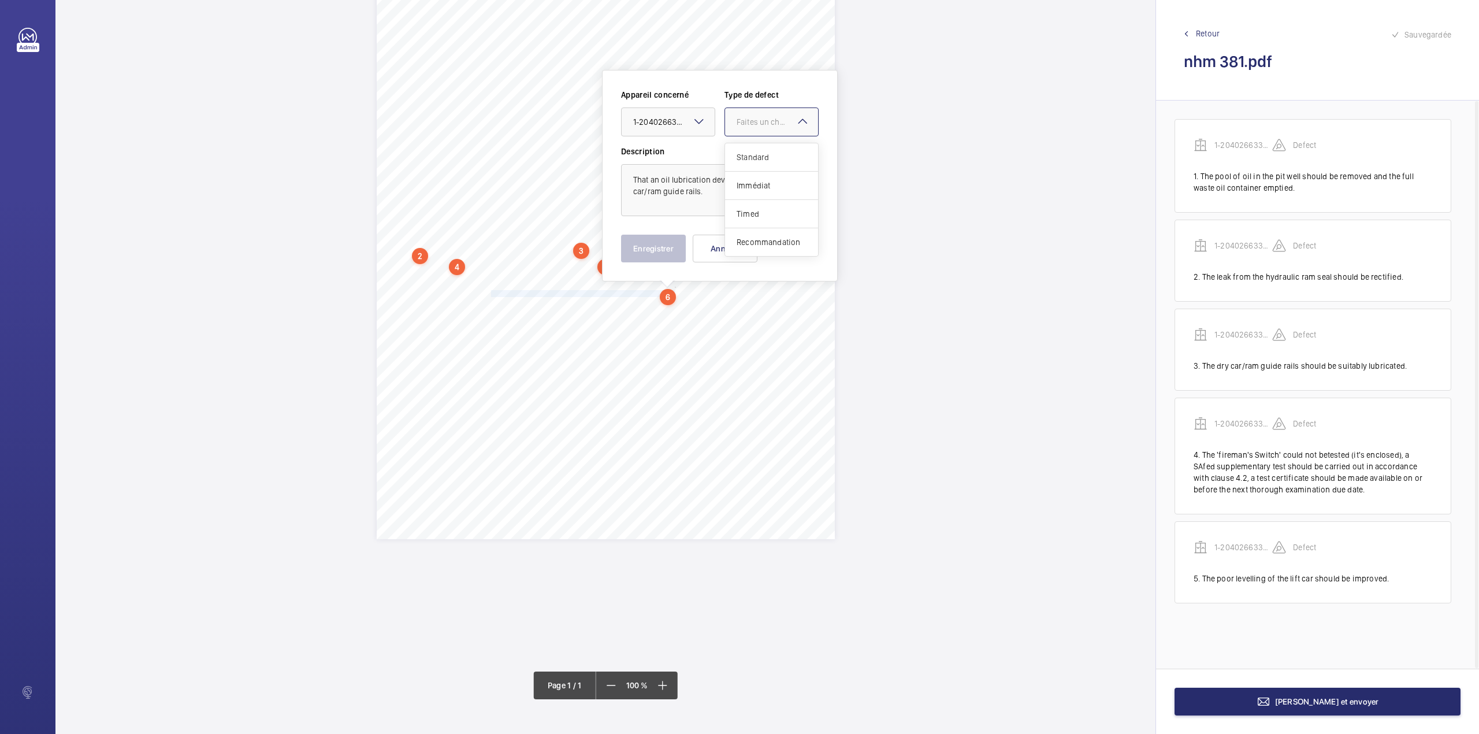
click at [764, 121] on div "Faites un choix" at bounding box center [777, 122] width 81 height 12
click at [759, 151] on span "Standard" at bounding box center [772, 157] width 70 height 12
click at [677, 246] on button "Enregistrer" at bounding box center [653, 249] width 65 height 28
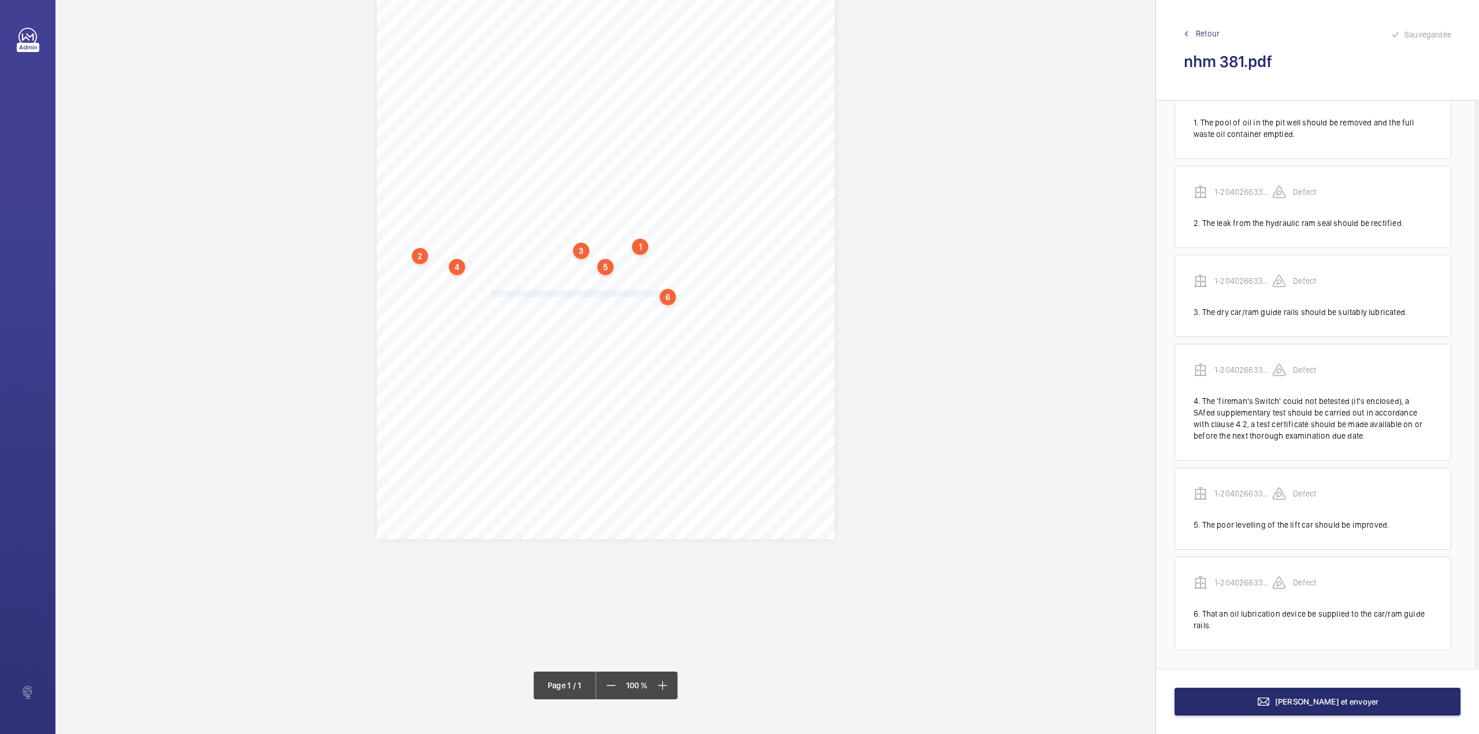
scroll to position [56, 0]
drag, startPoint x: 681, startPoint y: 295, endPoint x: 460, endPoint y: 302, distance: 220.2
click at [460, 302] on div "Report Id 27422315_1-9O08MHS_1-20466013301_1-9QH65IO REPORT OF THOROUGH EXAMINA…" at bounding box center [606, 215] width 458 height 648
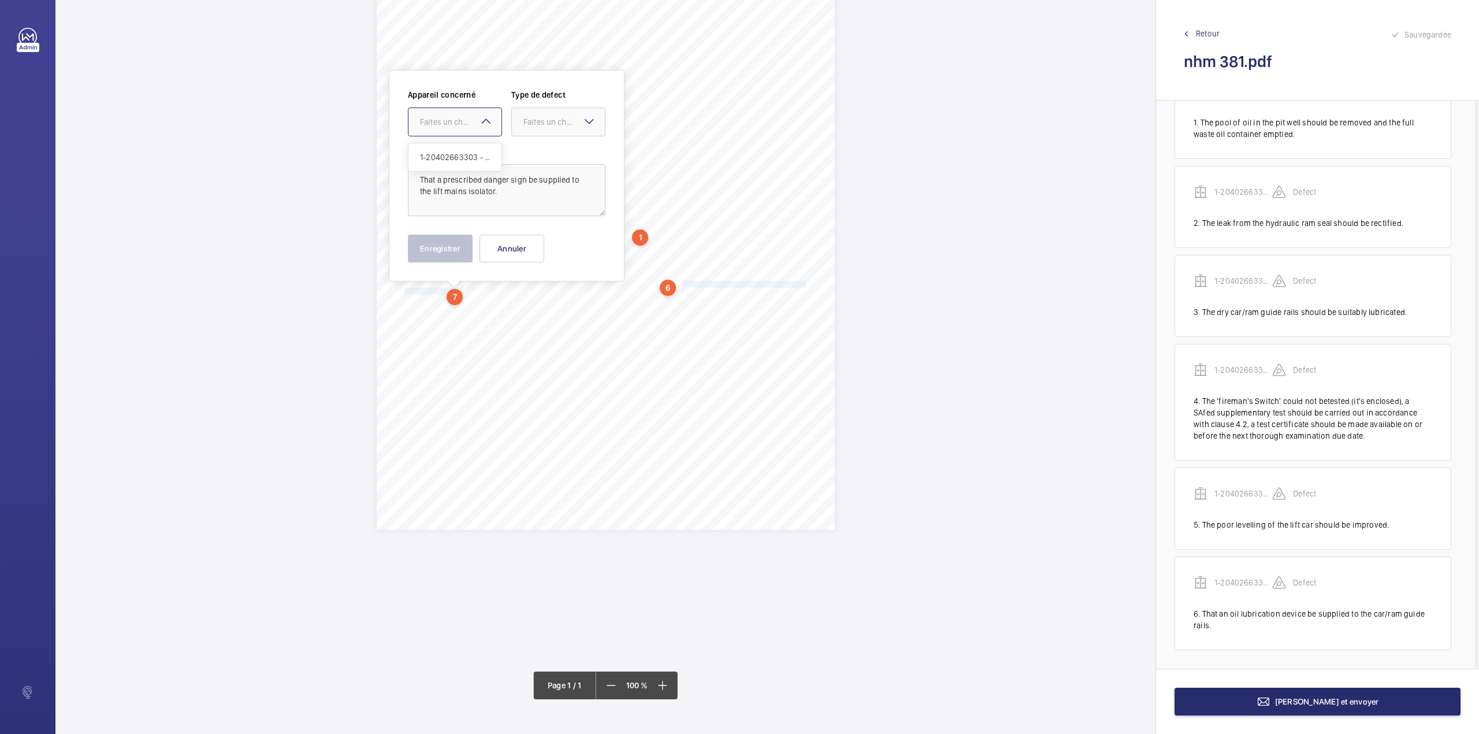
click at [459, 121] on div "Faites un choix" at bounding box center [460, 122] width 81 height 12
drag, startPoint x: 463, startPoint y: 155, endPoint x: 544, endPoint y: 127, distance: 85.7
click at [469, 155] on span "1-20402663303 - 381" at bounding box center [455, 157] width 70 height 12
drag, startPoint x: 544, startPoint y: 126, endPoint x: 544, endPoint y: 137, distance: 11.6
click at [544, 137] on div "Appareil concerné Faites un choix × 1-20402663303 - 381 × Type de defect Faites…" at bounding box center [507, 117] width 198 height 57
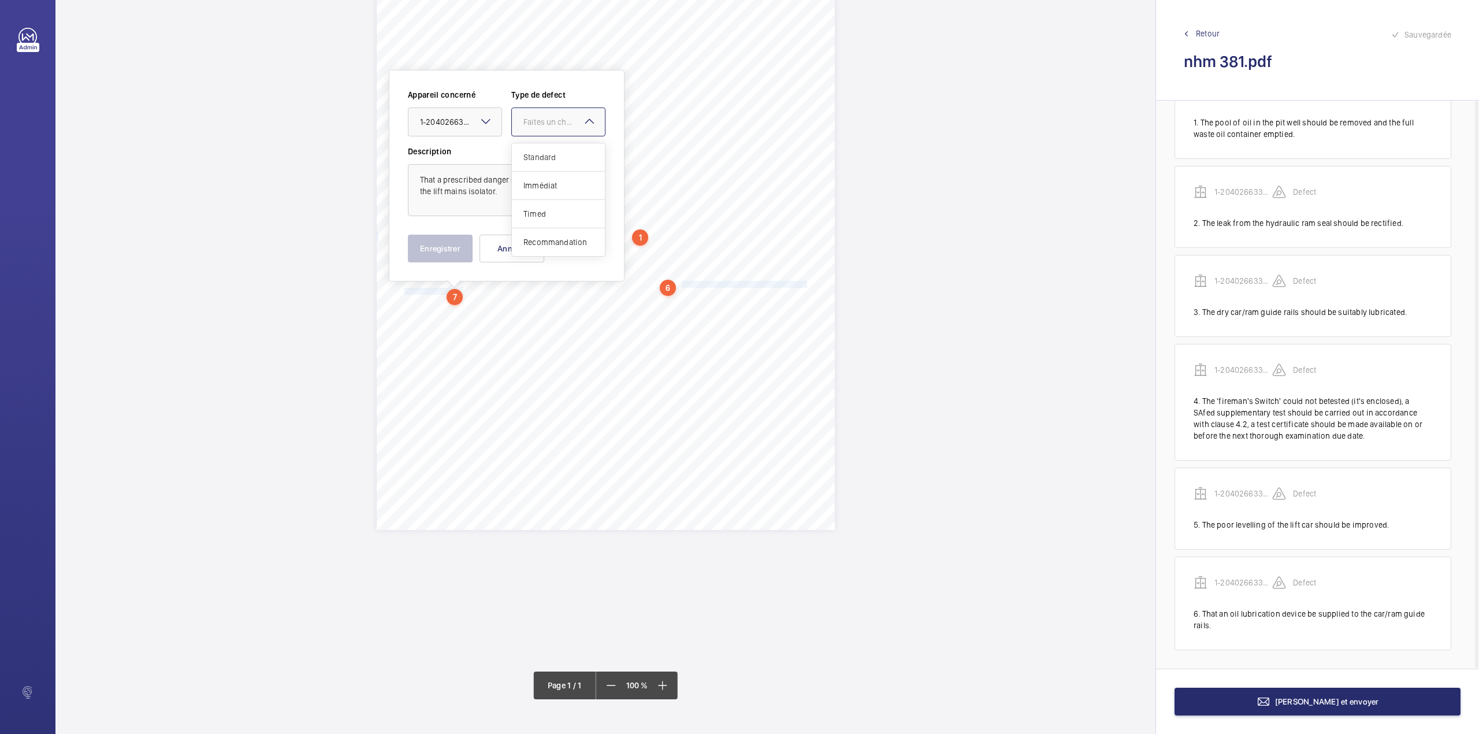
click at [540, 159] on span "Standard" at bounding box center [558, 157] width 70 height 12
click at [438, 244] on button "Enregistrer" at bounding box center [440, 249] width 65 height 28
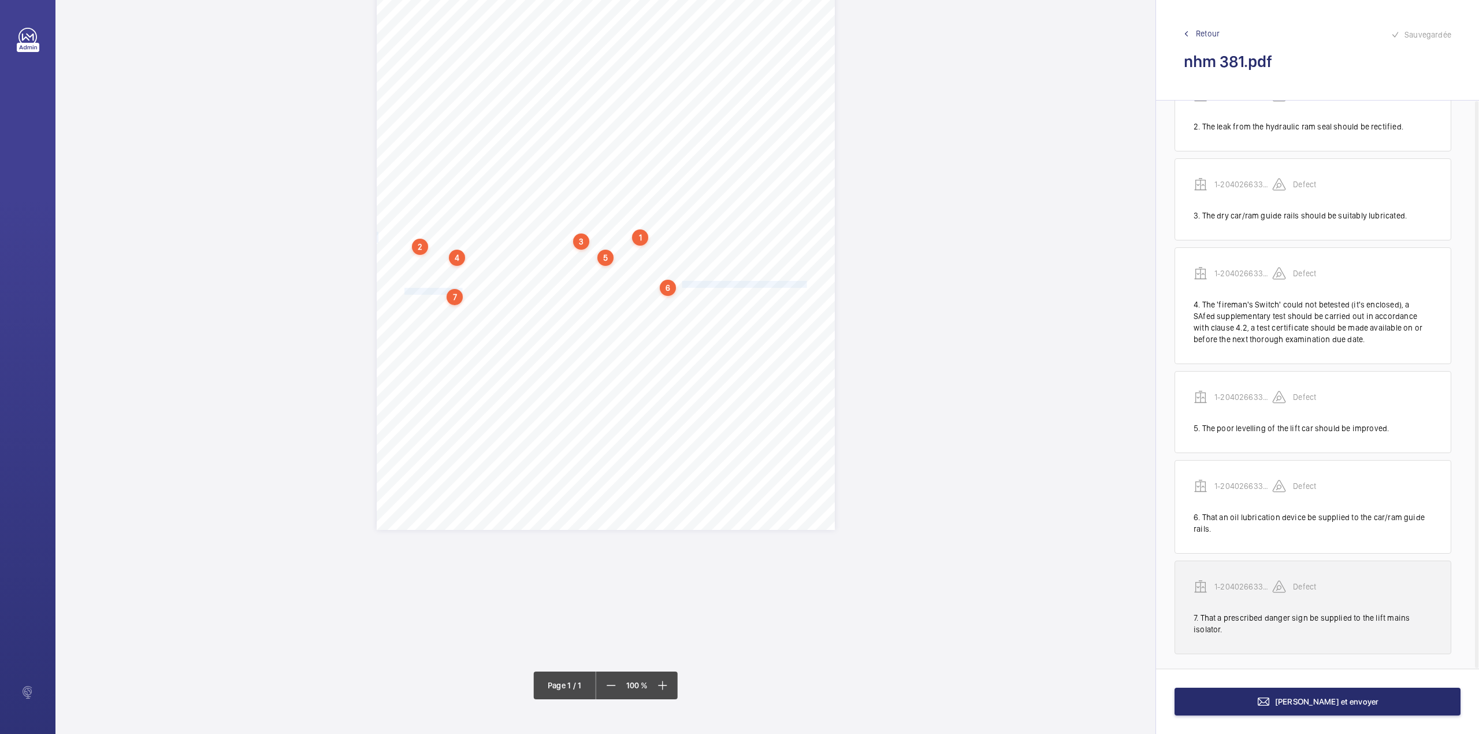
scroll to position [157, 0]
click at [1252, 586] on p "1-20402663303 - 381" at bounding box center [1243, 583] width 58 height 12
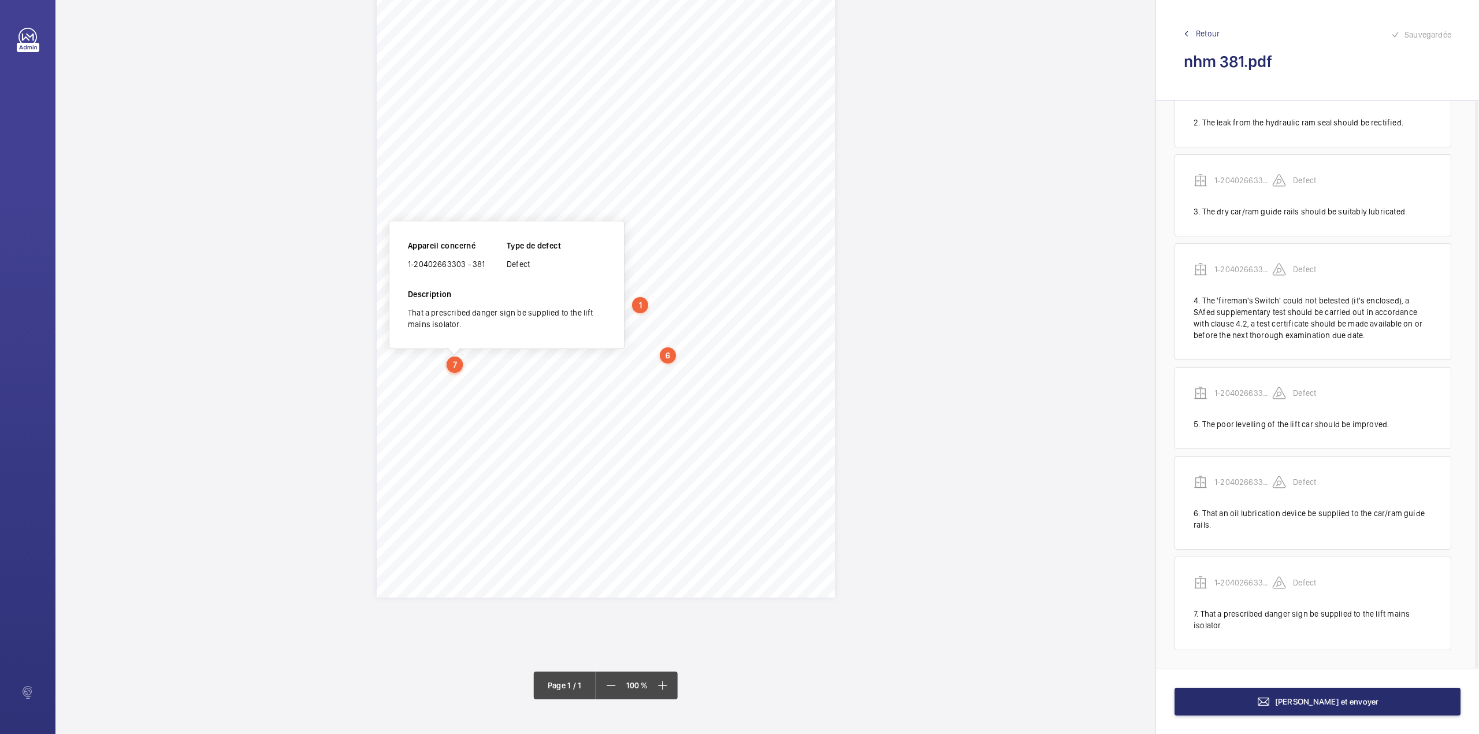
scroll to position [67, 0]
drag, startPoint x: 409, startPoint y: 268, endPoint x: 484, endPoint y: 266, distance: 74.6
click at [484, 266] on div "1-20402663303 - 381" at bounding box center [457, 267] width 99 height 12
copy div "1-20402663303 - 381"
click at [1221, 701] on button "Terminer et envoyer" at bounding box center [1317, 701] width 286 height 28
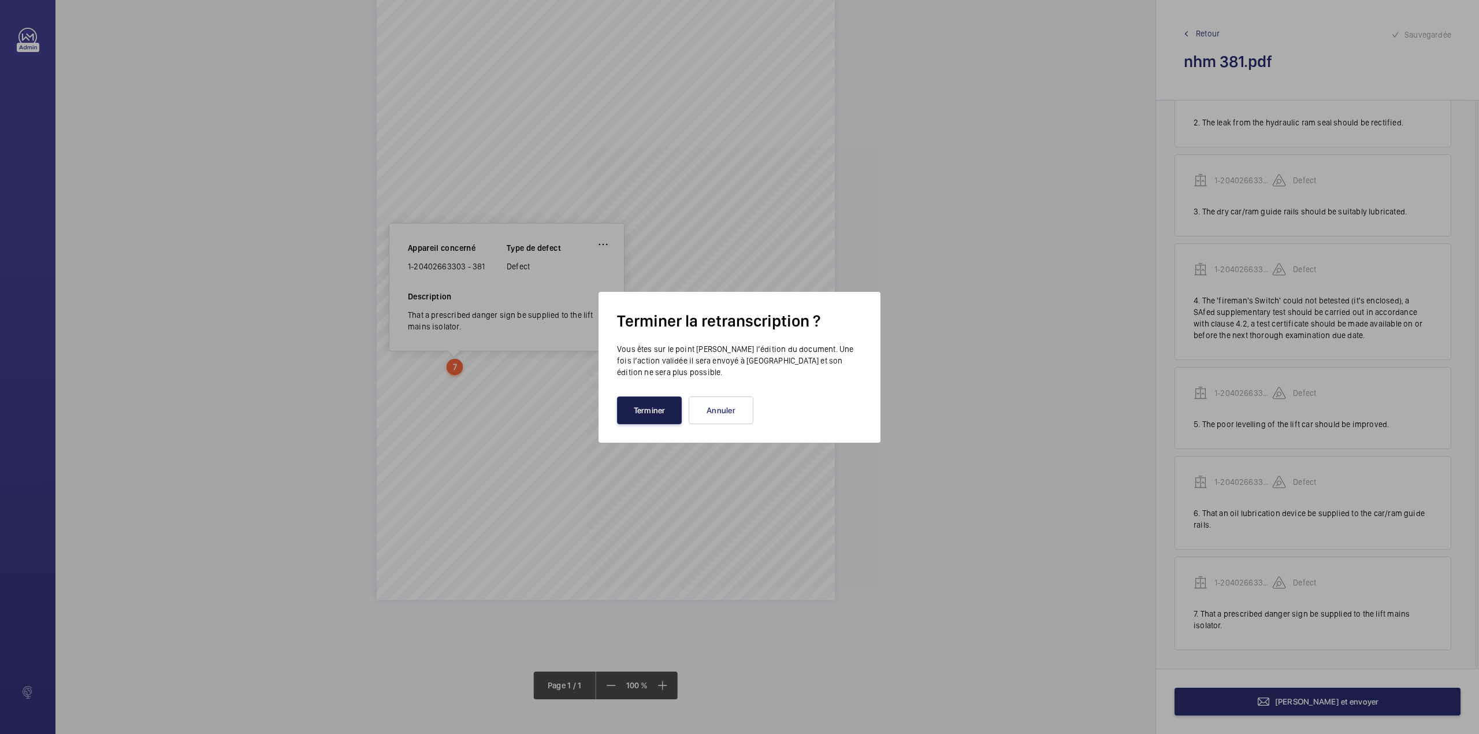
click at [634, 406] on button "Terminer" at bounding box center [649, 410] width 65 height 28
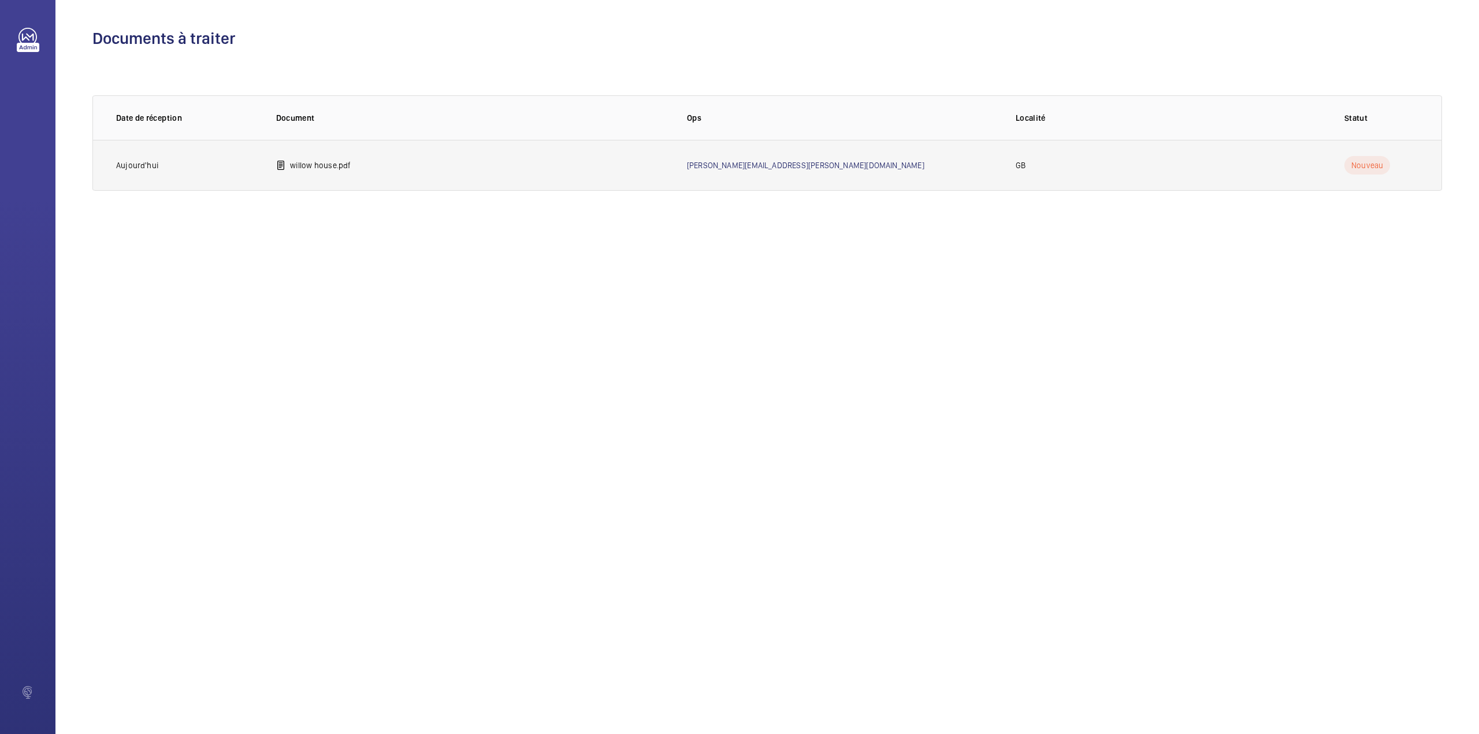
click at [340, 156] on td "willow house.pdf" at bounding box center [463, 165] width 411 height 51
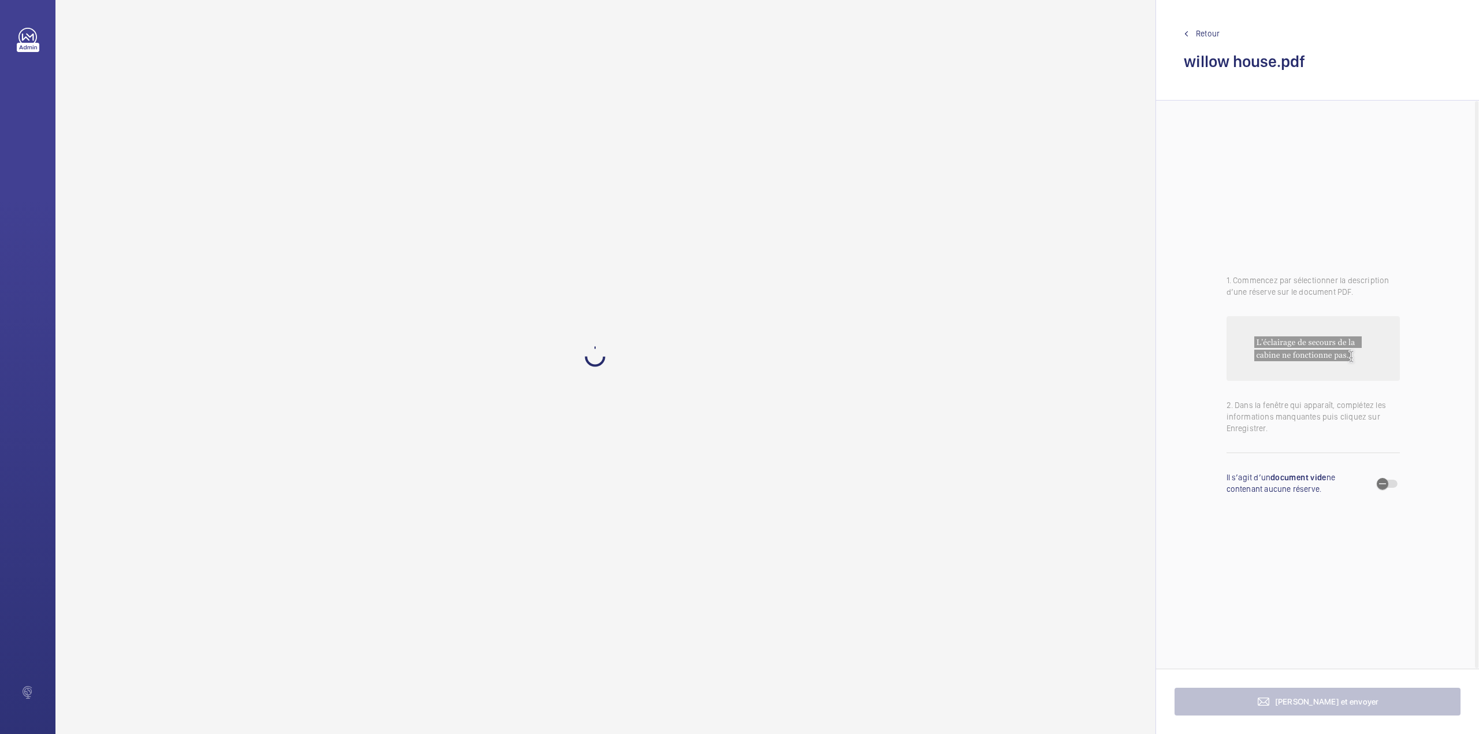
click at [666, 588] on wm-front-pdf-viewer at bounding box center [605, 367] width 1100 height 734
click at [543, 504] on wm-front-pdf-viewer at bounding box center [605, 367] width 1100 height 734
